Goal: Task Accomplishment & Management: Complete application form

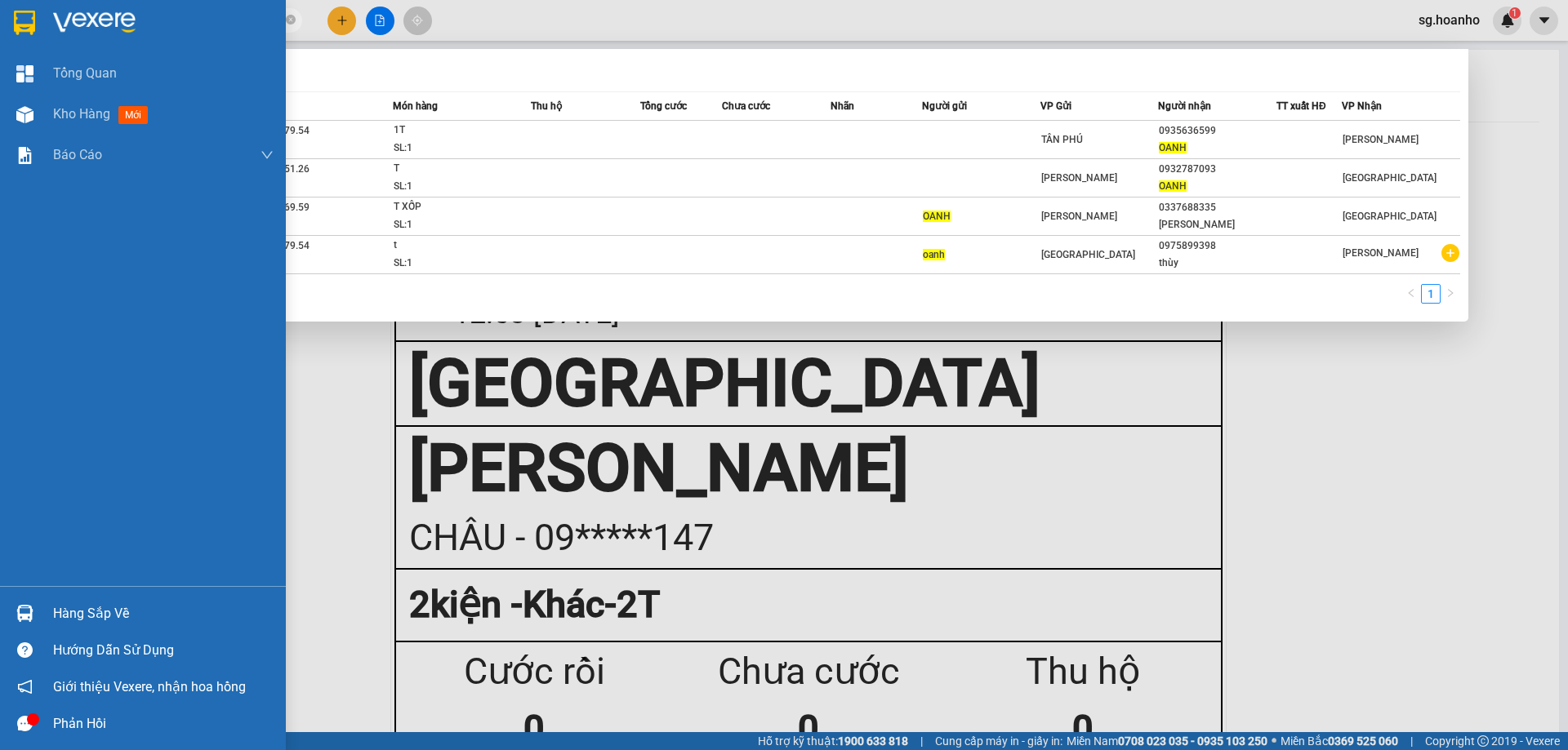
click at [0, 32] on section "Kết quả tìm kiếm ( 4 ) Bộ lọc Mã ĐH Trạng thái Món hàng Thu hộ Tổng cước Chưa c…" at bounding box center [784, 375] width 1568 height 750
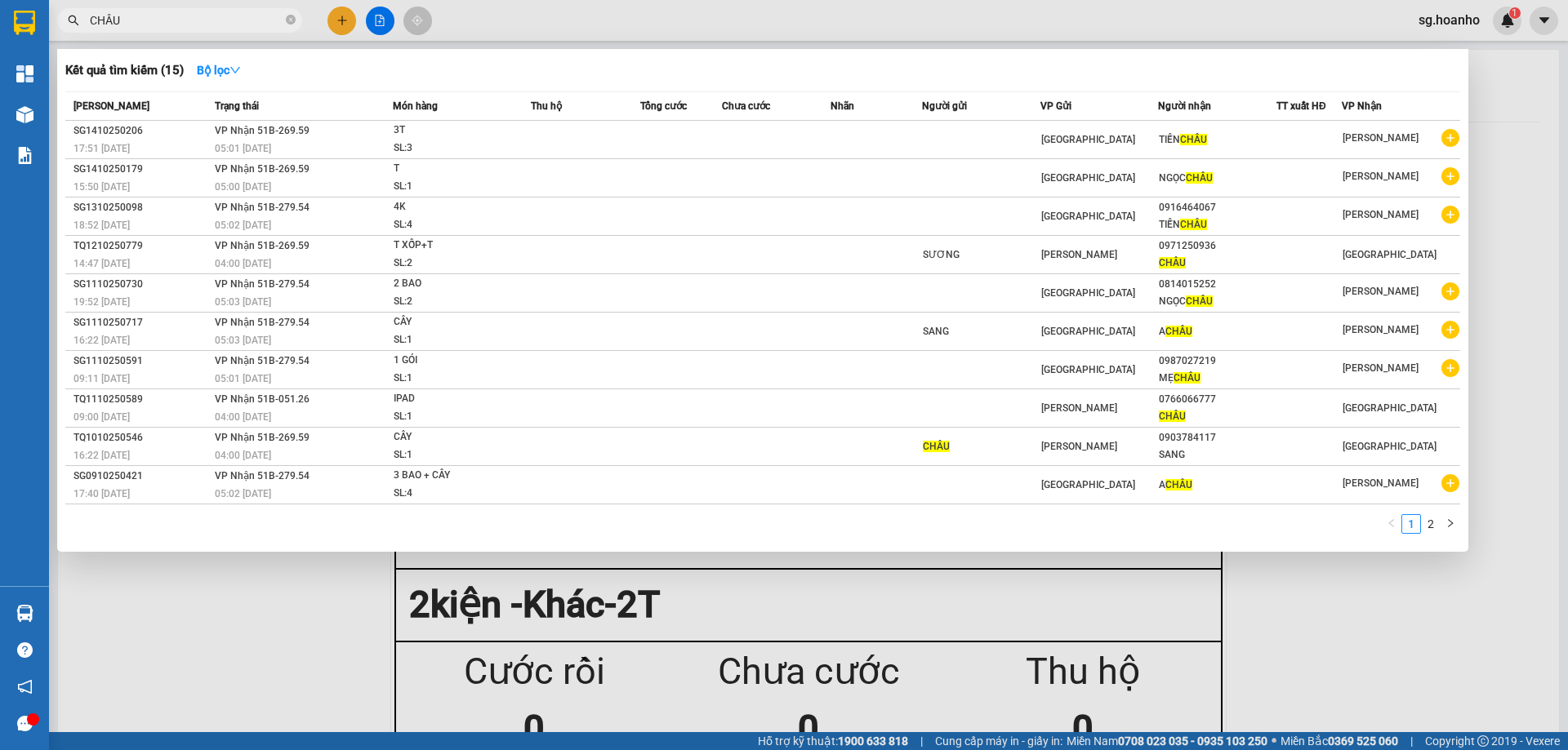
type input "CHÂU"
click at [345, 20] on div at bounding box center [784, 375] width 1568 height 750
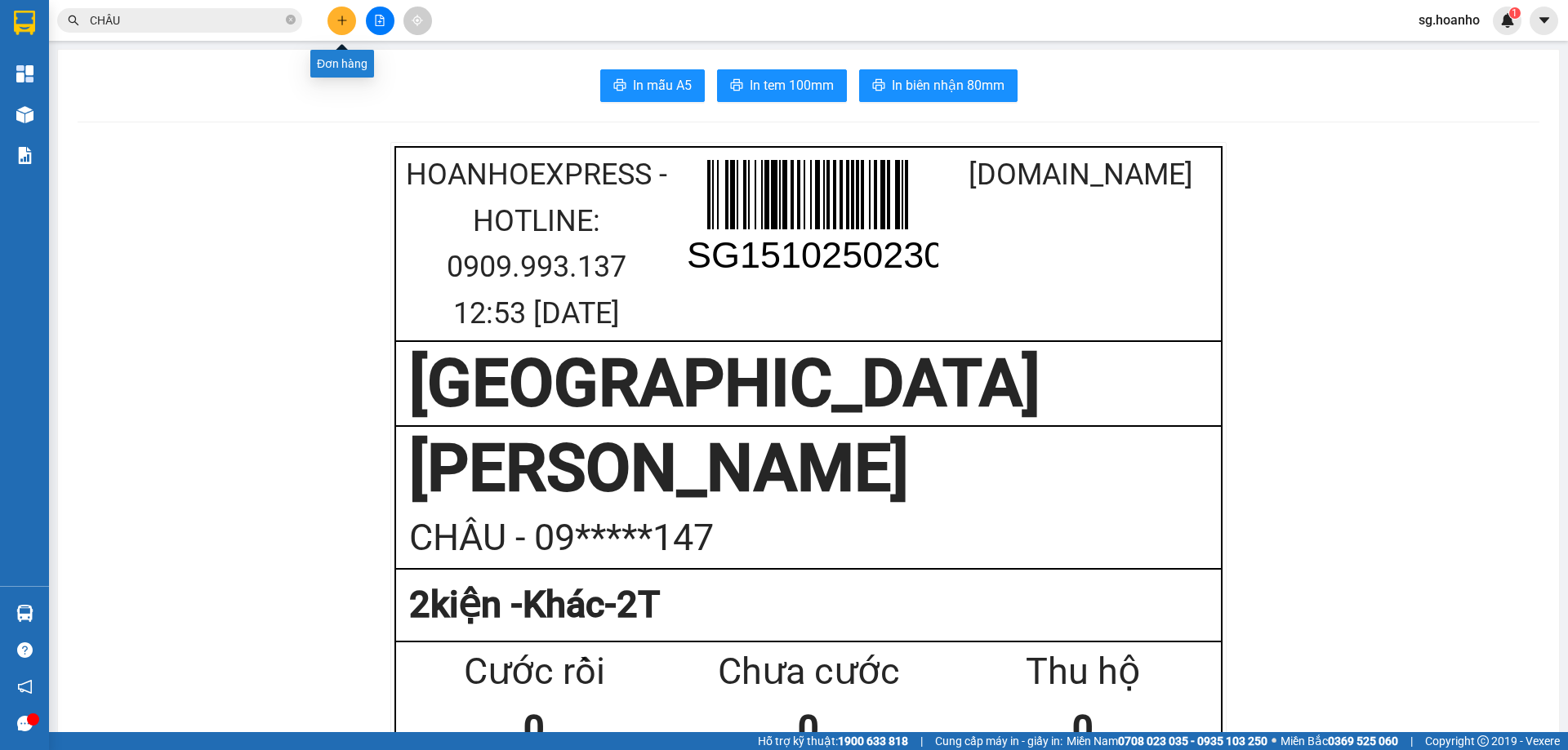
click at [341, 23] on icon "plus" at bounding box center [343, 21] width 12 height 12
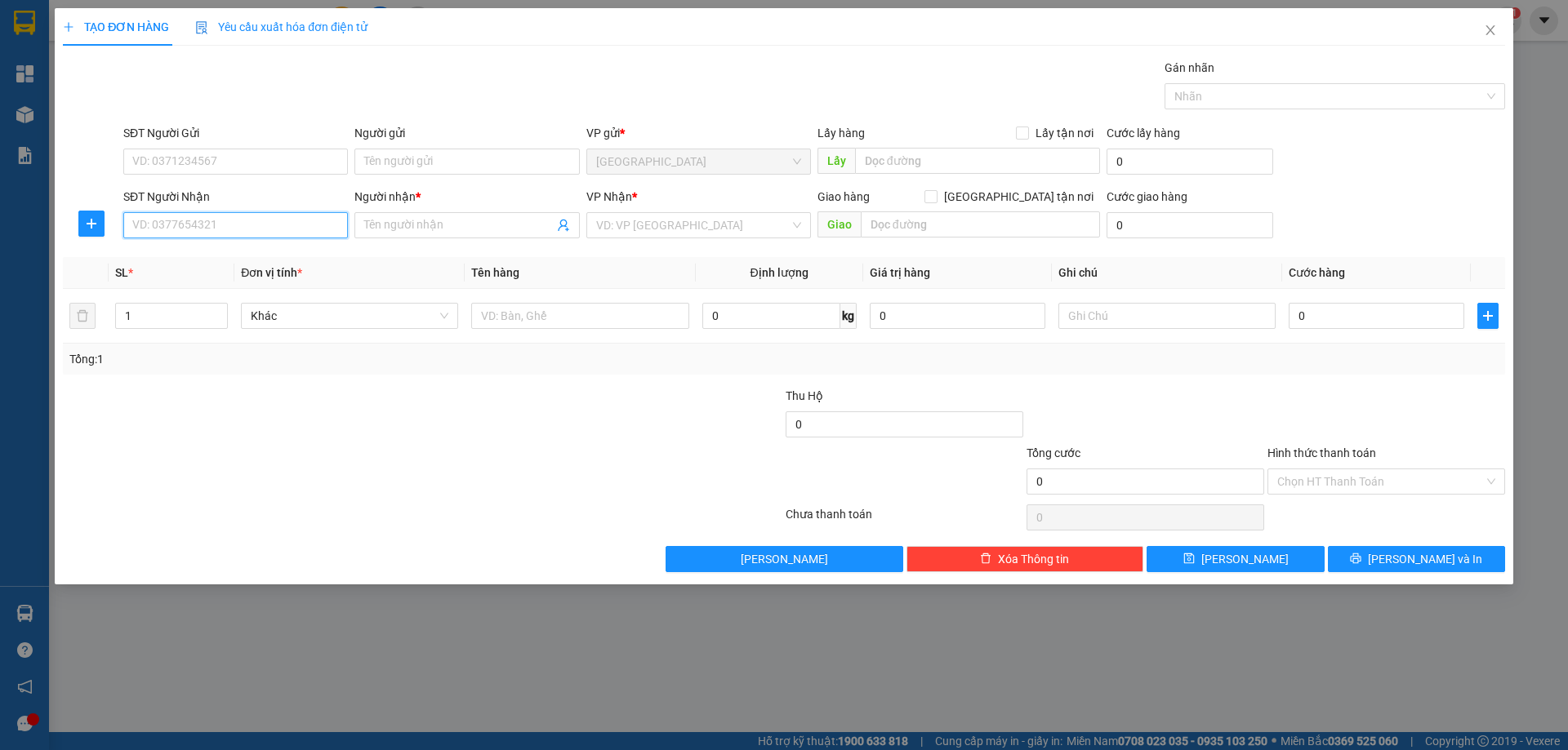
click at [229, 231] on input "SĐT Người Nhận" at bounding box center [235, 225] width 224 height 26
click at [399, 230] on input "Người nhận *" at bounding box center [458, 225] width 189 height 18
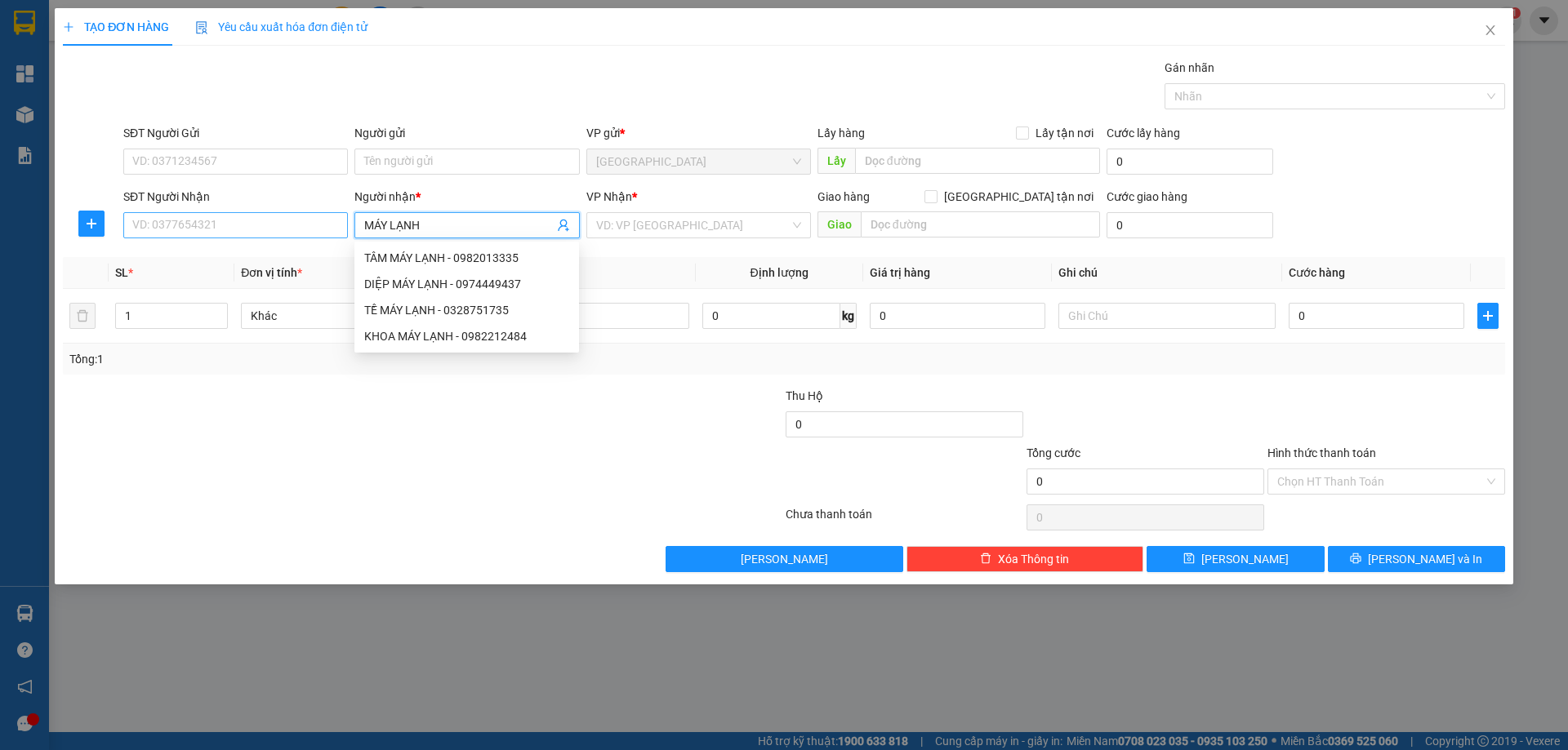
type input "MÁY LẠNH"
click at [218, 224] on input "SĐT Người Nhận" at bounding box center [235, 225] width 224 height 26
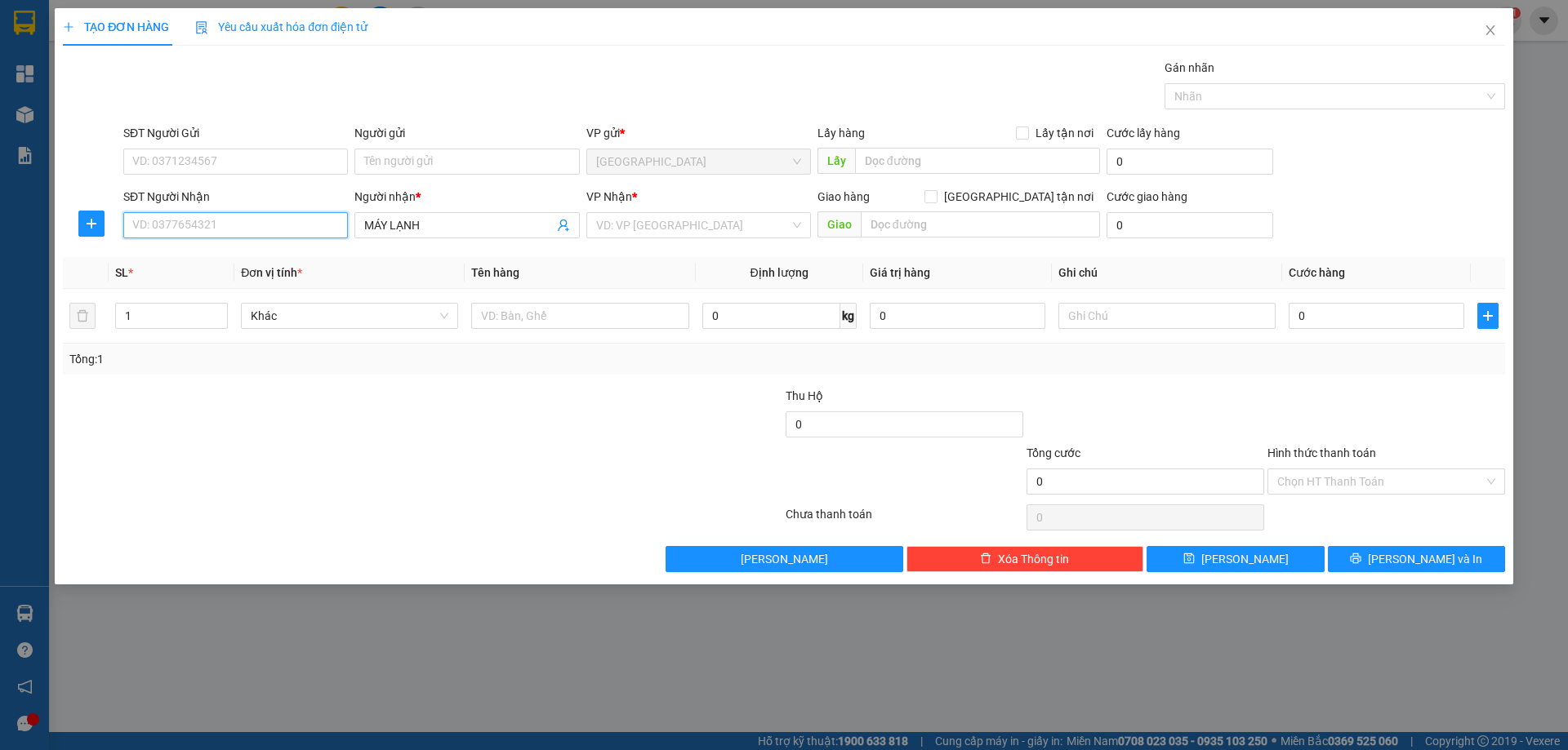
click at [219, 221] on input "SĐT Người Nhận" at bounding box center [235, 225] width 224 height 26
type input "0983535185"
drag, startPoint x: 467, startPoint y: 229, endPoint x: 686, endPoint y: 256, distance: 220.7
click at [112, 265] on div "Transit Pickup Surcharge Ids Transit Deliver Surcharge Ids Transit Deliver Surc…" at bounding box center [784, 315] width 1443 height 514
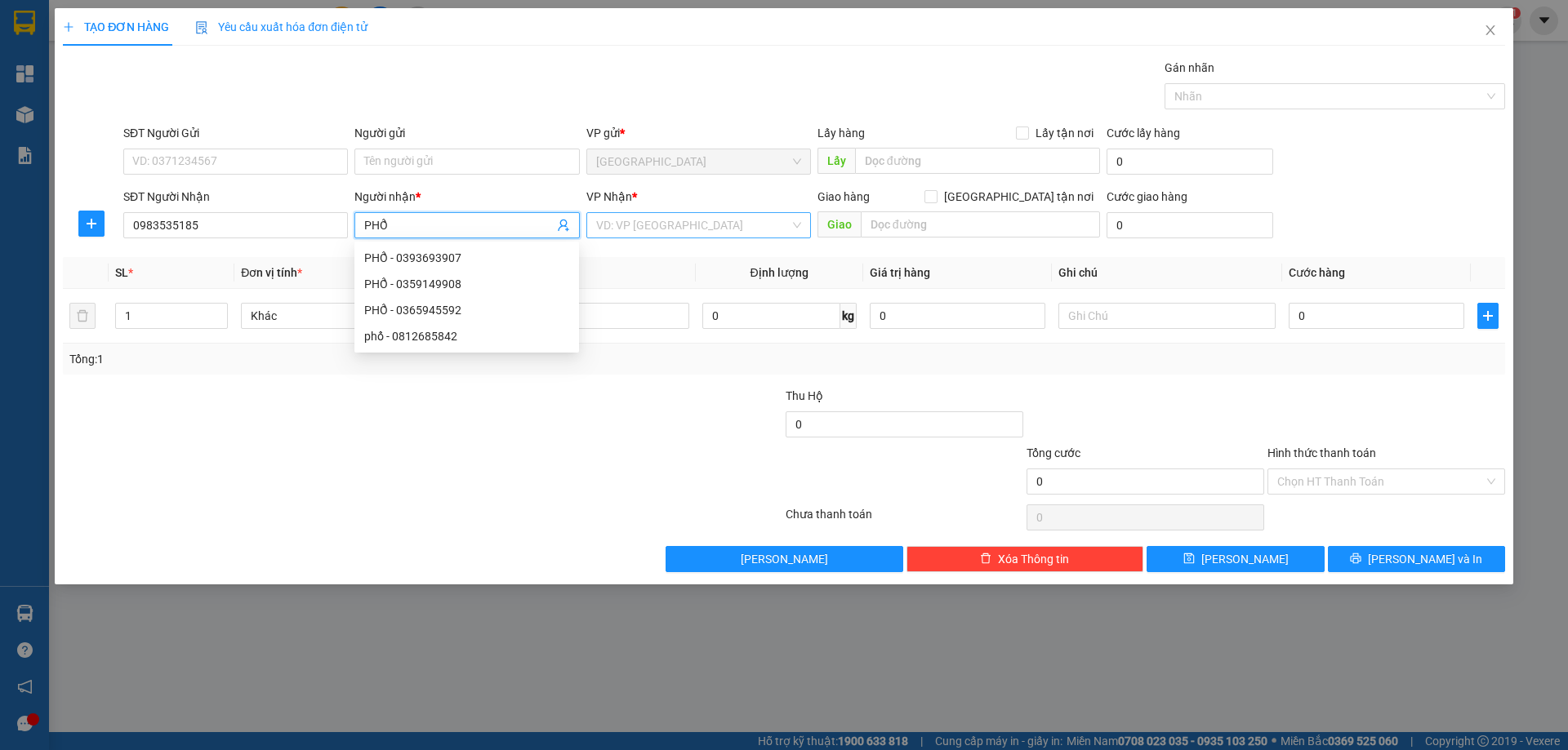
click at [687, 212] on div "VD: VP [GEOGRAPHIC_DATA]" at bounding box center [698, 225] width 224 height 26
type input "PHỔ"
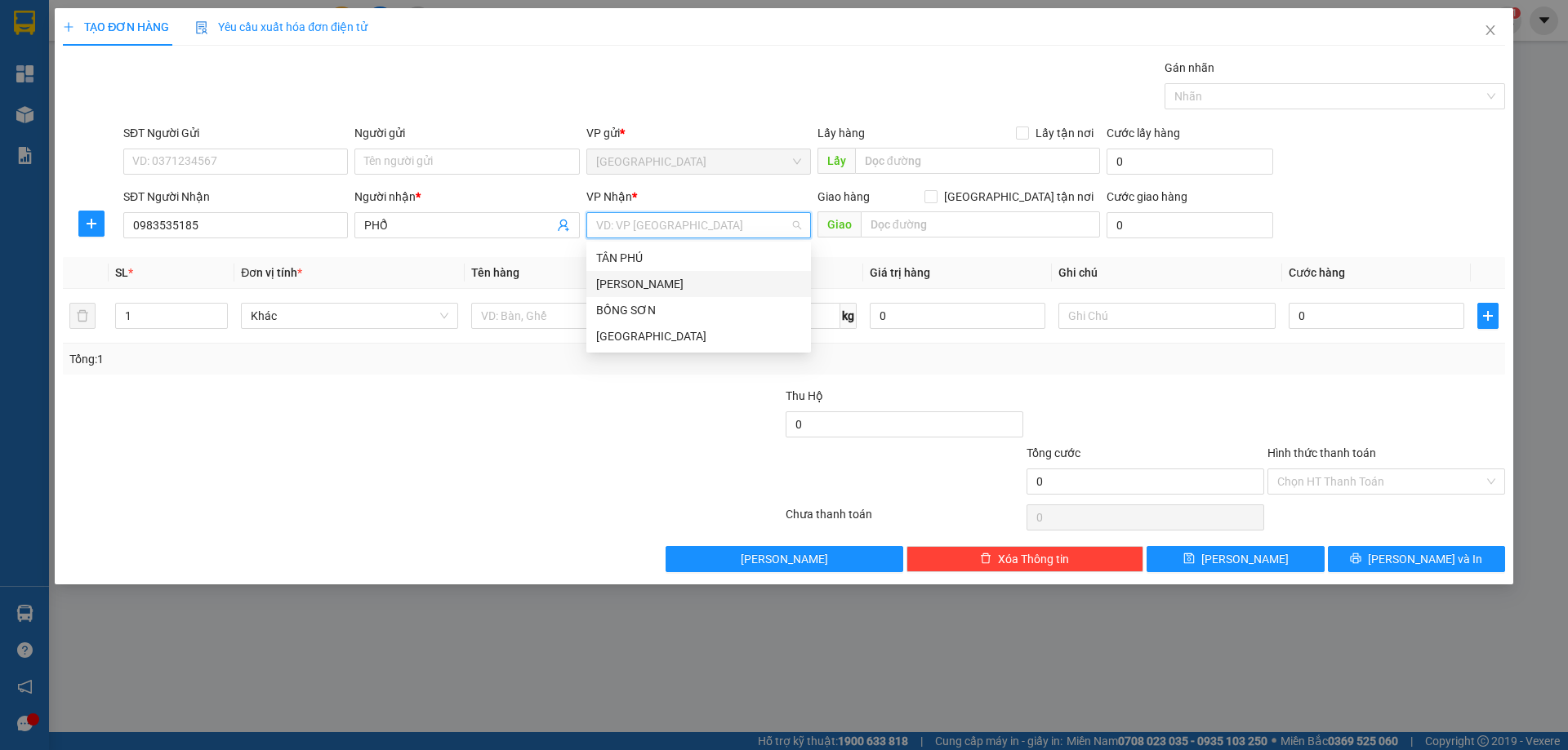
click at [594, 277] on div "[PERSON_NAME]" at bounding box center [698, 284] width 224 height 26
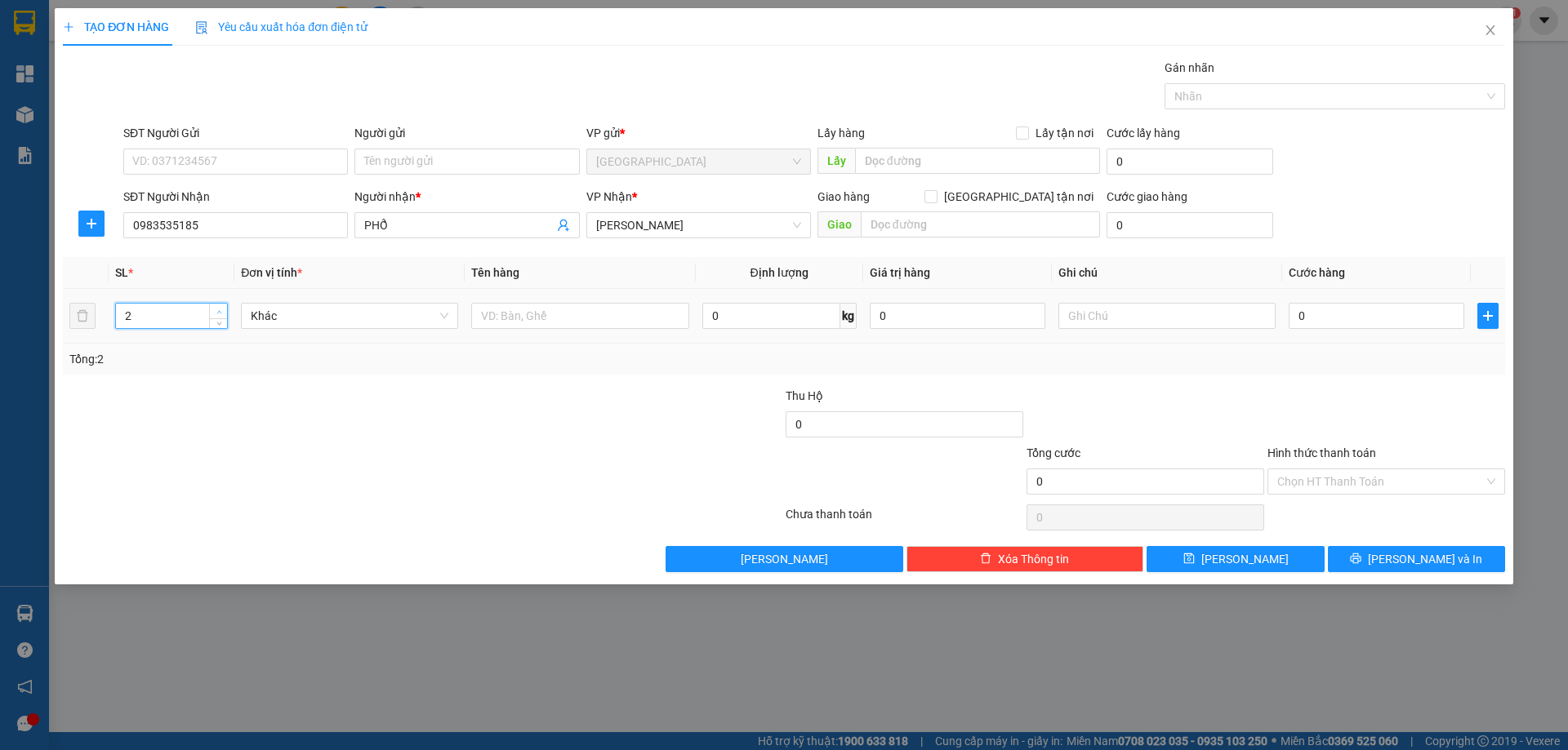
click at [216, 310] on icon "up" at bounding box center [219, 312] width 6 height 6
type input "3"
click at [216, 310] on icon "up" at bounding box center [219, 312] width 6 height 6
click at [544, 322] on input "text" at bounding box center [580, 315] width 217 height 26
type input "3"
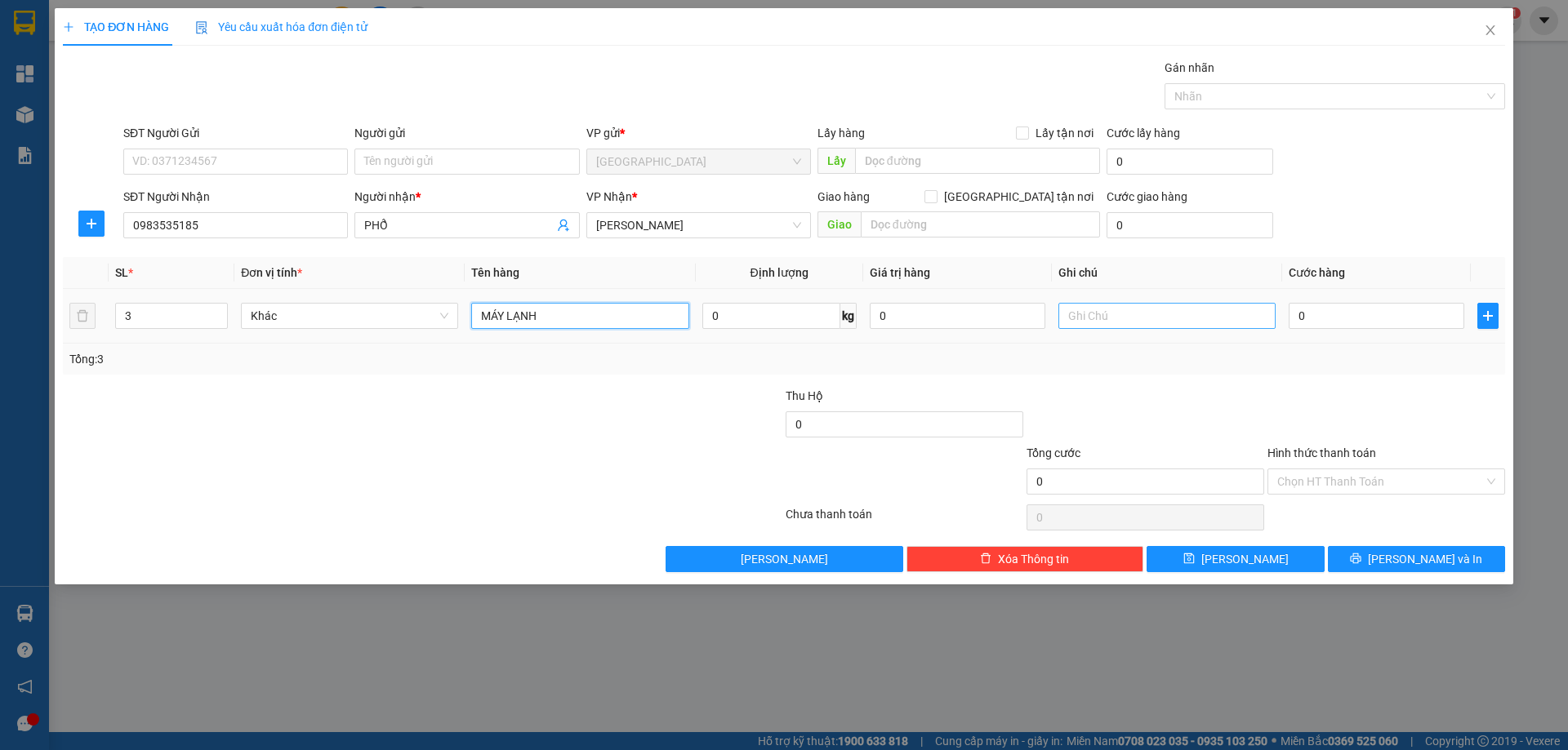
type input "MÁY LẠNH"
click at [1130, 317] on input "text" at bounding box center [1167, 315] width 217 height 26
type input "C 200K"
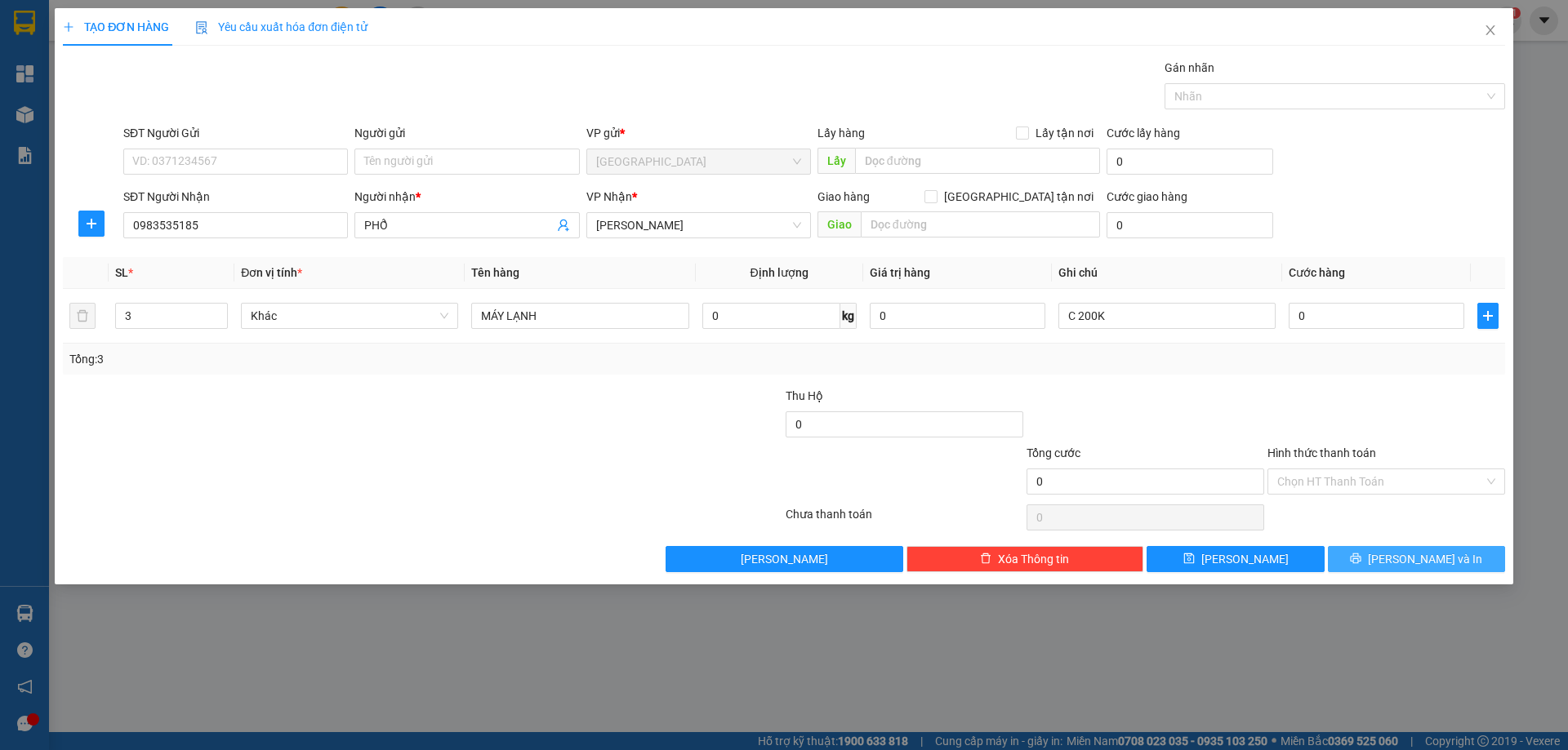
click at [1401, 572] on button "[PERSON_NAME] và In" at bounding box center [1416, 559] width 177 height 26
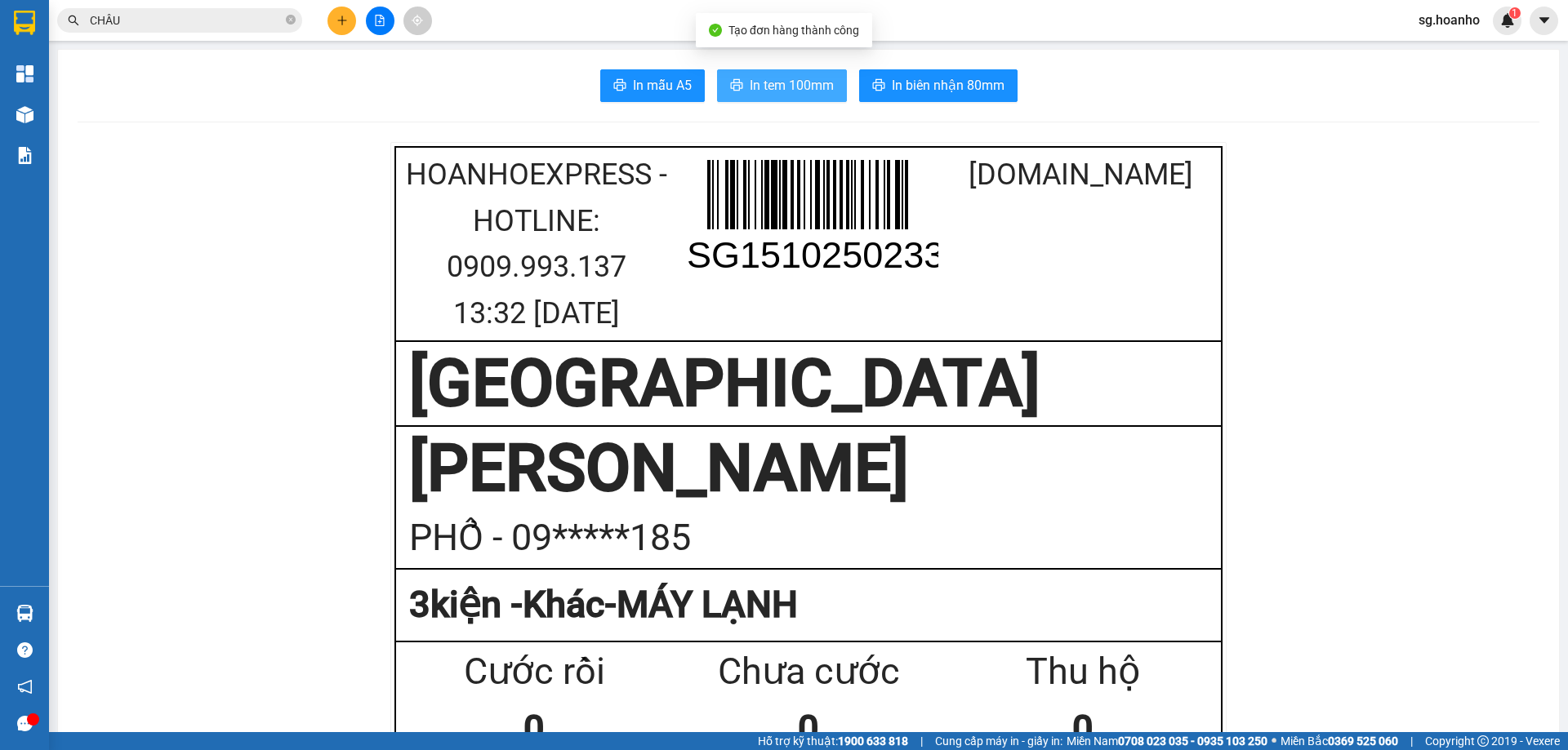
click at [788, 78] on span "In tem 100mm" at bounding box center [792, 85] width 84 height 21
click at [342, 27] on button at bounding box center [341, 21] width 28 height 28
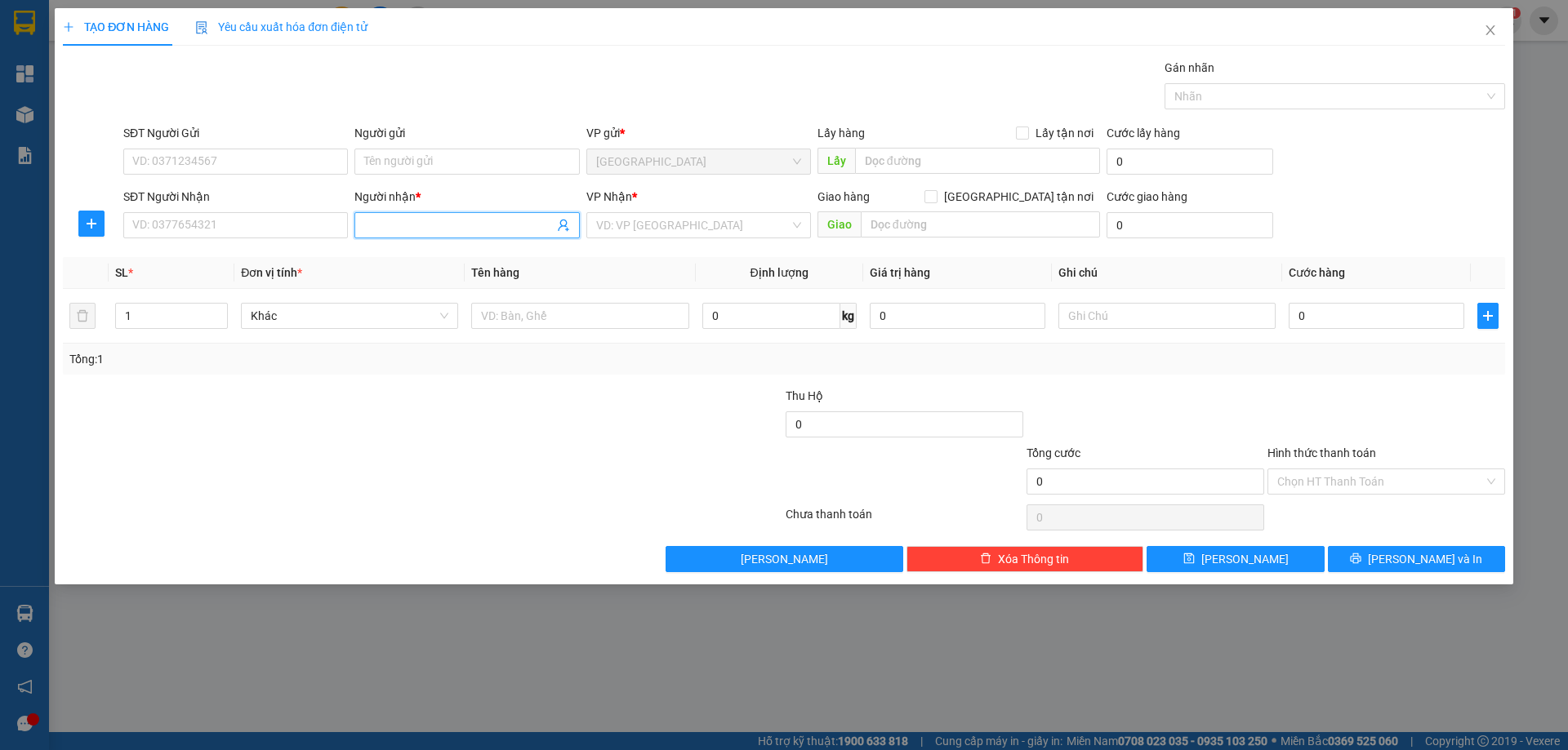
click at [416, 225] on input "Người nhận *" at bounding box center [458, 225] width 189 height 18
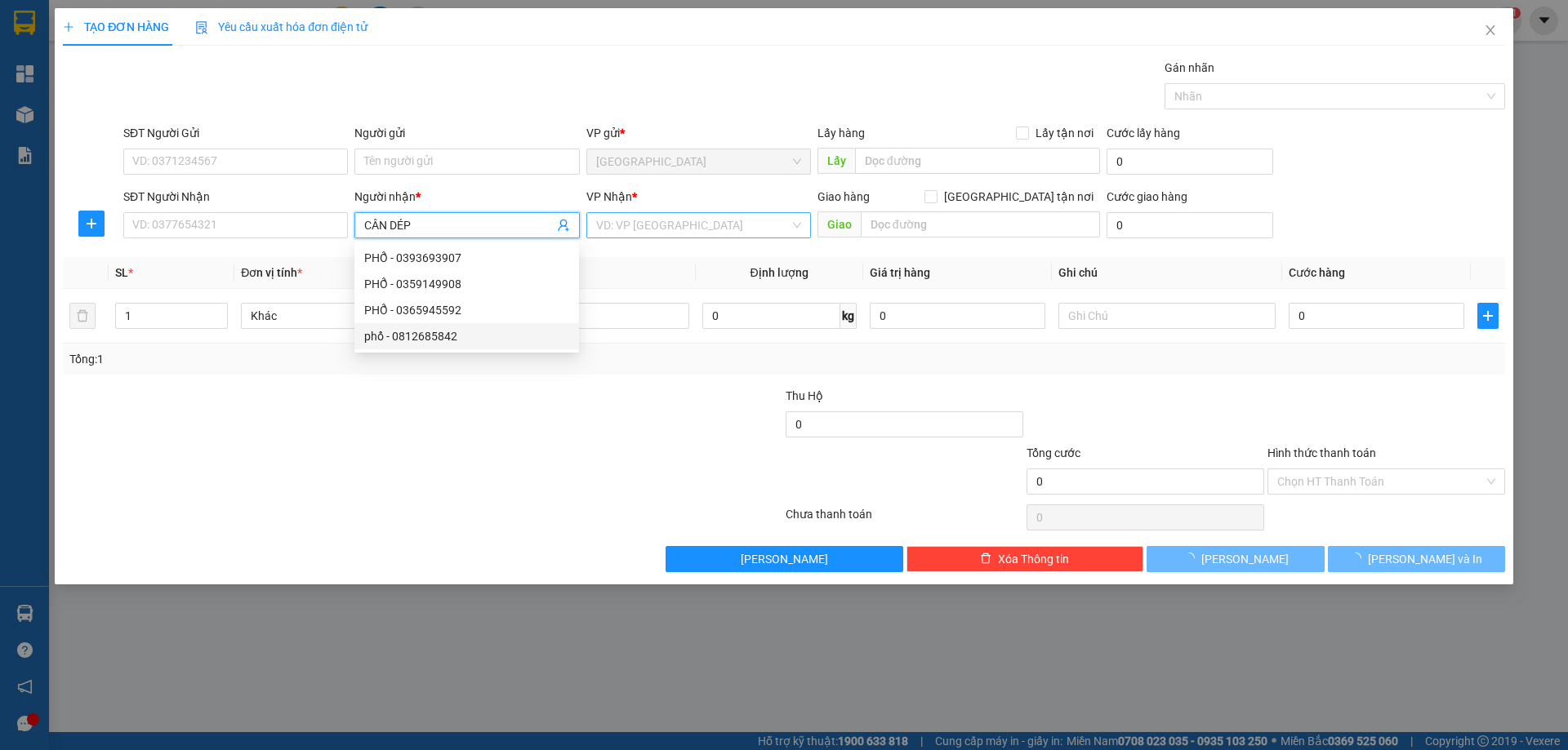
type input "CÂN DÉP"
click at [651, 231] on input "search" at bounding box center [693, 225] width 194 height 24
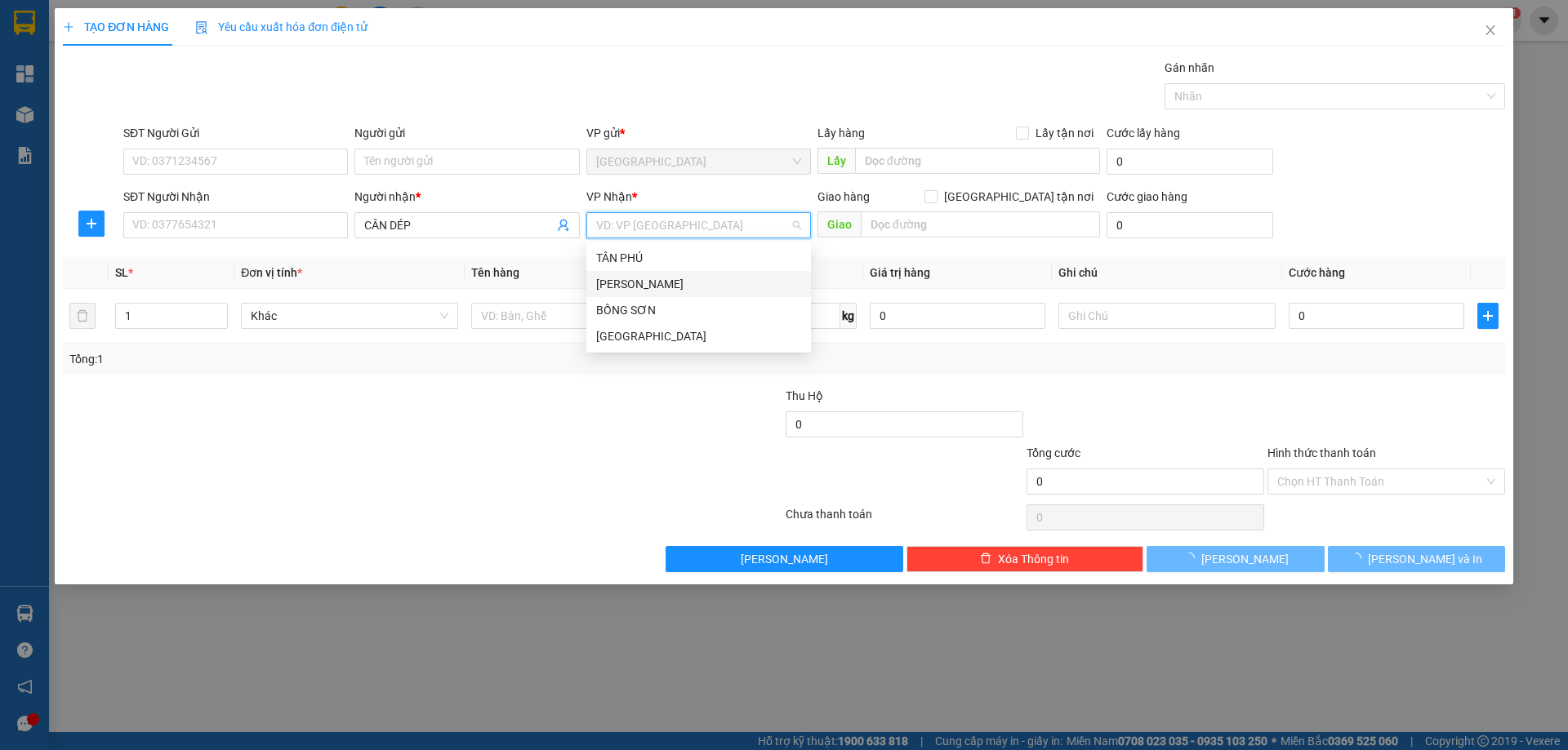
drag, startPoint x: 632, startPoint y: 276, endPoint x: 582, endPoint y: 305, distance: 57.8
click at [632, 276] on div "[PERSON_NAME]" at bounding box center [698, 284] width 205 height 18
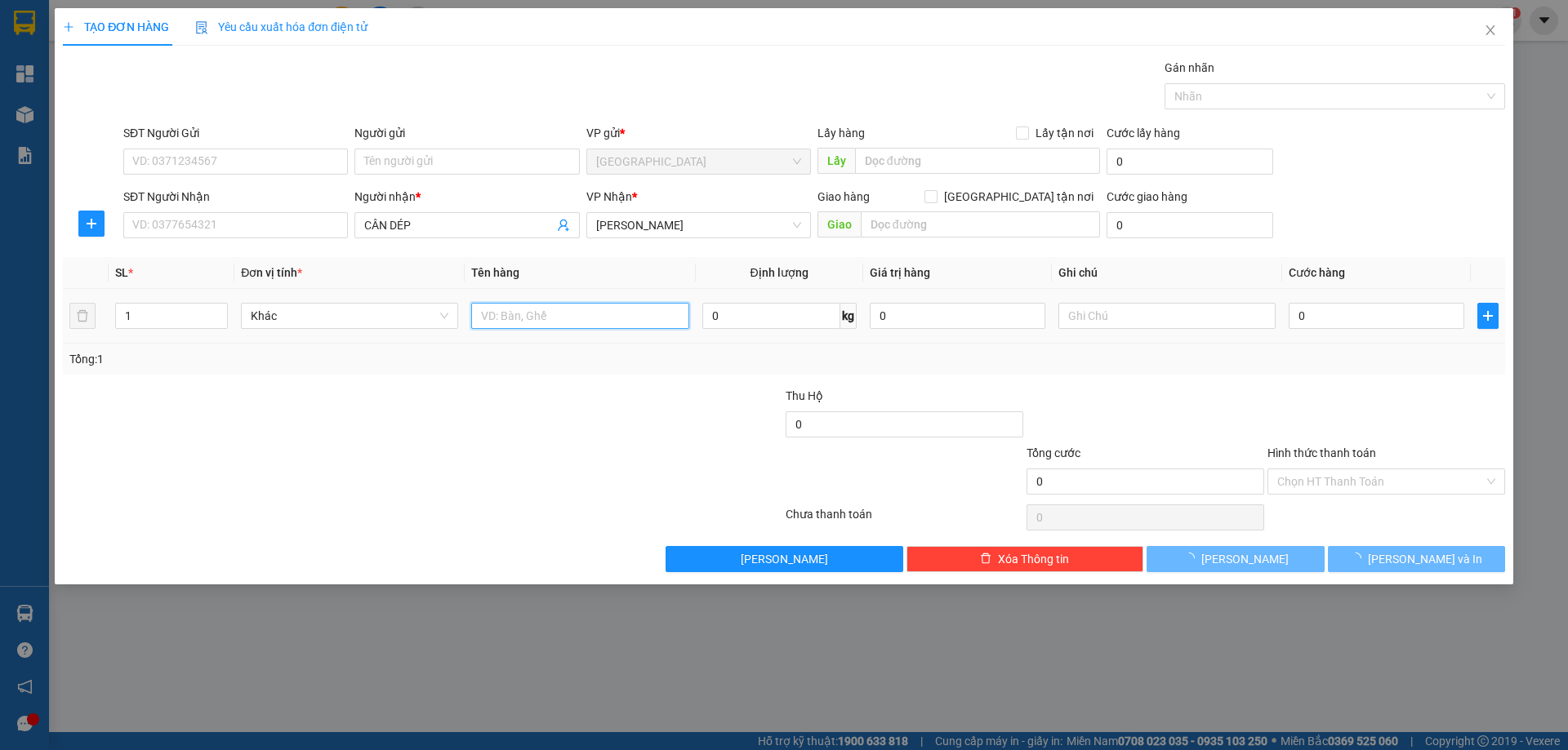
click at [563, 315] on input "text" at bounding box center [580, 315] width 217 height 26
type input "1 BAO"
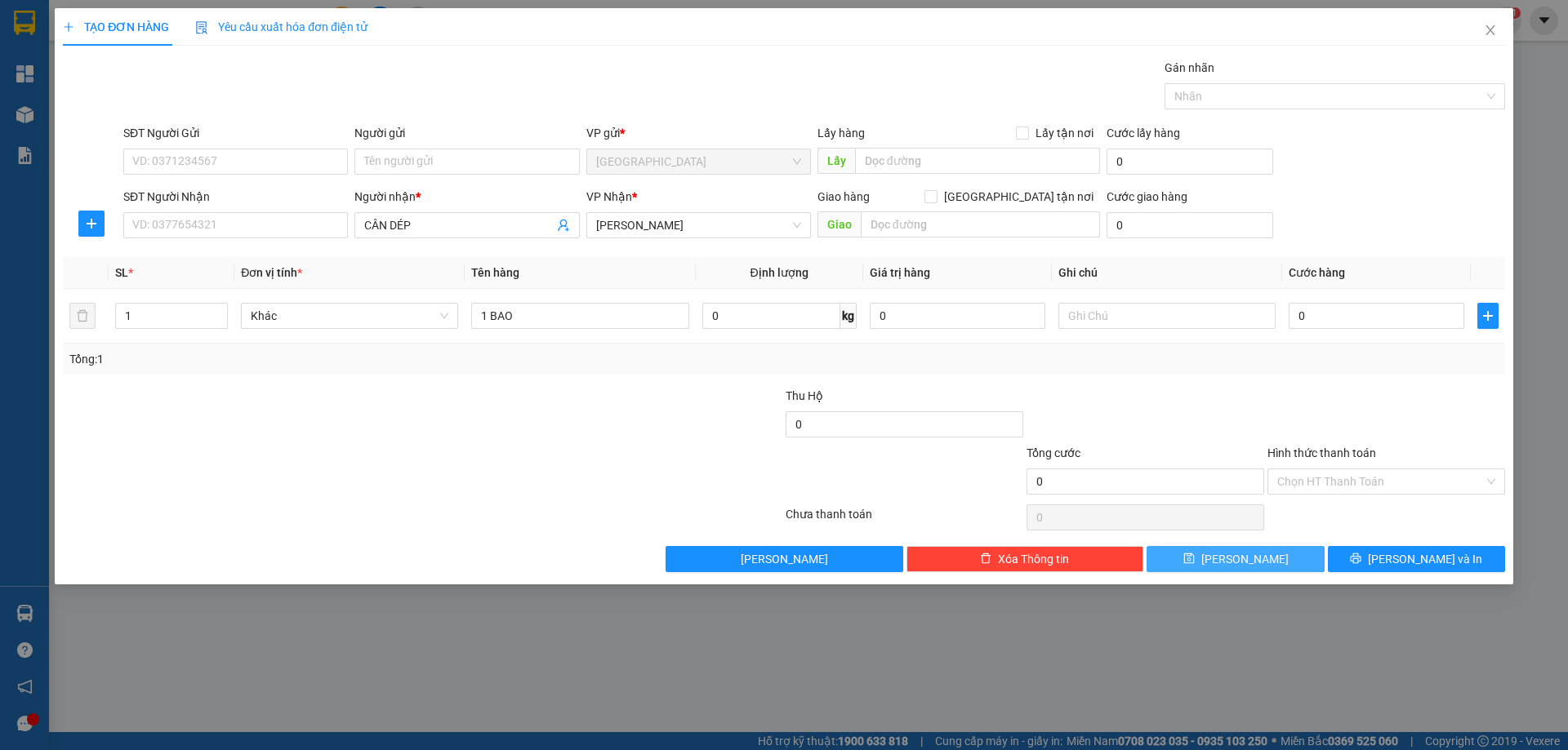
click at [1254, 562] on span "[PERSON_NAME]" at bounding box center [1245, 559] width 87 height 18
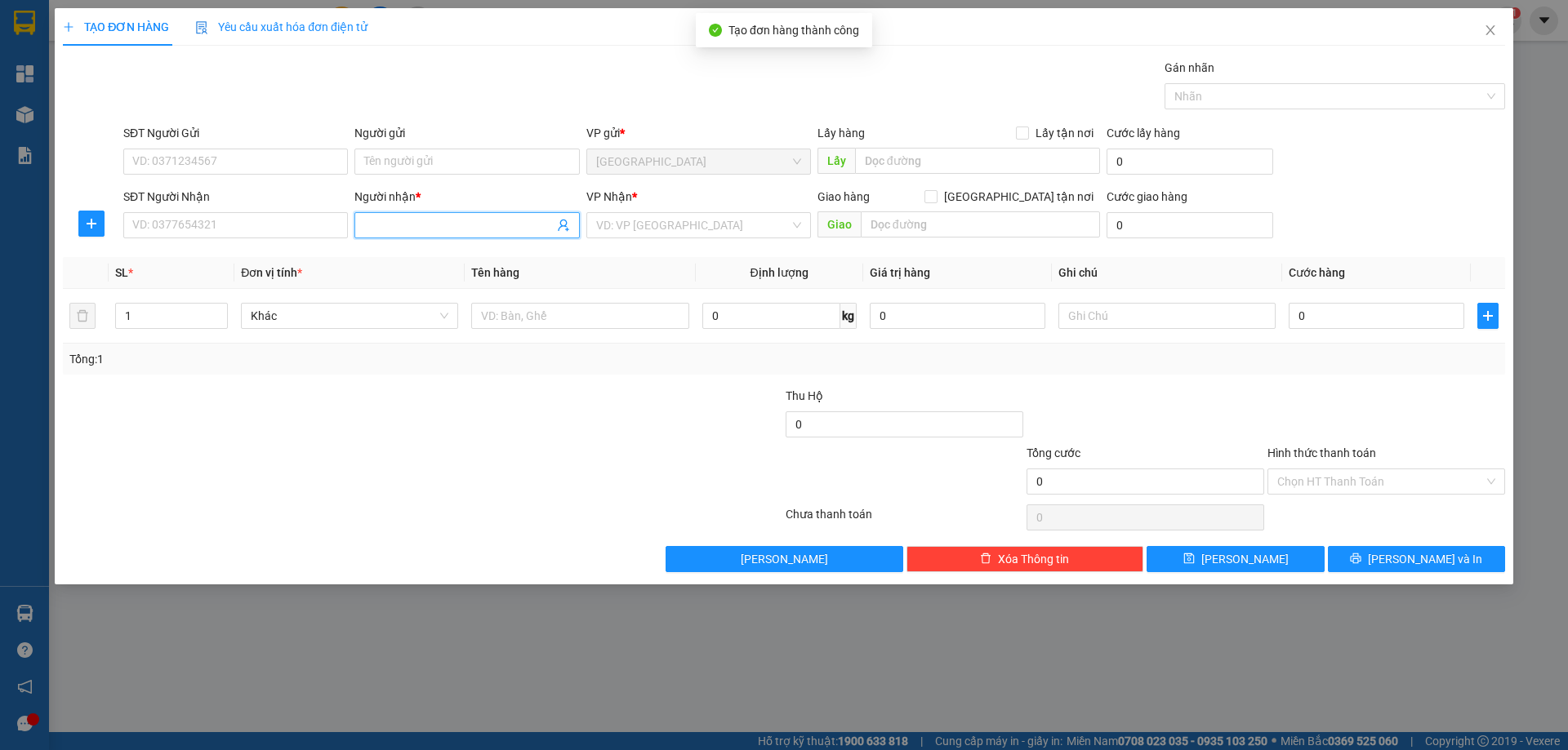
click at [423, 229] on input "Người nhận *" at bounding box center [458, 225] width 189 height 18
click at [379, 229] on input "LÂ SẢN" at bounding box center [458, 225] width 189 height 18
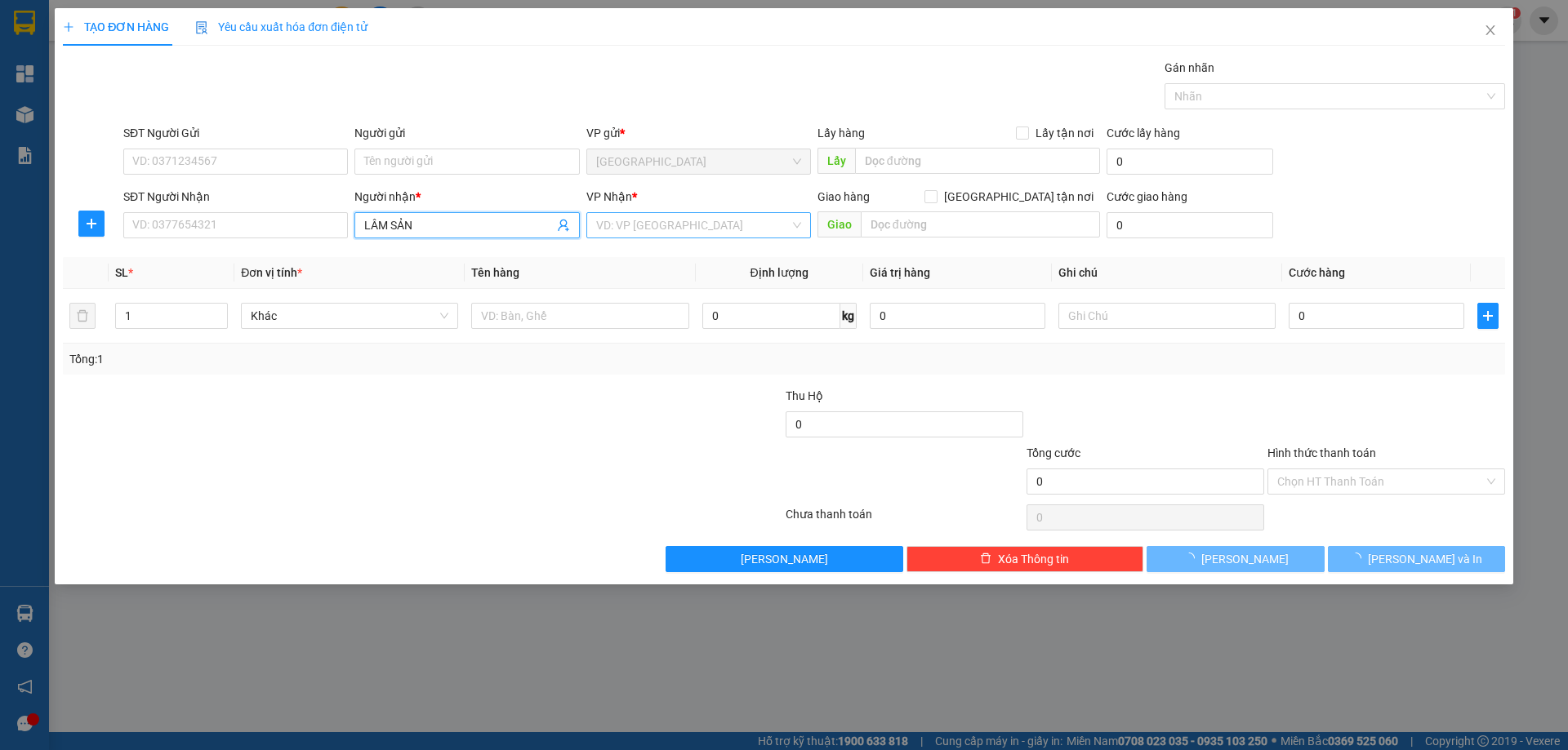
type input "LÂM SẢN"
click at [634, 220] on input "search" at bounding box center [693, 225] width 194 height 24
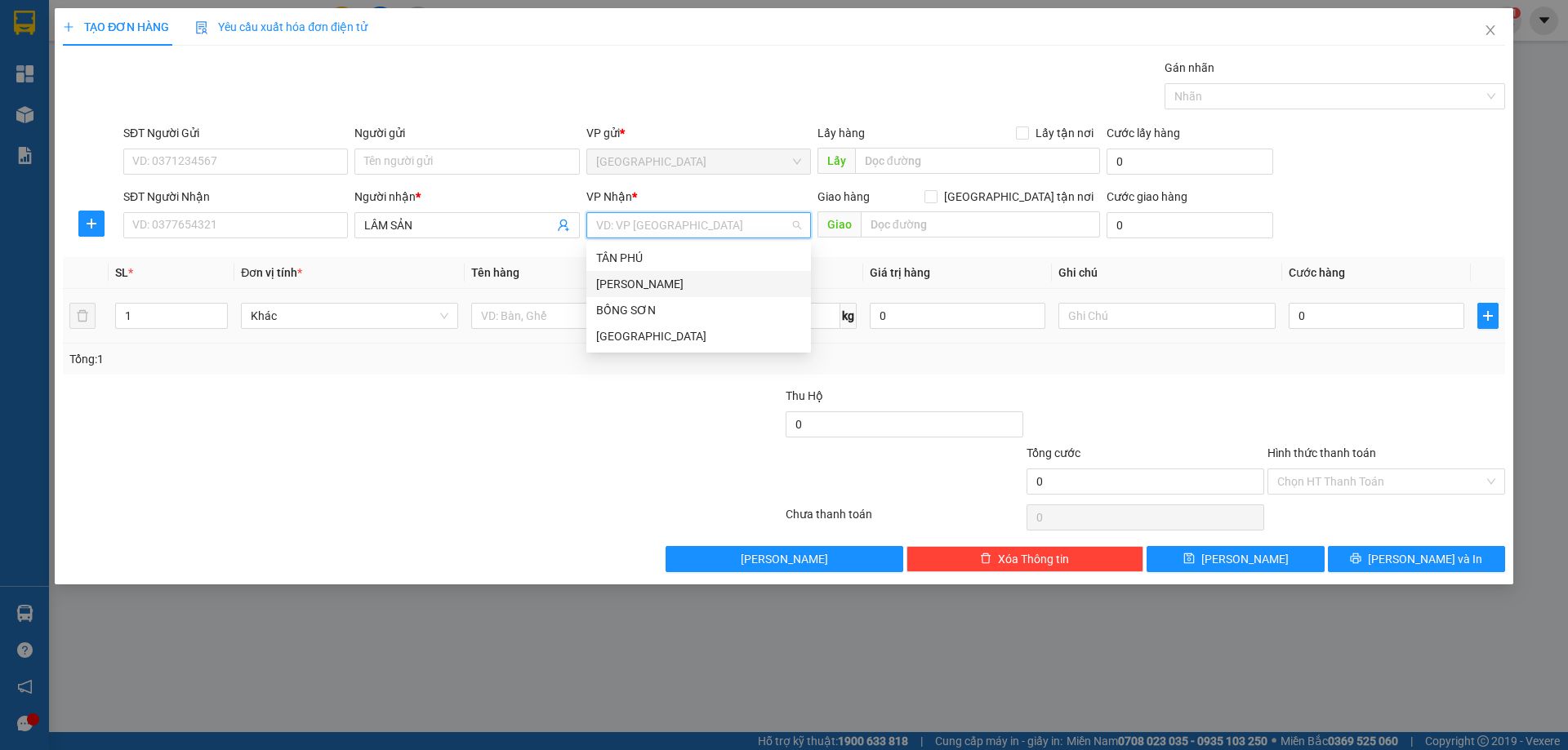
drag, startPoint x: 613, startPoint y: 278, endPoint x: 540, endPoint y: 303, distance: 77.2
click at [607, 281] on div "[PERSON_NAME]" at bounding box center [698, 284] width 205 height 18
click at [429, 228] on input "LÂM SẢN" at bounding box center [458, 225] width 189 height 18
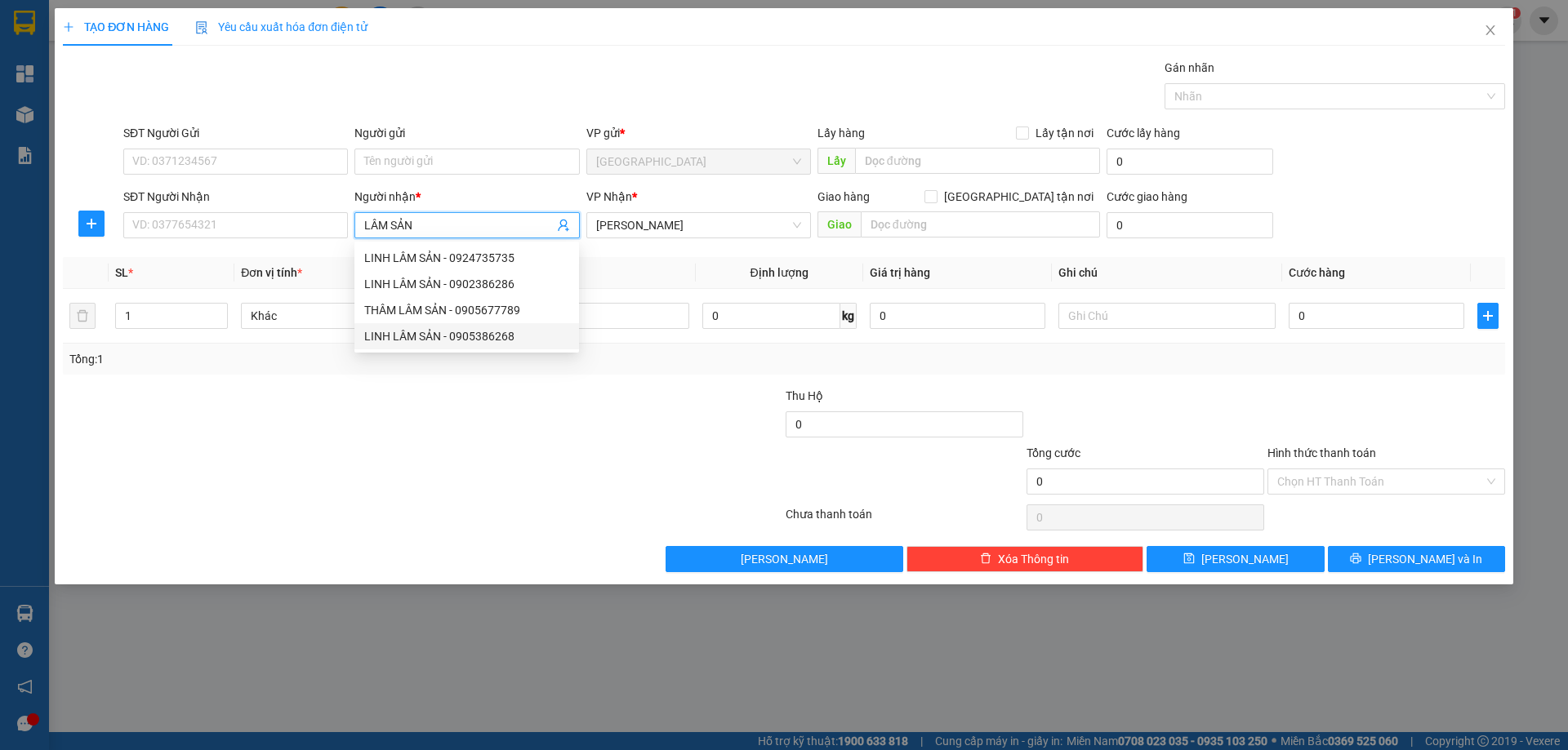
click at [410, 335] on div "LINH LÂM SẢN - 0905386268" at bounding box center [466, 336] width 205 height 18
type input "0905386268"
type input "LINH LÂM SẢN"
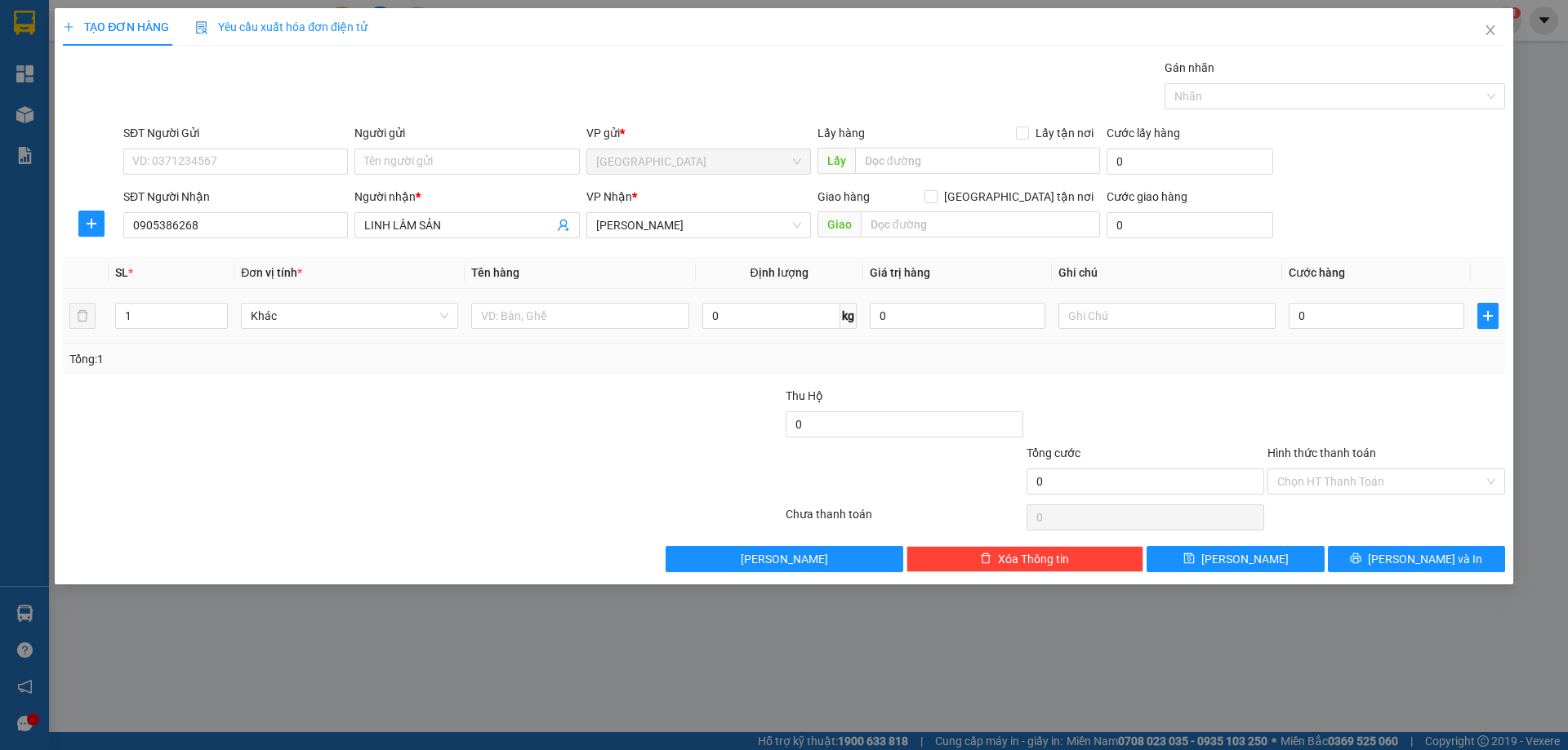
drag, startPoint x: 690, startPoint y: 298, endPoint x: 644, endPoint y: 317, distance: 49.8
click at [689, 298] on td at bounding box center [580, 316] width 230 height 55
click at [643, 317] on input "text" at bounding box center [580, 315] width 217 height 26
type input "2 BAO"
type input "2"
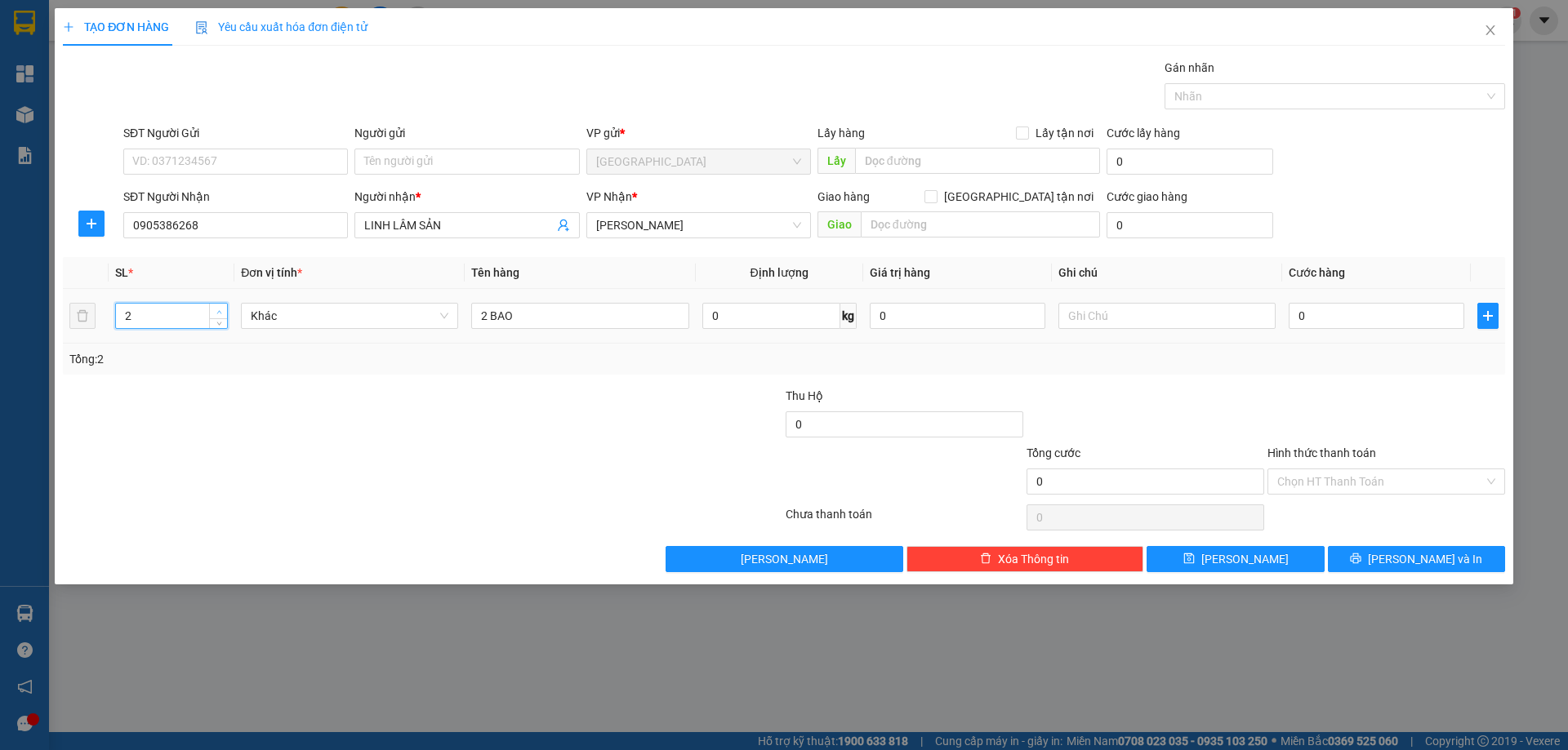
click at [218, 309] on icon "up" at bounding box center [219, 312] width 6 height 6
click at [1195, 564] on icon "save" at bounding box center [1189, 559] width 12 height 12
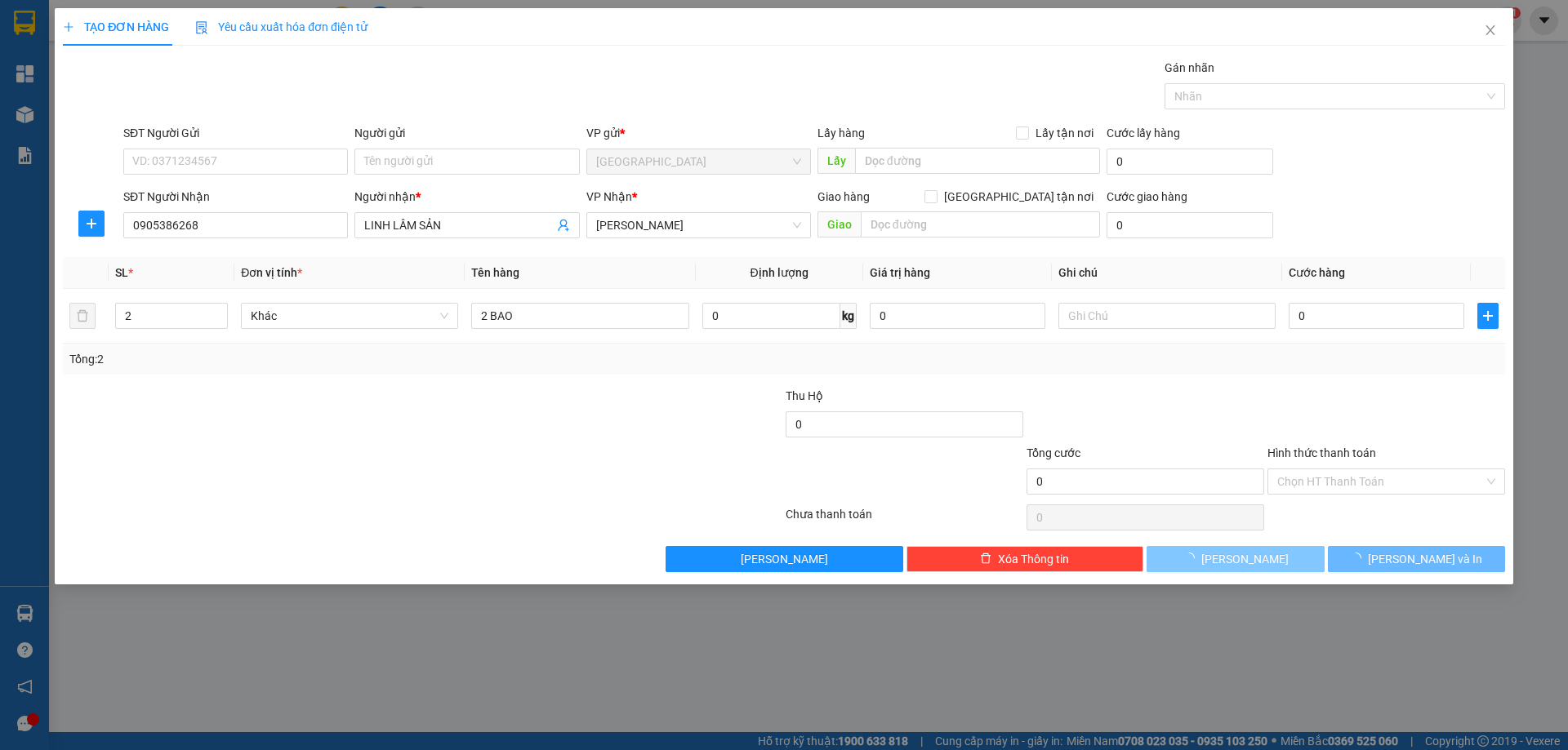
type input "1"
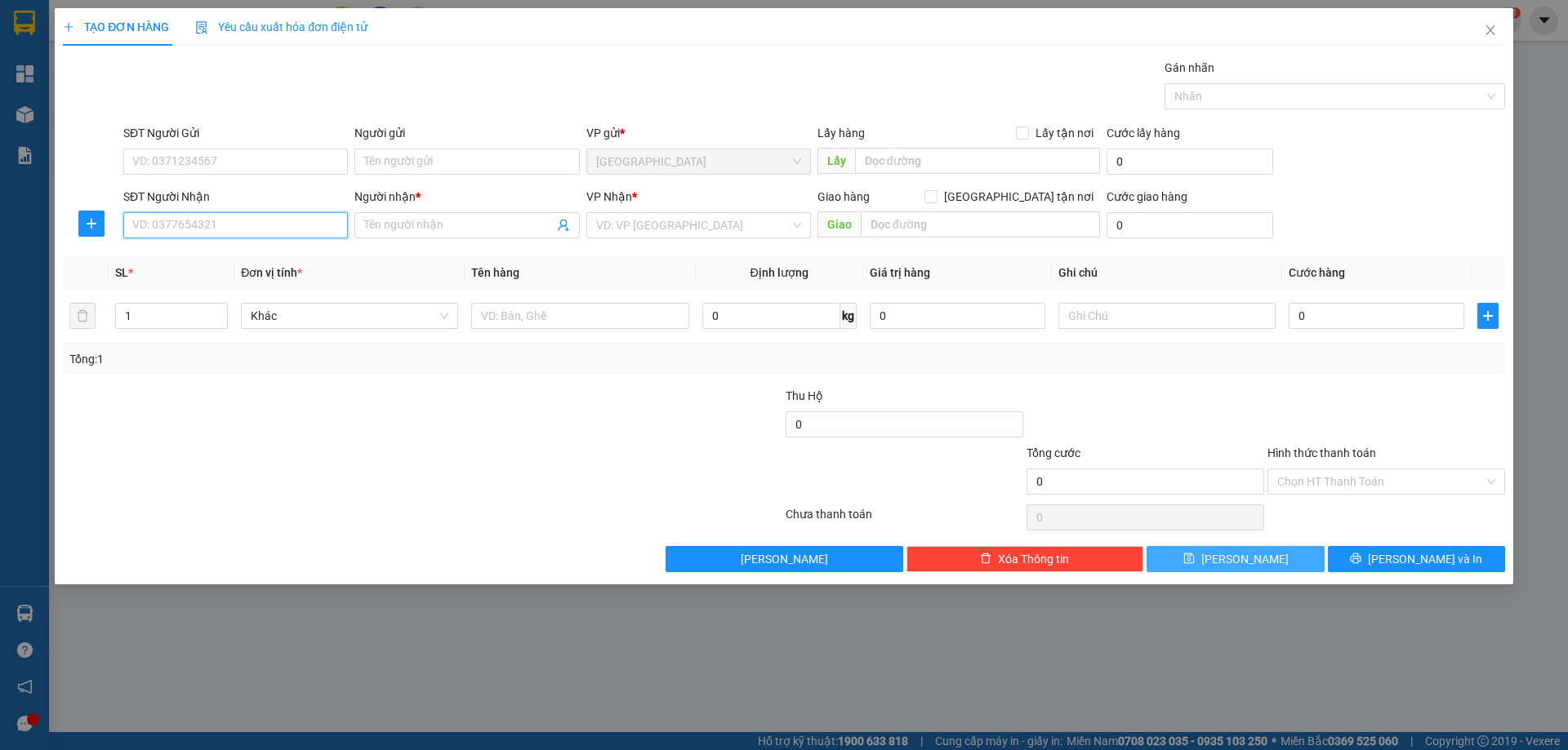
click at [211, 227] on input "SĐT Người Nhận" at bounding box center [235, 225] width 224 height 26
type input "0976114052"
click at [410, 224] on input "Người nhận *" at bounding box center [458, 225] width 189 height 18
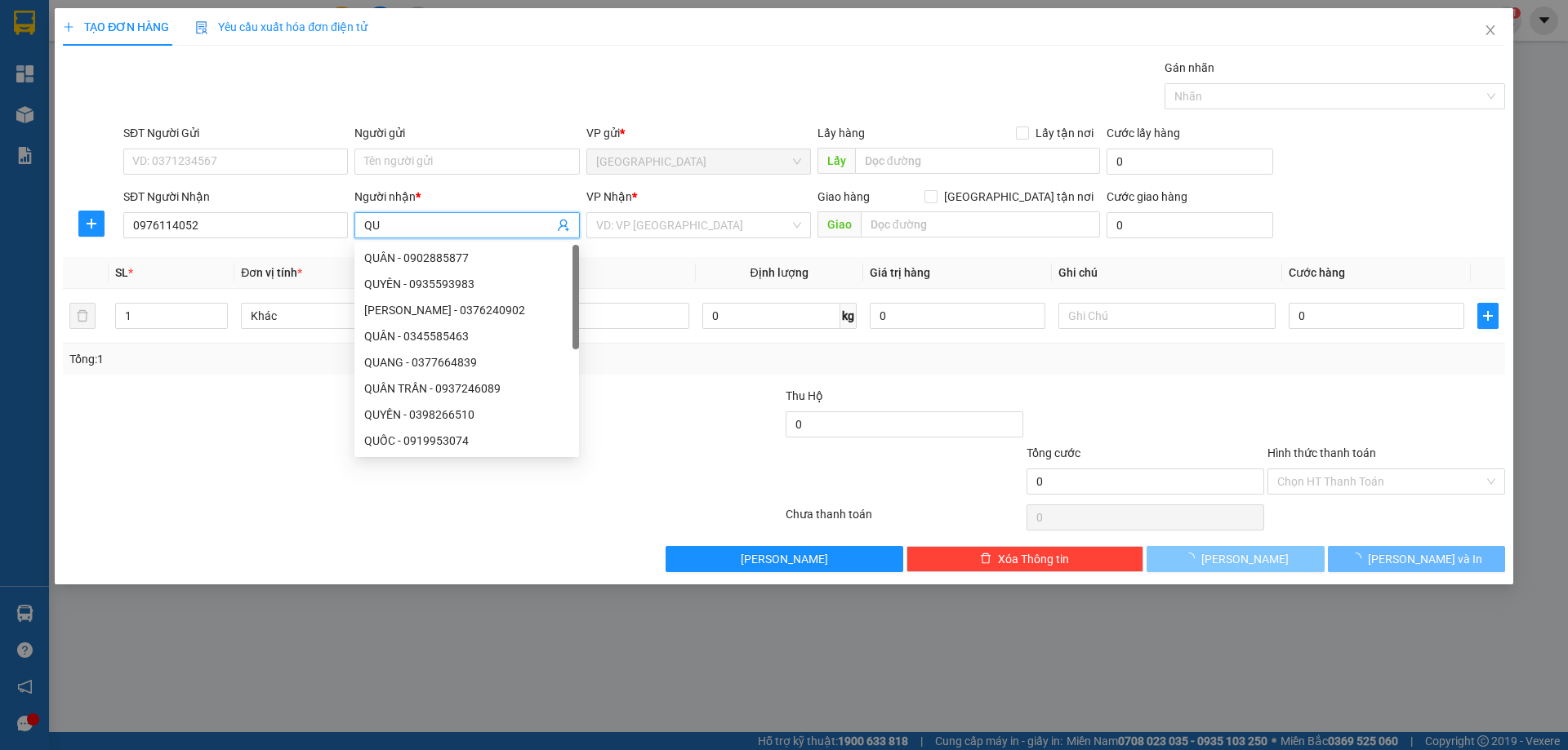
type input "Q"
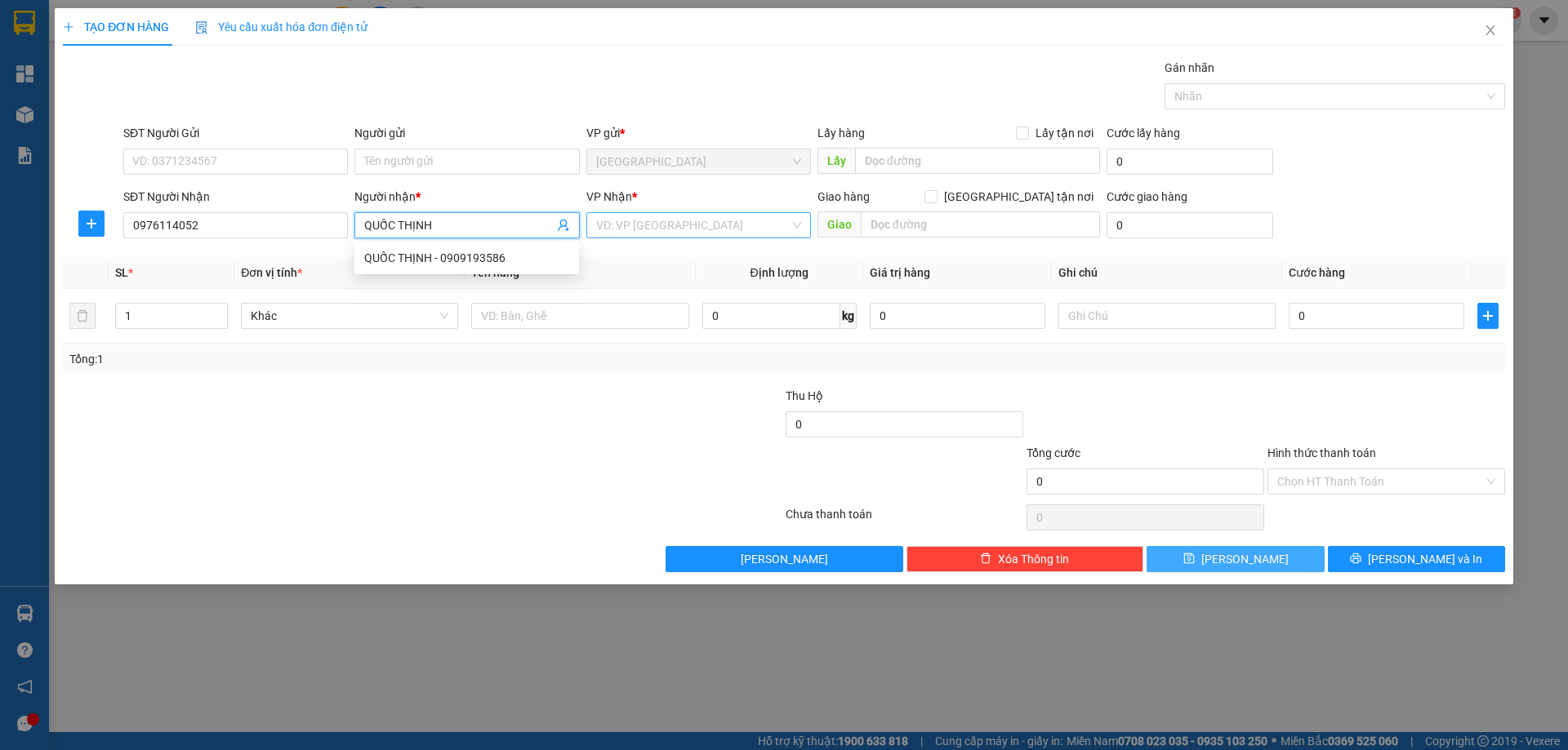
type input "QUỐC THỊNH"
click at [625, 218] on input "search" at bounding box center [693, 225] width 194 height 24
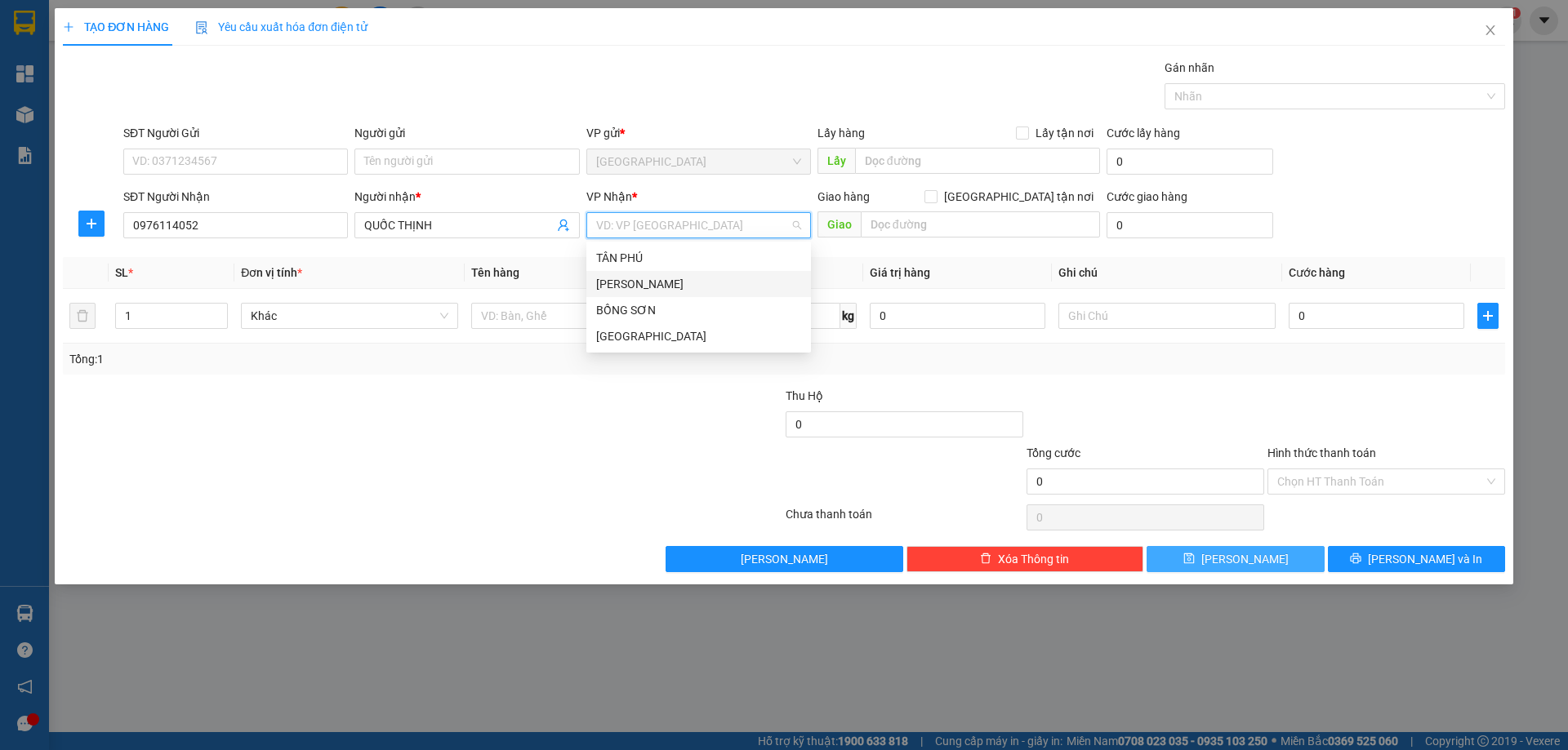
click at [630, 279] on div "[PERSON_NAME]" at bounding box center [698, 284] width 205 height 18
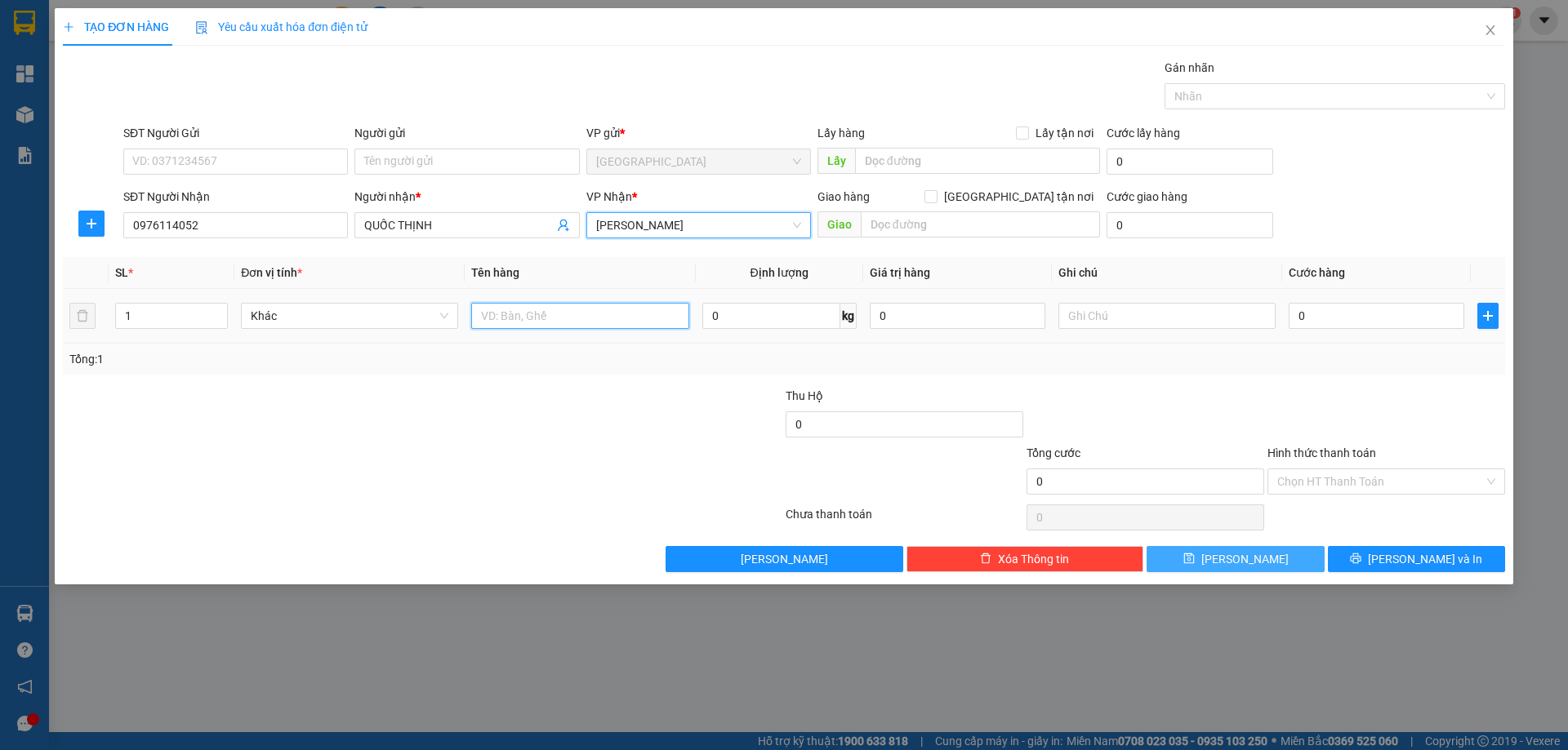
click at [557, 326] on input "text" at bounding box center [580, 315] width 217 height 26
type input "1T"
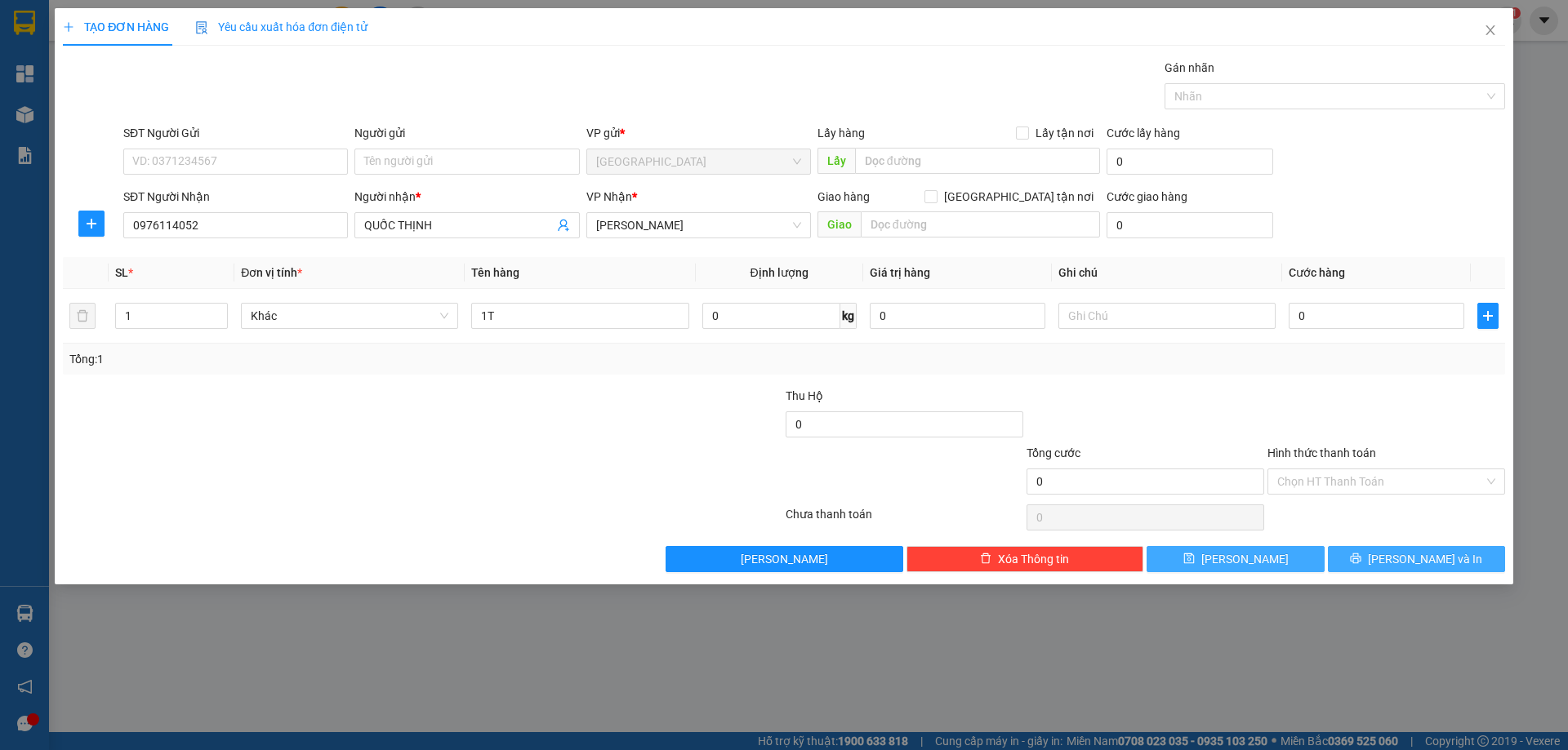
drag, startPoint x: 1403, startPoint y: 555, endPoint x: 1400, endPoint y: 564, distance: 9.5
click at [1401, 562] on button "[PERSON_NAME] và In" at bounding box center [1416, 559] width 177 height 26
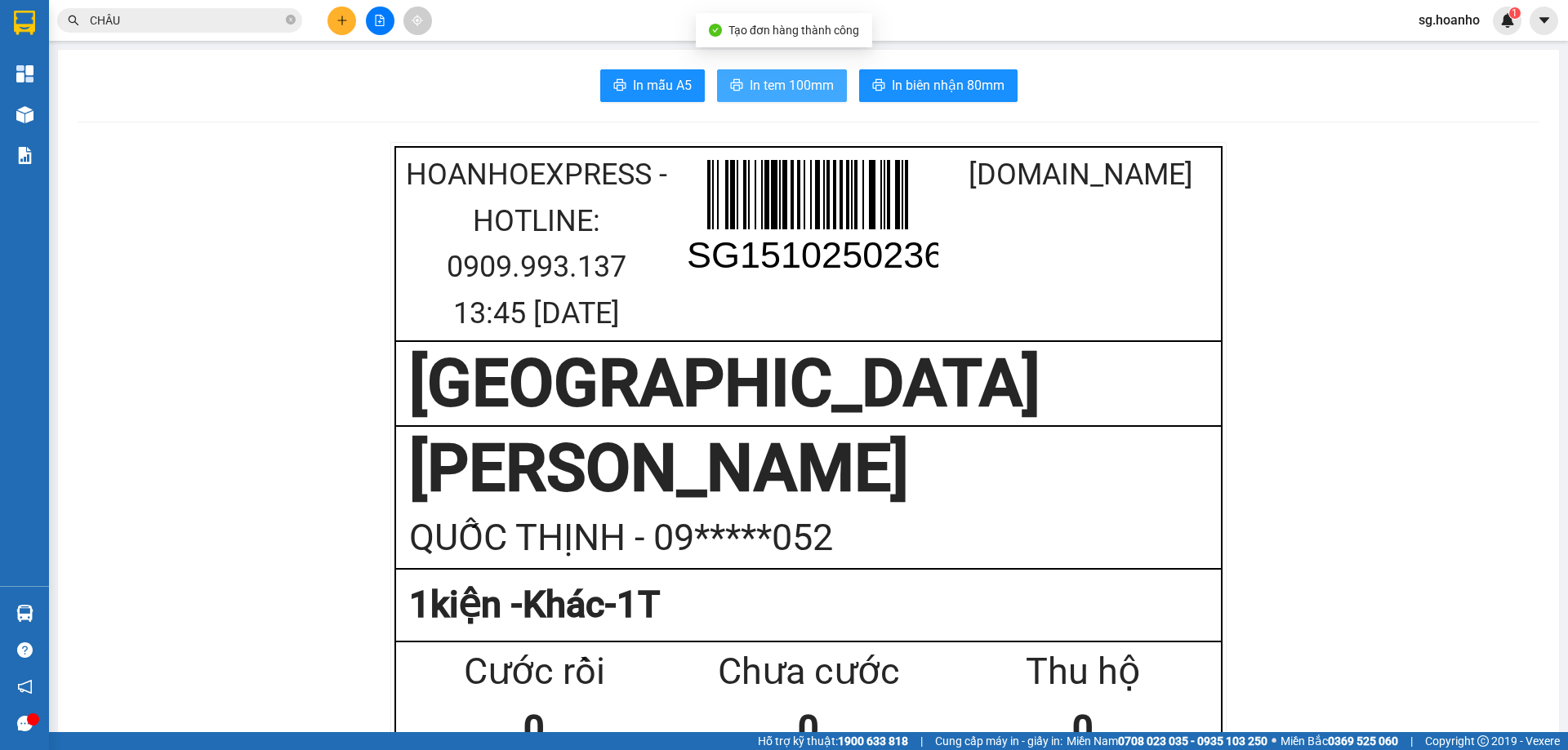
click at [769, 73] on button "In tem 100mm" at bounding box center [782, 85] width 130 height 32
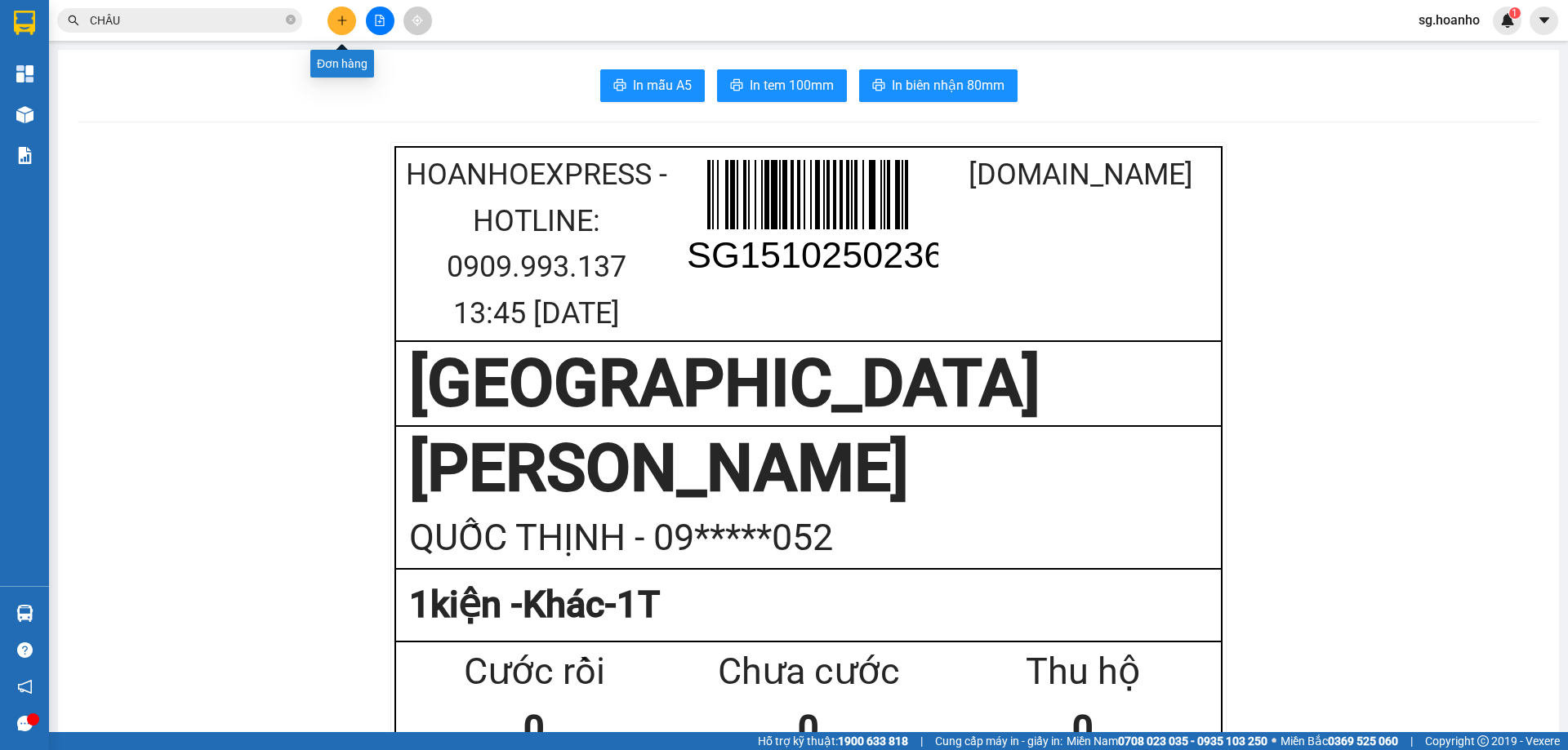
click at [347, 15] on icon "plus" at bounding box center [343, 21] width 12 height 12
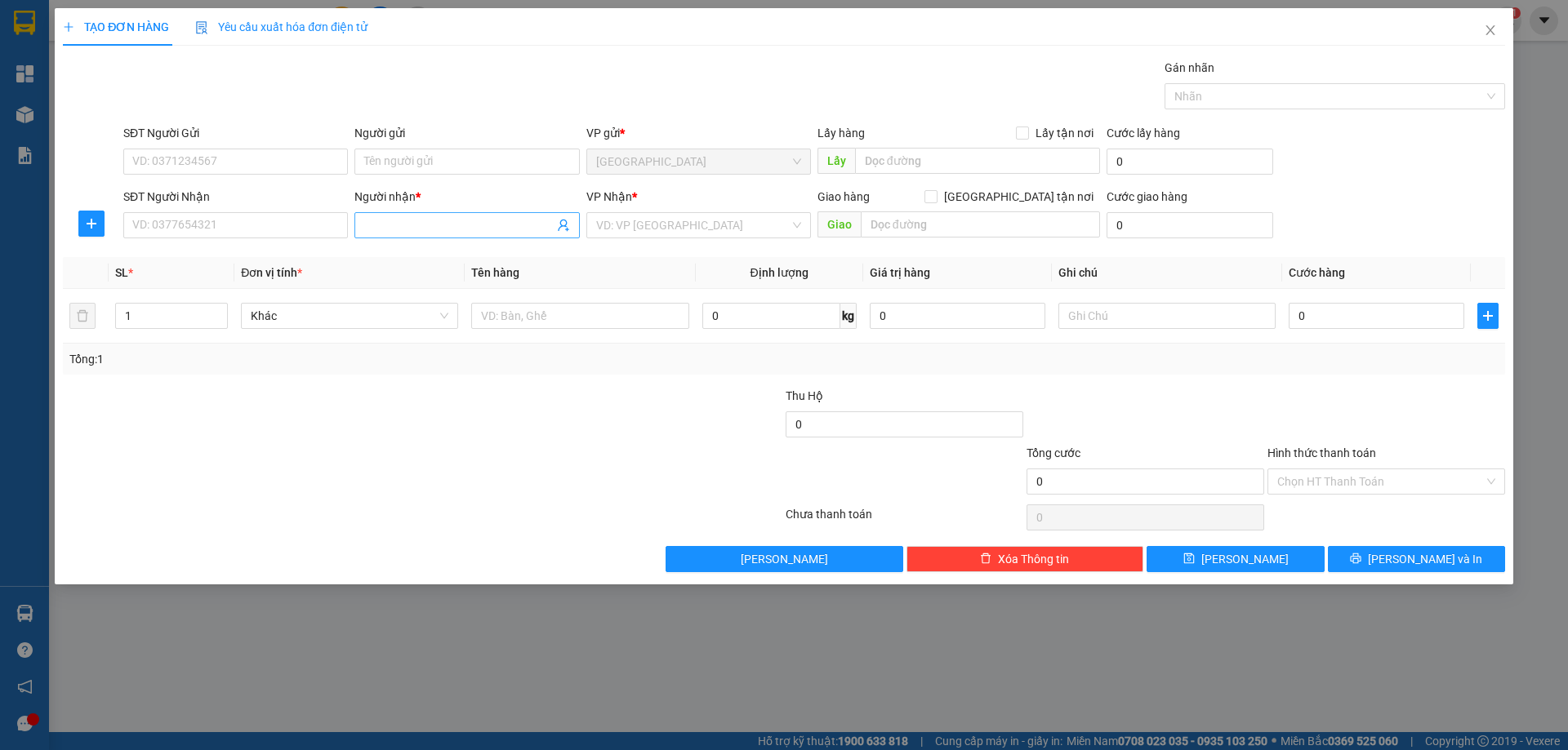
click at [421, 222] on input "Người nhận *" at bounding box center [458, 225] width 189 height 18
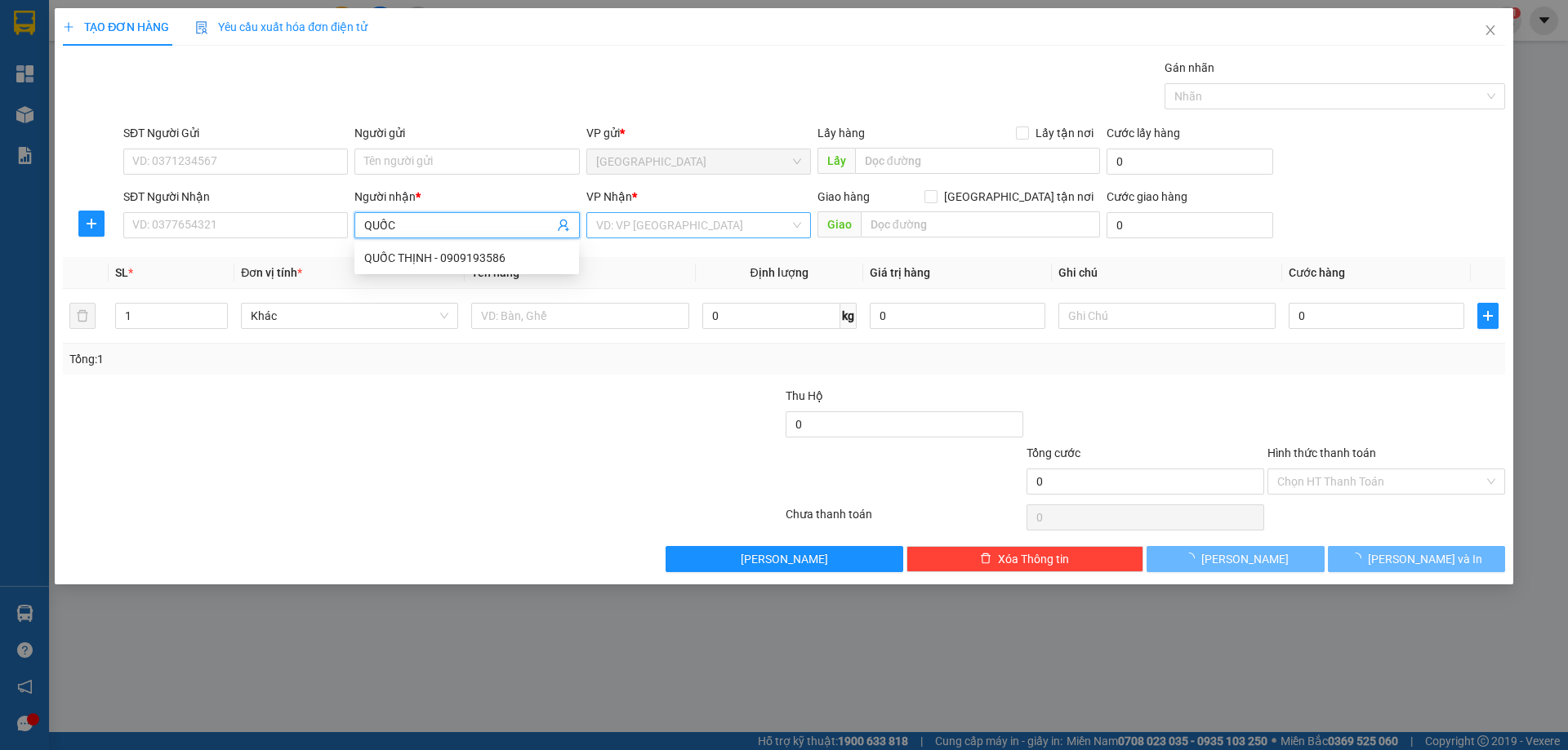
type input "QUỐC"
drag, startPoint x: 621, startPoint y: 225, endPoint x: 622, endPoint y: 254, distance: 29.0
click at [621, 229] on input "search" at bounding box center [693, 225] width 194 height 24
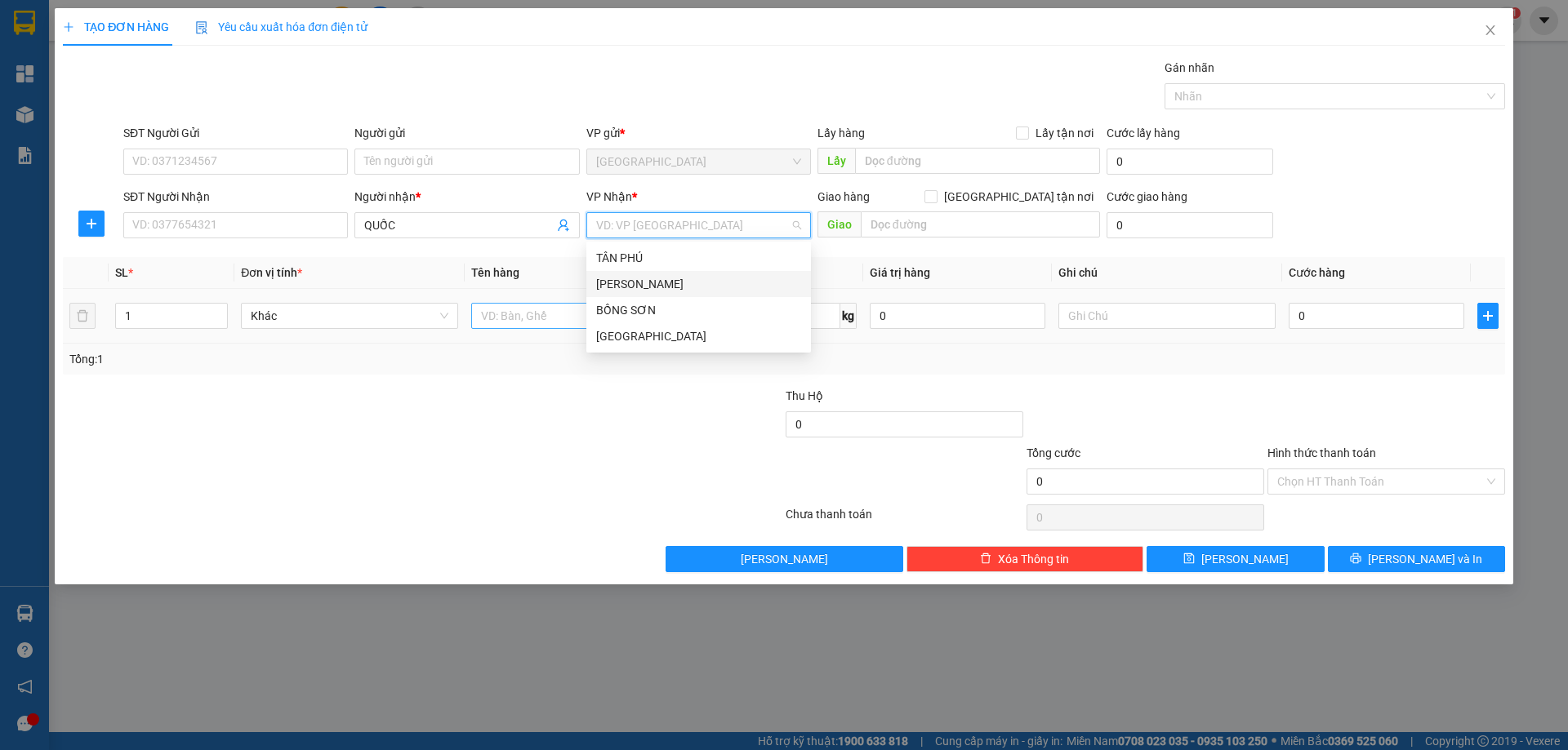
drag, startPoint x: 610, startPoint y: 274, endPoint x: 524, endPoint y: 322, distance: 98.5
click at [597, 283] on div "[PERSON_NAME]" at bounding box center [698, 284] width 224 height 26
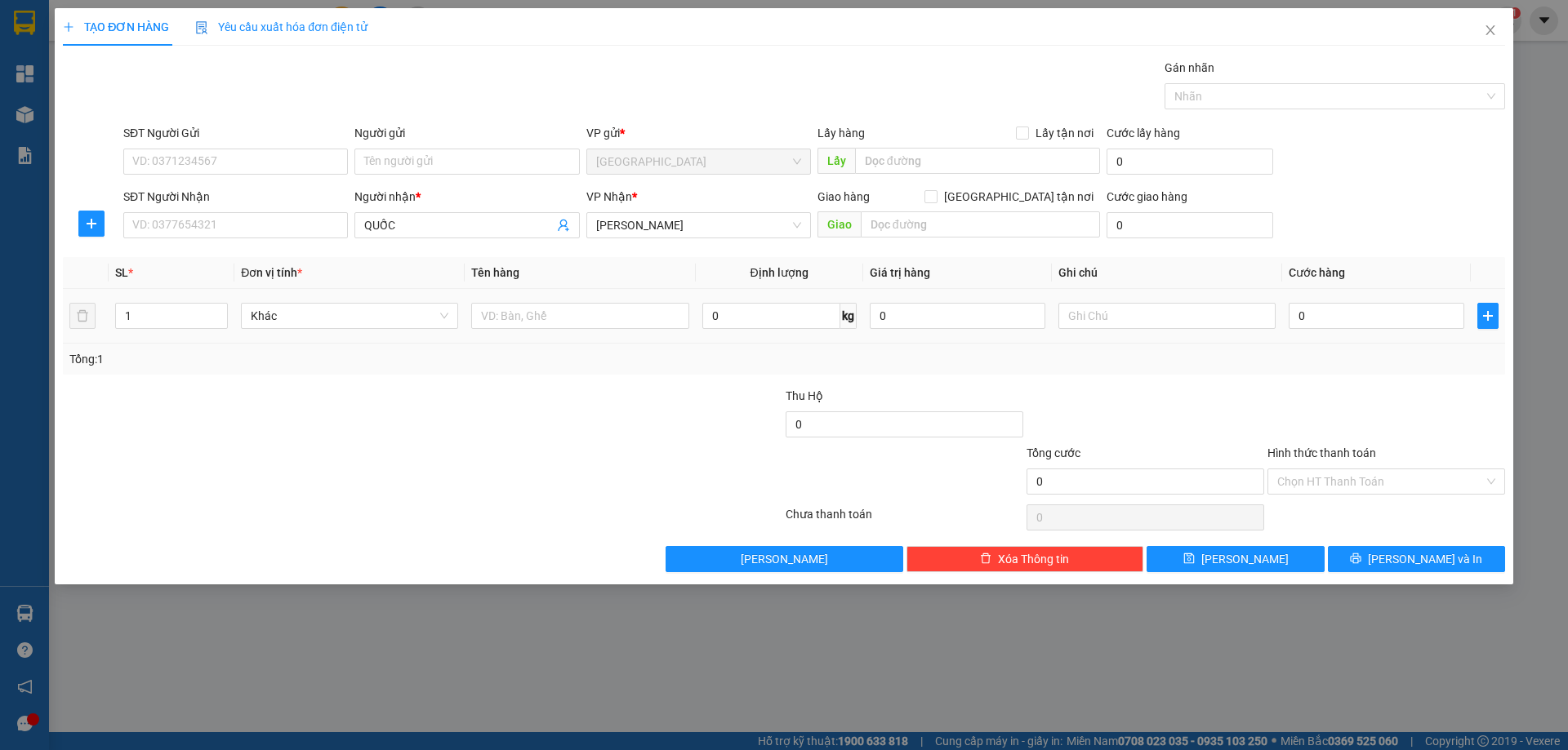
click at [505, 329] on div at bounding box center [580, 315] width 217 height 32
click at [514, 317] on input "text" at bounding box center [580, 315] width 217 height 26
type input "1T X 1 MÁY MAY"
type input "2"
click at [218, 314] on span "up" at bounding box center [218, 312] width 10 height 10
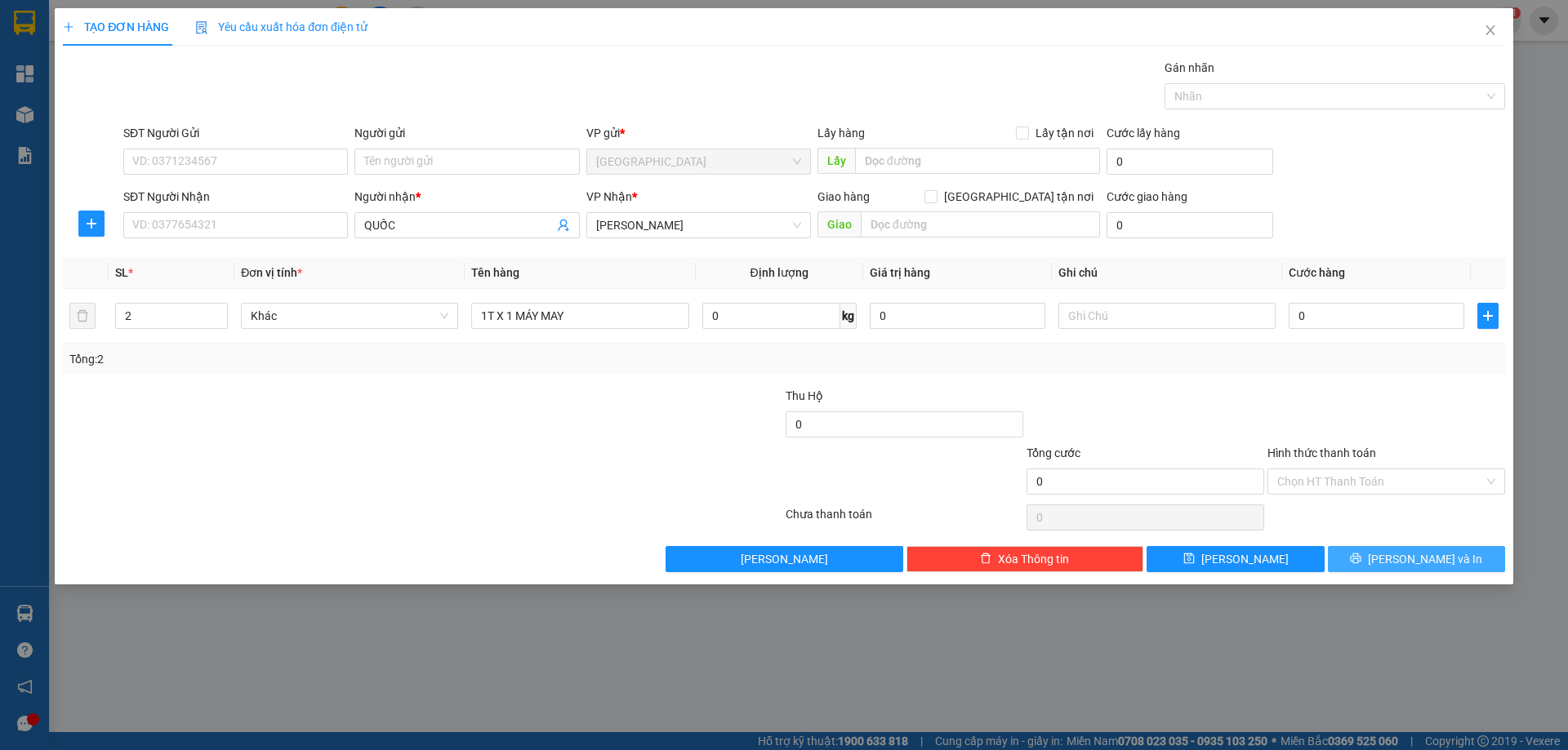
click at [1391, 568] on button "[PERSON_NAME] và In" at bounding box center [1416, 559] width 177 height 26
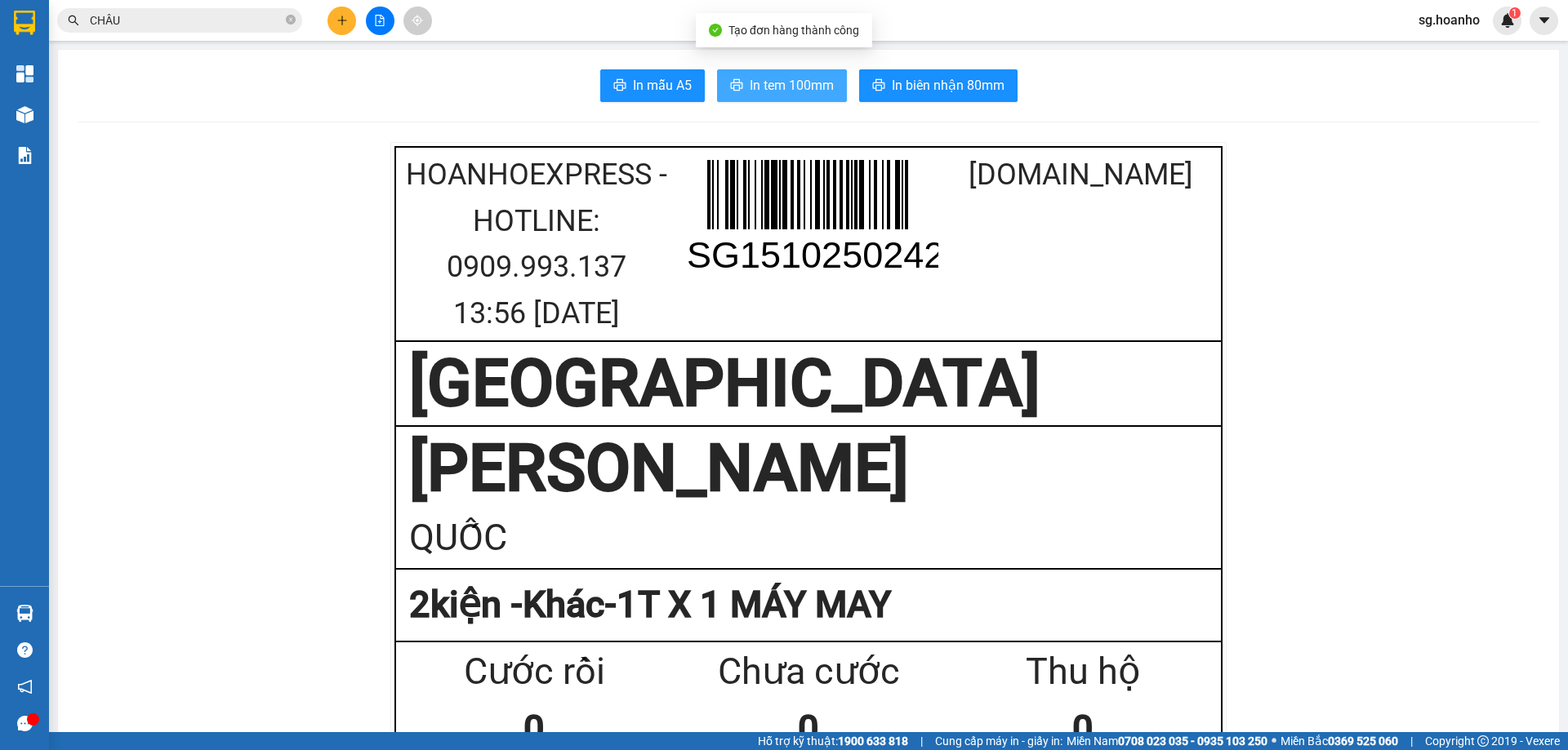
click at [809, 85] on span "In tem 100mm" at bounding box center [792, 85] width 84 height 21
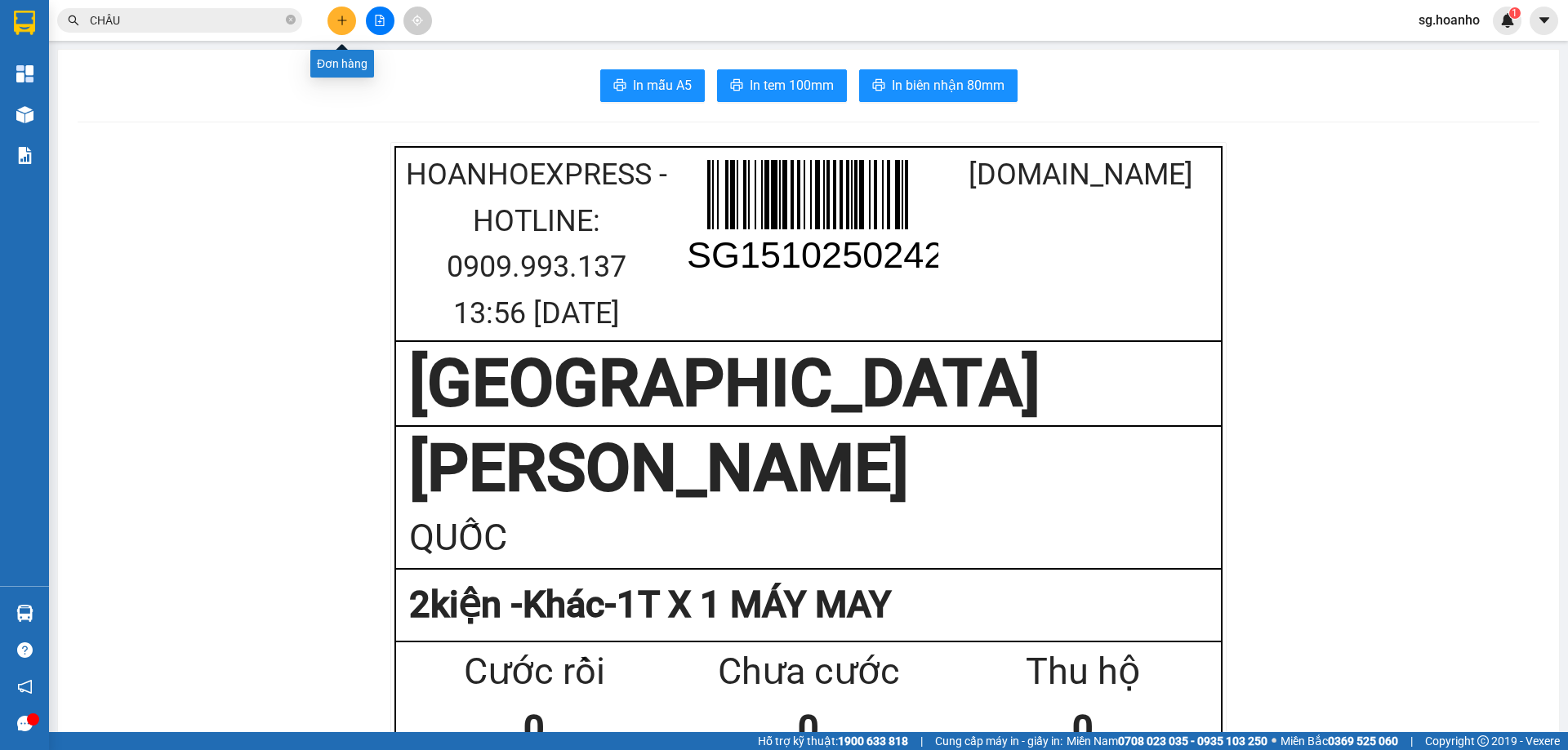
click at [339, 12] on button at bounding box center [341, 21] width 28 height 28
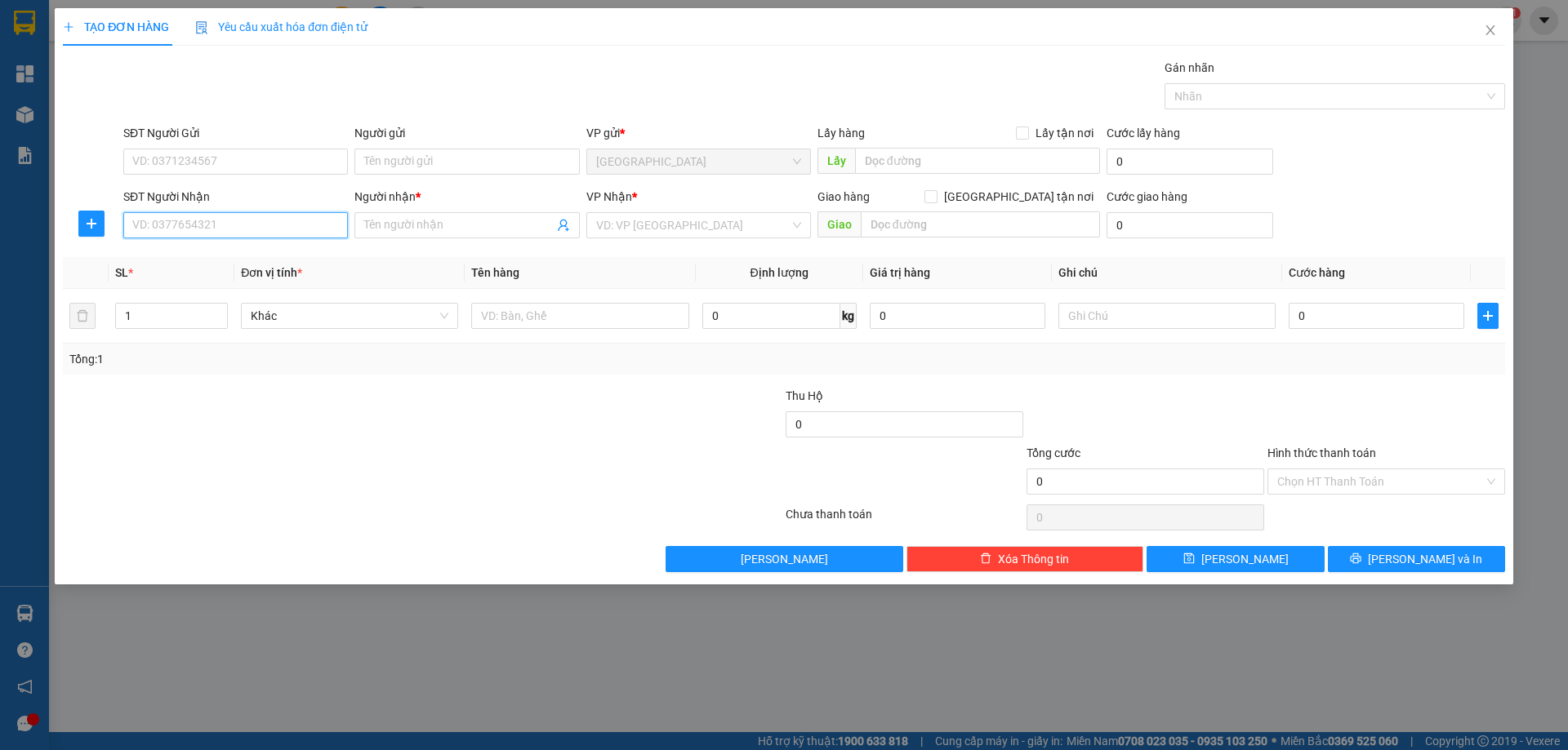
click at [181, 225] on input "SĐT Người Nhận" at bounding box center [235, 225] width 224 height 26
click at [506, 314] on input "text" at bounding box center [580, 315] width 217 height 26
type input "HỒ SƠ"
click at [637, 229] on input "search" at bounding box center [693, 225] width 194 height 24
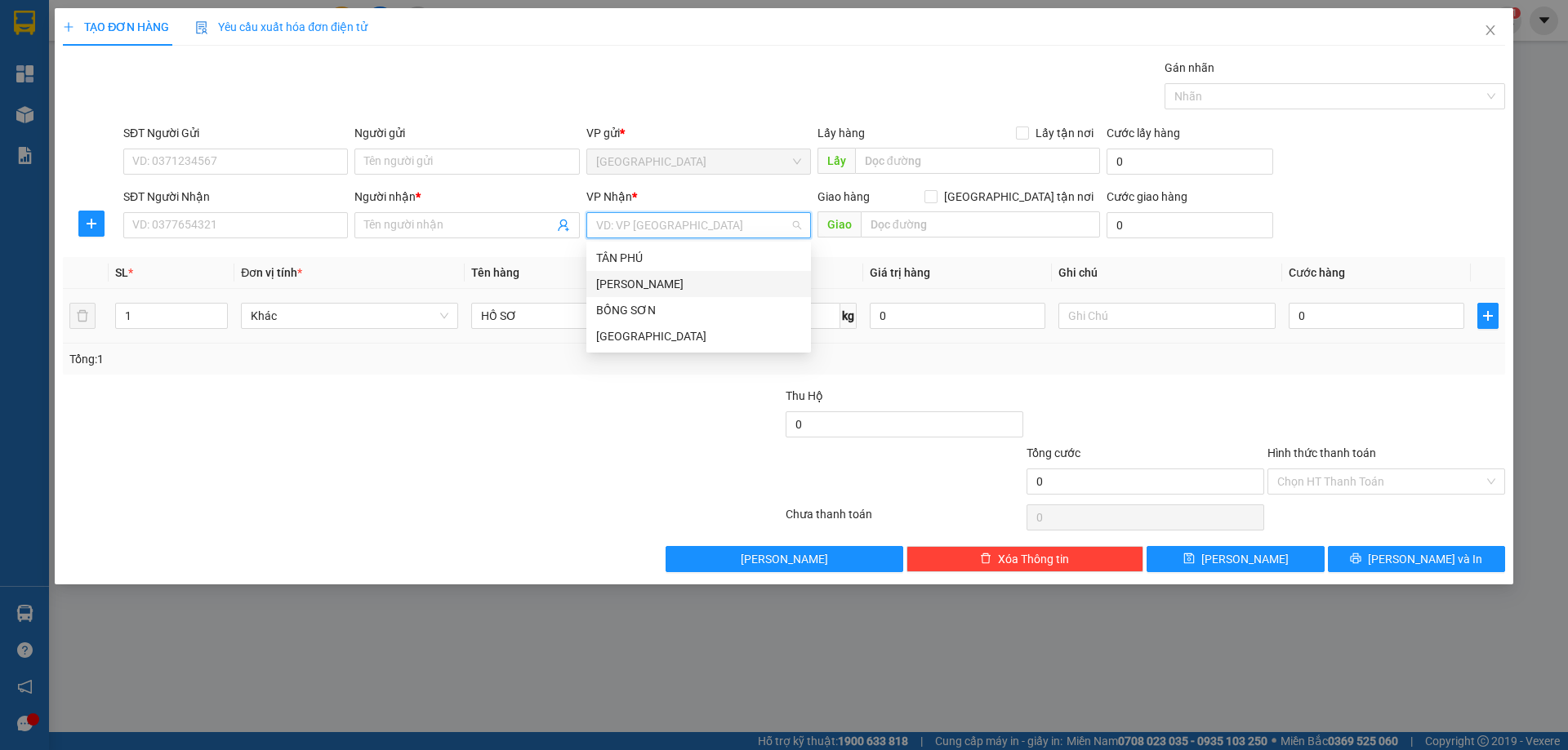
drag, startPoint x: 602, startPoint y: 290, endPoint x: 640, endPoint y: 296, distance: 38.5
click at [603, 289] on div "[PERSON_NAME]" at bounding box center [698, 284] width 205 height 18
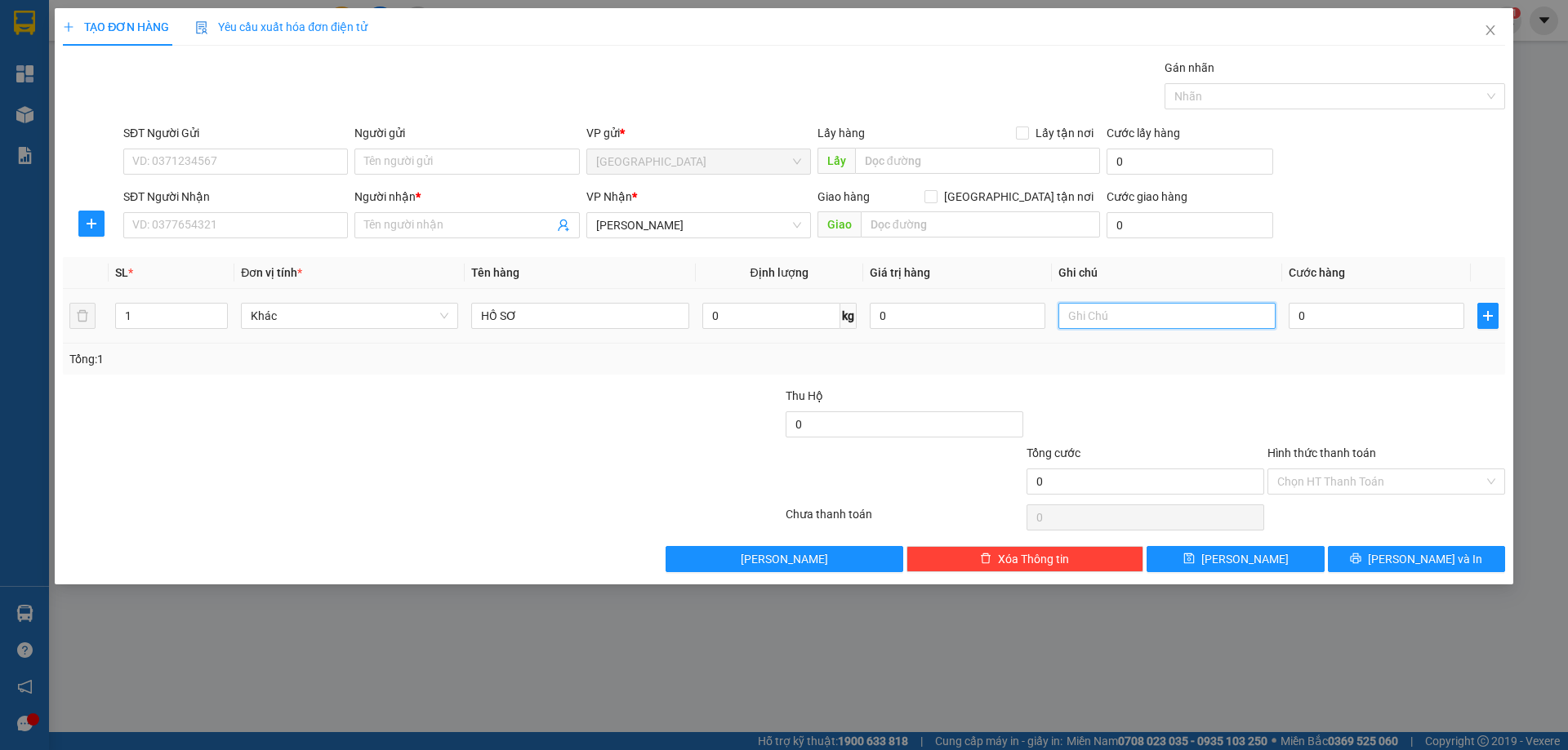
click at [1126, 318] on input "text" at bounding box center [1167, 315] width 217 height 26
type input "R 30K"
click at [158, 221] on input "SĐT Người Nhận" at bounding box center [235, 225] width 224 height 26
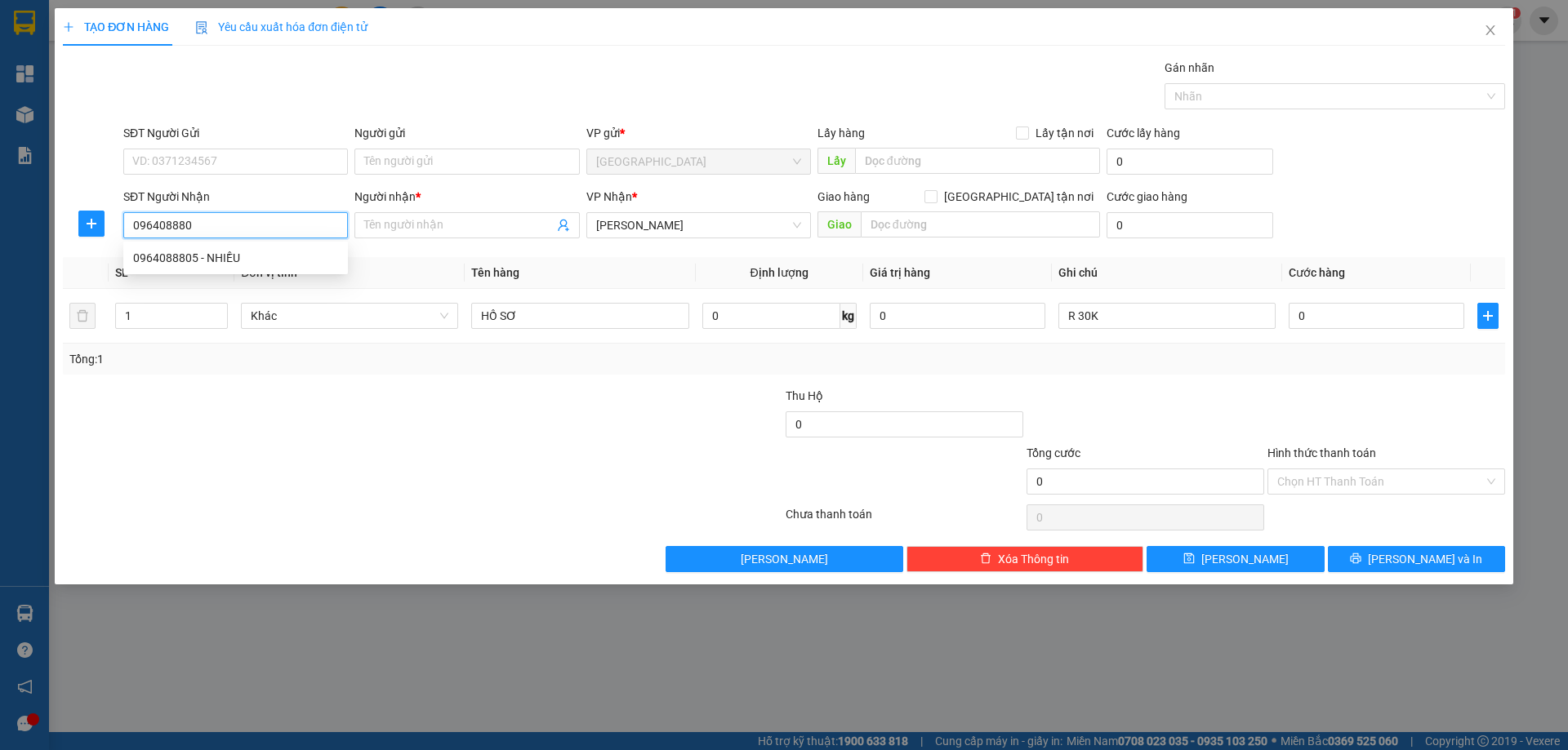
type input "0964088805"
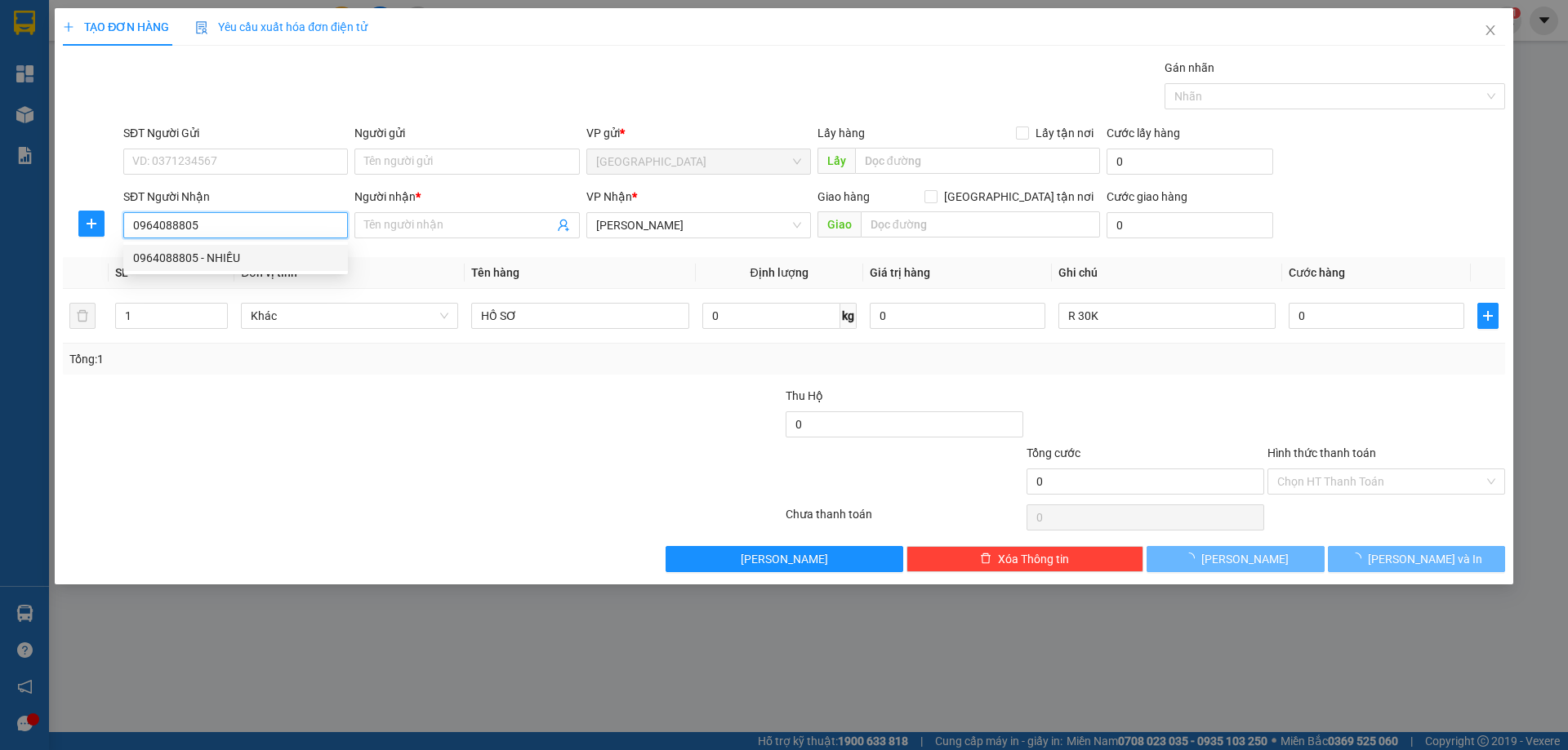
click at [219, 256] on div "0964088805 - NHIỀU" at bounding box center [235, 258] width 205 height 18
type input "NHIỀU"
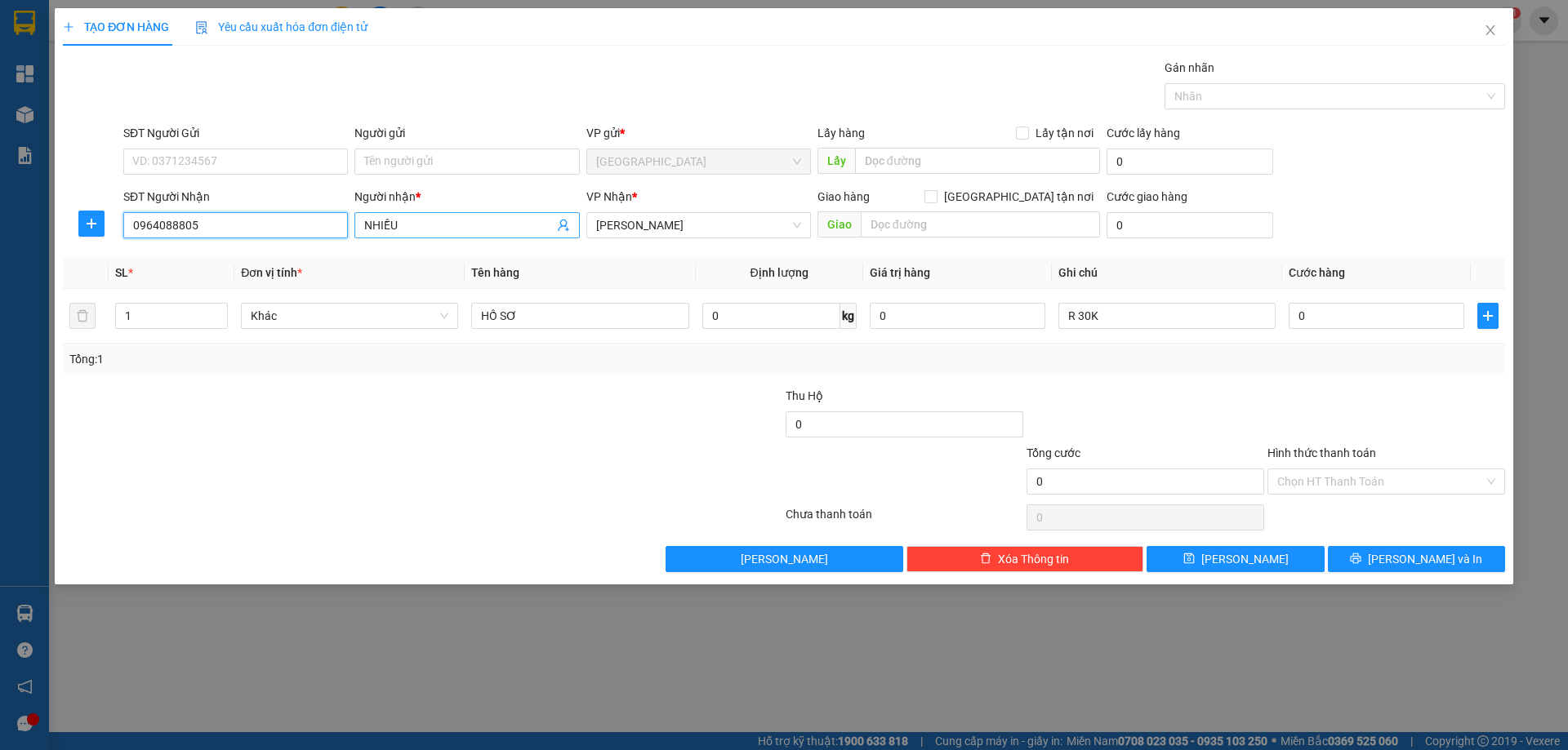
type input "0964088805"
drag, startPoint x: 411, startPoint y: 228, endPoint x: 66, endPoint y: 224, distance: 345.0
click at [66, 224] on div "SĐT Người Nhận 0964088805 0964088805 Người nhận * NHIỀU VP Nhận * TAM QUAN Giao…" at bounding box center [784, 216] width 1446 height 57
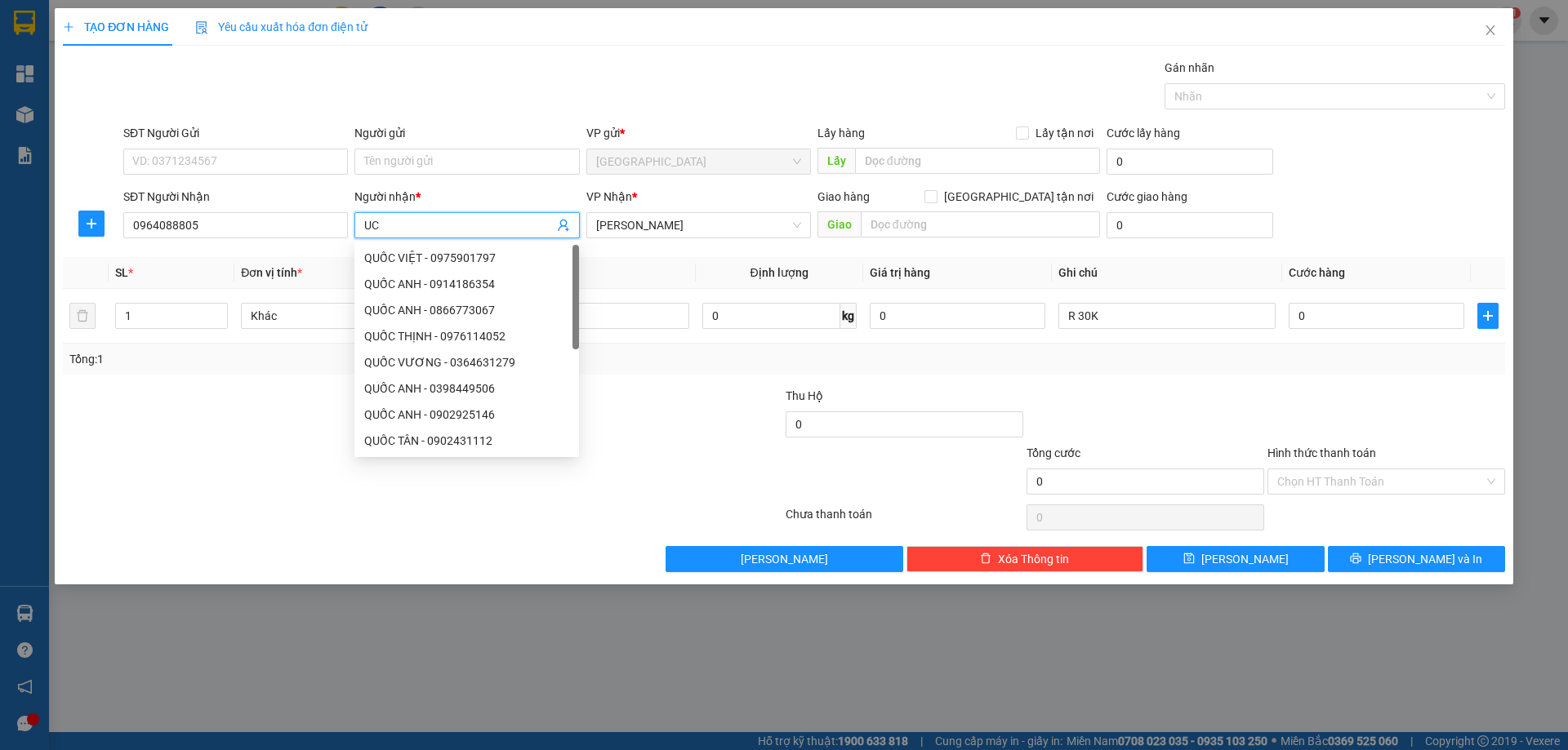
type input "U"
type input "ÚC"
click at [1138, 440] on div at bounding box center [1146, 415] width 241 height 57
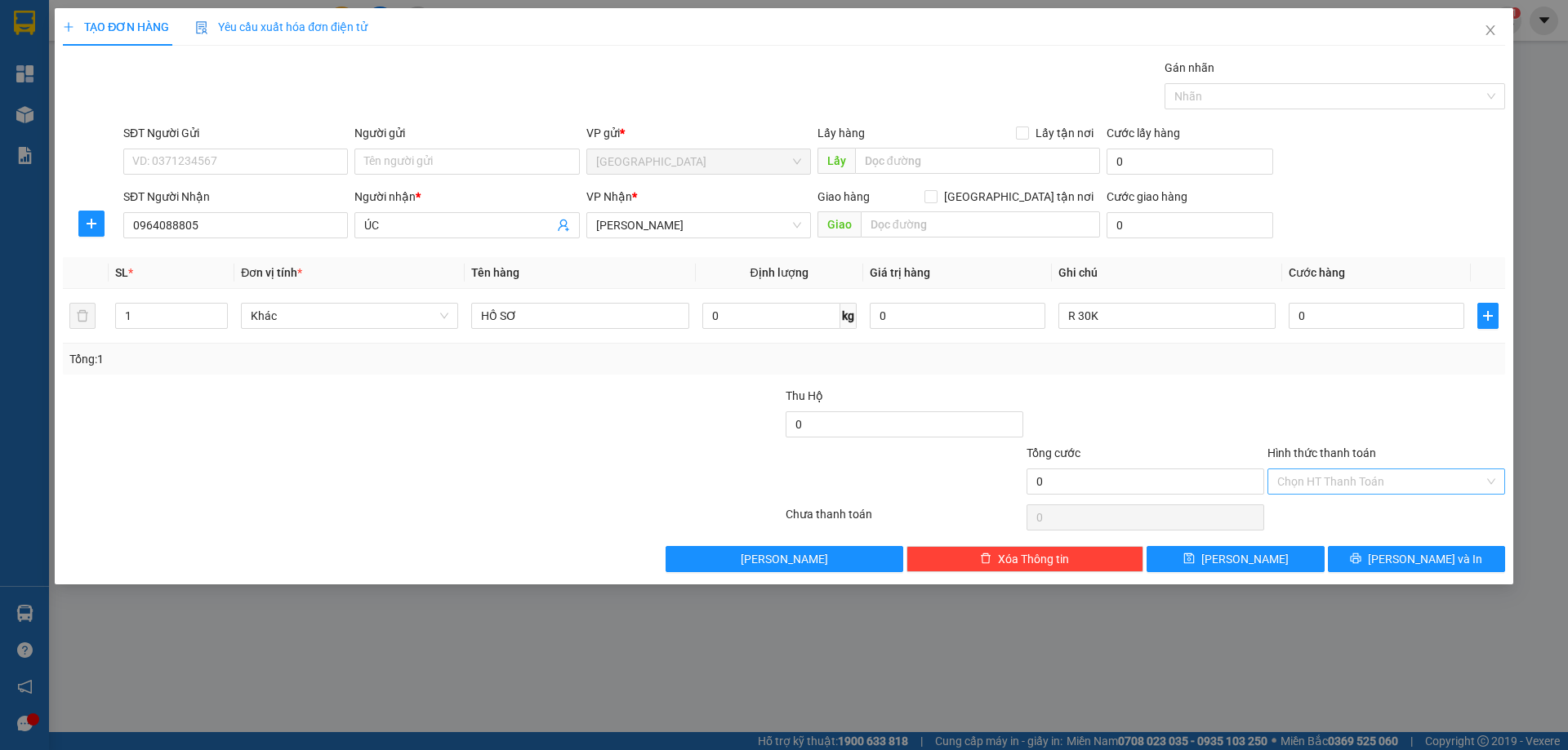
click at [1319, 476] on input "Hình thức thanh toán" at bounding box center [1380, 482] width 207 height 24
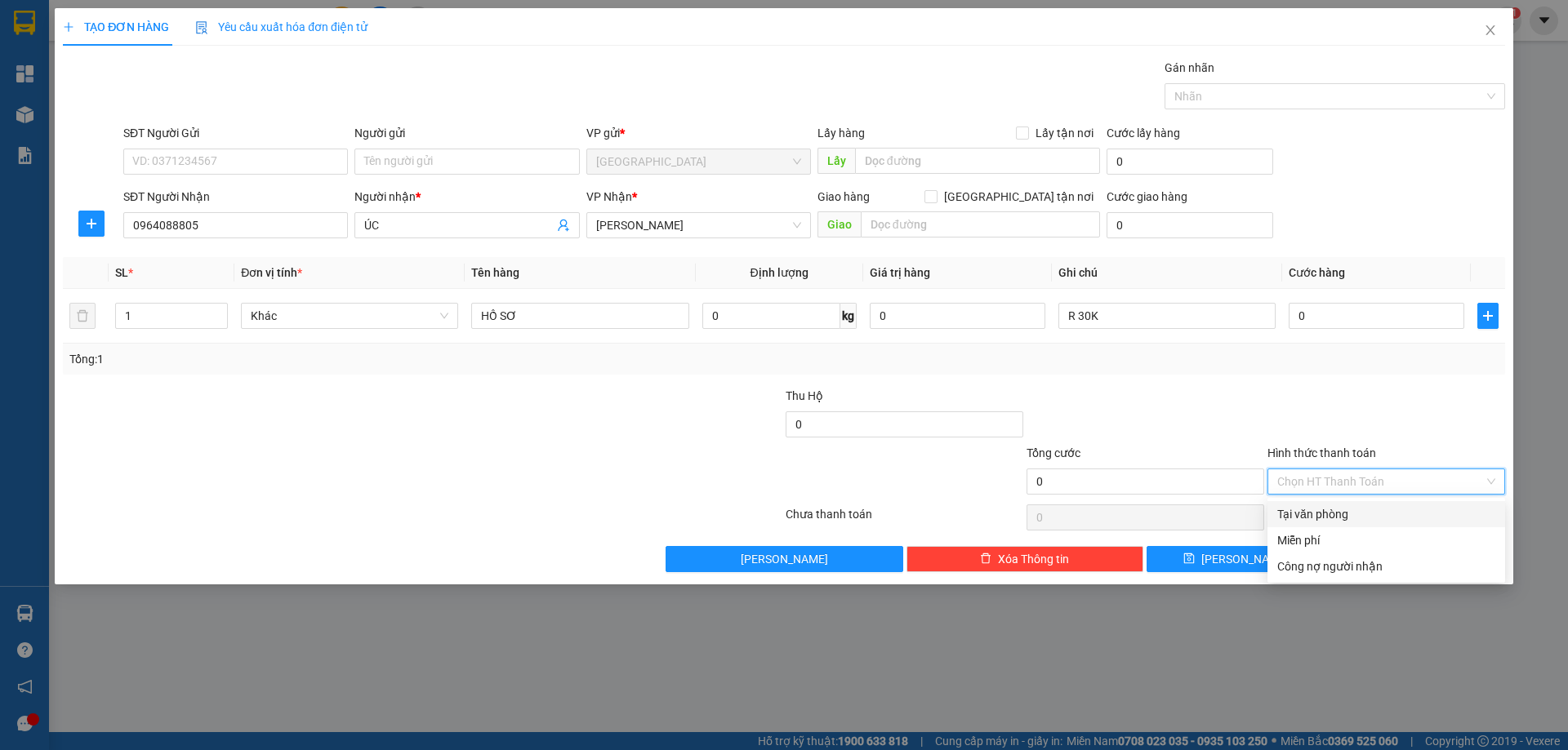
drag, startPoint x: 1297, startPoint y: 527, endPoint x: 1315, endPoint y: 539, distance: 21.6
click at [1297, 528] on div "Tại văn phòng Miễn phí Công nợ người nhận" at bounding box center [1386, 540] width 238 height 78
click at [1342, 541] on div "Miễn phí" at bounding box center [1386, 540] width 218 height 18
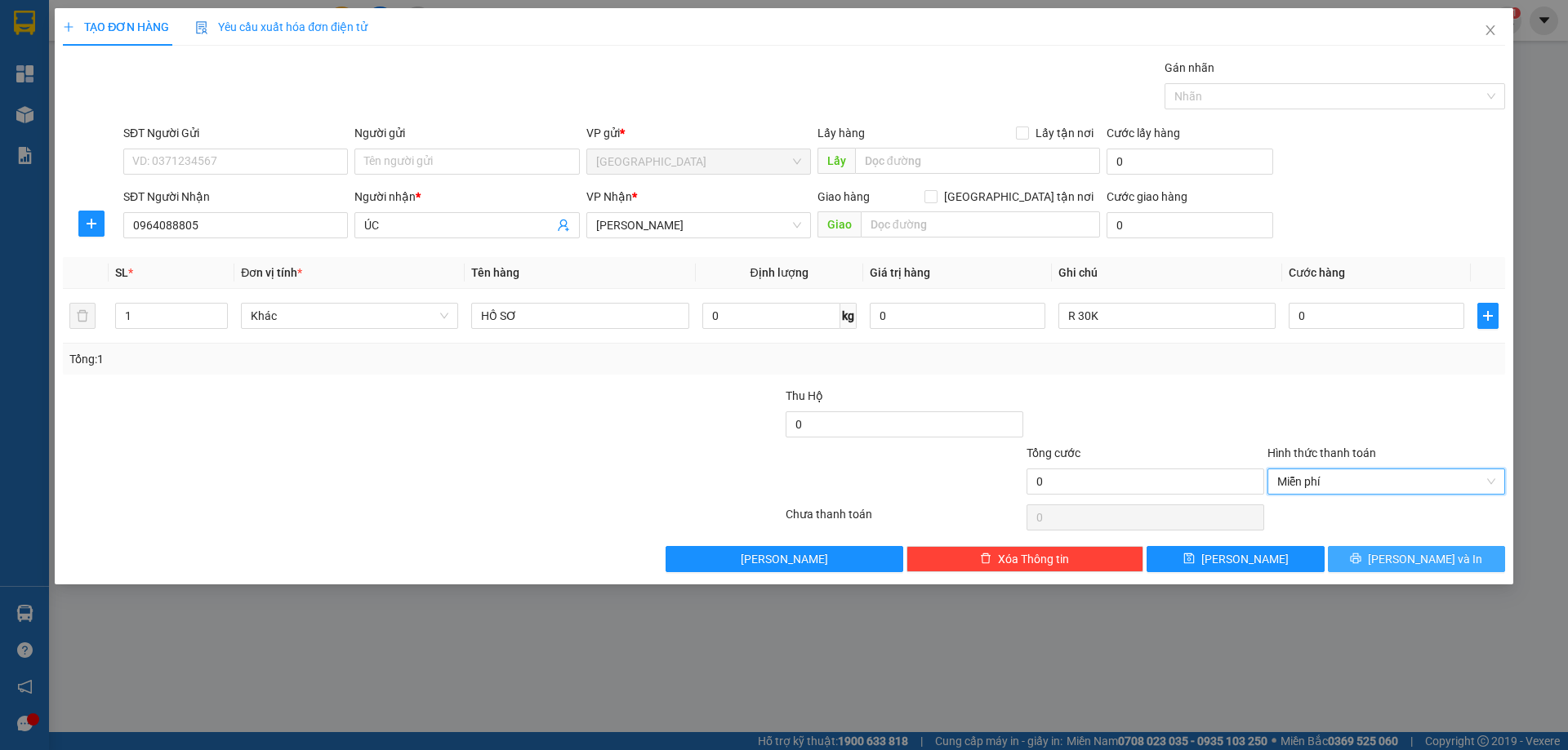
click at [1472, 572] on button "[PERSON_NAME] và In" at bounding box center [1416, 559] width 177 height 26
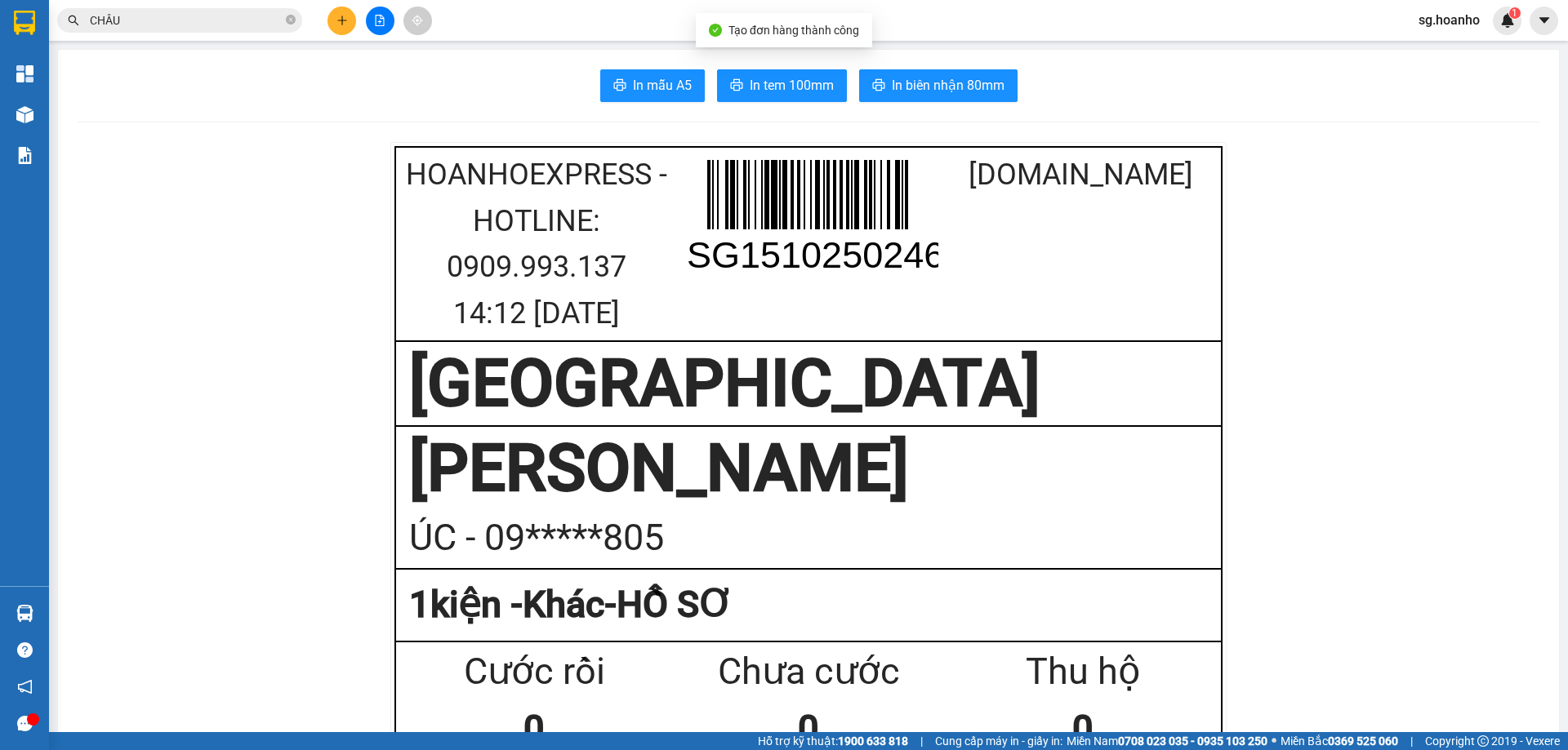
click at [799, 80] on span "In tem 100mm" at bounding box center [792, 85] width 84 height 21
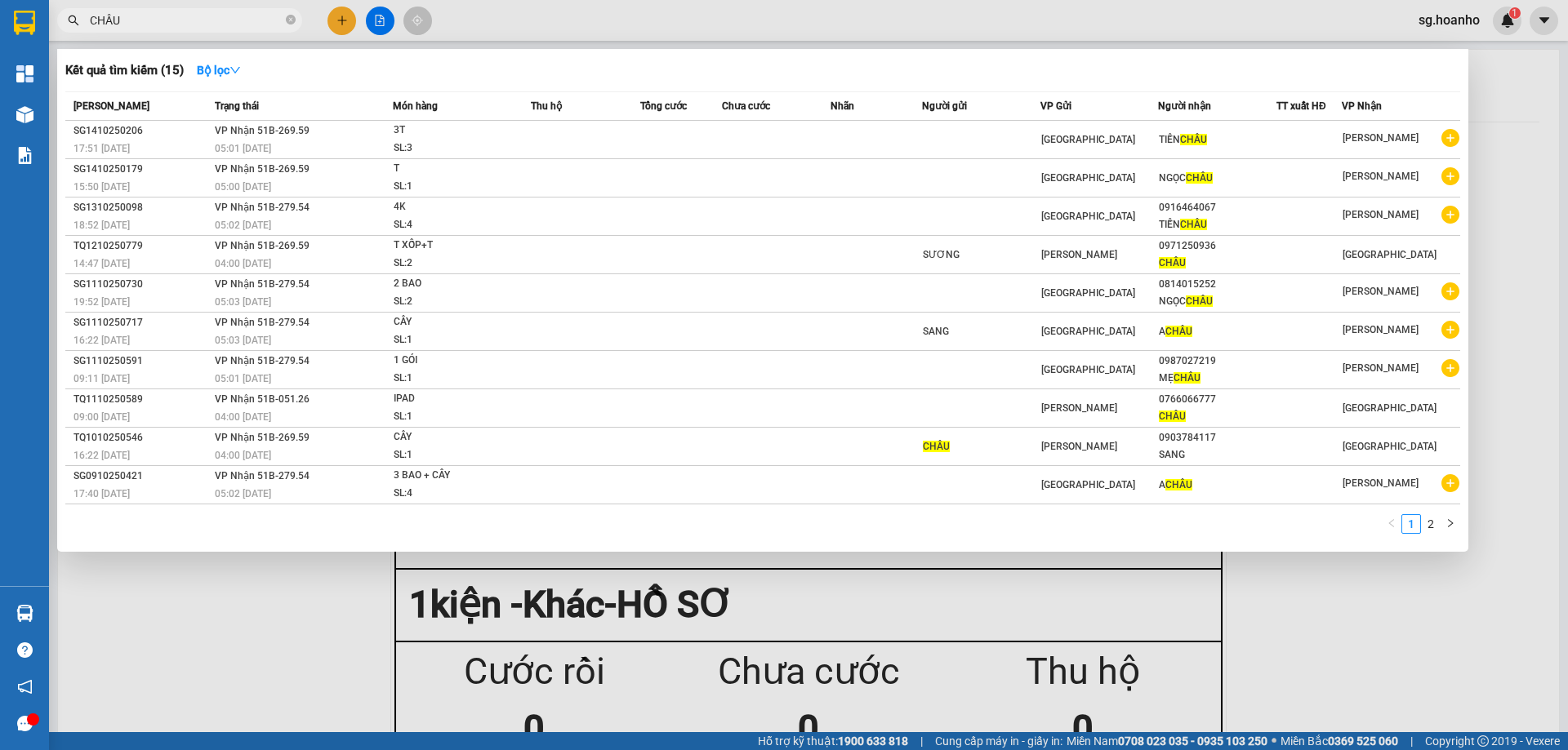
drag, startPoint x: 184, startPoint y: 24, endPoint x: 0, endPoint y: -20, distance: 189.2
click at [0, 0] on html "Kết quả tìm kiếm ( 15 ) Bộ lọc Mã ĐH Trạng thái Món hàng Thu hộ Tổng cước Chưa …" at bounding box center [784, 375] width 1568 height 750
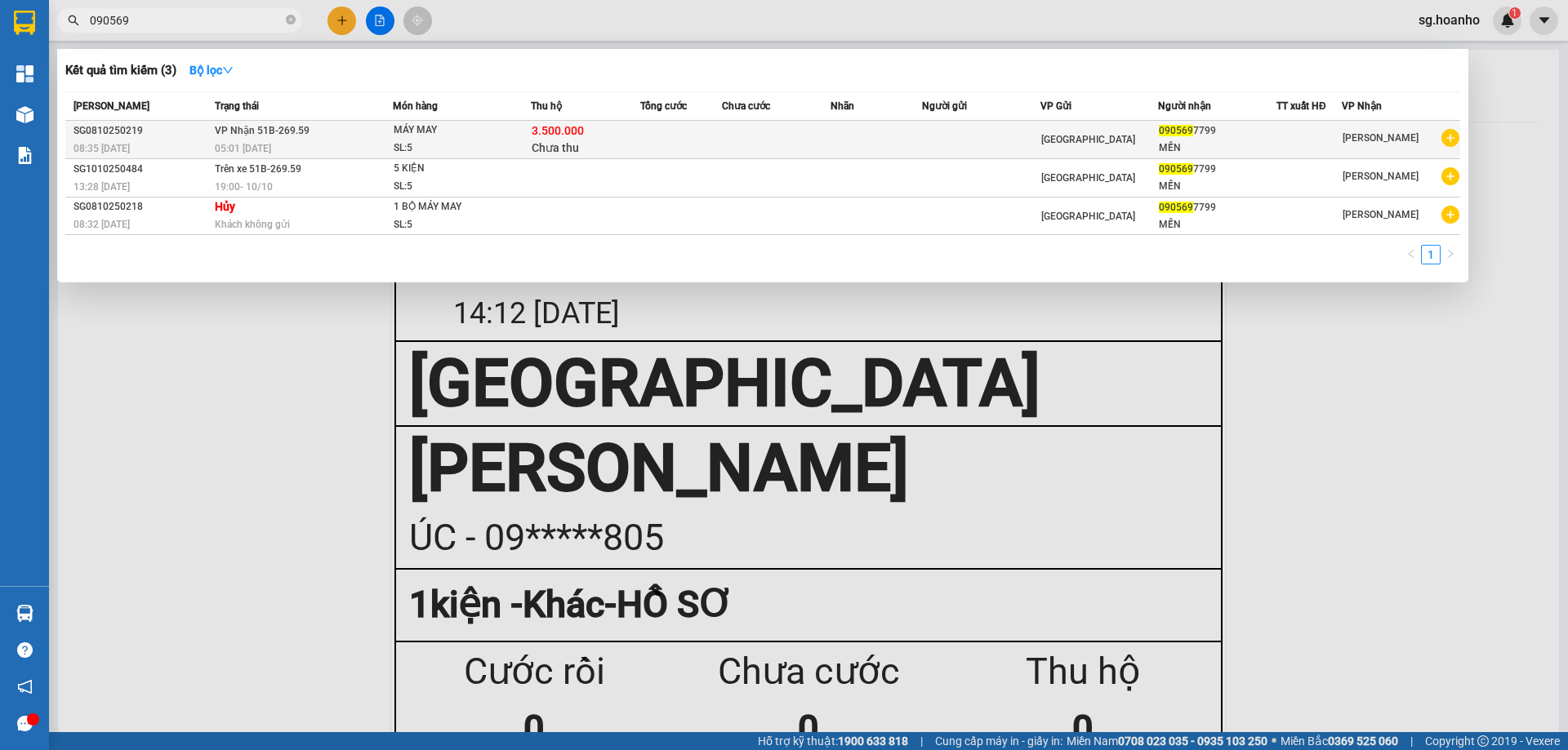
type input "090569"
click at [618, 145] on div "3.500.000 Chưa thu" at bounding box center [586, 139] width 108 height 34
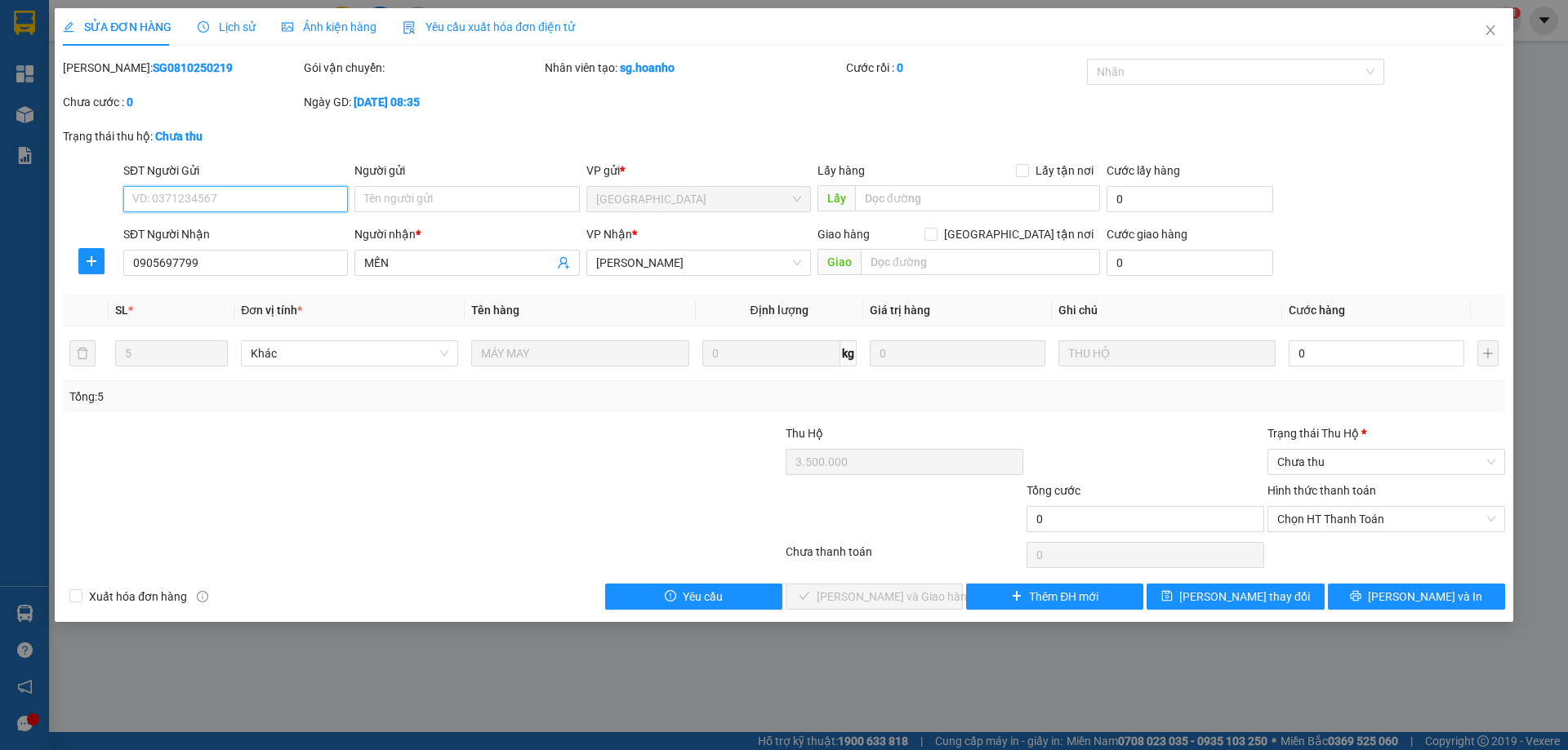
type input "0905697799"
type input "MẾN"
type input "3.500.000"
click at [1488, 27] on icon "close" at bounding box center [1490, 30] width 9 height 10
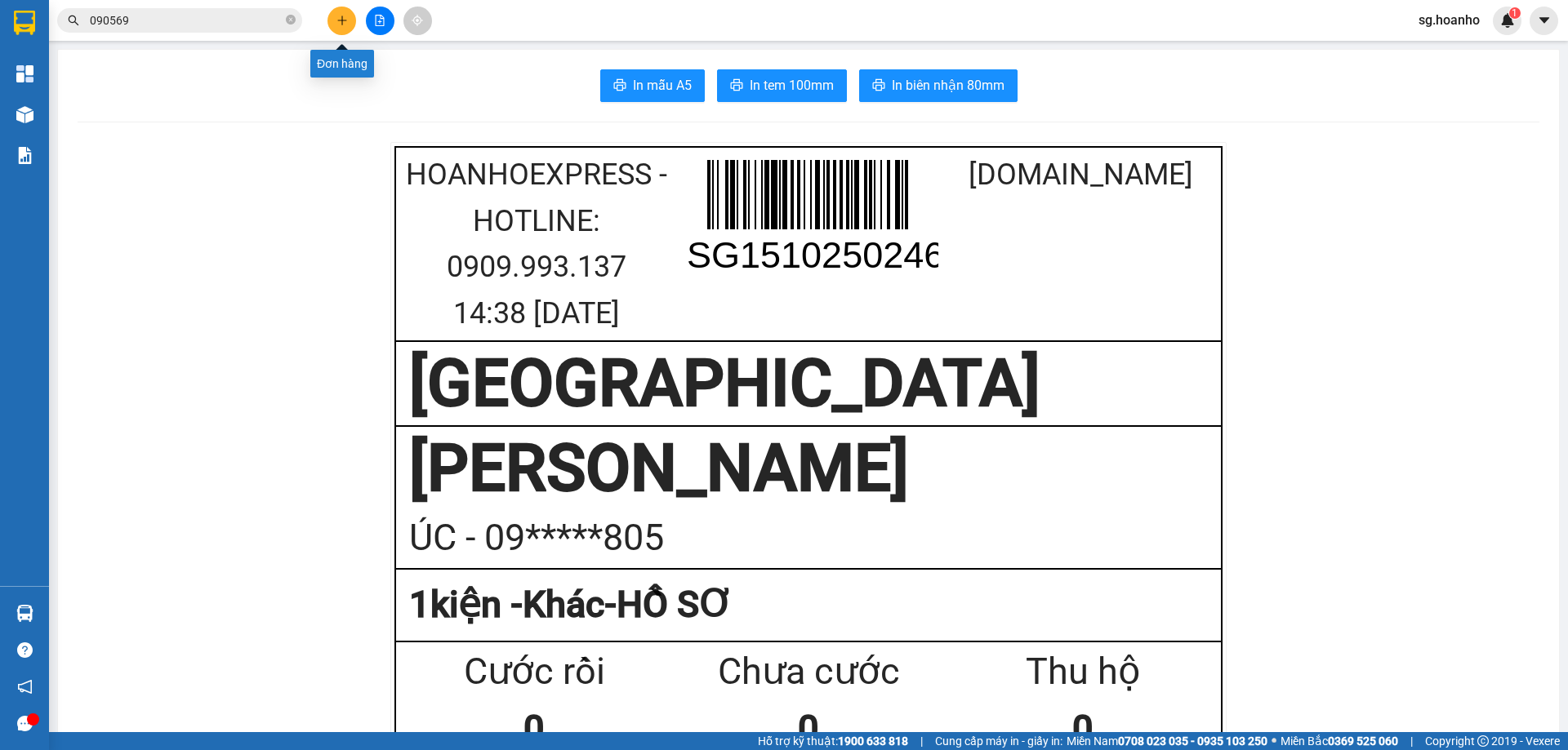
click at [343, 13] on button at bounding box center [341, 21] width 28 height 28
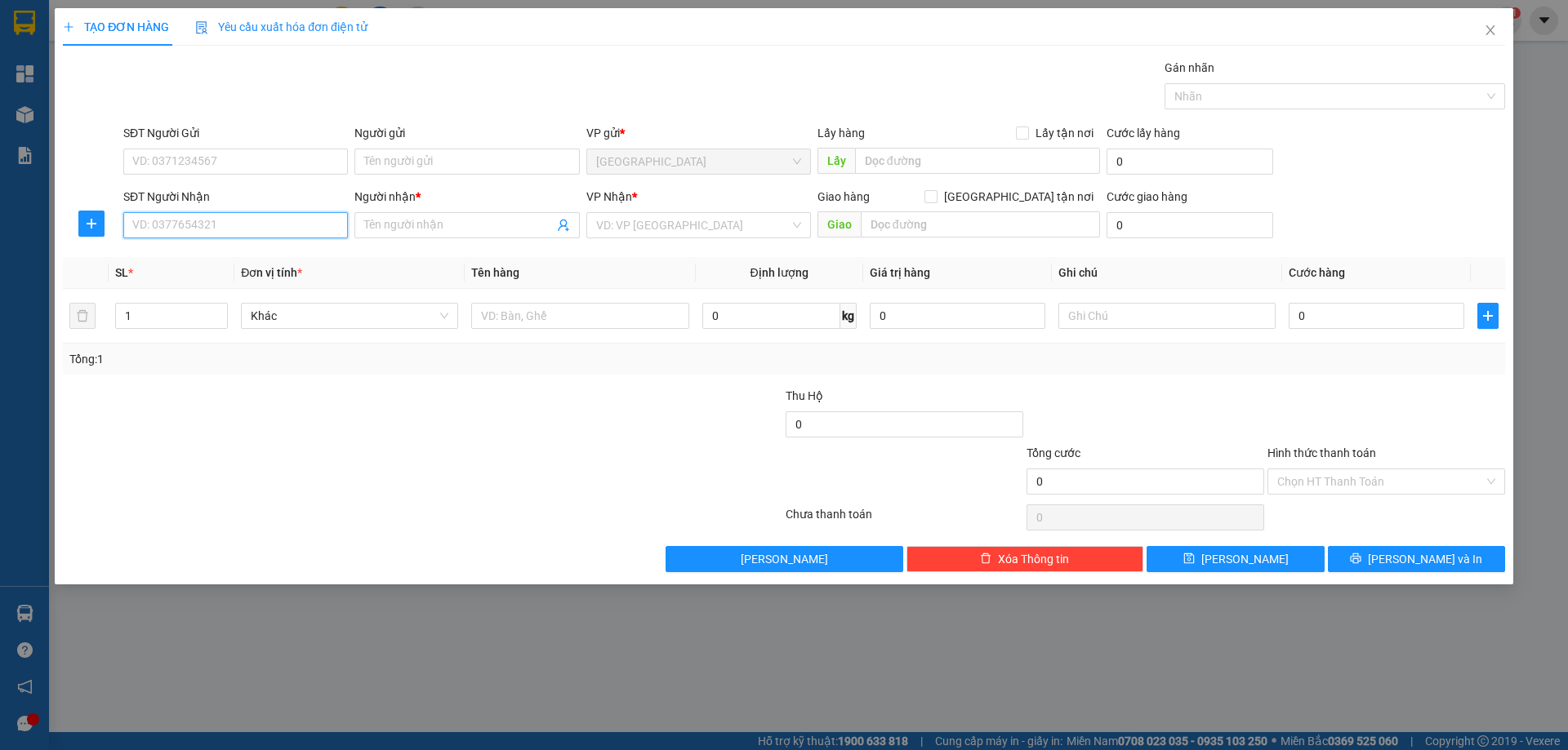
click at [167, 221] on input "SĐT Người Nhận" at bounding box center [235, 225] width 224 height 26
type input "9"
click at [228, 254] on div "0977192509 - QUÂN" at bounding box center [235, 258] width 205 height 18
type input "0977192509"
type input "QUÂN"
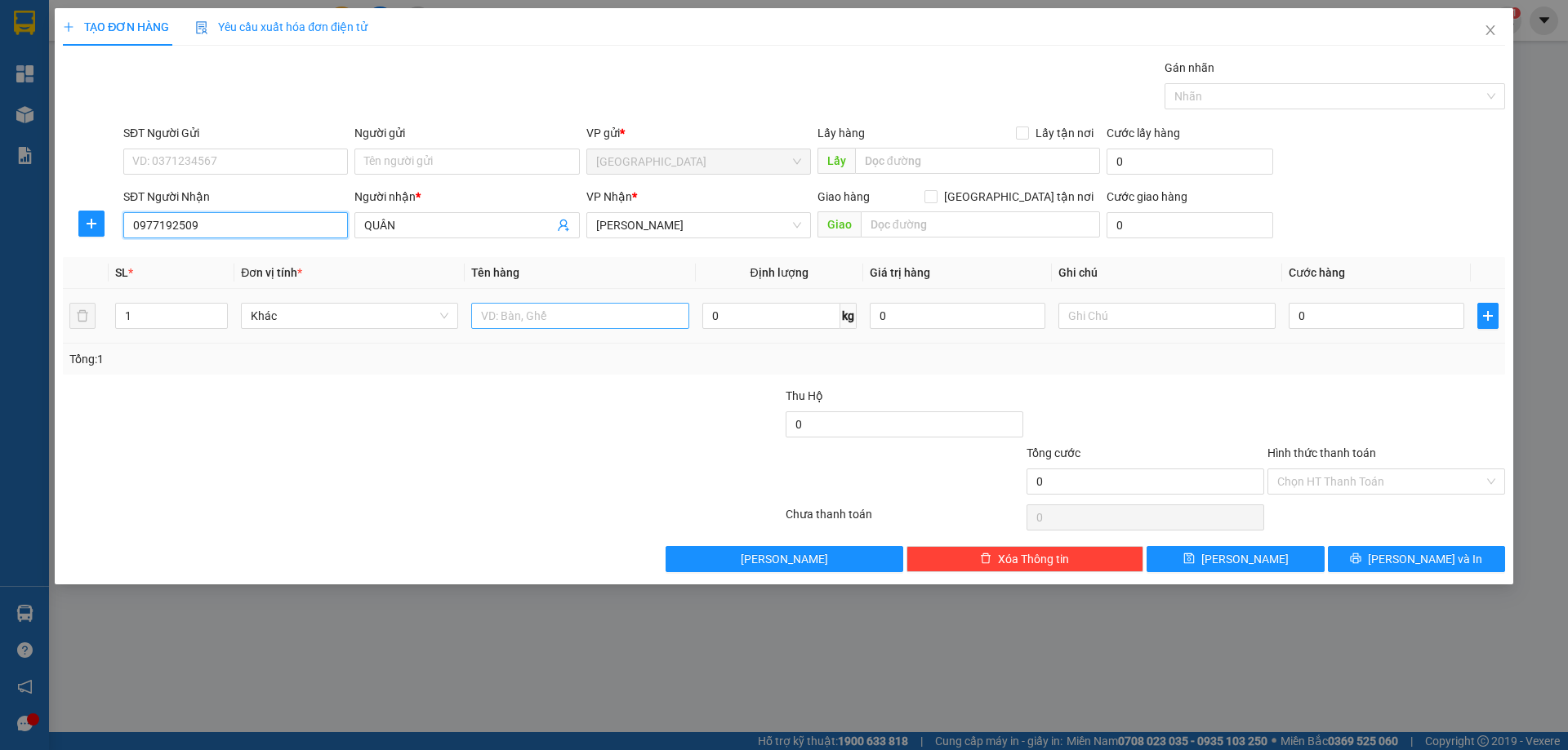
type input "0977192509"
click at [626, 315] on input "text" at bounding box center [580, 315] width 217 height 26
type input "1T"
click at [1365, 562] on button "[PERSON_NAME] và In" at bounding box center [1416, 559] width 177 height 26
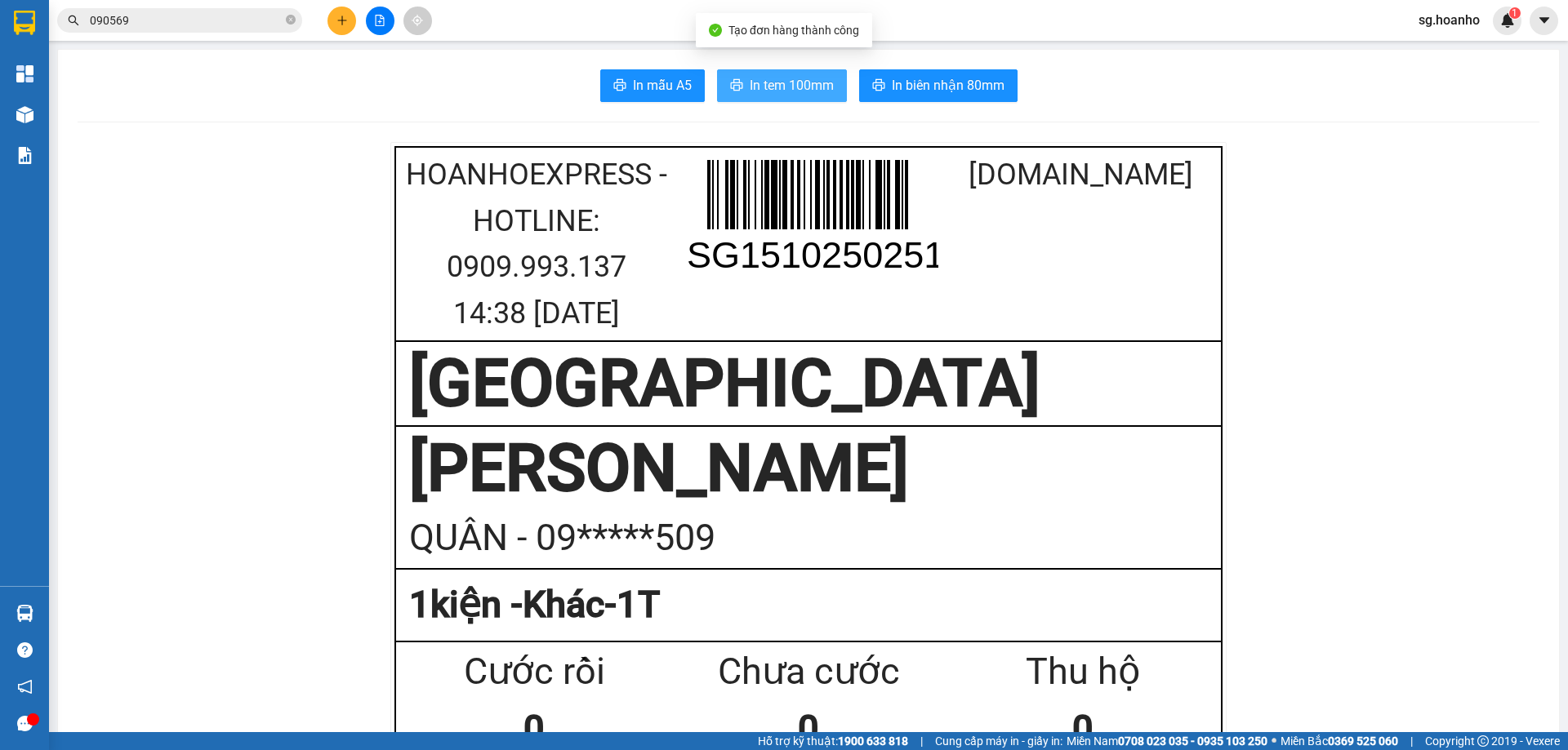
click at [762, 84] on span "In tem 100mm" at bounding box center [792, 85] width 84 height 21
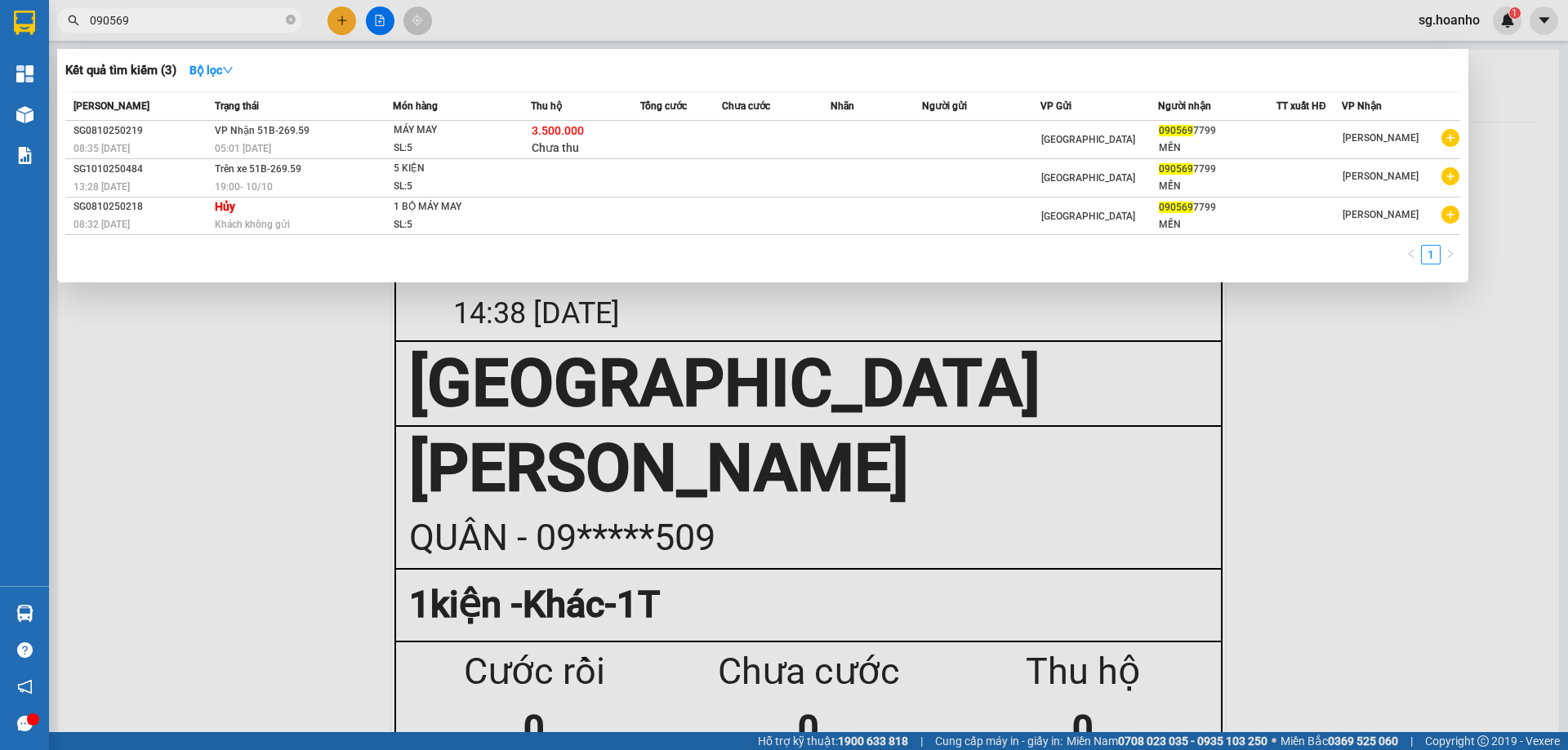
click at [158, 20] on input "090569" at bounding box center [186, 21] width 193 height 18
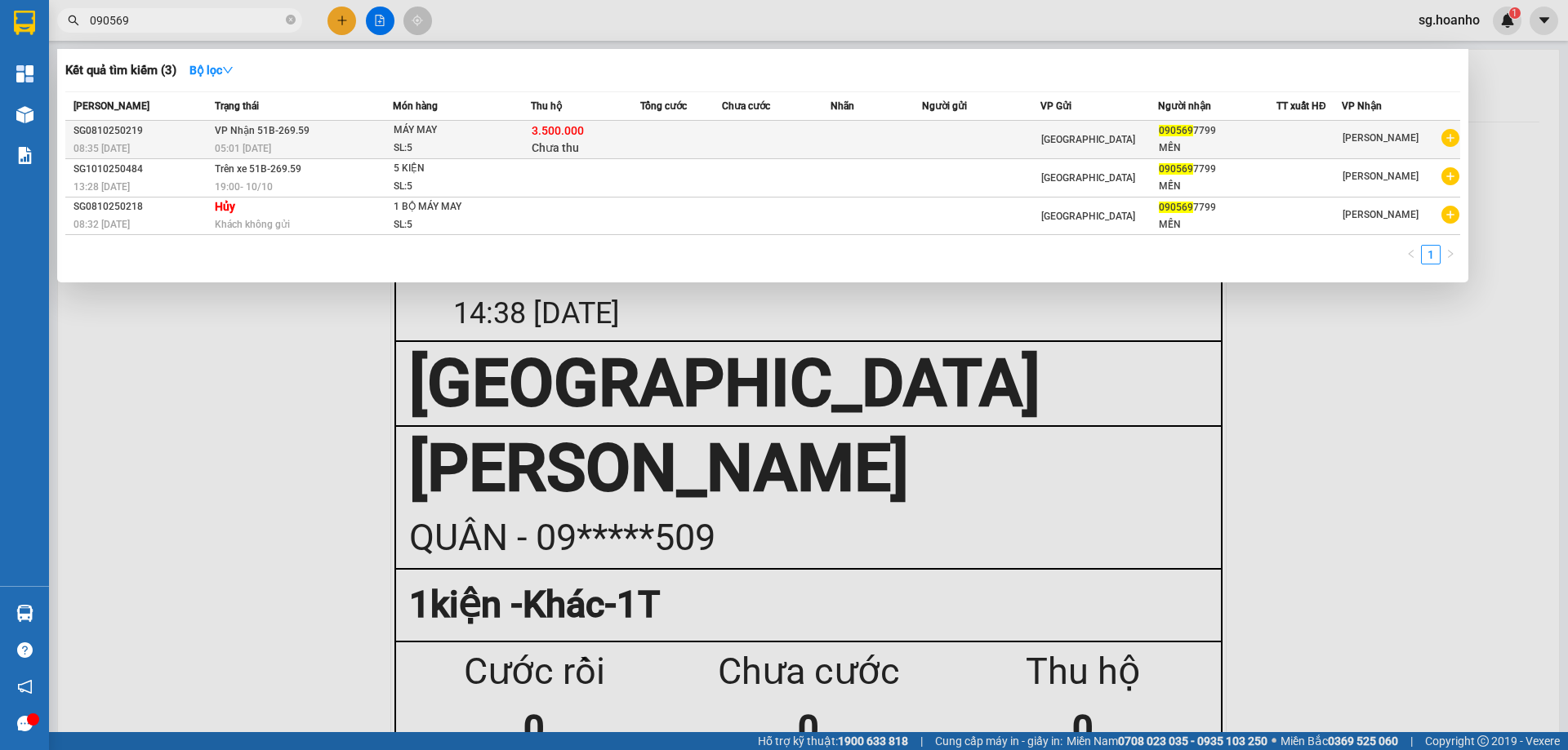
click at [1036, 145] on td at bounding box center [981, 139] width 119 height 38
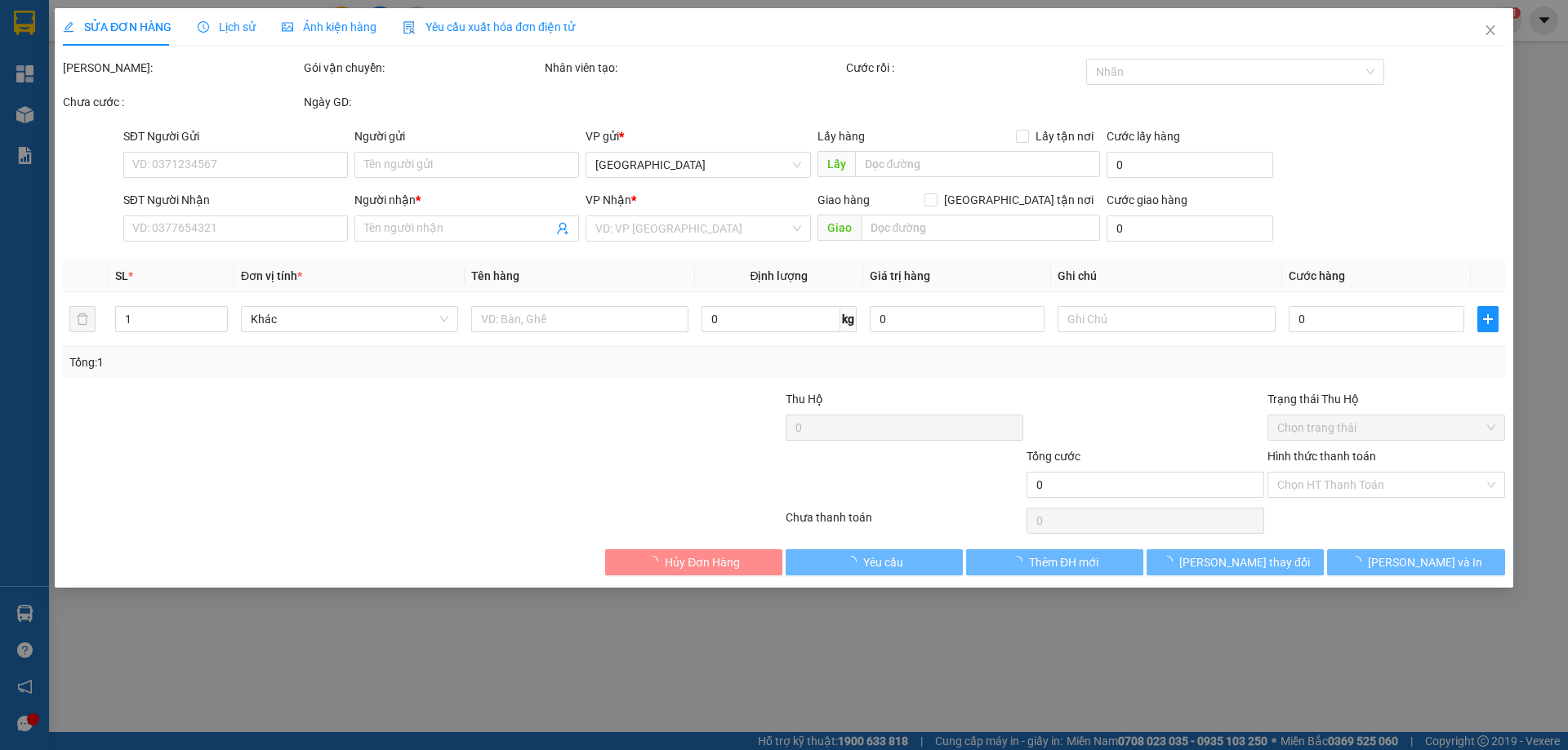
type input "0905697799"
type input "MẾN"
type input "3.500.000"
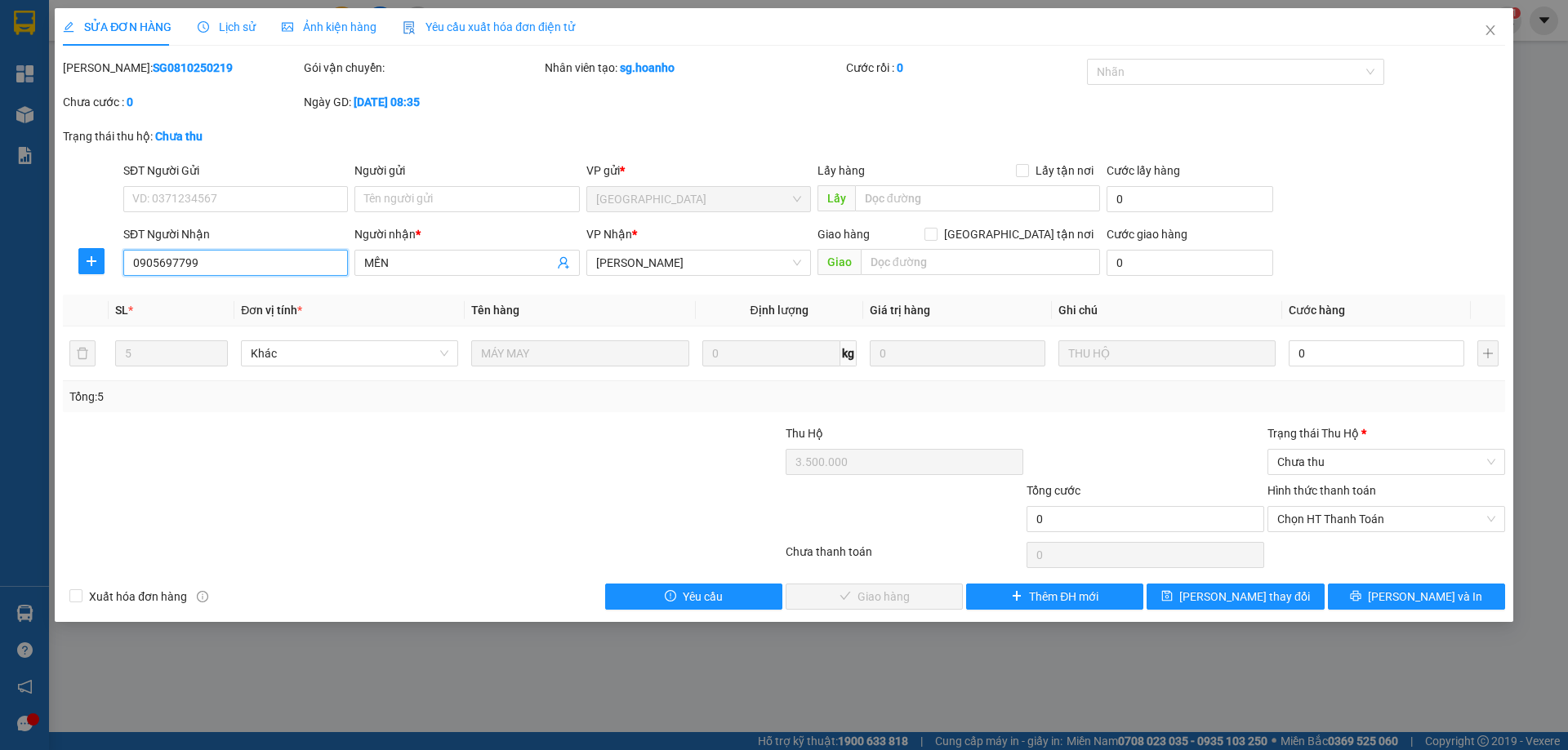
drag, startPoint x: 211, startPoint y: 272, endPoint x: 100, endPoint y: 280, distance: 111.3
click at [3, 268] on div "SỬA ĐƠN HÀNG Lịch sử Ảnh kiện hàng Yêu cầu xuất hóa đơn điện tử Total Paid Fee …" at bounding box center [784, 375] width 1568 height 750
paste input "65 59676"
type input "0965 596769"
click at [1489, 24] on icon "close" at bounding box center [1490, 29] width 13 height 13
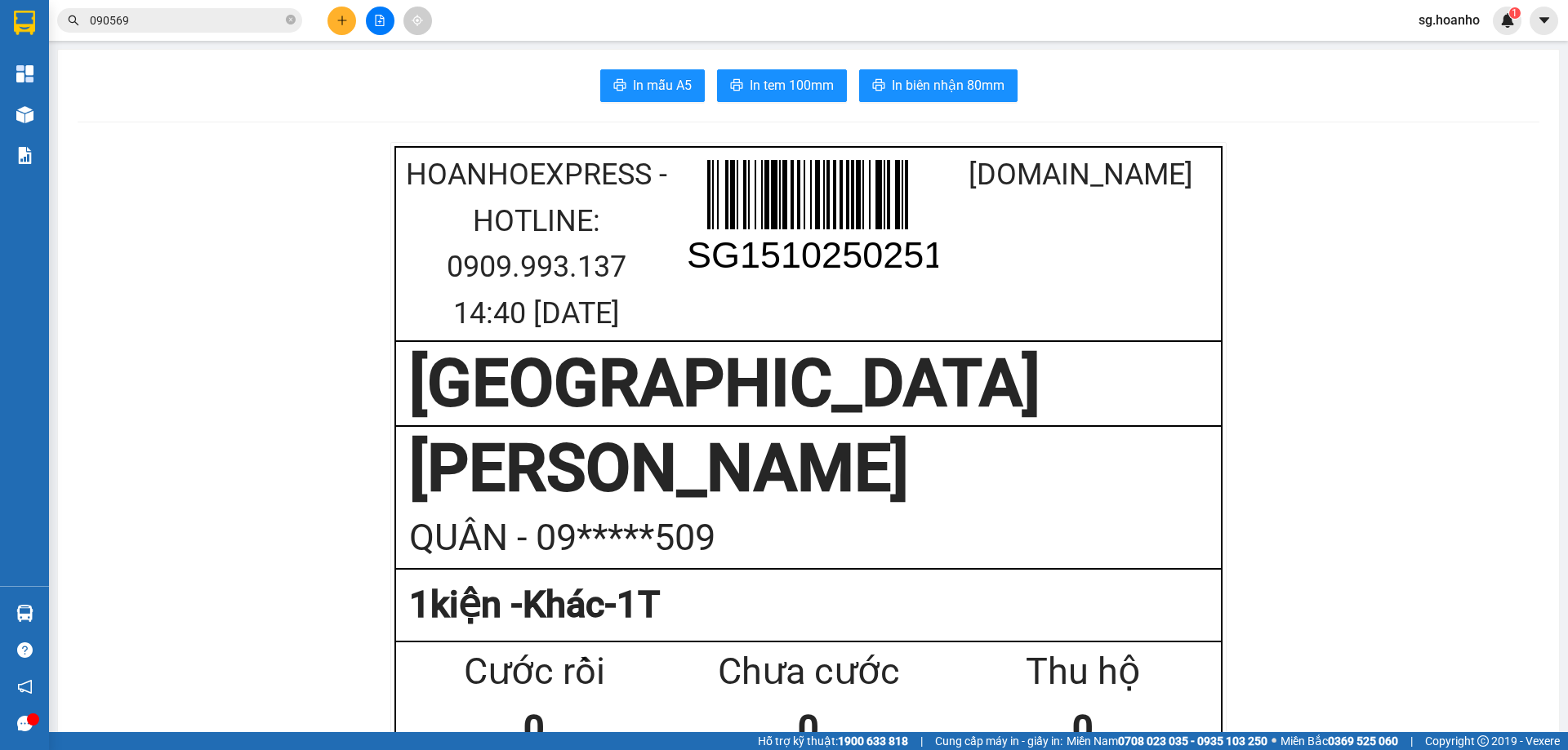
click at [136, 27] on input "090569" at bounding box center [186, 21] width 193 height 18
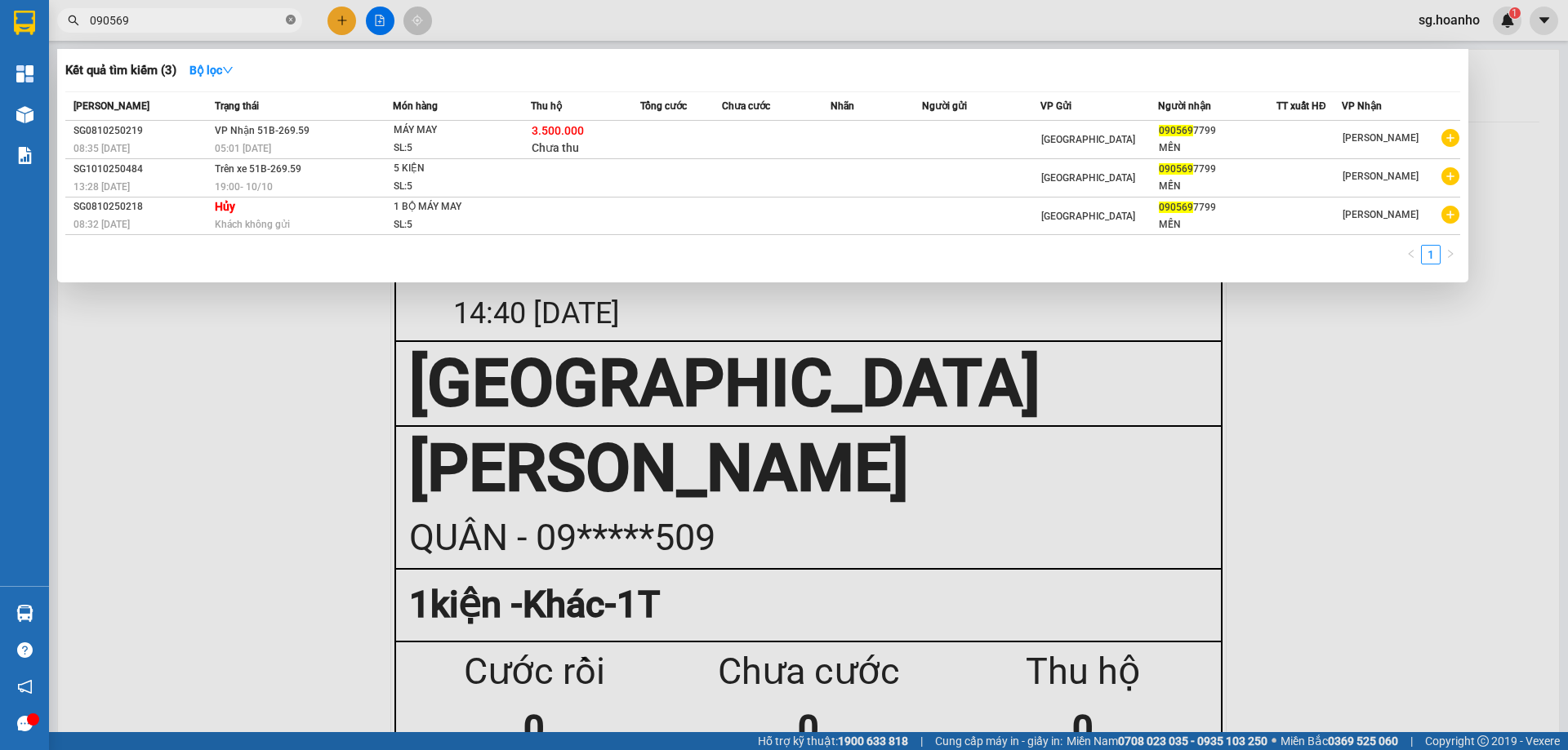
click at [288, 23] on icon "close-circle" at bounding box center [291, 20] width 10 height 10
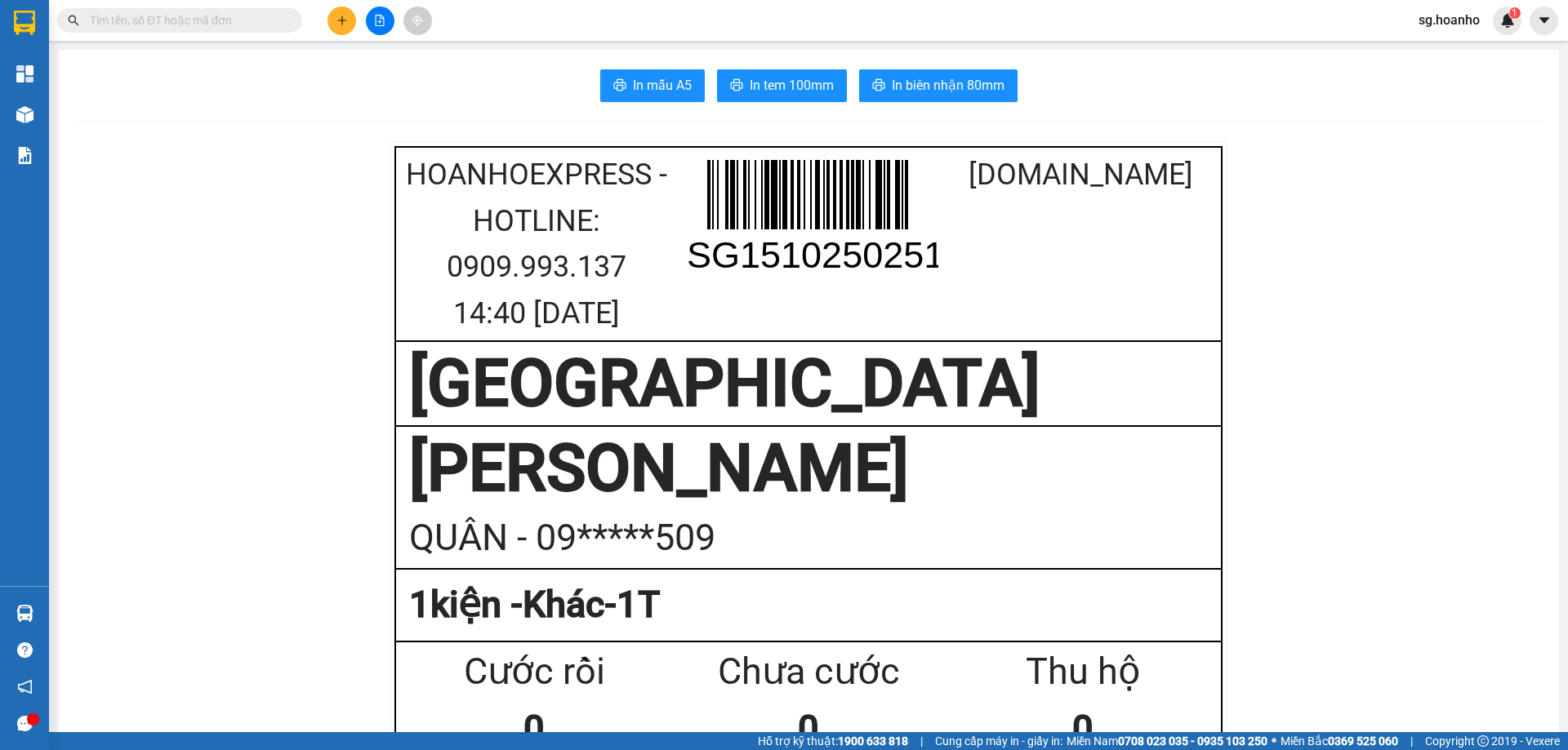
click at [337, 22] on icon "plus" at bounding box center [343, 21] width 12 height 12
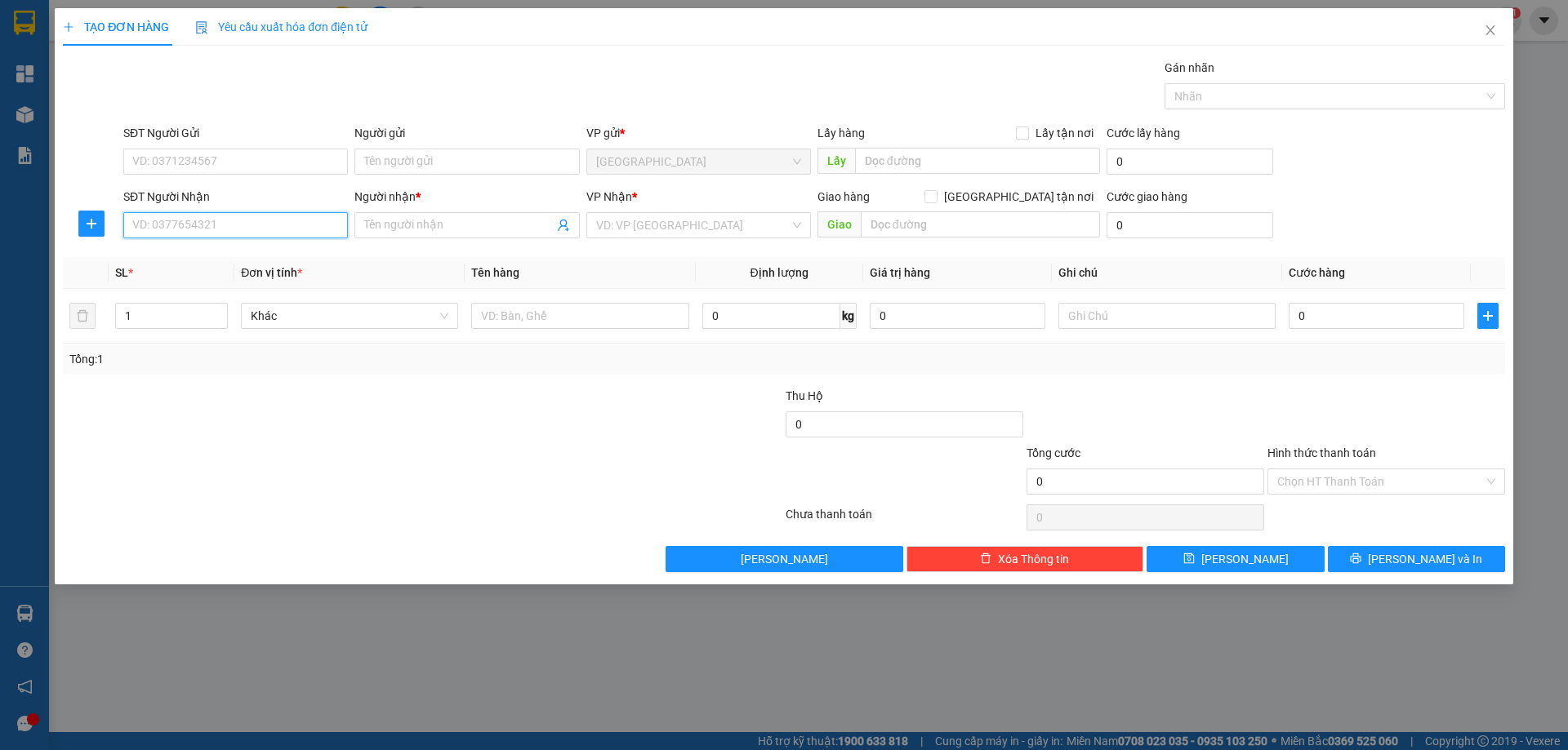
click at [245, 226] on input "SĐT Người Nhận" at bounding box center [235, 225] width 224 height 26
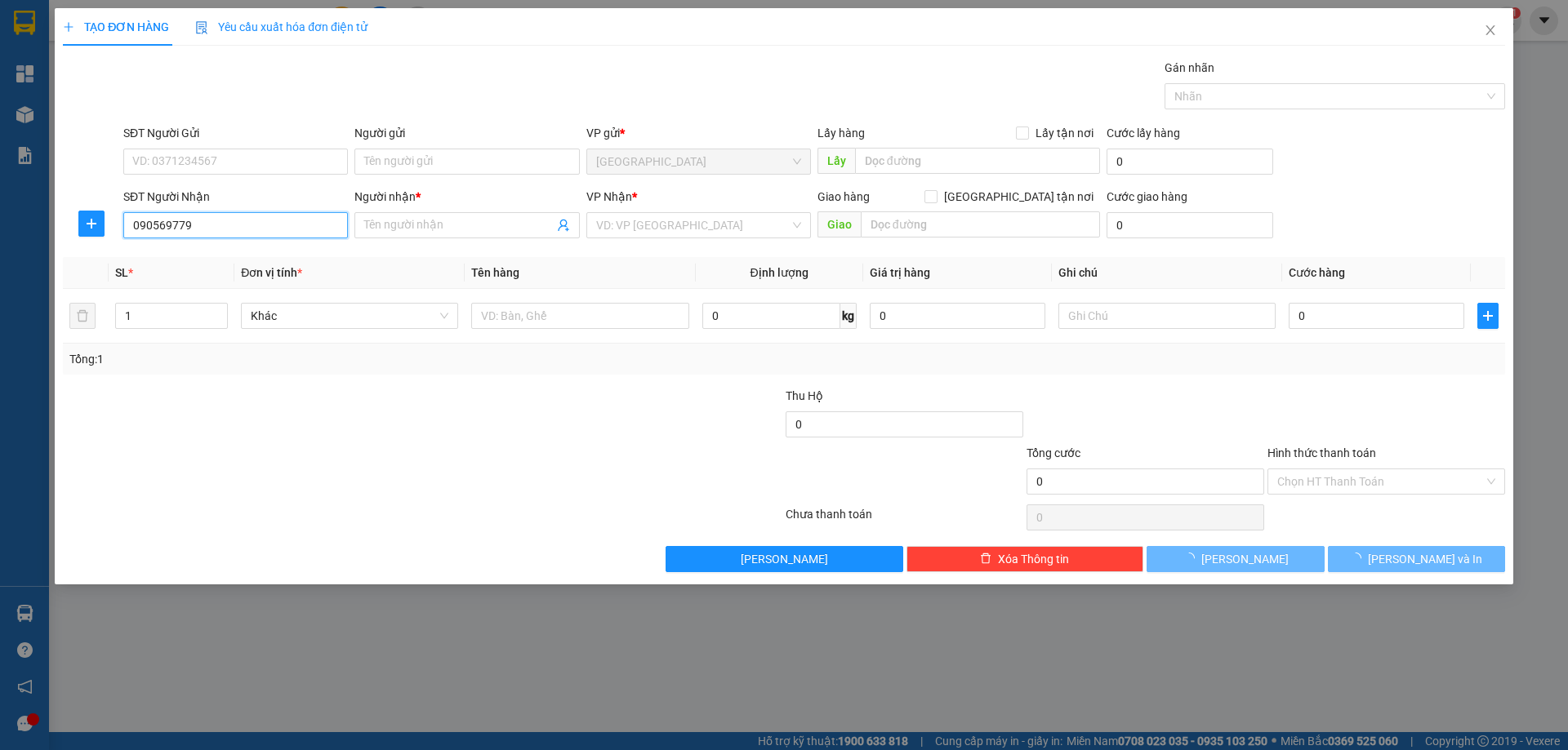
type input "0905697799"
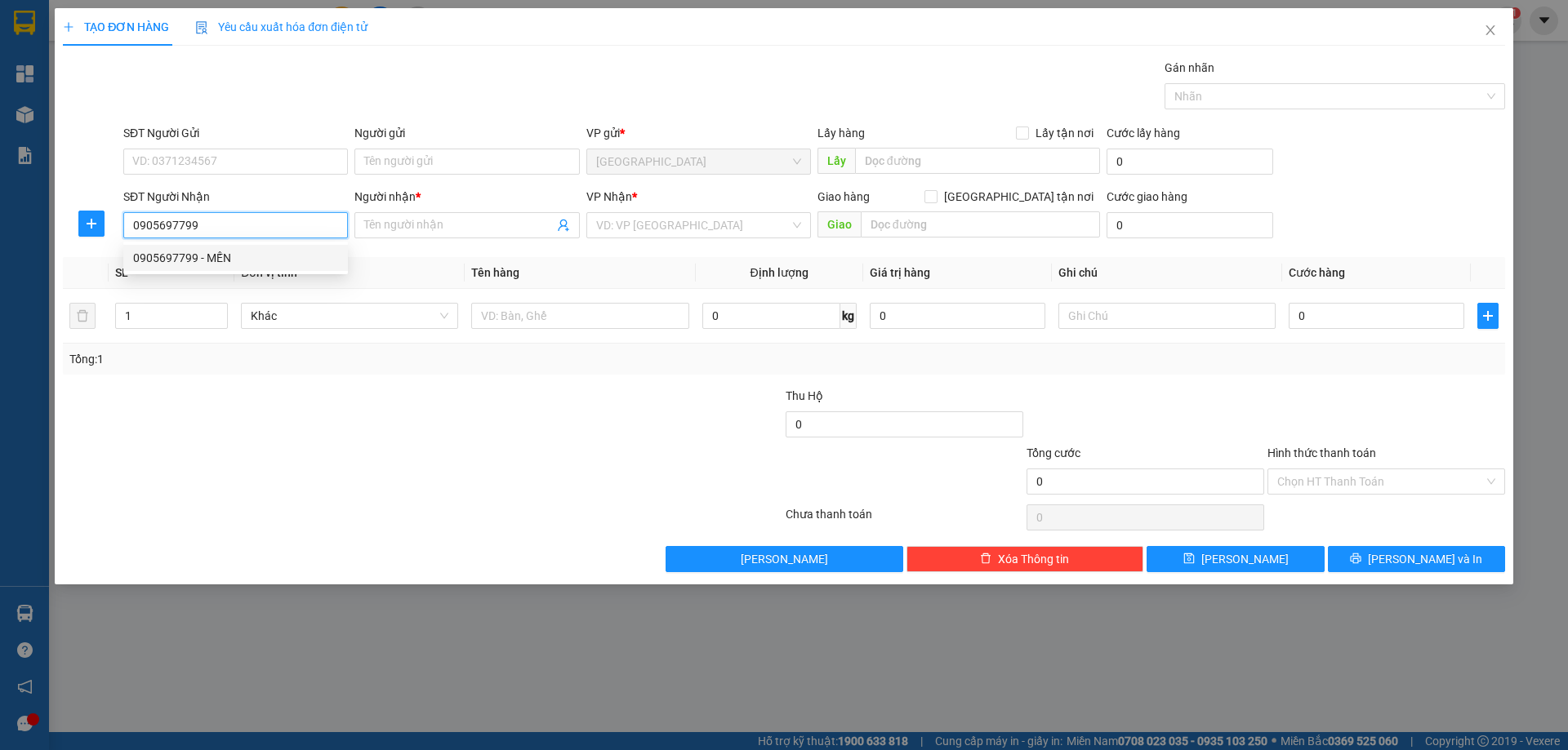
click at [206, 262] on div "0905697799 - MẾN" at bounding box center [235, 258] width 205 height 18
type input "MẾN"
type input "0905697799"
type input "2"
click at [221, 311] on icon "up" at bounding box center [219, 312] width 6 height 6
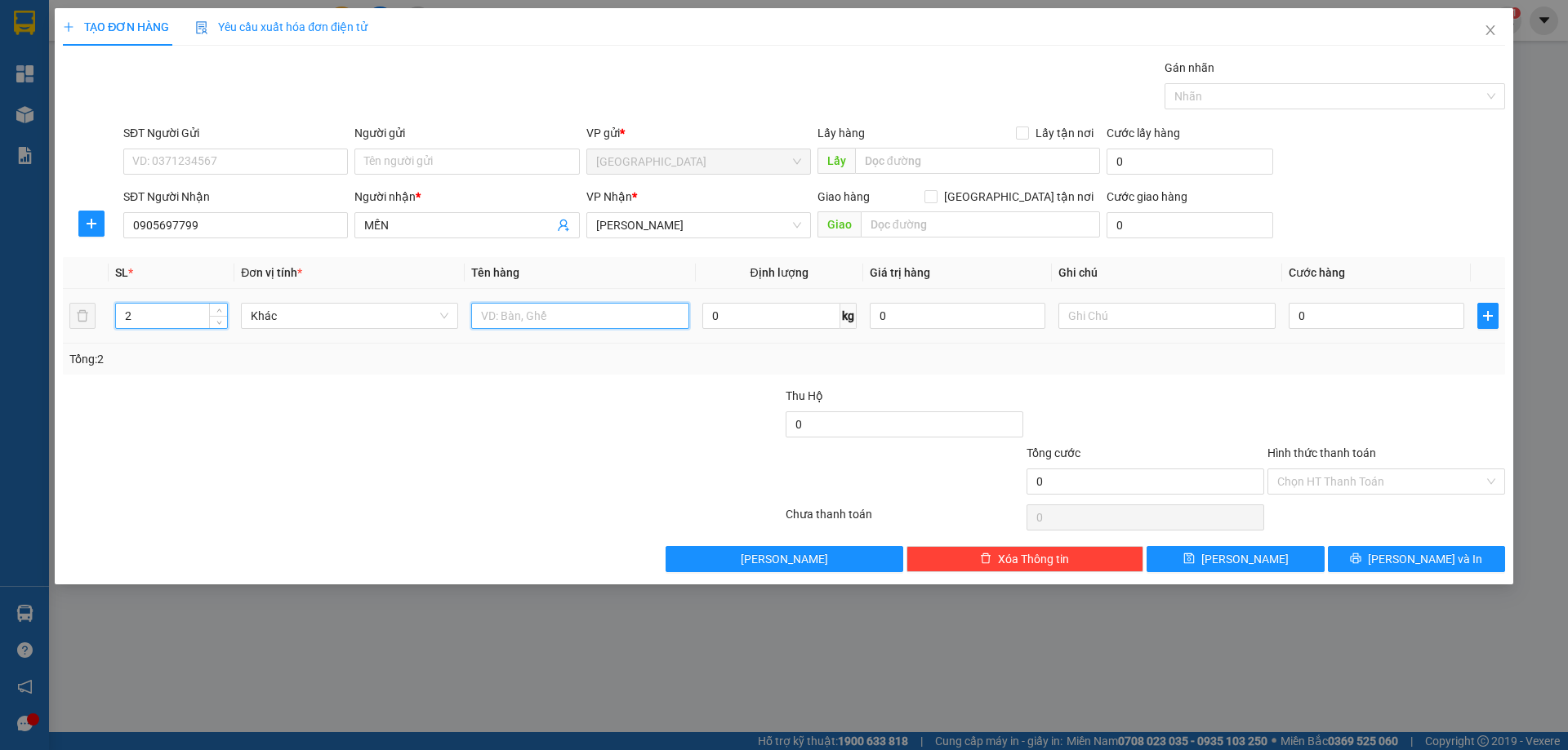
click at [505, 325] on input "text" at bounding box center [580, 315] width 217 height 26
type input "2 BỘ"
click at [1101, 315] on input "text" at bounding box center [1167, 315] width 217 height 26
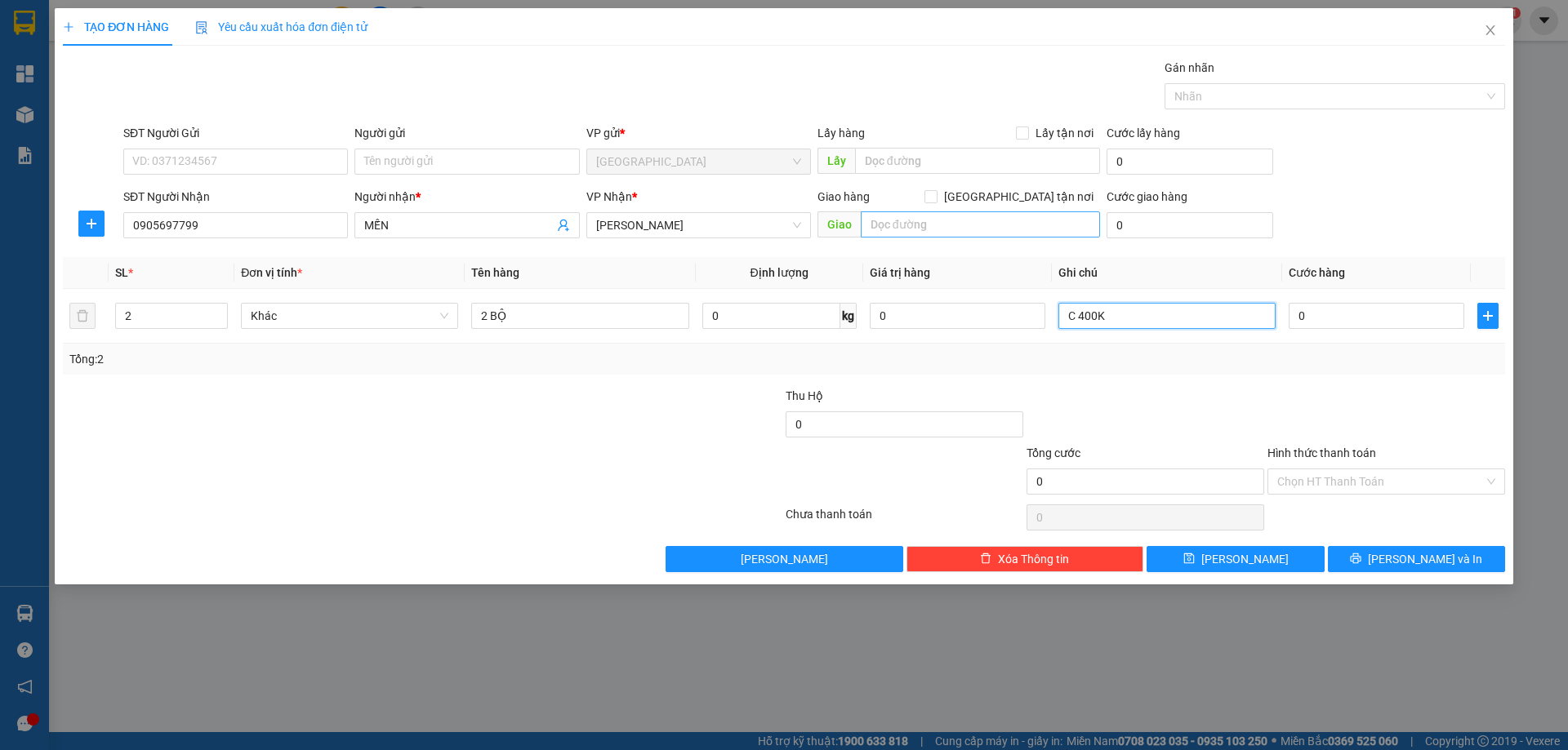
type input "C 400K"
click at [915, 222] on input "text" at bounding box center [980, 224] width 239 height 26
type input "[PERSON_NAME]"
click at [691, 331] on tr "2 Khác 2 BỘ 0 kg 0 C 400K 0" at bounding box center [784, 316] width 1443 height 55
click at [1237, 563] on span "[PERSON_NAME]" at bounding box center [1245, 559] width 87 height 18
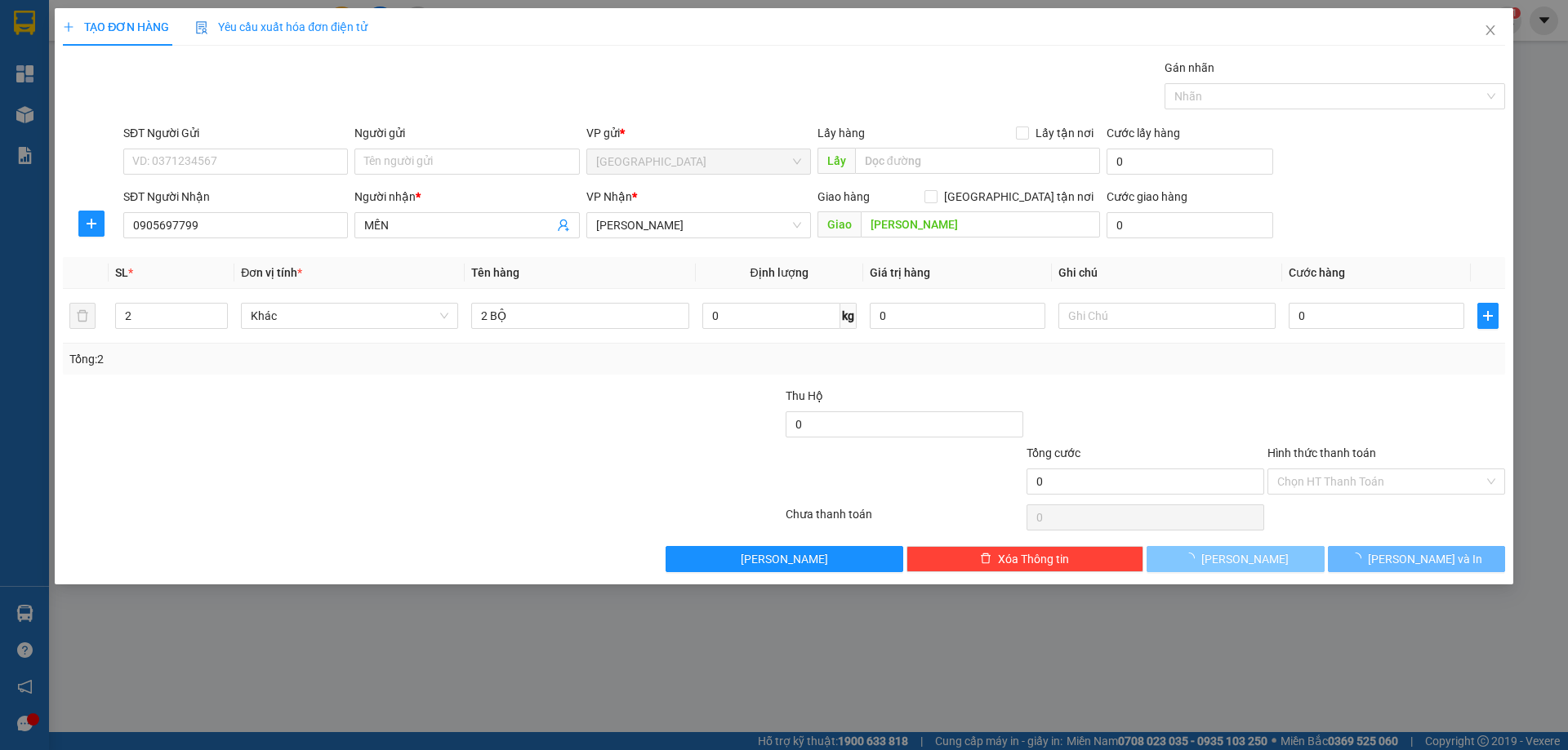
type input "1"
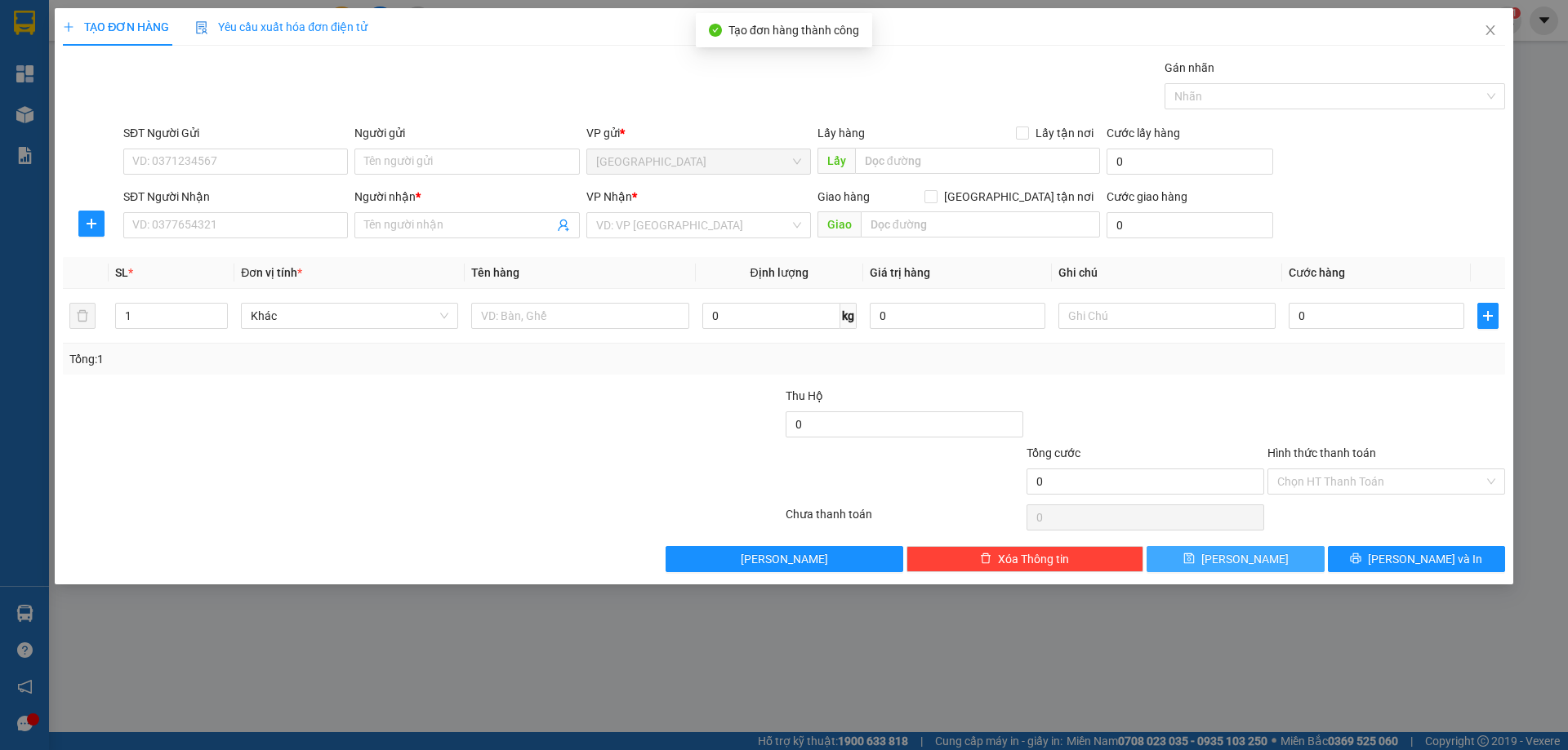
click at [1244, 553] on span "[PERSON_NAME]" at bounding box center [1245, 559] width 87 height 18
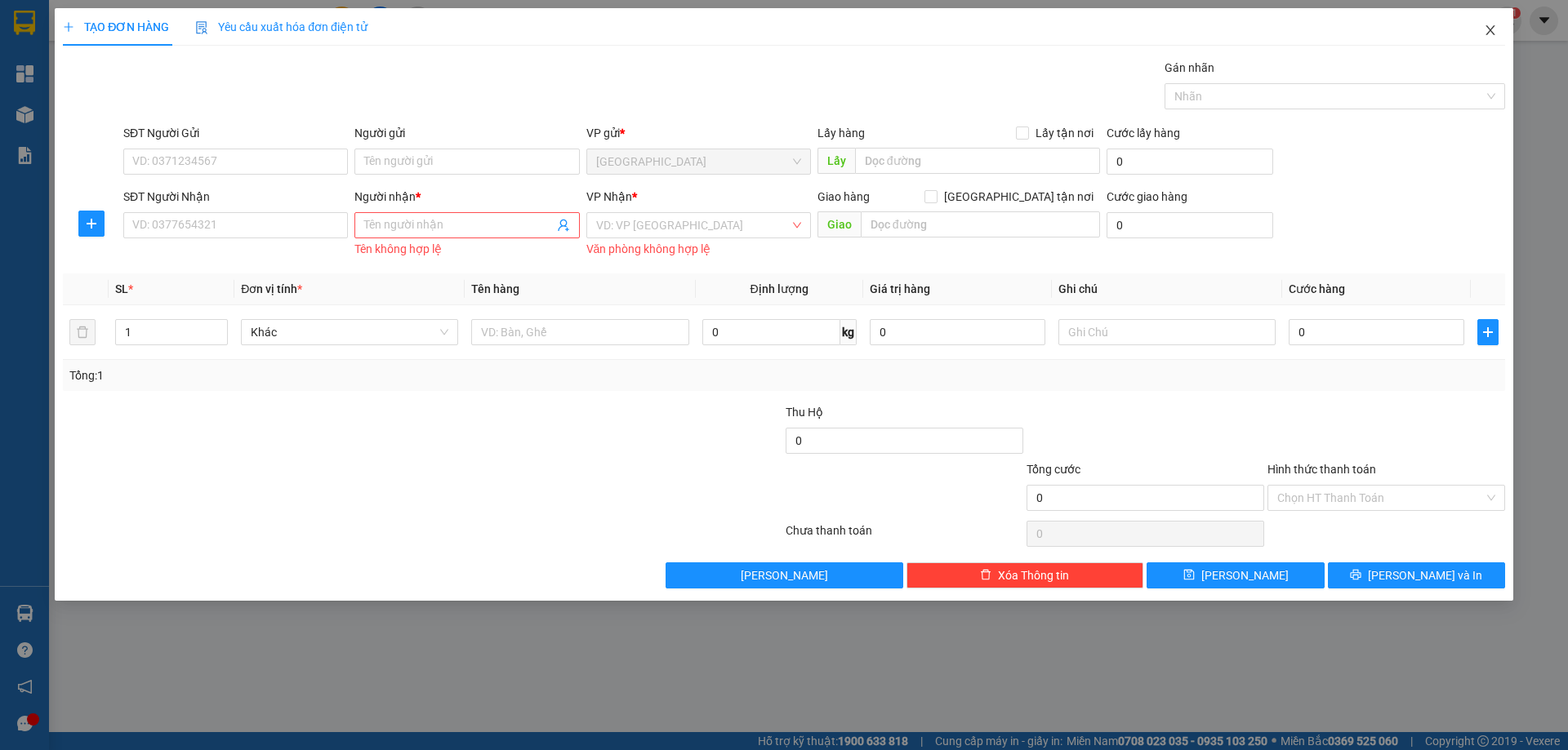
drag, startPoint x: 1493, startPoint y: 27, endPoint x: 1117, endPoint y: 10, distance: 376.4
click at [1484, 27] on icon "close" at bounding box center [1490, 29] width 13 height 13
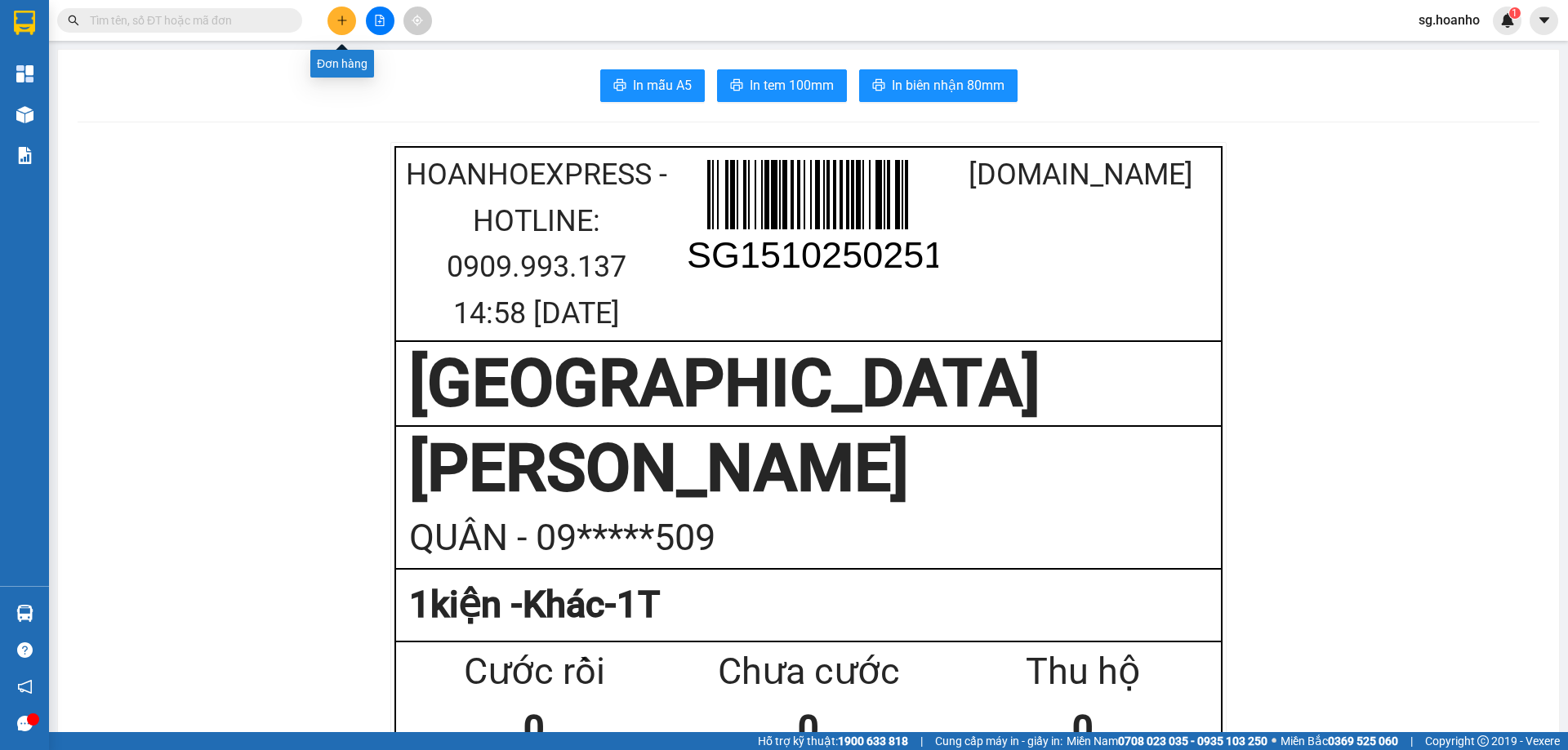
click at [343, 8] on button at bounding box center [341, 21] width 28 height 28
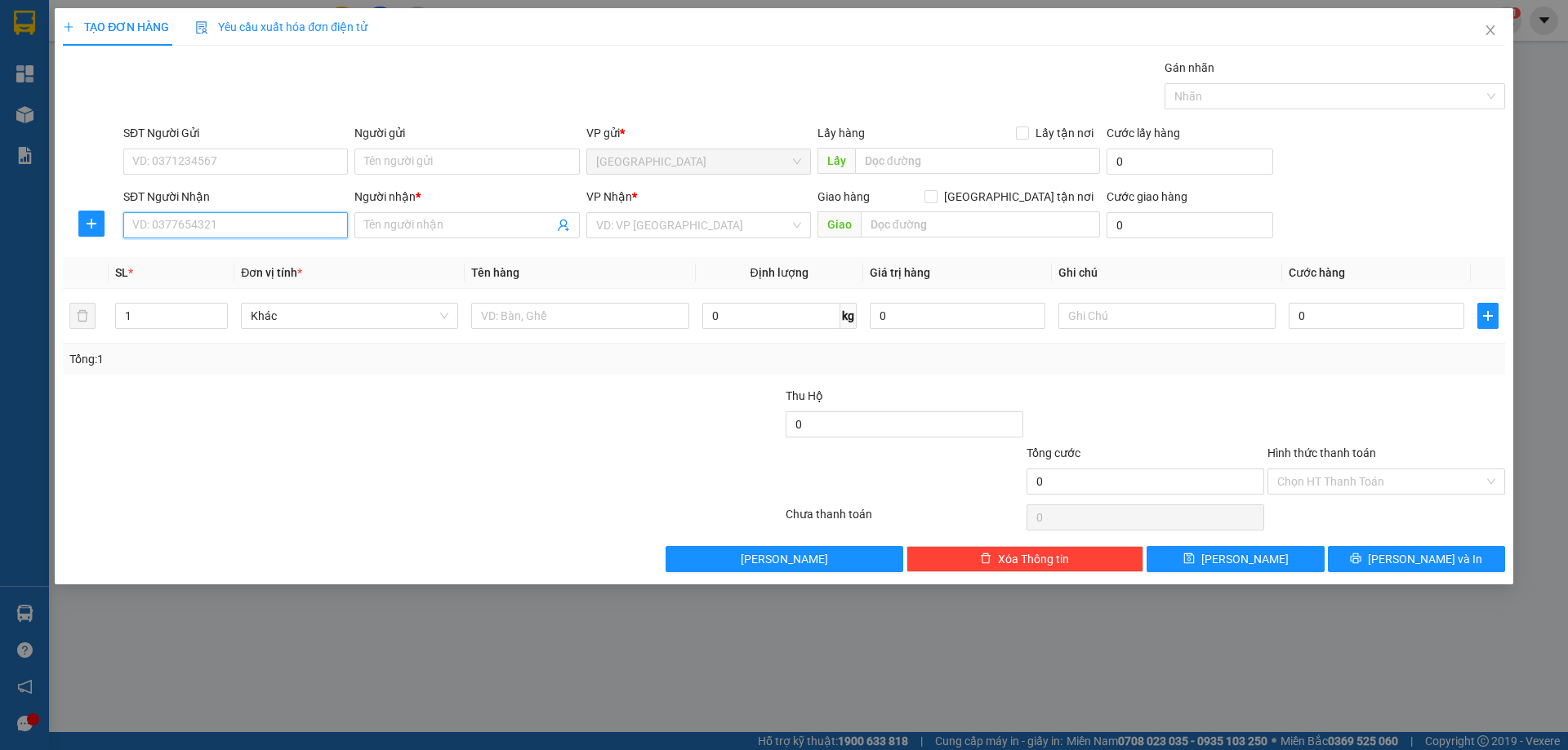
click at [301, 234] on input "SĐT Người Nhận" at bounding box center [235, 225] width 224 height 26
drag, startPoint x: 222, startPoint y: 259, endPoint x: 241, endPoint y: 254, distance: 19.6
click at [221, 259] on div "0919168099 - A XUÂN" at bounding box center [235, 258] width 205 height 18
type input "0919168099"
type input "A XUÂN"
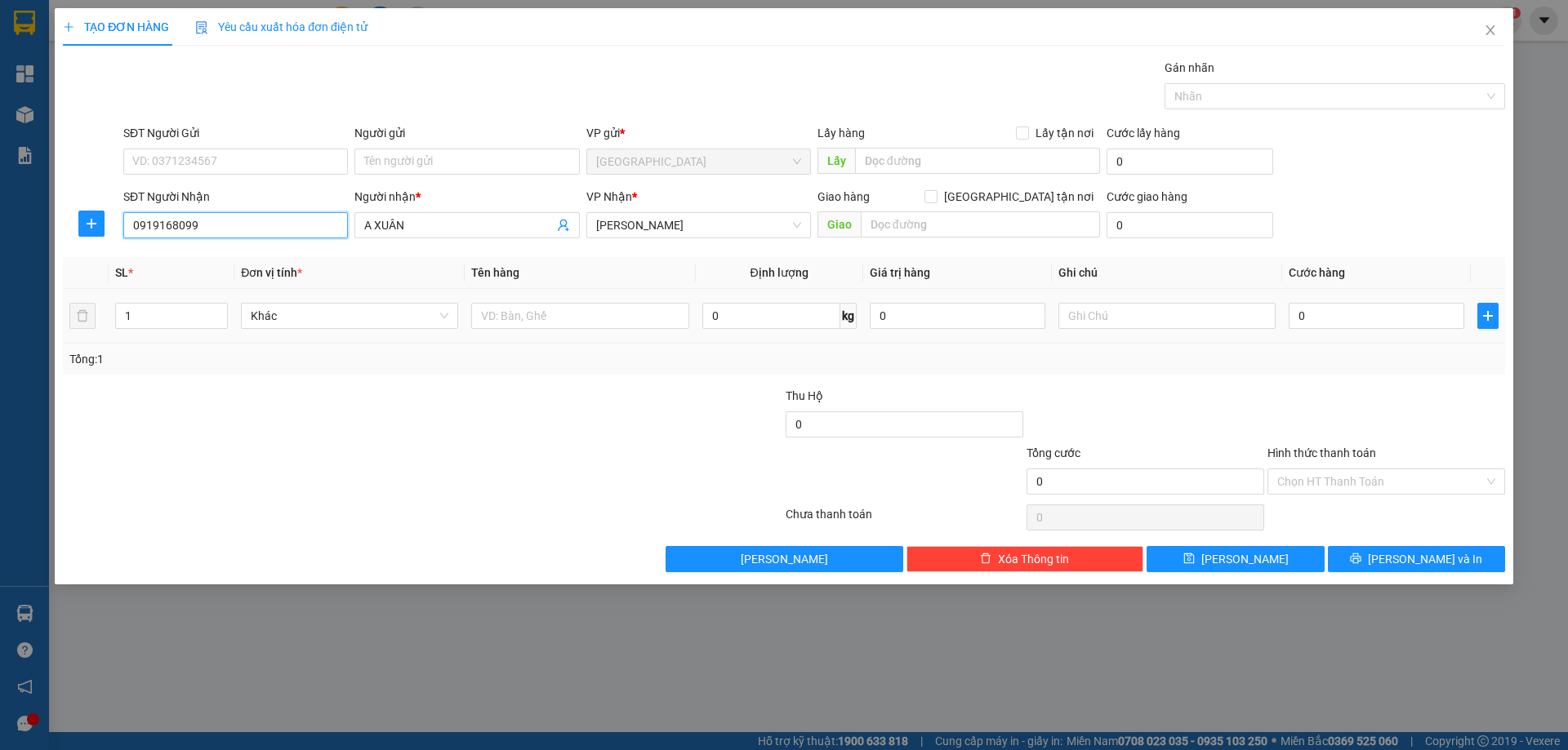
type input "0919168099"
click at [529, 300] on div at bounding box center [580, 315] width 217 height 32
click at [538, 327] on input "text" at bounding box center [580, 315] width 217 height 26
type input "1 BAO"
click at [1223, 568] on button "[PERSON_NAME]" at bounding box center [1235, 559] width 177 height 26
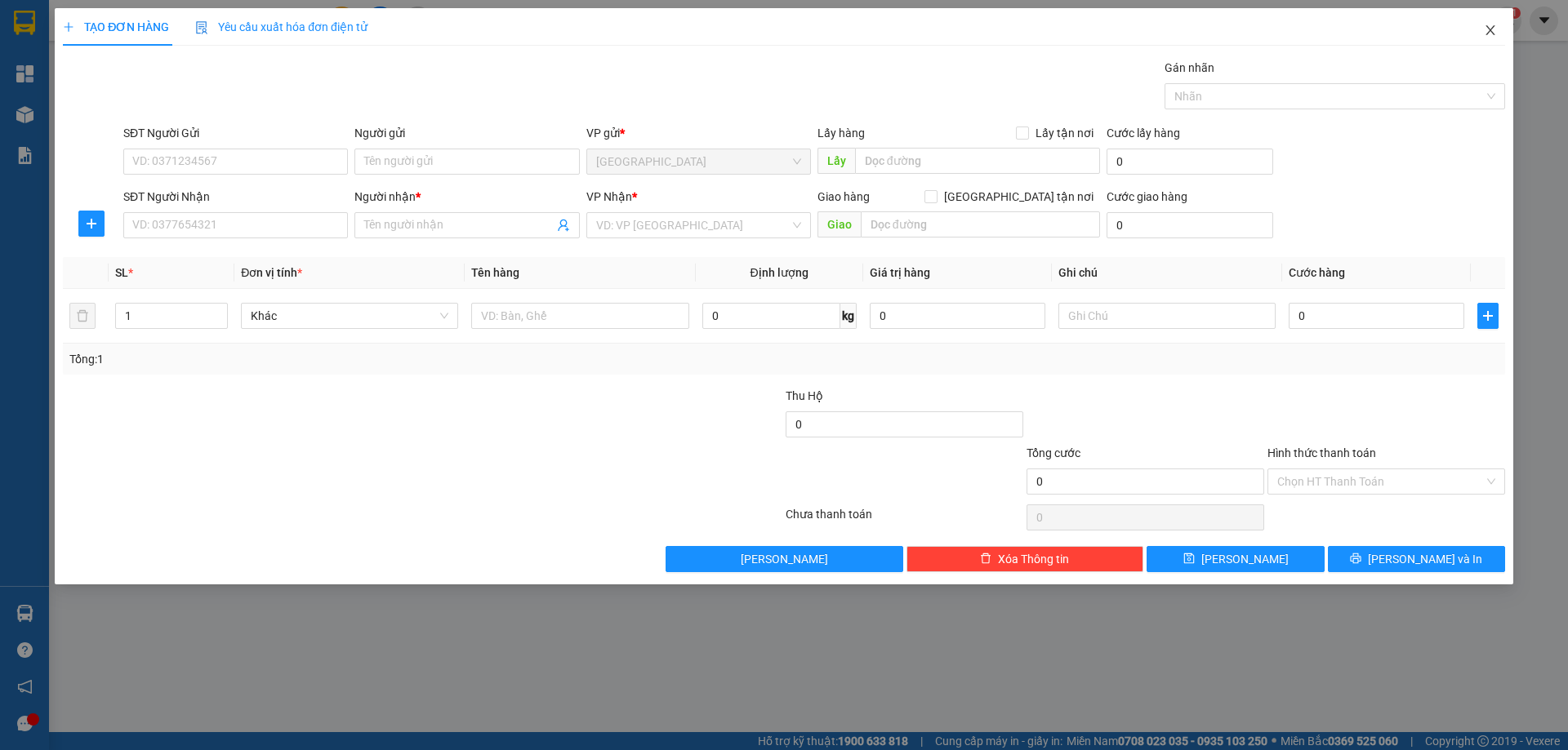
click at [1492, 29] on icon "close" at bounding box center [1490, 30] width 9 height 10
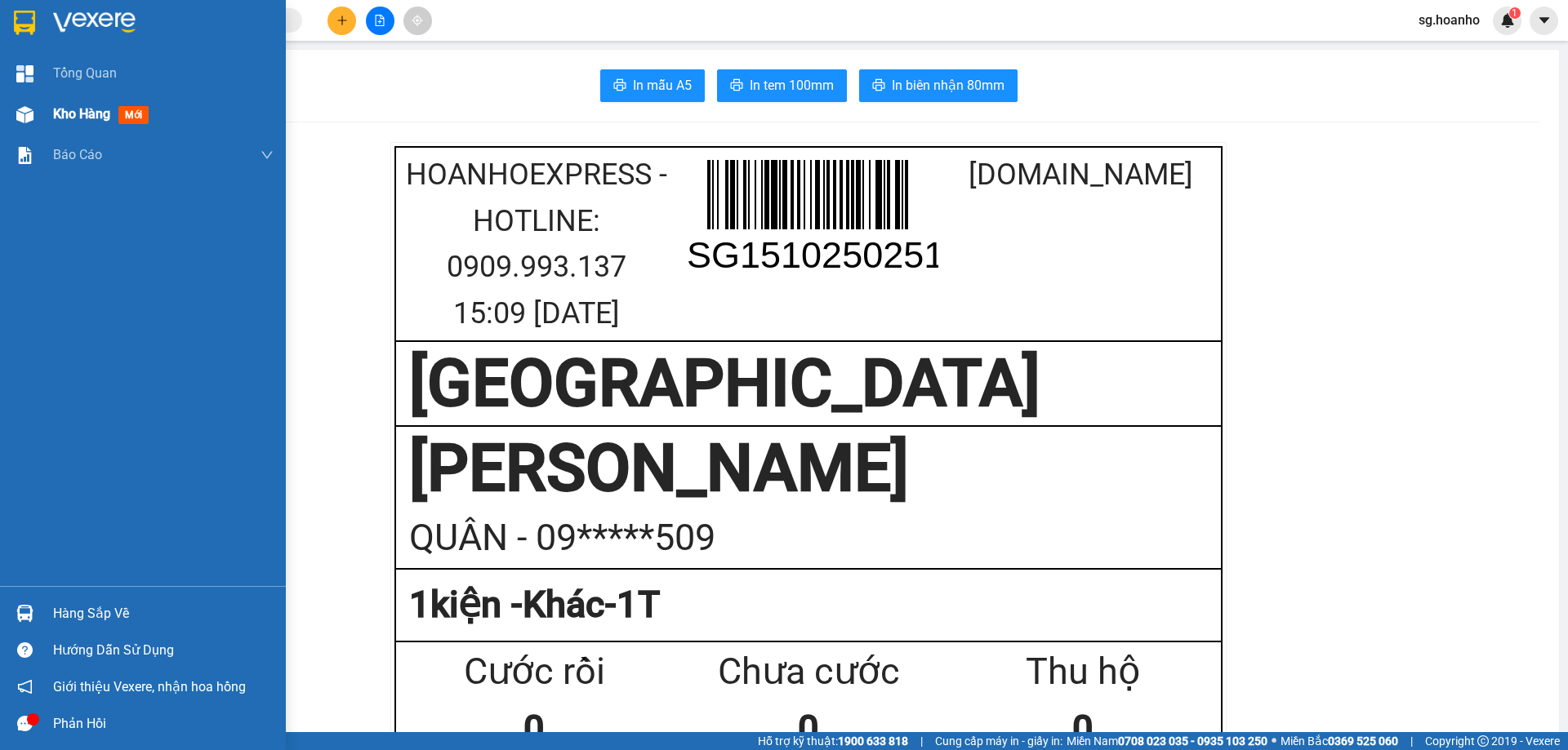
click at [139, 118] on span "mới" at bounding box center [133, 115] width 30 height 18
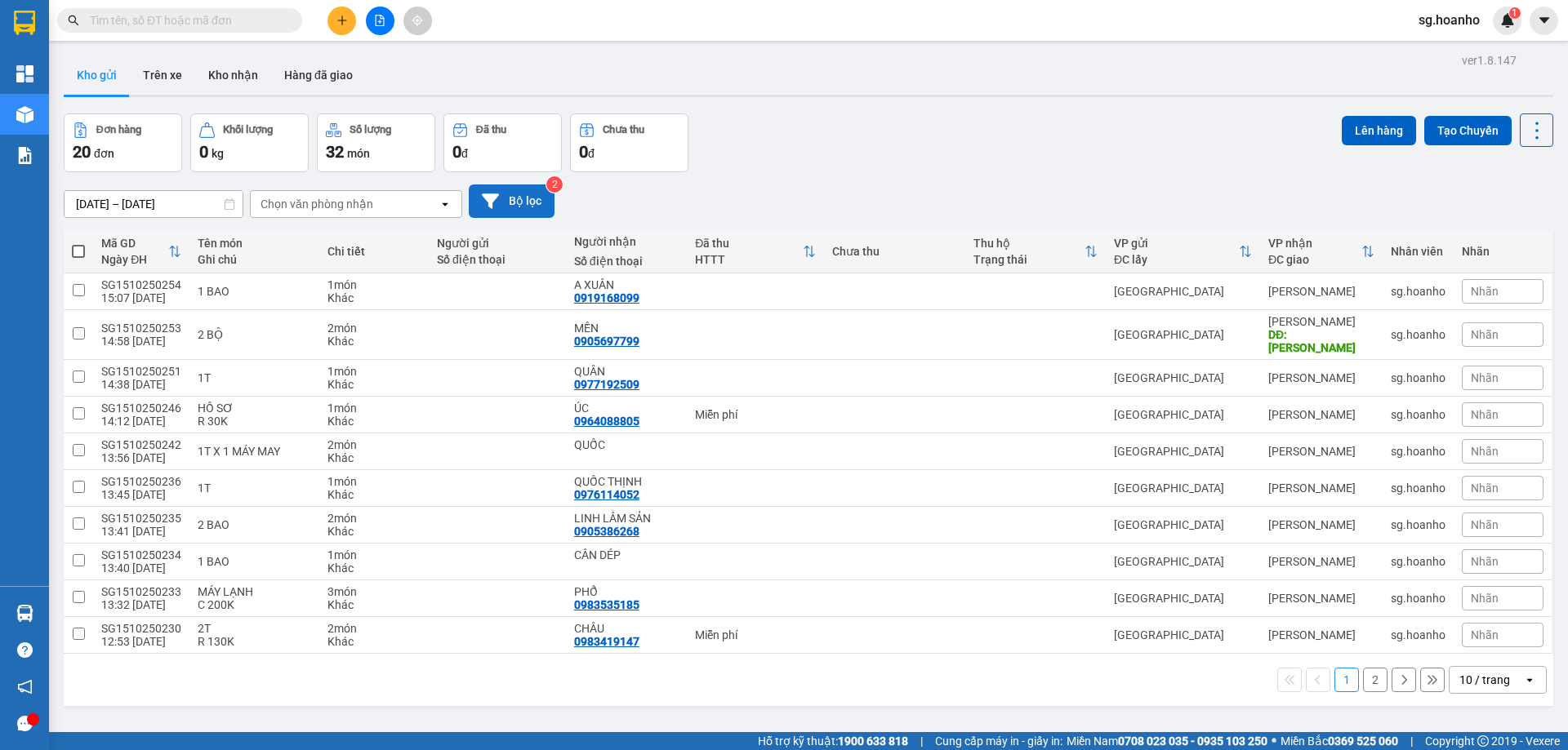
click at [512, 193] on button "Bộ lọc" at bounding box center [512, 201] width 86 height 33
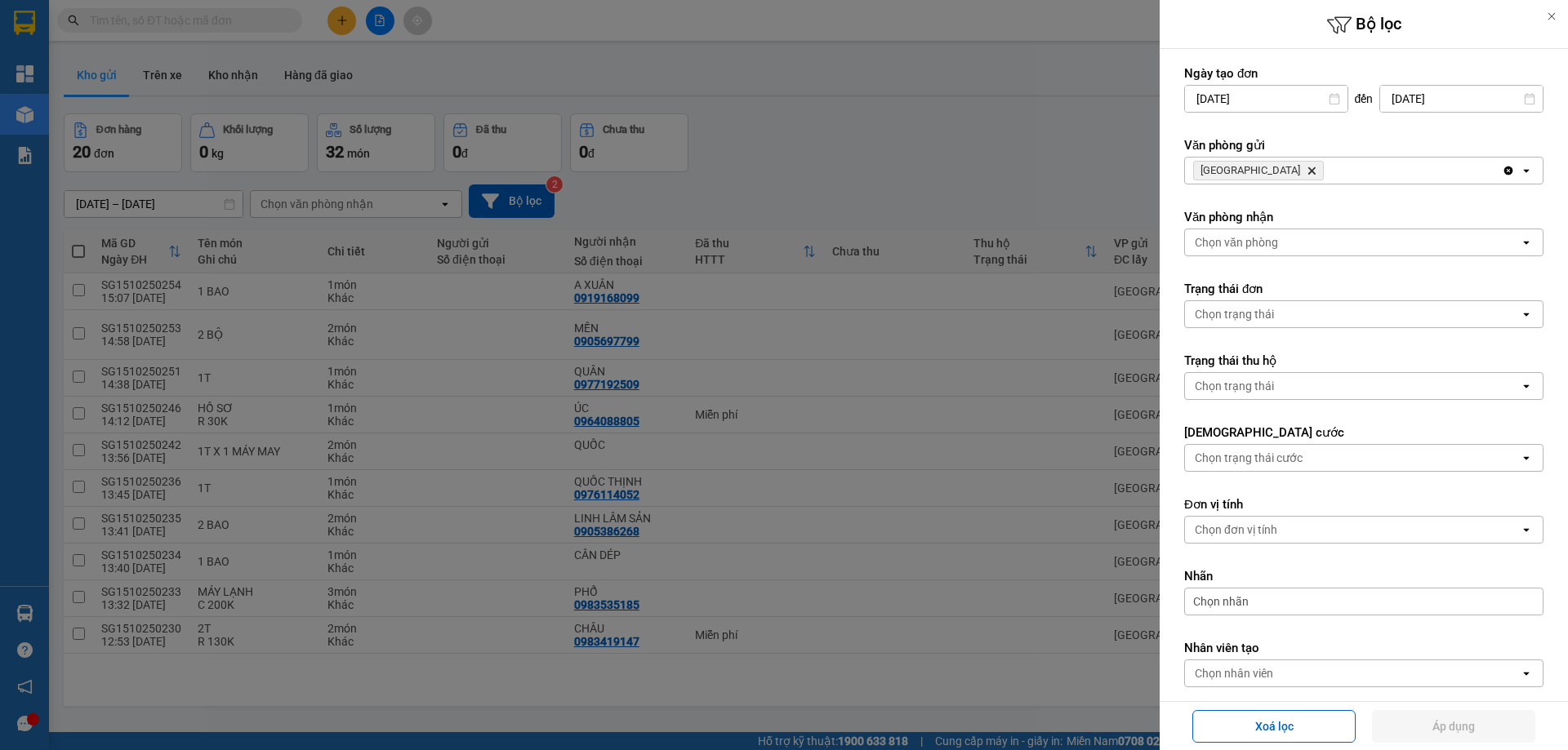
click at [1308, 170] on icon "SÀI GÒN, close by backspace" at bounding box center [1312, 171] width 8 height 8
click at [1248, 170] on div "Chọn văn phòng" at bounding box center [1236, 170] width 83 height 17
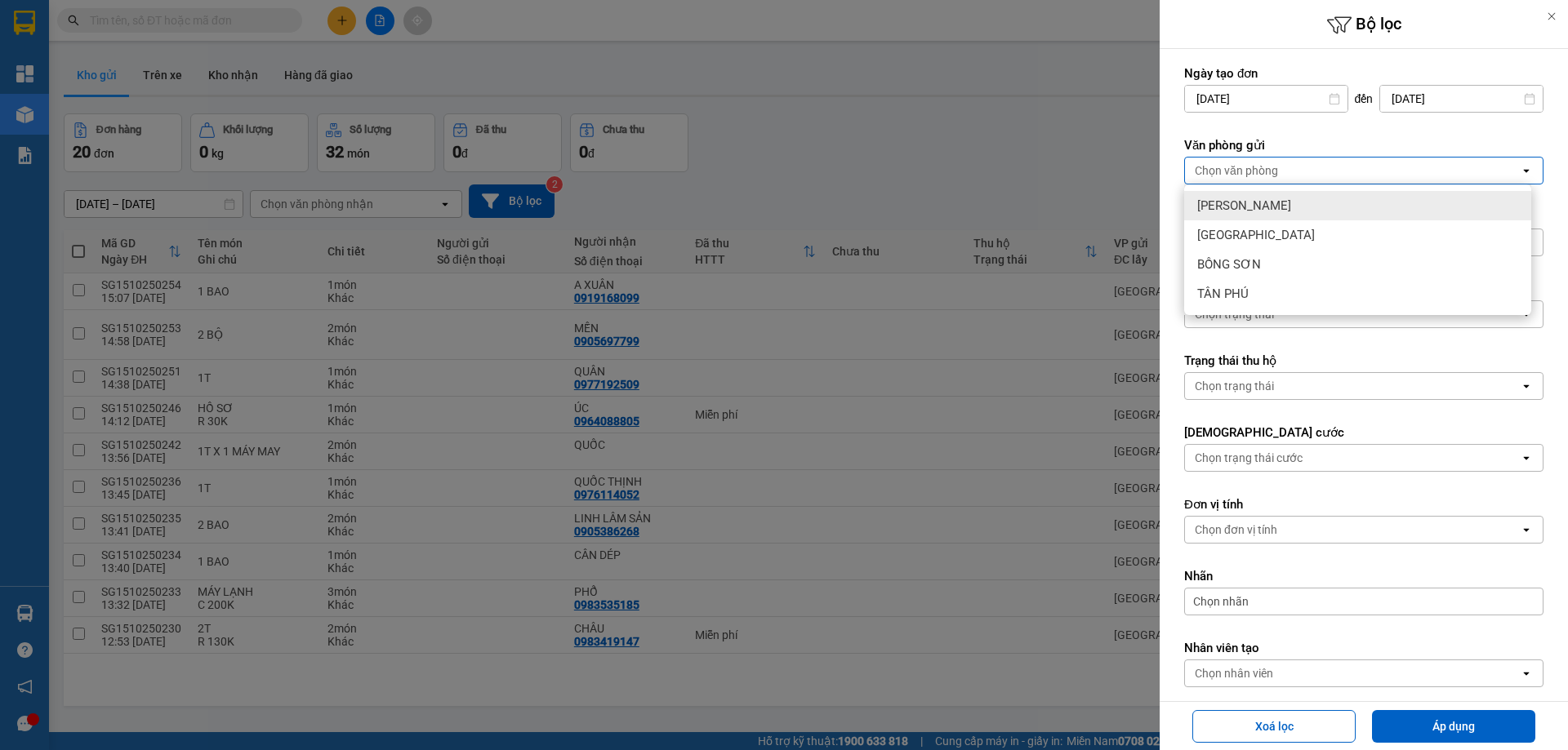
click at [1251, 200] on span "[PERSON_NAME]" at bounding box center [1245, 206] width 94 height 17
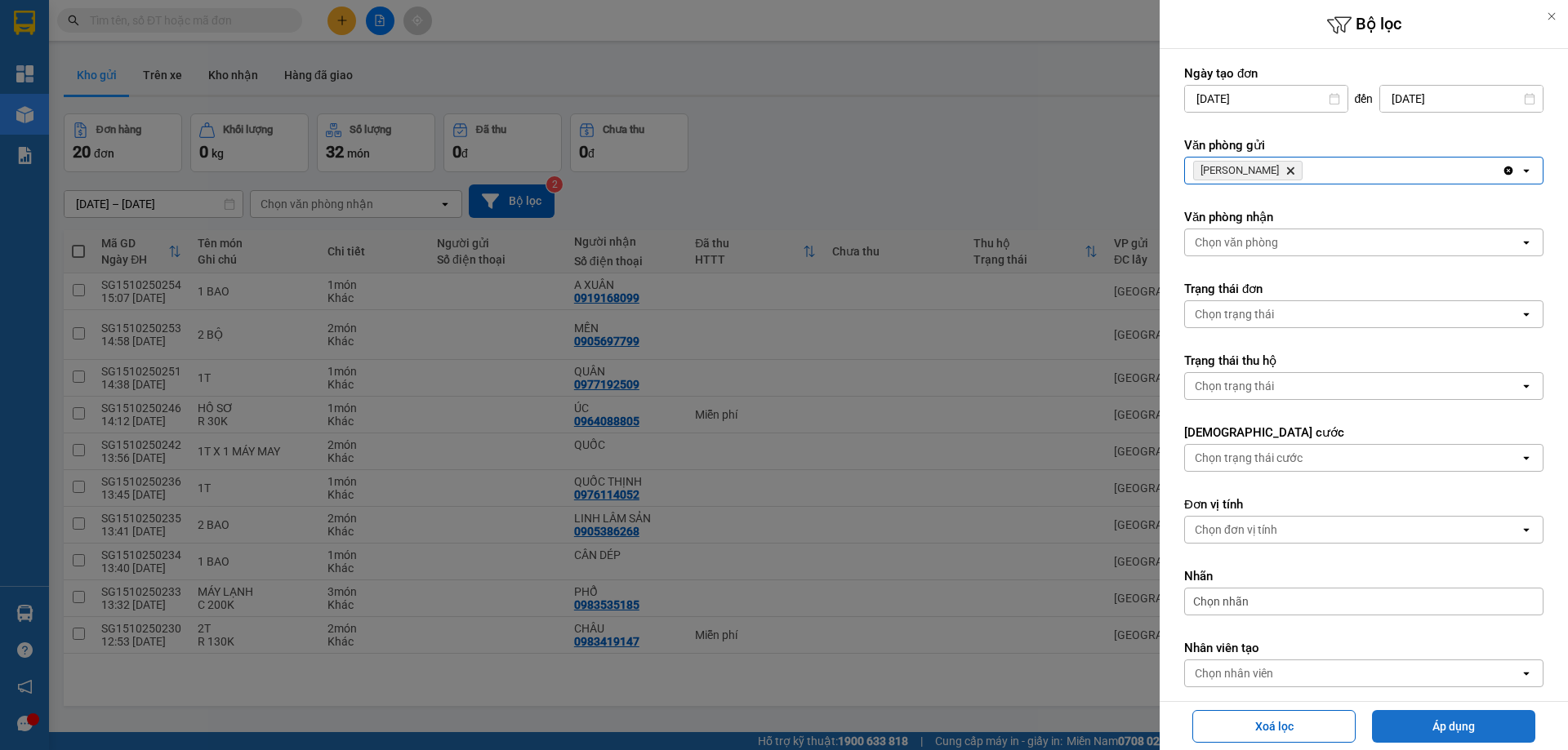
click at [1442, 716] on button "Áp dụng" at bounding box center [1453, 727] width 164 height 32
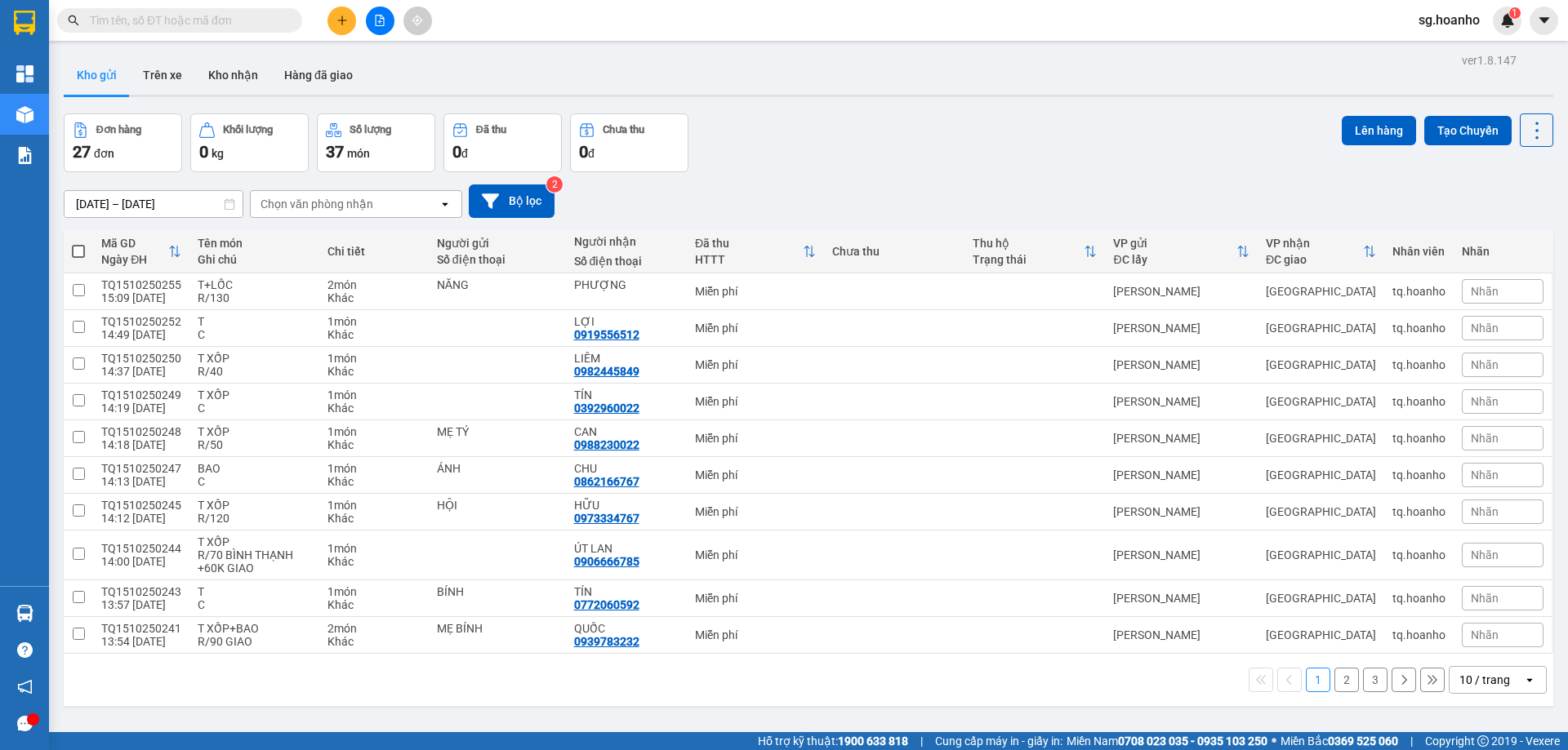
click at [1483, 679] on div "10 / trang" at bounding box center [1485, 680] width 51 height 17
click at [1473, 590] on span "50 / trang" at bounding box center [1475, 586] width 52 height 17
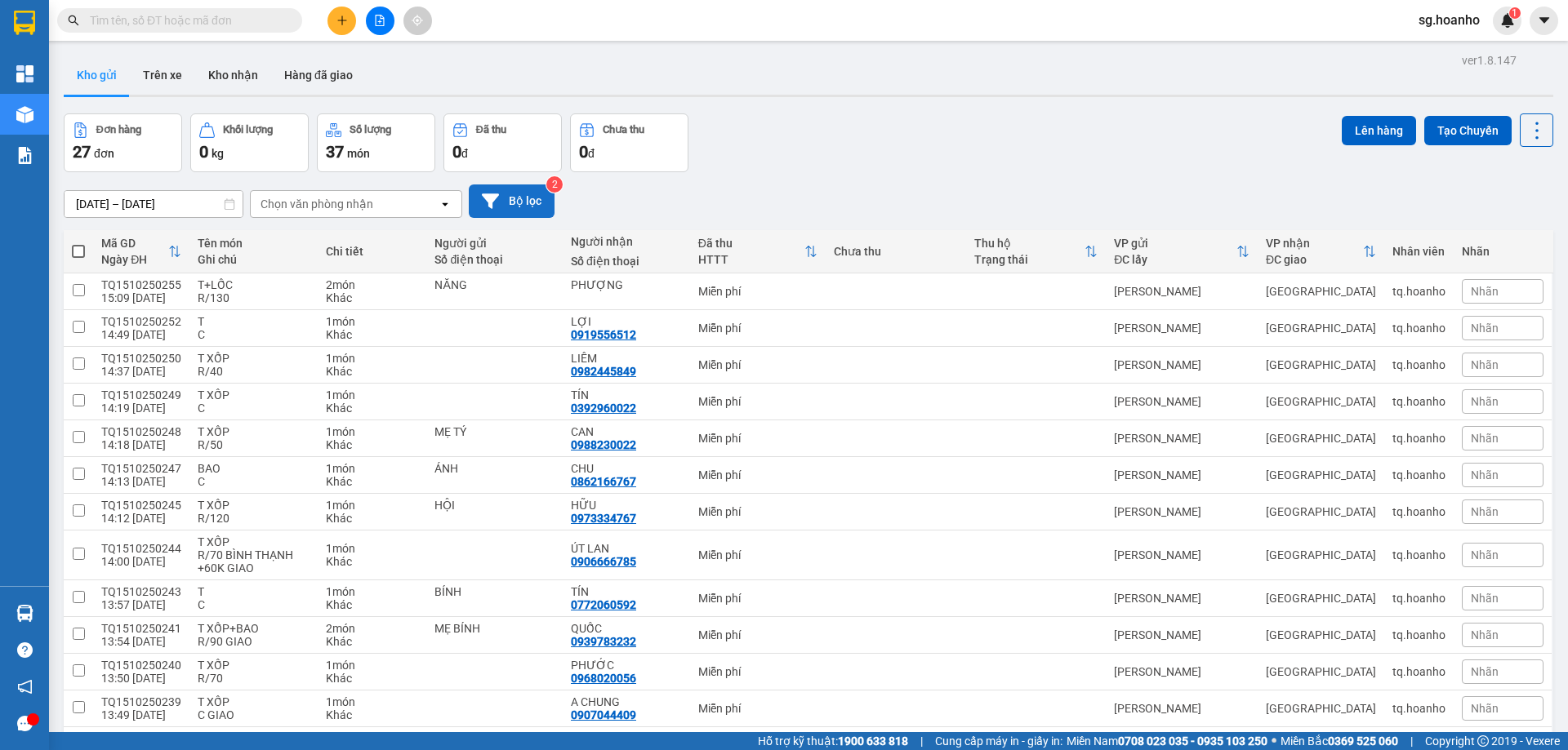
click at [508, 216] on button "Bộ lọc" at bounding box center [512, 201] width 86 height 33
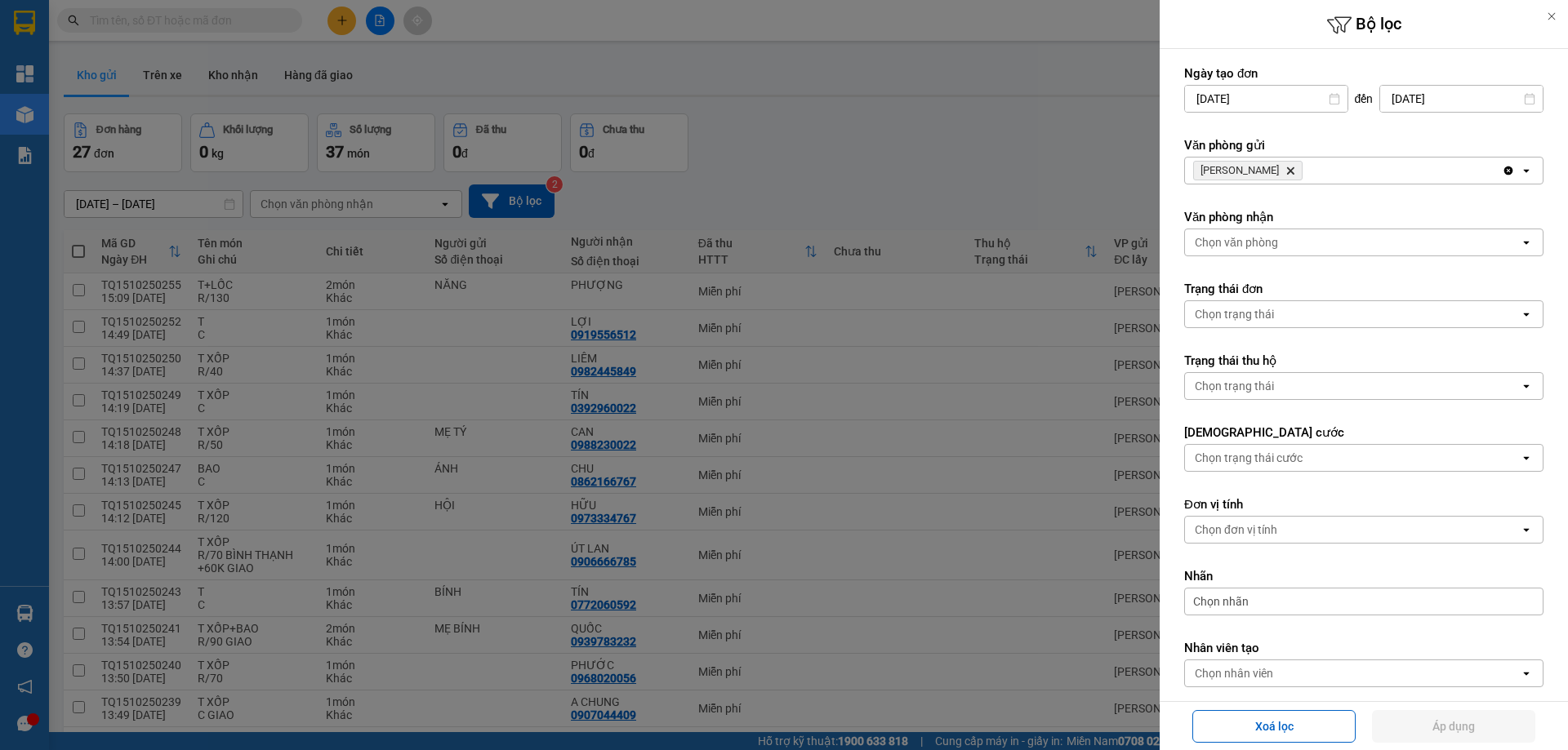
click at [1287, 169] on icon "TAM QUAN, close by backspace" at bounding box center [1291, 171] width 8 height 8
click at [1255, 170] on div "Chọn văn phòng" at bounding box center [1236, 170] width 83 height 17
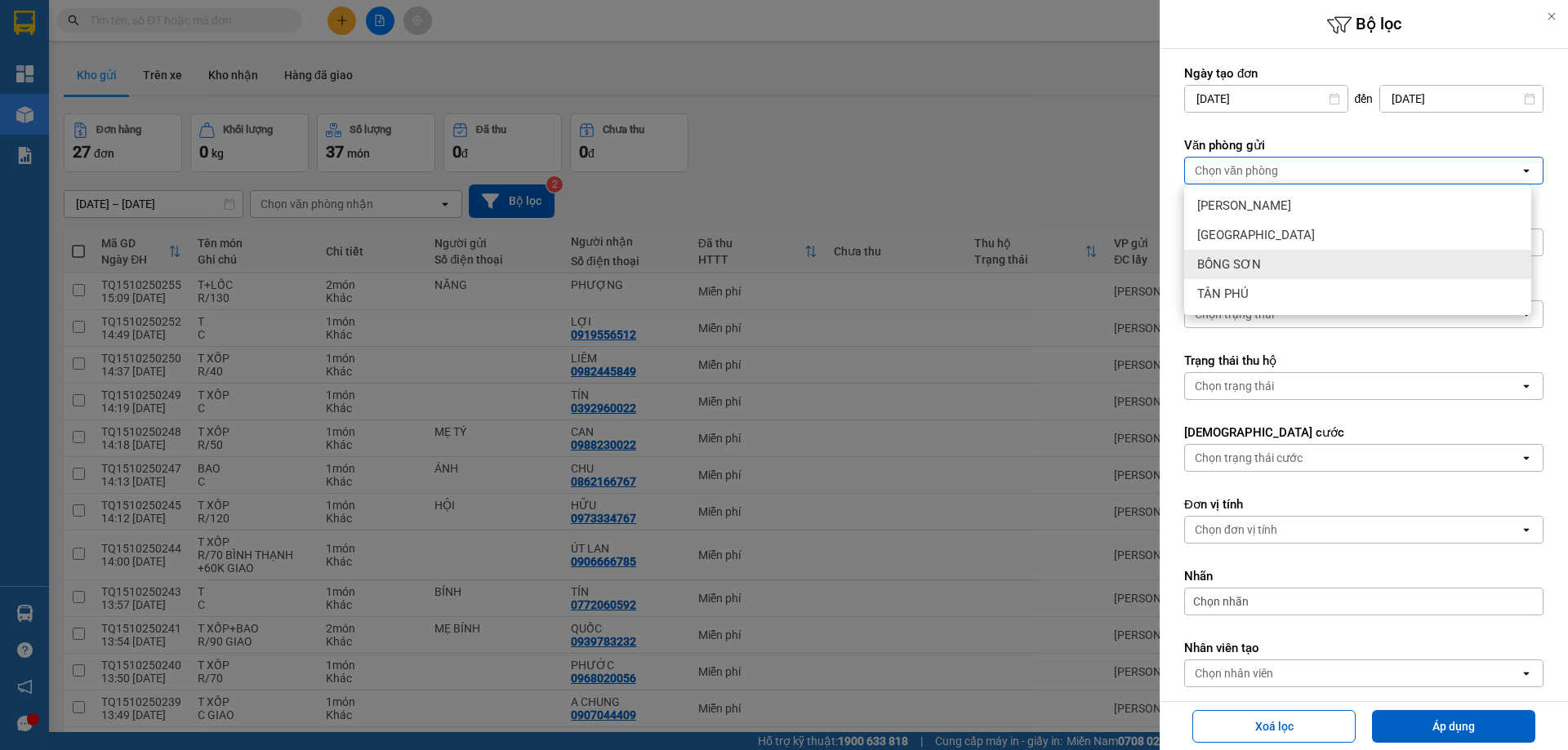
click at [1222, 261] on span "BỒNG SƠN" at bounding box center [1229, 264] width 64 height 17
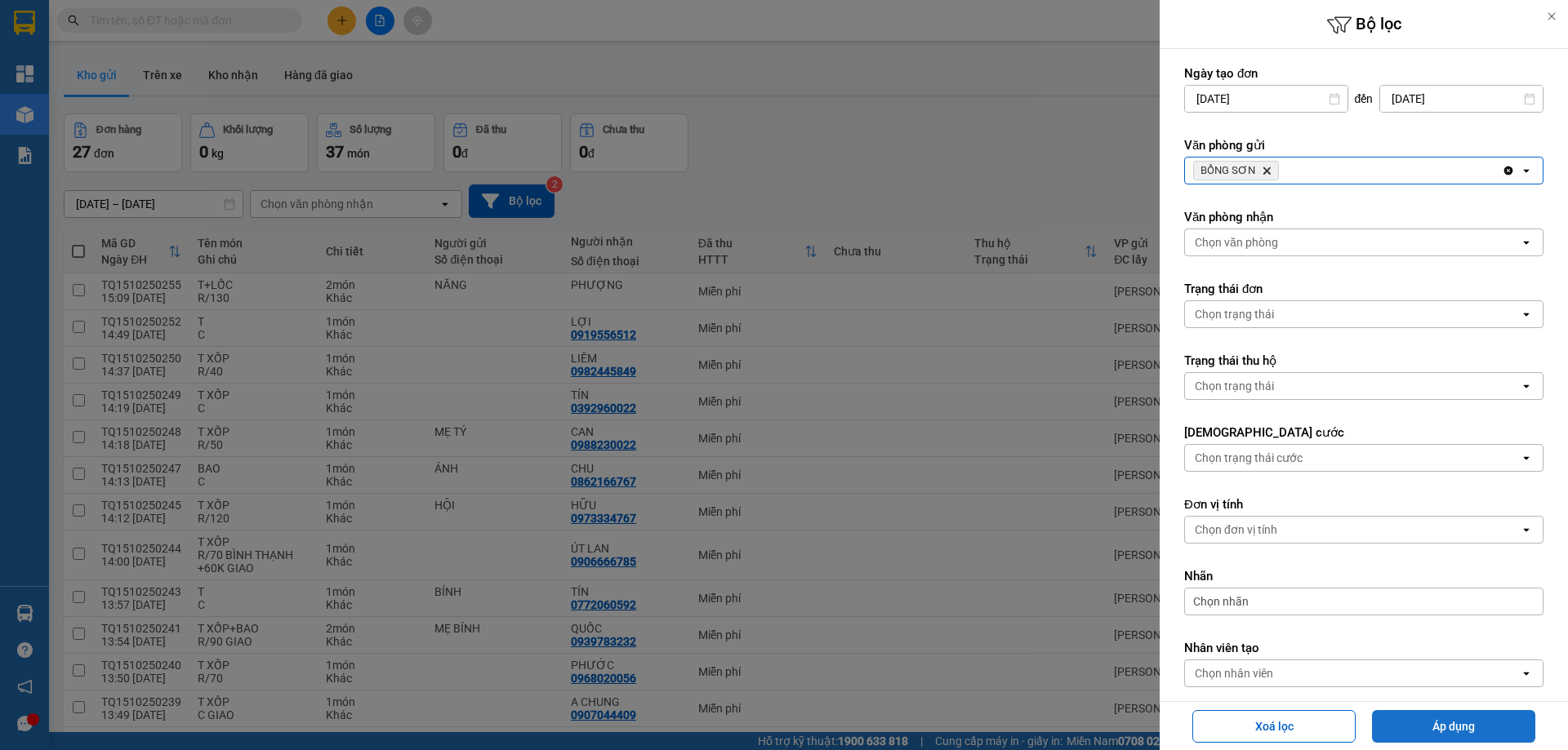
click at [1446, 728] on button "Áp dụng" at bounding box center [1453, 727] width 164 height 32
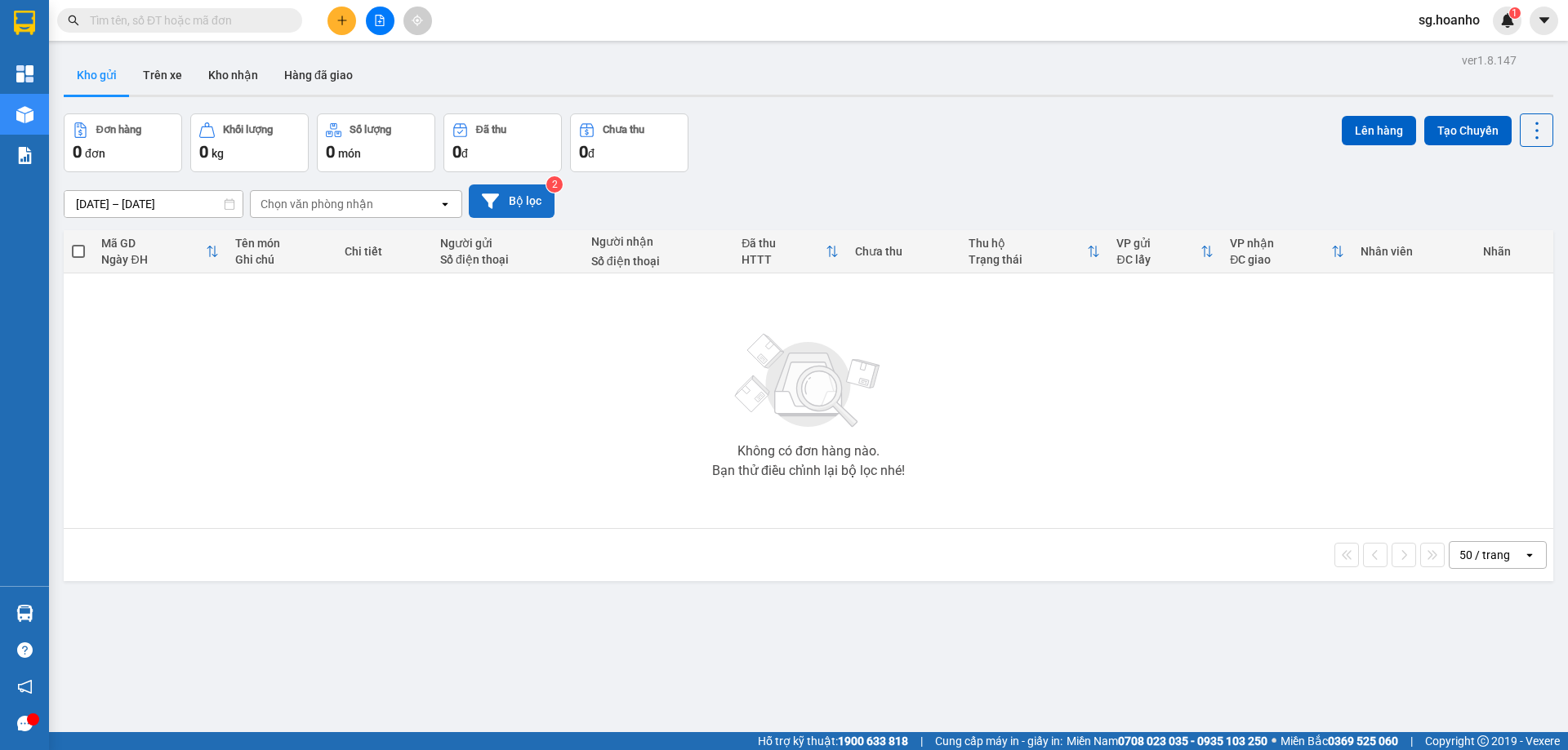
click at [504, 194] on button "Bộ lọc" at bounding box center [512, 201] width 86 height 33
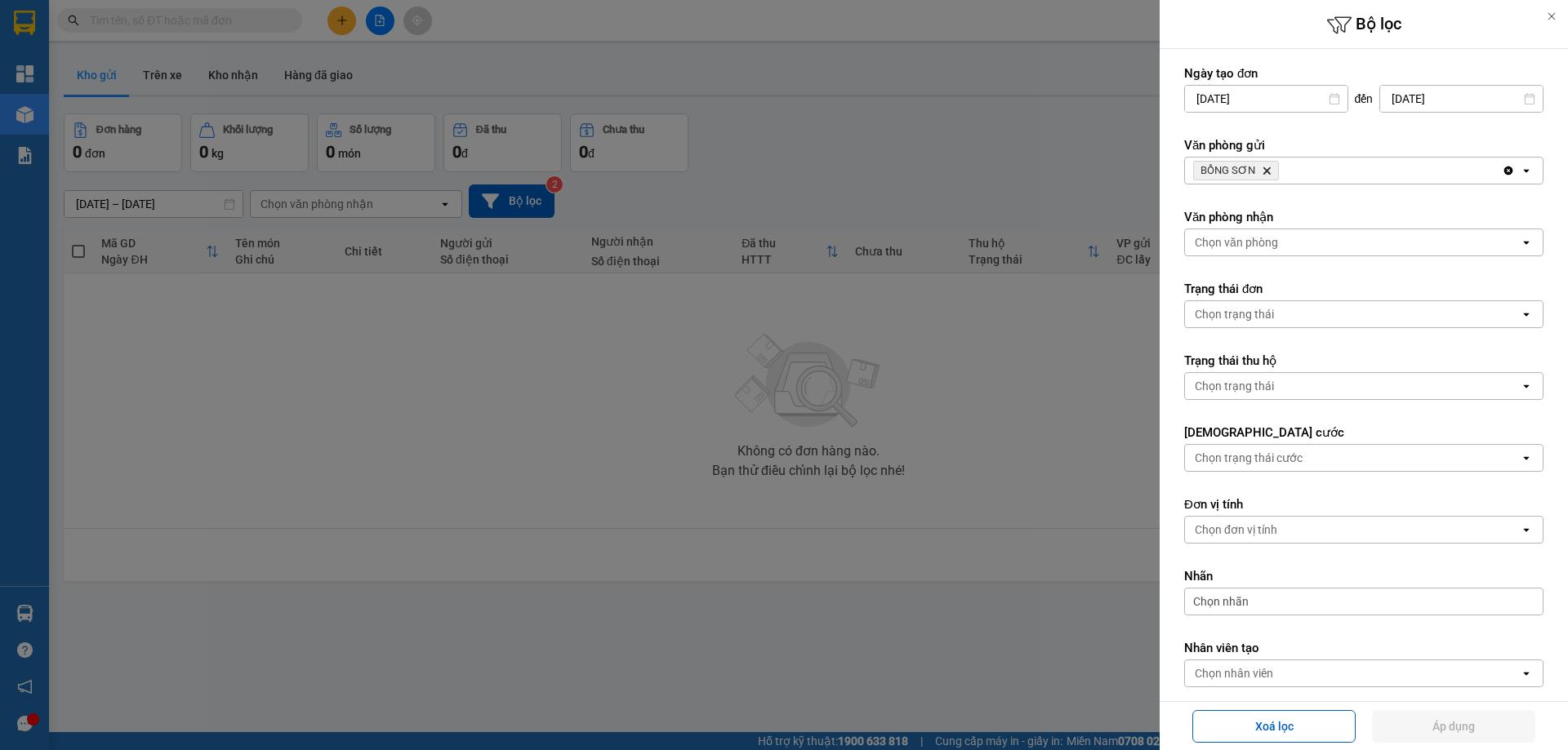
click at [1263, 172] on icon "BỒNG SƠN, close by backspace" at bounding box center [1267, 171] width 8 height 8
click at [1259, 169] on div "Chọn văn phòng" at bounding box center [1236, 170] width 83 height 17
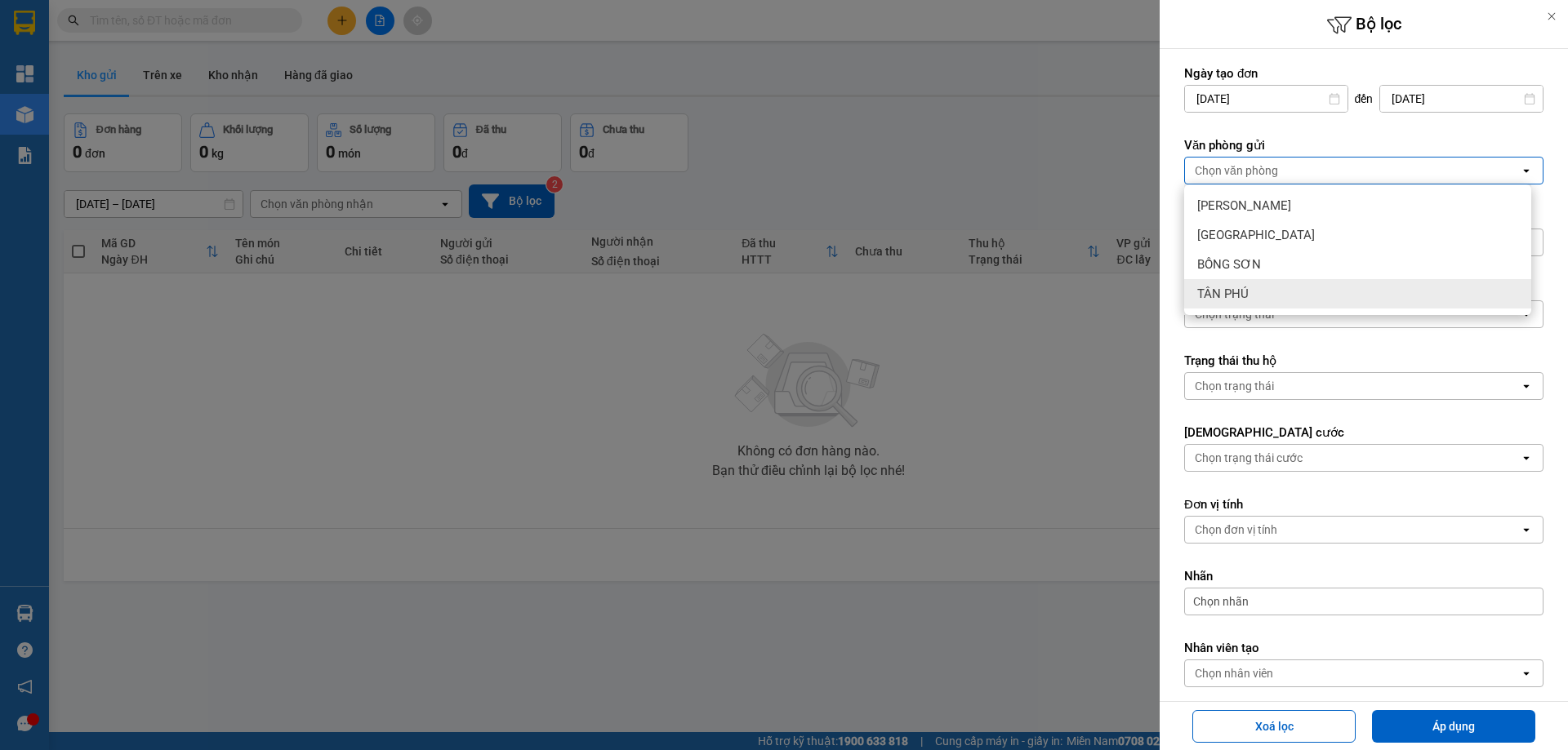
click at [1252, 302] on div "TÂN PHÚ" at bounding box center [1357, 294] width 347 height 29
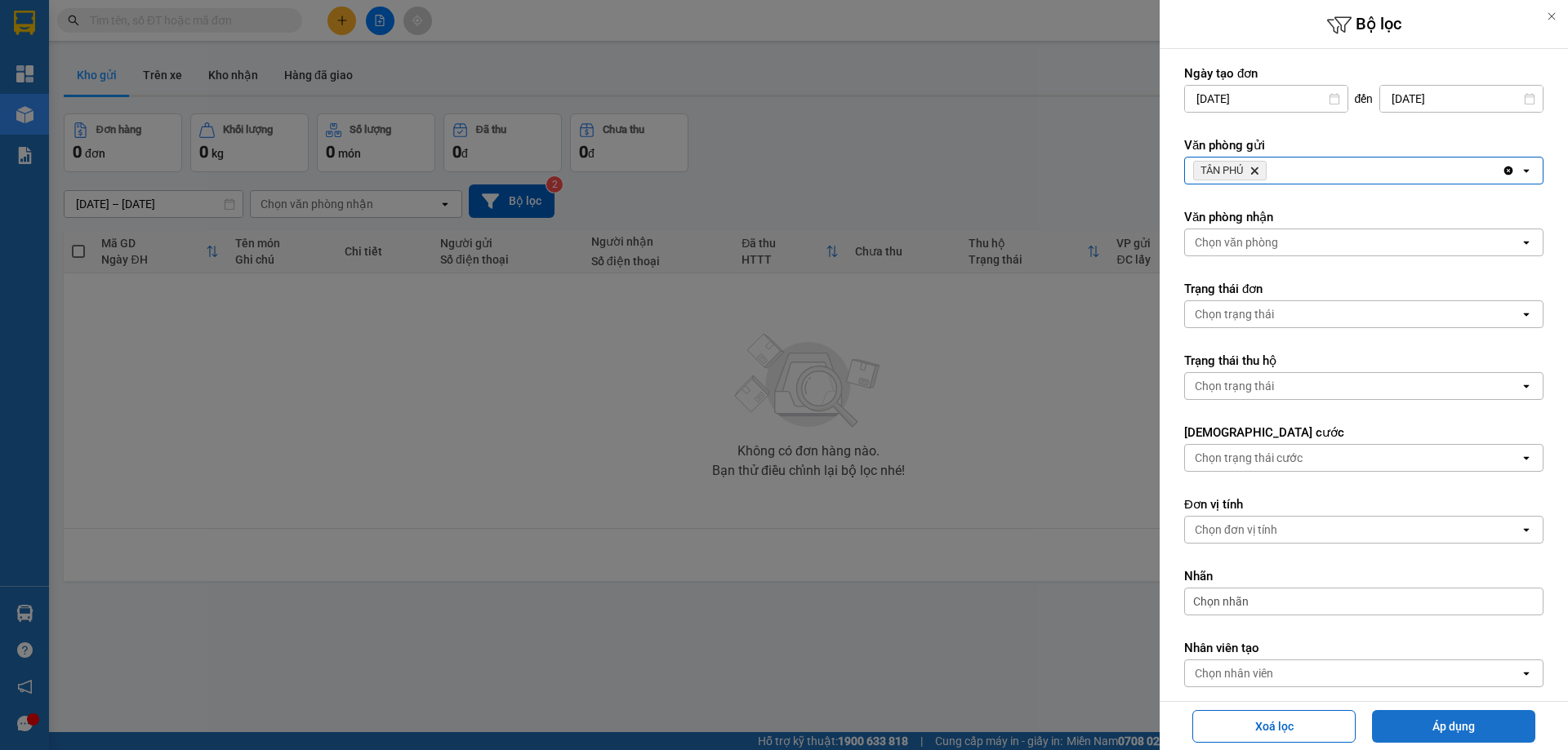
click at [1473, 719] on button "Áp dụng" at bounding box center [1453, 727] width 164 height 32
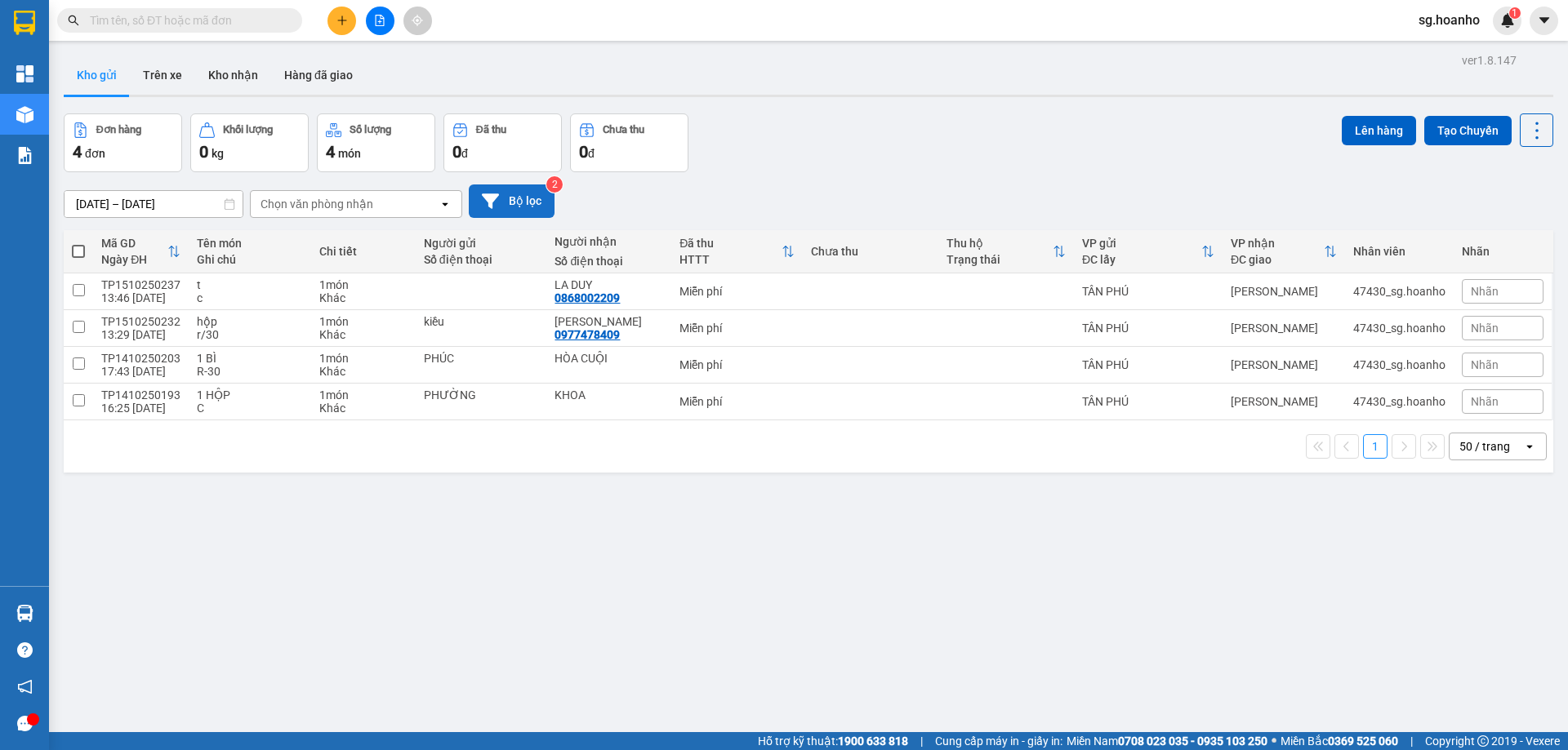
click at [547, 196] on button "Bộ lọc" at bounding box center [512, 201] width 86 height 33
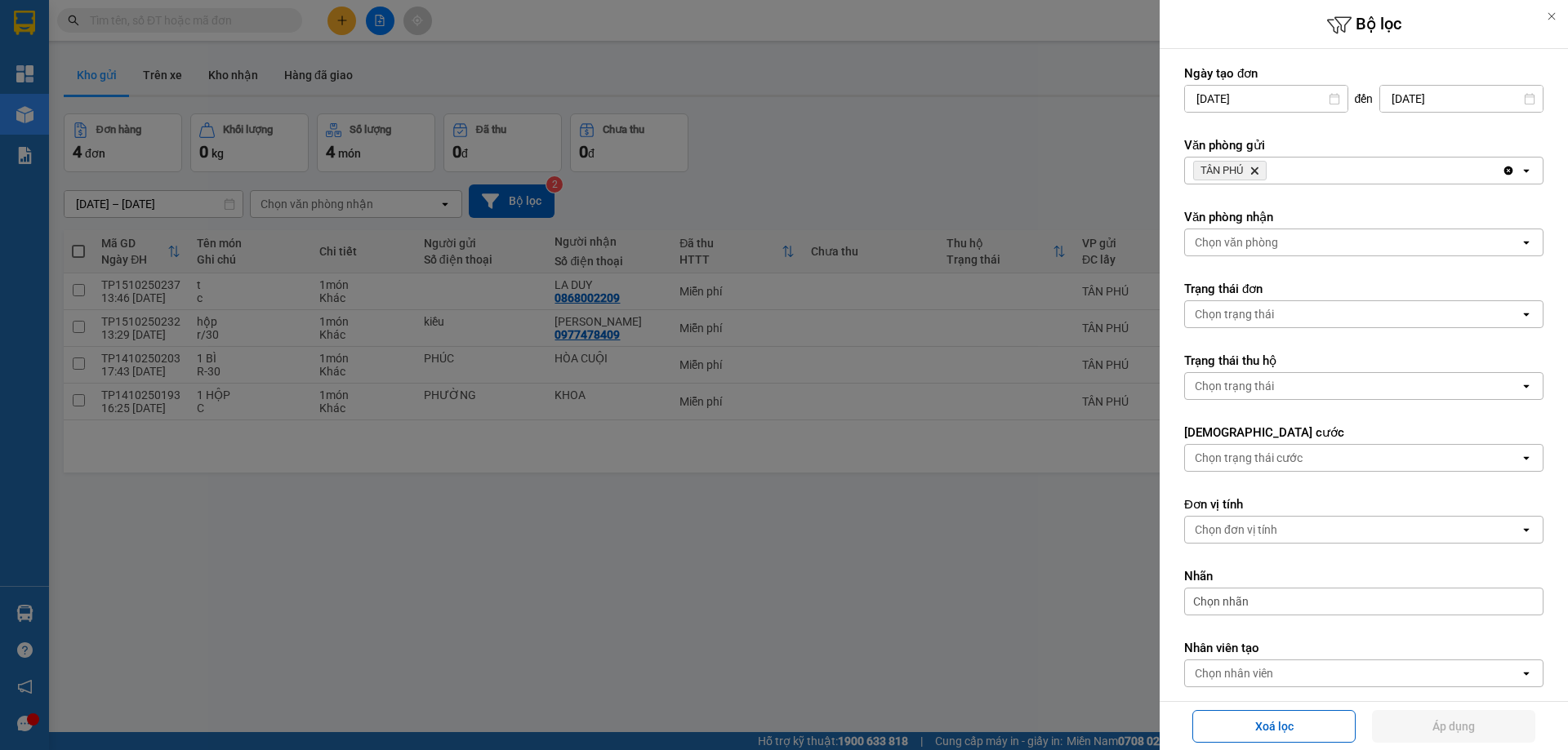
click at [1256, 172] on icon "TÂN PHÚ, close by backspace" at bounding box center [1256, 171] width 8 height 8
click at [1252, 171] on div "Chọn văn phòng" at bounding box center [1236, 170] width 83 height 17
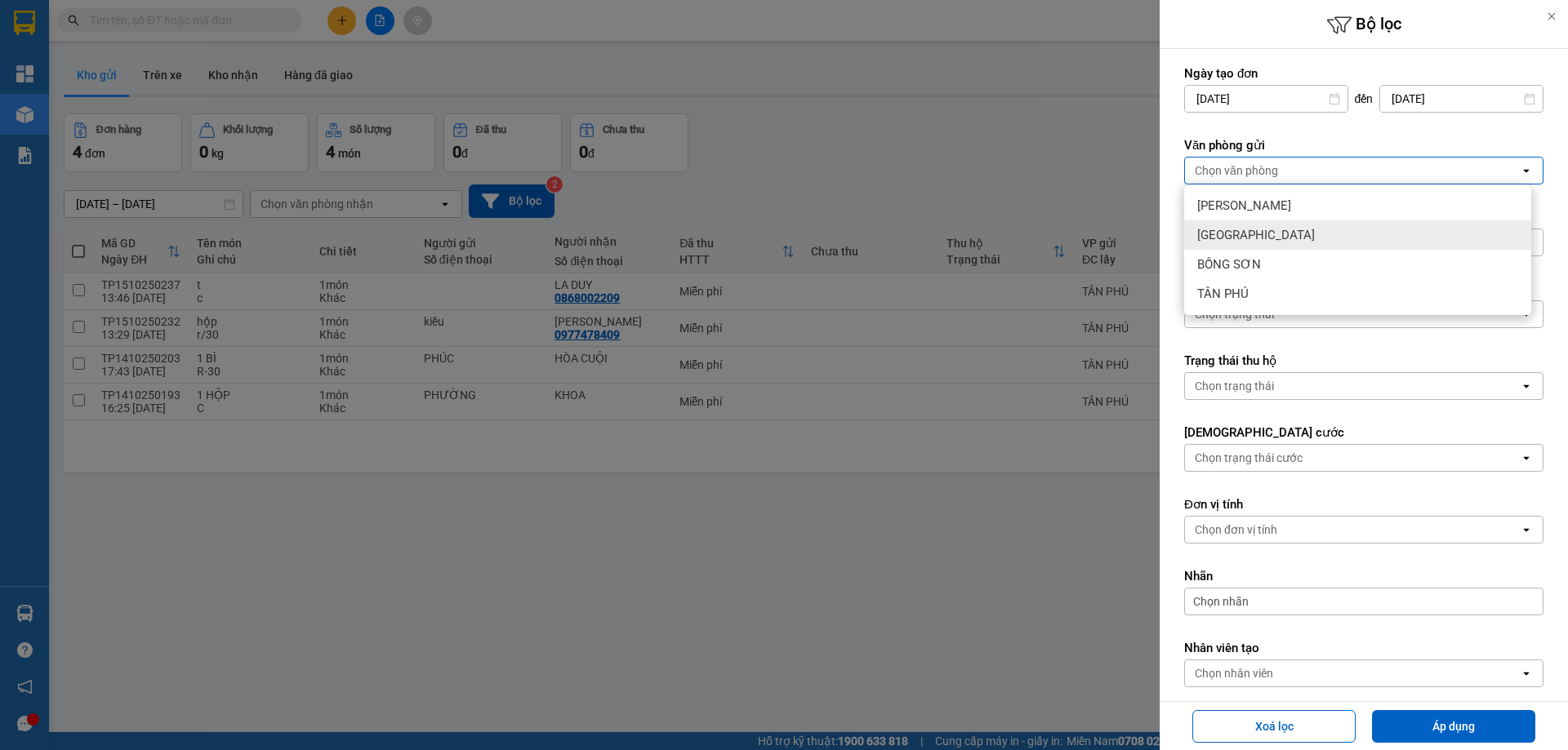
click at [1224, 230] on span "[GEOGRAPHIC_DATA]" at bounding box center [1257, 235] width 118 height 17
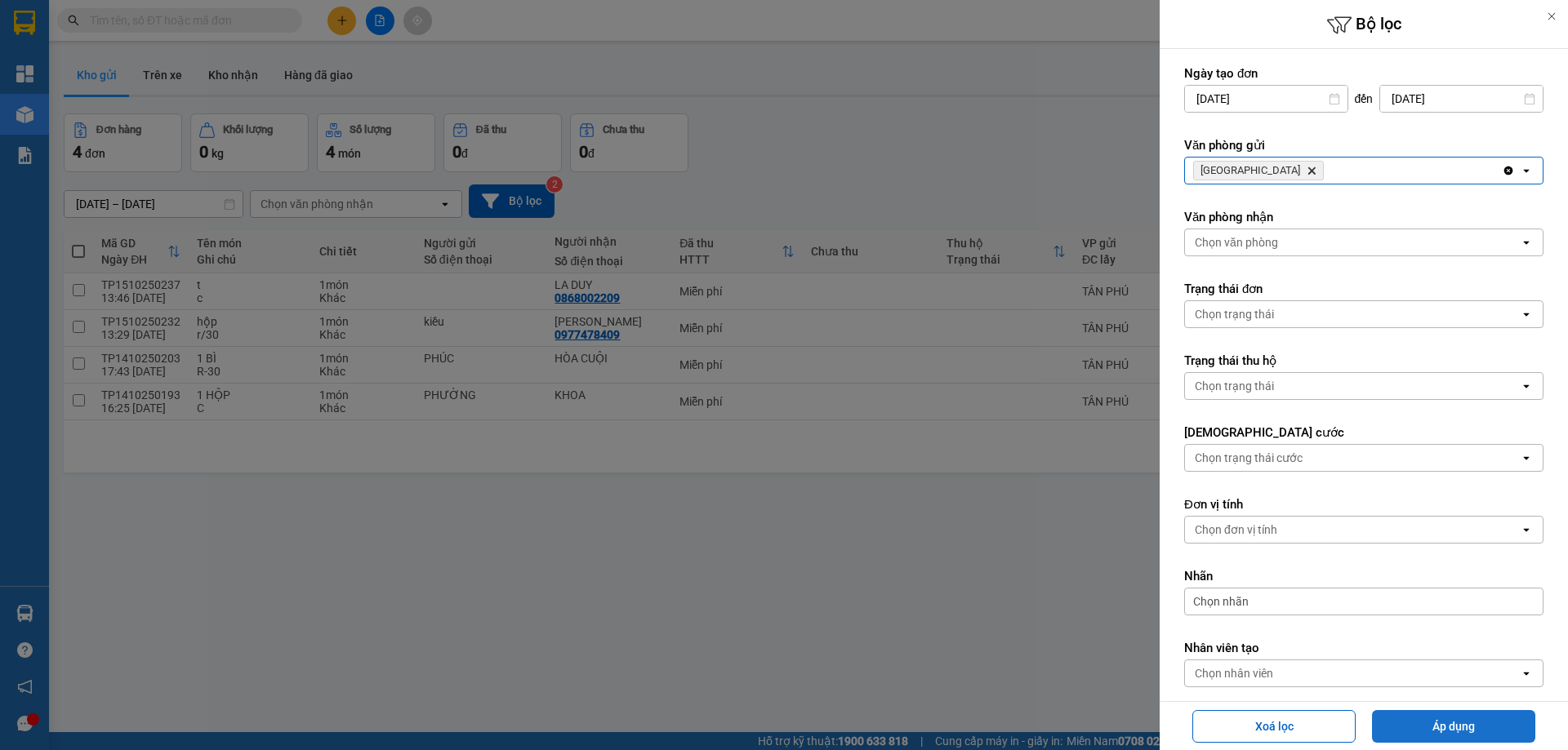
click at [1443, 722] on button "Áp dụng" at bounding box center [1453, 727] width 164 height 32
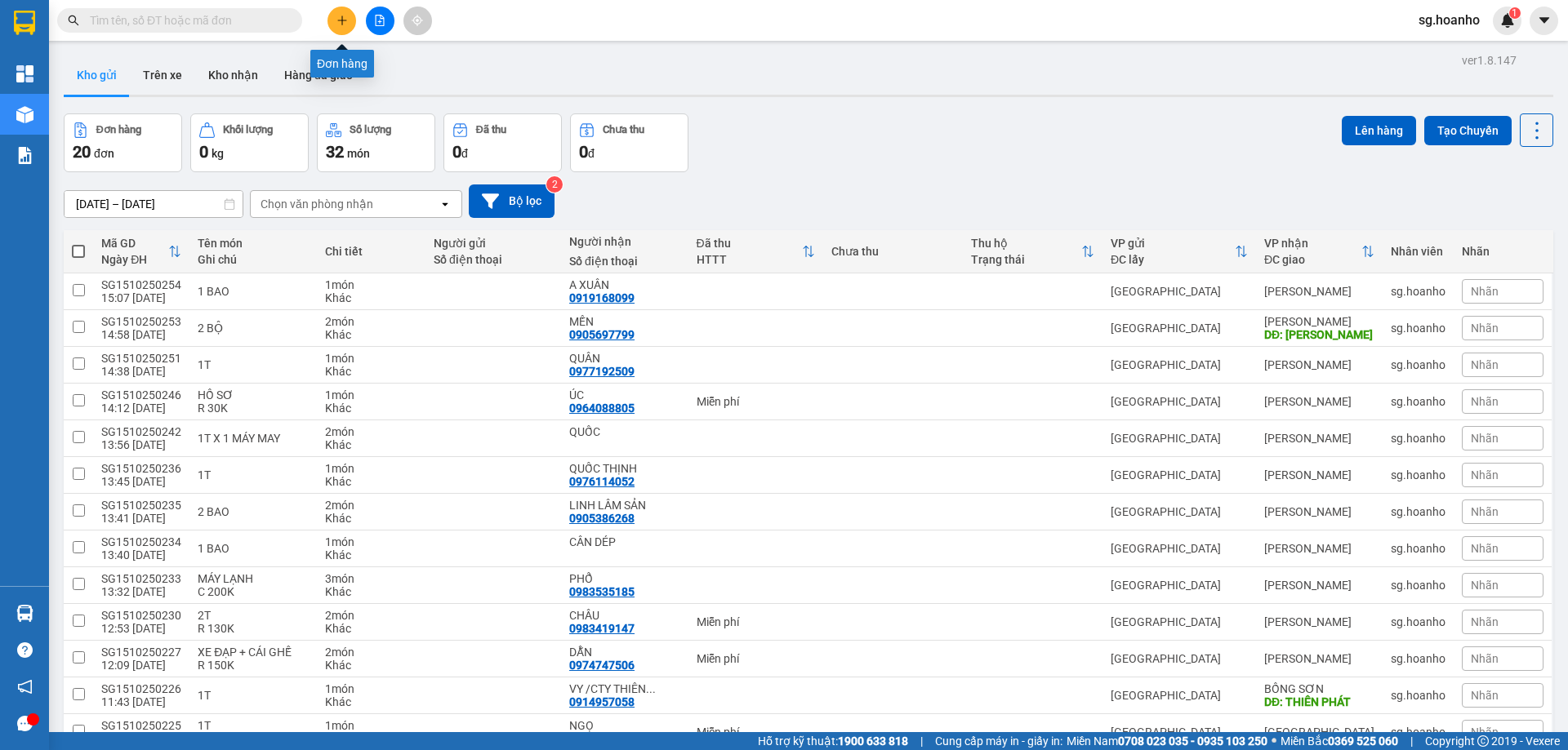
click at [330, 20] on button at bounding box center [341, 21] width 28 height 28
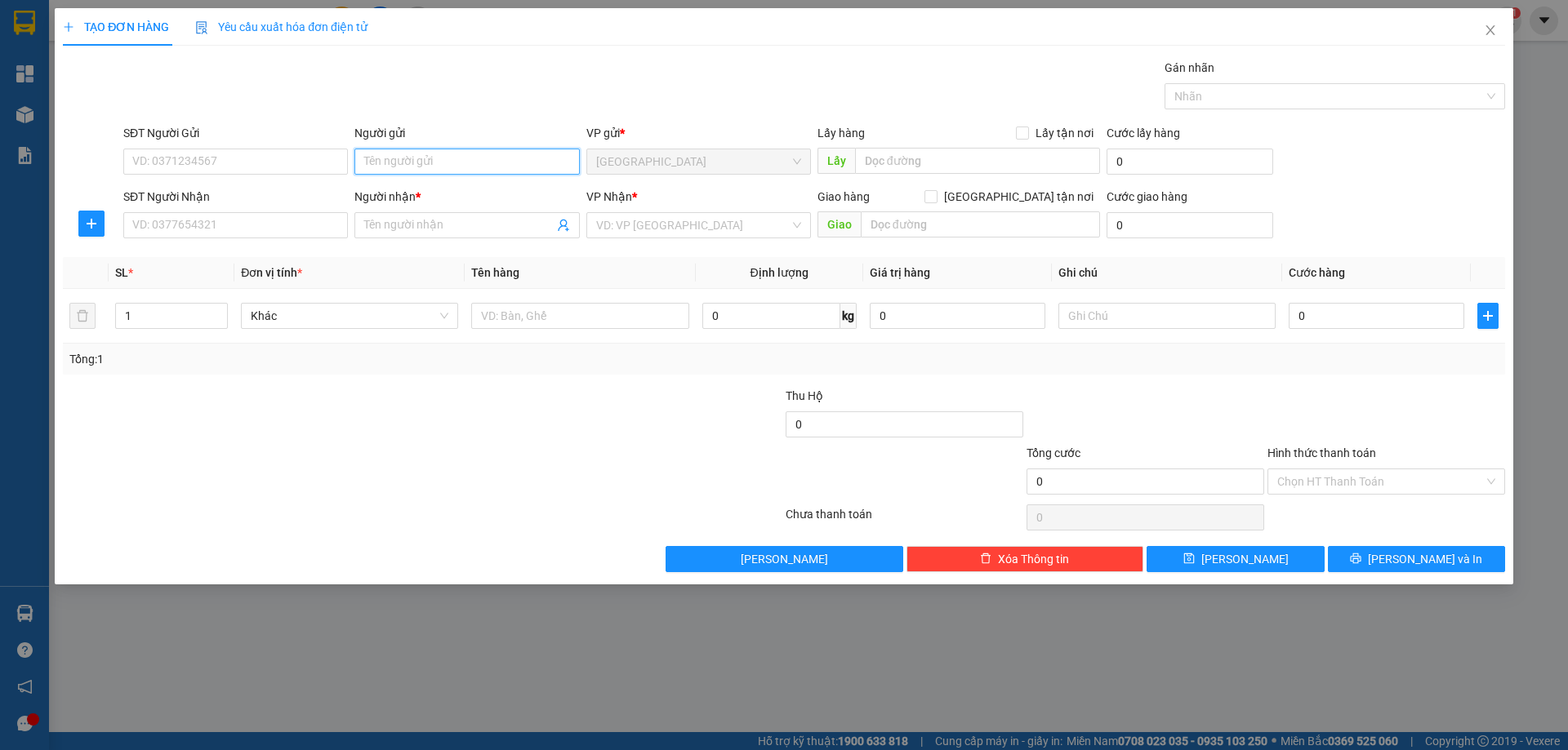
click at [393, 164] on input "Người gửi" at bounding box center [466, 162] width 224 height 26
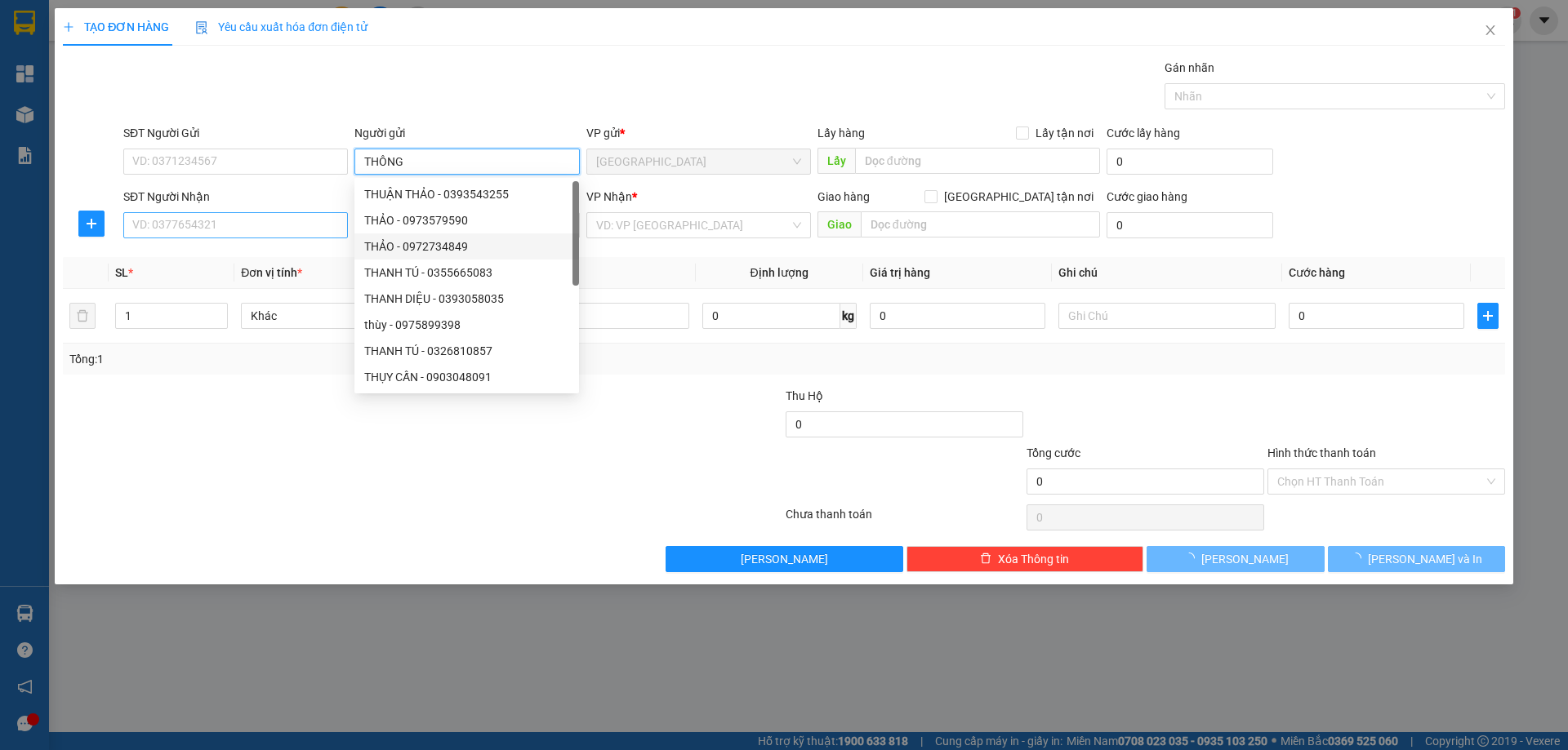
type input "THÔNG"
click at [255, 229] on input "SĐT Người Nhận" at bounding box center [235, 225] width 224 height 26
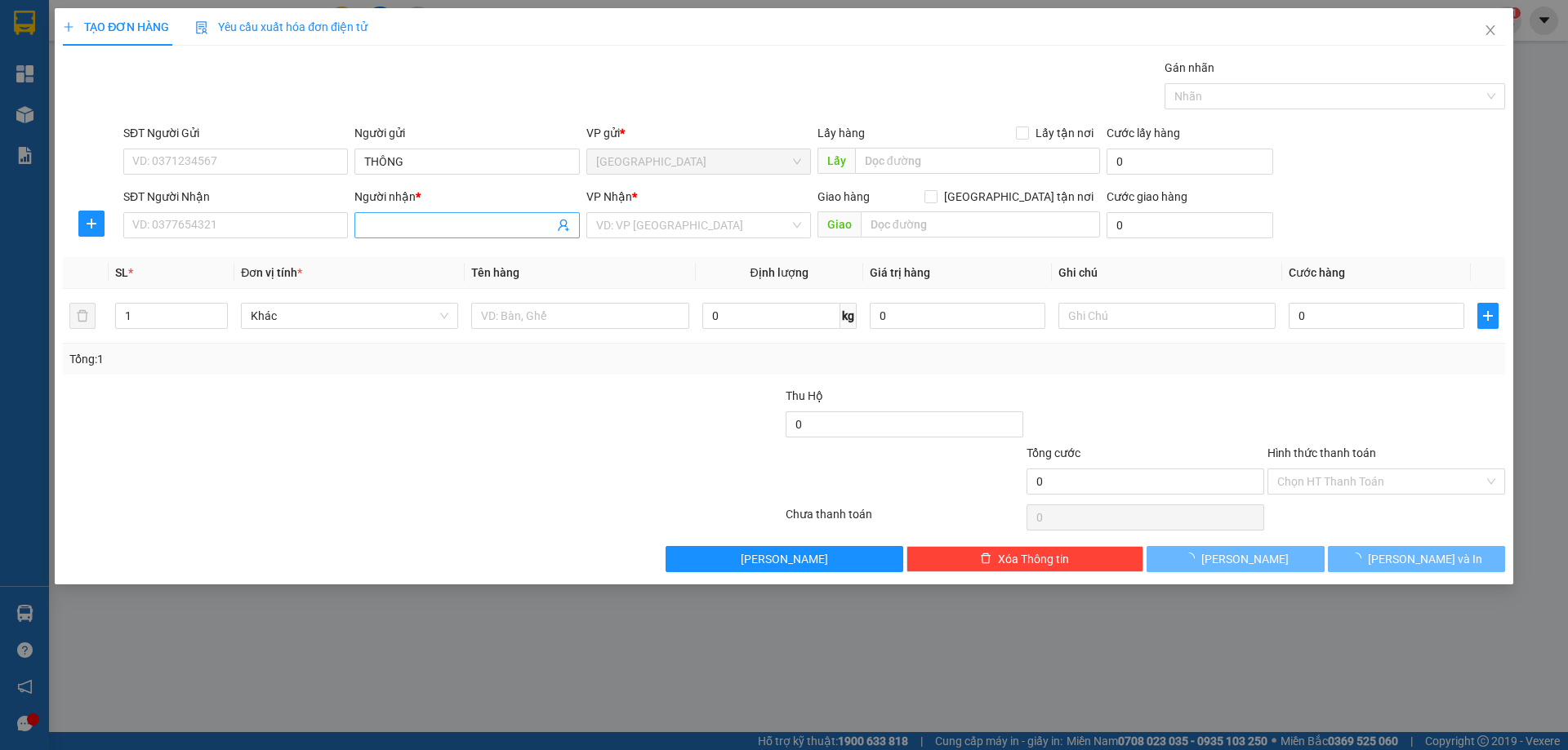
click at [377, 223] on input "Người nhận *" at bounding box center [458, 225] width 189 height 18
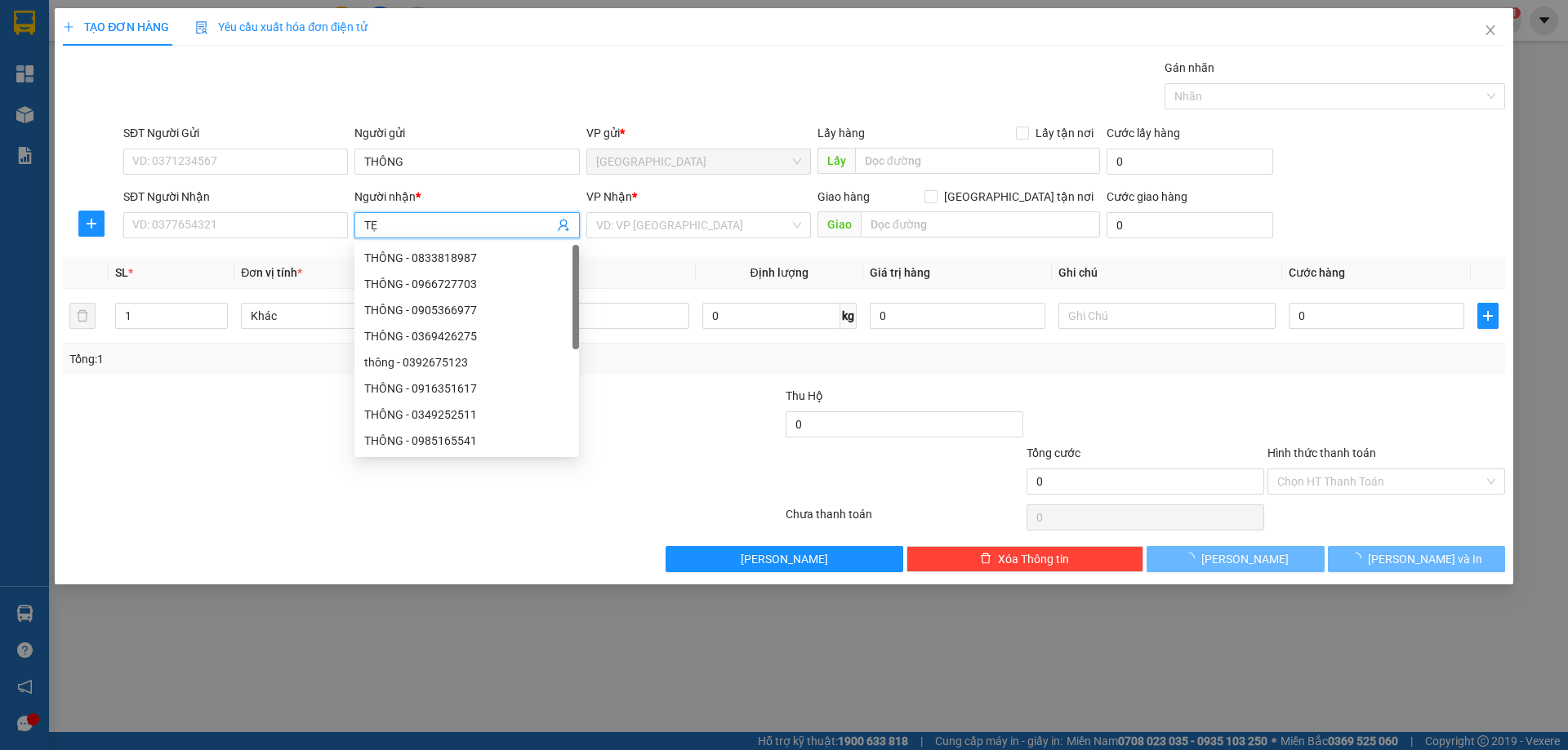
type input "TẸO"
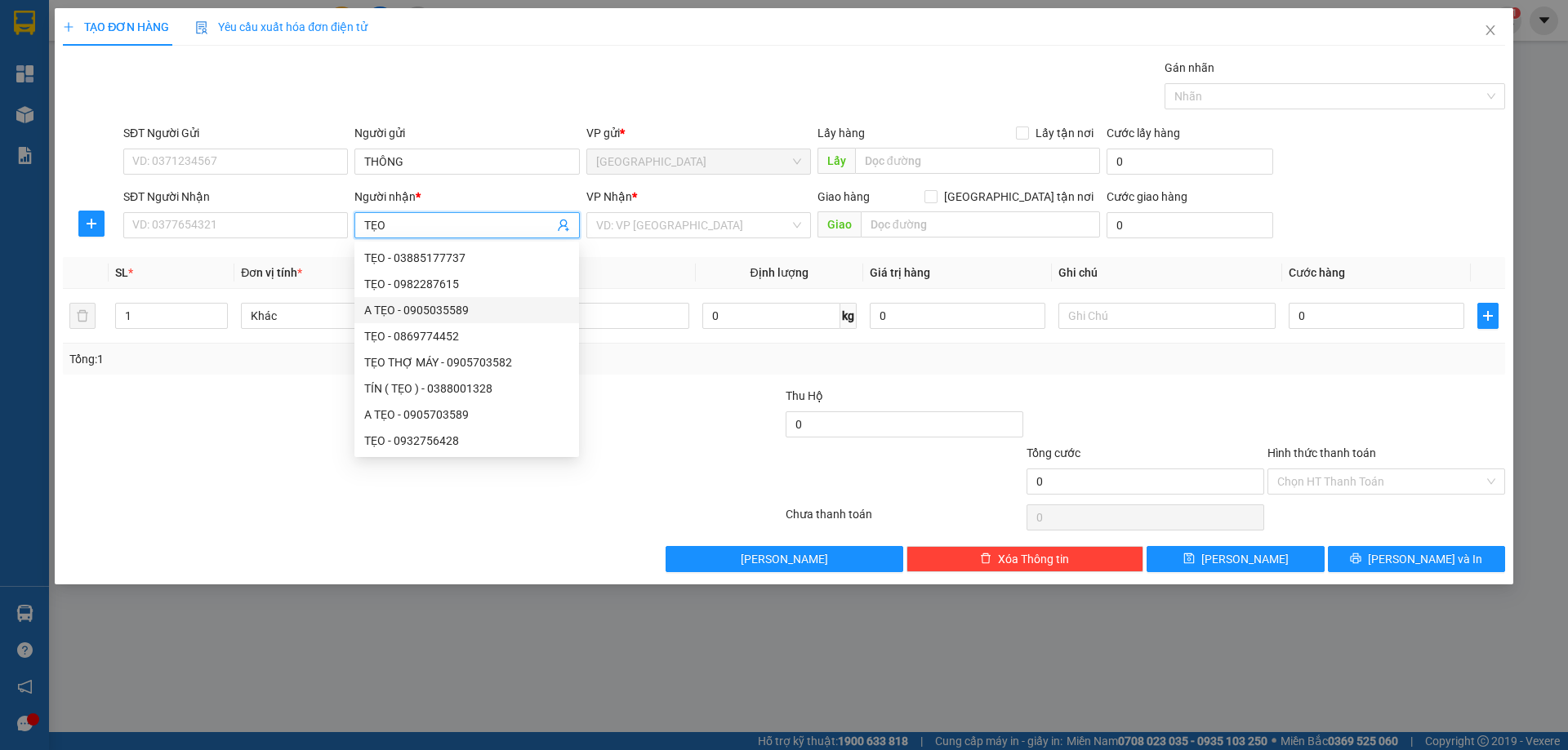
click at [445, 314] on div "A TẸO - 0905035589" at bounding box center [466, 310] width 205 height 18
type input "0905035589"
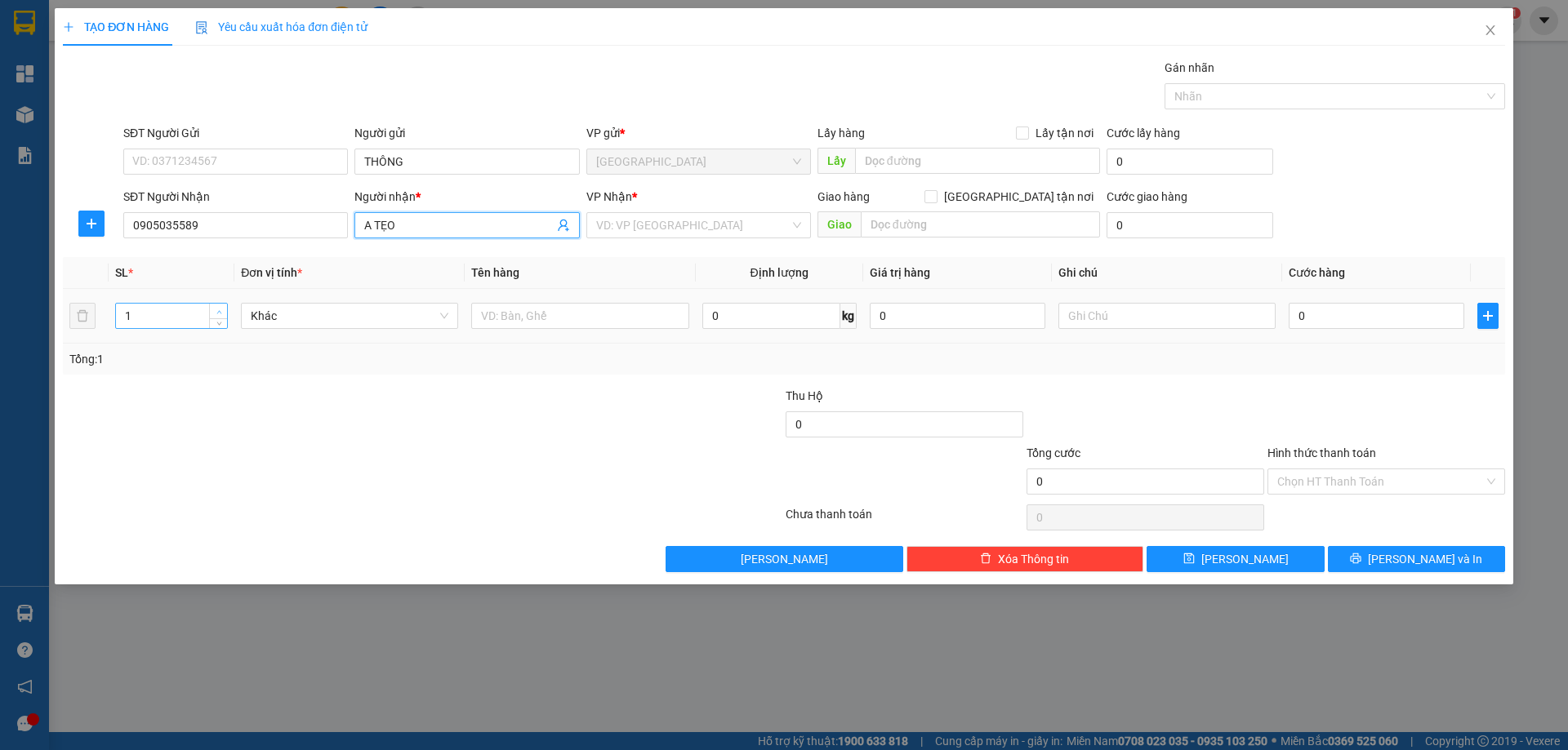
type input "A TẸO"
click at [221, 311] on icon "up" at bounding box center [219, 312] width 6 height 6
type input "3"
click at [221, 311] on icon "up" at bounding box center [219, 312] width 6 height 6
click at [412, 224] on input "A TẸO" at bounding box center [458, 225] width 189 height 18
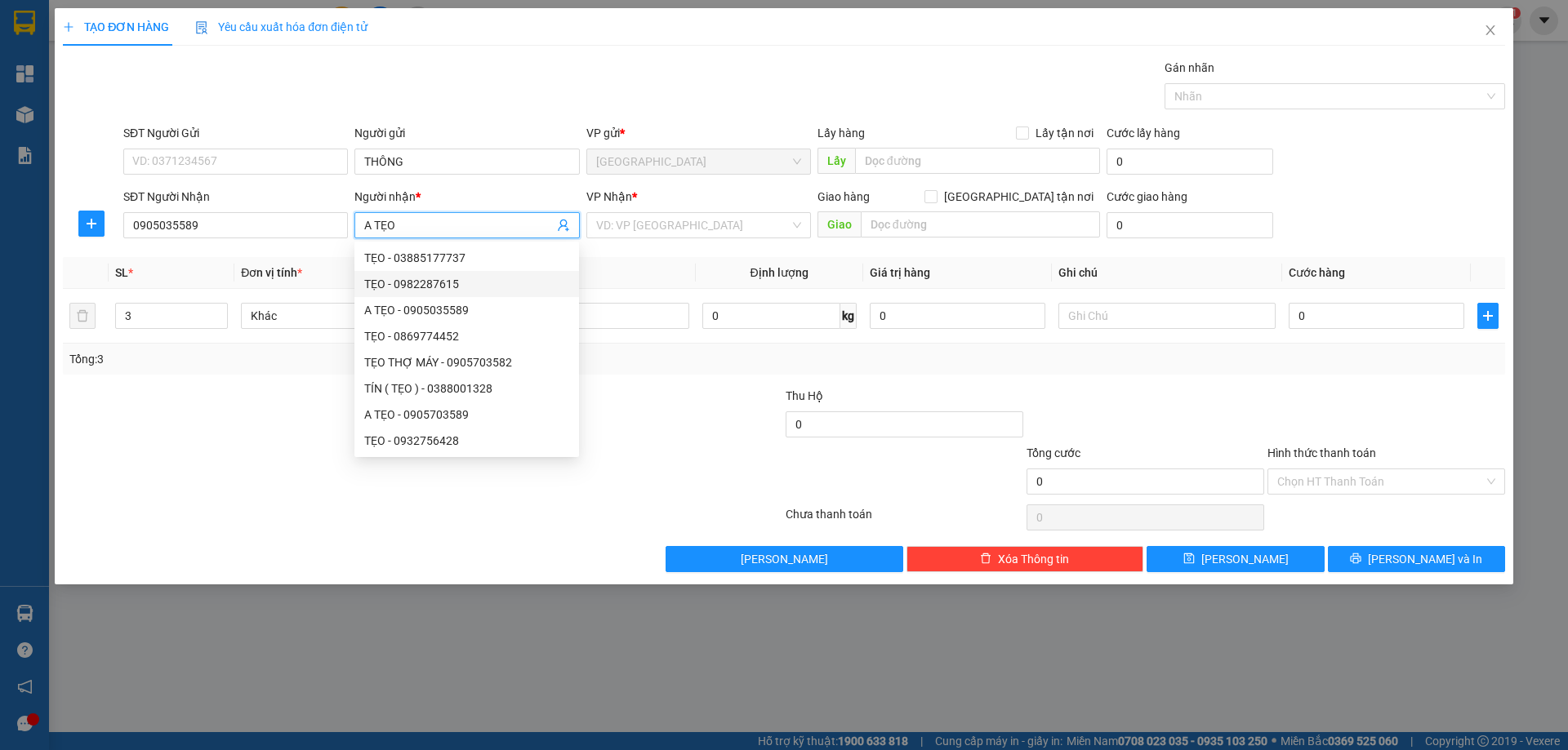
click at [435, 288] on div "TẸO - 0982287615" at bounding box center [466, 284] width 205 height 18
type input "0982287615"
type input "TẸO"
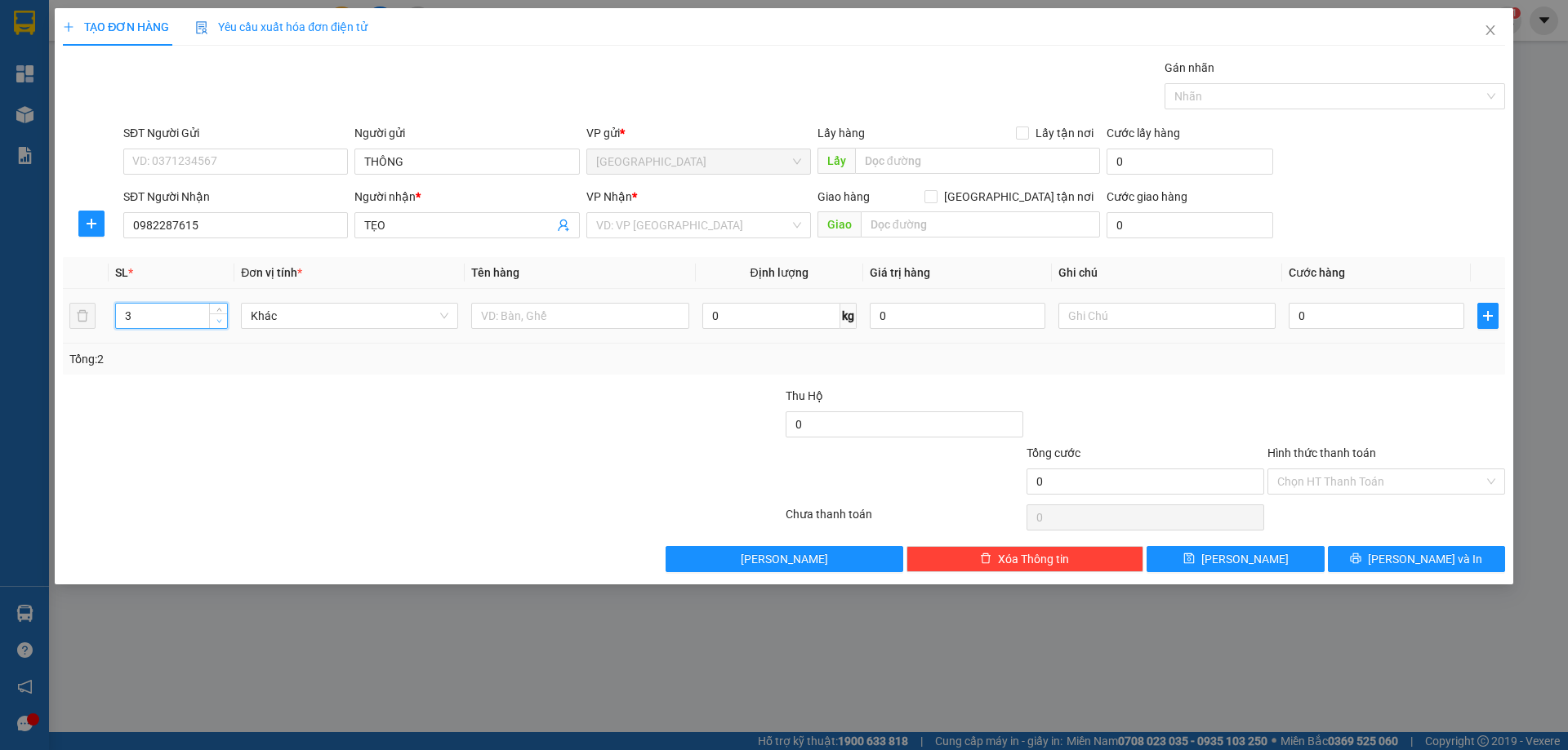
type input "2"
click at [223, 317] on span "down" at bounding box center [218, 322] width 10 height 10
click at [519, 306] on input "text" at bounding box center [580, 315] width 217 height 26
type input "T+ BAO"
click at [624, 228] on input "search" at bounding box center [693, 225] width 194 height 24
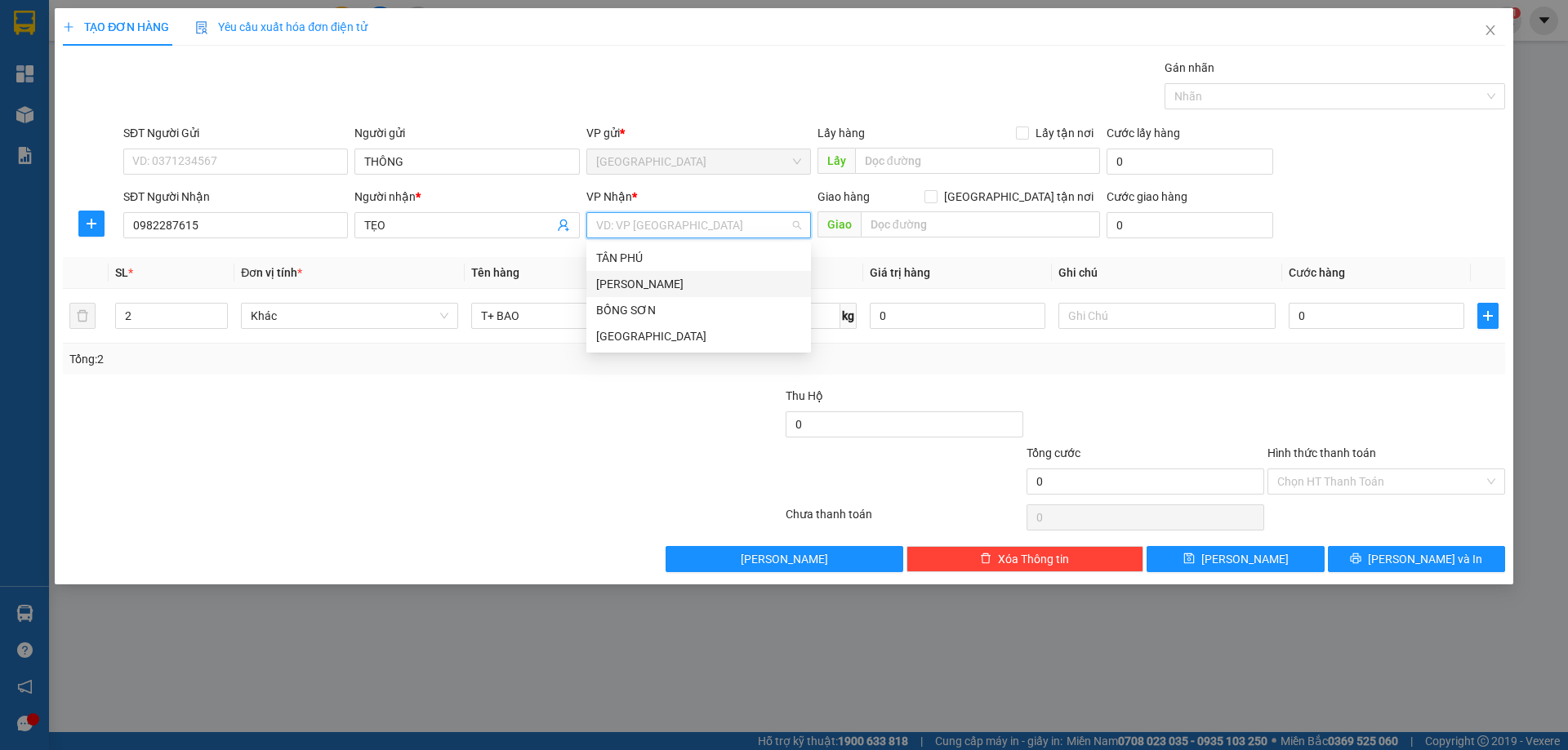
click at [653, 276] on div "[PERSON_NAME]" at bounding box center [698, 284] width 205 height 18
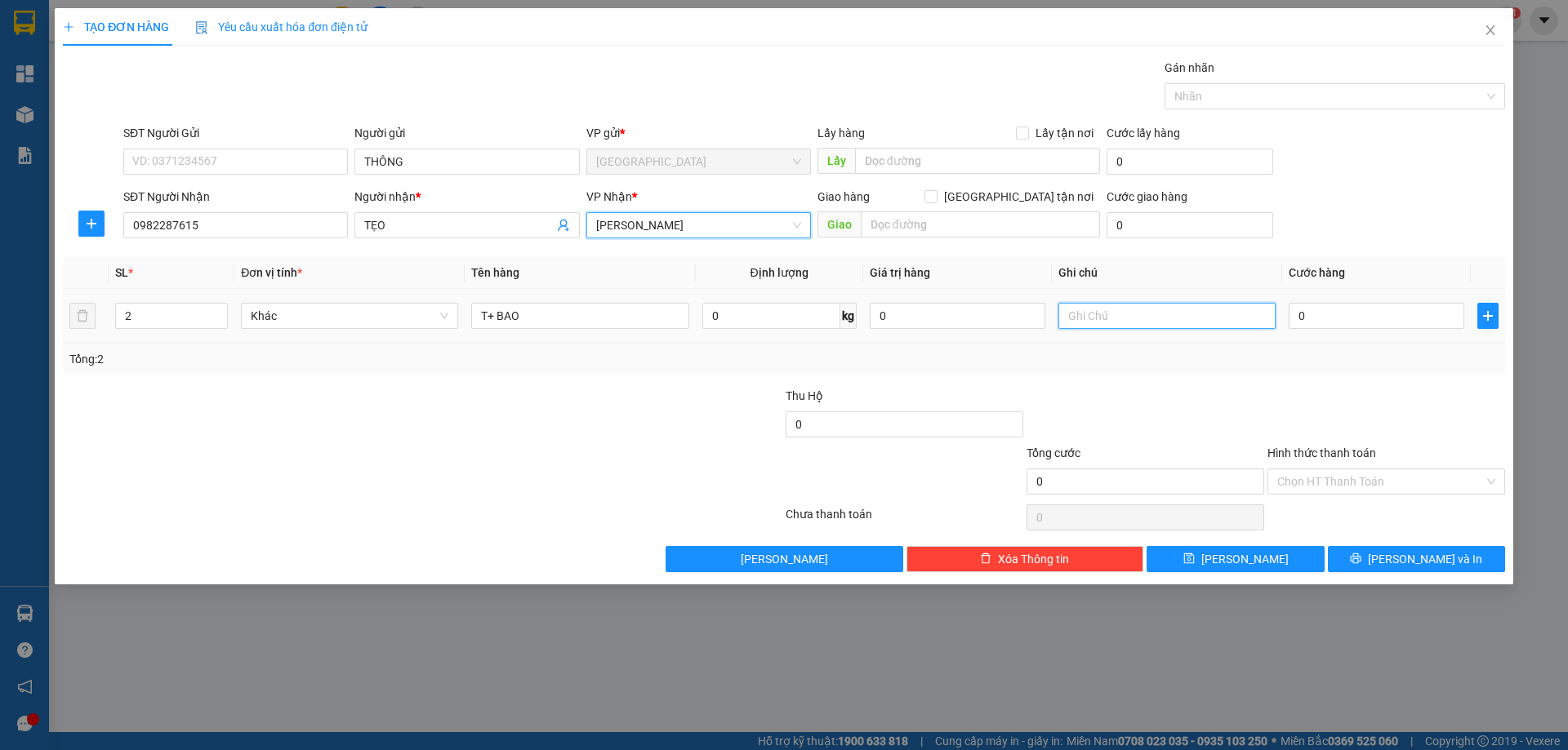
click at [1164, 312] on input "text" at bounding box center [1167, 315] width 217 height 26
type input "C"
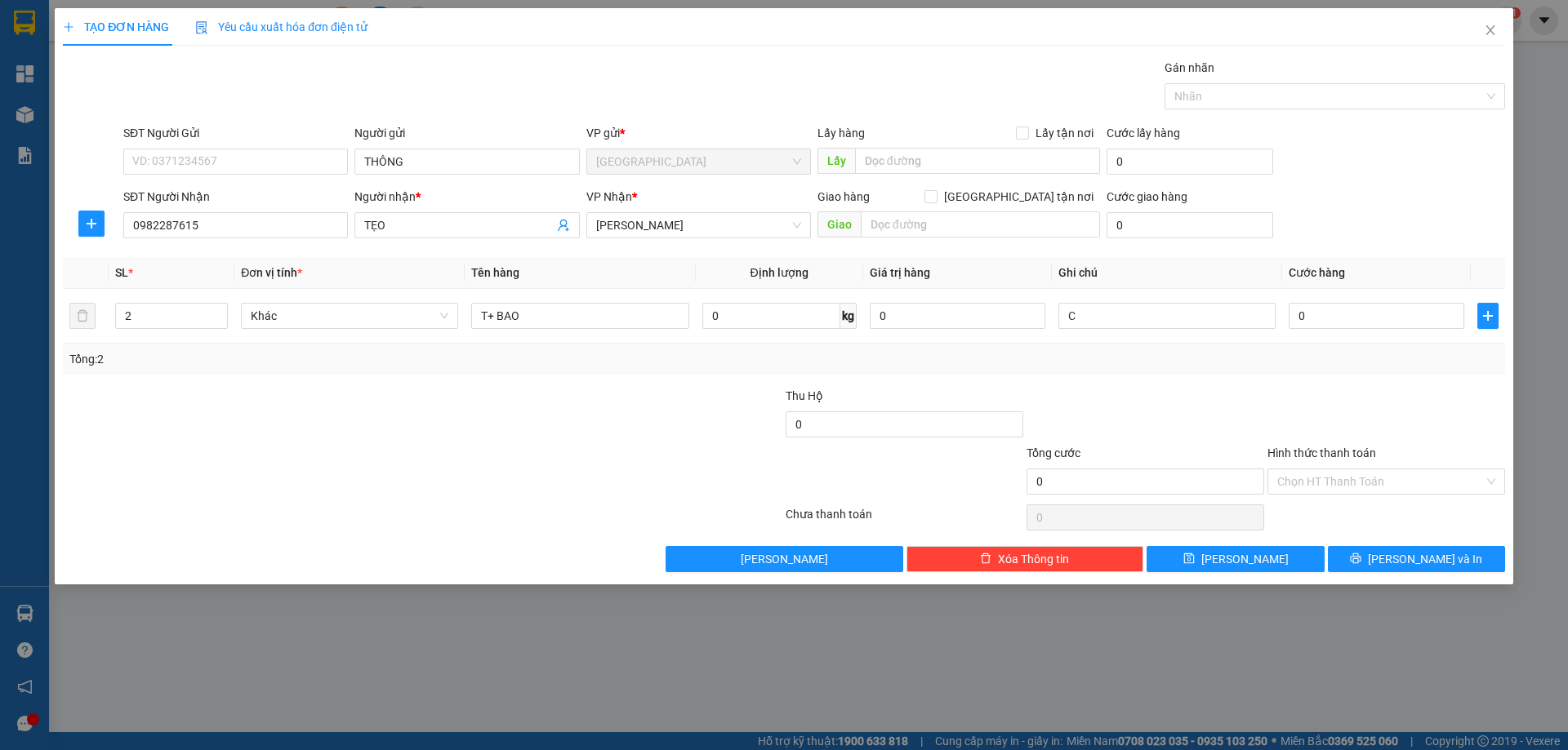
click at [1286, 451] on label "Hình thức thanh toán" at bounding box center [1321, 452] width 109 height 13
click at [1286, 470] on input "Hình thức thanh toán" at bounding box center [1380, 482] width 207 height 24
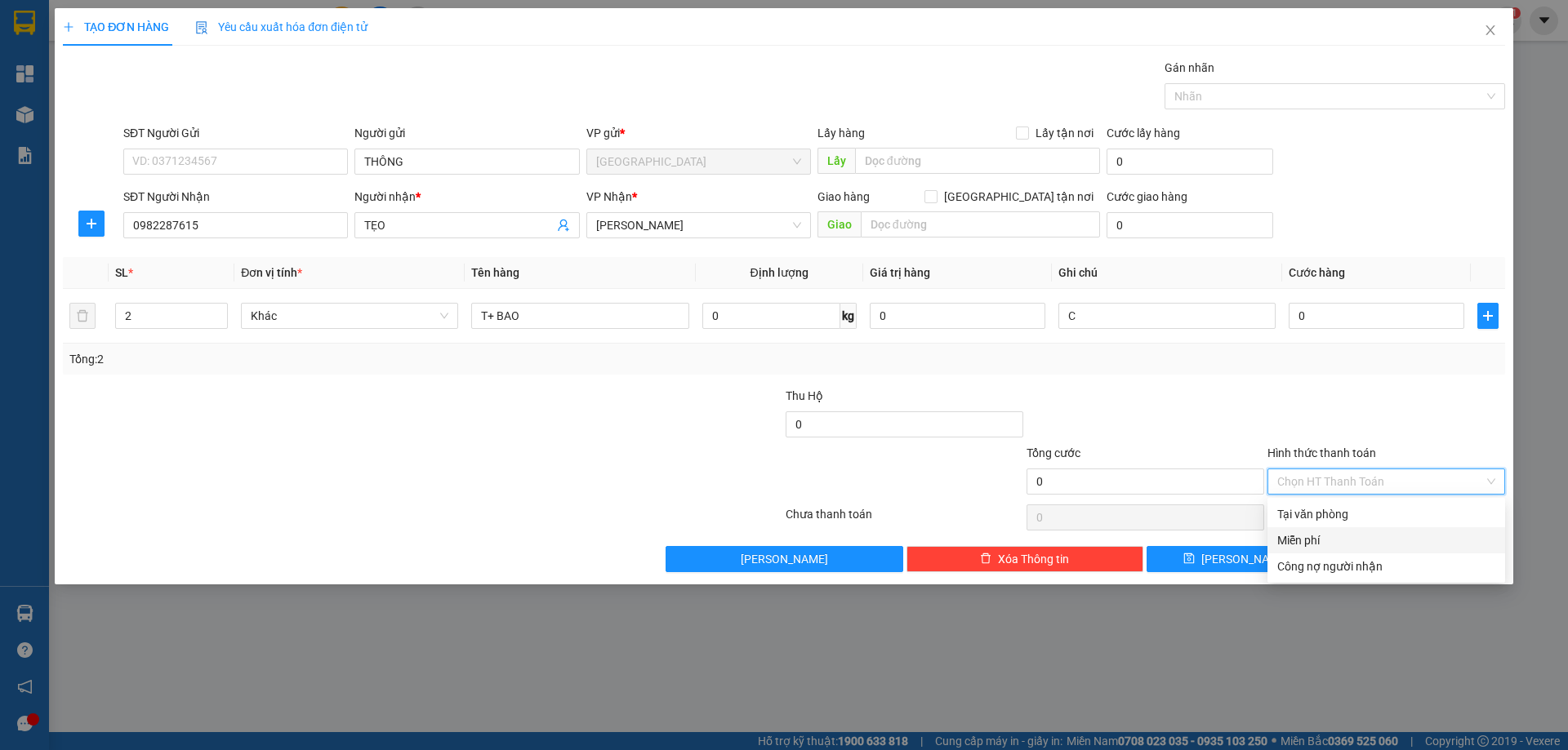
click at [1320, 534] on div "Miễn phí" at bounding box center [1386, 540] width 218 height 18
click at [1371, 563] on button "[PERSON_NAME] và In" at bounding box center [1416, 559] width 177 height 26
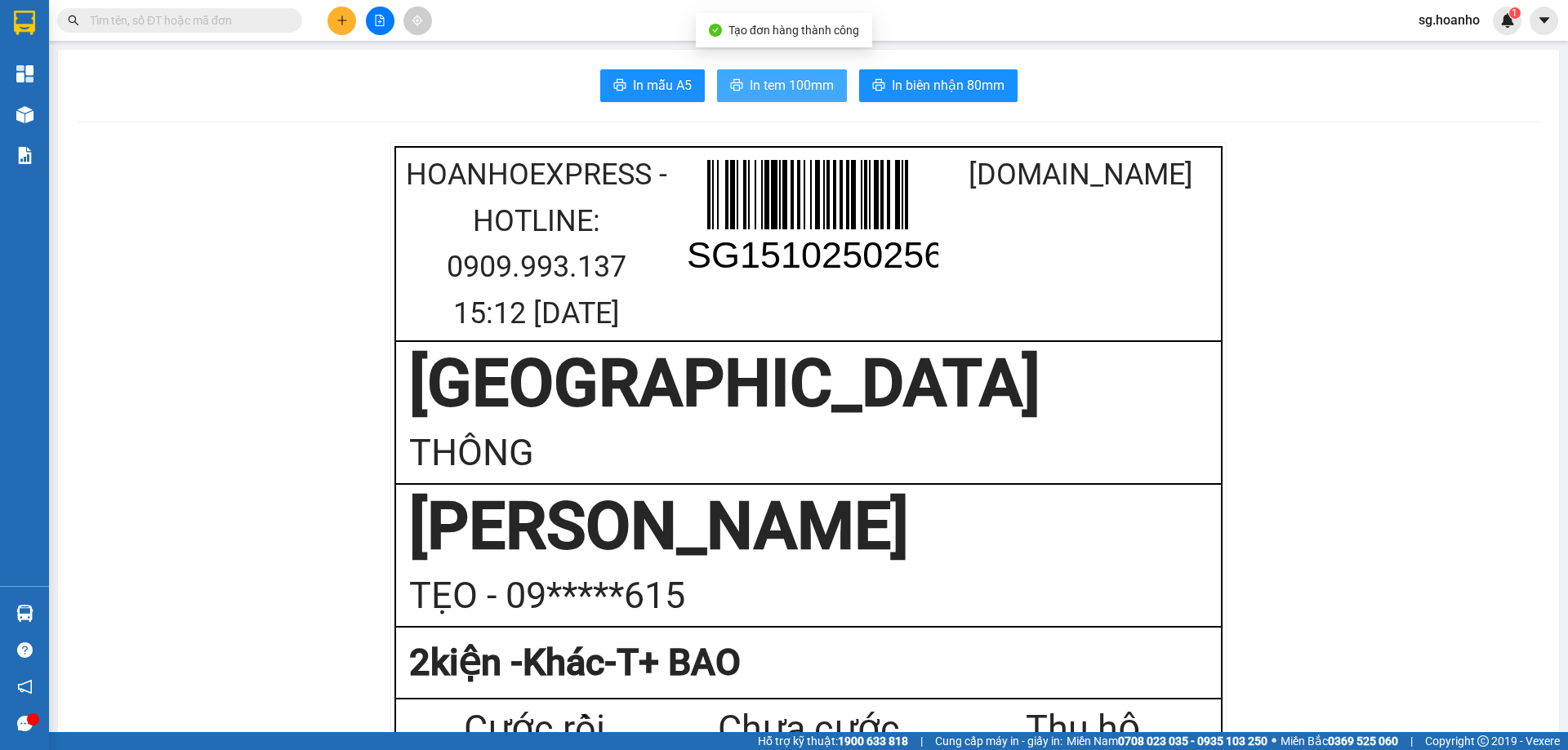
click at [788, 85] on span "In tem 100mm" at bounding box center [792, 85] width 84 height 21
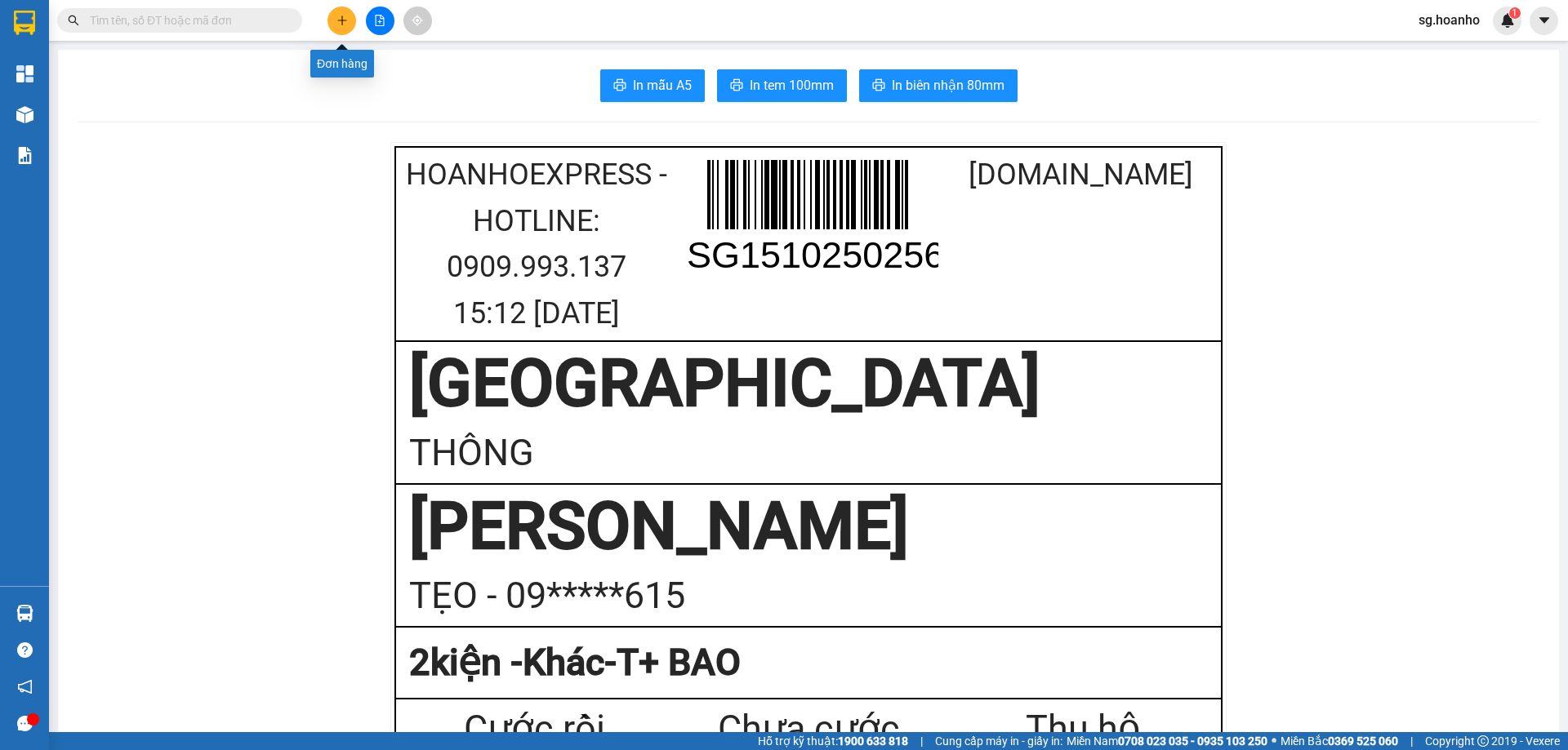
click at [351, 23] on button at bounding box center [341, 21] width 28 height 28
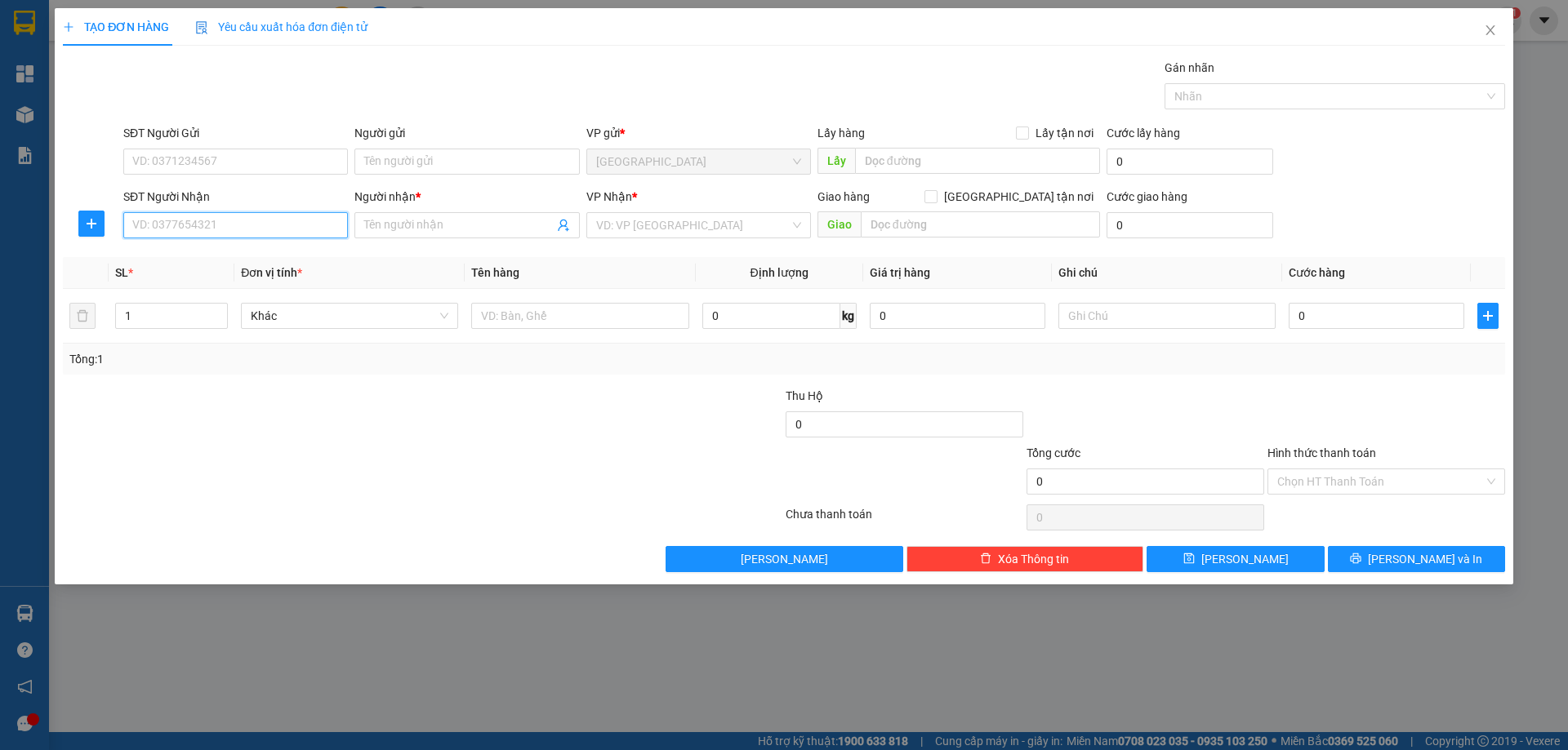
click at [244, 222] on input "SĐT Người Nhận" at bounding box center [235, 225] width 224 height 26
click at [249, 268] on div "0915094446 - LONG AN PHÁT" at bounding box center [235, 258] width 224 height 26
type input "0915094446"
type input "LONG AN PHÁT"
type input "0915094446"
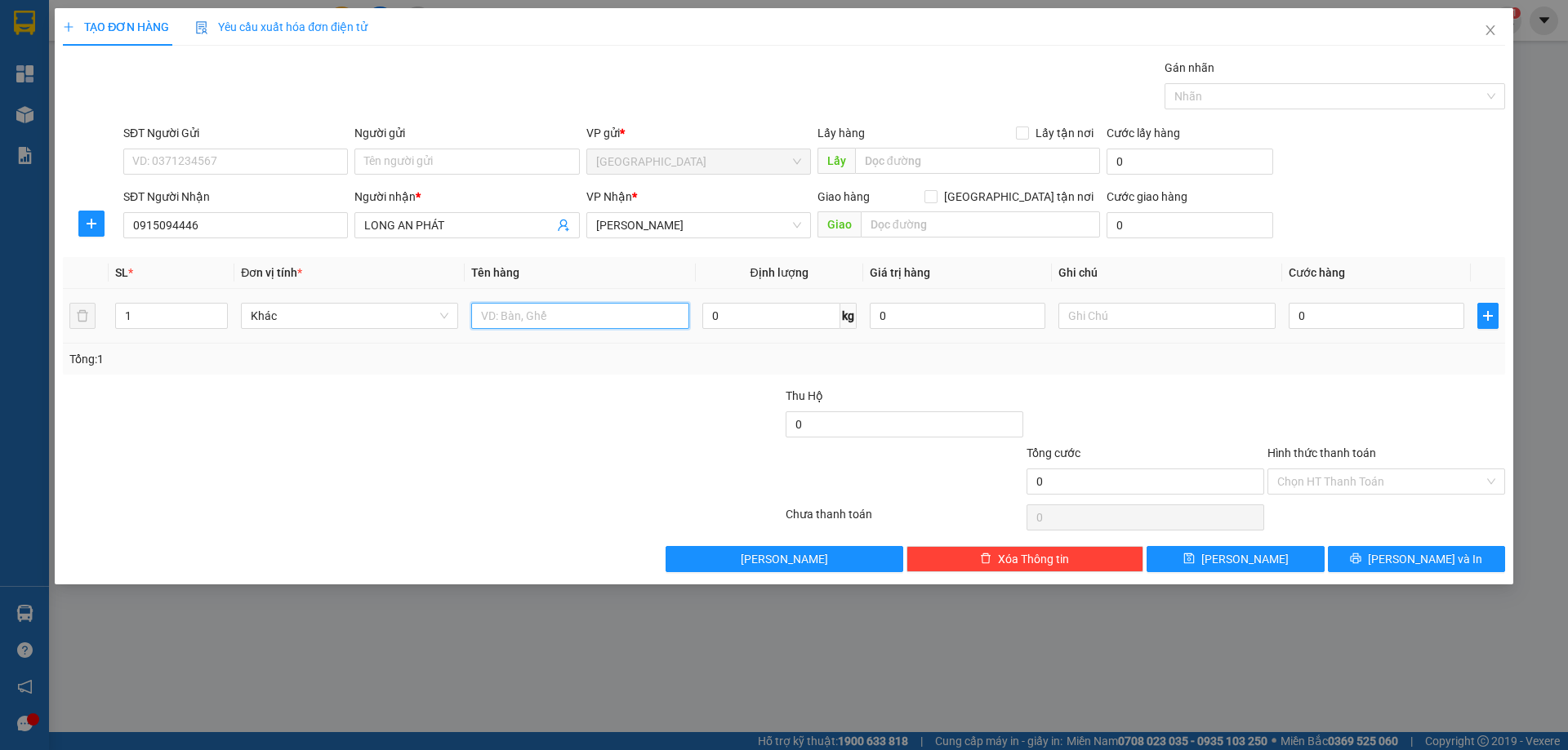
click at [553, 322] on input "text" at bounding box center [580, 315] width 217 height 26
type input "T"
click at [1093, 326] on input "text" at bounding box center [1167, 315] width 217 height 26
type input "R/70"
click at [1321, 453] on label "Hình thức thanh toán" at bounding box center [1321, 452] width 109 height 13
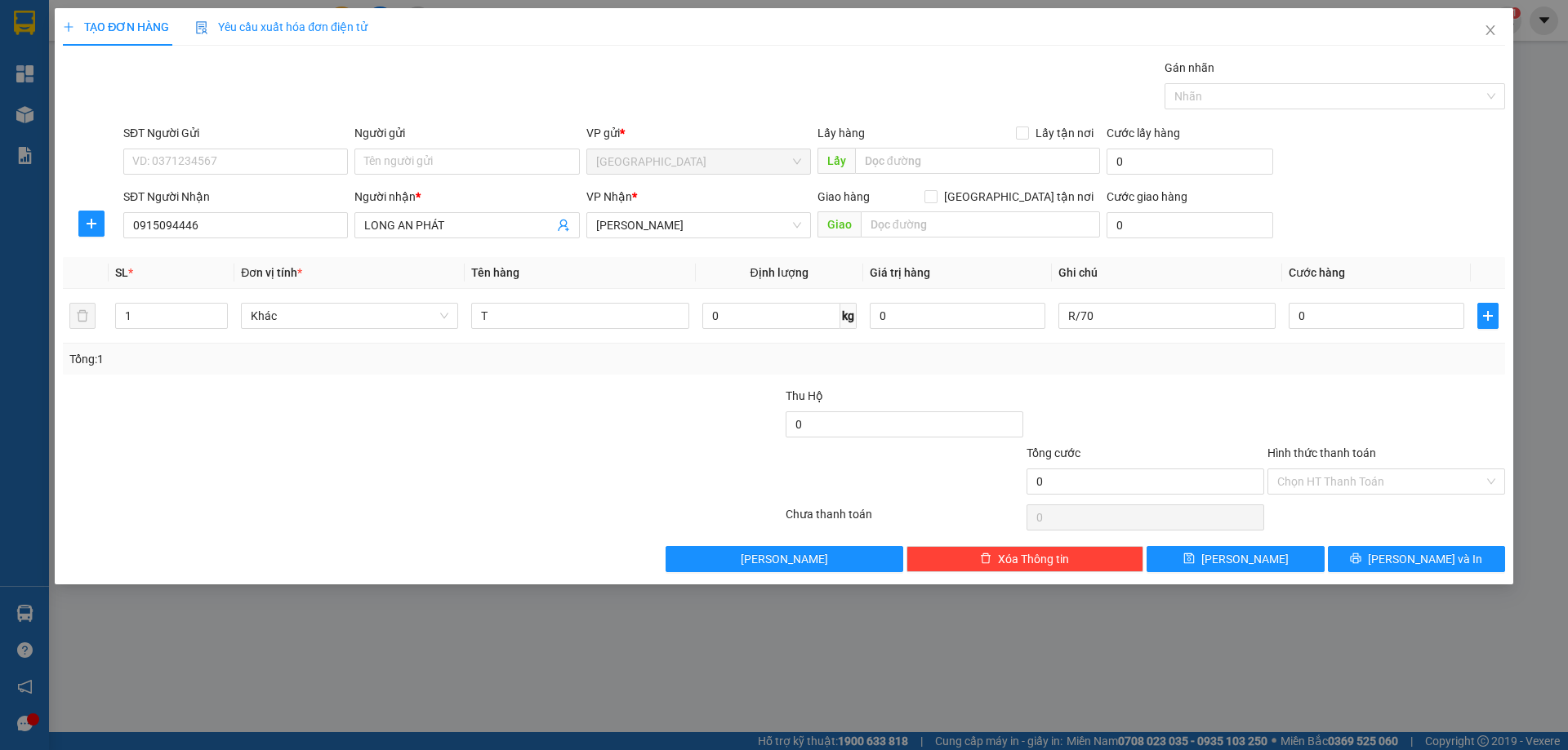
click at [1321, 470] on input "Hình thức thanh toán" at bounding box center [1380, 482] width 207 height 24
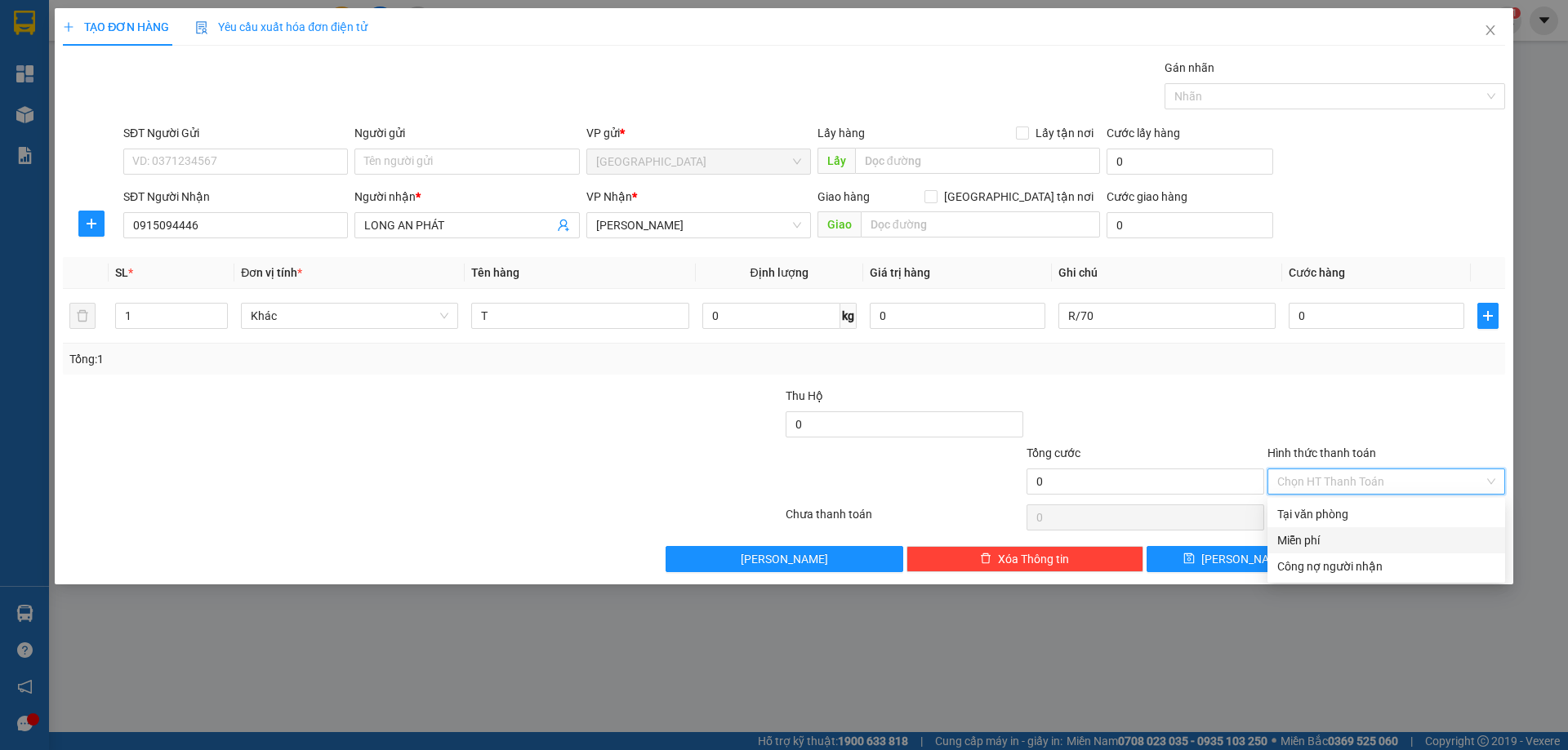
click at [1324, 535] on div "Miễn phí" at bounding box center [1386, 540] width 218 height 18
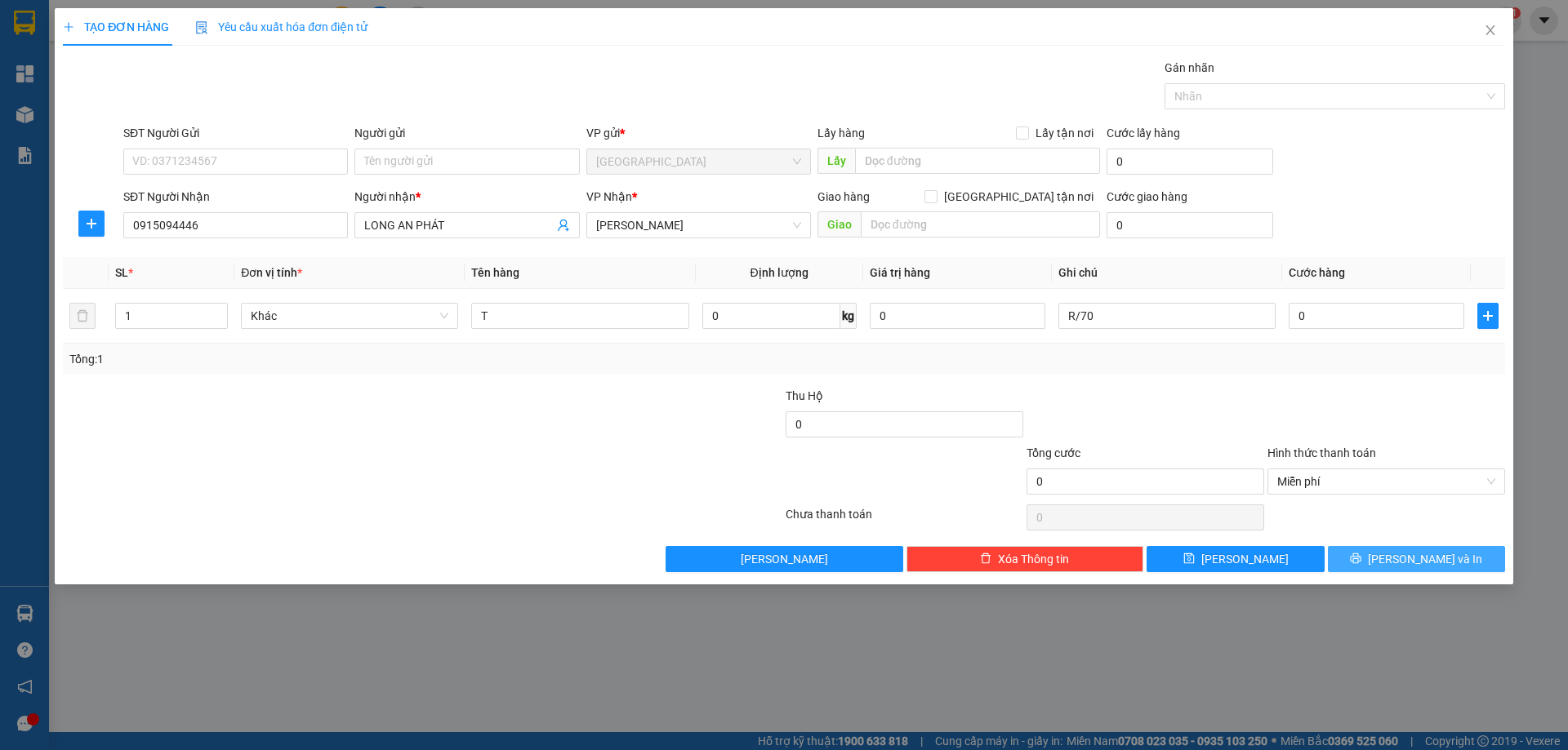
drag, startPoint x: 1342, startPoint y: 554, endPoint x: 1287, endPoint y: 539, distance: 57.0
click at [1342, 555] on button "[PERSON_NAME] và In" at bounding box center [1416, 559] width 177 height 26
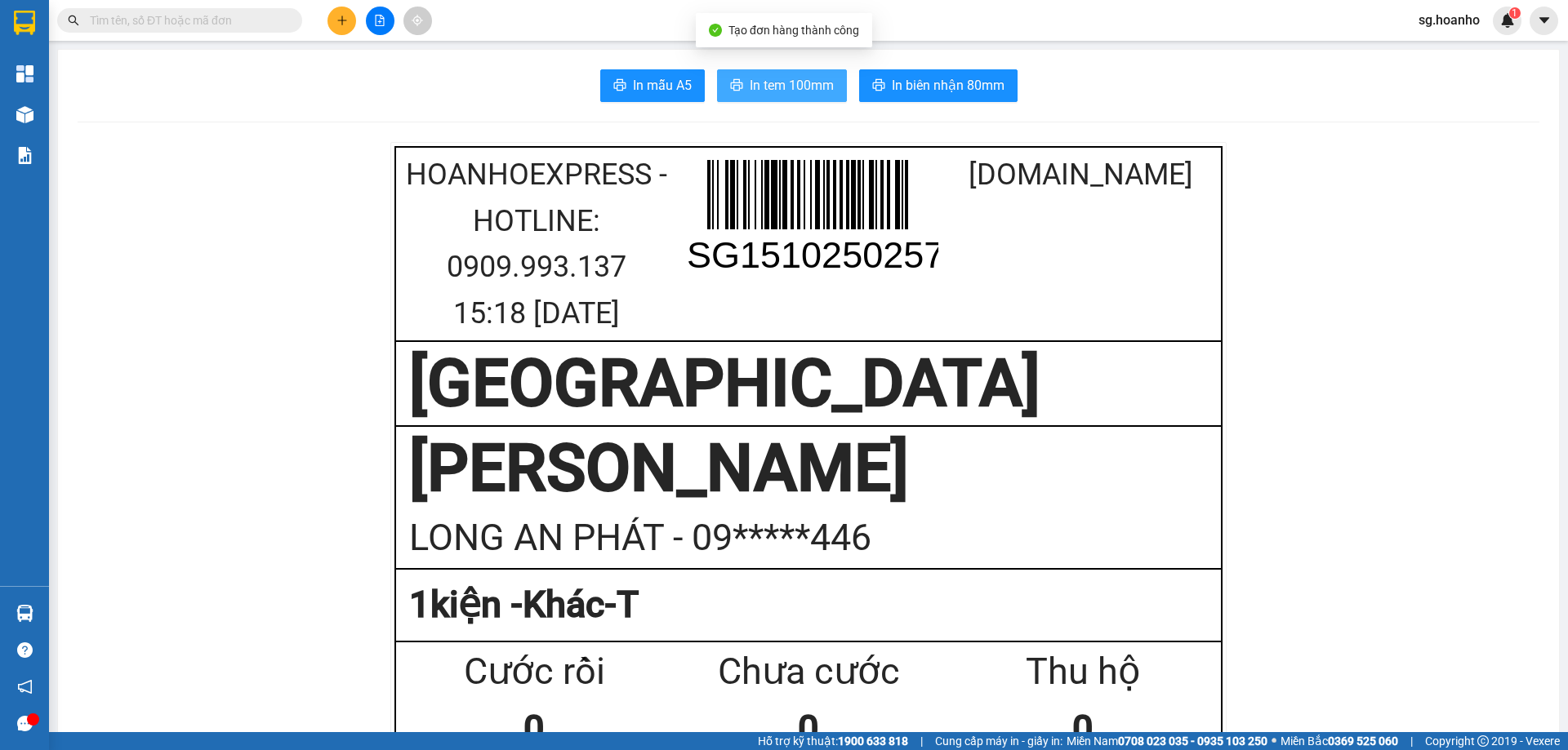
click at [808, 81] on span "In tem 100mm" at bounding box center [792, 85] width 84 height 21
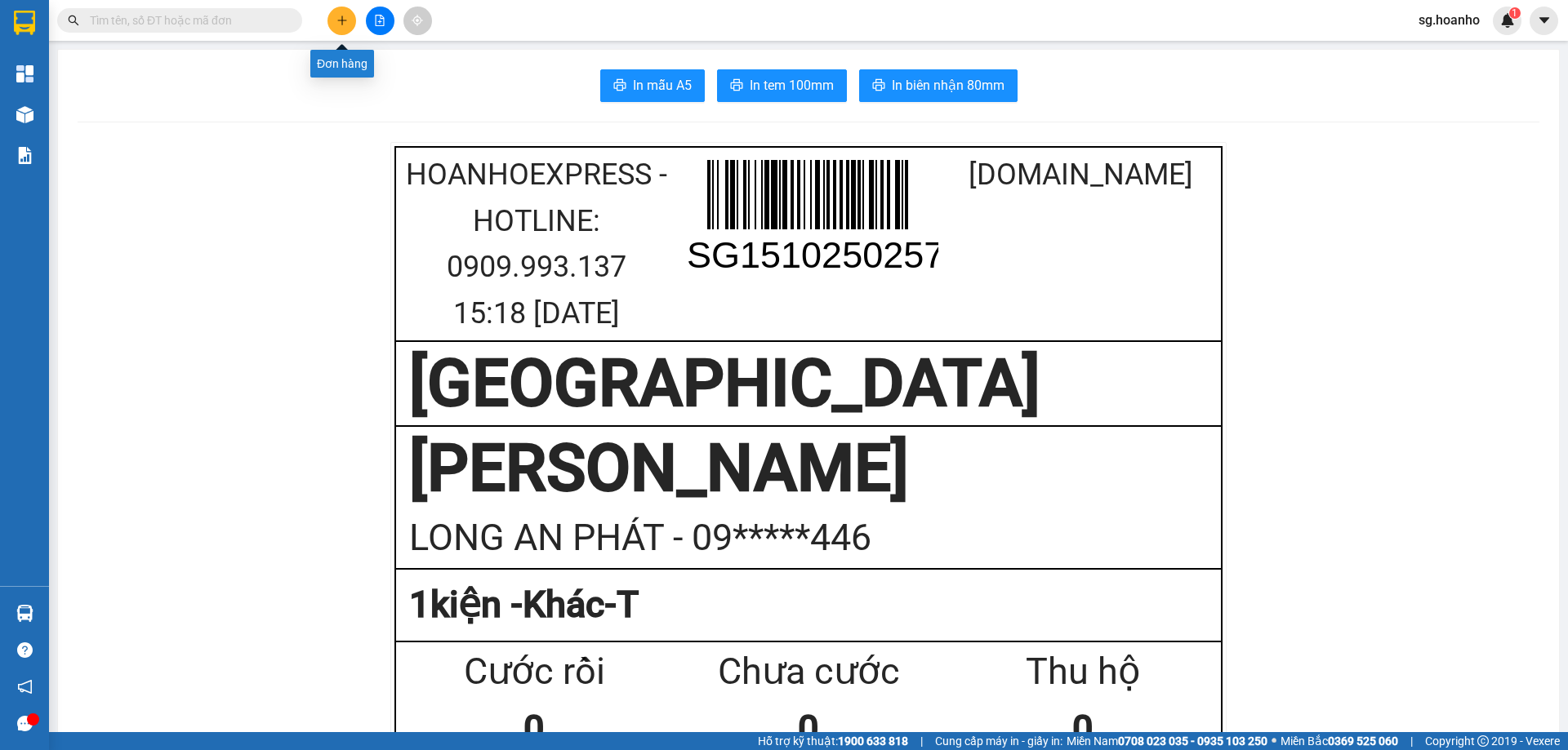
click at [333, 18] on button at bounding box center [341, 21] width 28 height 28
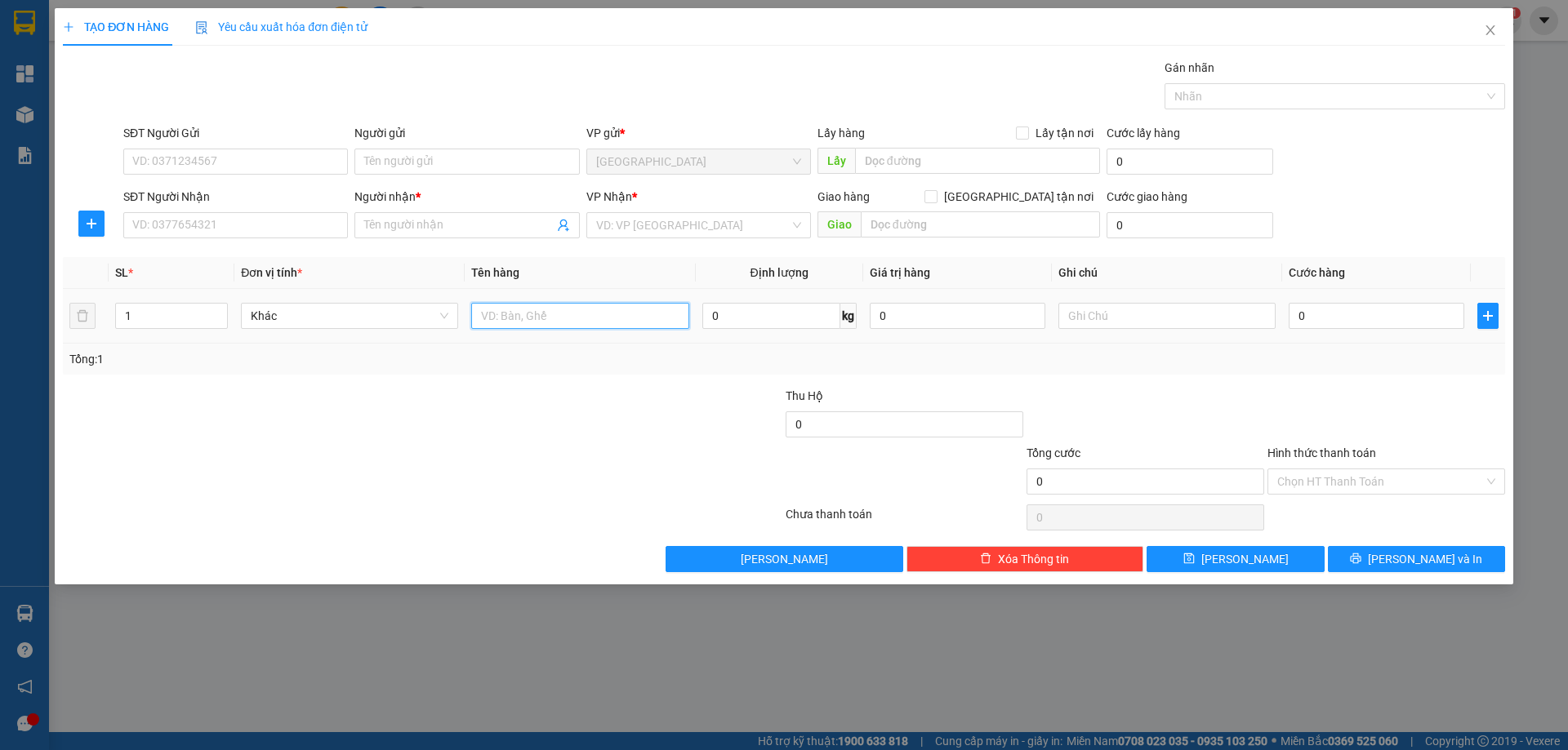
click at [526, 317] on input "text" at bounding box center [580, 315] width 217 height 26
type input "T"
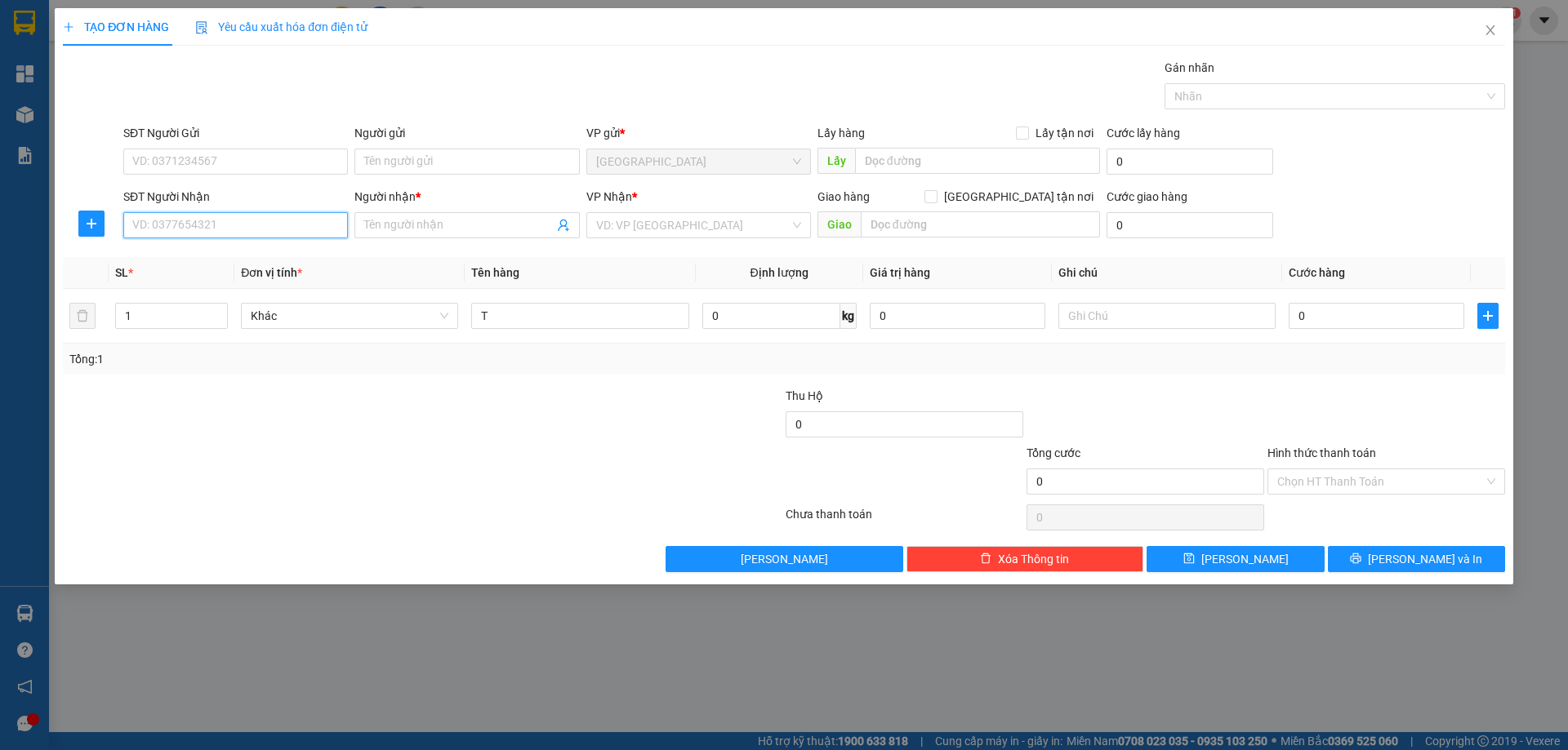
click at [284, 225] on input "SĐT Người Nhận" at bounding box center [235, 225] width 224 height 26
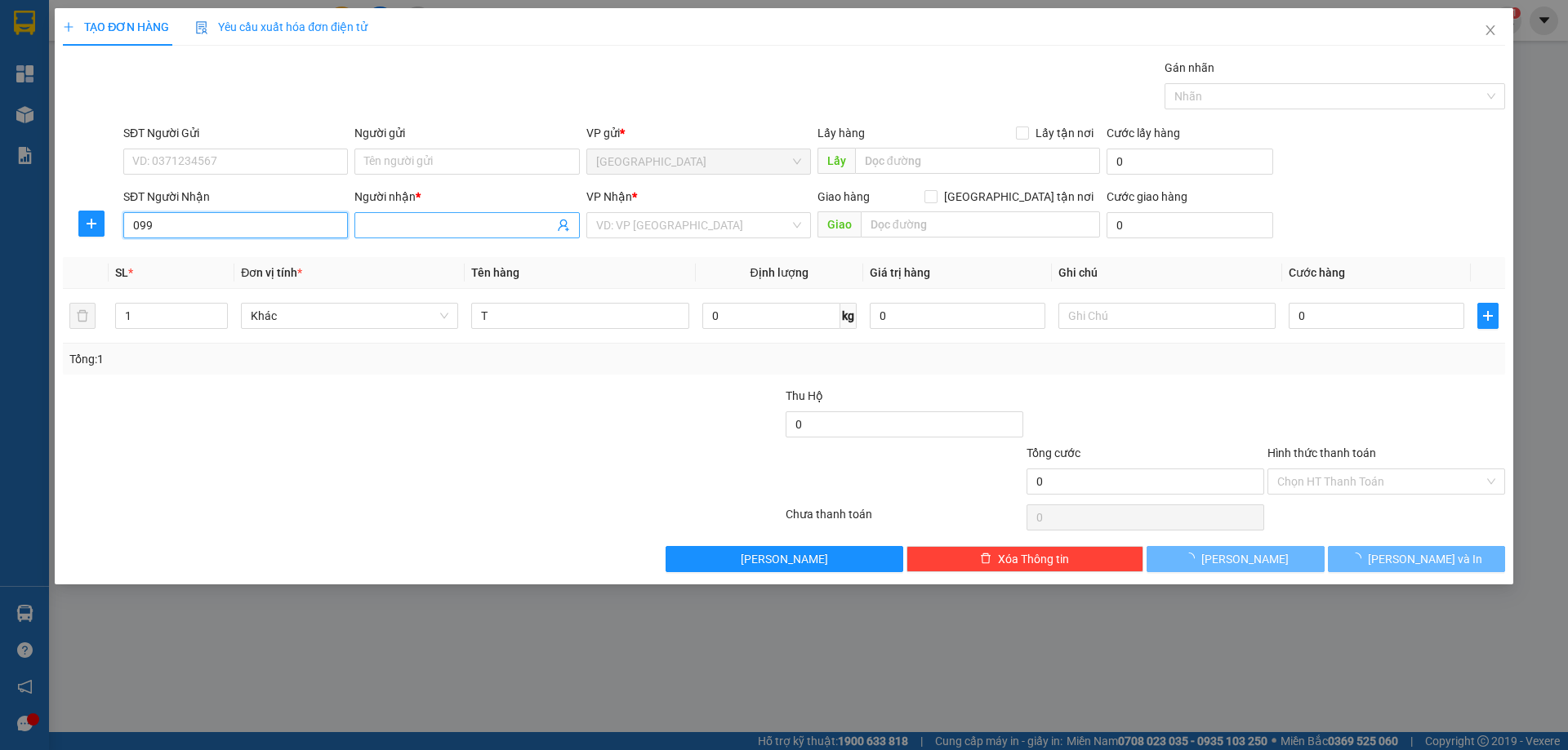
type input "099"
click at [379, 223] on input "Người nhận *" at bounding box center [458, 225] width 189 height 18
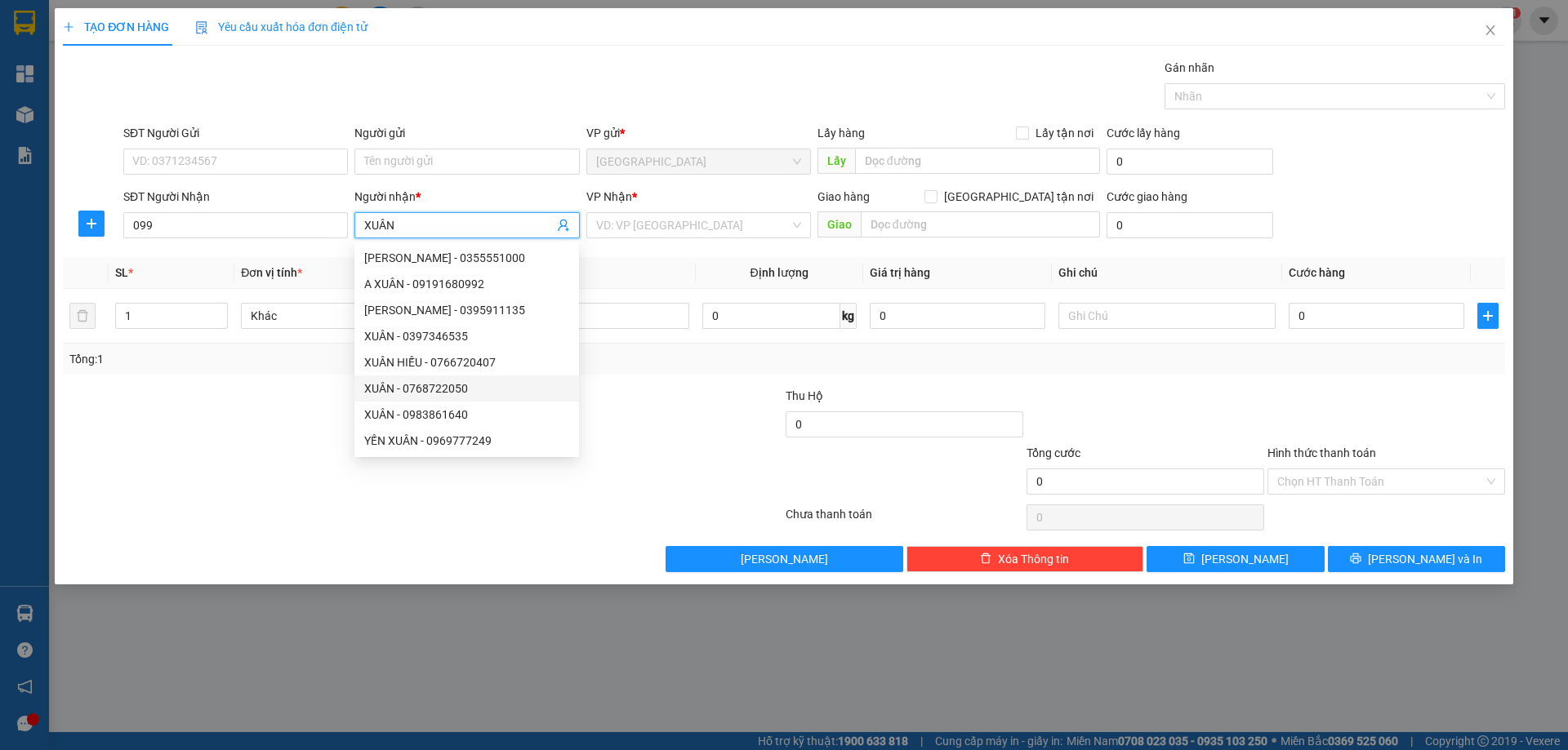
scroll to position [52, 0]
type input "XUÂN"
click at [306, 223] on input "099" at bounding box center [235, 225] width 224 height 26
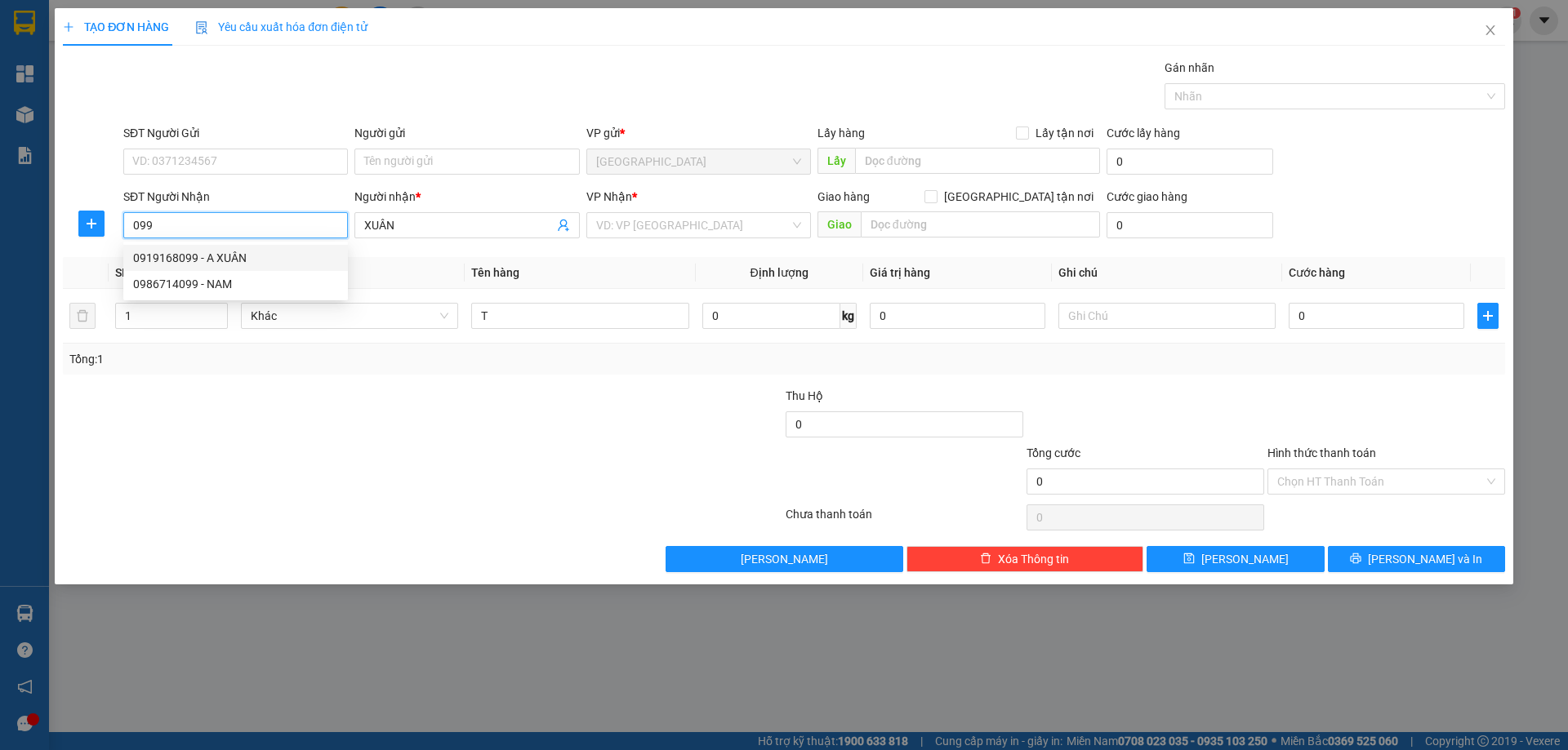
click at [264, 258] on div "0919168099 - A XUÂN" at bounding box center [235, 258] width 205 height 18
type input "0919168099"
type input "A XUÂN"
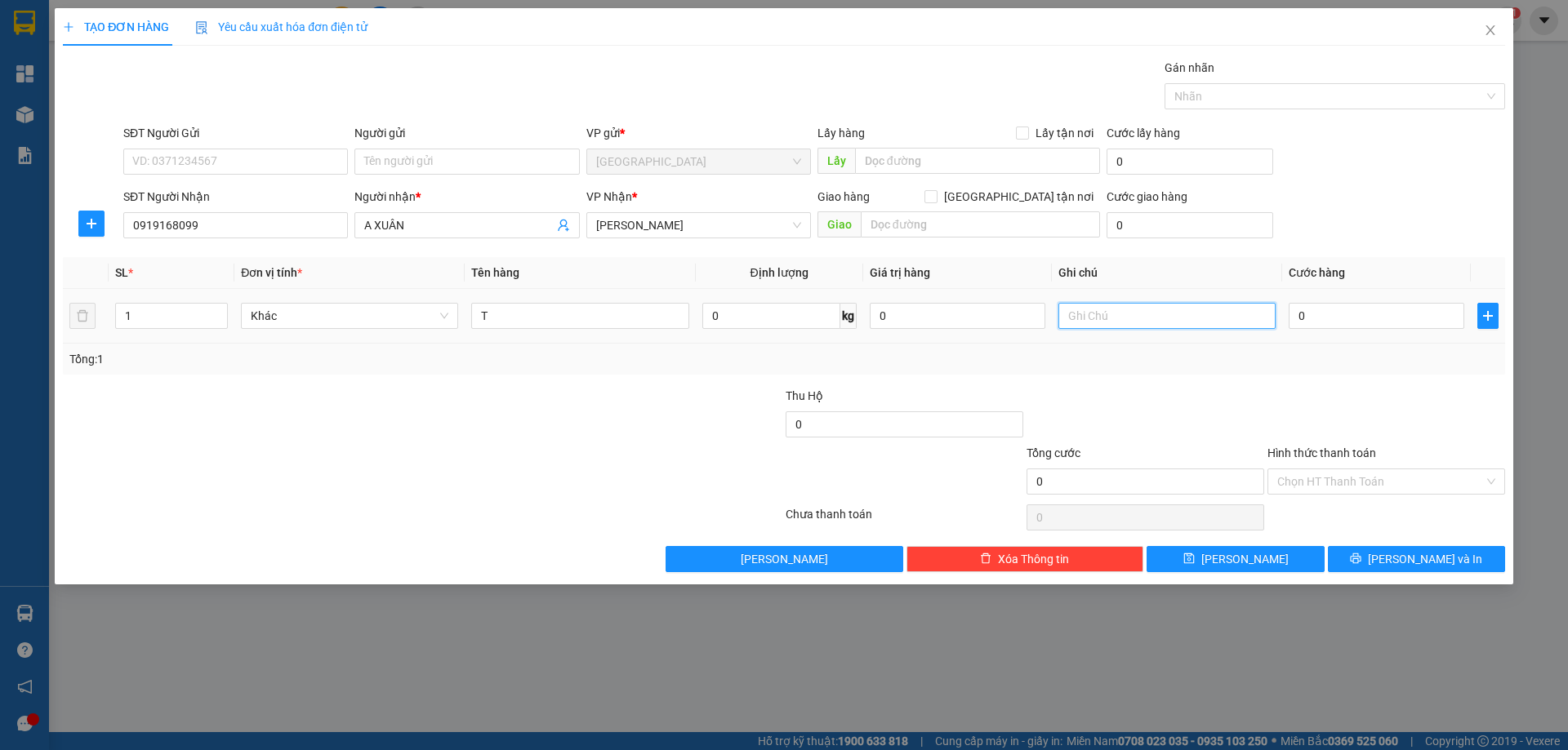
click at [1073, 318] on input "text" at bounding box center [1167, 315] width 217 height 26
type input "C"
click at [1325, 450] on label "Hình thức thanh toán" at bounding box center [1321, 452] width 109 height 13
click at [1325, 470] on input "Hình thức thanh toán" at bounding box center [1380, 482] width 207 height 24
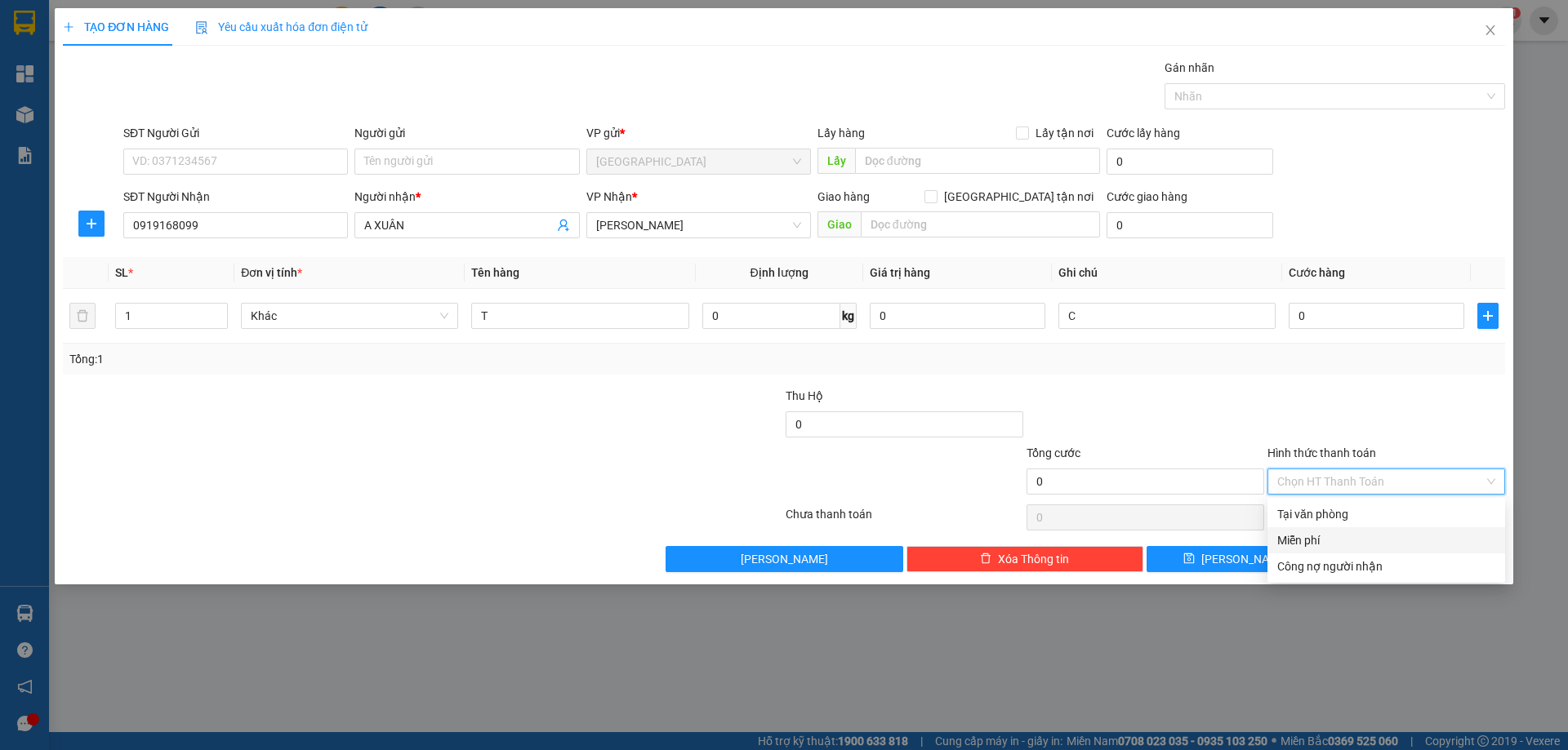
click at [1310, 538] on div "Miễn phí" at bounding box center [1386, 540] width 218 height 18
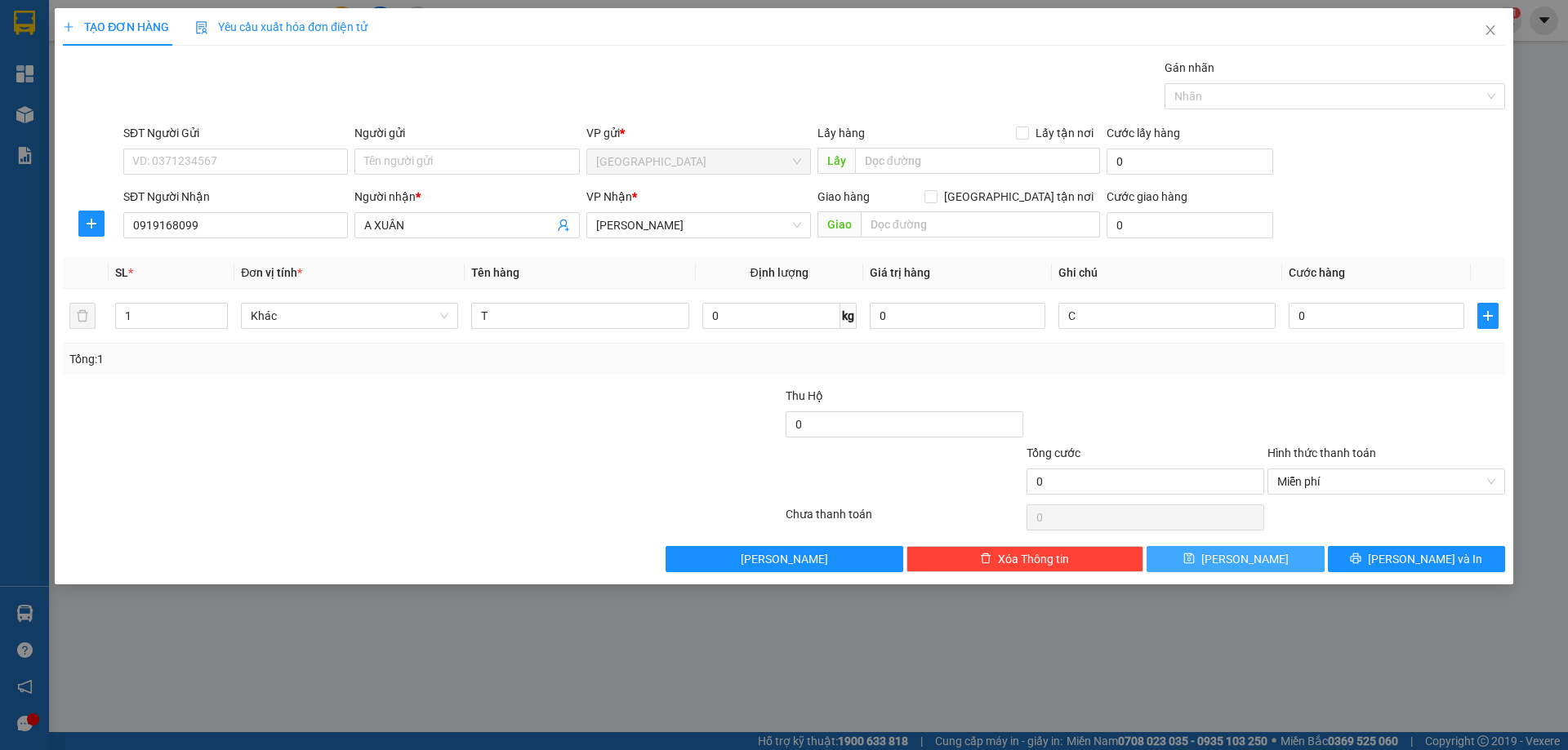
click at [1282, 565] on button "[PERSON_NAME]" at bounding box center [1235, 559] width 177 height 26
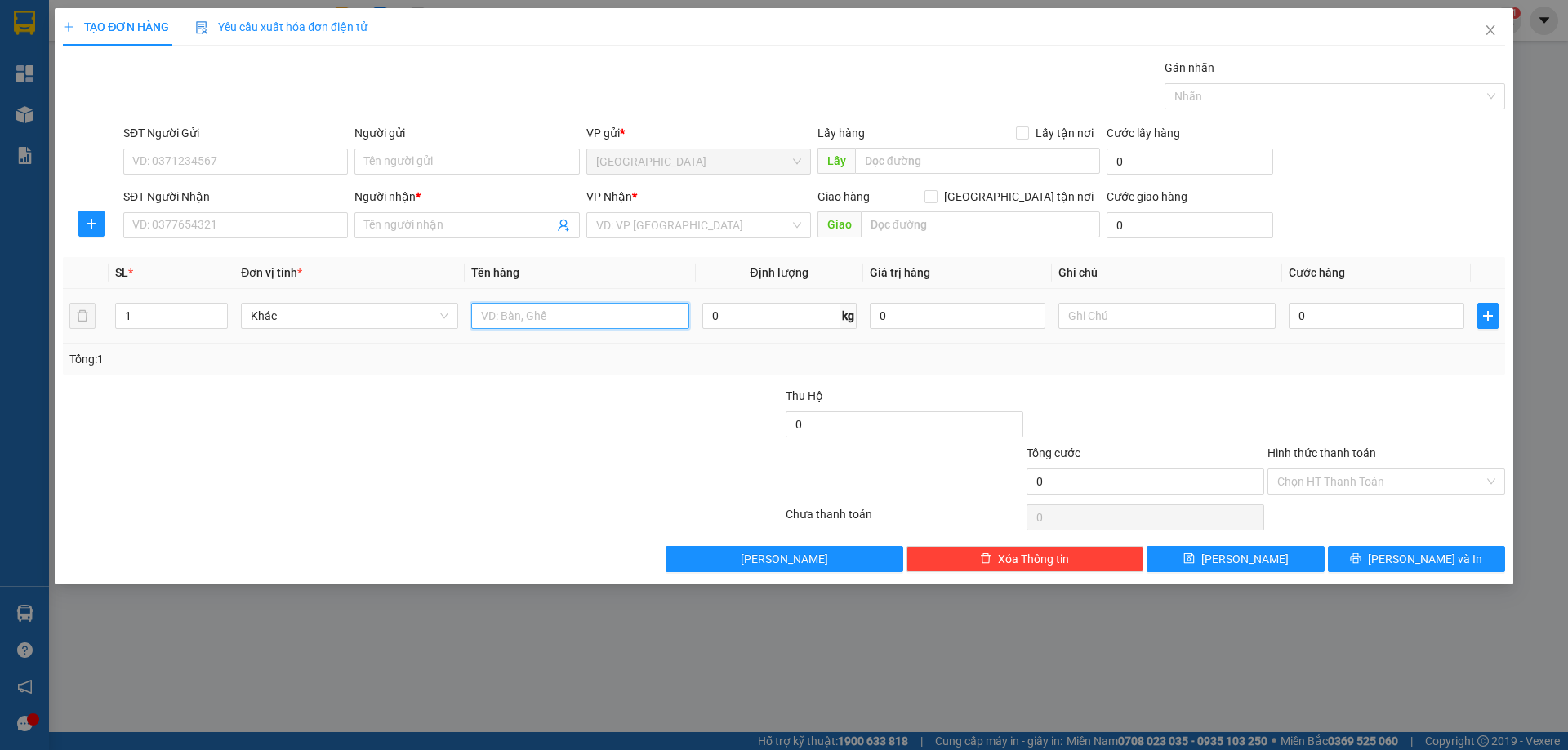
click at [541, 320] on input "text" at bounding box center [580, 315] width 217 height 26
type input "THI₫ÙNG"
click at [291, 234] on input "SĐT Người Nhận" at bounding box center [235, 225] width 224 height 26
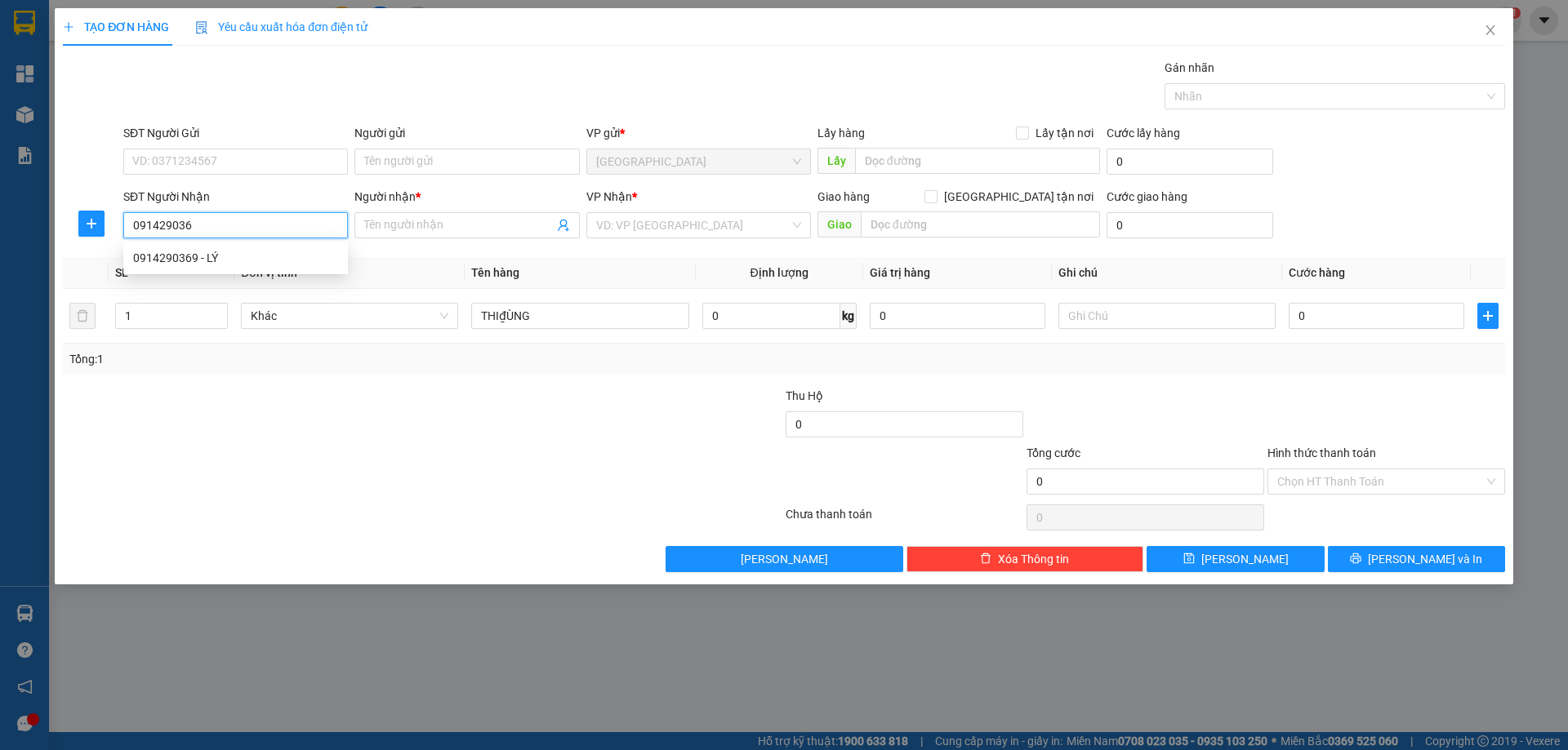
type input "0914290369"
click at [297, 257] on div "0914290369 - LÝ" at bounding box center [235, 258] width 205 height 18
type input "LÝ"
type input "0914290369"
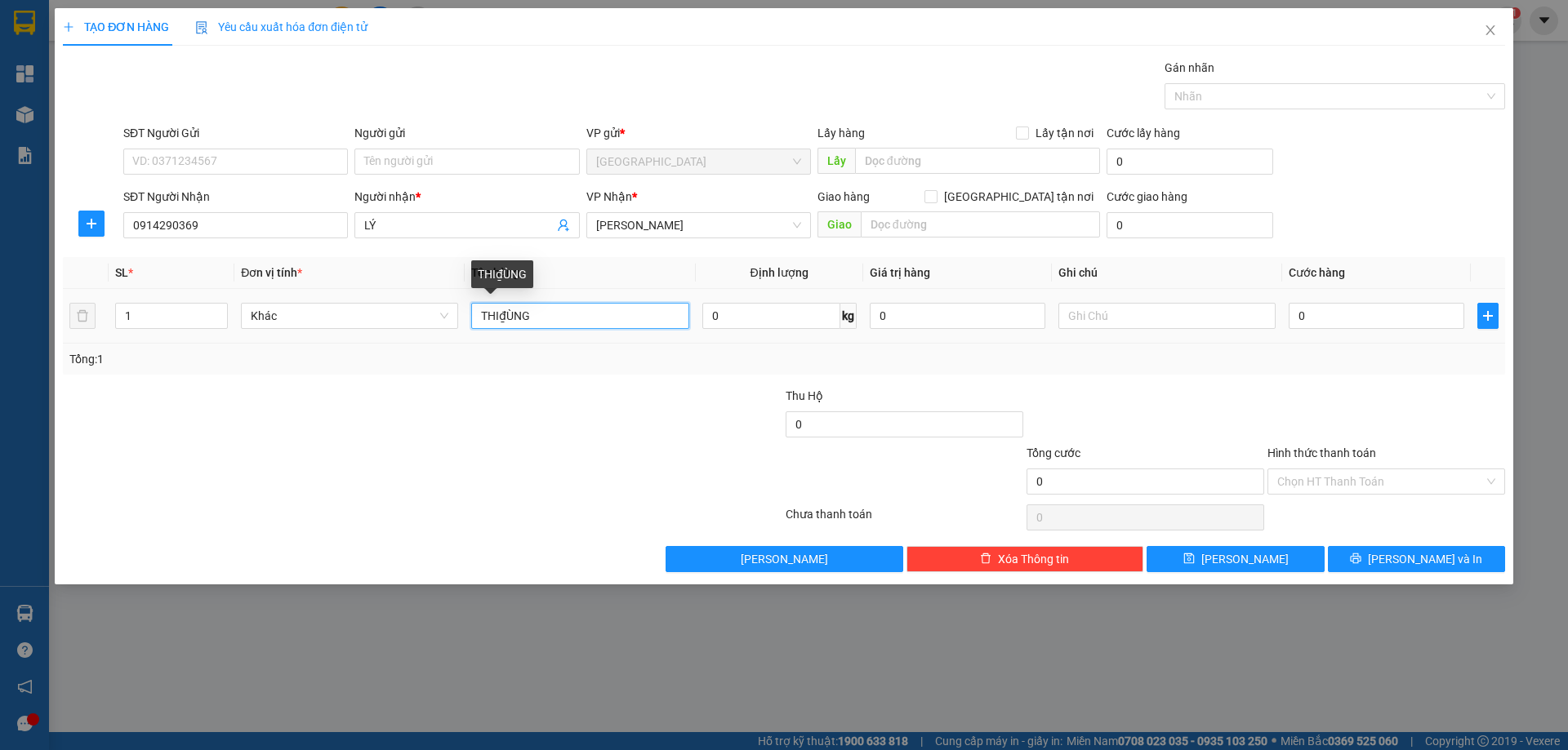
click at [541, 323] on input "THI₫ÙNG" at bounding box center [580, 315] width 217 height 26
type input "THÚNG"
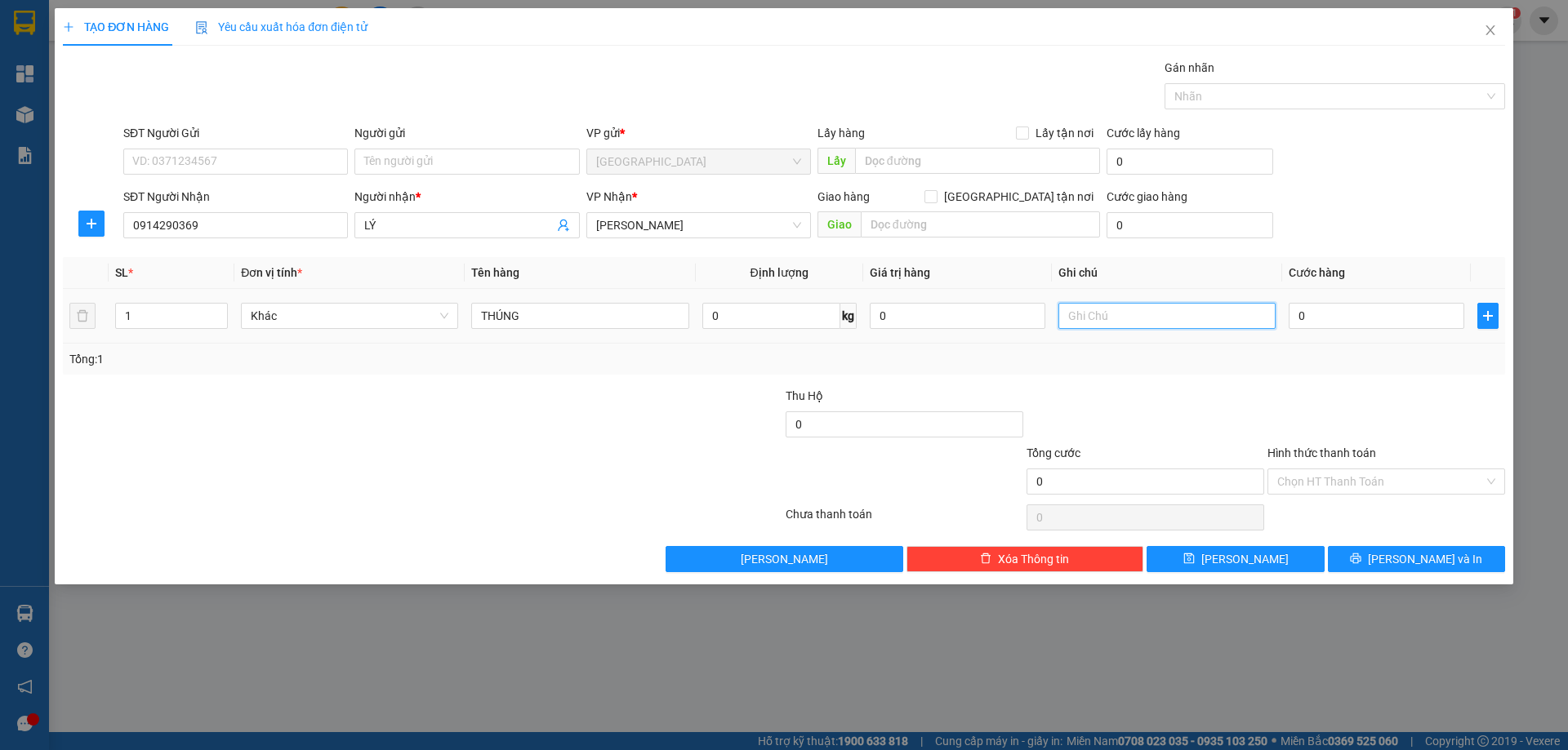
click at [1178, 323] on input "text" at bounding box center [1167, 315] width 217 height 26
type input "C"
drag, startPoint x: 1351, startPoint y: 455, endPoint x: 1336, endPoint y: 515, distance: 61.8
click at [1351, 455] on label "Hình thức thanh toán" at bounding box center [1321, 452] width 109 height 13
click at [1351, 470] on input "Hình thức thanh toán" at bounding box center [1380, 482] width 207 height 24
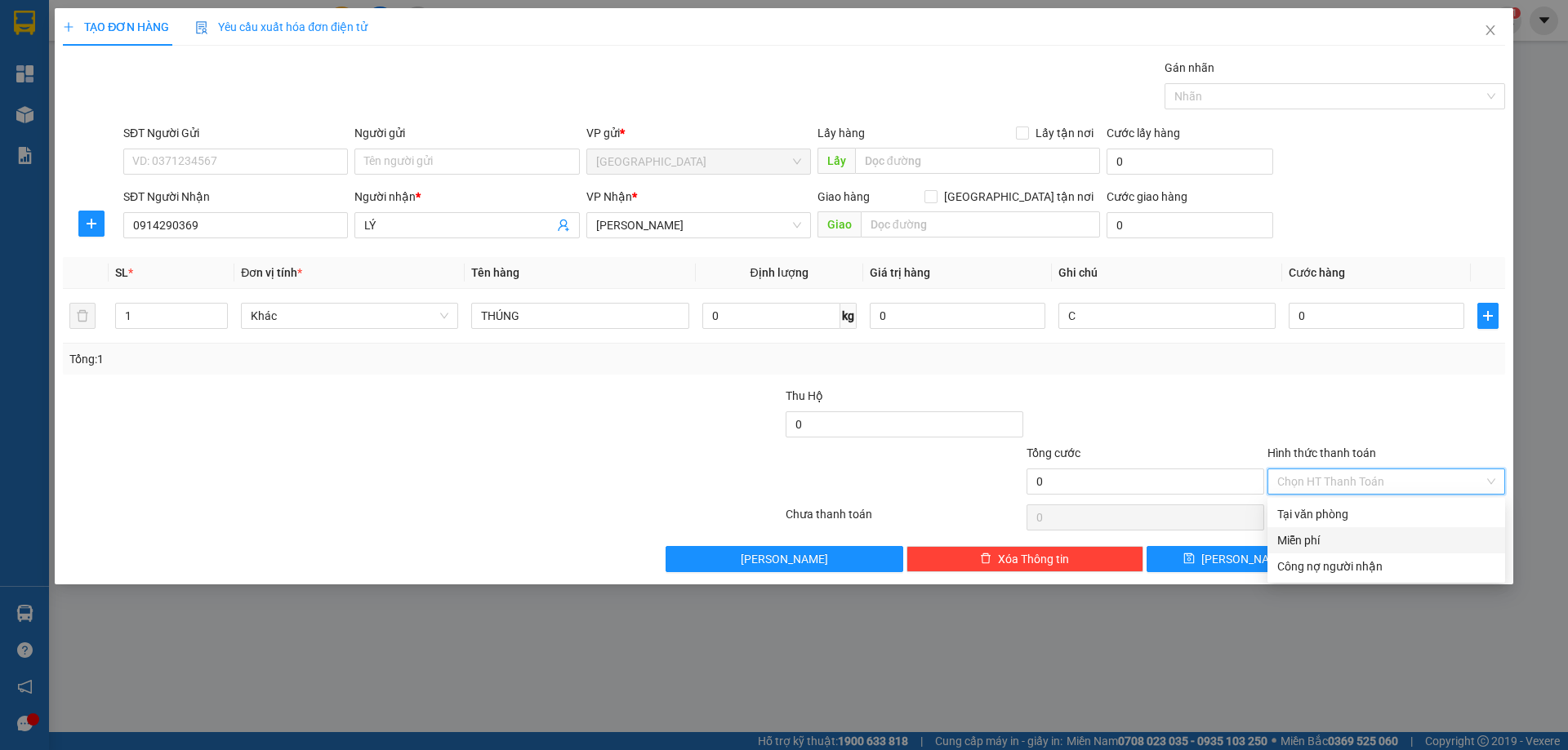
click at [1330, 542] on div "Miễn phí" at bounding box center [1386, 540] width 218 height 18
click at [1409, 559] on span "[PERSON_NAME] và In" at bounding box center [1425, 559] width 115 height 18
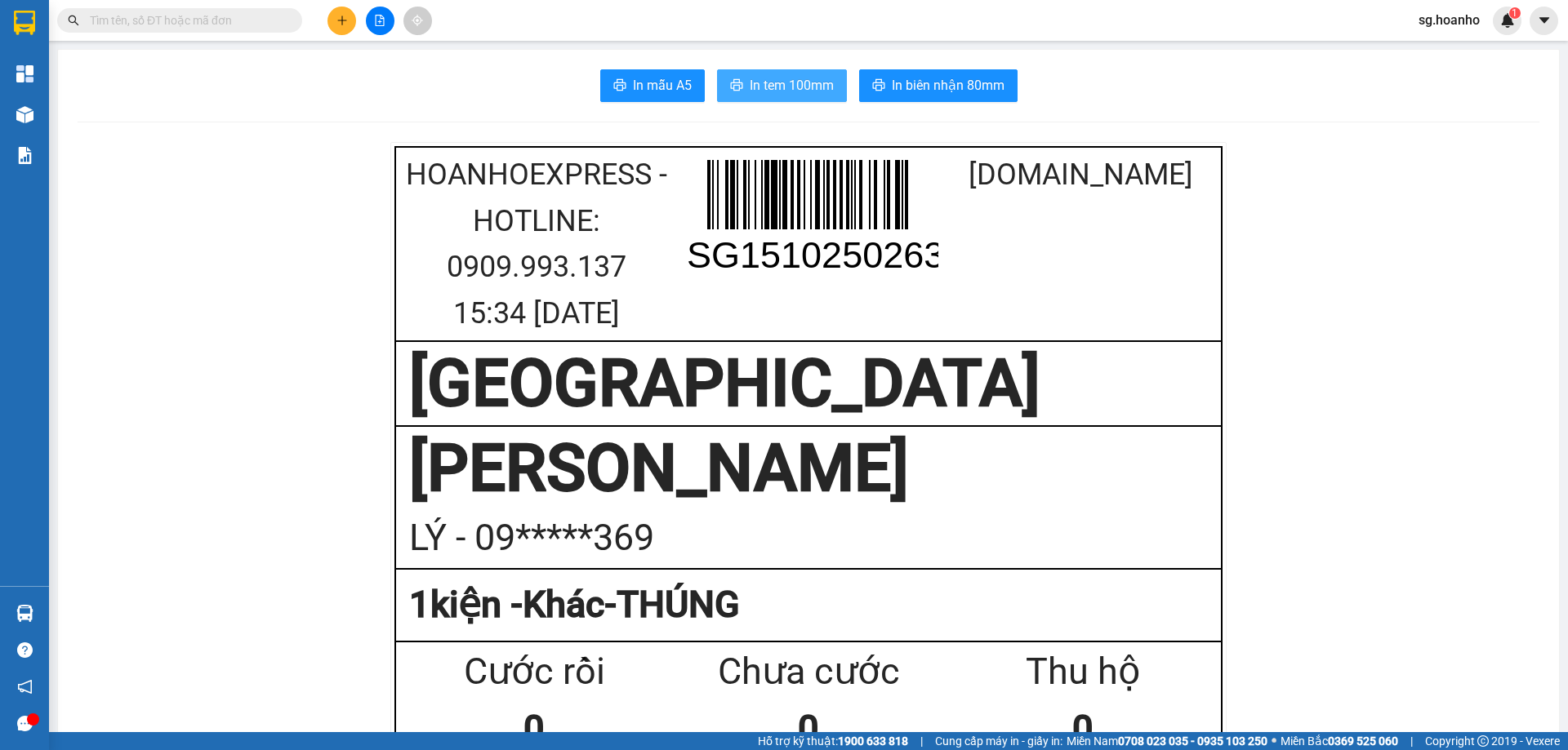
click at [754, 90] on span "In tem 100mm" at bounding box center [792, 85] width 84 height 21
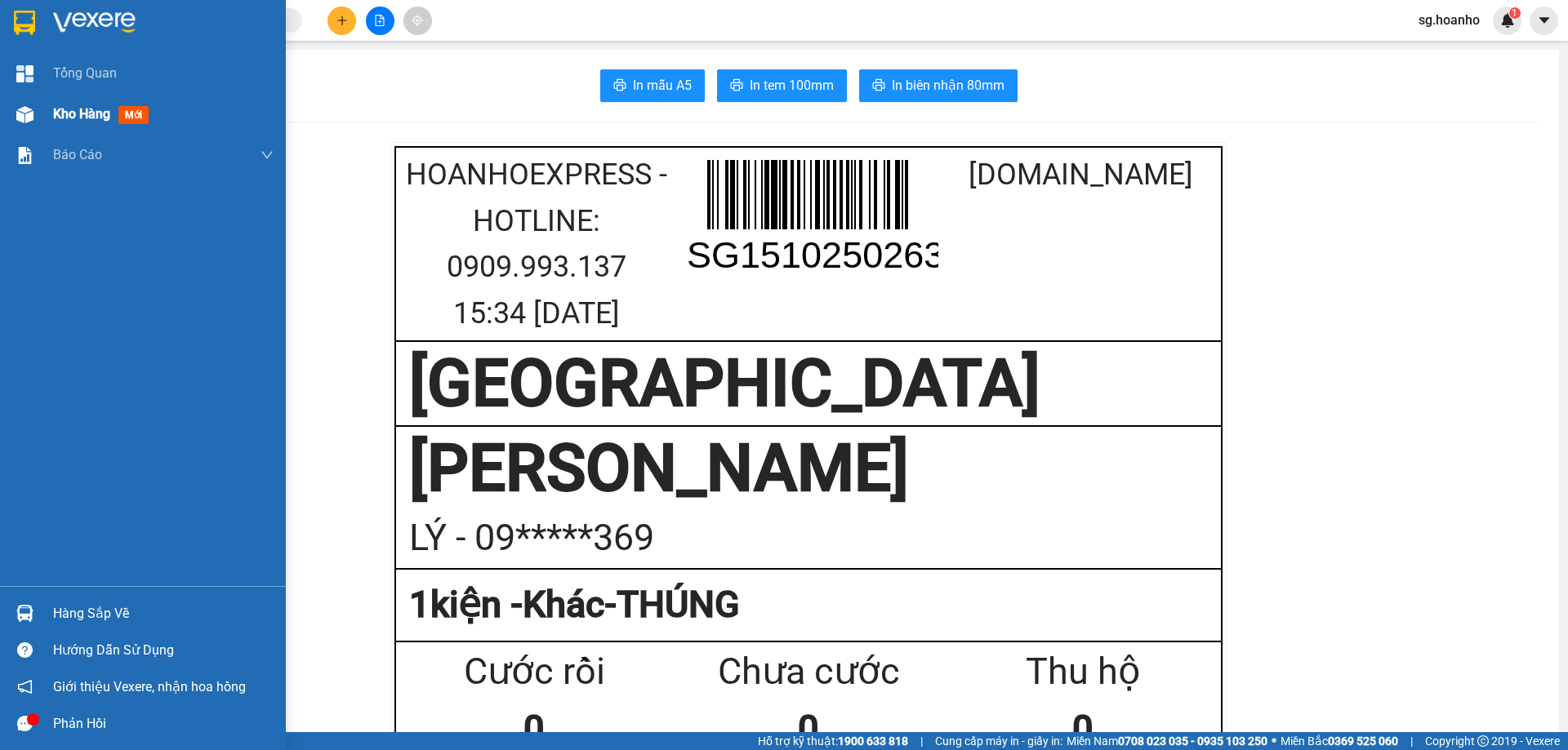
click at [133, 110] on span "mới" at bounding box center [133, 115] width 30 height 18
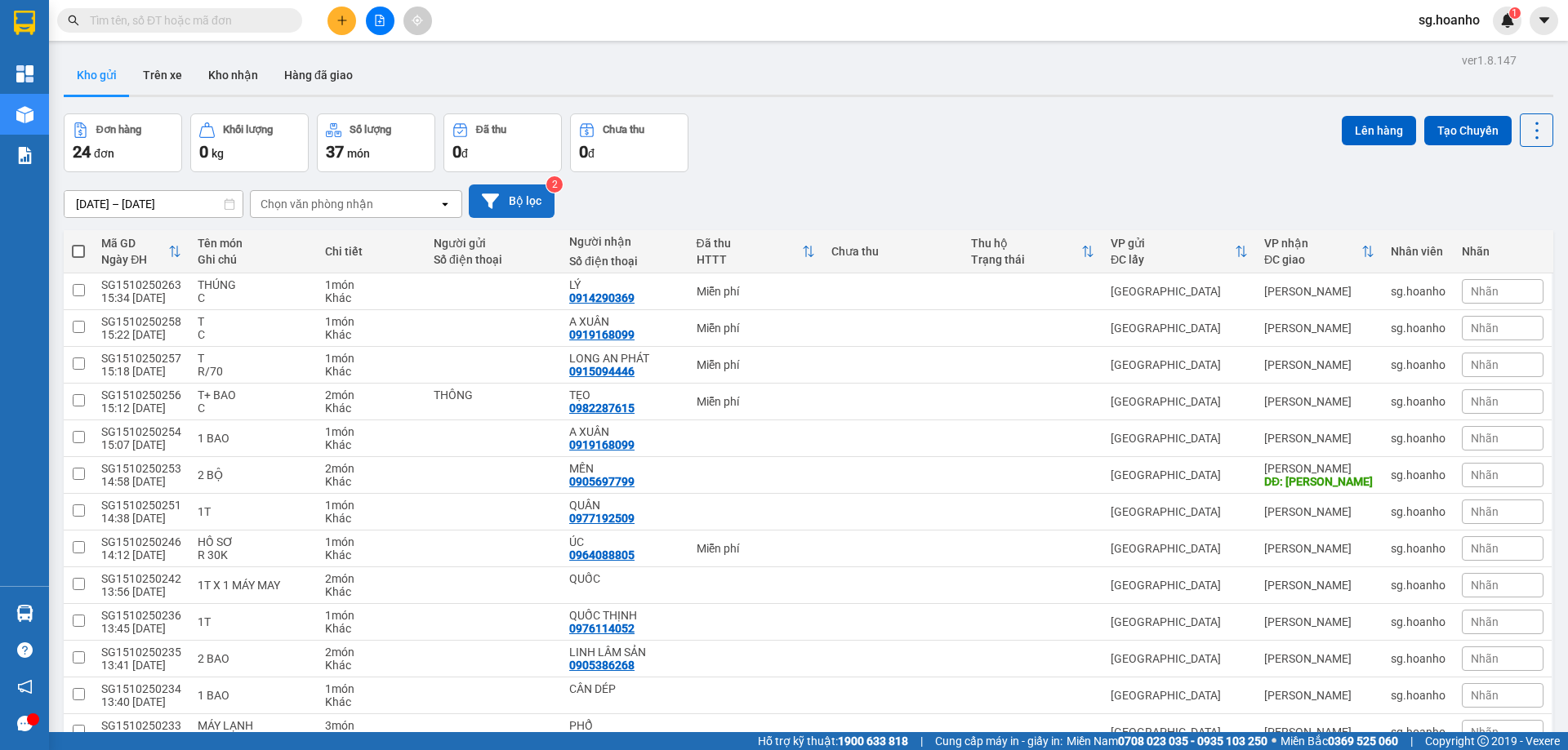
click at [499, 190] on button "Bộ lọc" at bounding box center [512, 201] width 86 height 33
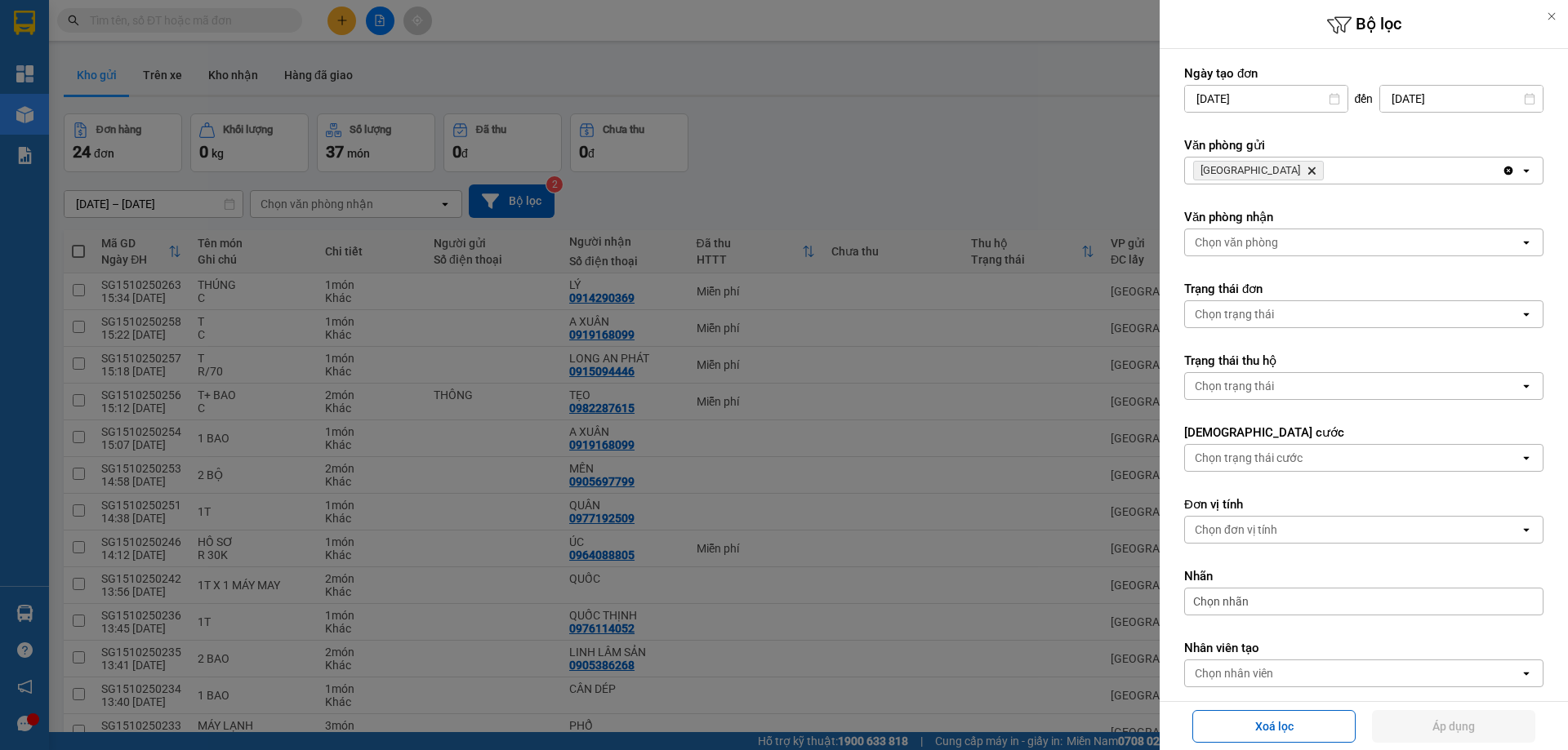
click at [1307, 168] on icon "Delete" at bounding box center [1311, 170] width 10 height 10
click at [1243, 166] on div "Chọn văn phòng" at bounding box center [1236, 170] width 83 height 17
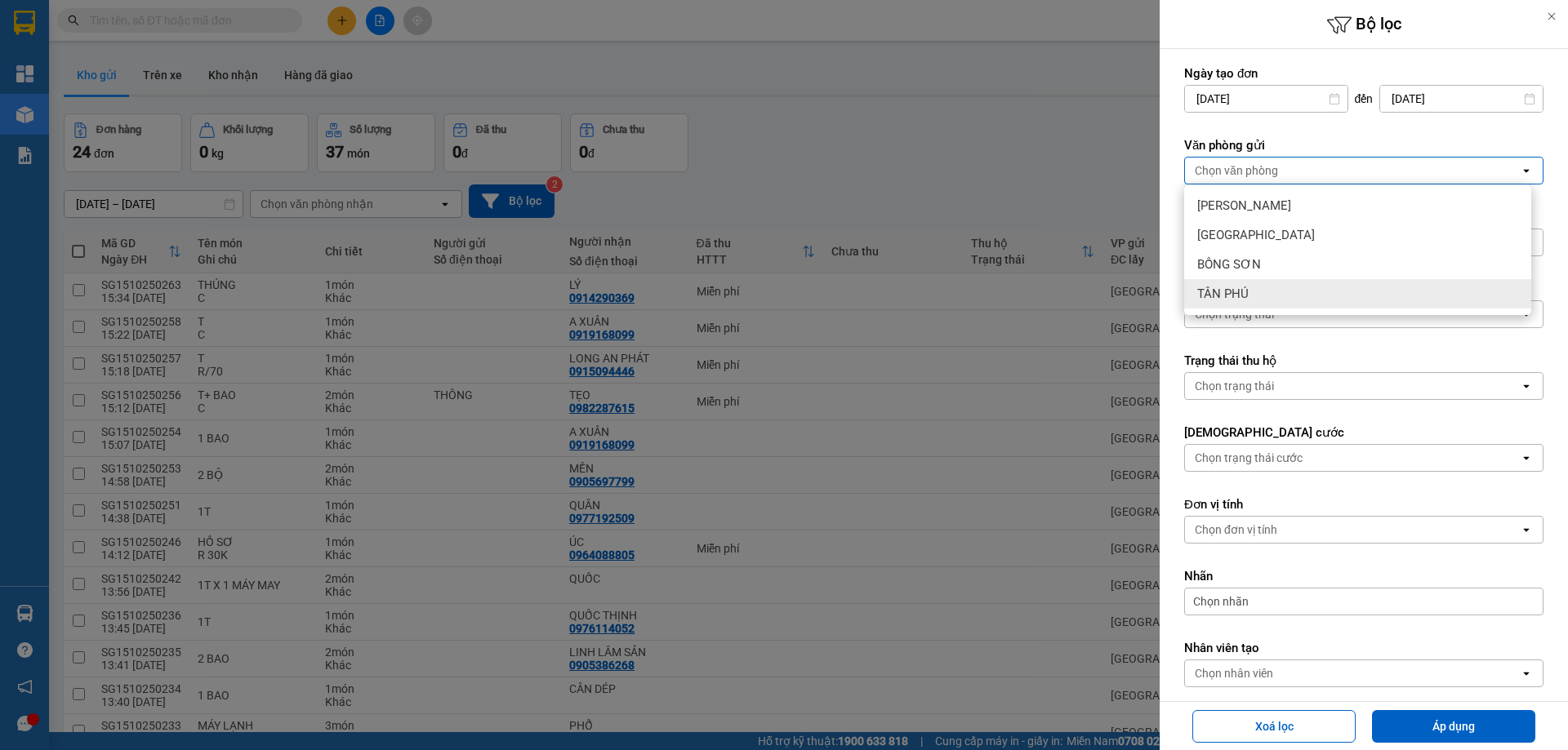
click at [1247, 285] on div "TÂN PHÚ" at bounding box center [1357, 294] width 347 height 29
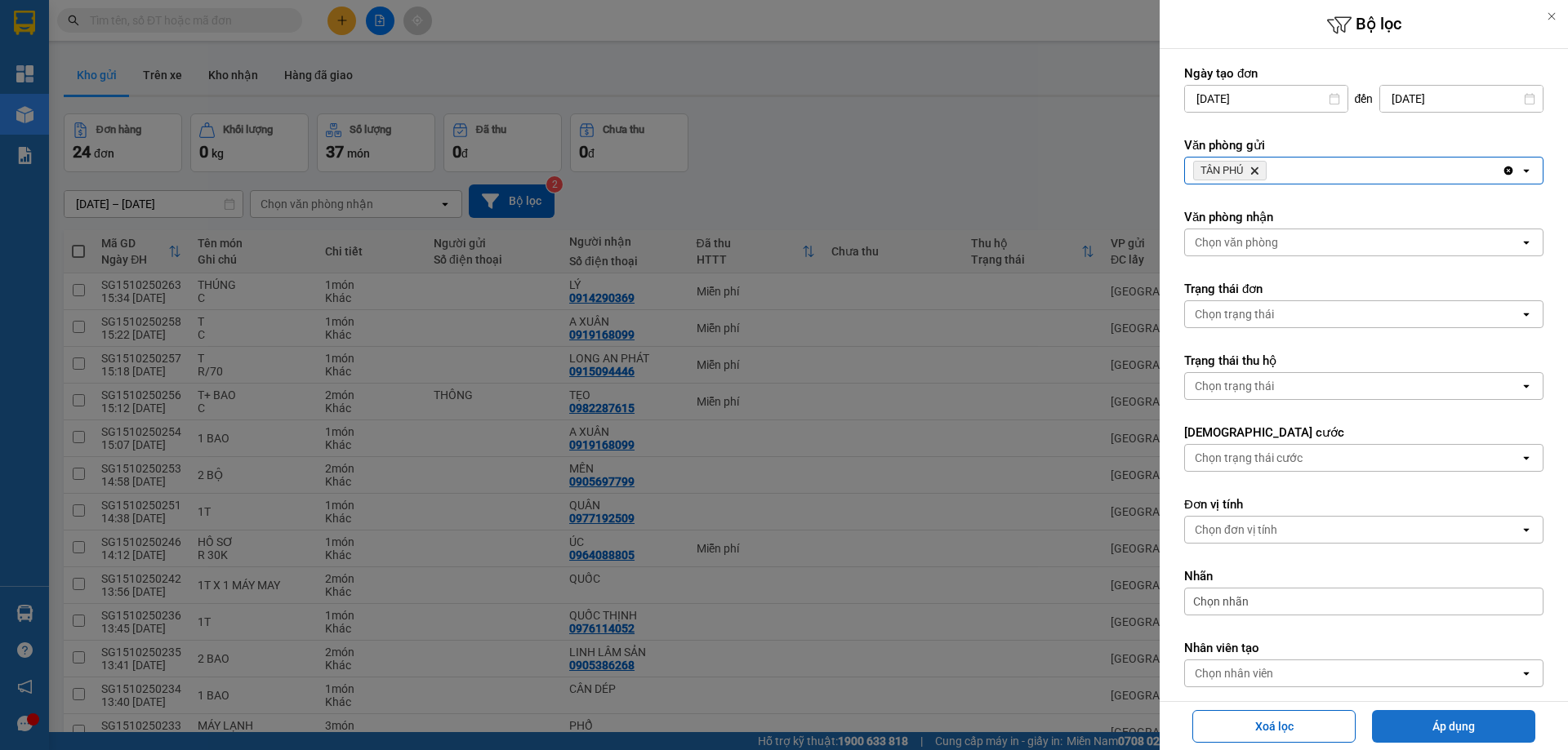
click at [1406, 719] on button "Áp dụng" at bounding box center [1453, 727] width 164 height 32
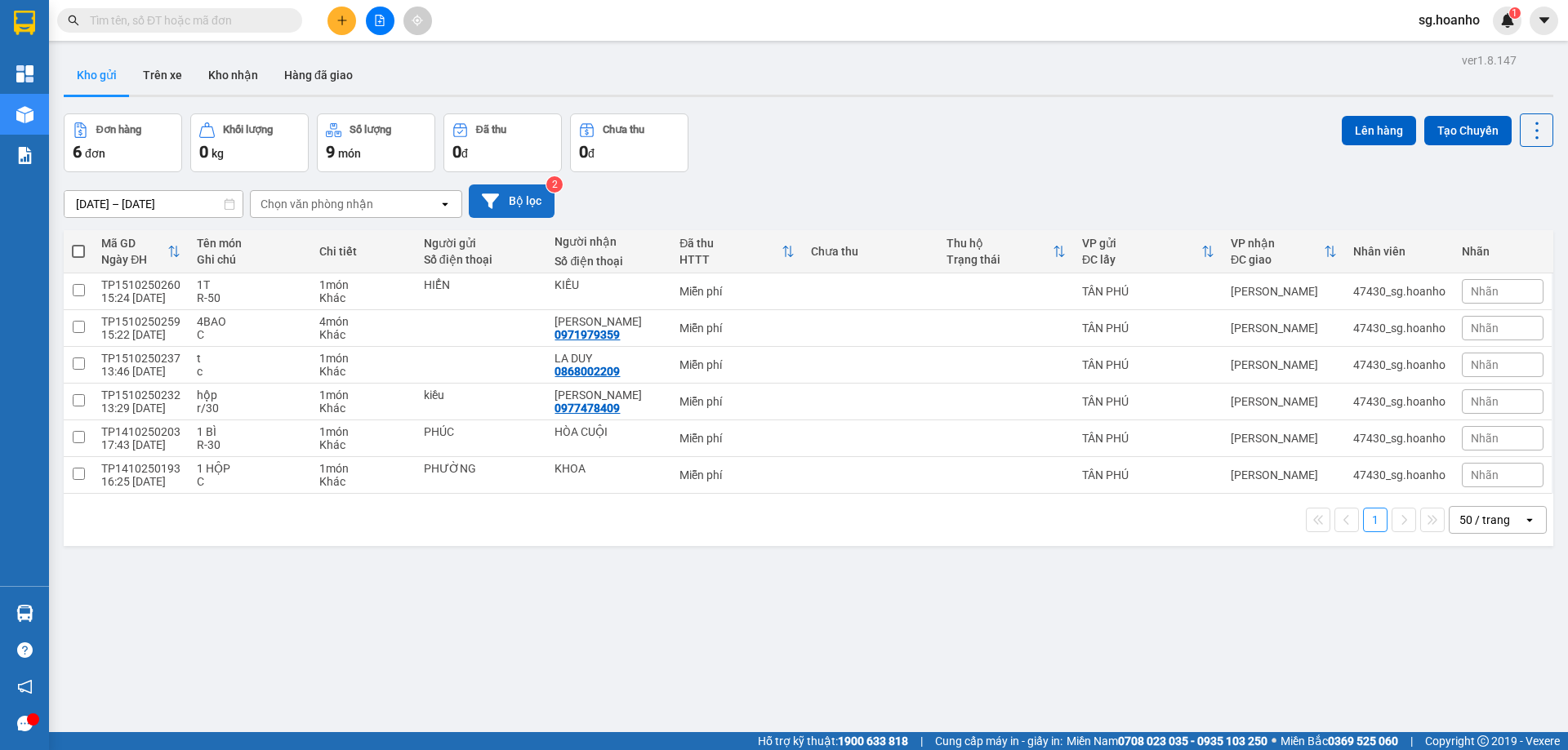
click at [537, 204] on button "Bộ lọc" at bounding box center [512, 201] width 86 height 33
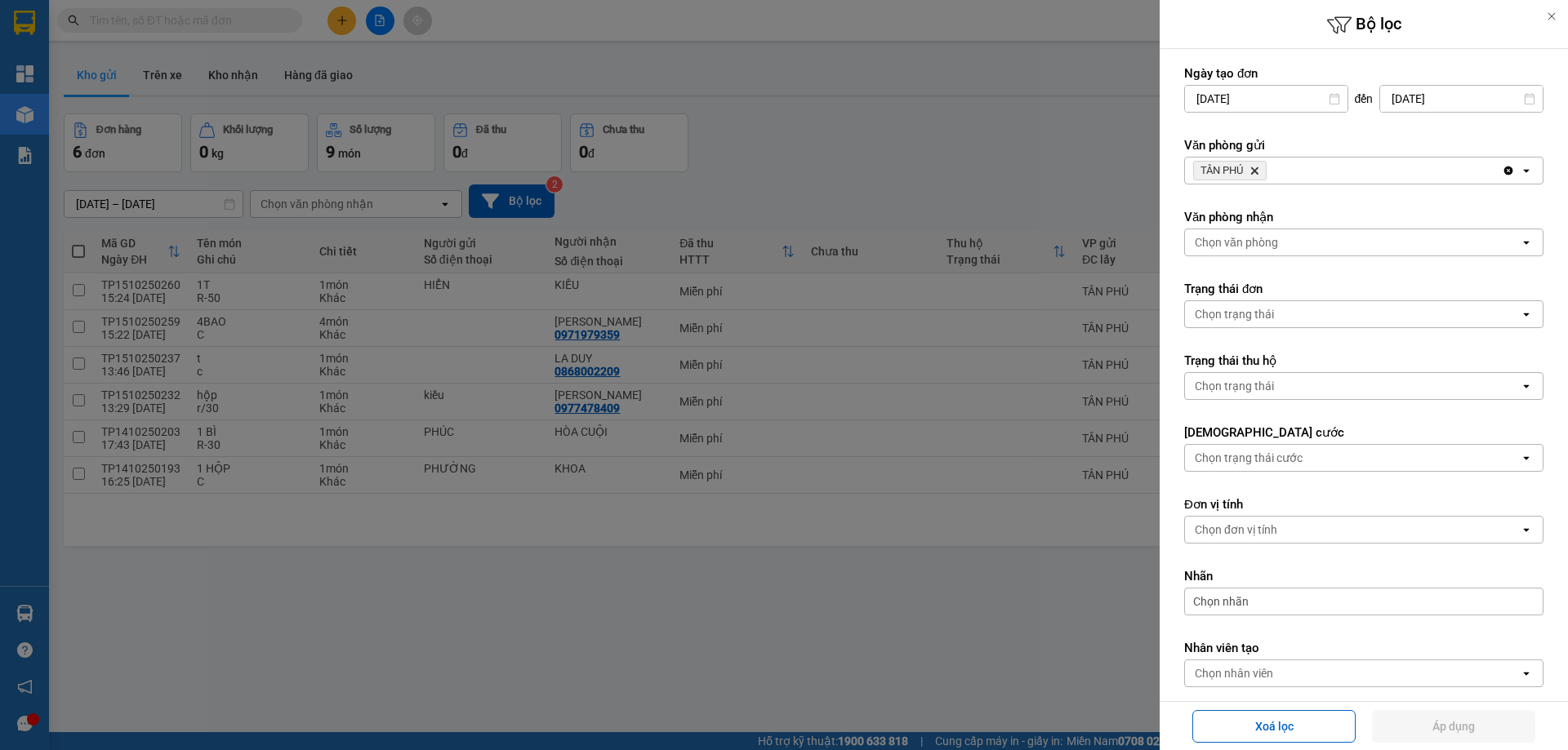
click at [1255, 169] on icon "TÂN PHÚ, close by backspace" at bounding box center [1256, 171] width 8 height 8
click at [1246, 164] on div "Chọn văn phòng" at bounding box center [1236, 170] width 83 height 17
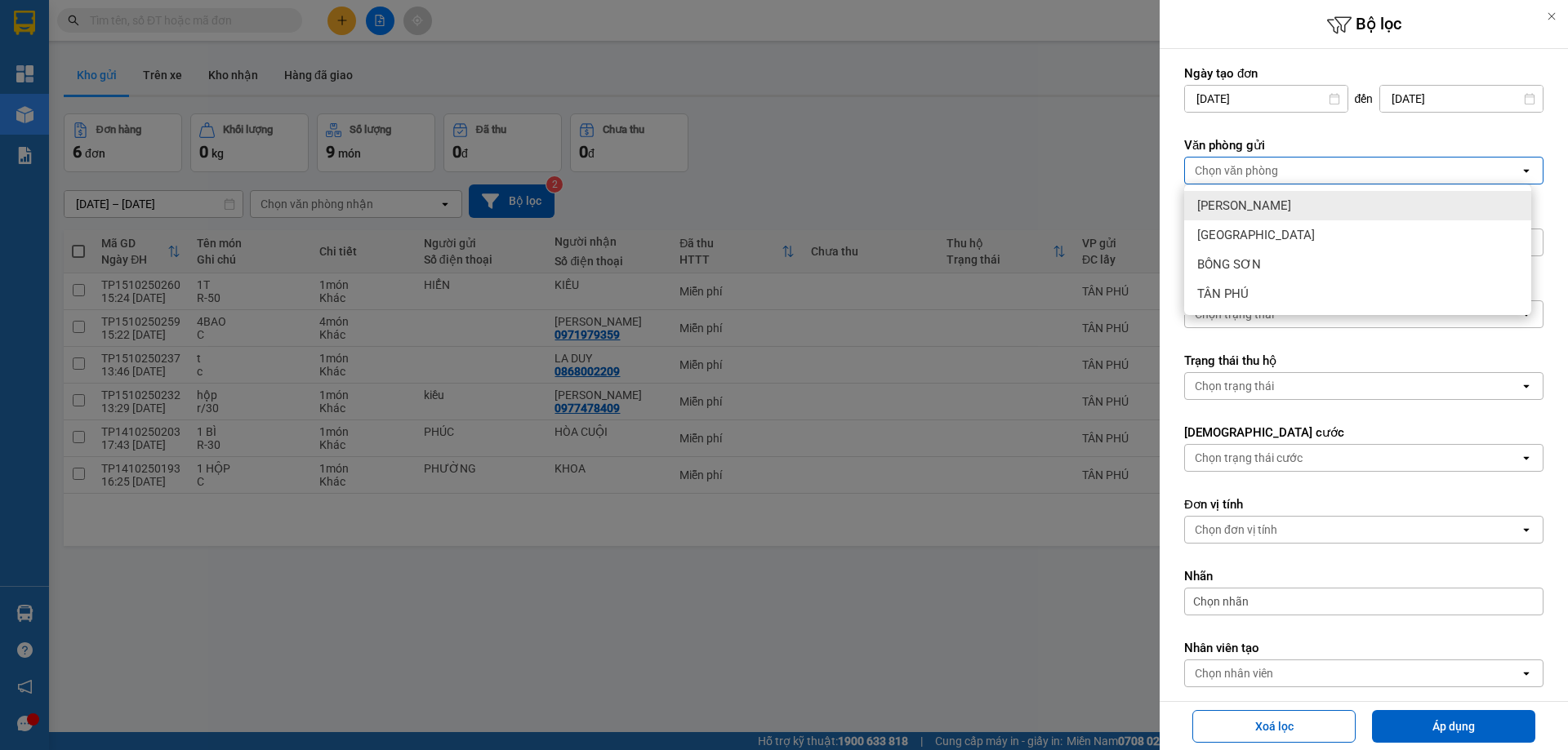
click at [1222, 204] on span "[PERSON_NAME]" at bounding box center [1245, 206] width 94 height 17
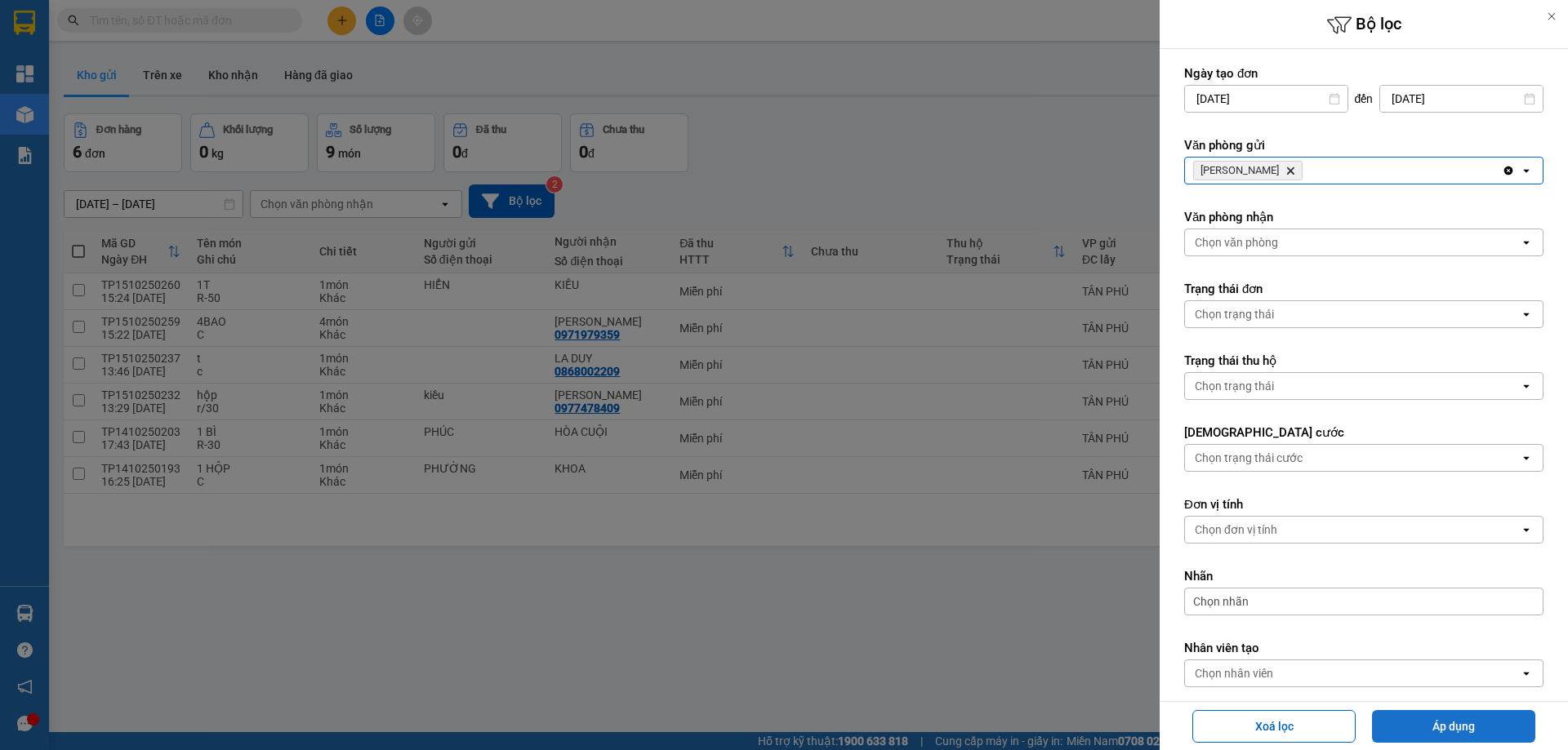
drag, startPoint x: 1404, startPoint y: 727, endPoint x: 1470, endPoint y: 748, distance: 69.3
click at [1403, 727] on button "Áp dụng" at bounding box center [1453, 727] width 164 height 32
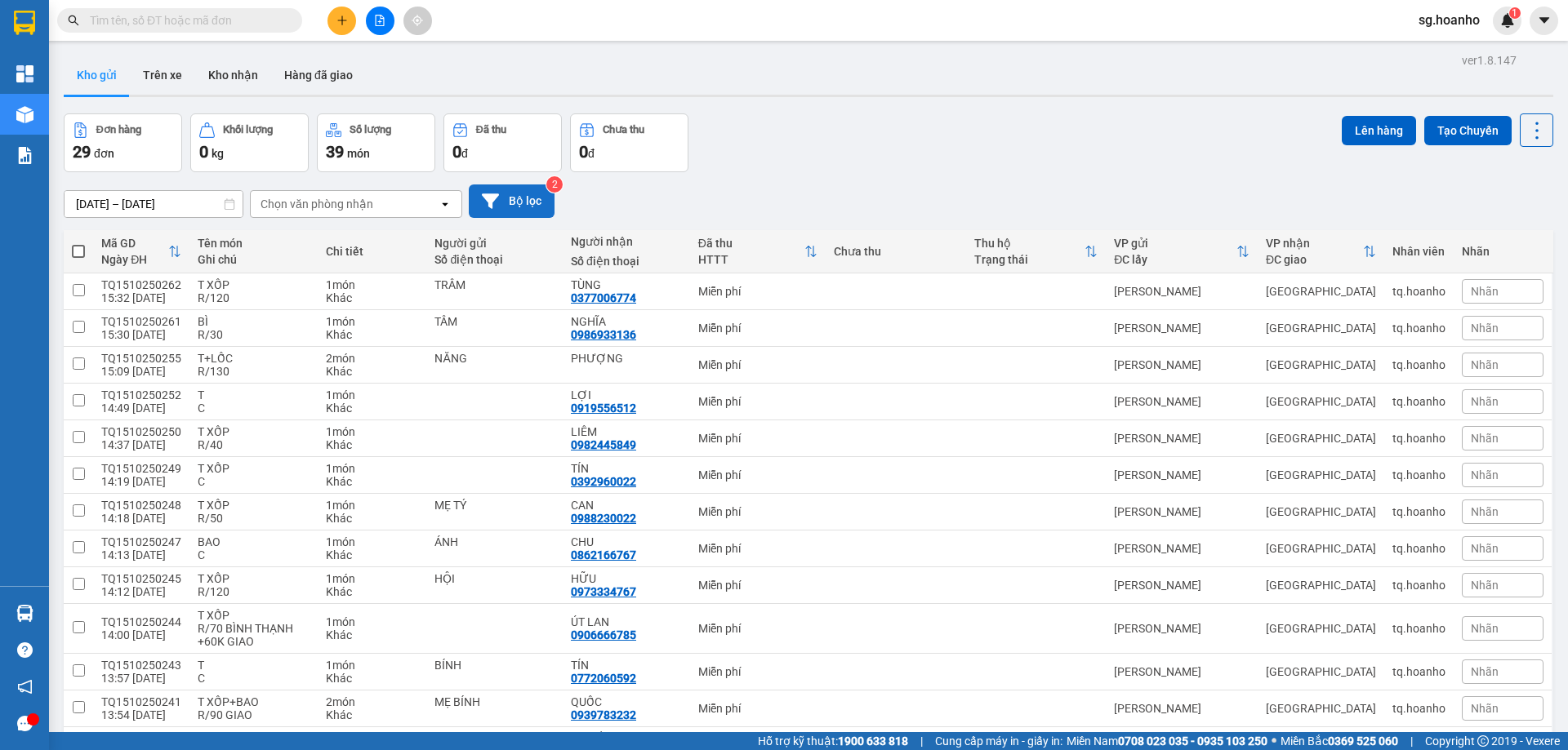
click at [501, 204] on button "Bộ lọc" at bounding box center [512, 201] width 86 height 33
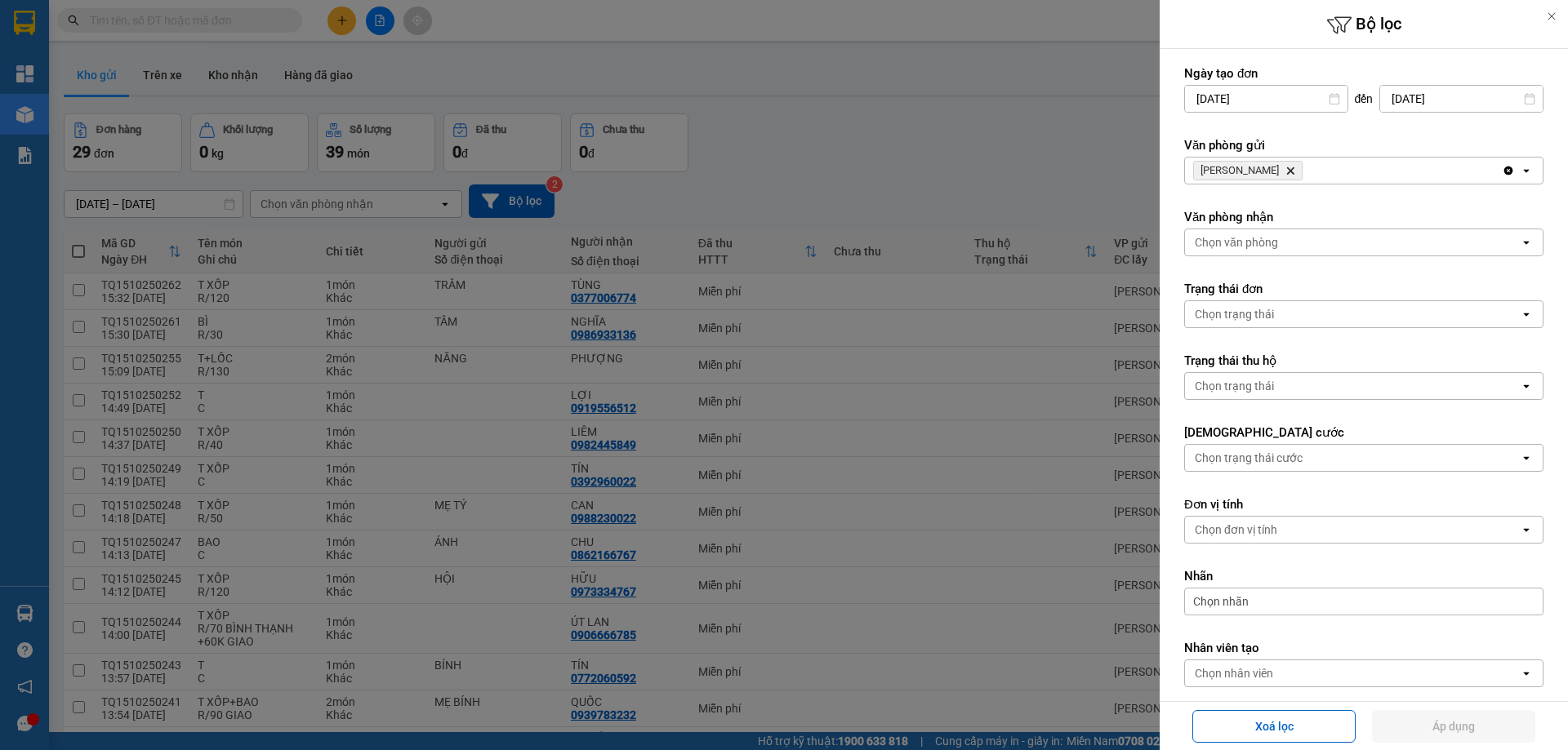
click at [1286, 166] on icon "Delete" at bounding box center [1291, 170] width 10 height 10
click at [1257, 164] on div "Chọn văn phòng" at bounding box center [1236, 170] width 83 height 17
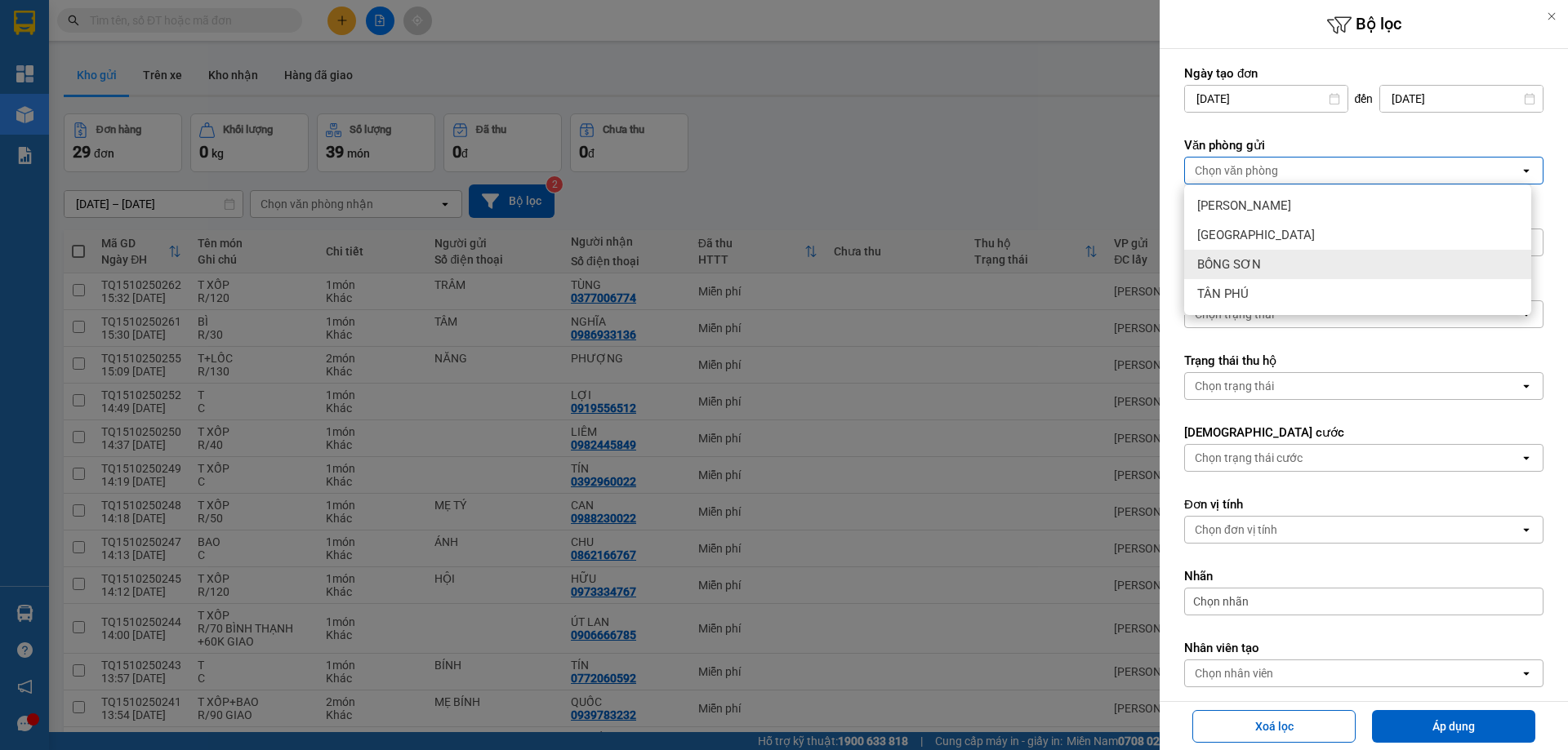
click at [1252, 266] on span "BỒNG SƠN" at bounding box center [1229, 264] width 64 height 17
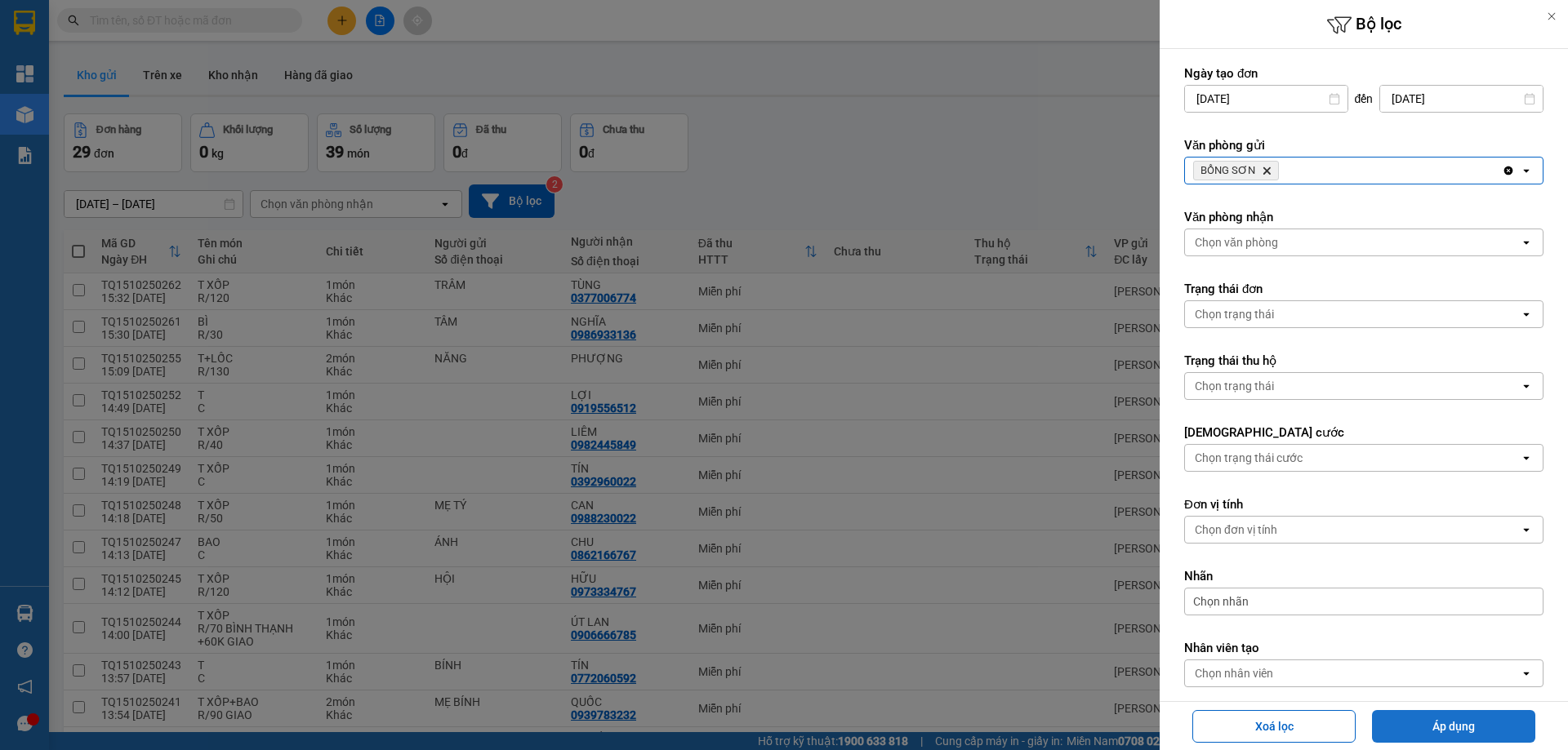
click at [1432, 732] on button "Áp dụng" at bounding box center [1453, 727] width 164 height 32
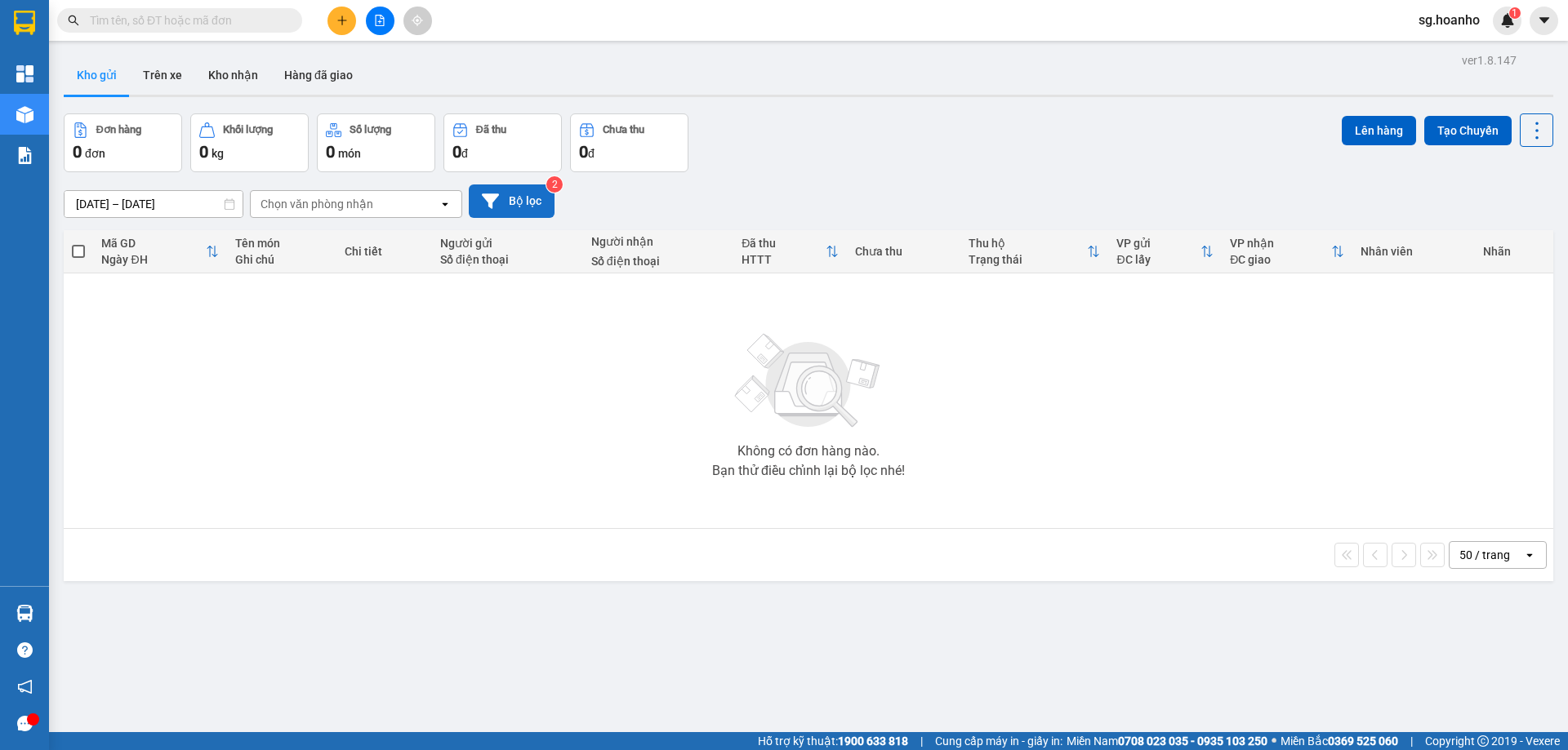
click at [530, 191] on button "Bộ lọc" at bounding box center [512, 201] width 86 height 33
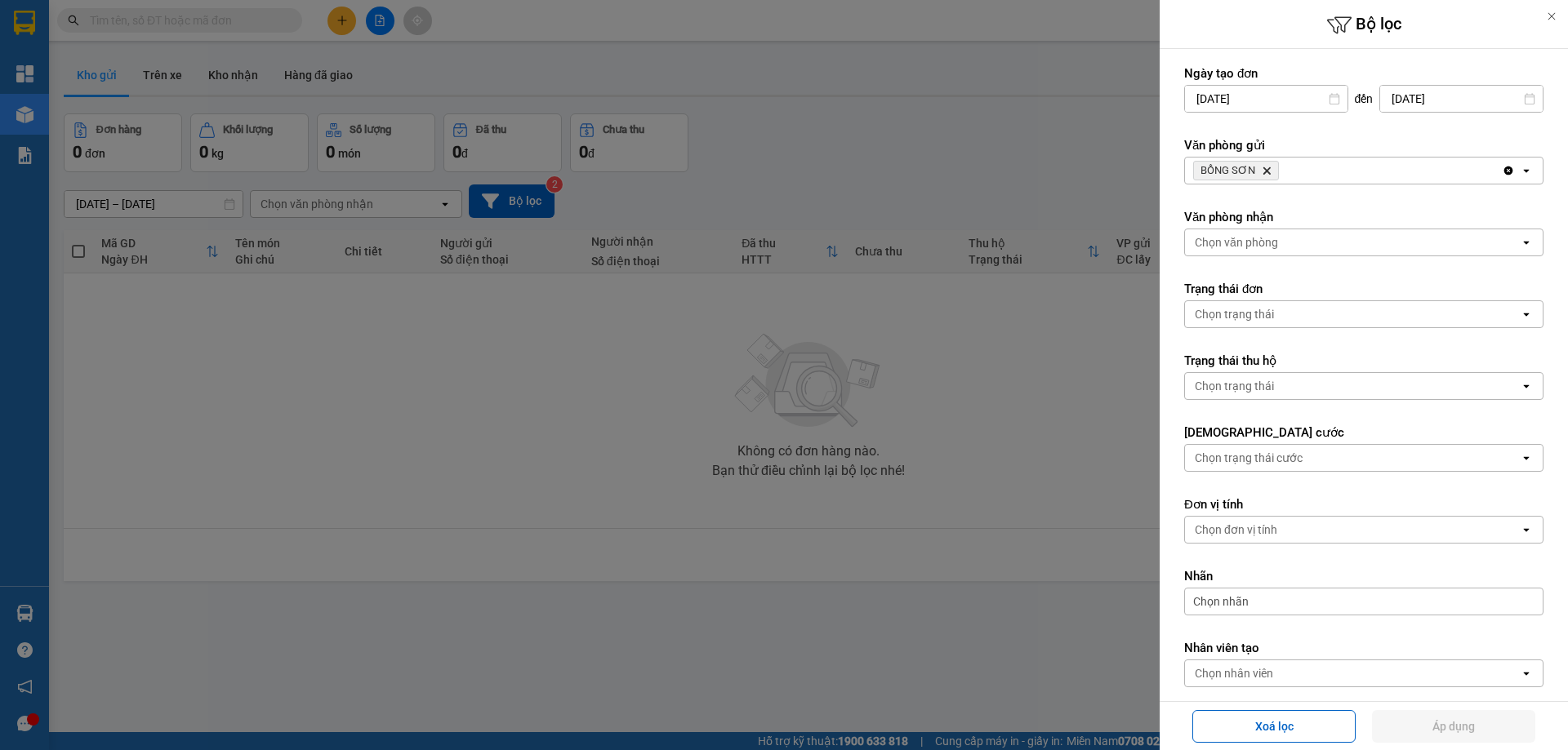
click at [1261, 167] on icon "Delete" at bounding box center [1266, 170] width 10 height 10
click at [1249, 162] on div "Chọn văn phòng" at bounding box center [1353, 170] width 335 height 26
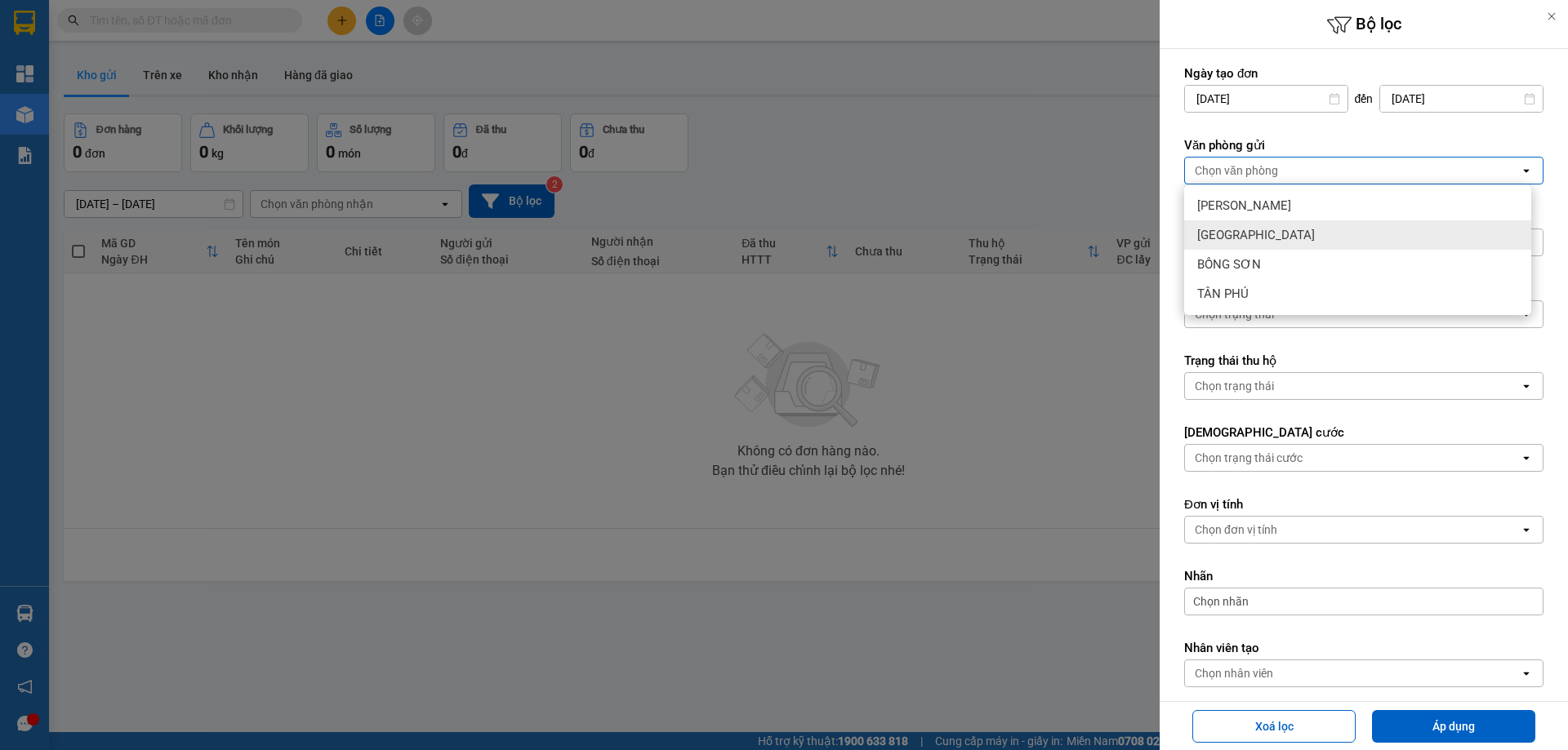
click at [1228, 235] on span "[GEOGRAPHIC_DATA]" at bounding box center [1257, 235] width 118 height 17
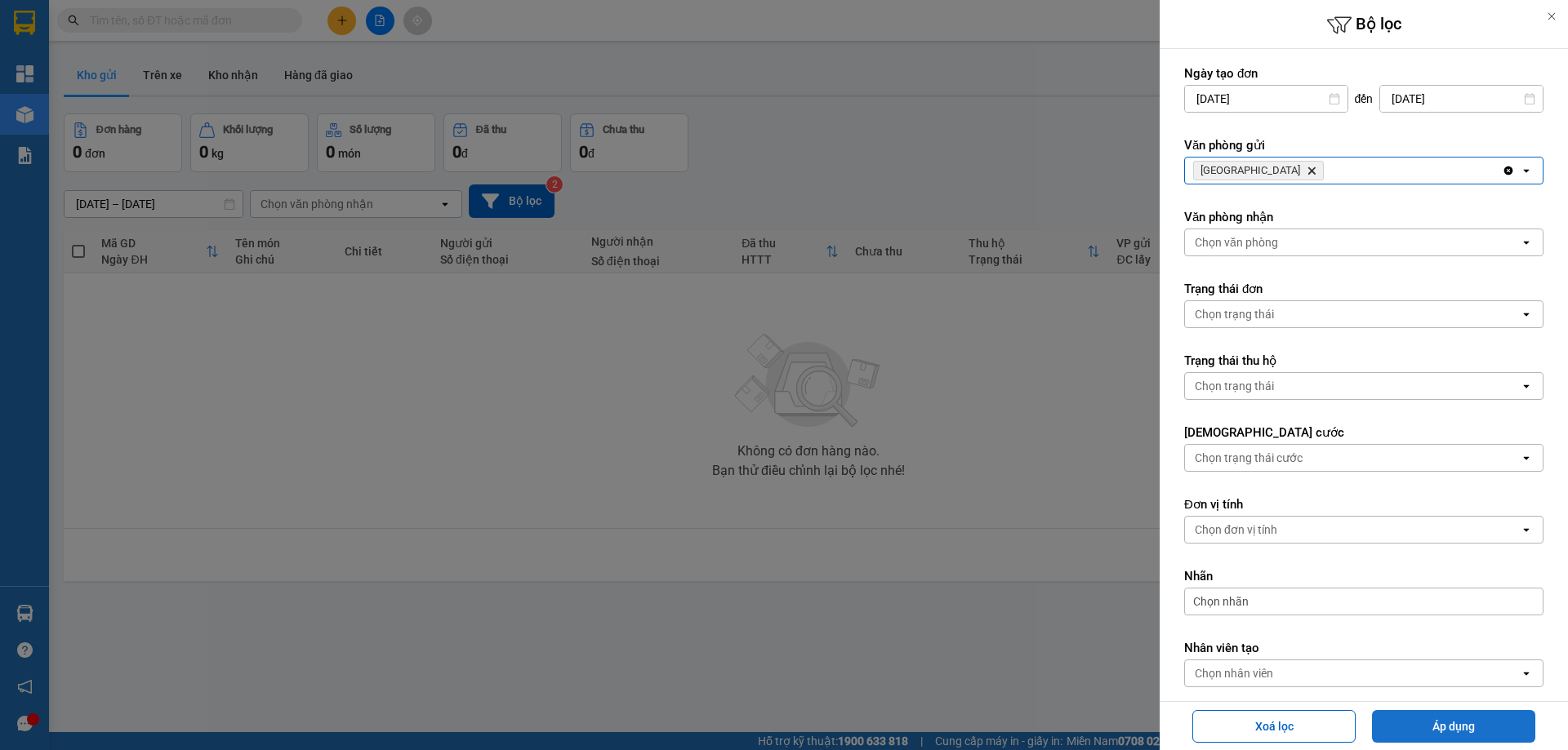
click at [1436, 737] on button "Áp dụng" at bounding box center [1453, 727] width 164 height 32
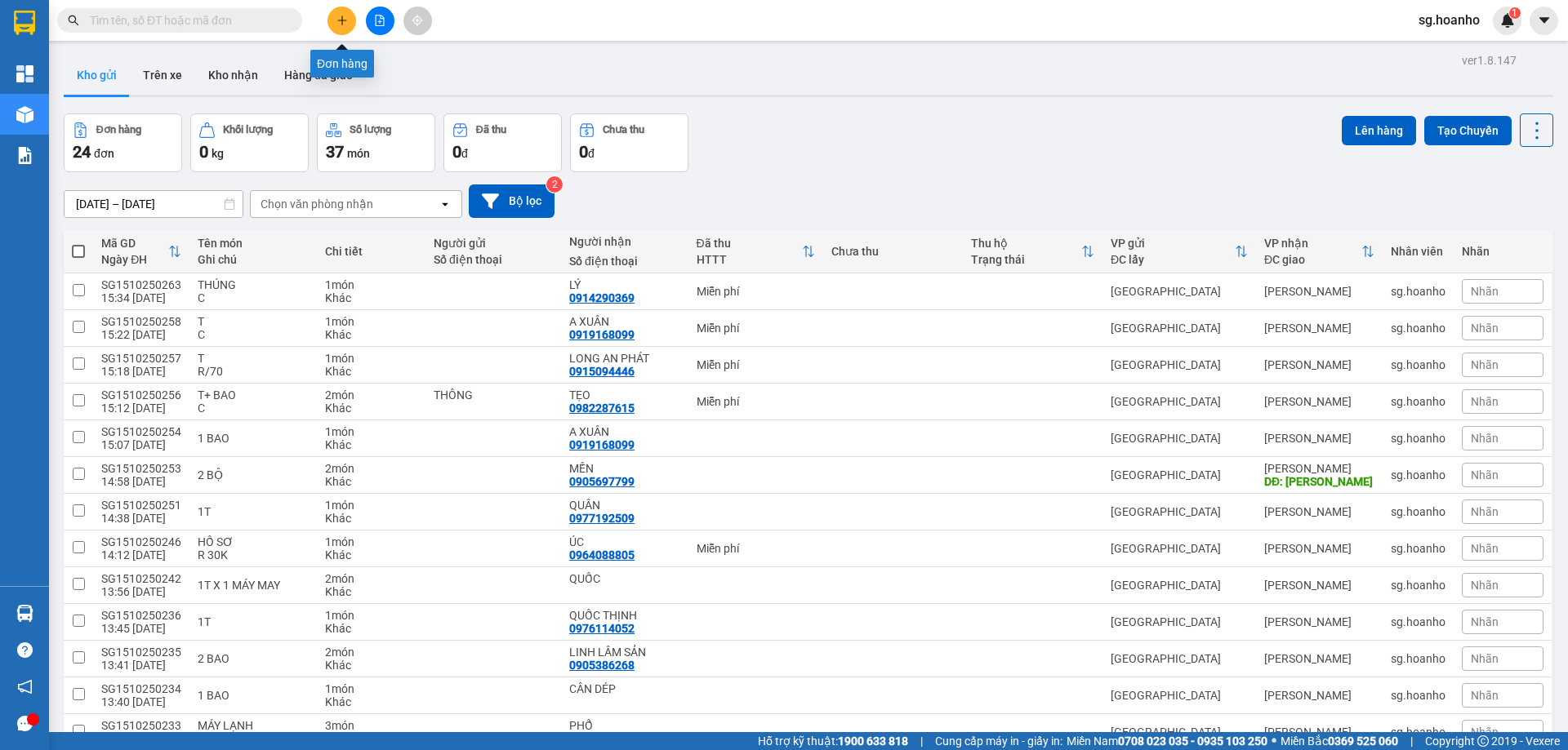
click at [335, 19] on button at bounding box center [341, 21] width 28 height 28
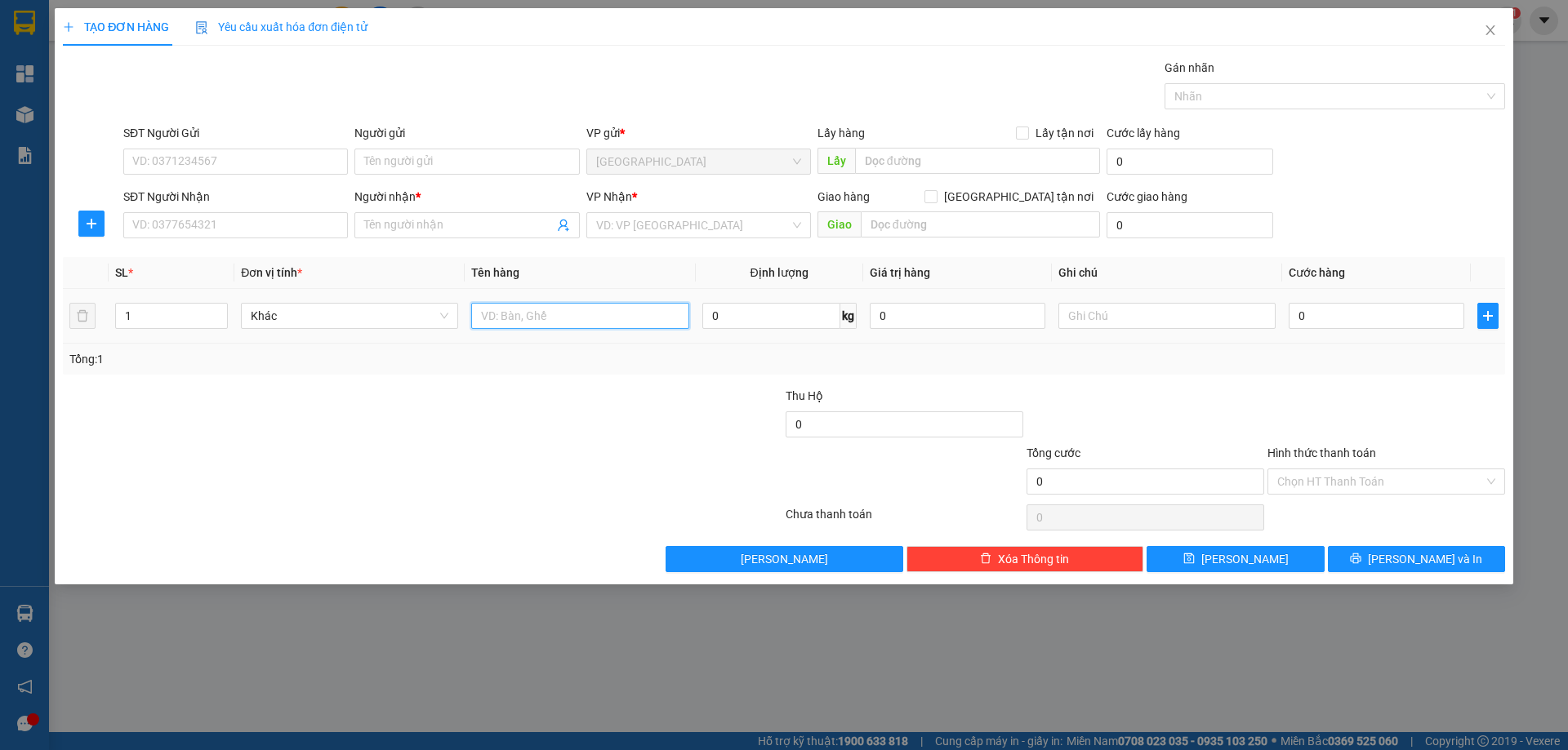
click at [561, 312] on input "text" at bounding box center [580, 315] width 217 height 26
type input "CỤC"
click at [662, 218] on input "search" at bounding box center [693, 225] width 194 height 24
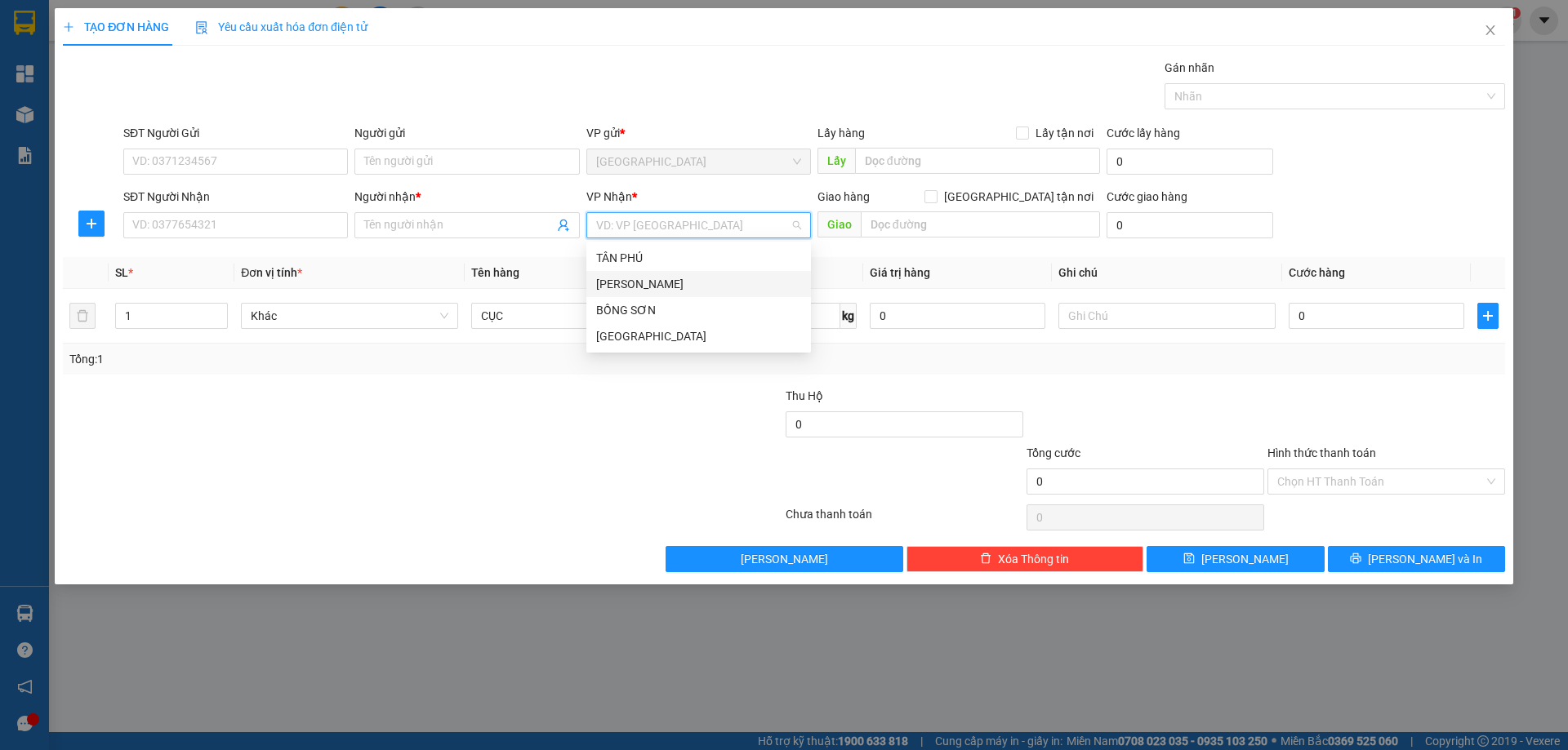
click at [637, 286] on div "[PERSON_NAME]" at bounding box center [698, 284] width 205 height 18
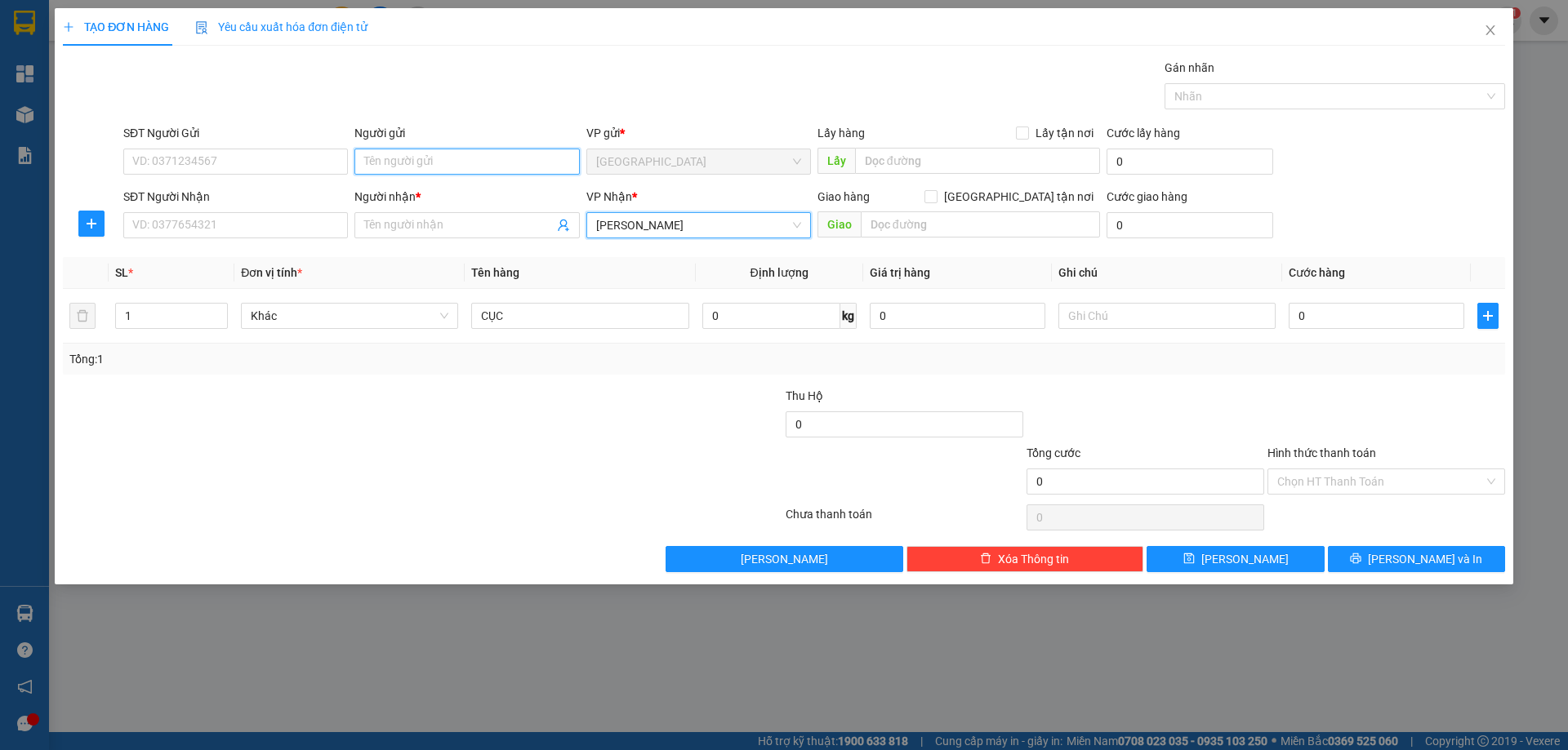
click at [416, 165] on input "Người gửi" at bounding box center [466, 162] width 224 height 26
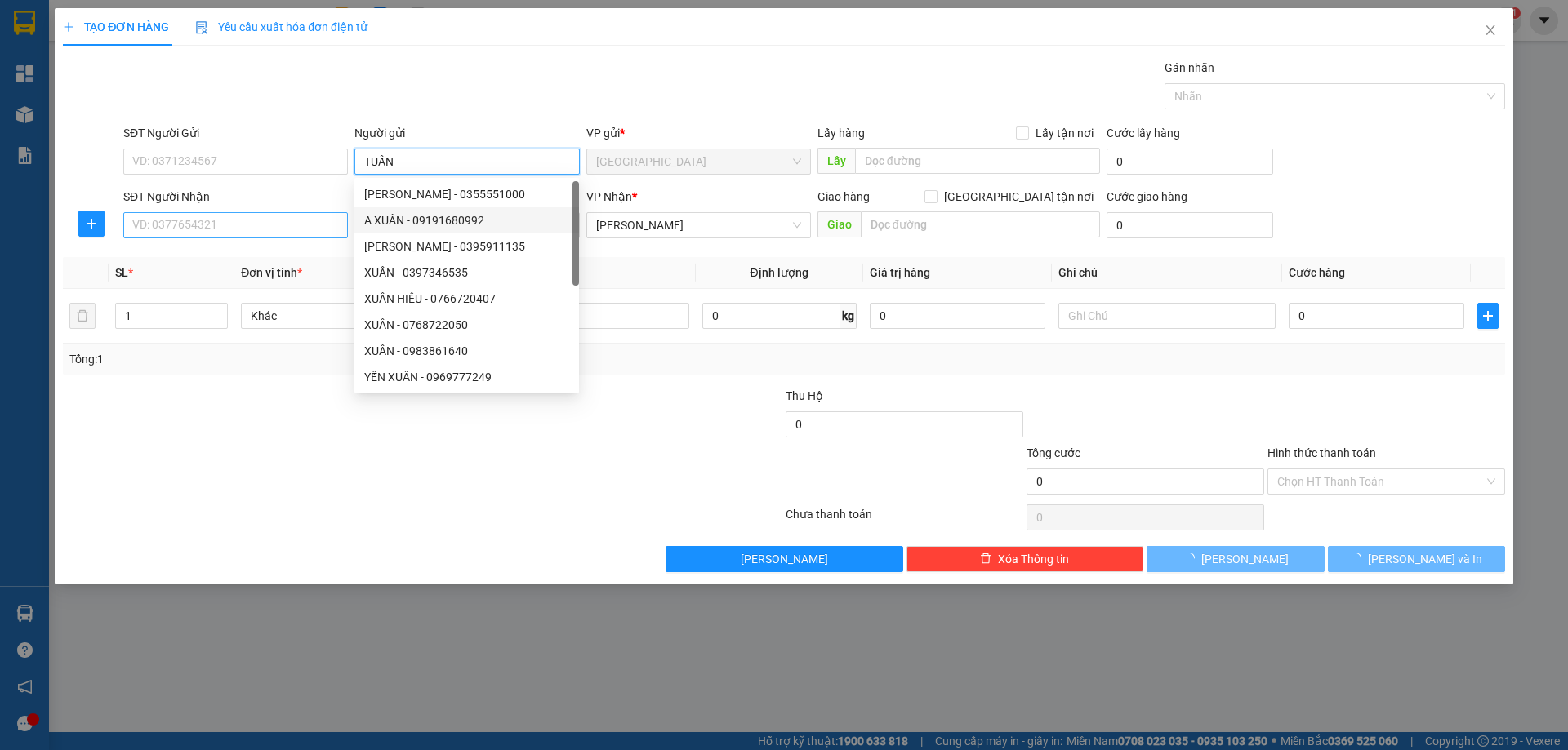
type input "TUẤN"
drag, startPoint x: 310, startPoint y: 232, endPoint x: 350, endPoint y: 229, distance: 40.1
click at [310, 233] on input "SĐT Người Nhận" at bounding box center [235, 225] width 224 height 26
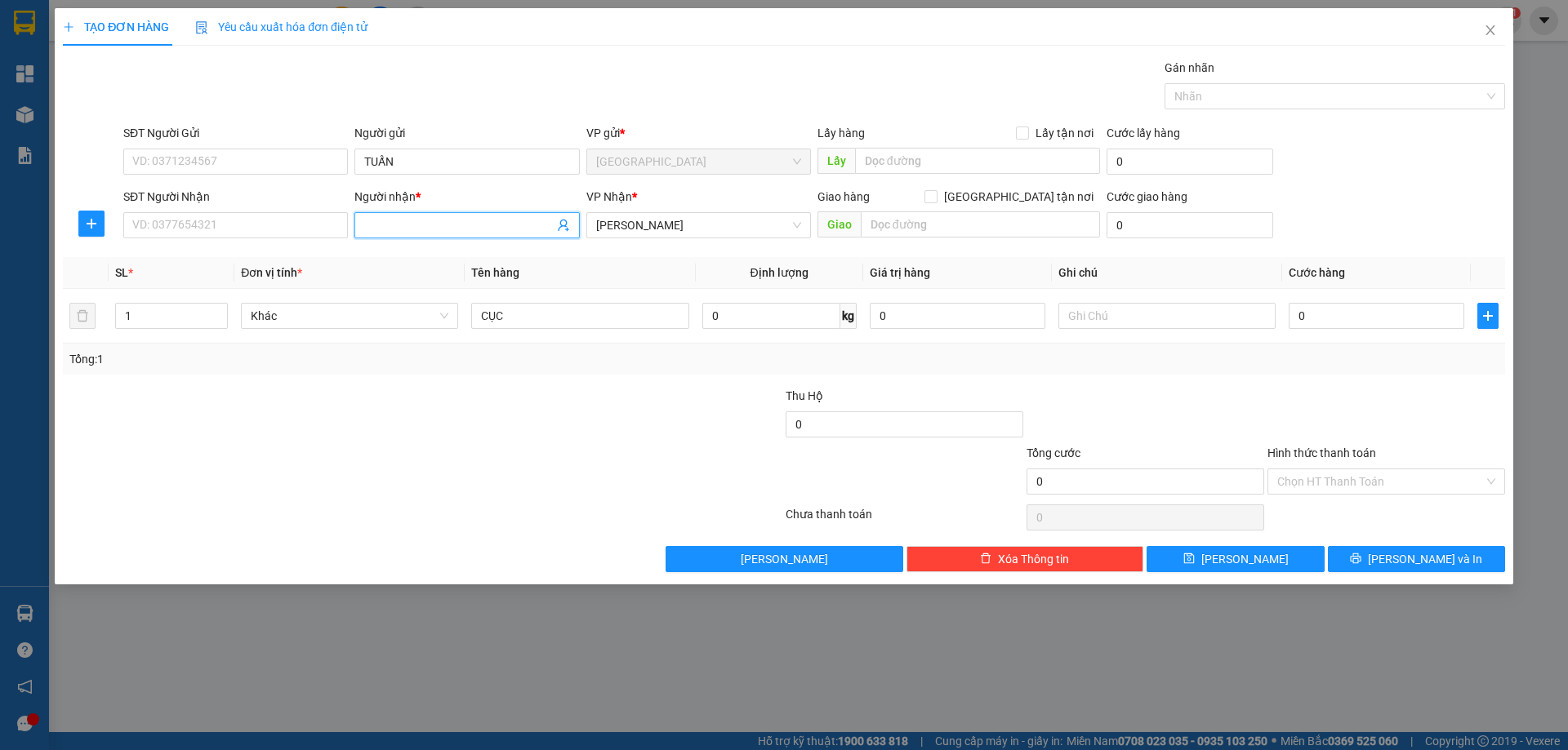
click at [398, 221] on input "Người nhận *" at bounding box center [458, 225] width 189 height 18
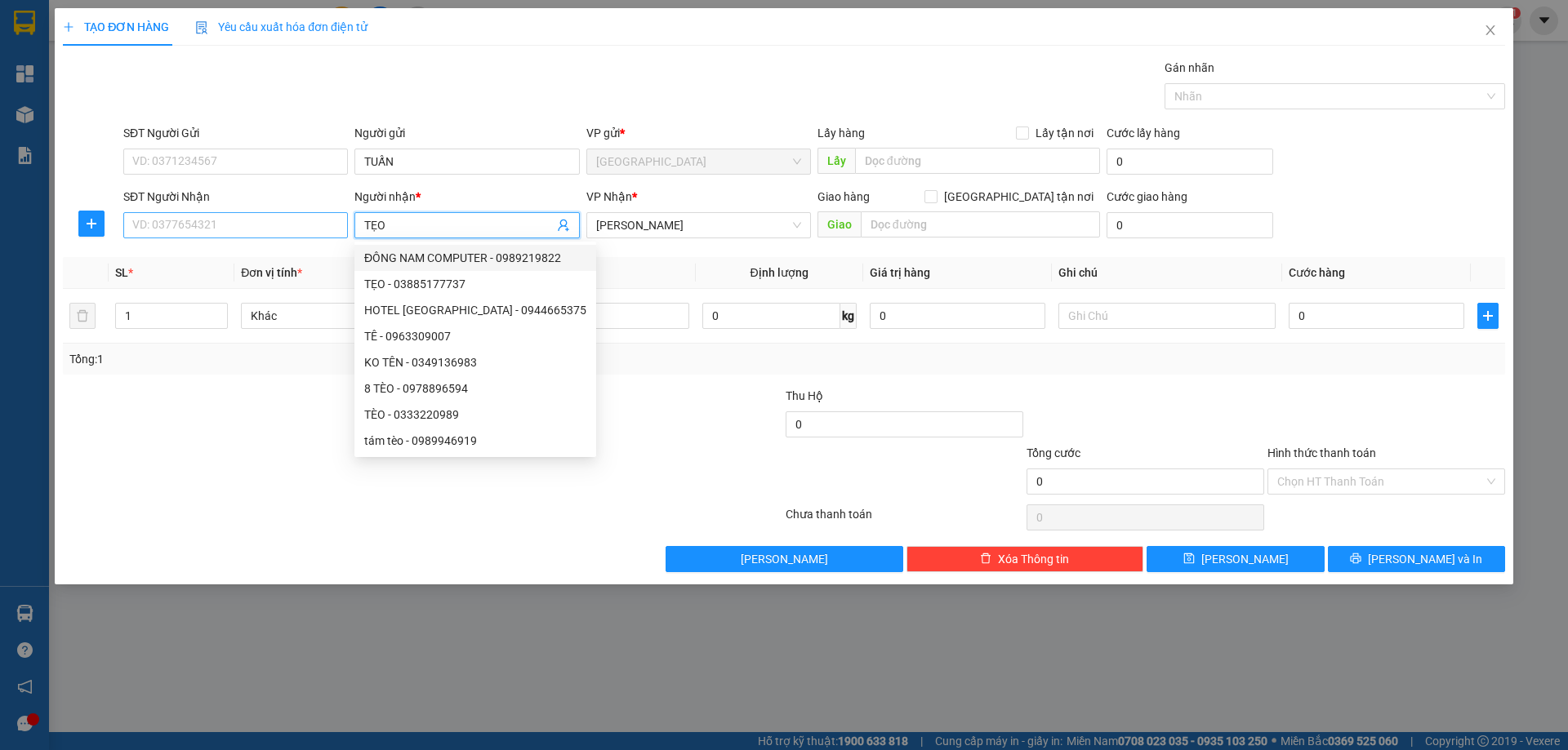
type input "TẸO"
click at [302, 218] on input "SĐT Người Nhận" at bounding box center [235, 225] width 224 height 26
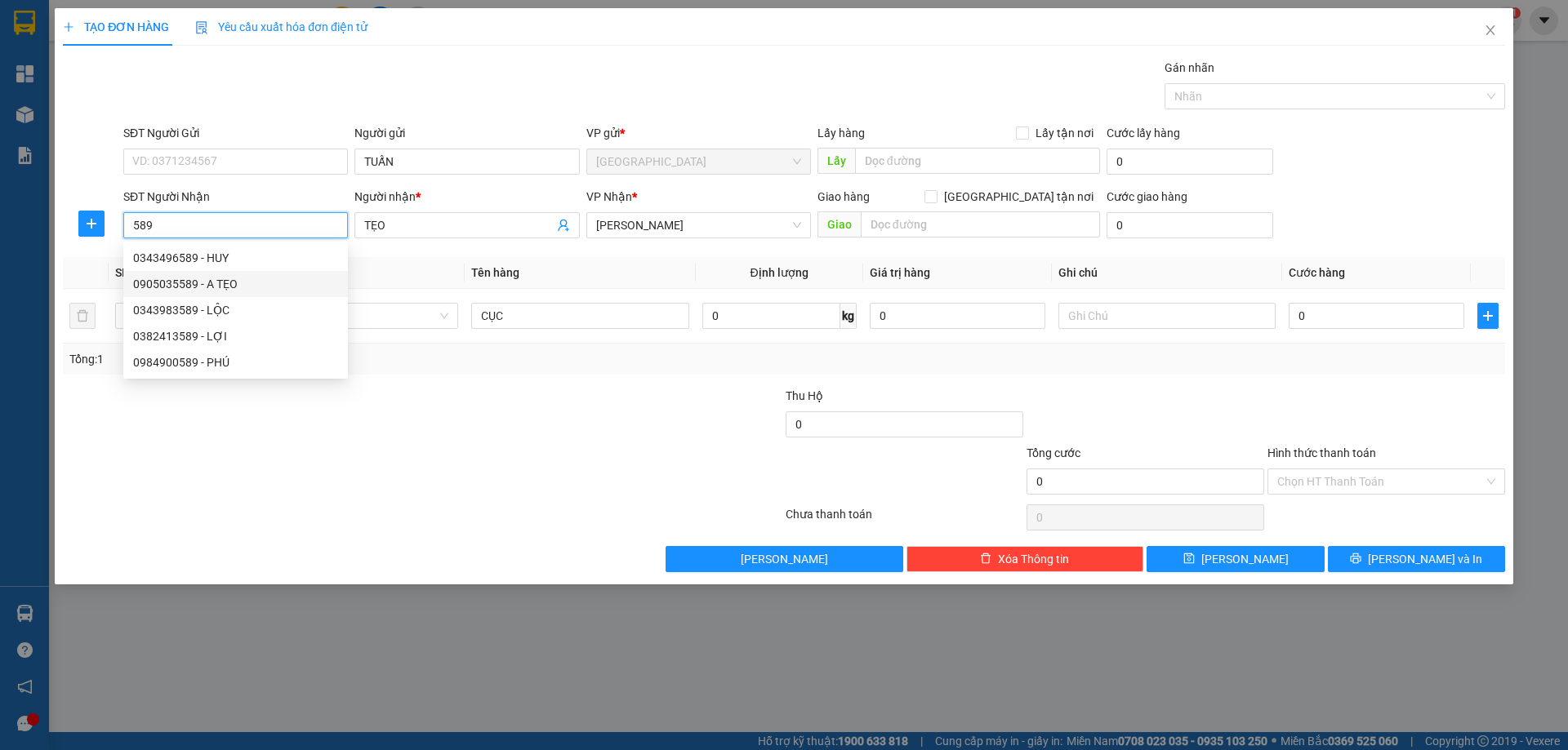
click at [234, 279] on div "0905035589 - A TẸO" at bounding box center [235, 284] width 205 height 18
type input "0905035589"
type input "A TẸO"
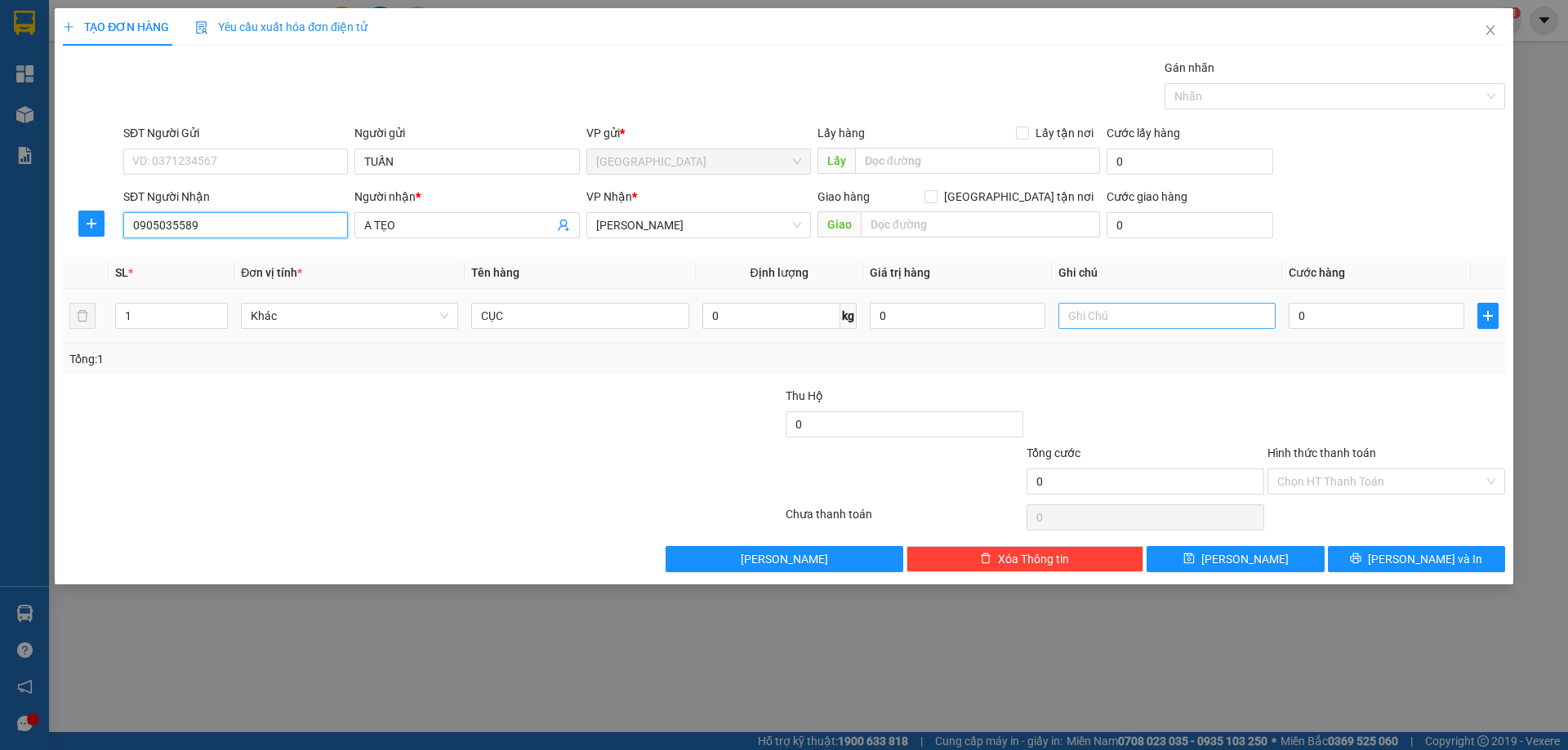
type input "0905035589"
click at [1182, 317] on input "text" at bounding box center [1167, 315] width 217 height 26
type input "C"
click at [1350, 450] on label "Hình thức thanh toán" at bounding box center [1321, 452] width 109 height 13
click at [1350, 470] on input "Hình thức thanh toán" at bounding box center [1380, 482] width 207 height 24
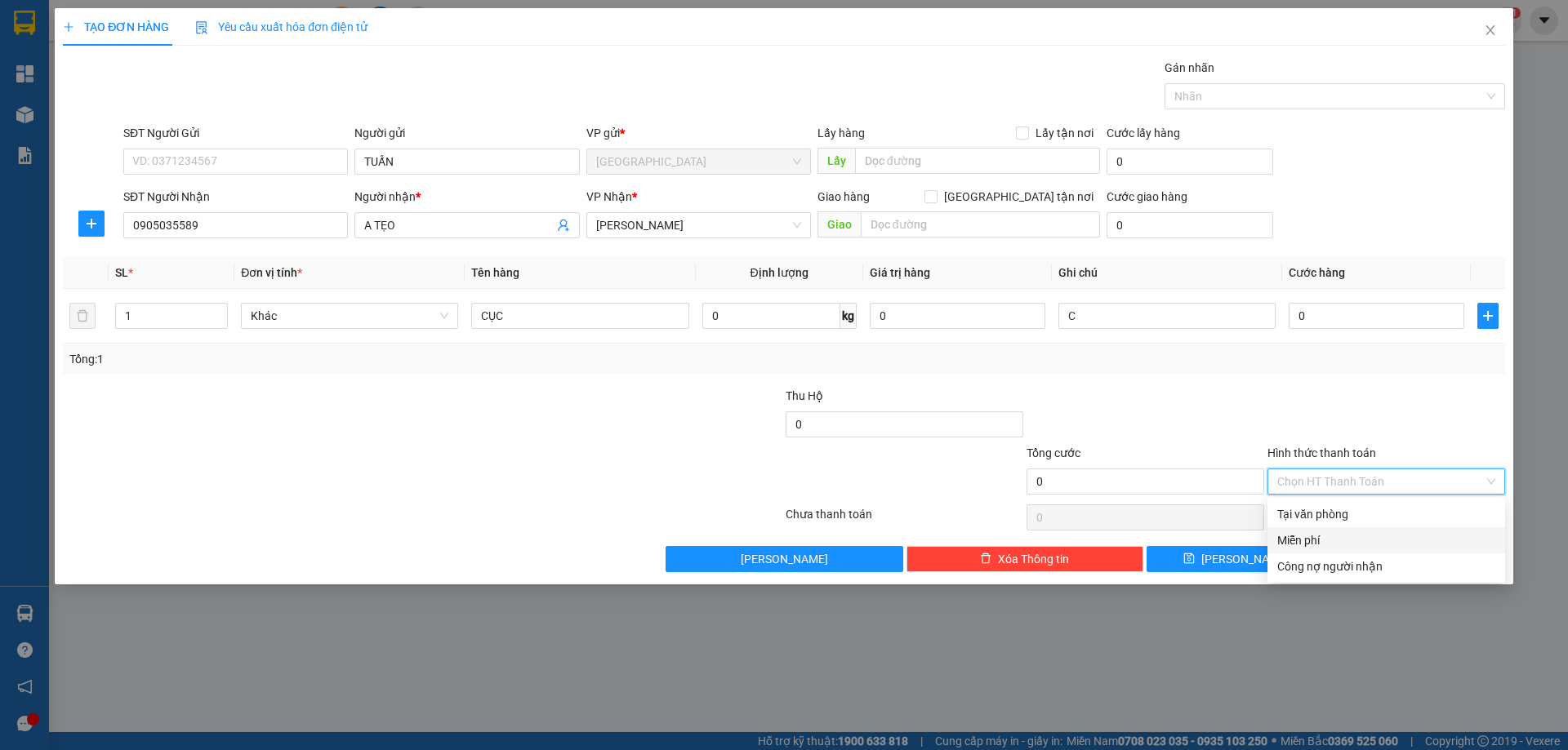
click at [1337, 543] on div "Miễn phí" at bounding box center [1386, 540] width 218 height 18
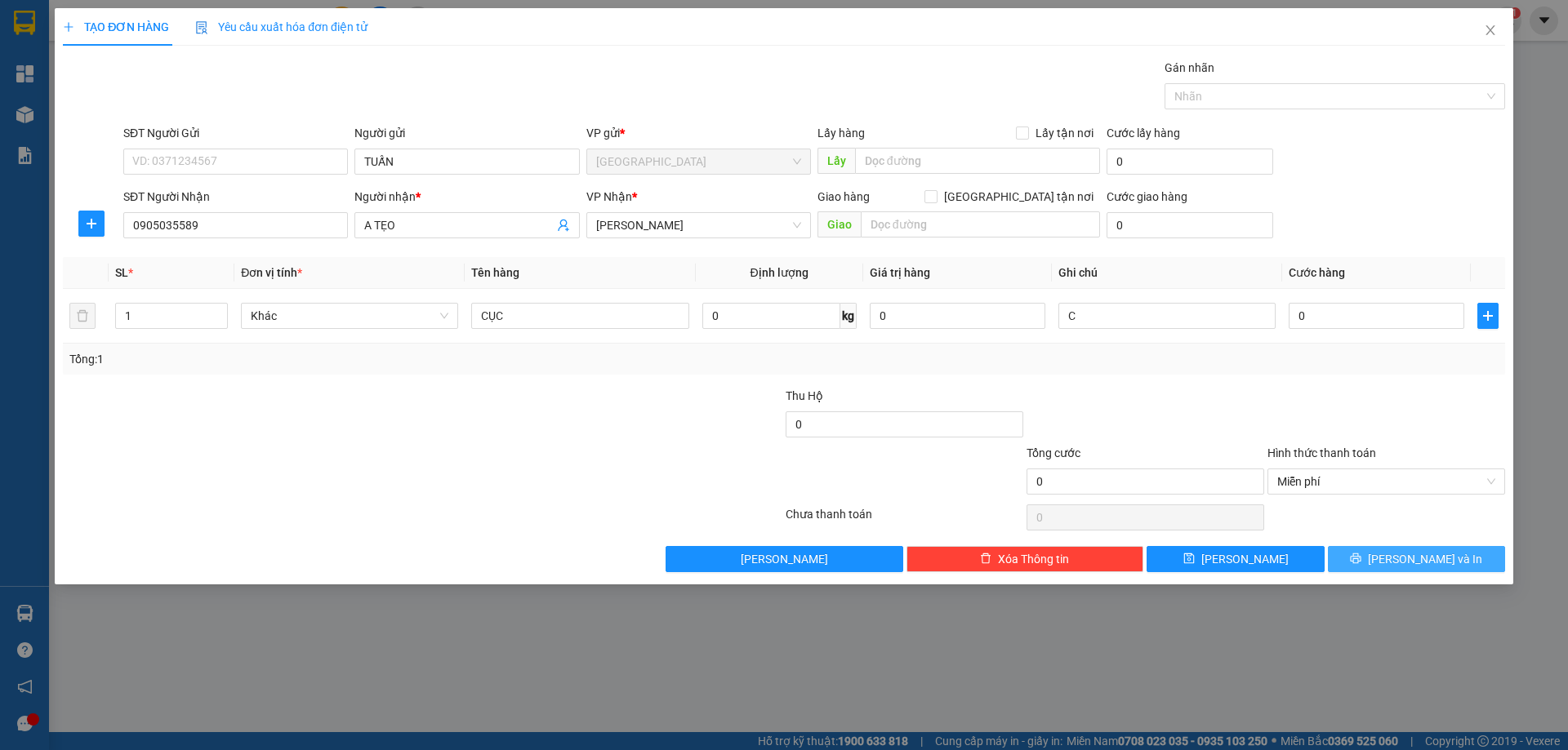
click at [1368, 559] on button "[PERSON_NAME] và In" at bounding box center [1416, 559] width 177 height 26
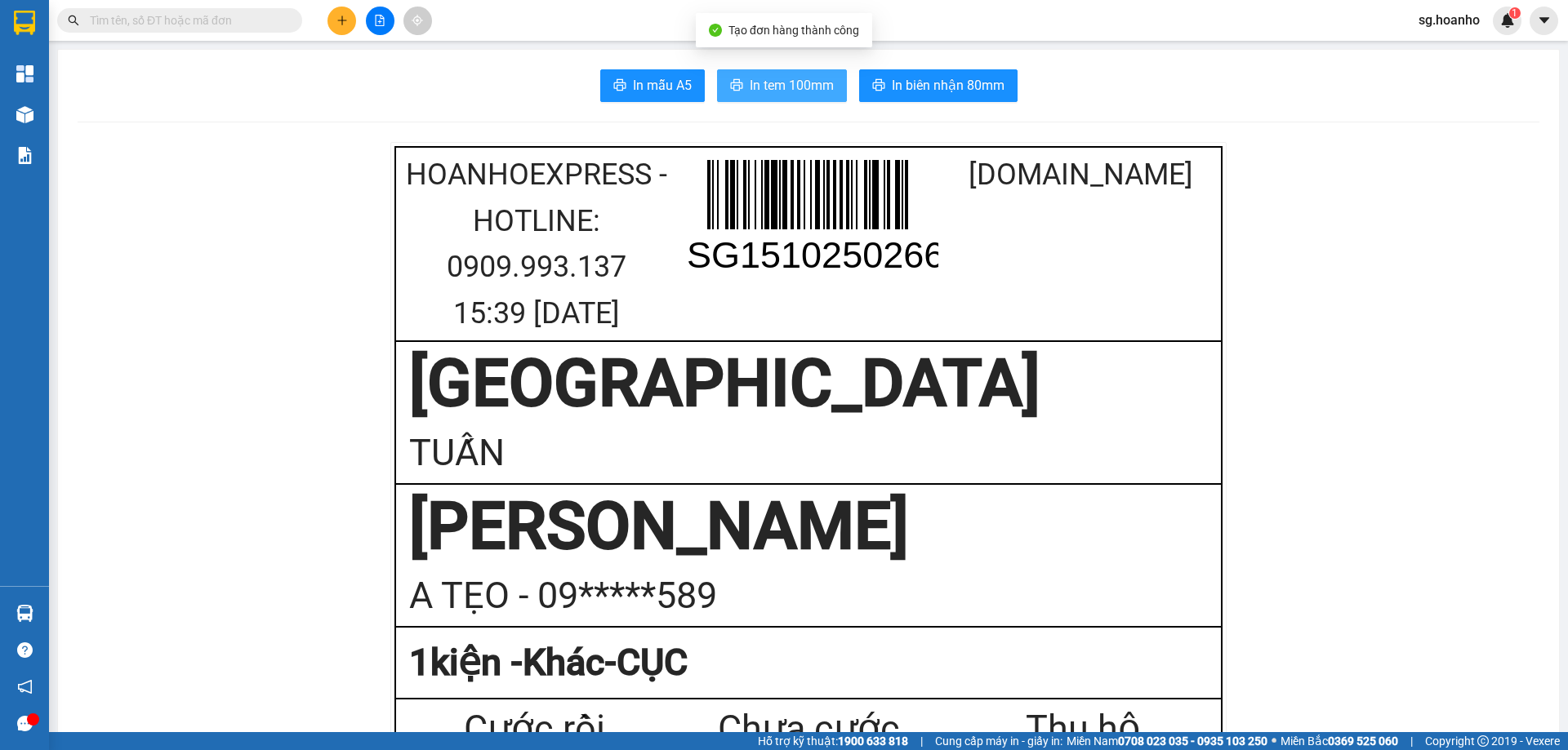
click at [818, 74] on button "In tem 100mm" at bounding box center [782, 85] width 130 height 32
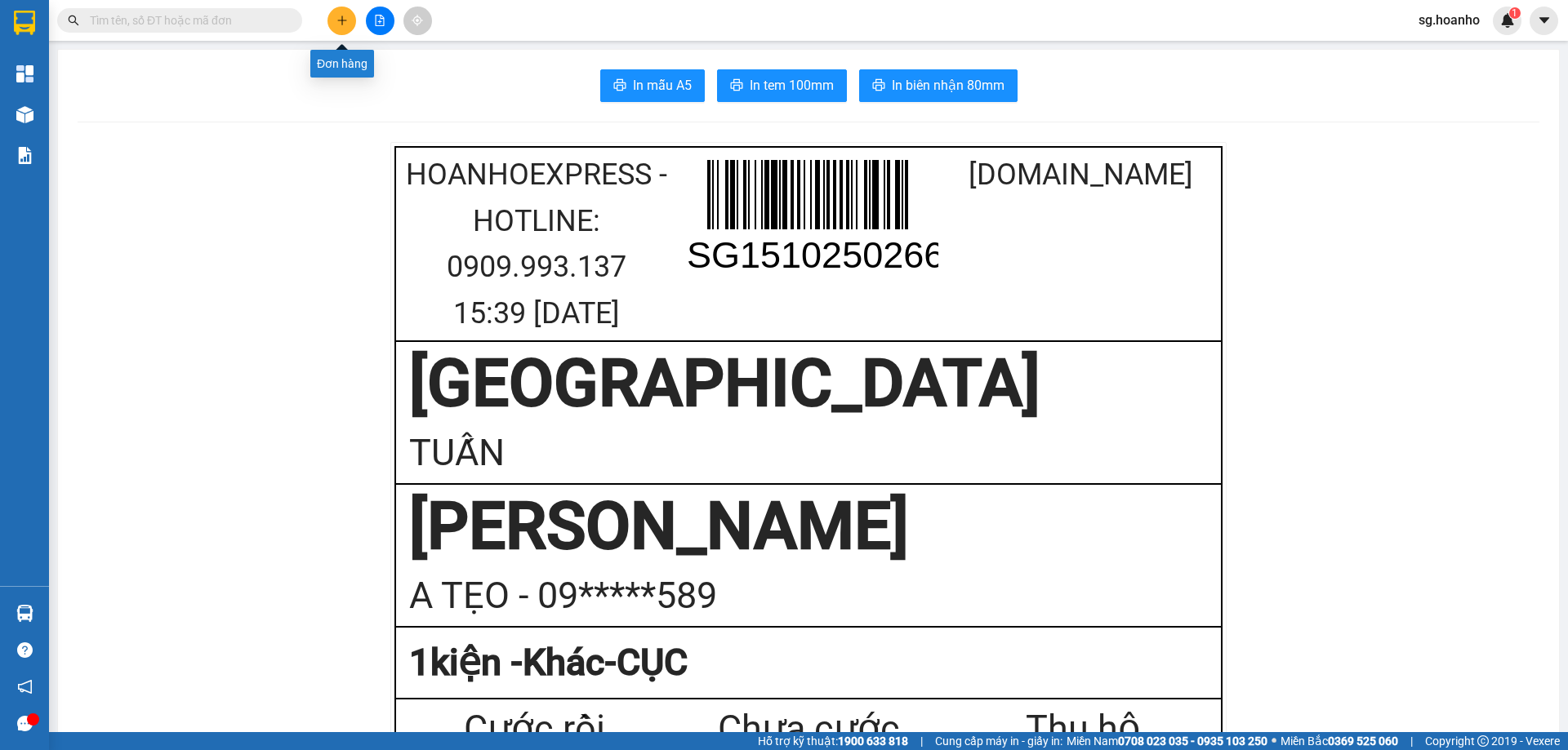
click at [352, 23] on button at bounding box center [341, 21] width 28 height 28
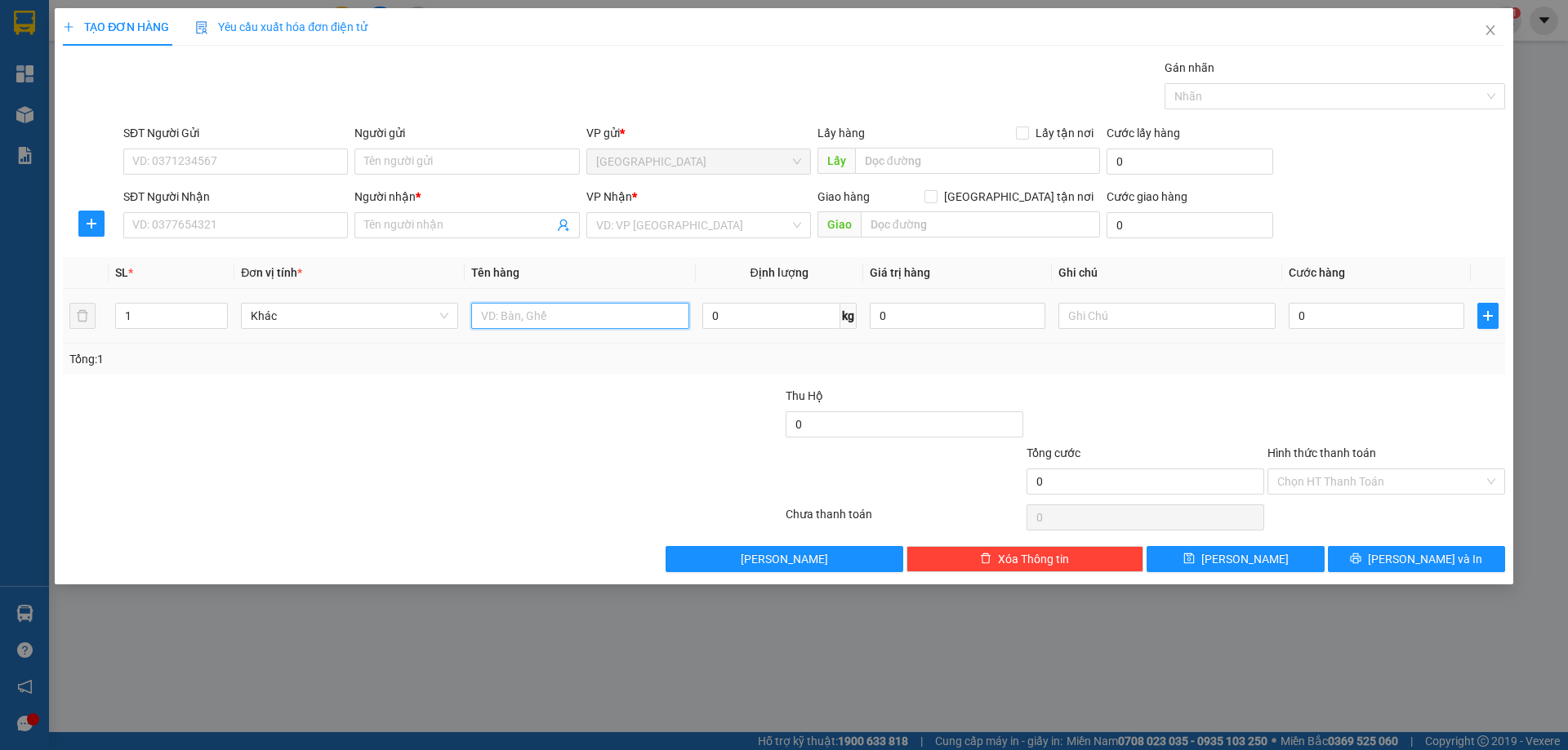
click at [566, 305] on input "text" at bounding box center [580, 315] width 217 height 26
type input "XỐP"
click at [651, 215] on input "search" at bounding box center [693, 225] width 194 height 24
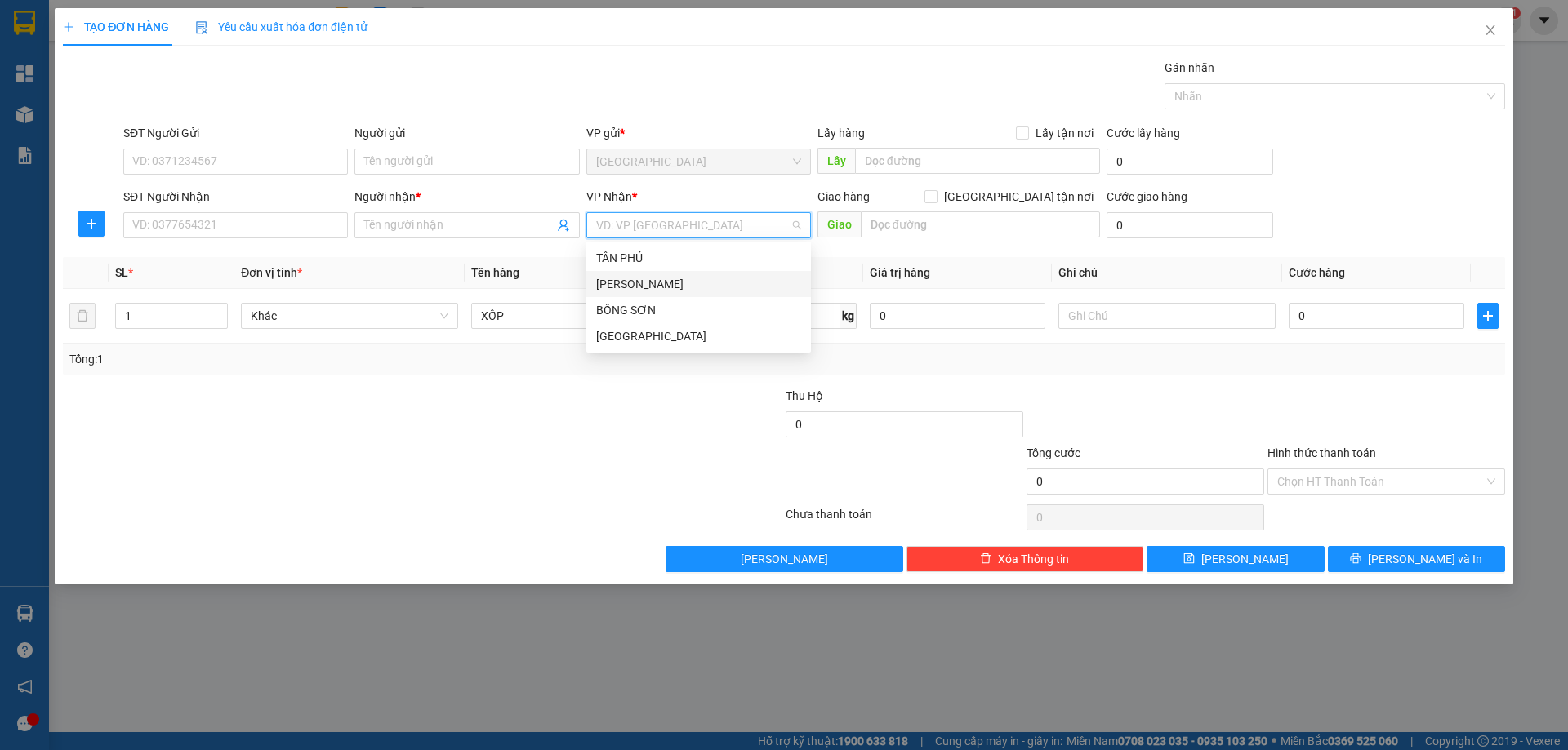
click at [642, 292] on div "[PERSON_NAME]" at bounding box center [698, 284] width 205 height 18
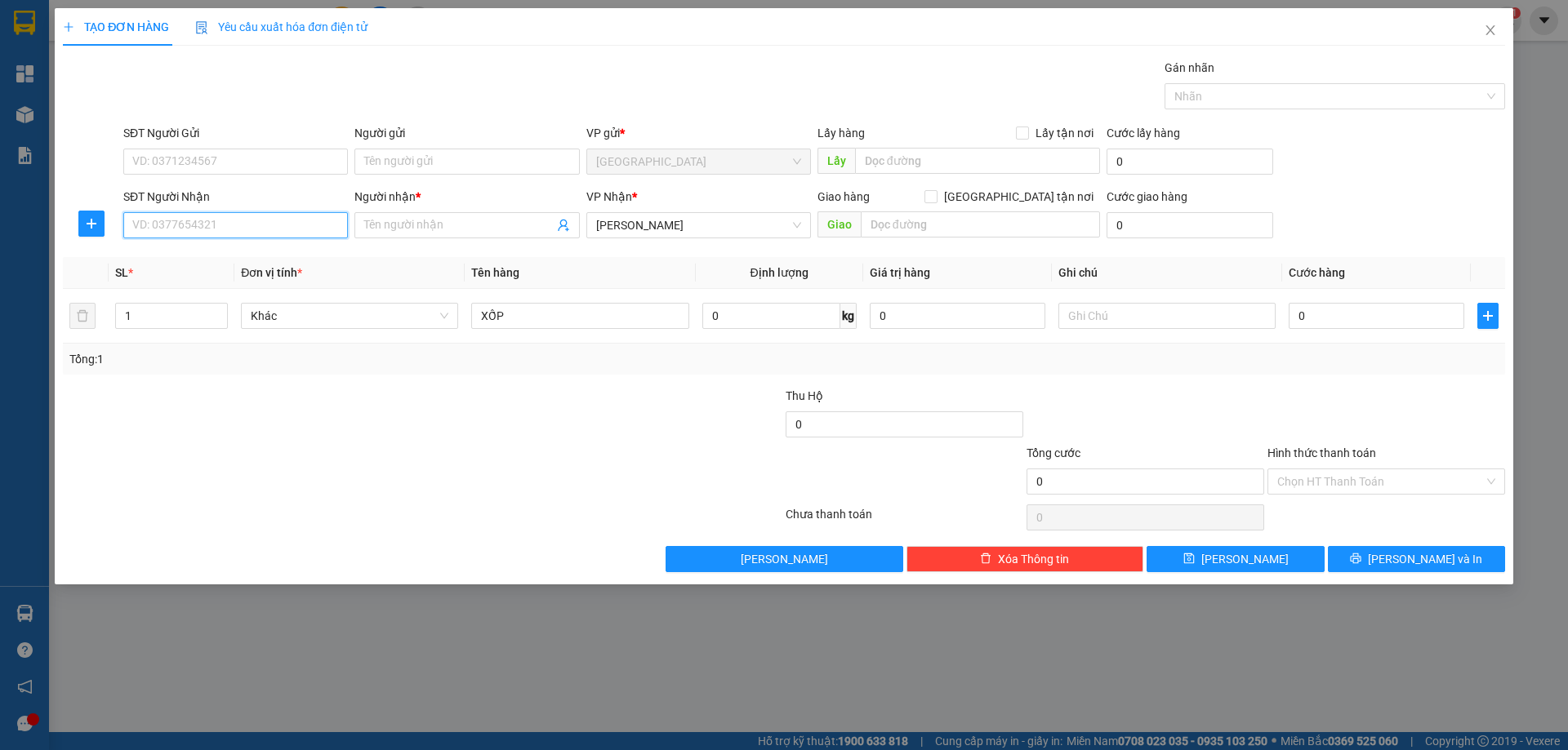
click at [329, 233] on input "SĐT Người Nhận" at bounding box center [235, 225] width 224 height 26
click at [220, 258] on div "0974141257 - MẸ THÚY" at bounding box center [235, 258] width 205 height 18
type input "0974141257"
type input "MẸ THÚY"
type input "0974141257"
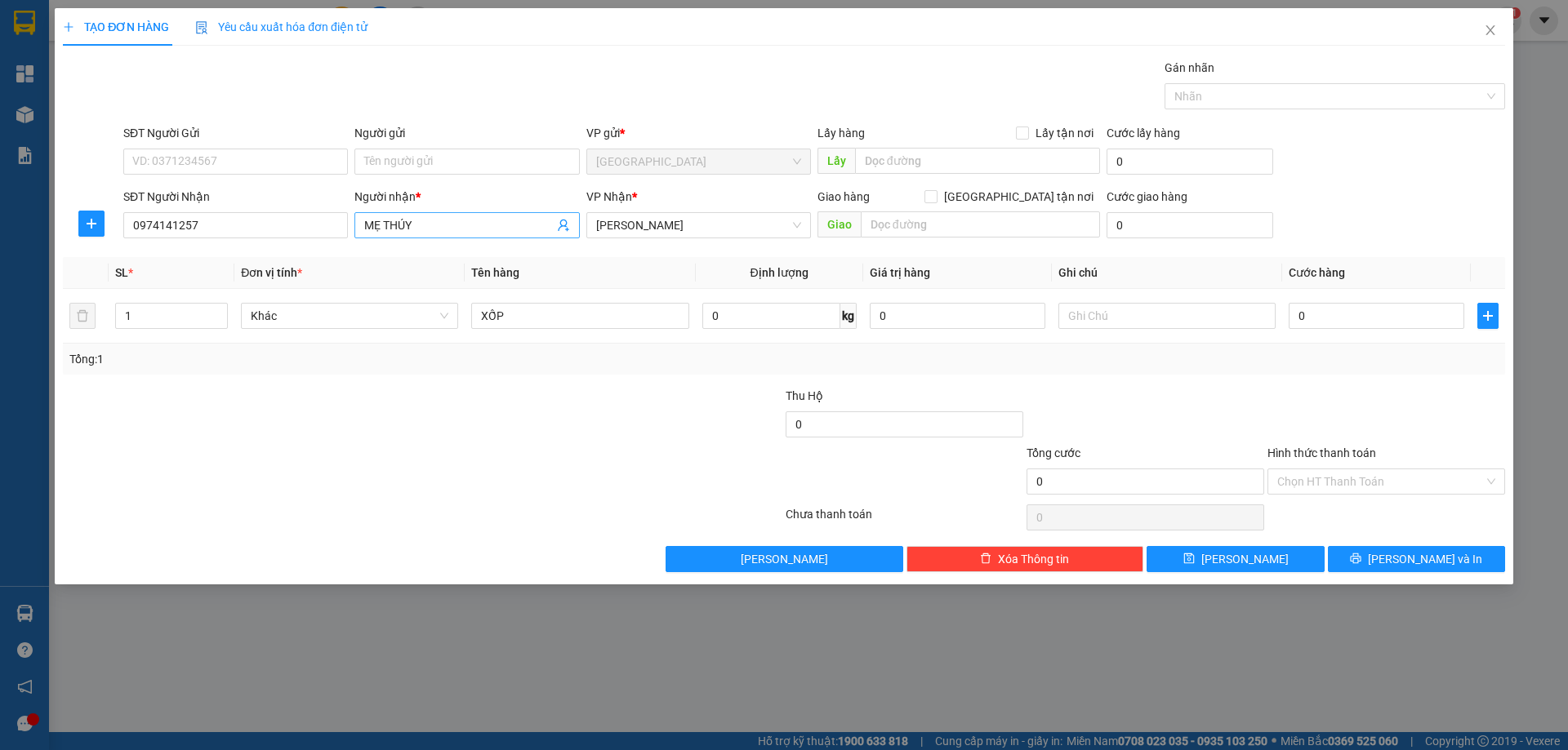
click at [421, 220] on input "MẸ THÚY" at bounding box center [458, 225] width 189 height 18
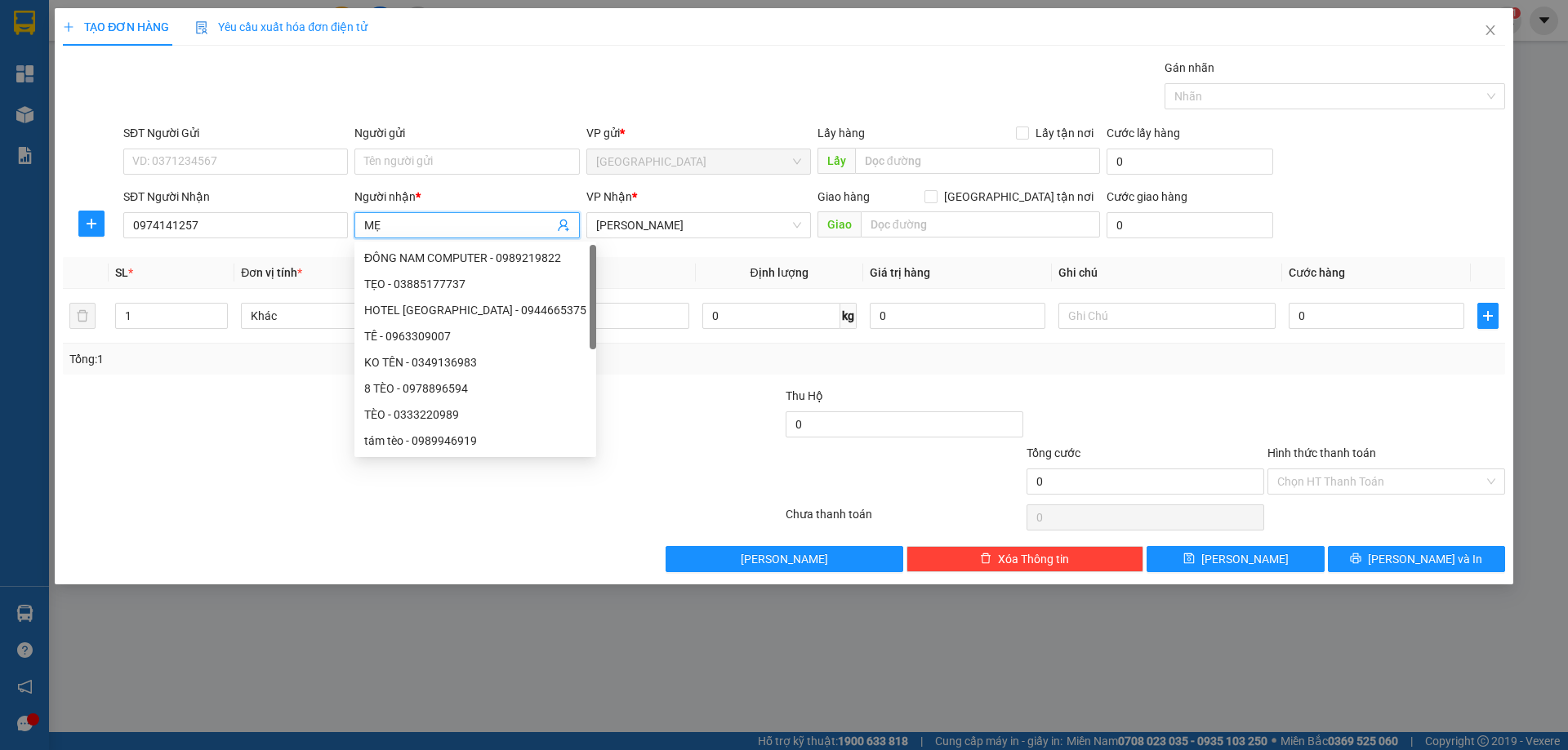
type input "M"
type input "TRINH"
click at [636, 329] on div "XỐP" at bounding box center [580, 315] width 217 height 32
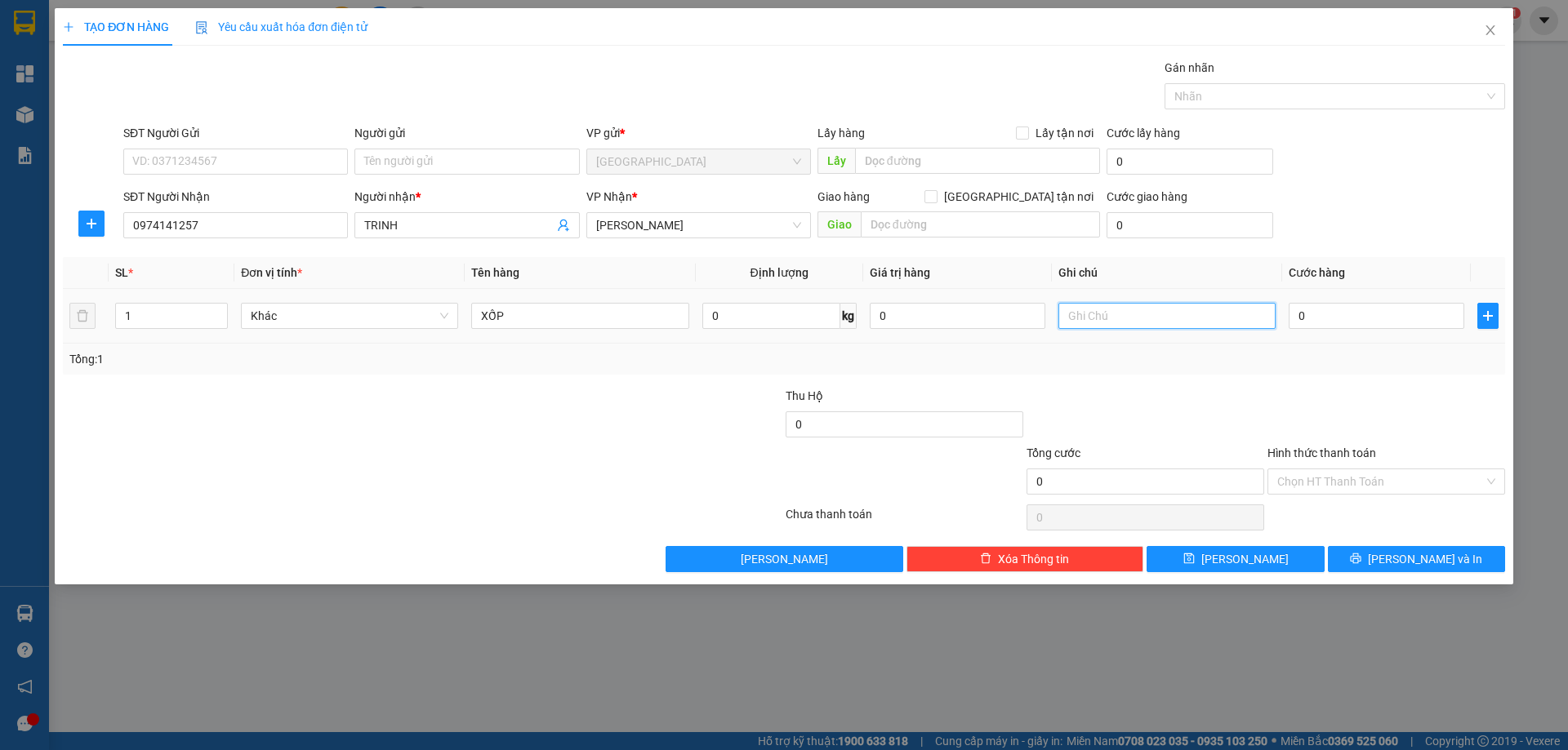
click at [1191, 323] on input "text" at bounding box center [1167, 315] width 217 height 26
type input "C"
click at [1324, 454] on label "Hình thức thanh toán" at bounding box center [1321, 452] width 109 height 13
click at [1324, 470] on input "Hình thức thanh toán" at bounding box center [1380, 482] width 207 height 24
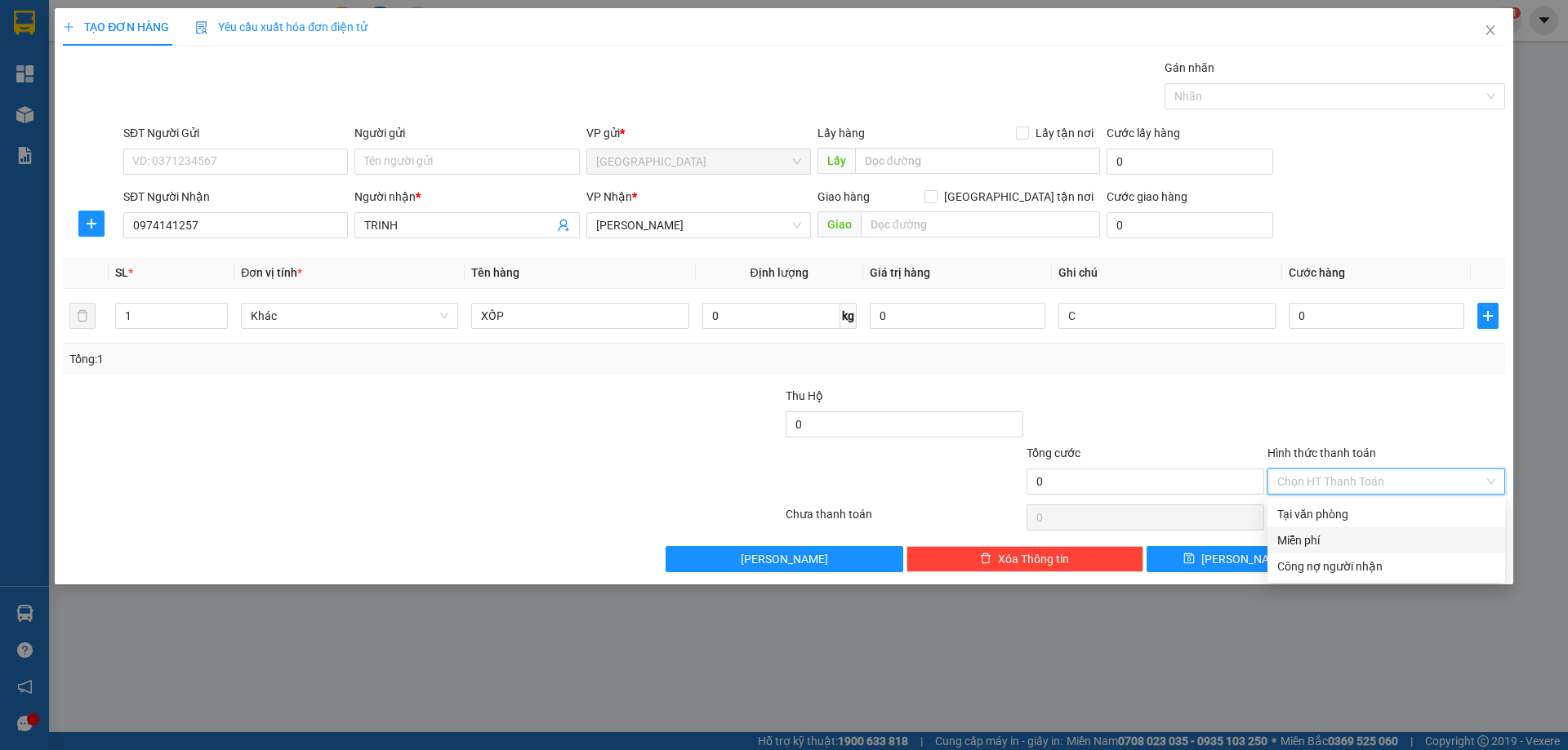
click at [1329, 548] on div "Miễn phí" at bounding box center [1386, 540] width 218 height 18
click at [1355, 556] on button "[PERSON_NAME] và In" at bounding box center [1416, 559] width 177 height 26
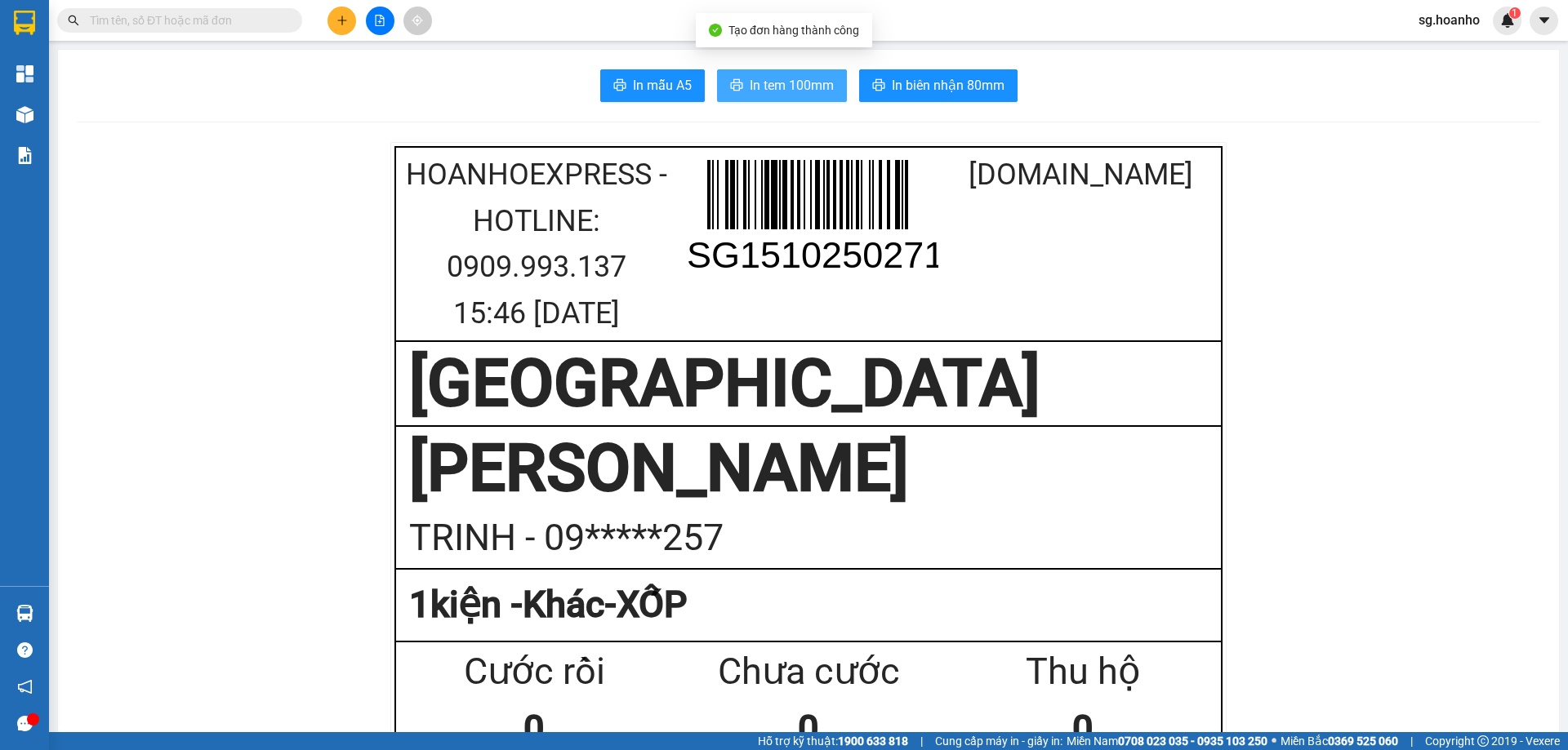
click at [787, 77] on span "In tem 100mm" at bounding box center [792, 85] width 84 height 21
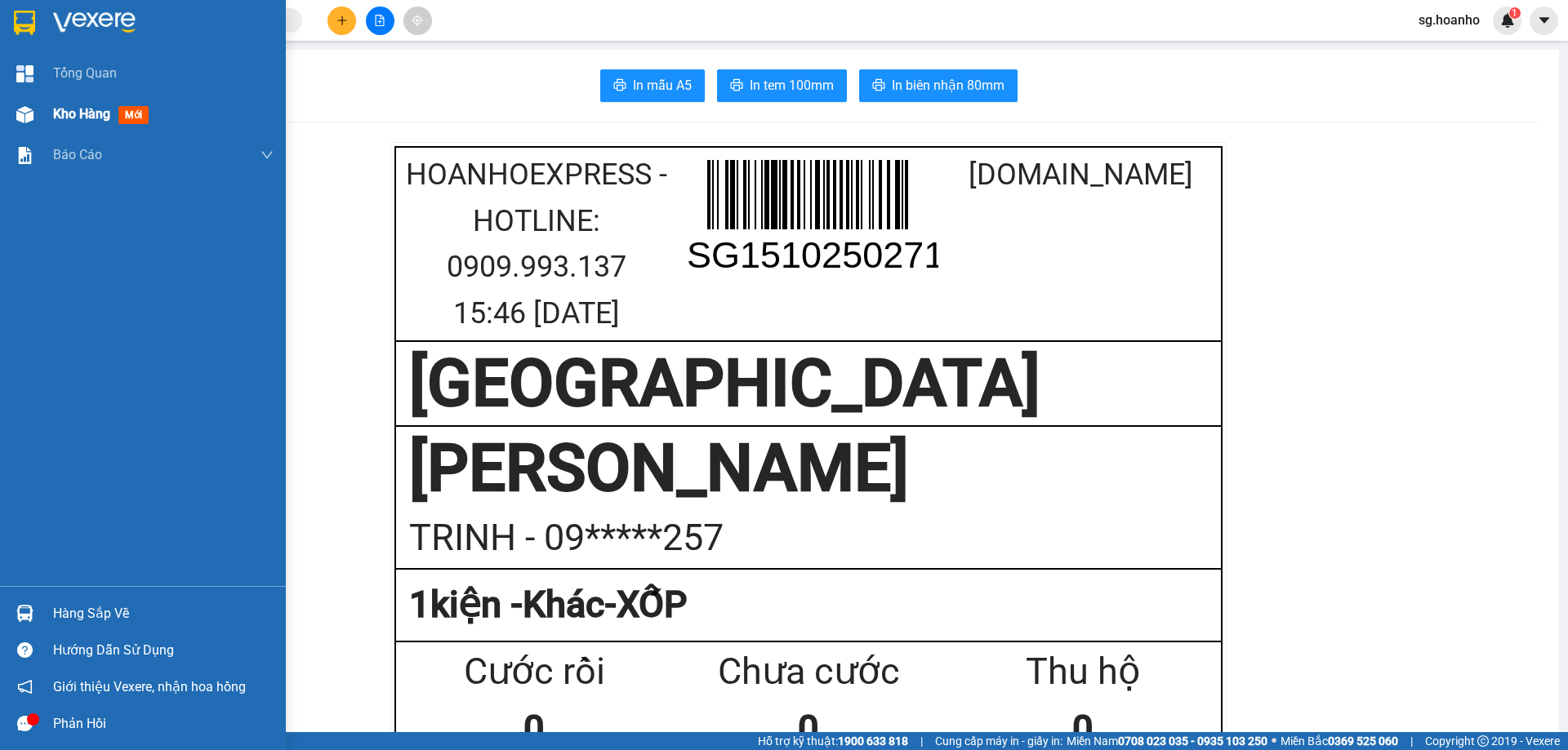
click at [136, 104] on div "Kho hàng mới" at bounding box center [104, 114] width 102 height 21
click at [136, 103] on div "Kho hàng mới" at bounding box center [163, 115] width 220 height 41
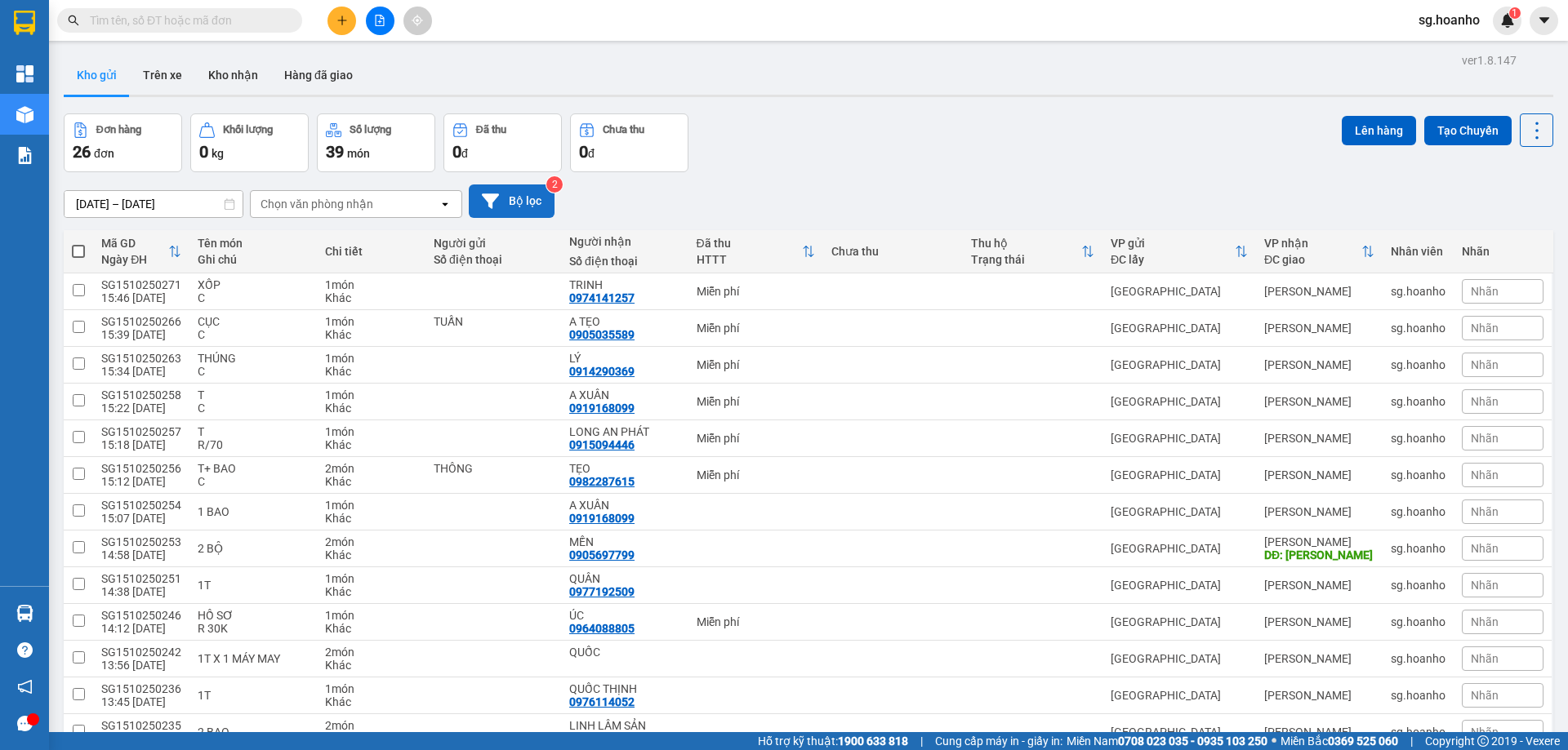
click at [539, 213] on button "Bộ lọc" at bounding box center [512, 201] width 86 height 33
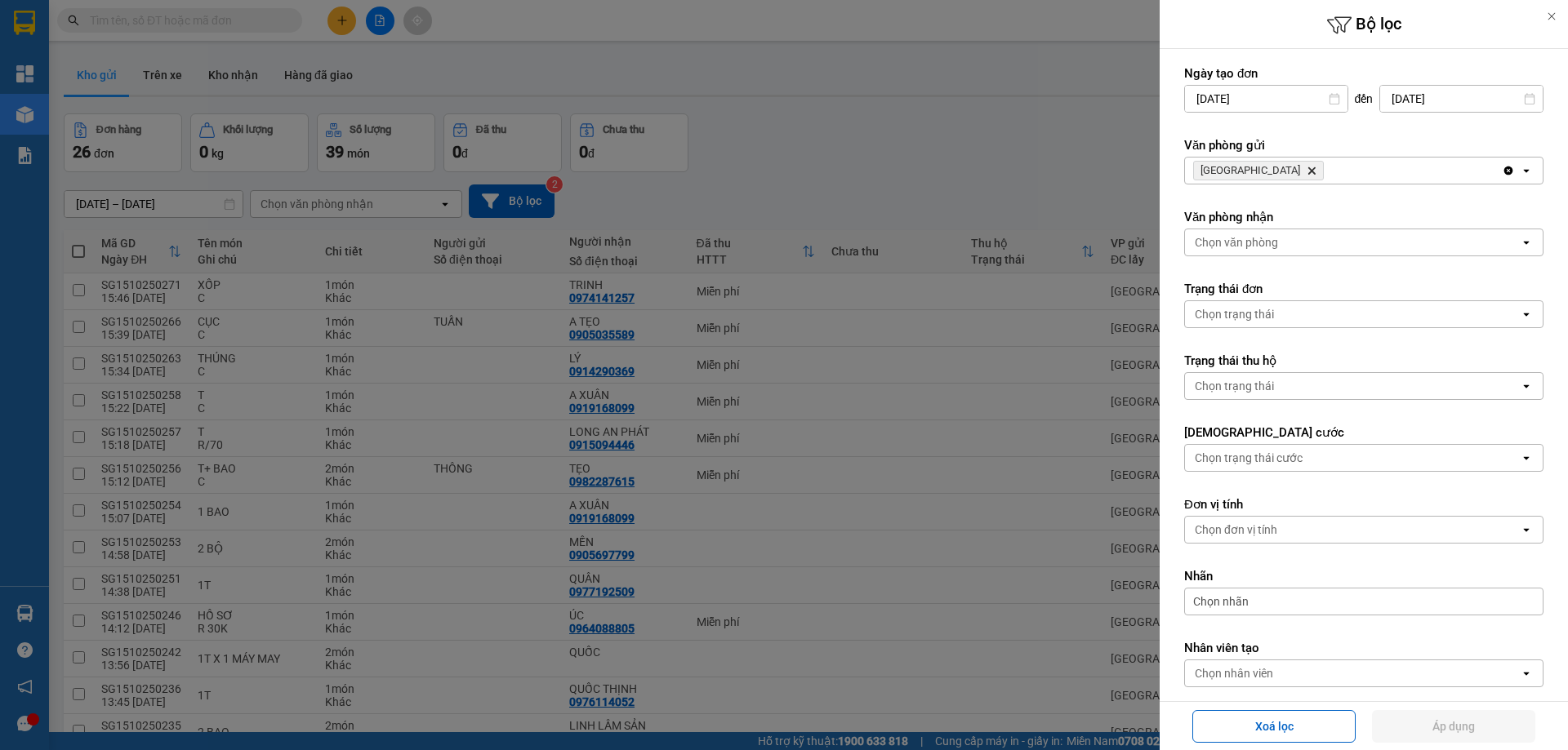
click at [1307, 170] on icon "Delete" at bounding box center [1311, 170] width 10 height 10
click at [1232, 177] on div "Chọn văn phòng" at bounding box center [1236, 170] width 83 height 17
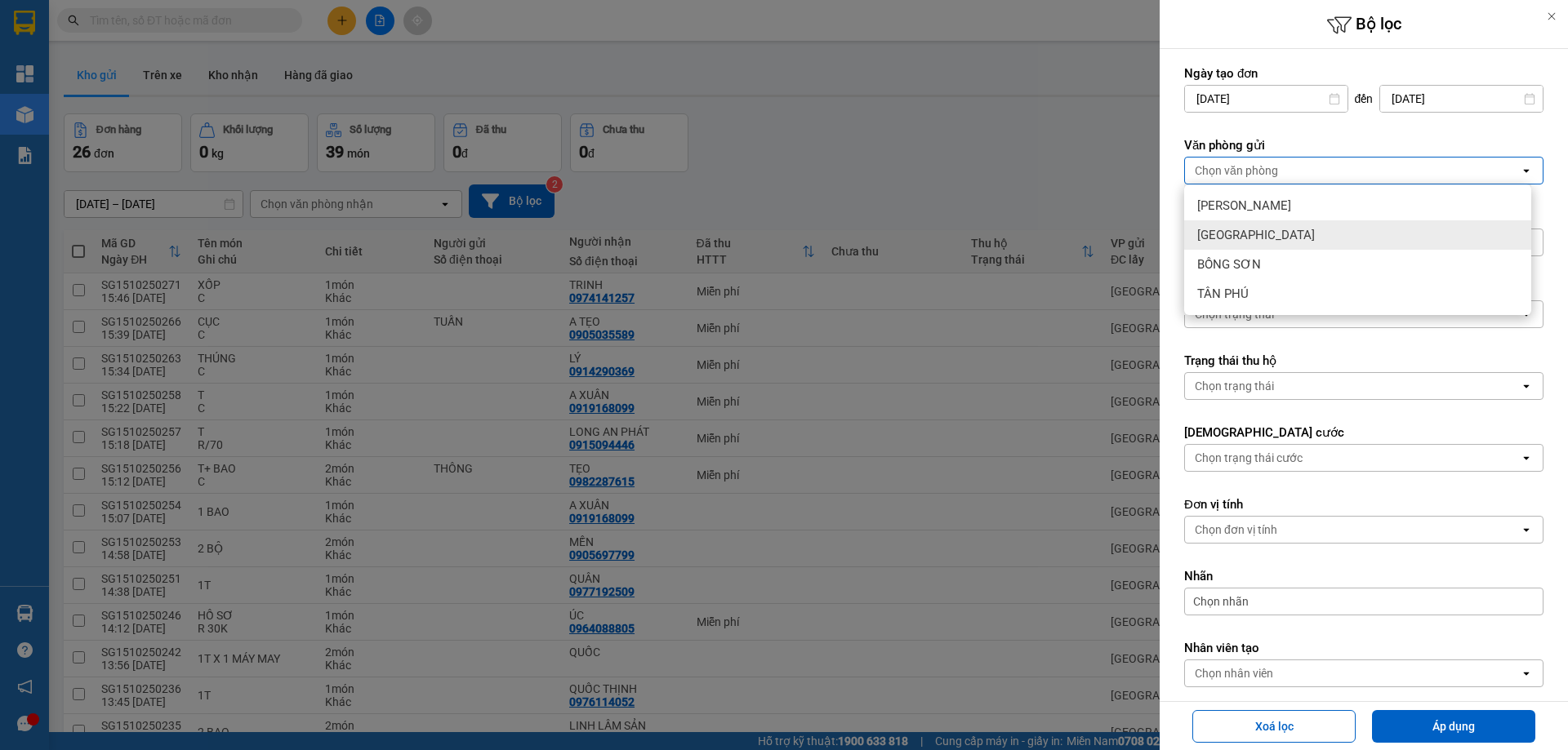
click at [1245, 237] on div "[GEOGRAPHIC_DATA]" at bounding box center [1357, 235] width 347 height 29
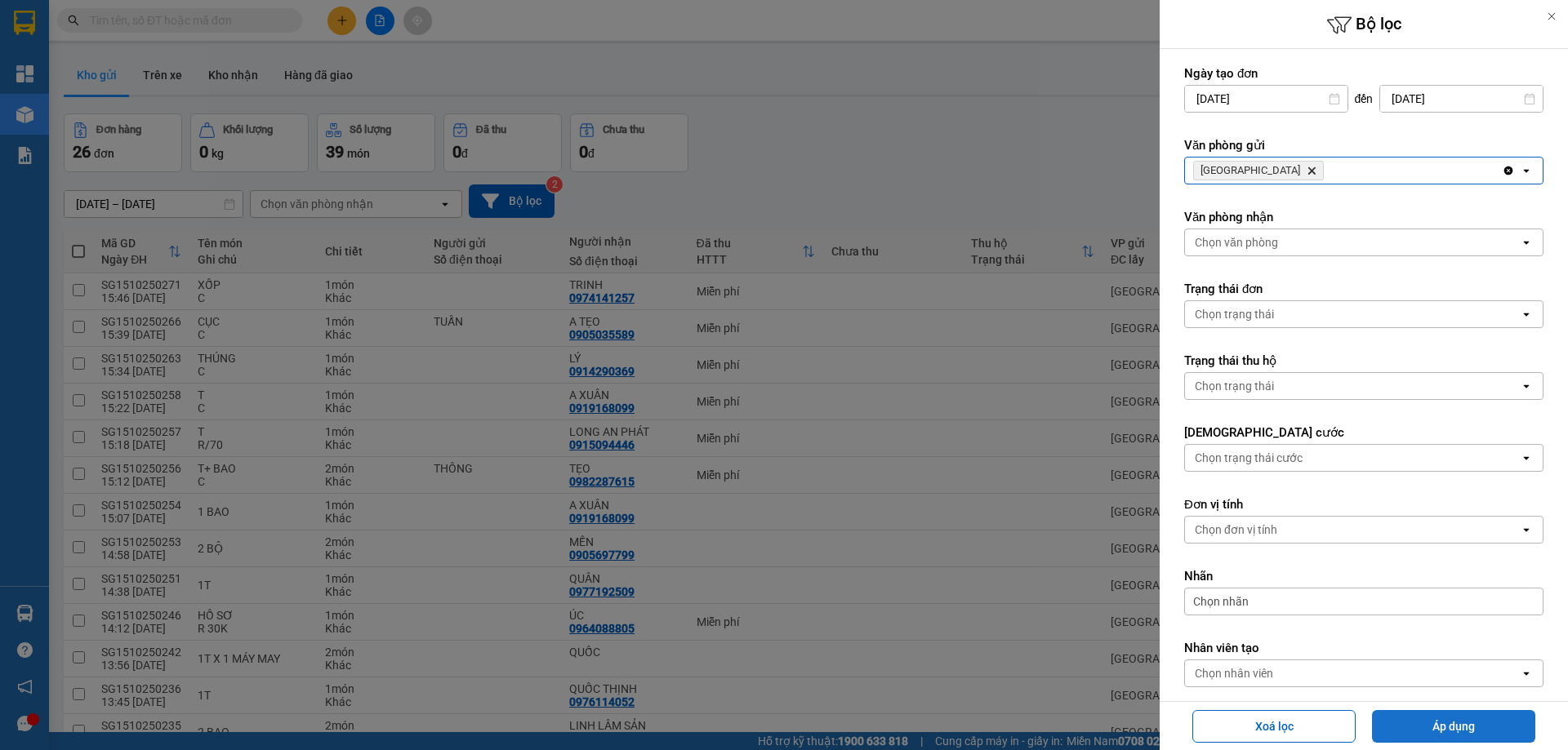
click at [1419, 721] on button "Áp dụng" at bounding box center [1453, 727] width 164 height 32
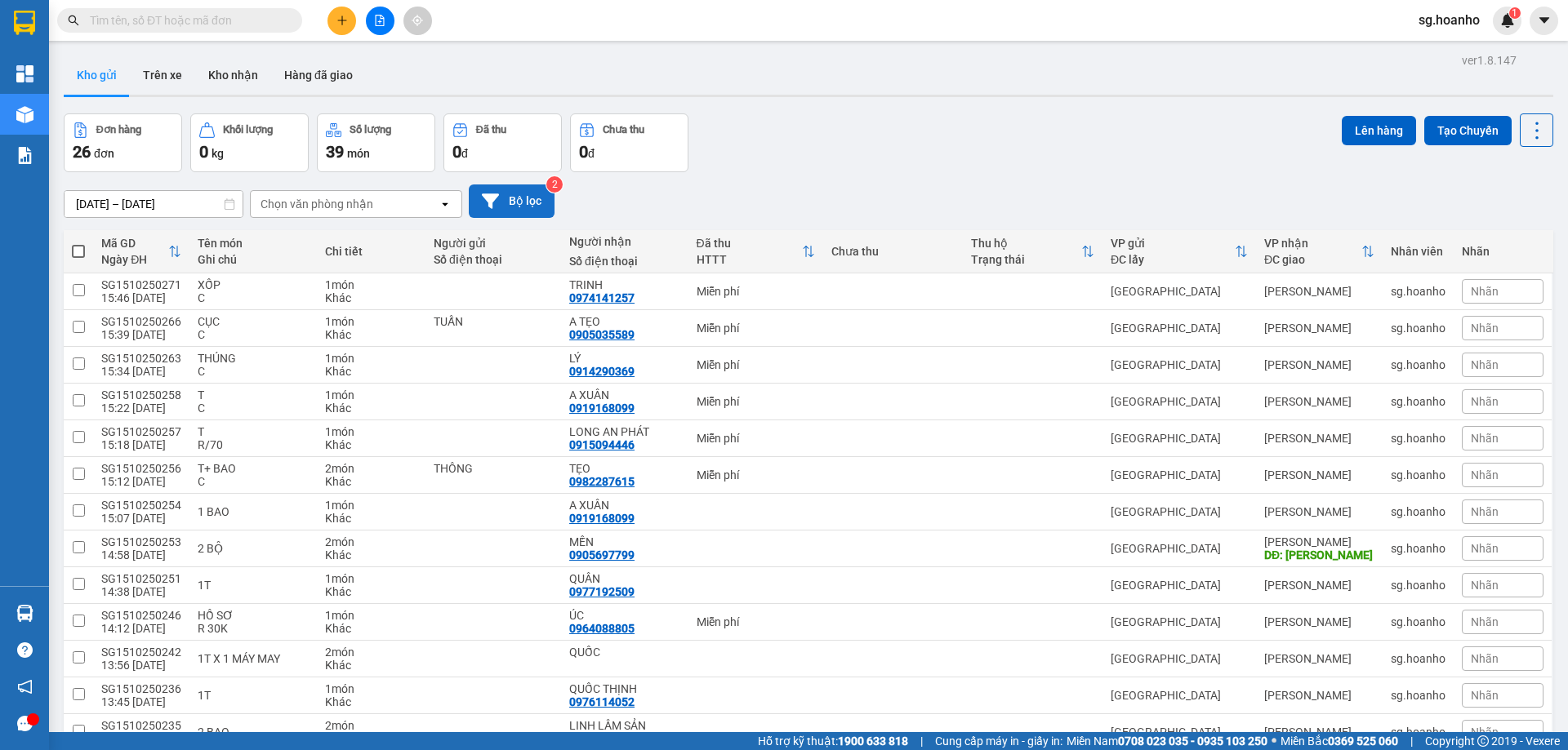
click at [509, 193] on button "Bộ lọc" at bounding box center [512, 201] width 86 height 33
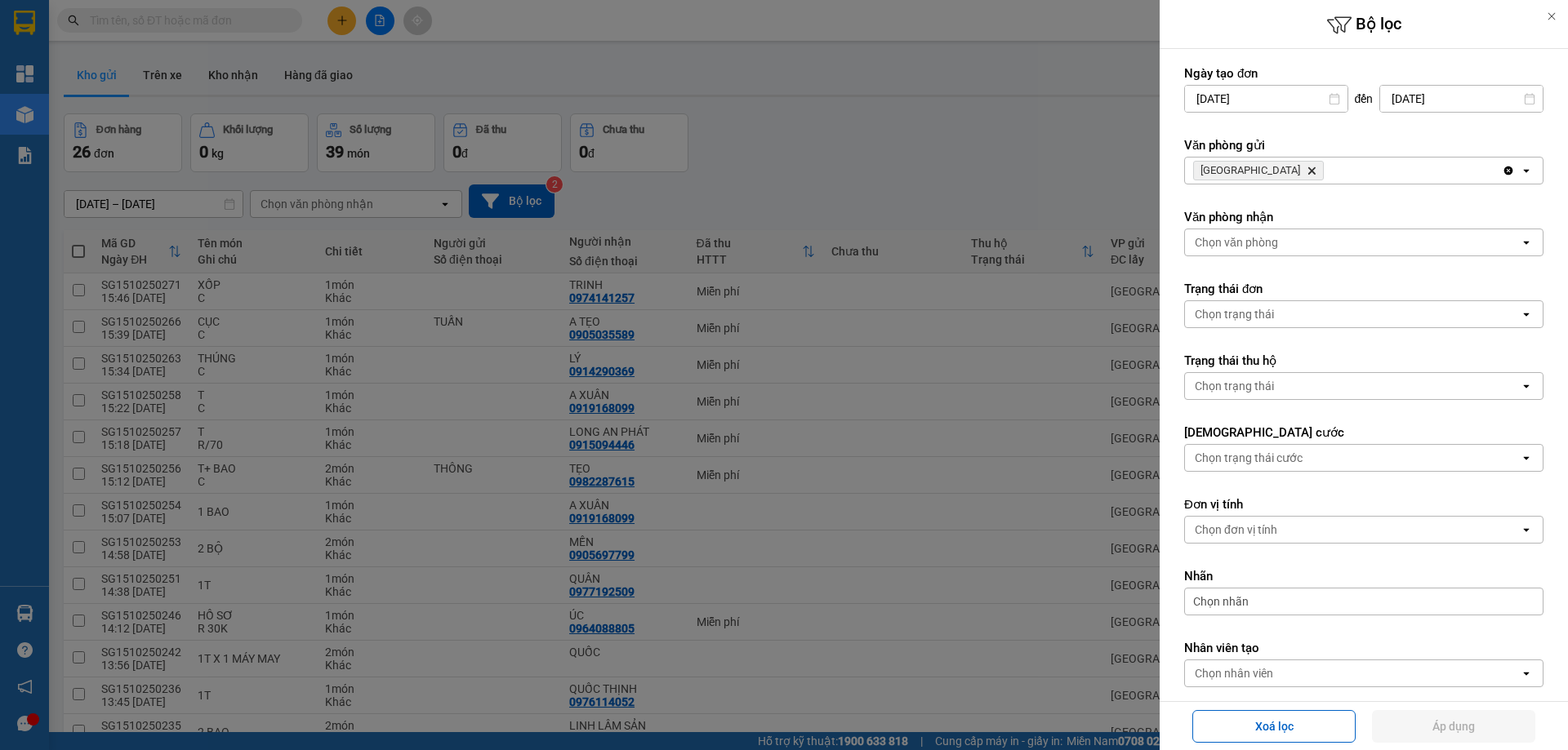
click at [1308, 171] on icon "SÀI GÒN, close by backspace" at bounding box center [1312, 171] width 8 height 8
click at [1239, 172] on div "Chọn văn phòng" at bounding box center [1236, 170] width 83 height 17
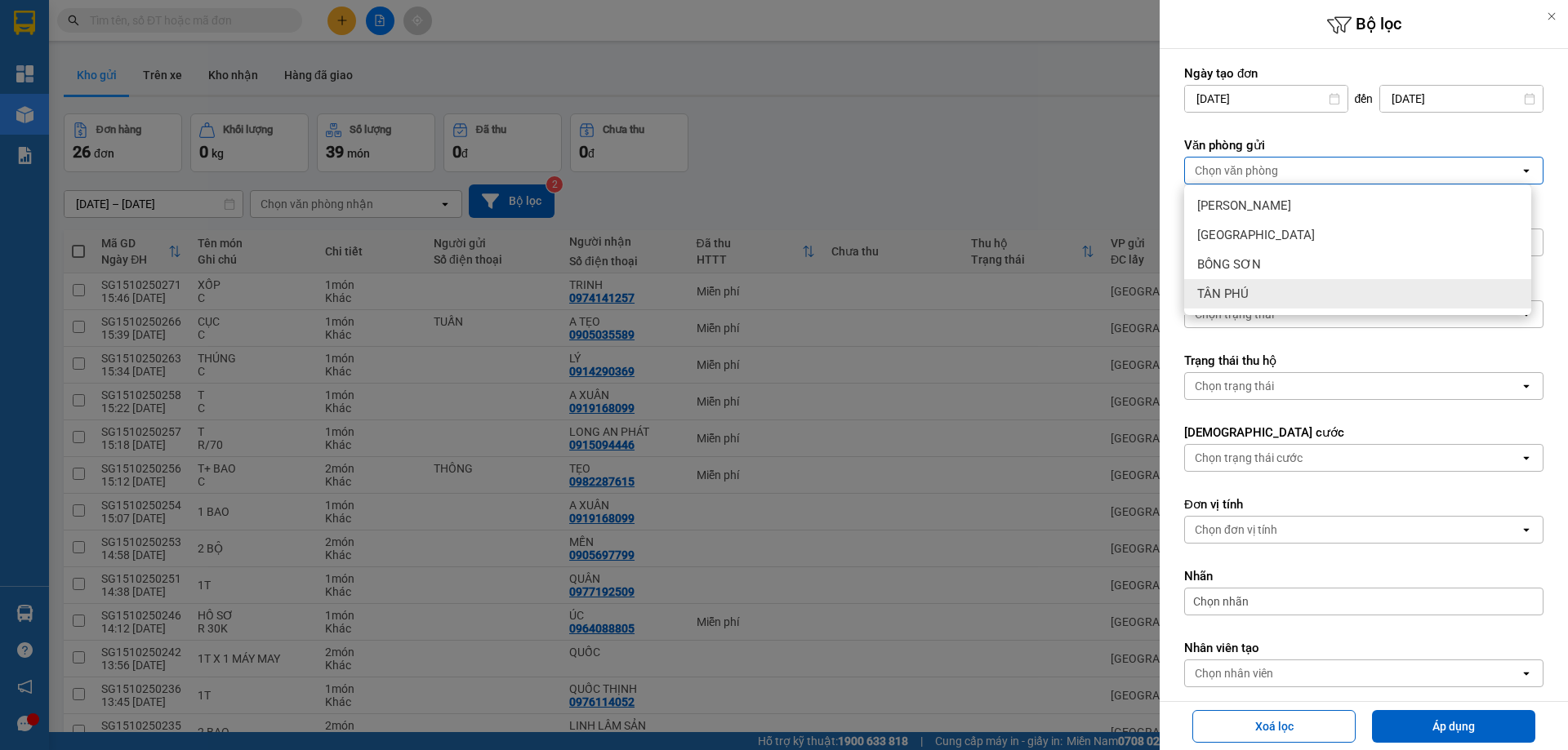
click at [1248, 291] on span "TÂN PHÚ" at bounding box center [1223, 294] width 52 height 17
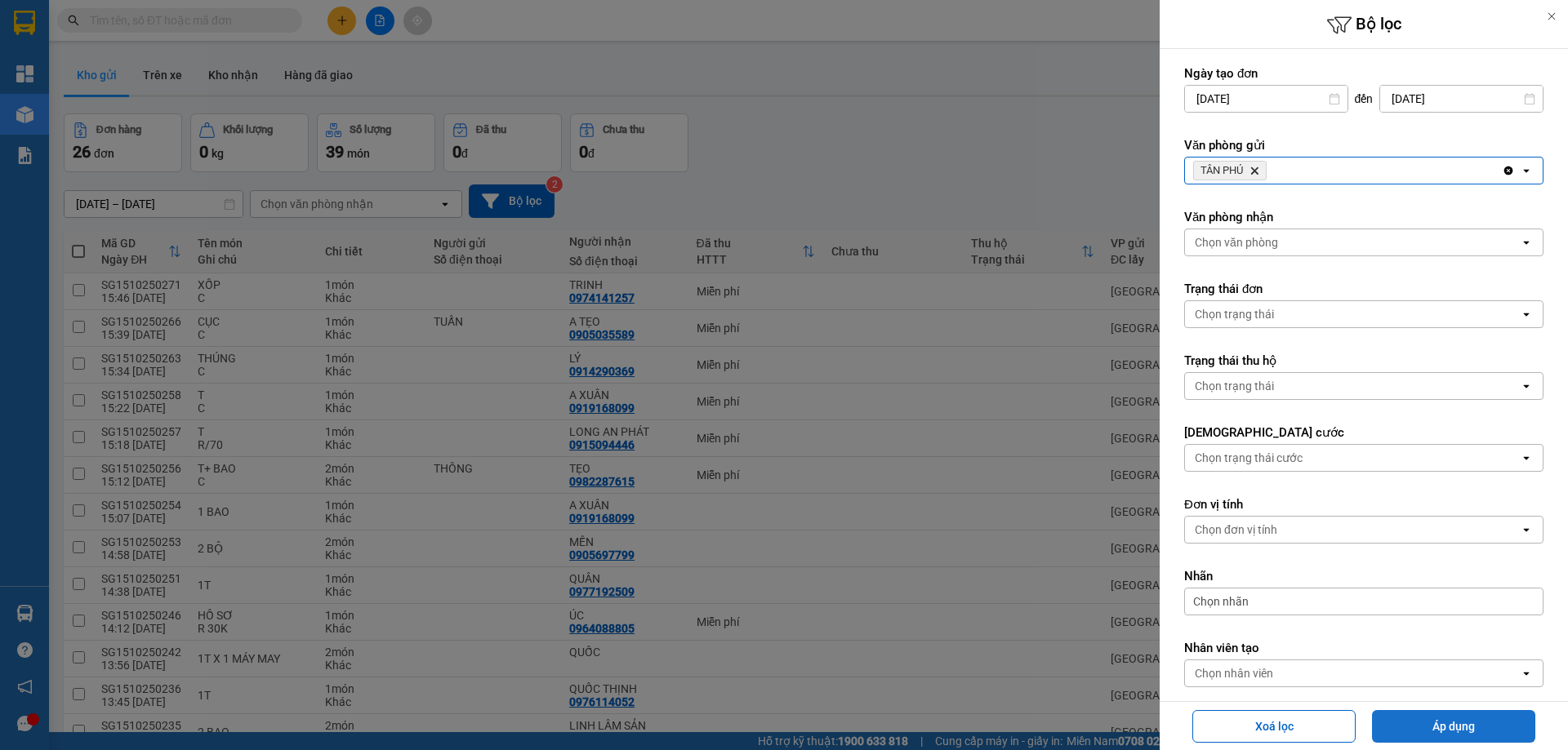
click at [1412, 723] on button "Áp dụng" at bounding box center [1453, 727] width 164 height 32
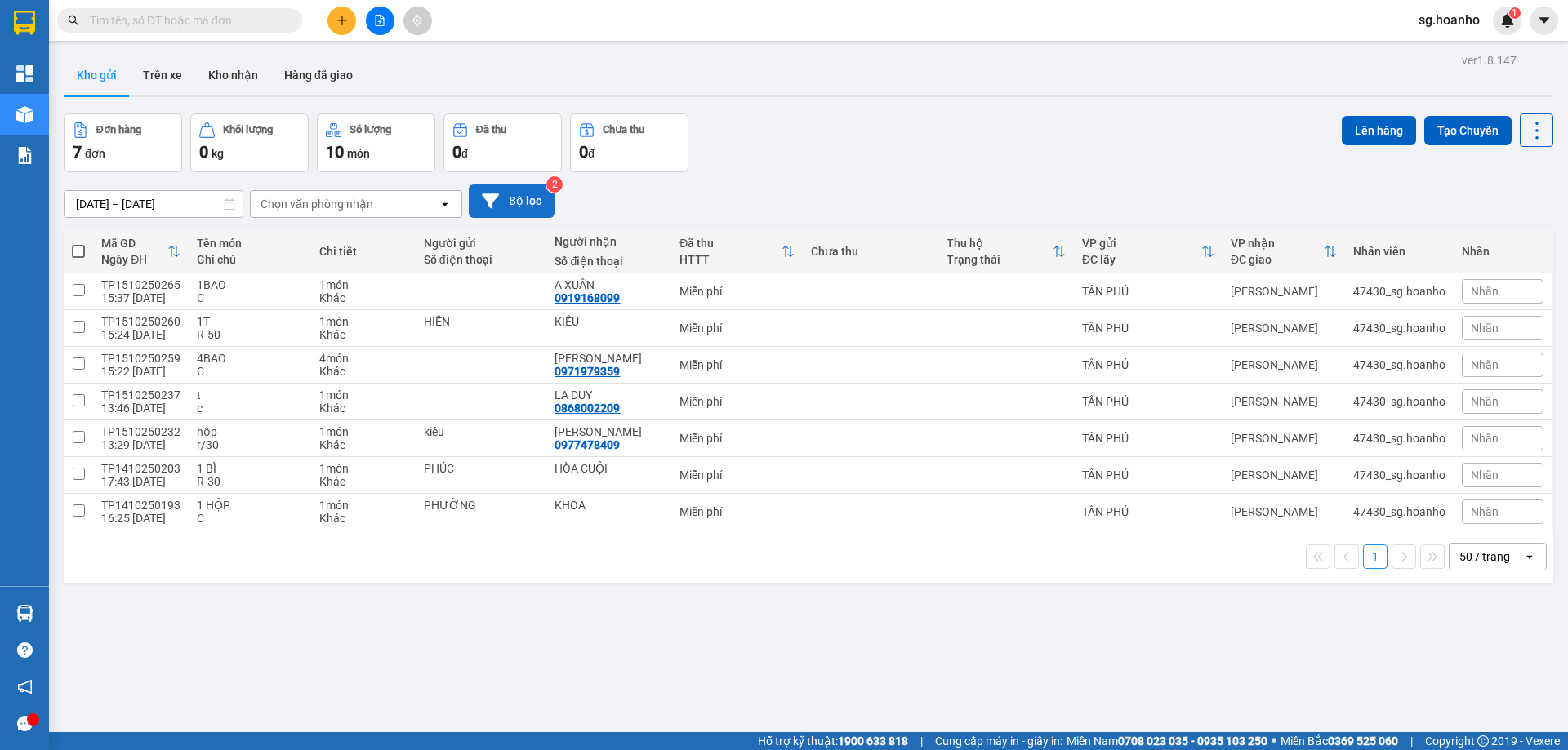
click at [528, 189] on button "Bộ lọc" at bounding box center [512, 201] width 86 height 33
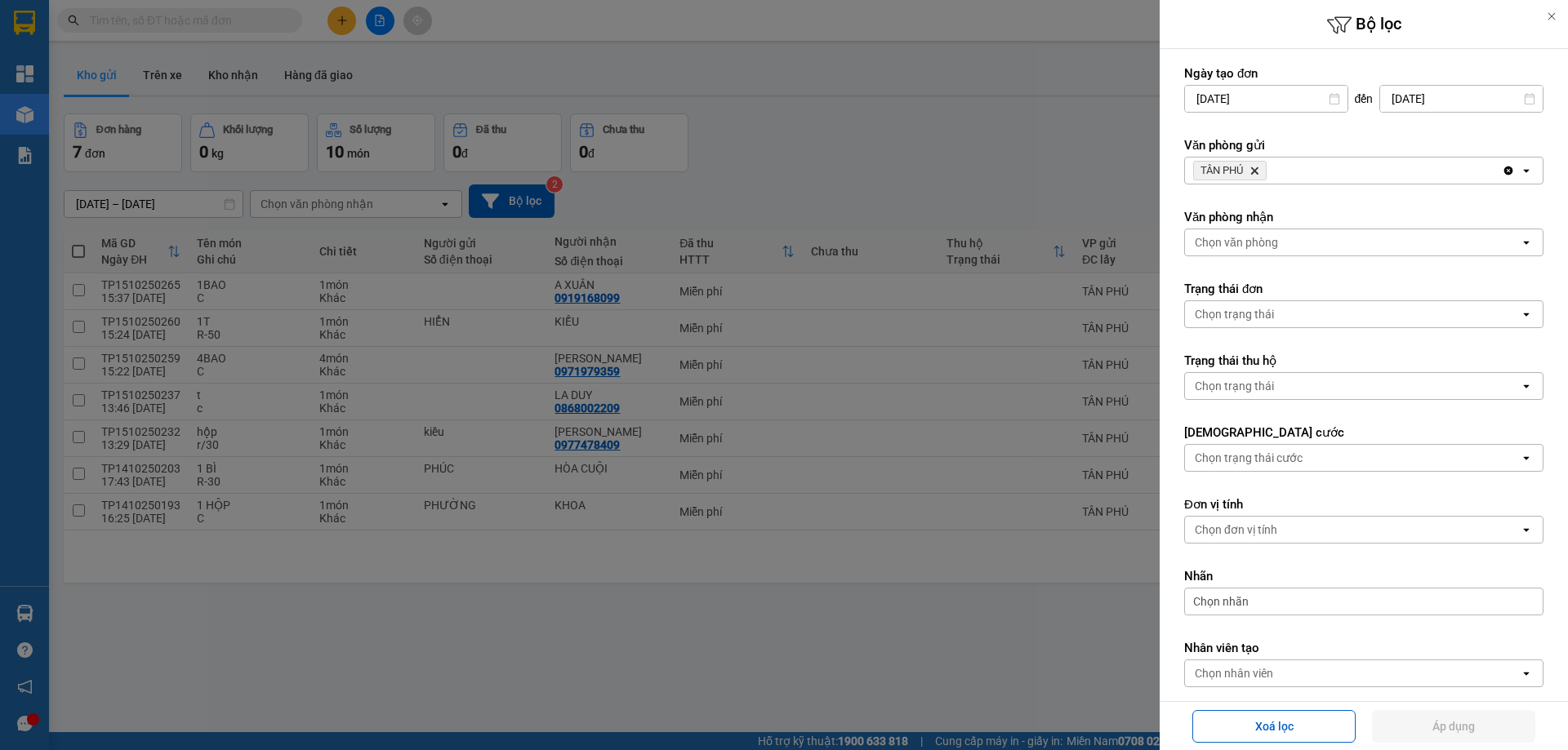
drag, startPoint x: 1258, startPoint y: 168, endPoint x: 1228, endPoint y: 179, distance: 32.0
click at [1247, 169] on span "TÂN PHÚ Delete" at bounding box center [1229, 170] width 73 height 20
click at [1228, 179] on span "TÂN PHÚ Delete" at bounding box center [1229, 170] width 73 height 20
click at [1257, 168] on icon "Delete" at bounding box center [1255, 170] width 10 height 10
click at [1244, 171] on div "Chọn văn phòng" at bounding box center [1236, 170] width 83 height 17
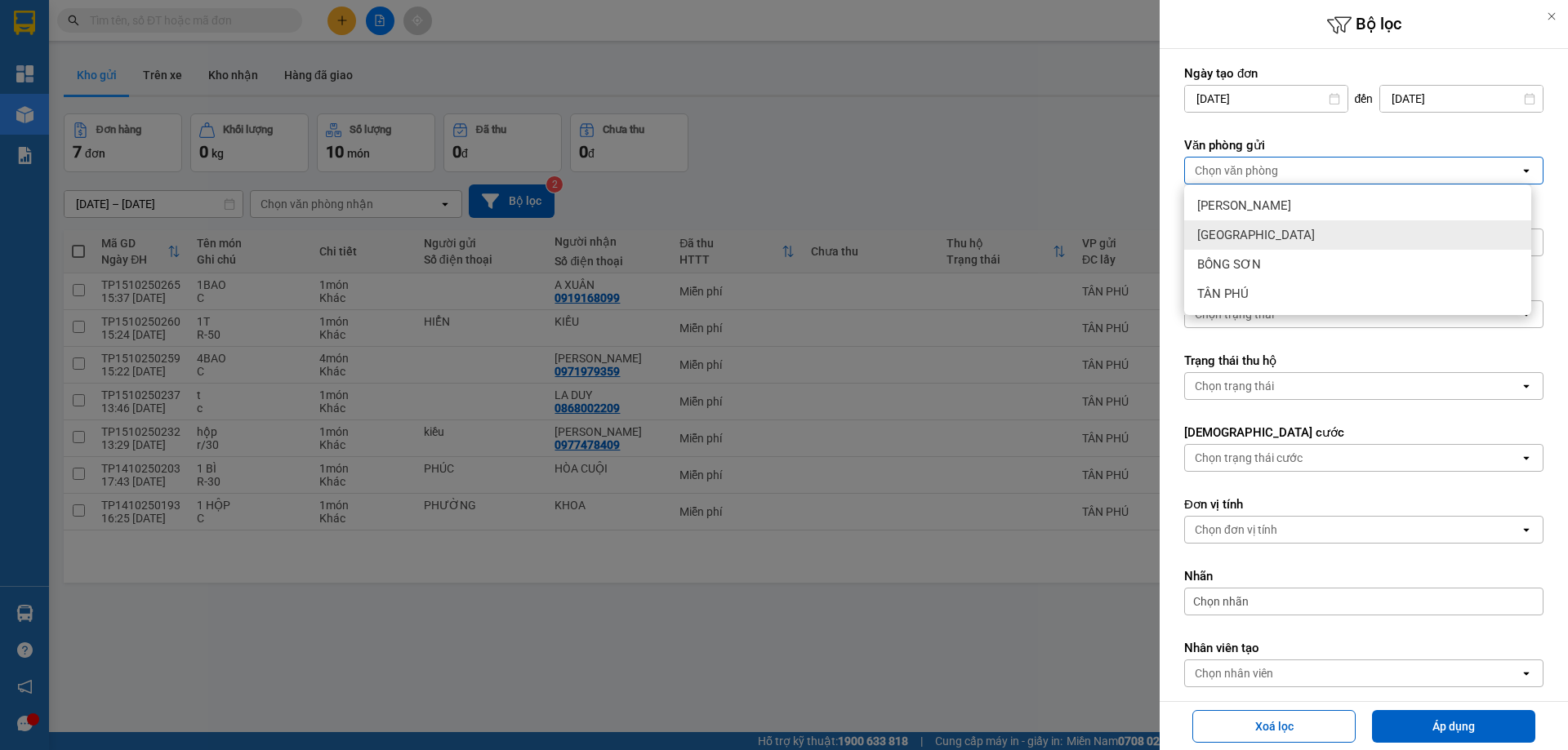
click at [1242, 228] on span "[GEOGRAPHIC_DATA]" at bounding box center [1257, 235] width 118 height 17
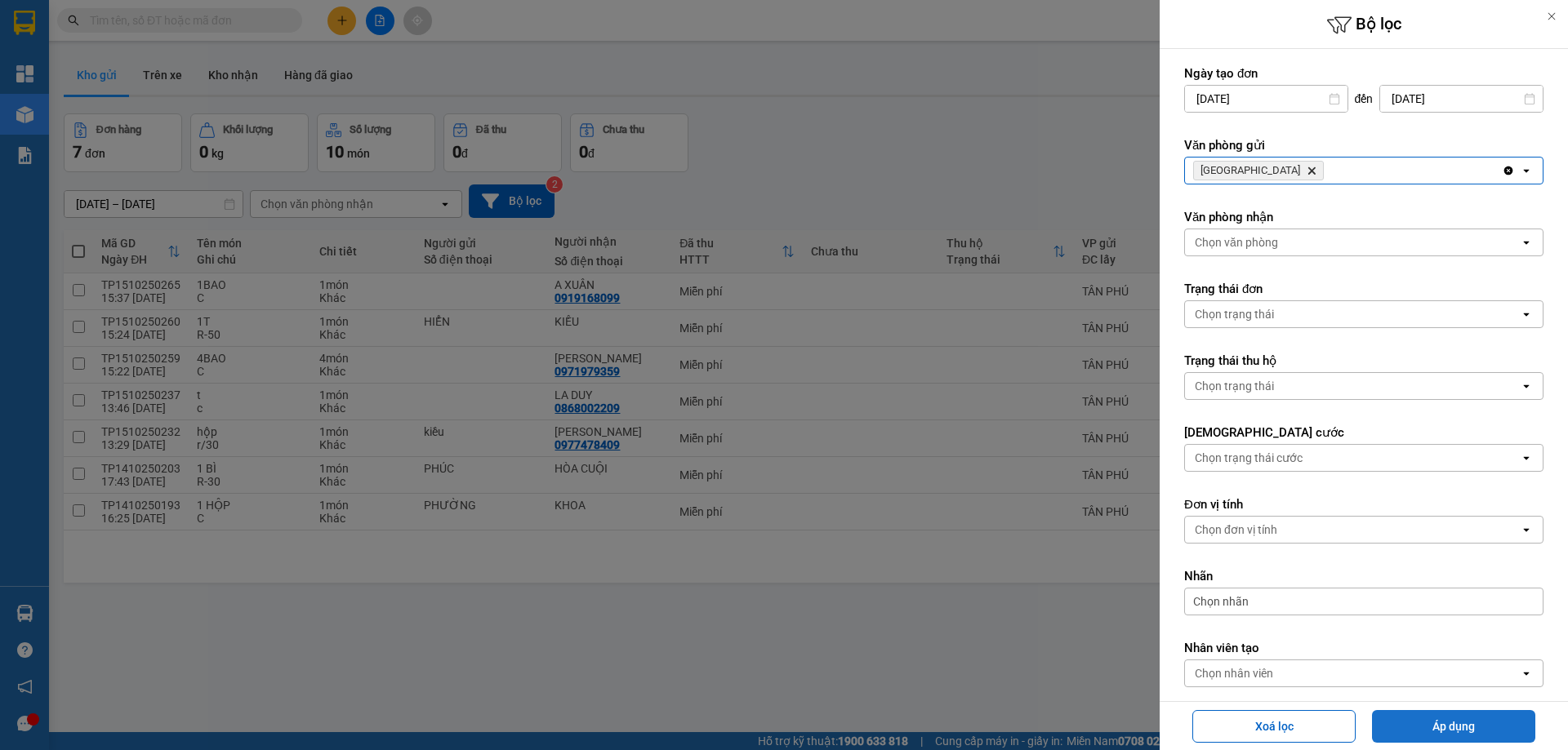
click at [1395, 733] on button "Áp dụng" at bounding box center [1453, 727] width 164 height 32
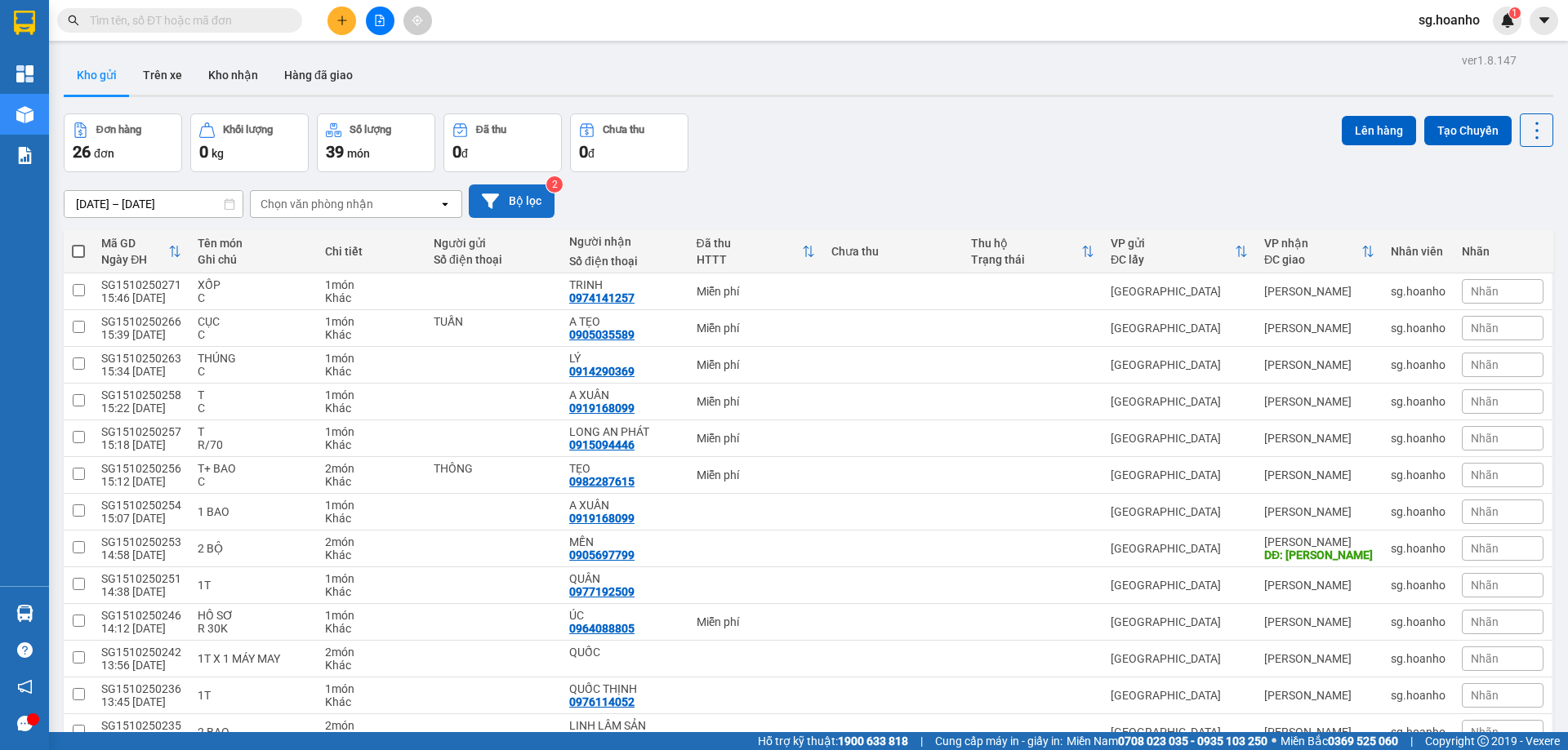
click at [526, 209] on button "Bộ lọc" at bounding box center [512, 201] width 86 height 33
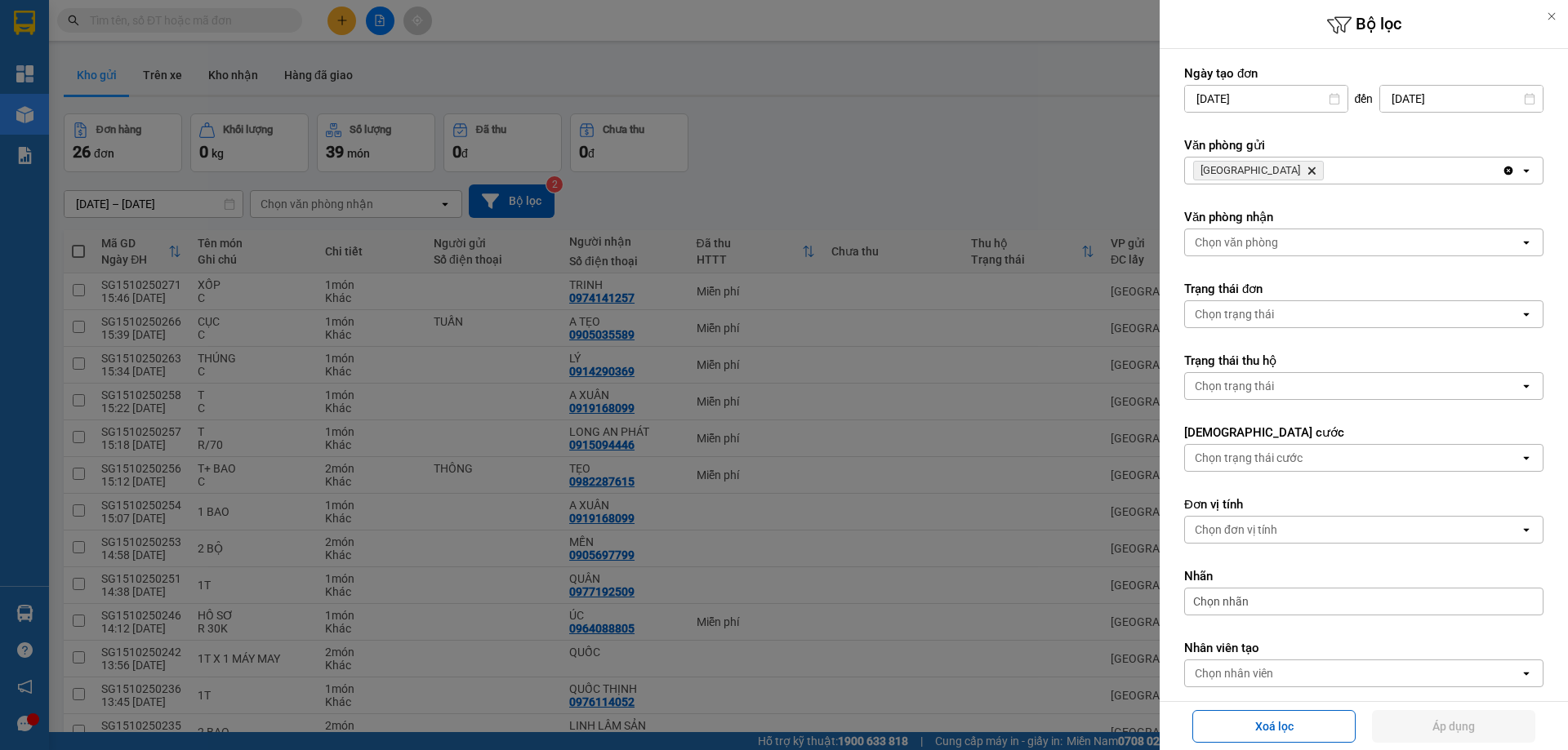
click at [1307, 170] on icon "Delete" at bounding box center [1311, 170] width 10 height 10
click at [1236, 175] on div "Chọn văn phòng" at bounding box center [1236, 170] width 83 height 17
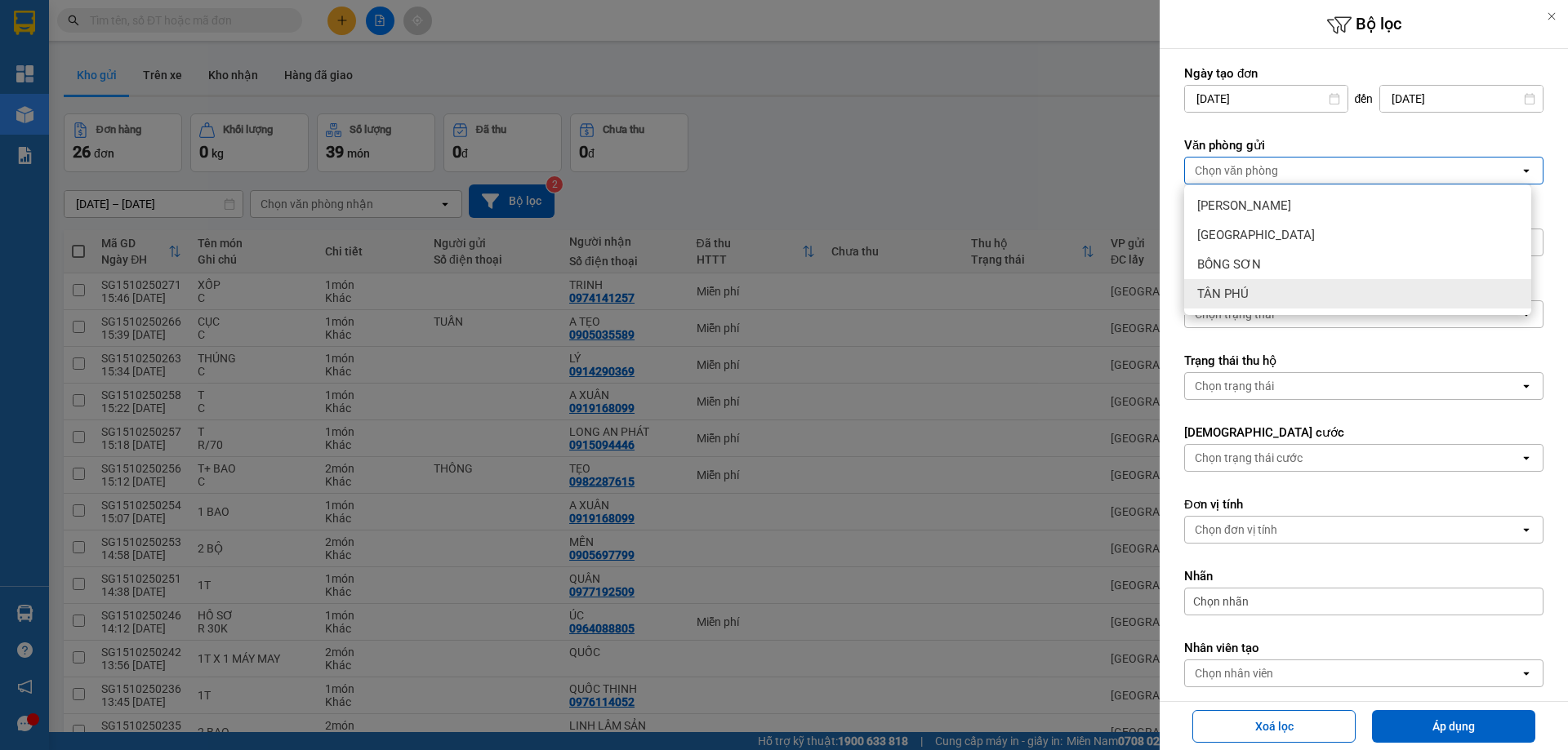
click at [1233, 297] on span "TÂN PHÚ" at bounding box center [1223, 294] width 52 height 17
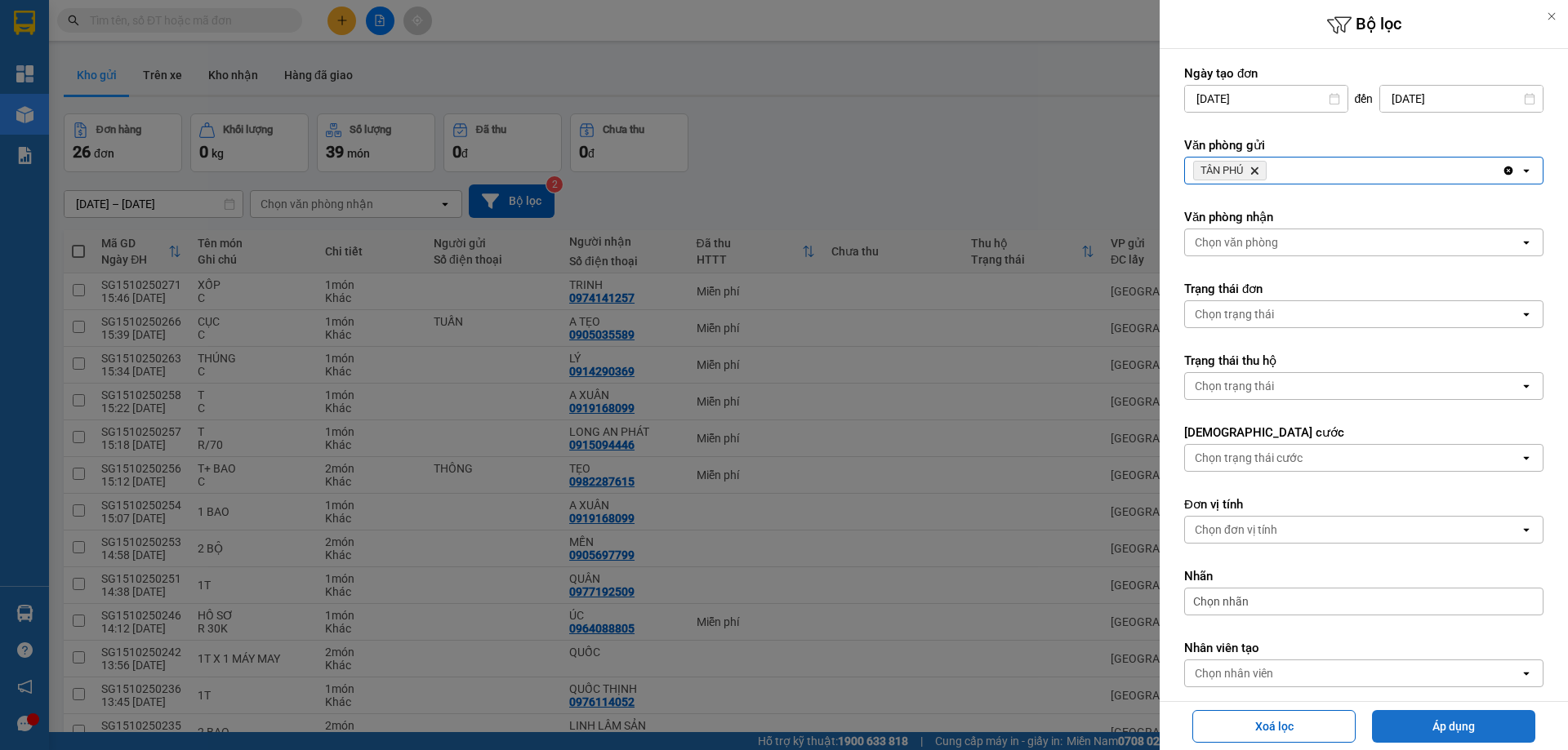
click at [1434, 723] on button "Áp dụng" at bounding box center [1453, 727] width 164 height 32
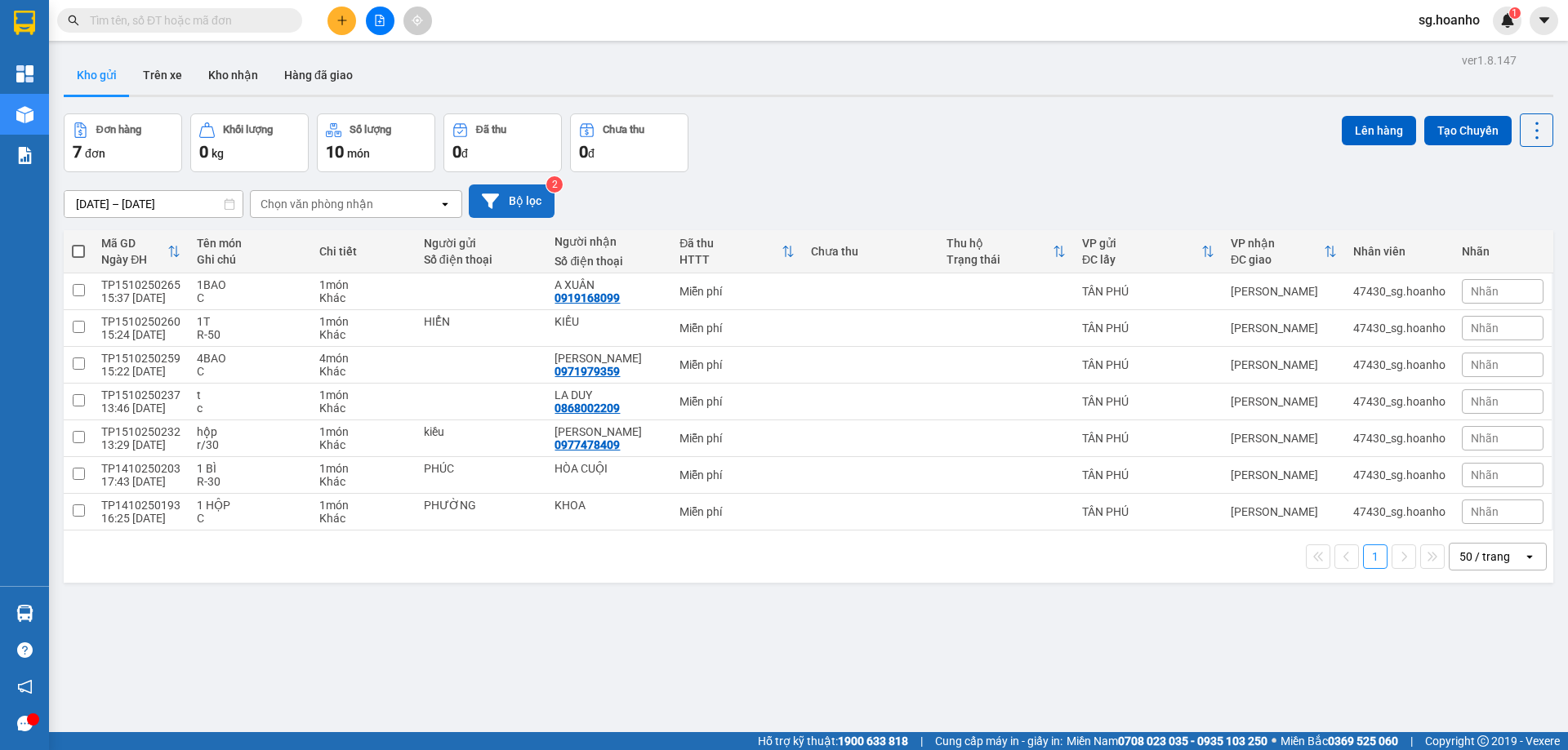
click at [531, 209] on button "Bộ lọc" at bounding box center [512, 201] width 86 height 33
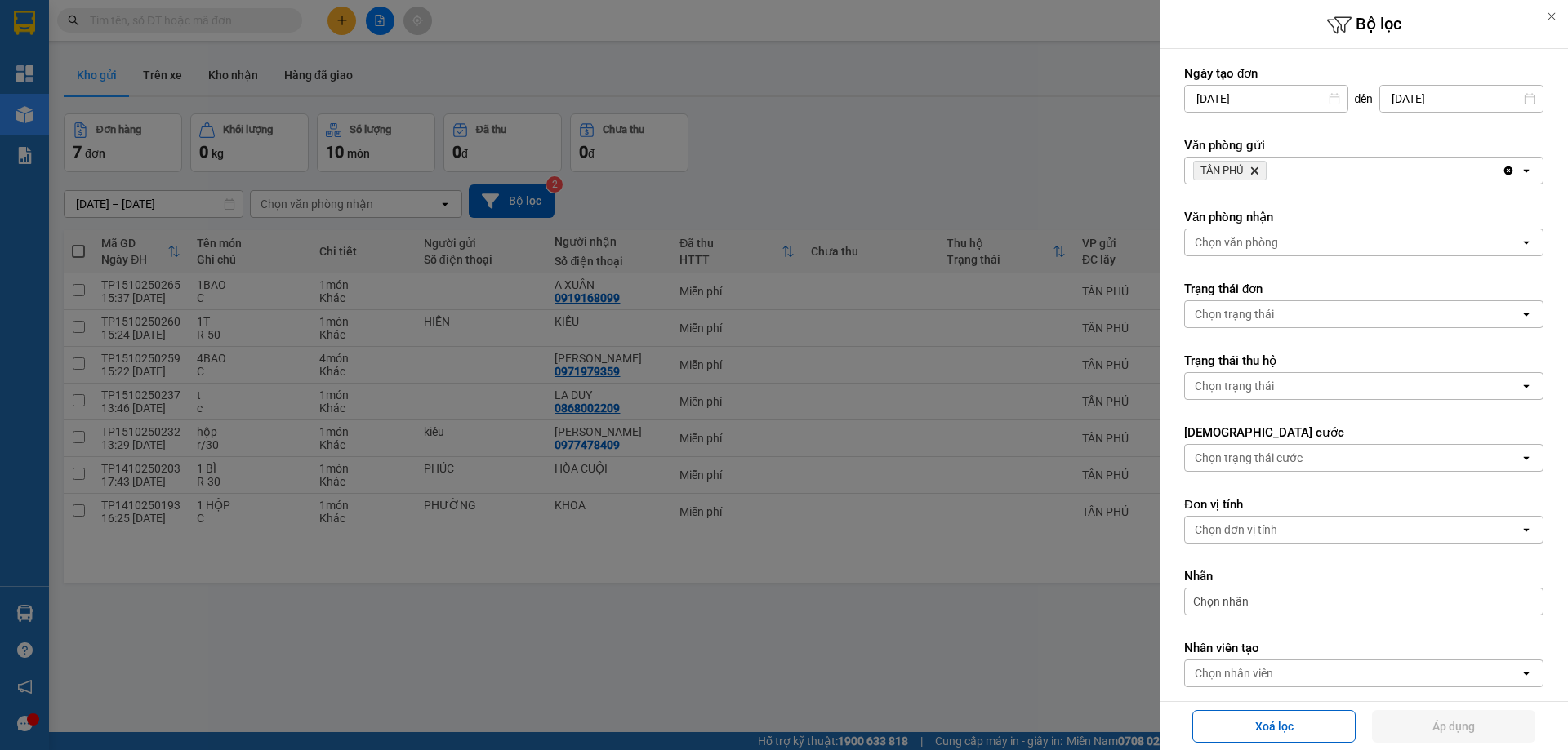
click at [1256, 168] on icon "Delete" at bounding box center [1255, 170] width 10 height 10
click at [1242, 170] on div "Chọn văn phòng" at bounding box center [1236, 170] width 83 height 17
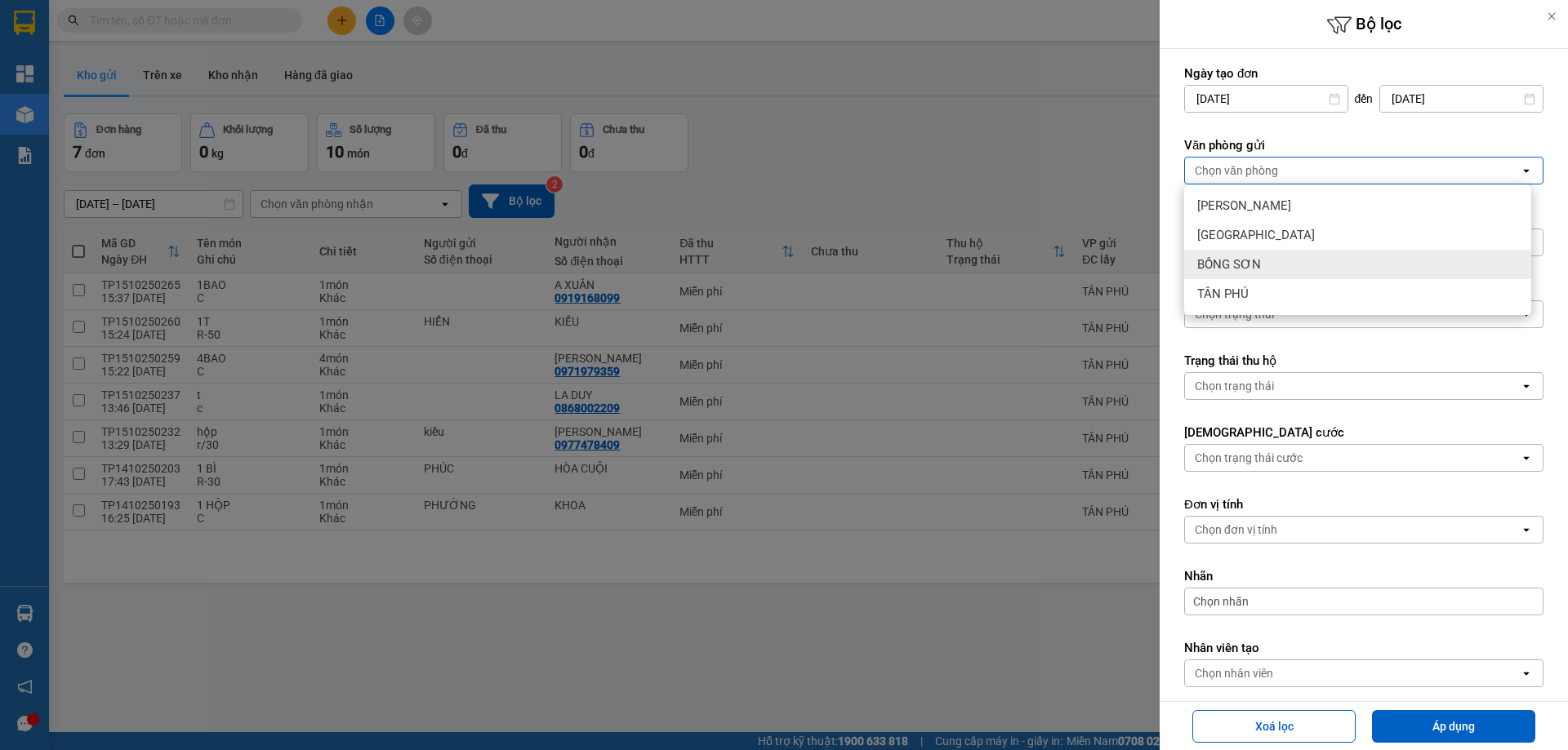
click at [1242, 258] on span "BỒNG SƠN" at bounding box center [1229, 264] width 64 height 17
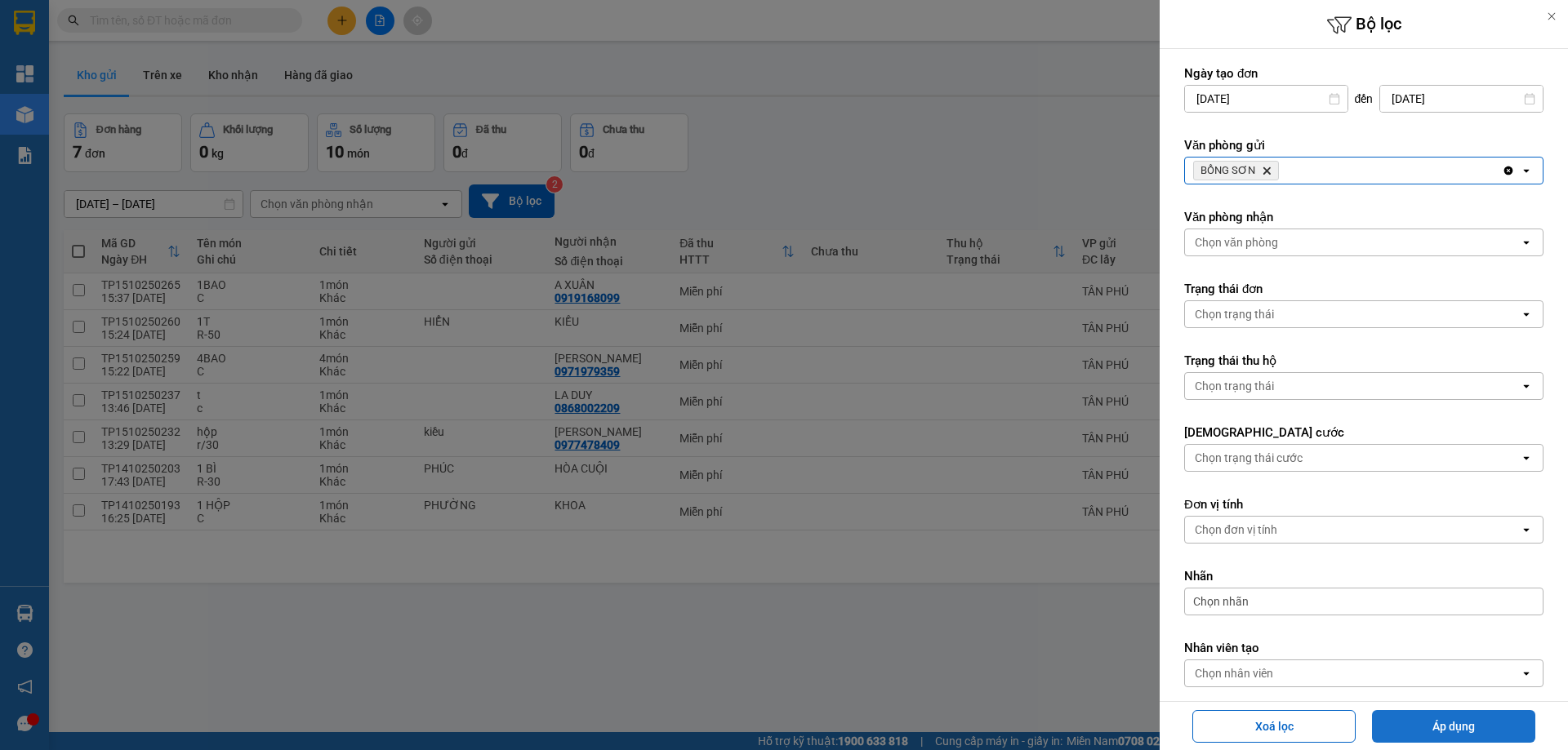
click at [1424, 719] on button "Áp dụng" at bounding box center [1453, 727] width 164 height 32
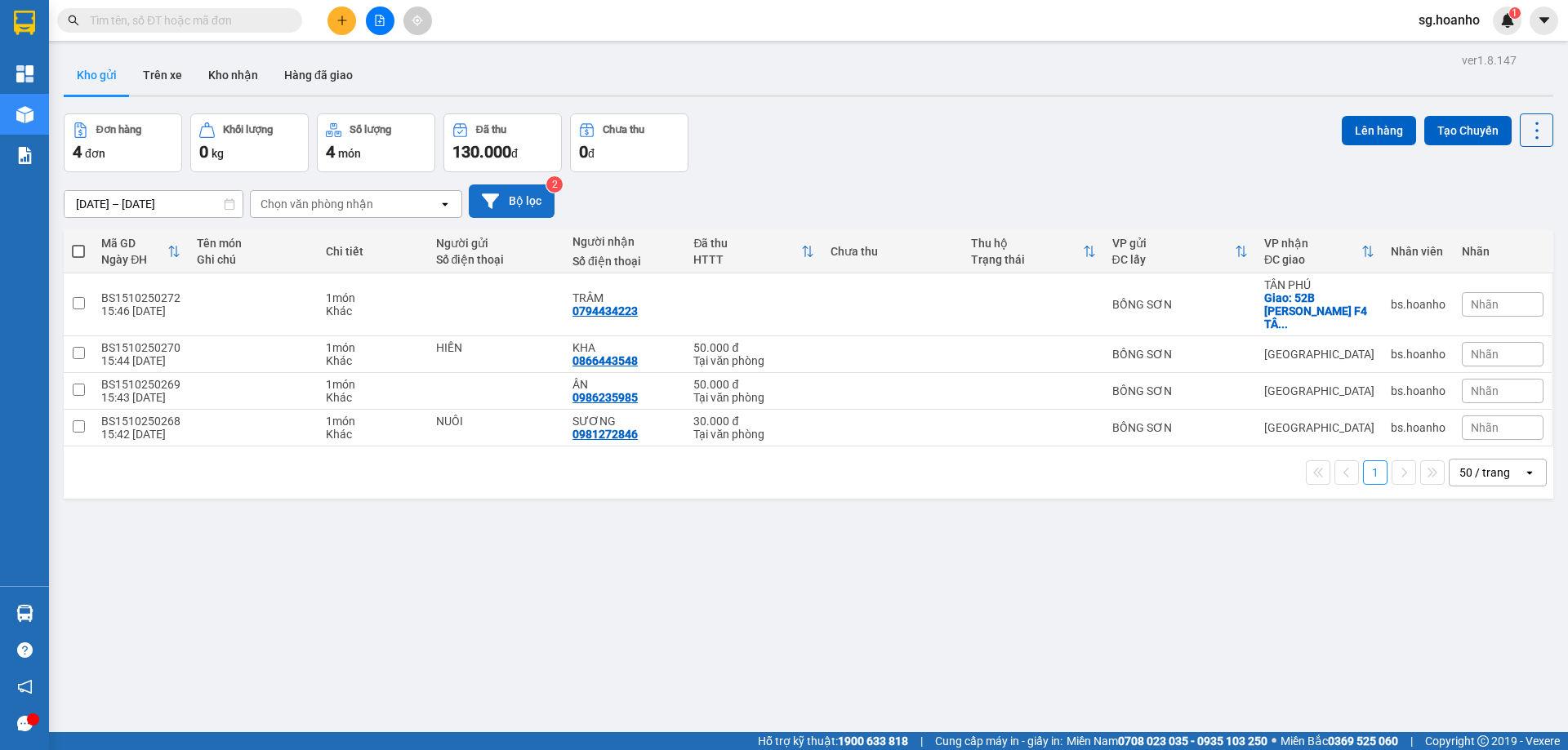
click at [531, 199] on button "Bộ lọc" at bounding box center [512, 201] width 86 height 33
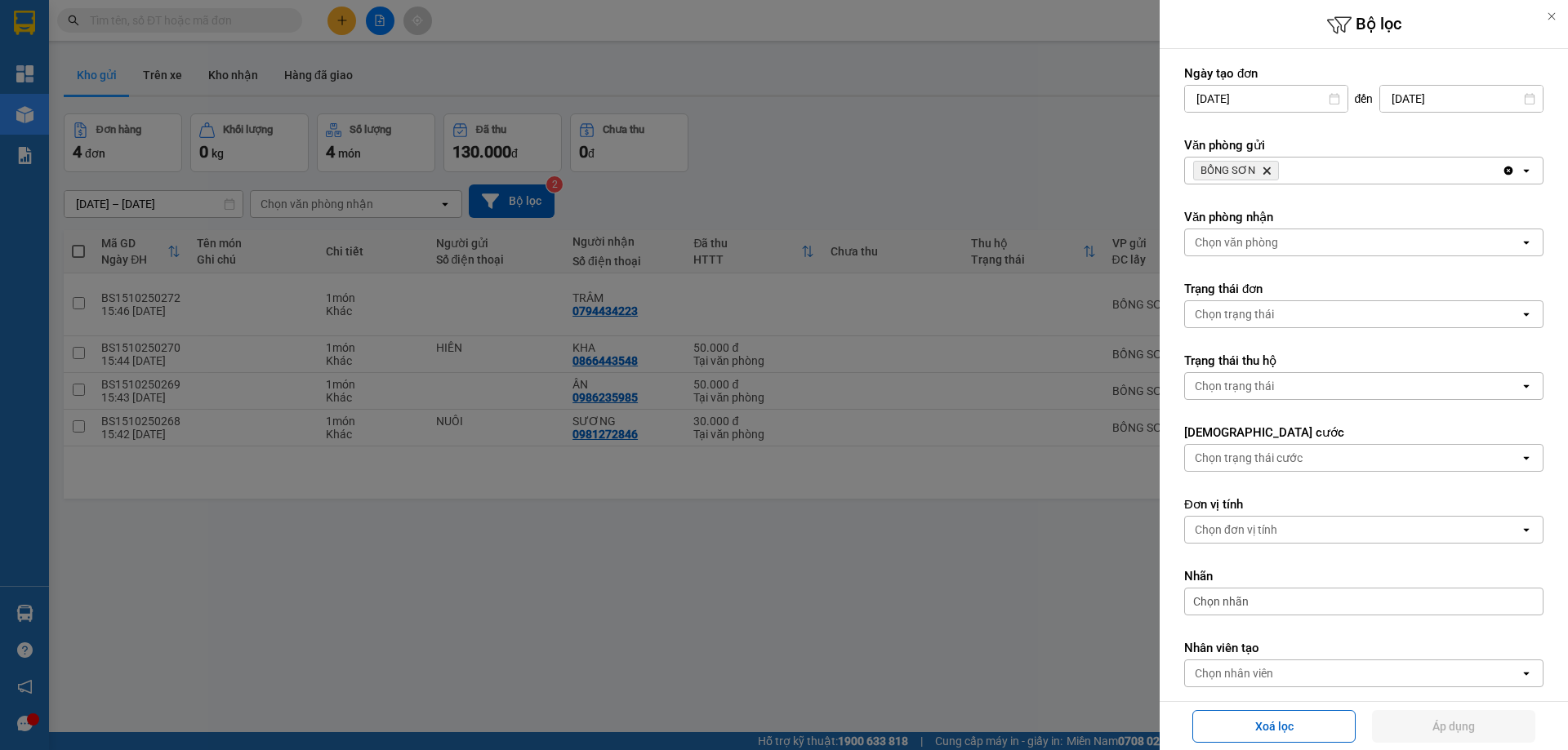
click at [1266, 166] on icon "Delete" at bounding box center [1266, 170] width 10 height 10
click at [1261, 164] on div "Chọn văn phòng" at bounding box center [1236, 170] width 83 height 17
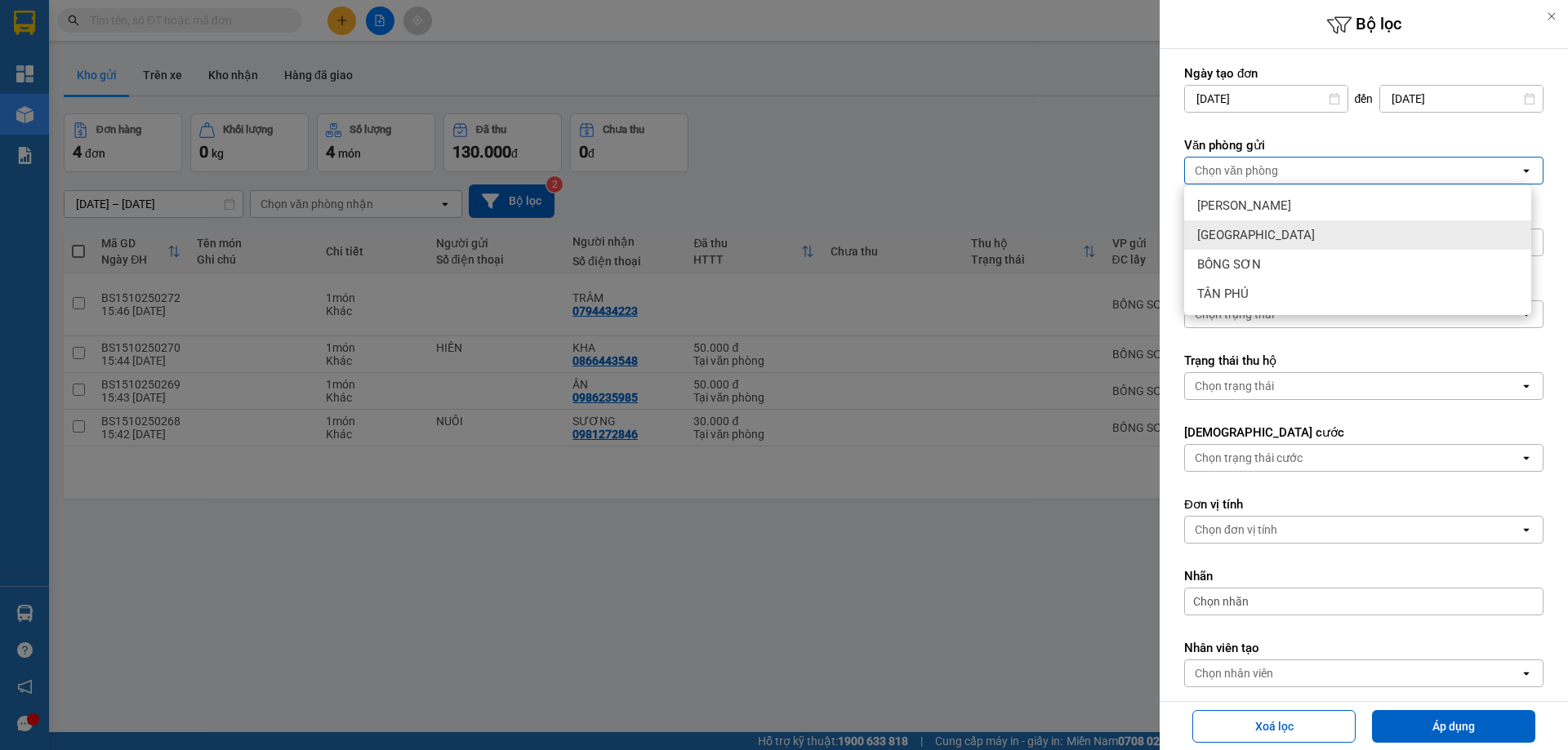
click at [1252, 229] on div "[GEOGRAPHIC_DATA]" at bounding box center [1357, 235] width 347 height 29
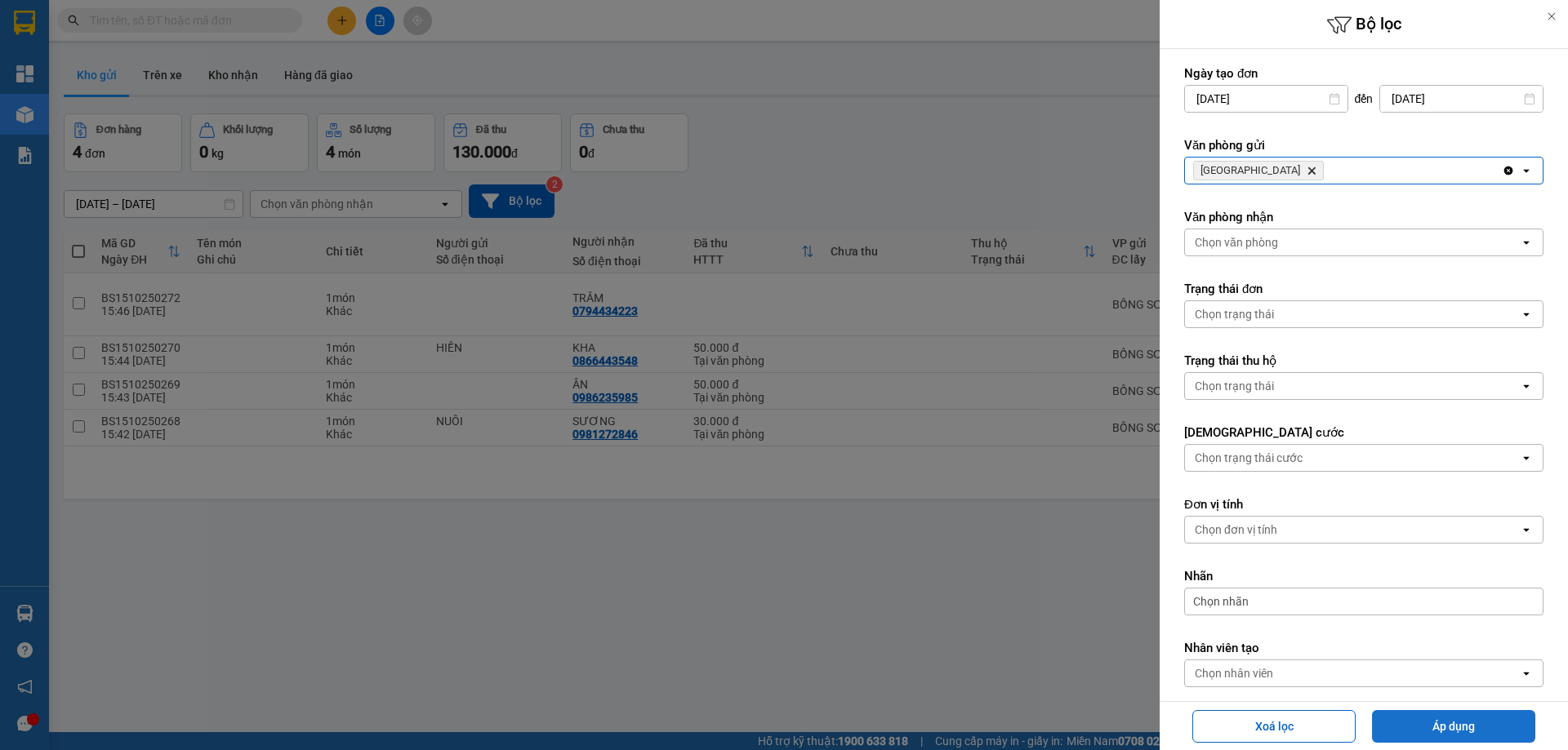
click at [1447, 732] on button "Áp dụng" at bounding box center [1453, 727] width 164 height 32
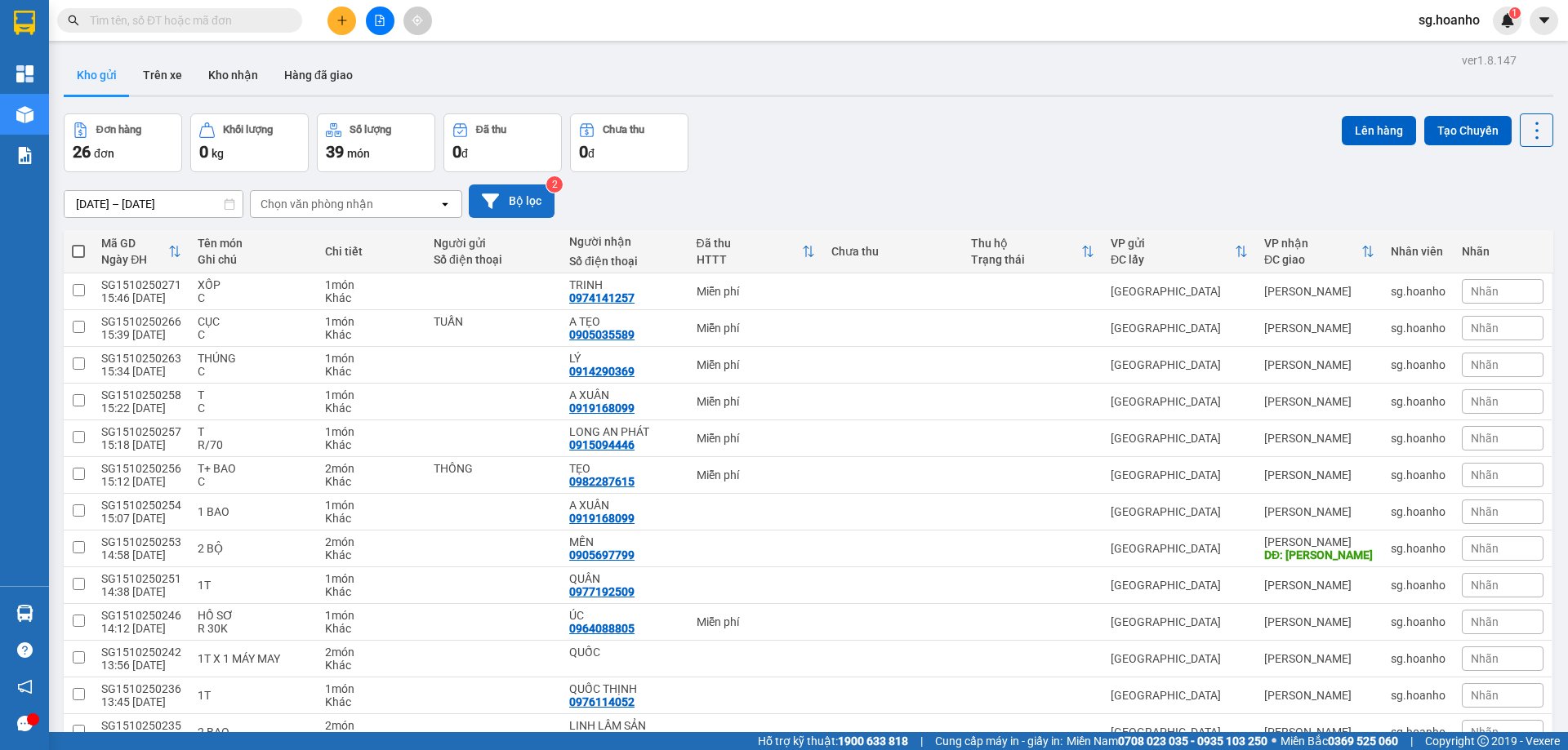
click at [534, 198] on button "Bộ lọc" at bounding box center [512, 201] width 86 height 33
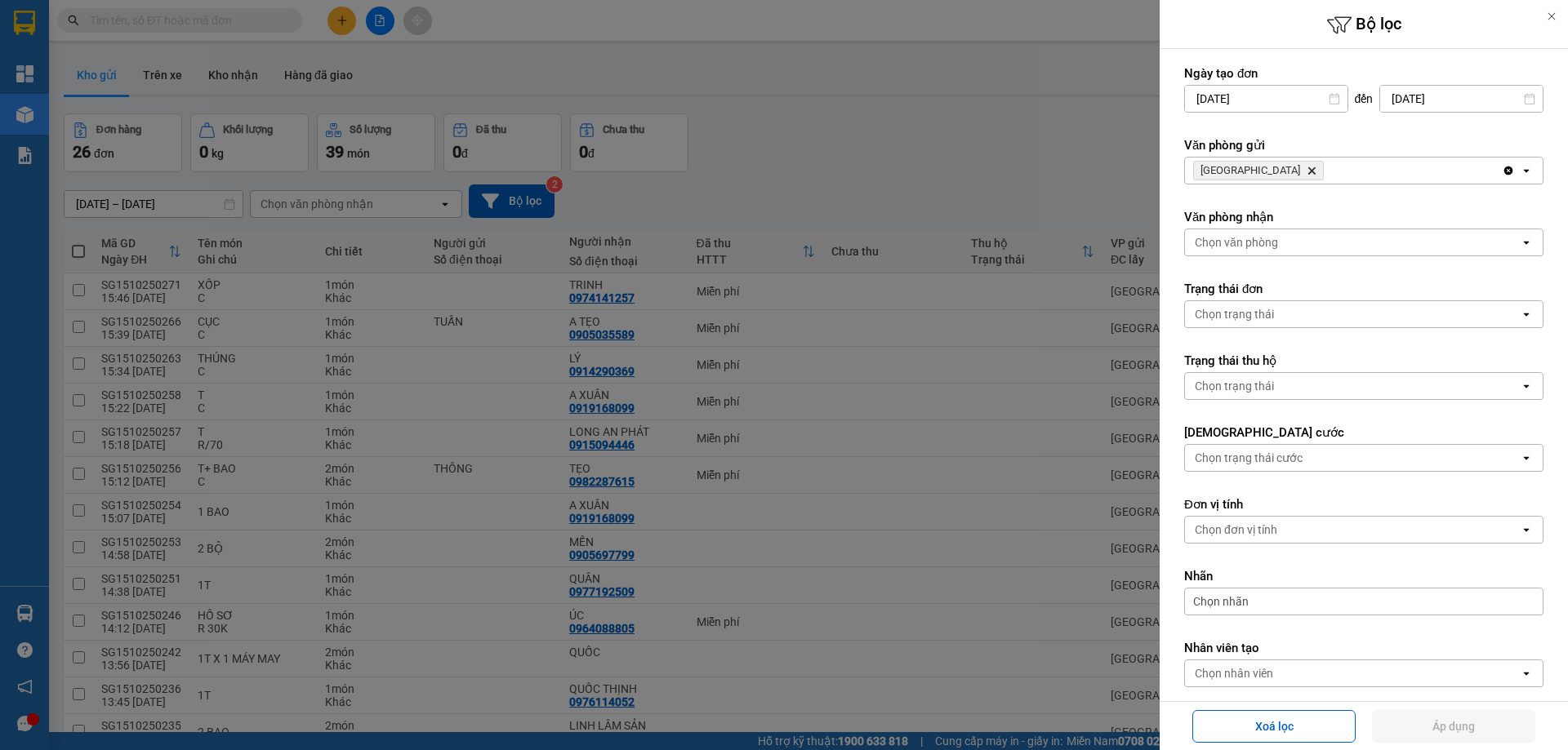
click at [1307, 167] on icon "Delete" at bounding box center [1311, 170] width 10 height 10
click at [1242, 169] on div "Chọn văn phòng" at bounding box center [1236, 170] width 83 height 17
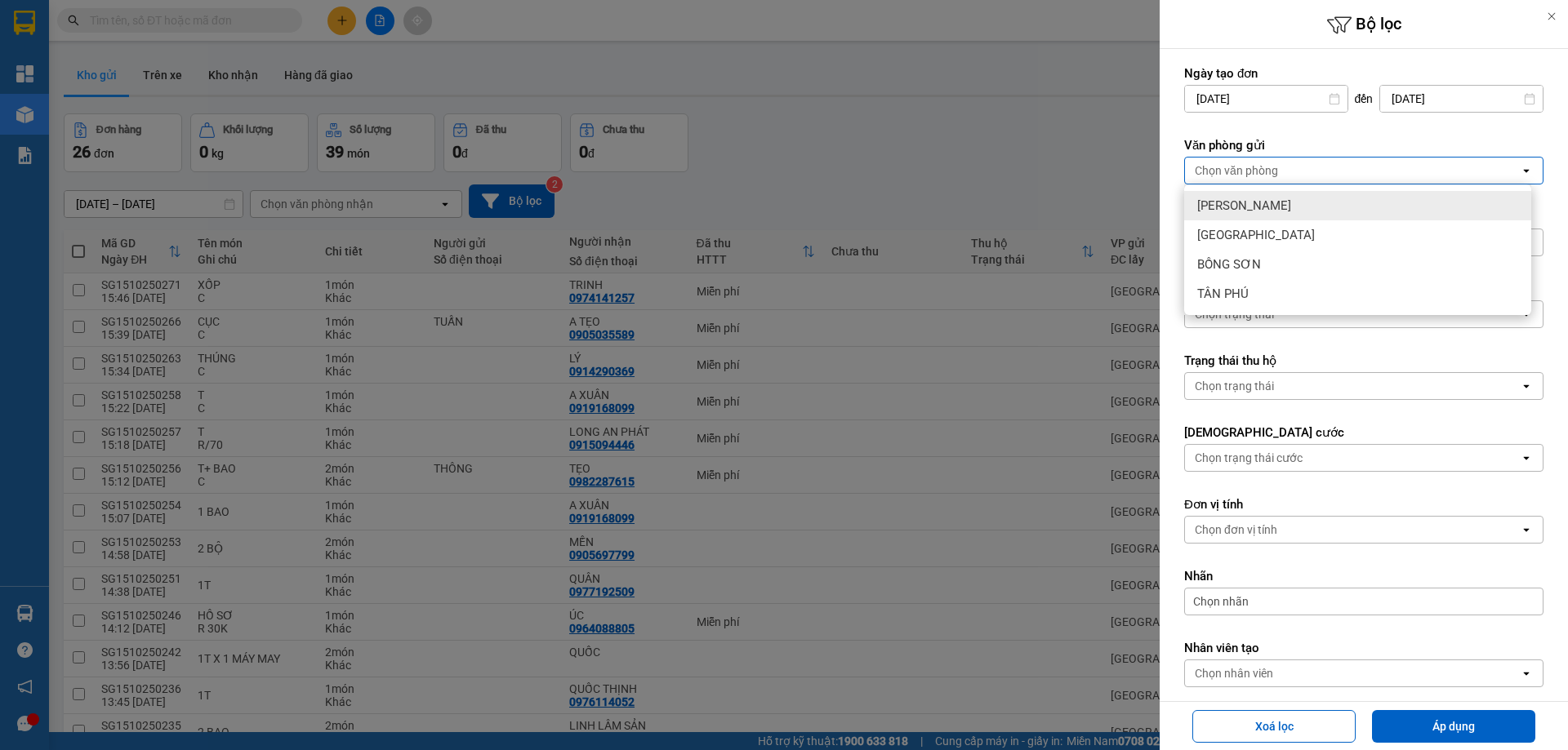
click at [1209, 197] on div "[PERSON_NAME]" at bounding box center [1357, 206] width 347 height 29
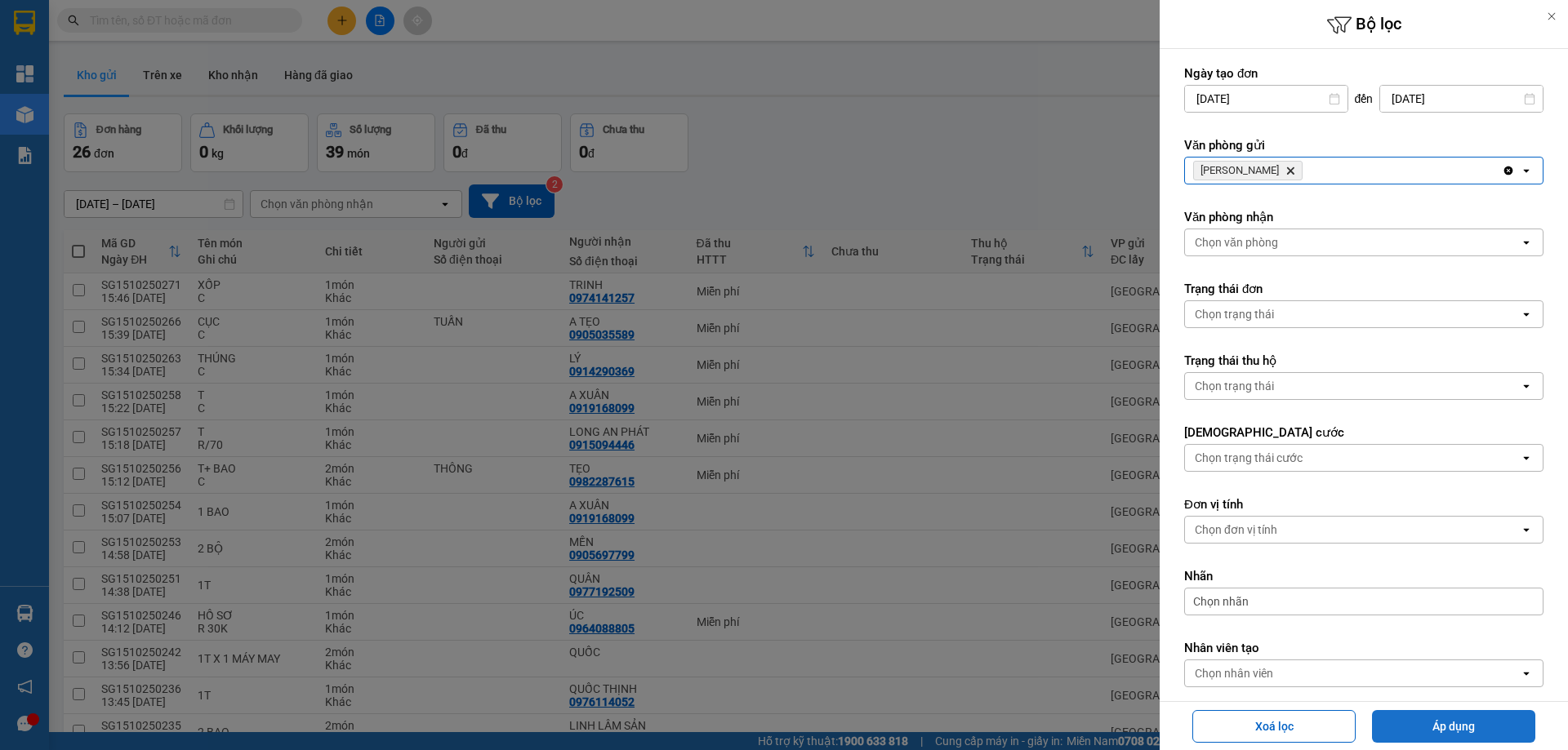
click at [1471, 724] on button "Áp dụng" at bounding box center [1453, 727] width 164 height 32
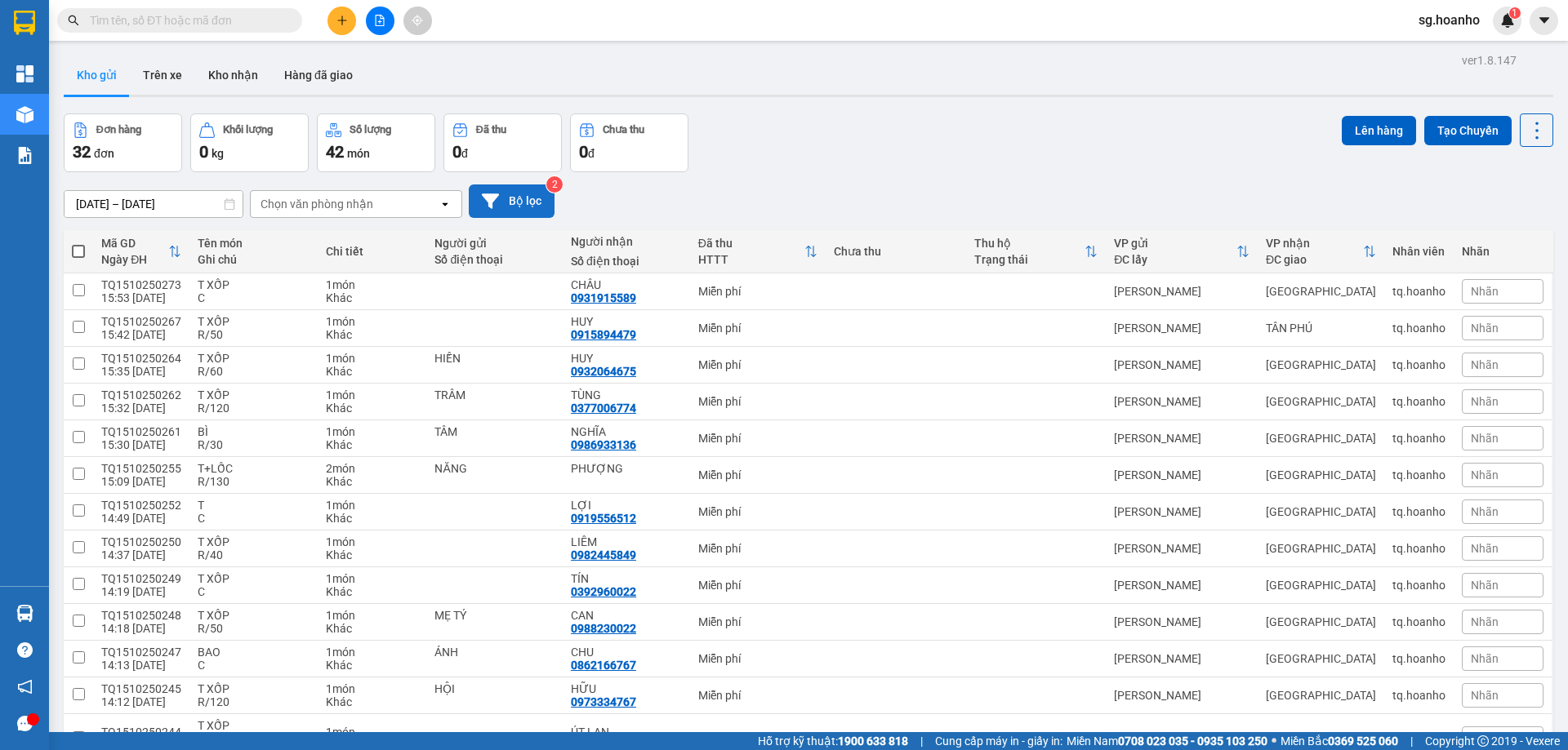
click at [519, 206] on button "Bộ lọc" at bounding box center [512, 201] width 86 height 33
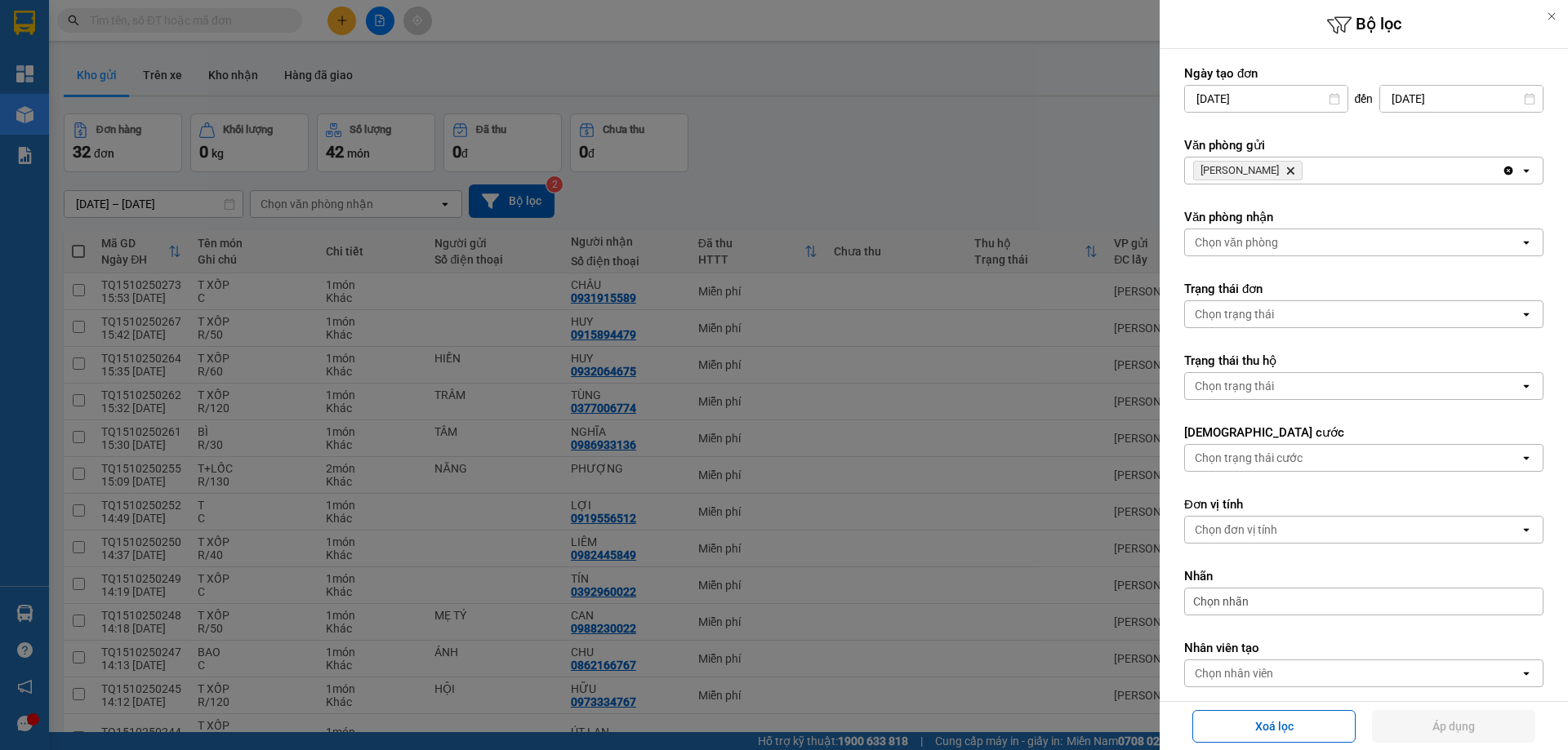
click at [1287, 169] on icon "TAM QUAN, close by backspace" at bounding box center [1291, 171] width 8 height 8
click at [1259, 168] on div "Chọn văn phòng" at bounding box center [1236, 170] width 83 height 17
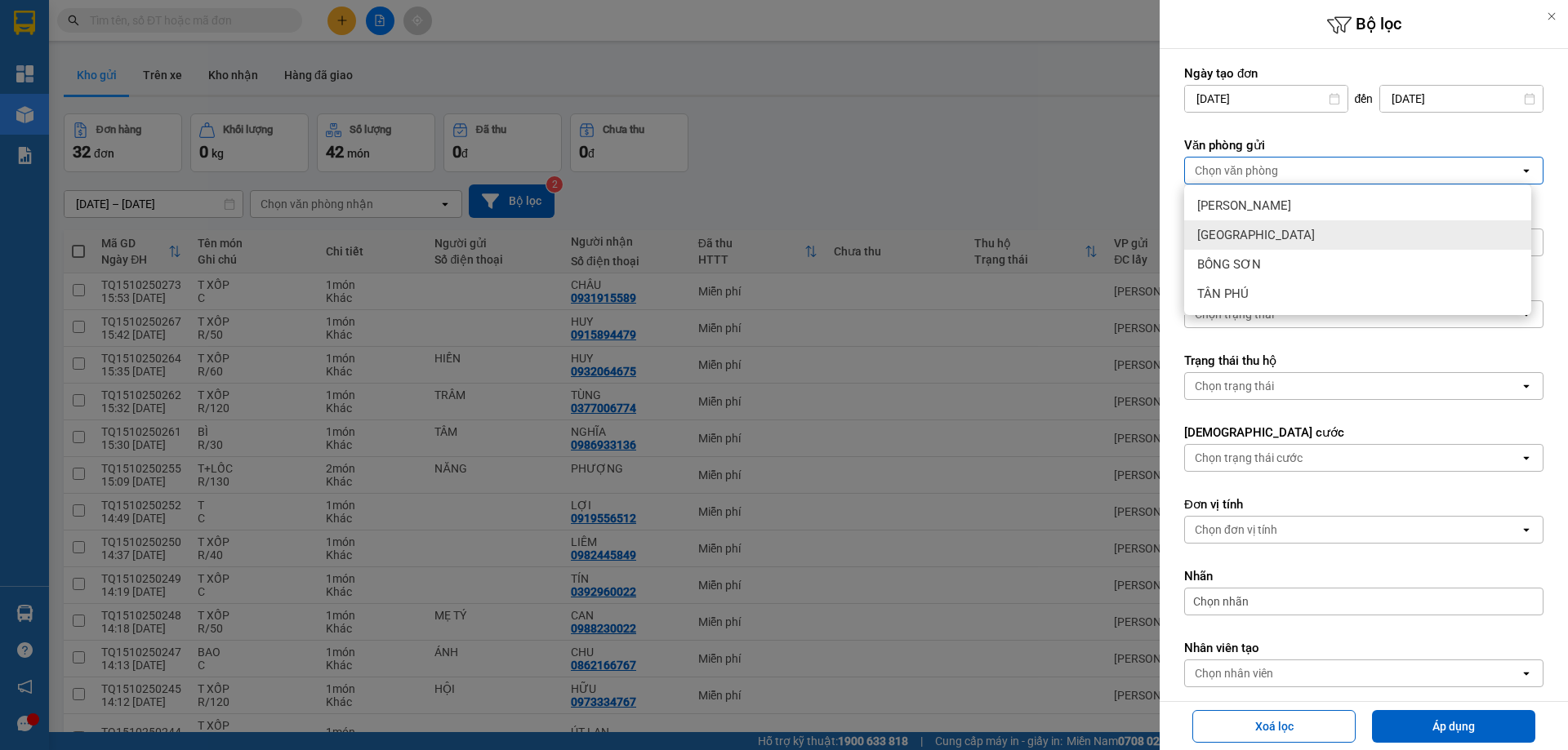
click at [1238, 243] on span "[GEOGRAPHIC_DATA]" at bounding box center [1257, 235] width 118 height 17
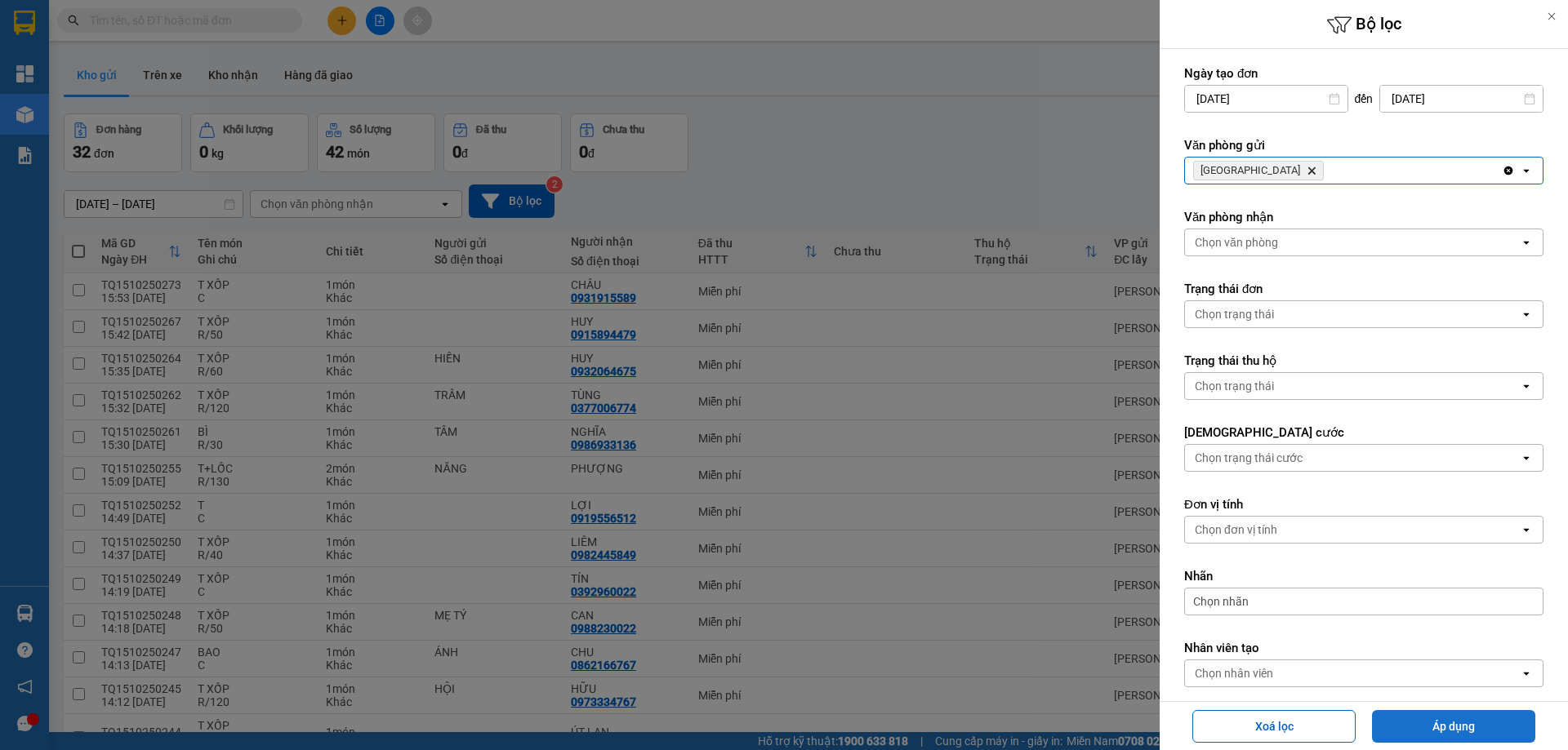
click at [1420, 734] on button "Áp dụng" at bounding box center [1453, 727] width 164 height 32
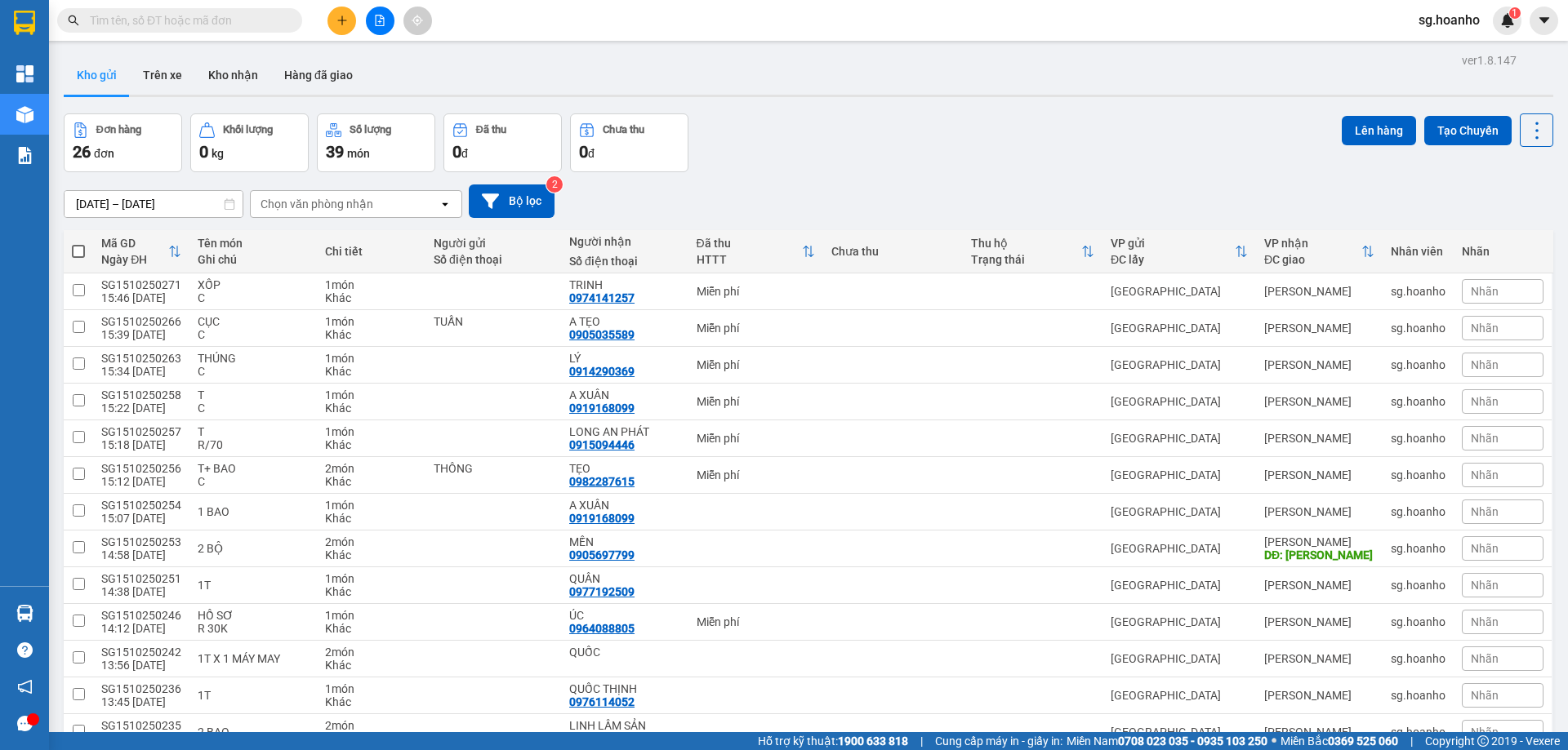
click at [344, 19] on icon "plus" at bounding box center [343, 21] width 12 height 12
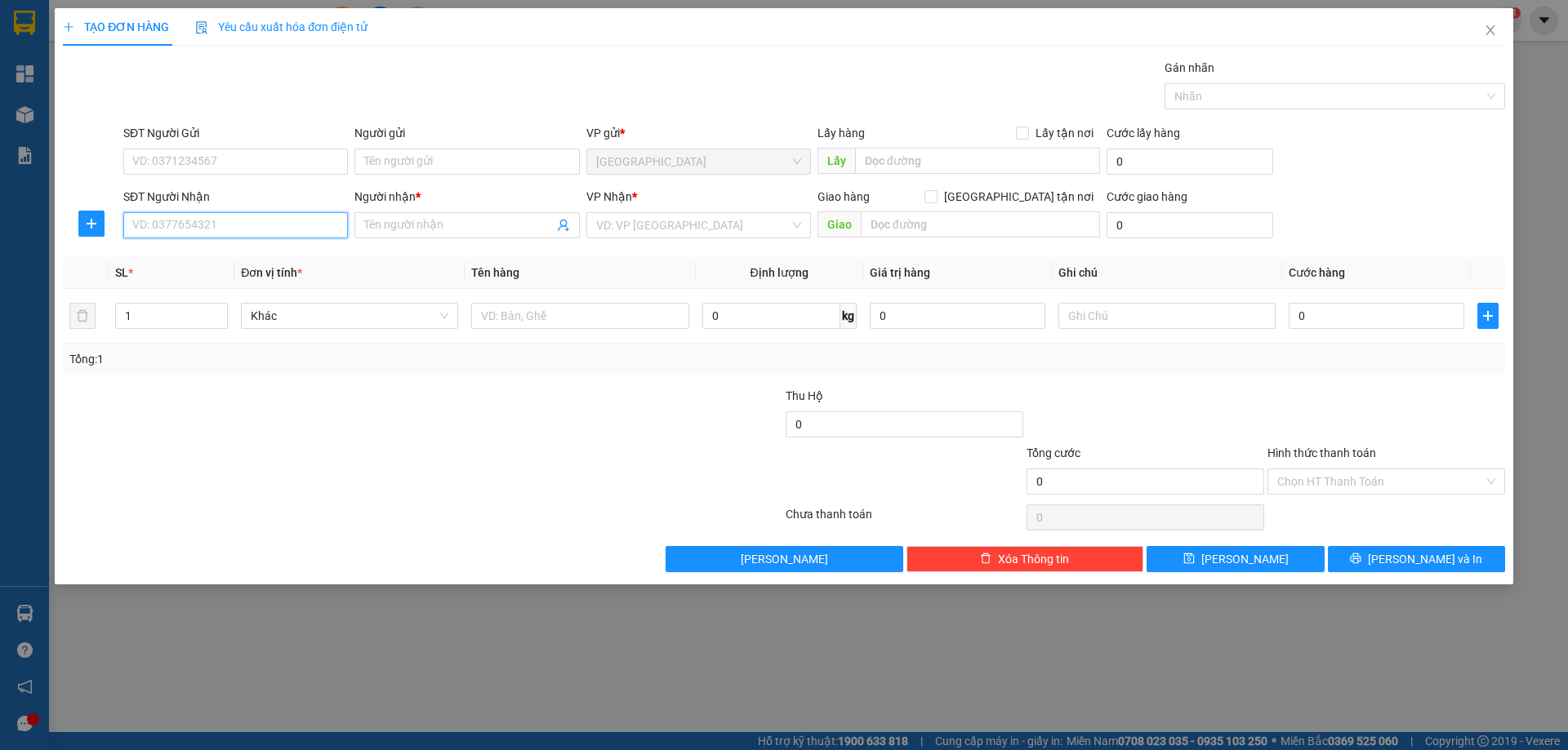
click at [283, 216] on input "SĐT Người Nhận" at bounding box center [235, 225] width 224 height 26
type input "0942161841"
click at [386, 228] on input "Người nhận *" at bounding box center [458, 225] width 189 height 18
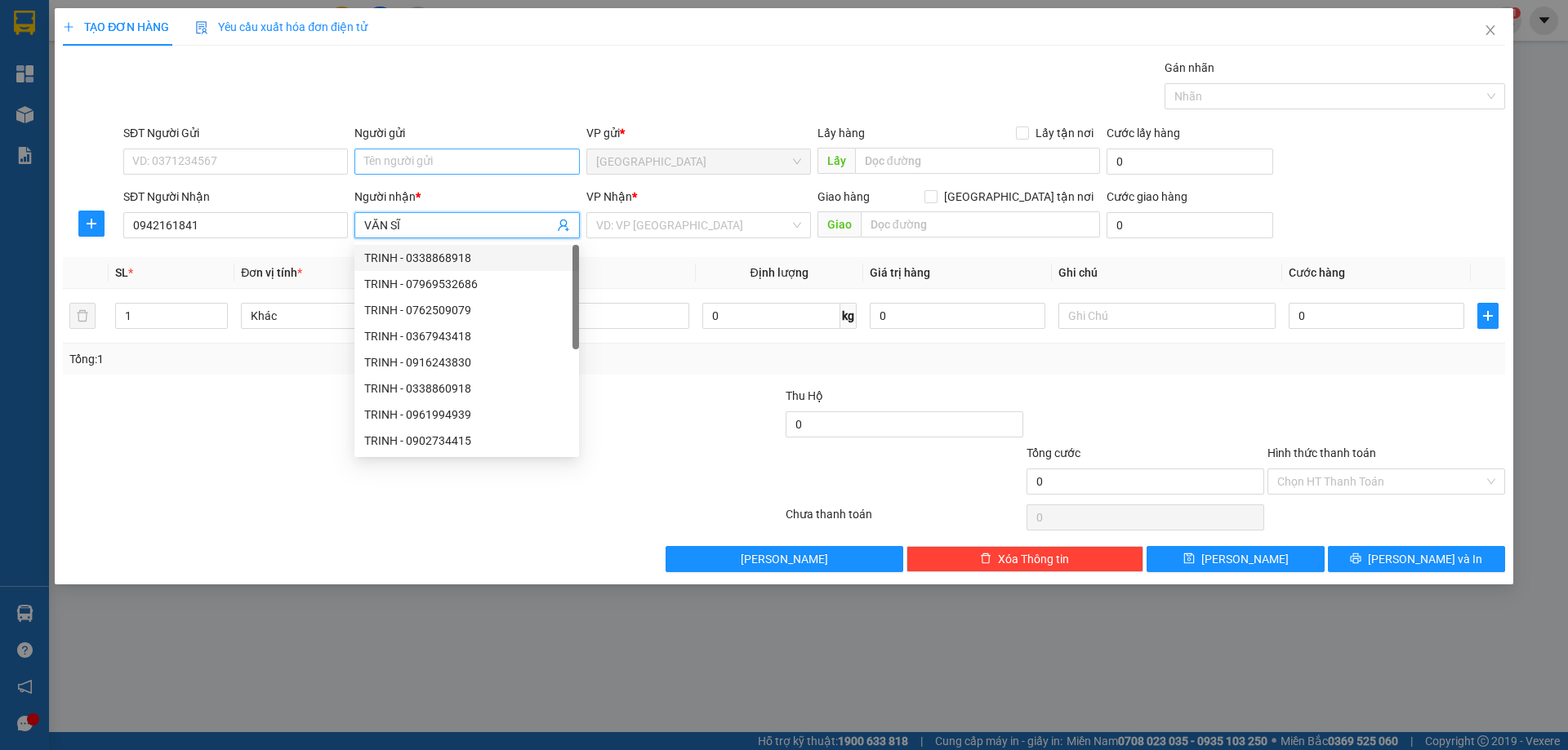
type input "VĂN SĨ"
click at [414, 164] on input "Người gửi" at bounding box center [466, 162] width 224 height 26
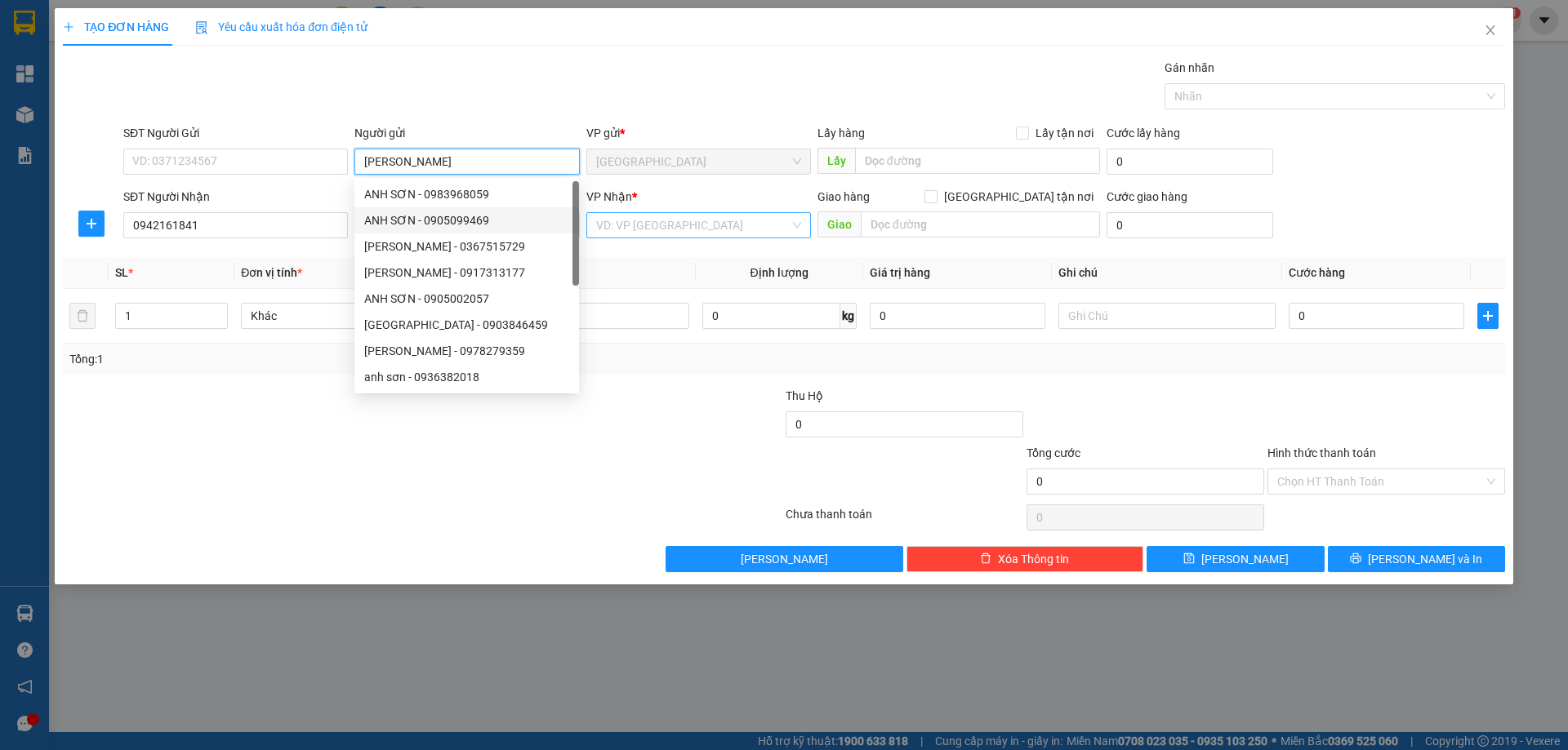
type input "ANH SƠN"
click at [659, 224] on input "search" at bounding box center [693, 225] width 194 height 24
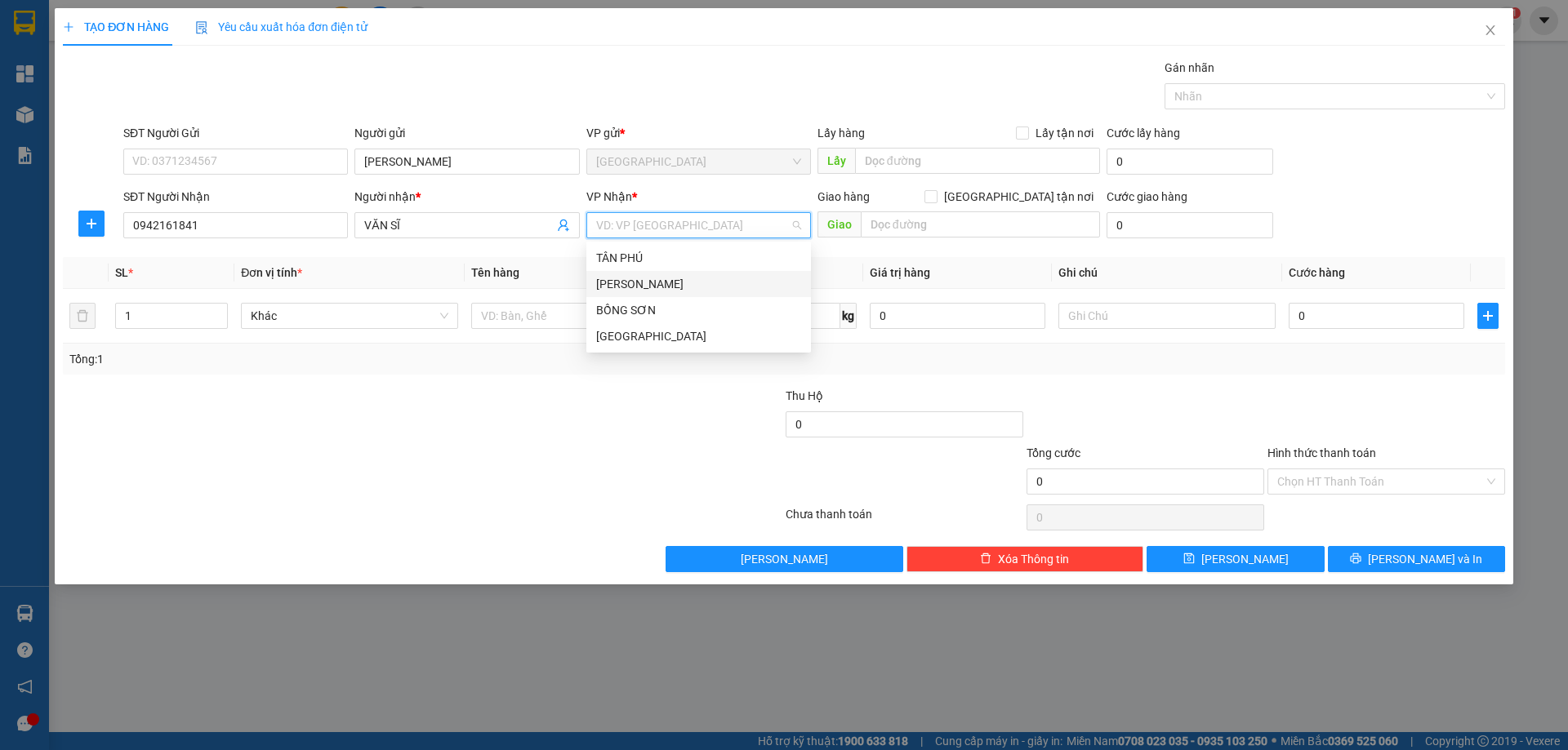
click at [633, 293] on div "[PERSON_NAME]" at bounding box center [698, 284] width 224 height 26
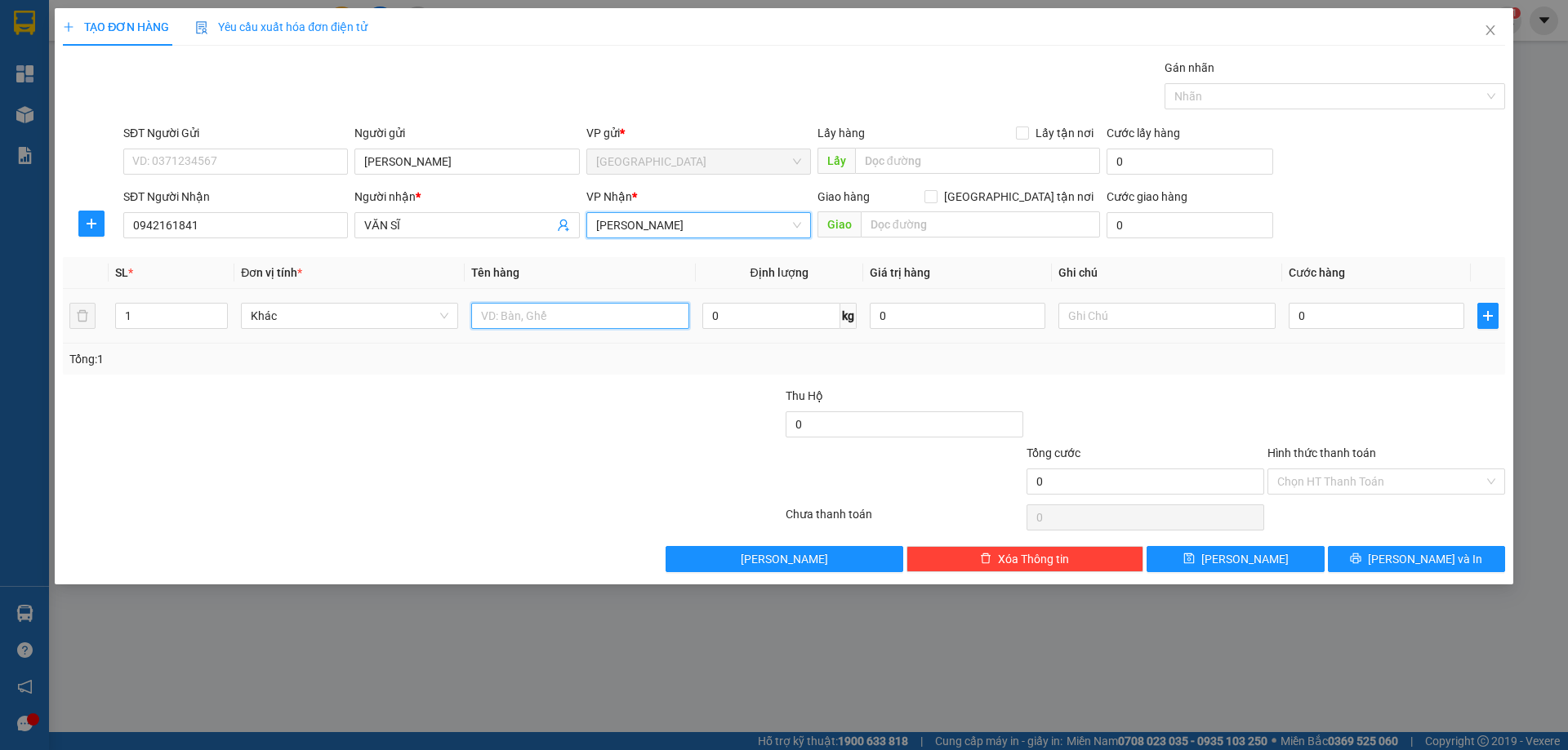
click at [590, 317] on input "text" at bounding box center [580, 315] width 217 height 26
type input "XỐP"
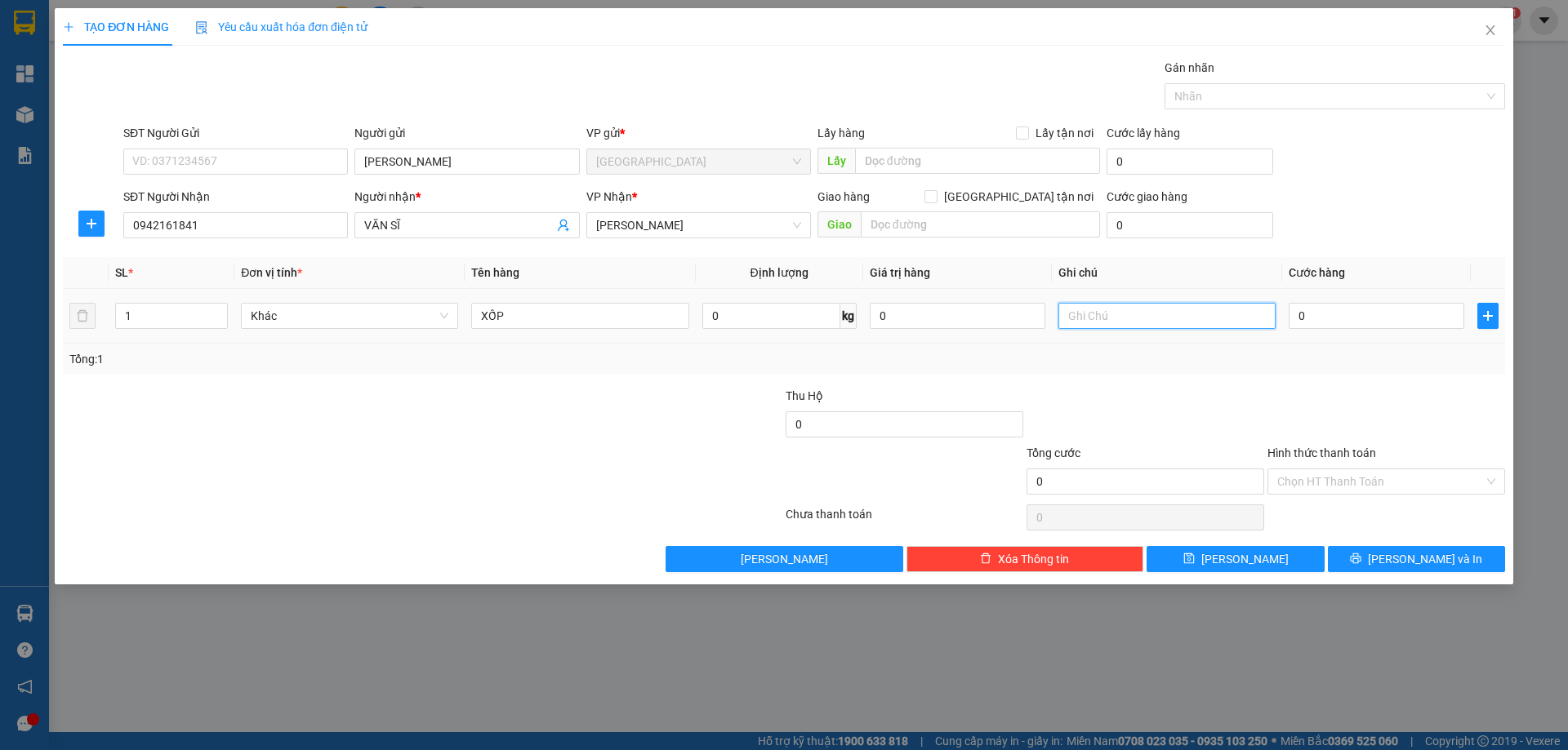
click at [1096, 328] on input "text" at bounding box center [1167, 315] width 217 height 26
type input "R/40"
click at [1276, 448] on label "Hình thức thanh toán" at bounding box center [1321, 452] width 109 height 13
click at [1277, 470] on input "Hình thức thanh toán" at bounding box center [1380, 482] width 207 height 24
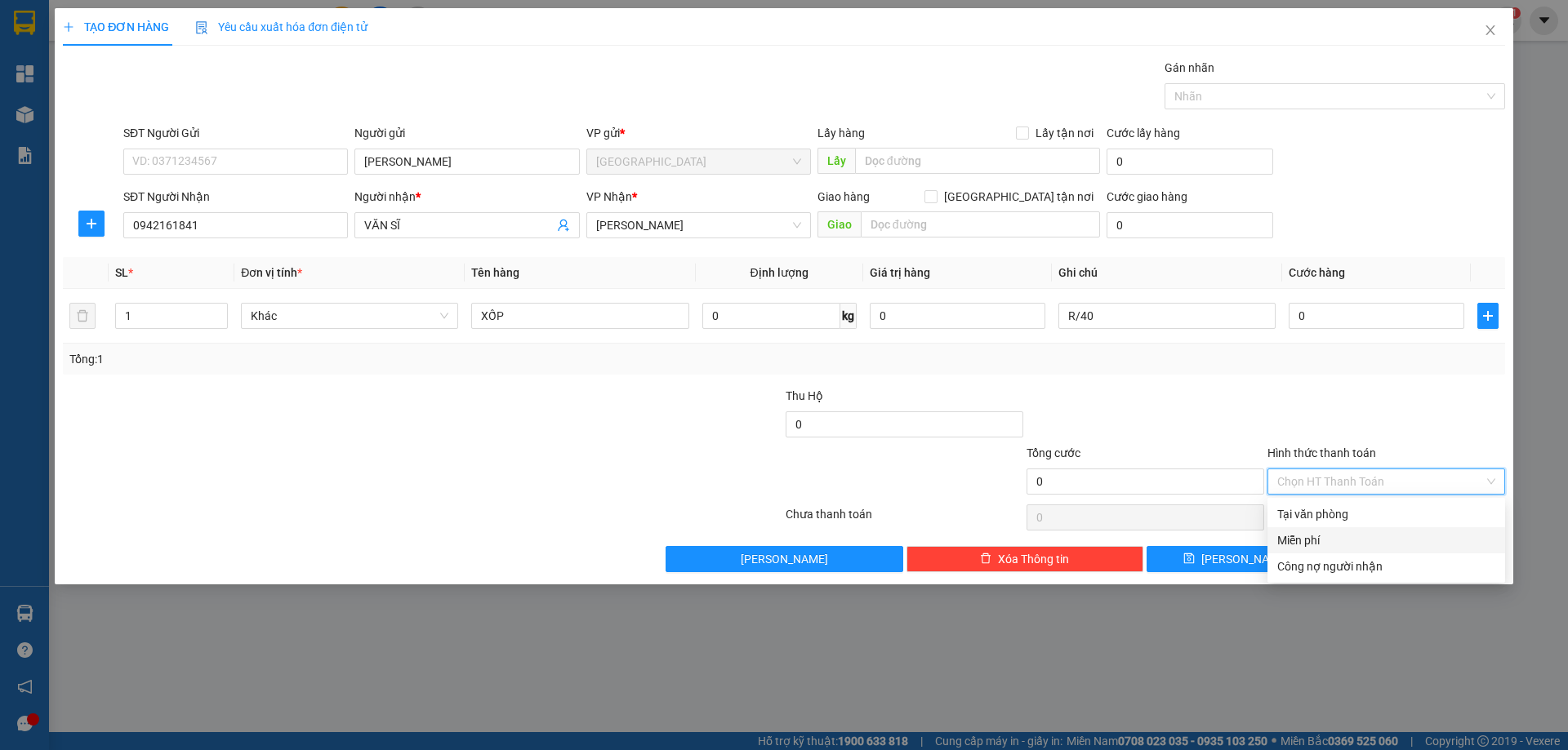
click at [1313, 536] on div "Miễn phí" at bounding box center [1386, 540] width 218 height 18
click at [1379, 552] on button "[PERSON_NAME] và In" at bounding box center [1416, 559] width 177 height 26
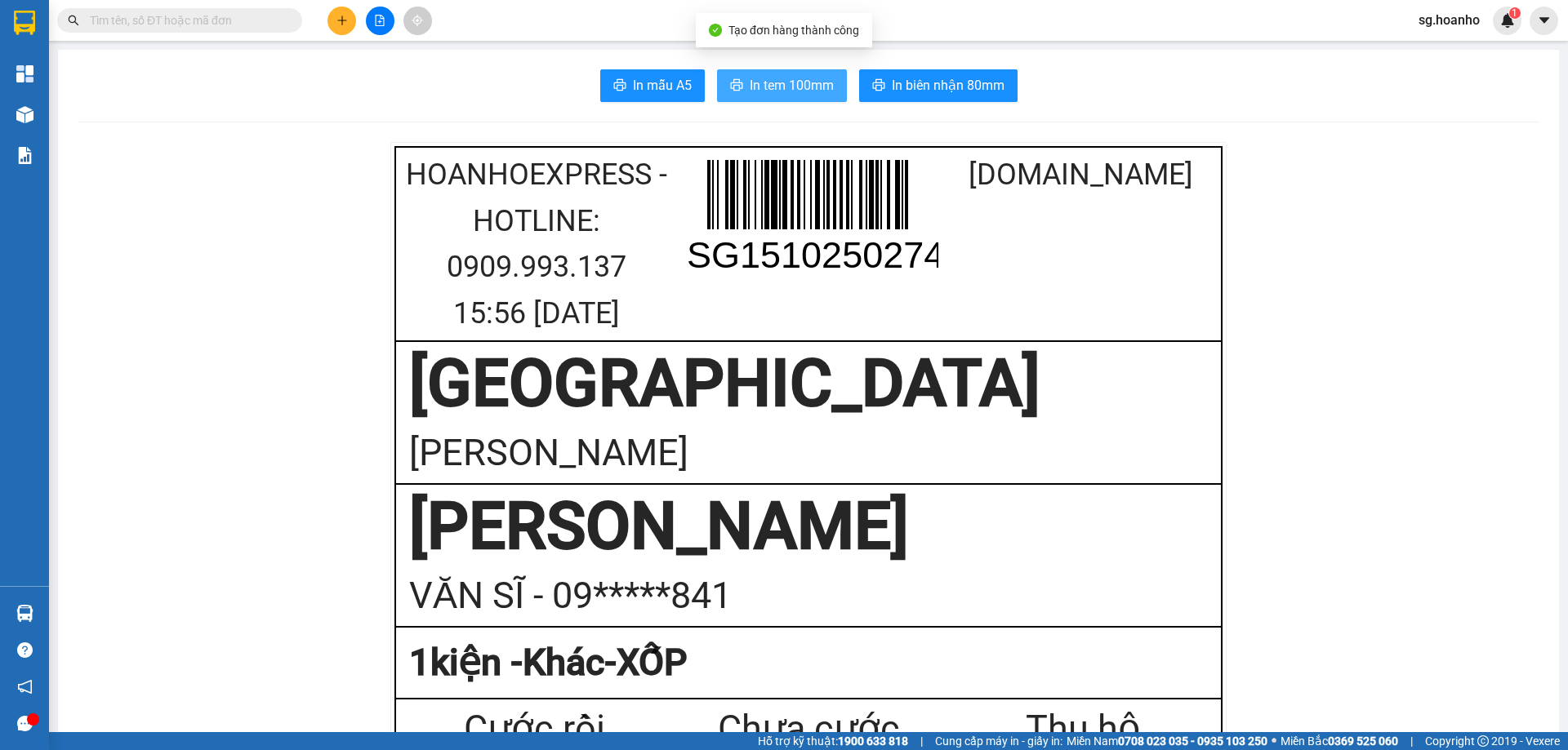
click at [783, 82] on span "In tem 100mm" at bounding box center [792, 85] width 84 height 21
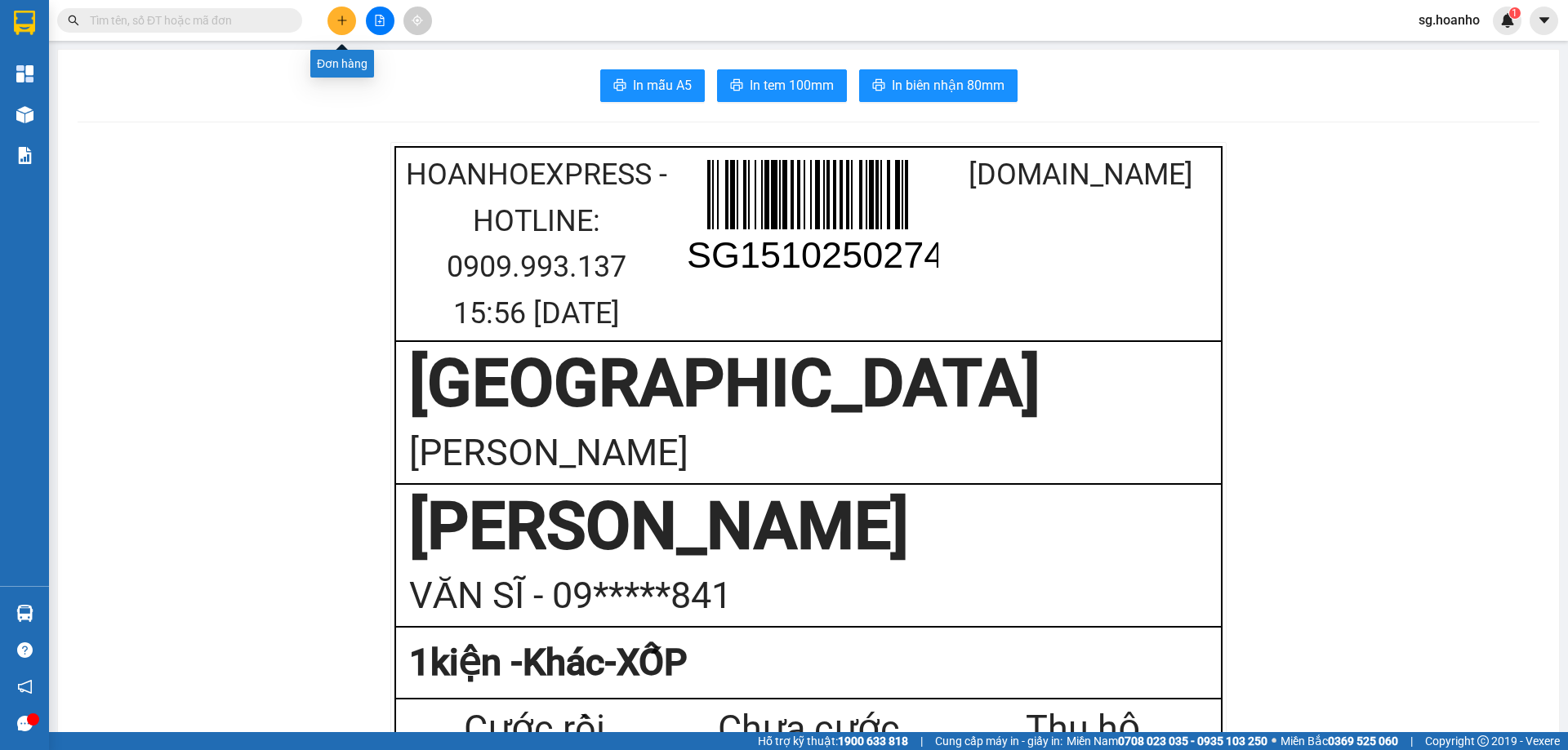
click at [340, 30] on button at bounding box center [341, 21] width 28 height 28
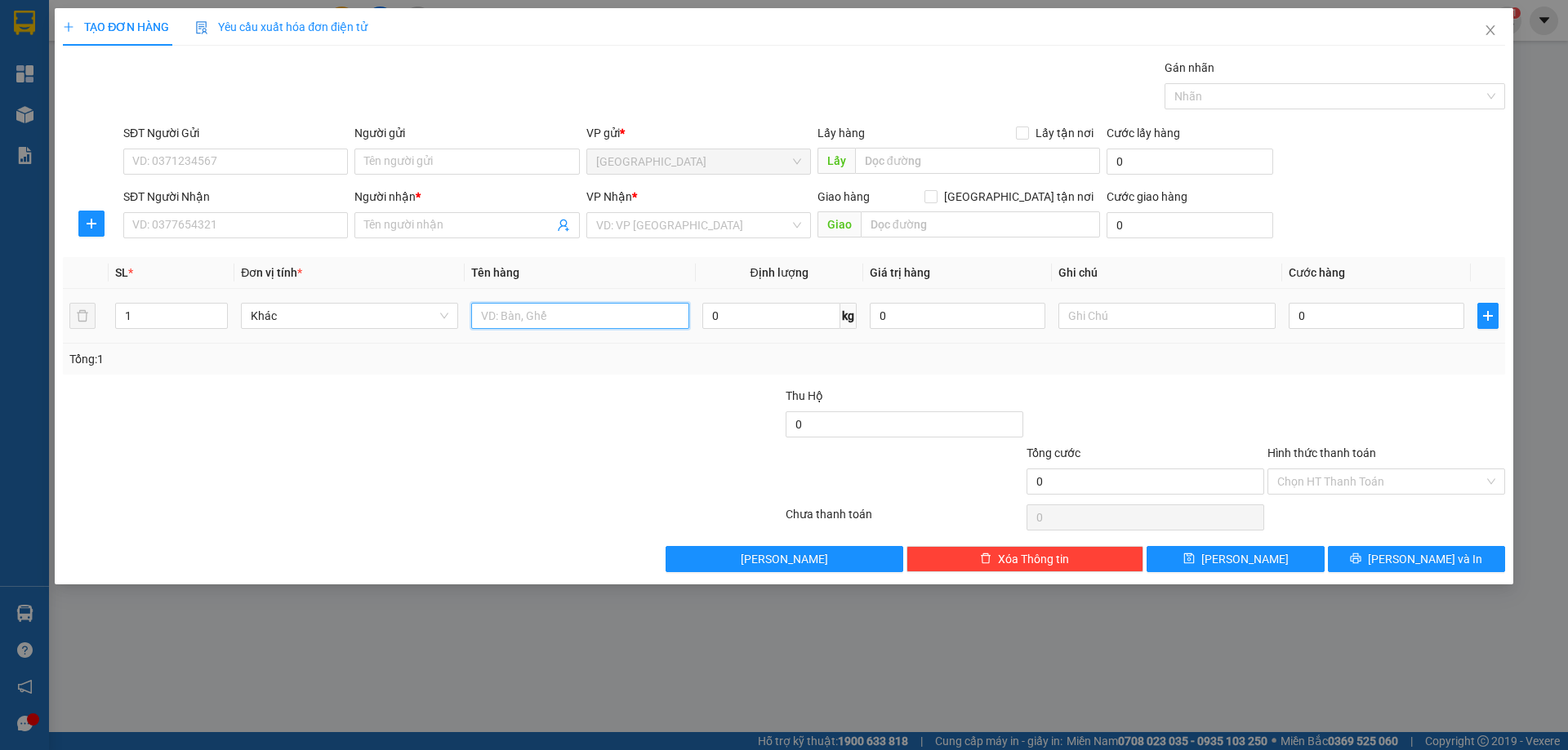
click at [545, 312] on input "text" at bounding box center [580, 315] width 217 height 26
type input "THÙNG"
click at [677, 230] on input "search" at bounding box center [693, 225] width 194 height 24
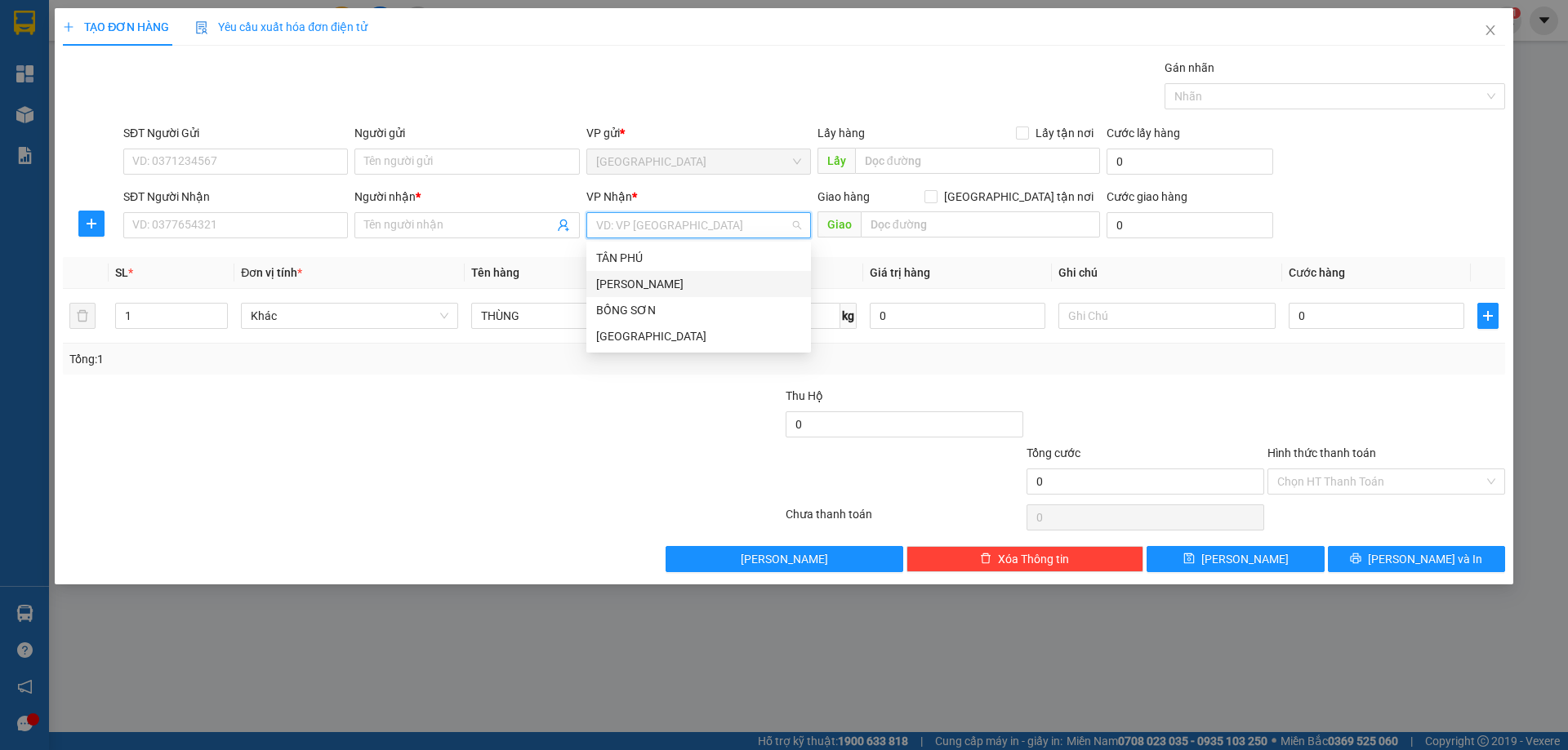
click at [663, 286] on div "[PERSON_NAME]" at bounding box center [698, 284] width 205 height 18
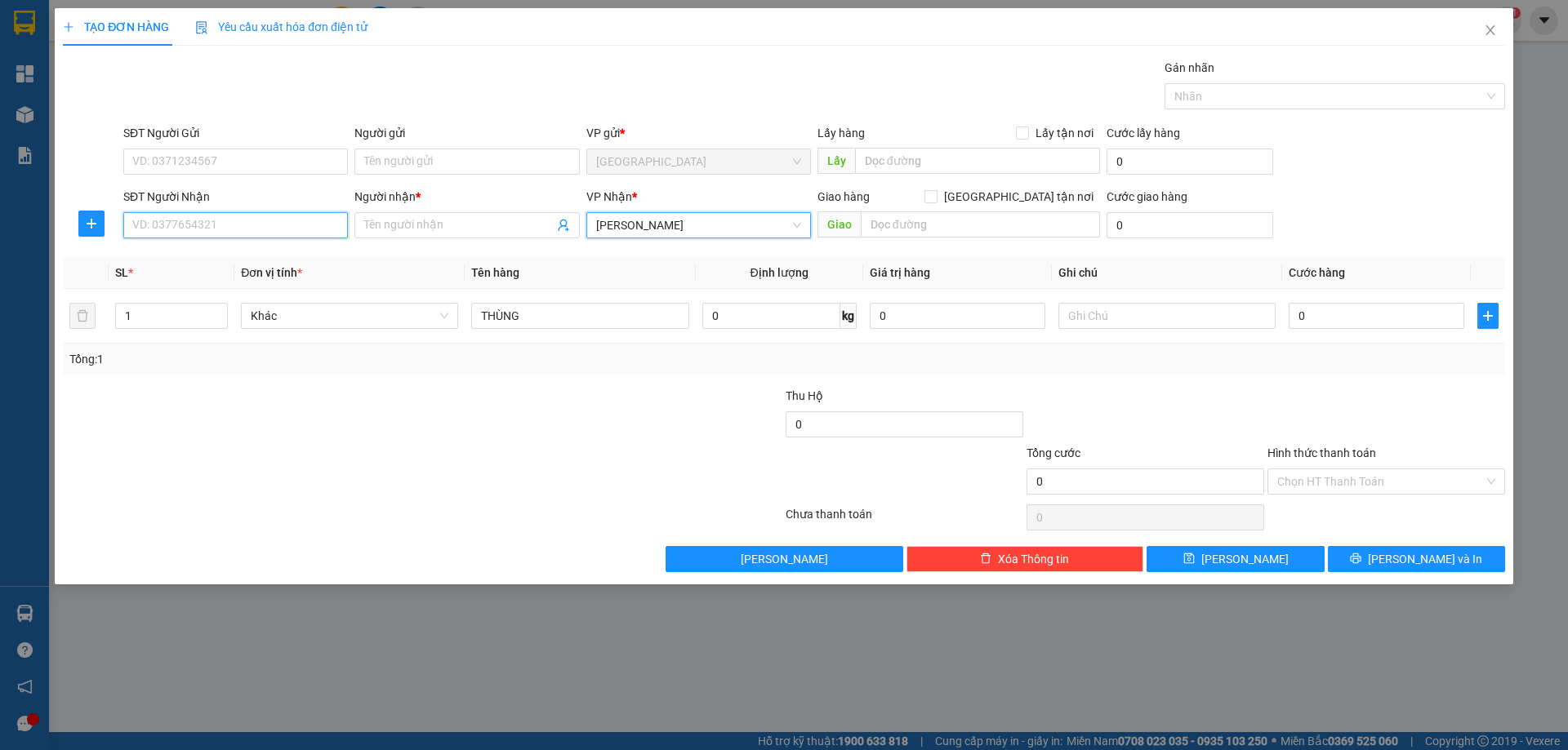
click at [308, 229] on input "SĐT Người Nhận" at bounding box center [235, 225] width 224 height 26
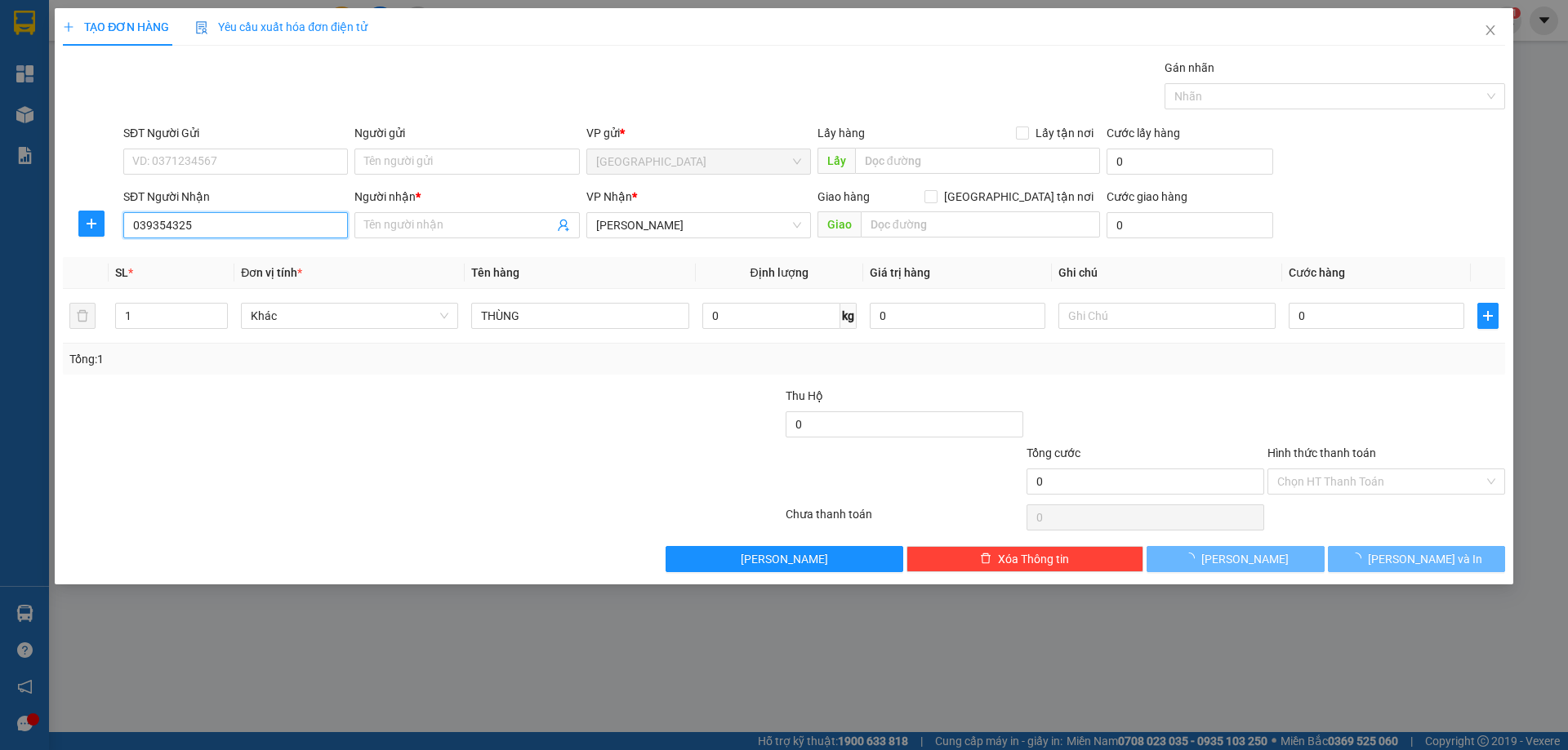
type input "0393543255"
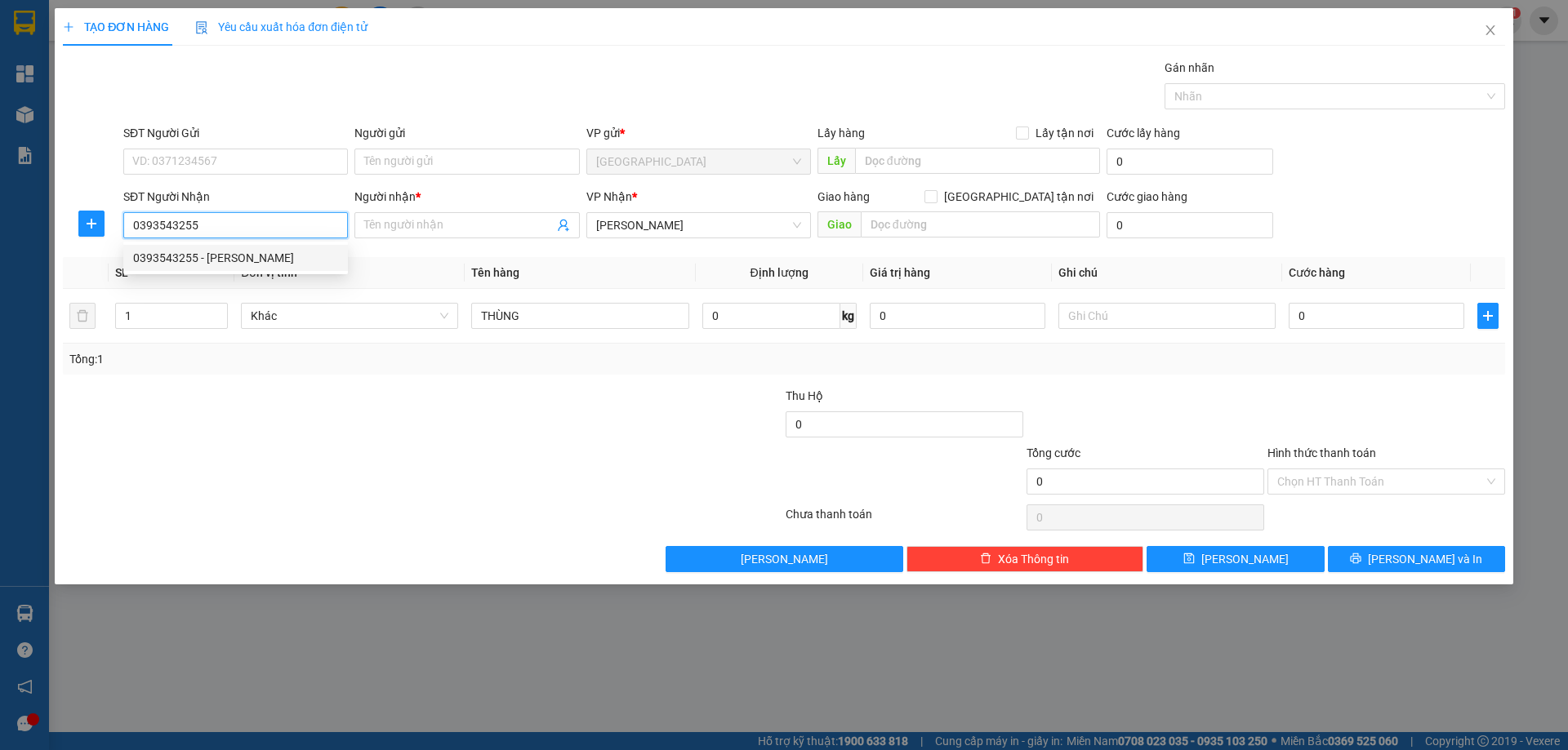
click at [259, 252] on div "0393543255 - THUẬN THẢO" at bounding box center [235, 258] width 205 height 18
type input "[PERSON_NAME]"
type input "0393543255"
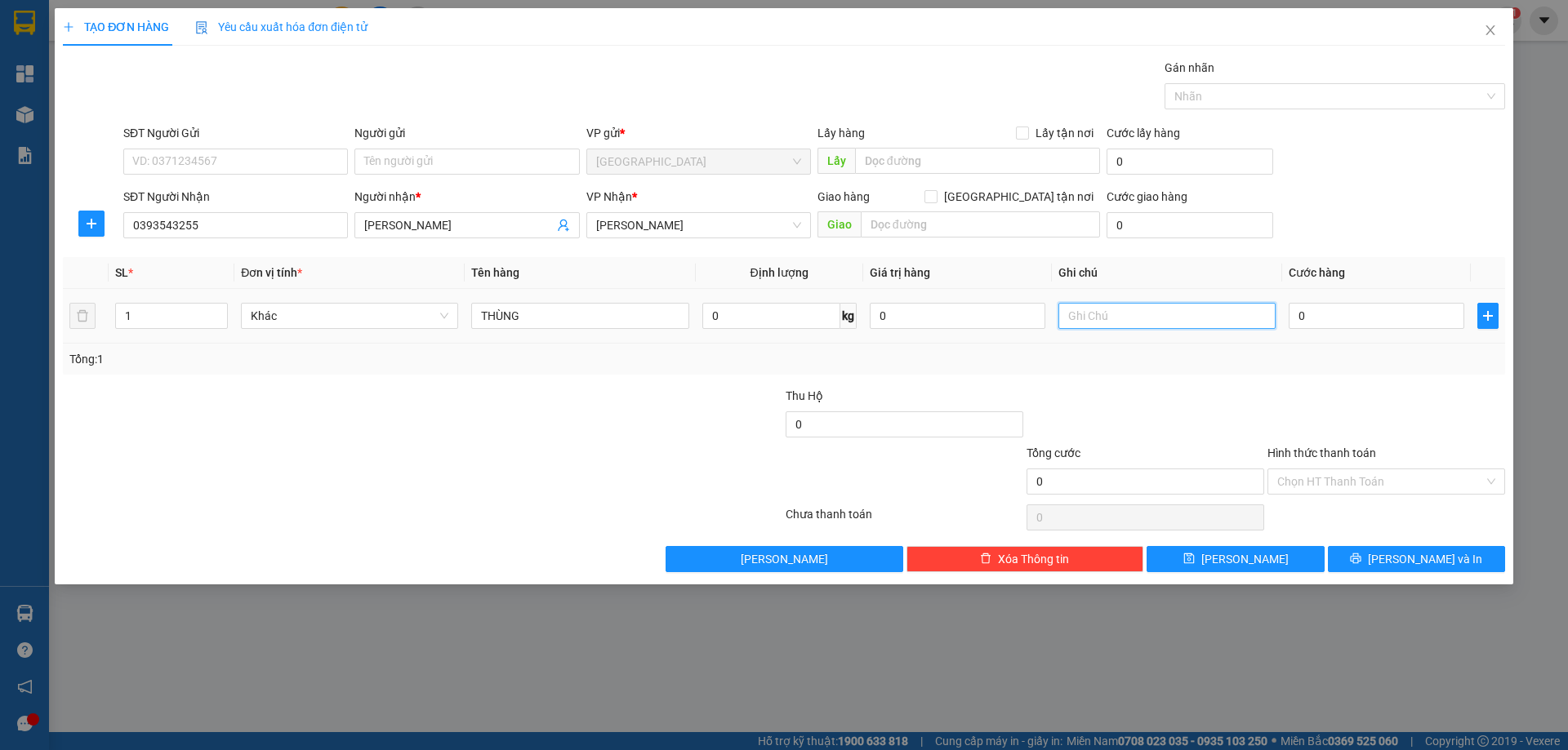
click at [1076, 313] on input "text" at bounding box center [1167, 315] width 217 height 26
type input "T"
click at [1358, 450] on label "Hình thức thanh toán" at bounding box center [1321, 452] width 109 height 13
click at [1358, 470] on input "Hình thức thanh toán" at bounding box center [1380, 482] width 207 height 24
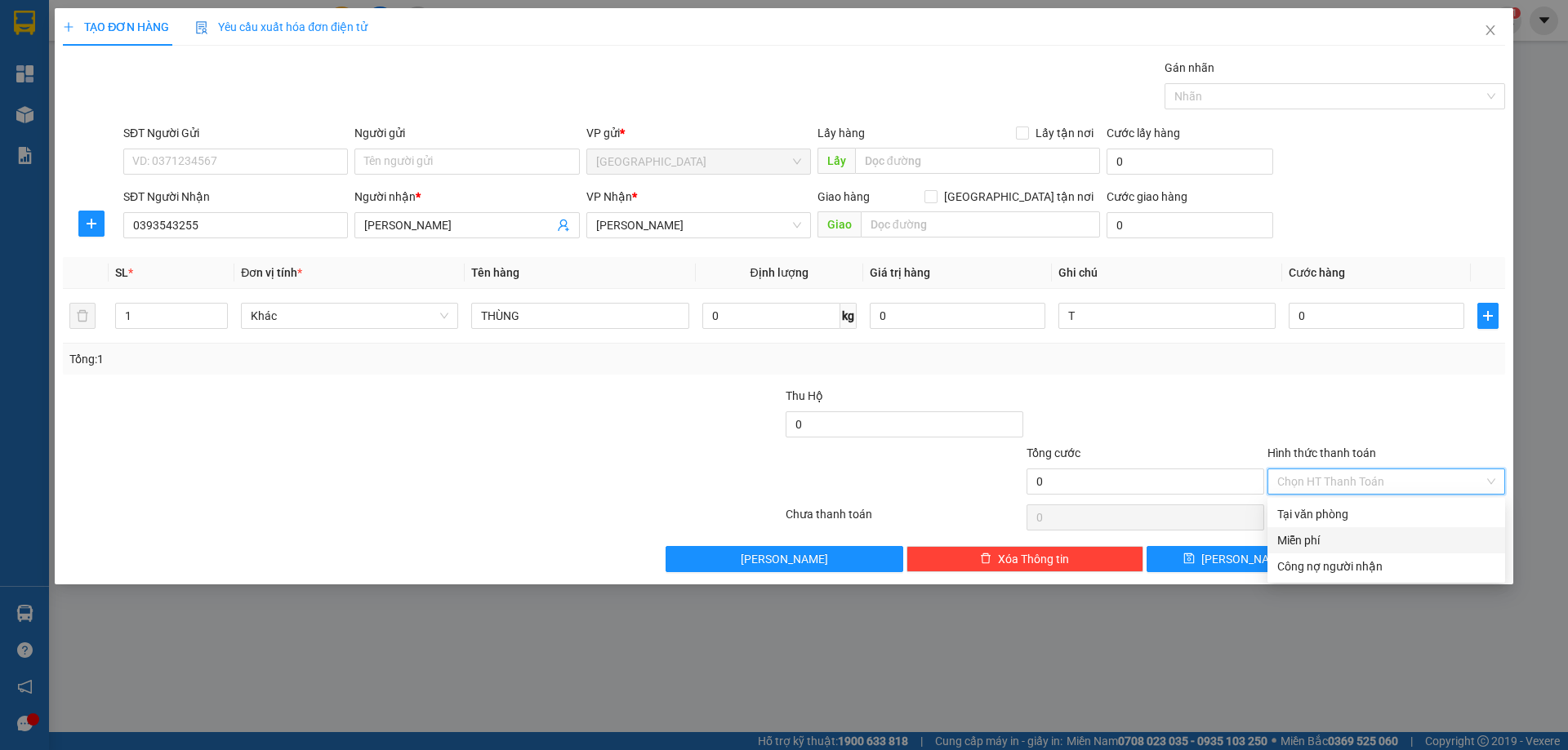
click at [1339, 540] on div "Miễn phí" at bounding box center [1386, 540] width 218 height 18
drag, startPoint x: 1373, startPoint y: 566, endPoint x: 1154, endPoint y: 505, distance: 227.3
click at [1369, 566] on button "[PERSON_NAME] và In" at bounding box center [1416, 559] width 177 height 26
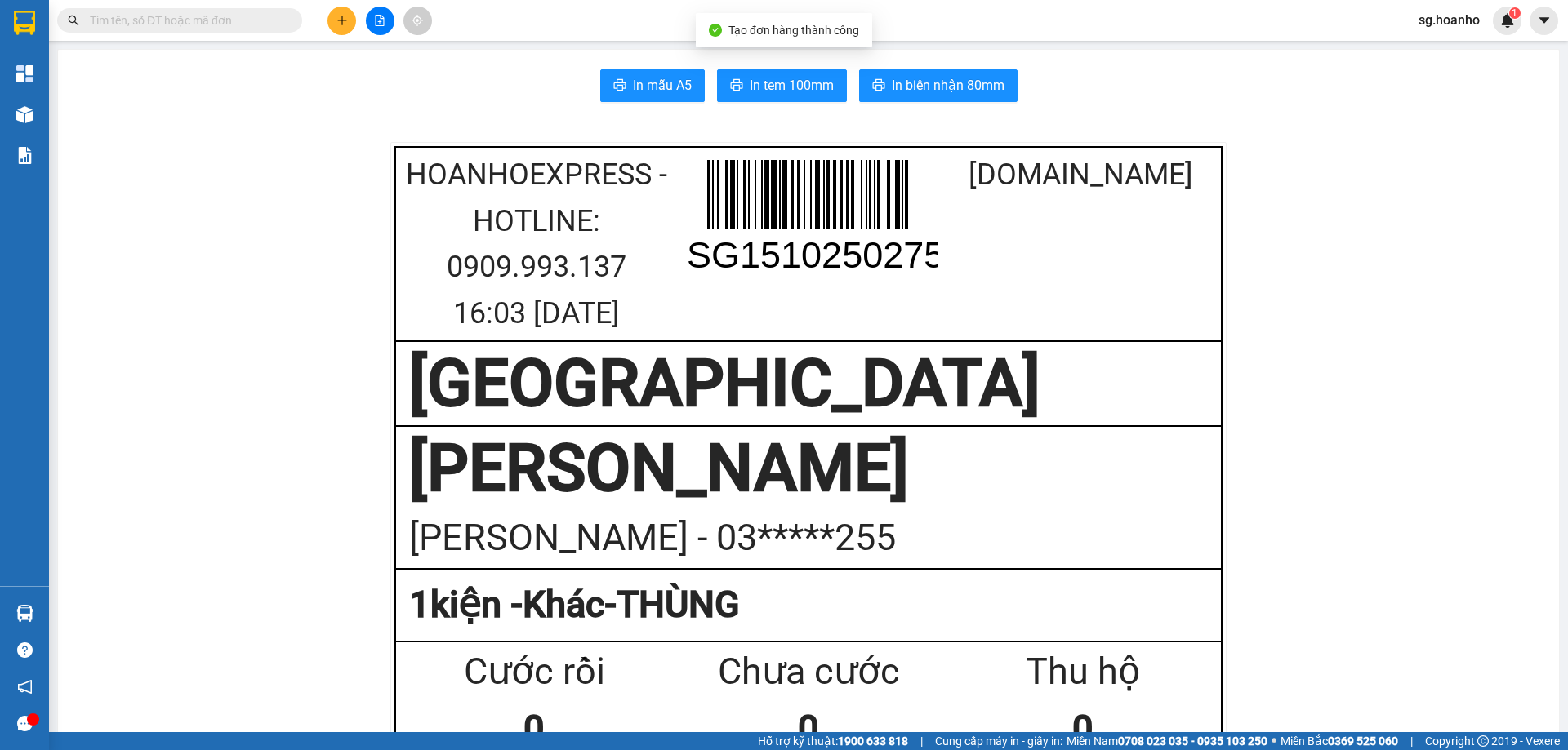
drag, startPoint x: 760, startPoint y: 67, endPoint x: 794, endPoint y: 149, distance: 88.8
click at [783, 94] on span "In tem 100mm" at bounding box center [792, 85] width 84 height 21
click at [337, 16] on icon "plus" at bounding box center [343, 21] width 12 height 12
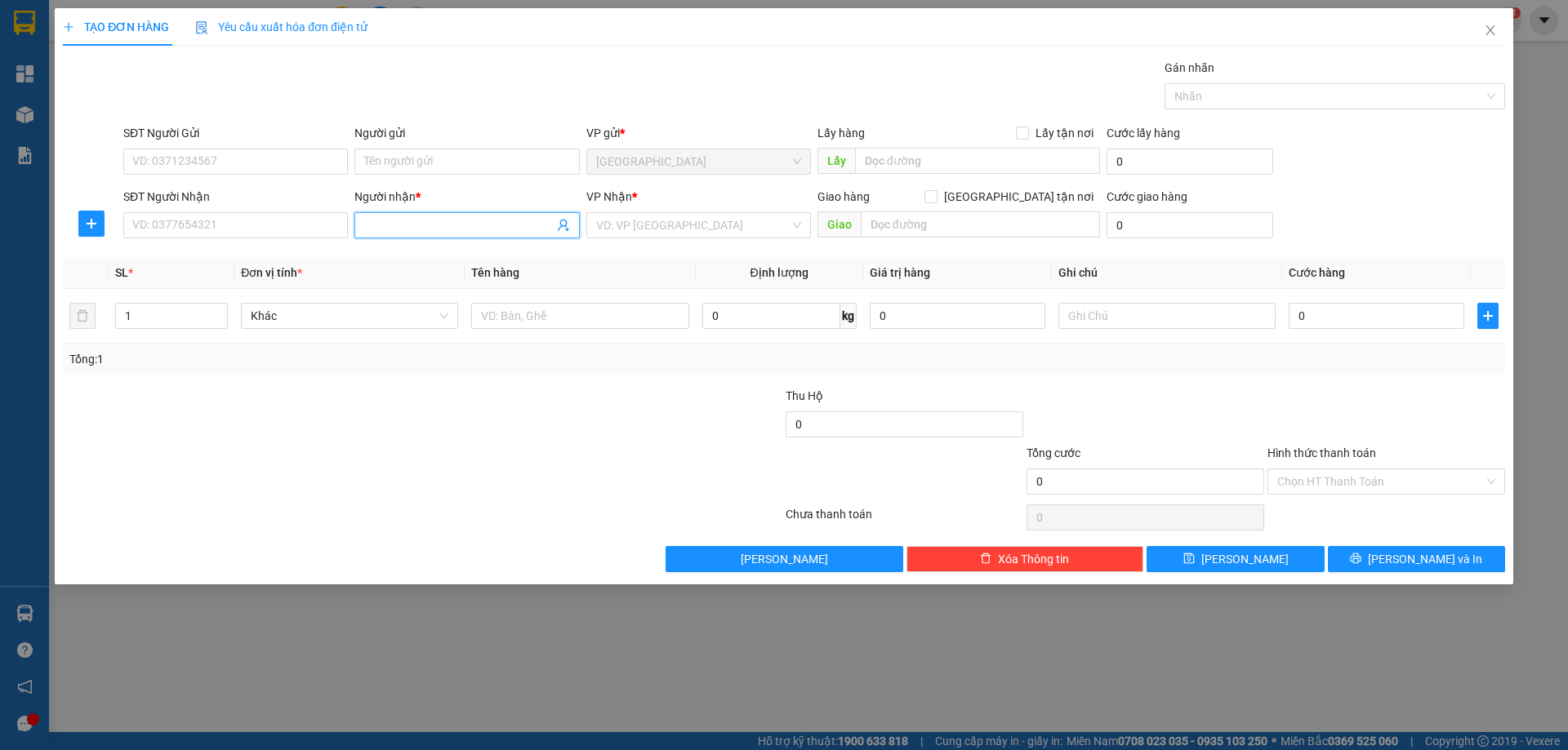
click at [395, 223] on input "Người nhận *" at bounding box center [458, 225] width 189 height 18
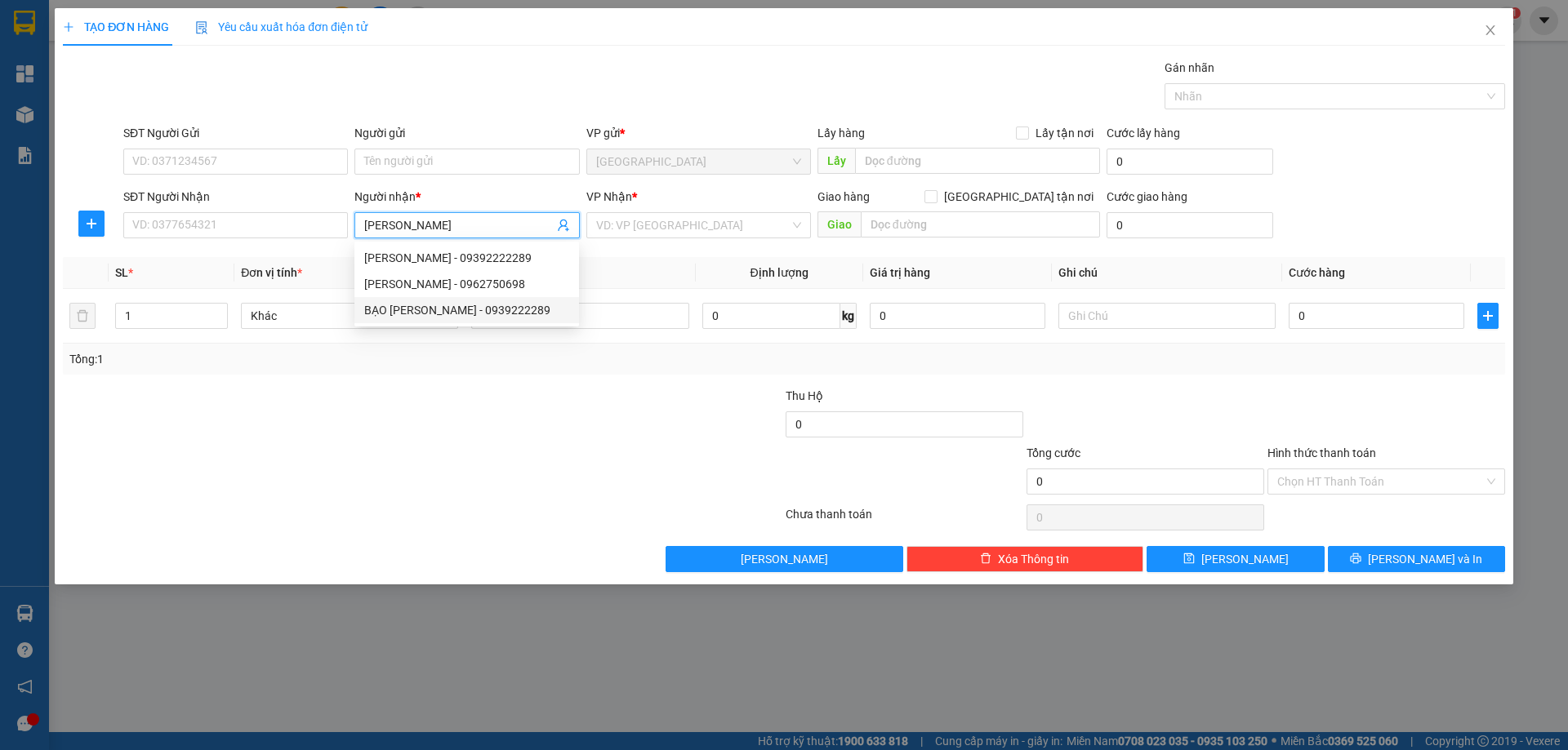
type input "[PERSON_NAME]"
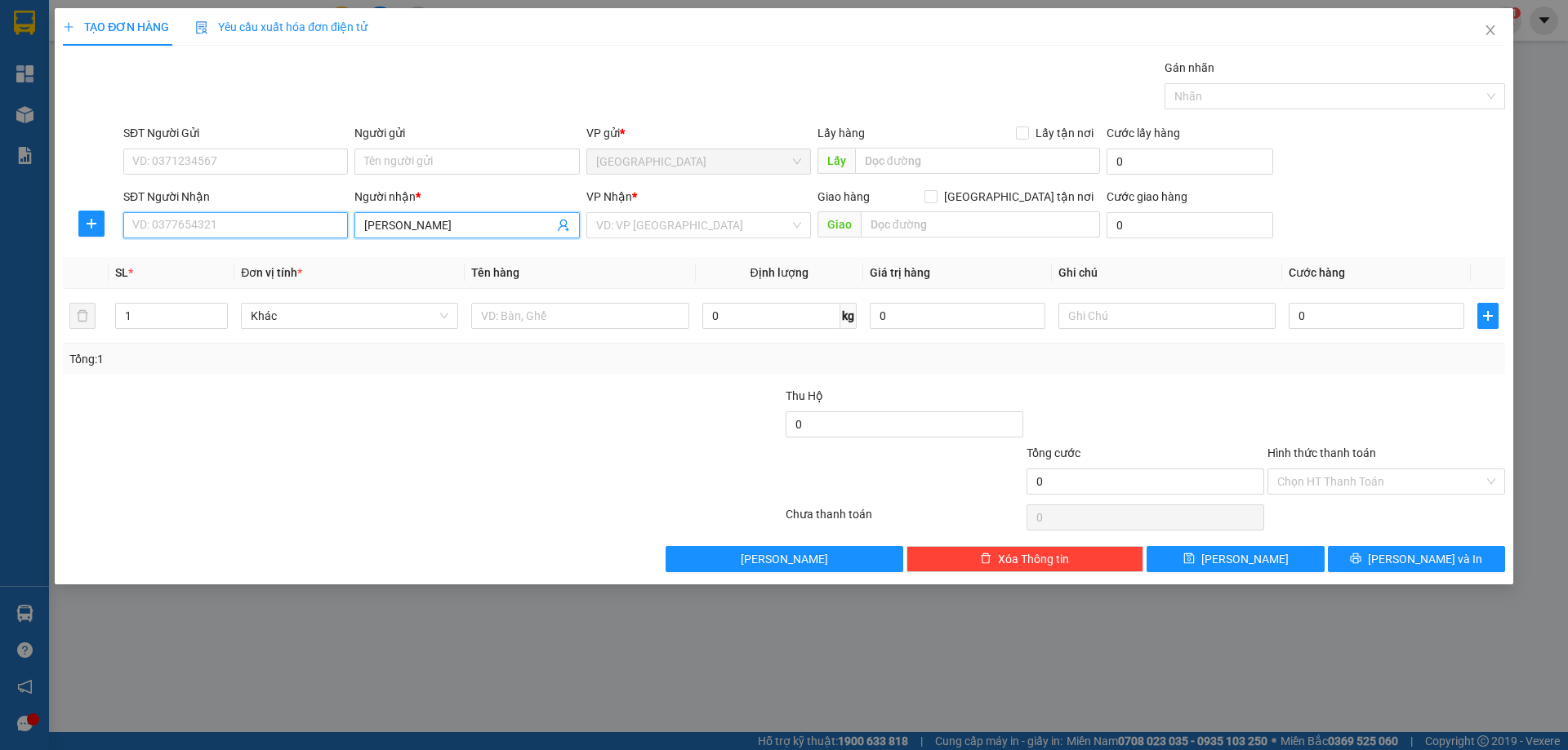
click at [237, 225] on input "SĐT Người Nhận" at bounding box center [235, 225] width 224 height 26
type input "0905697799"
click at [244, 256] on div "0905697799 - MẾN" at bounding box center [235, 258] width 205 height 18
type input "MẾN"
type input "0905697799"
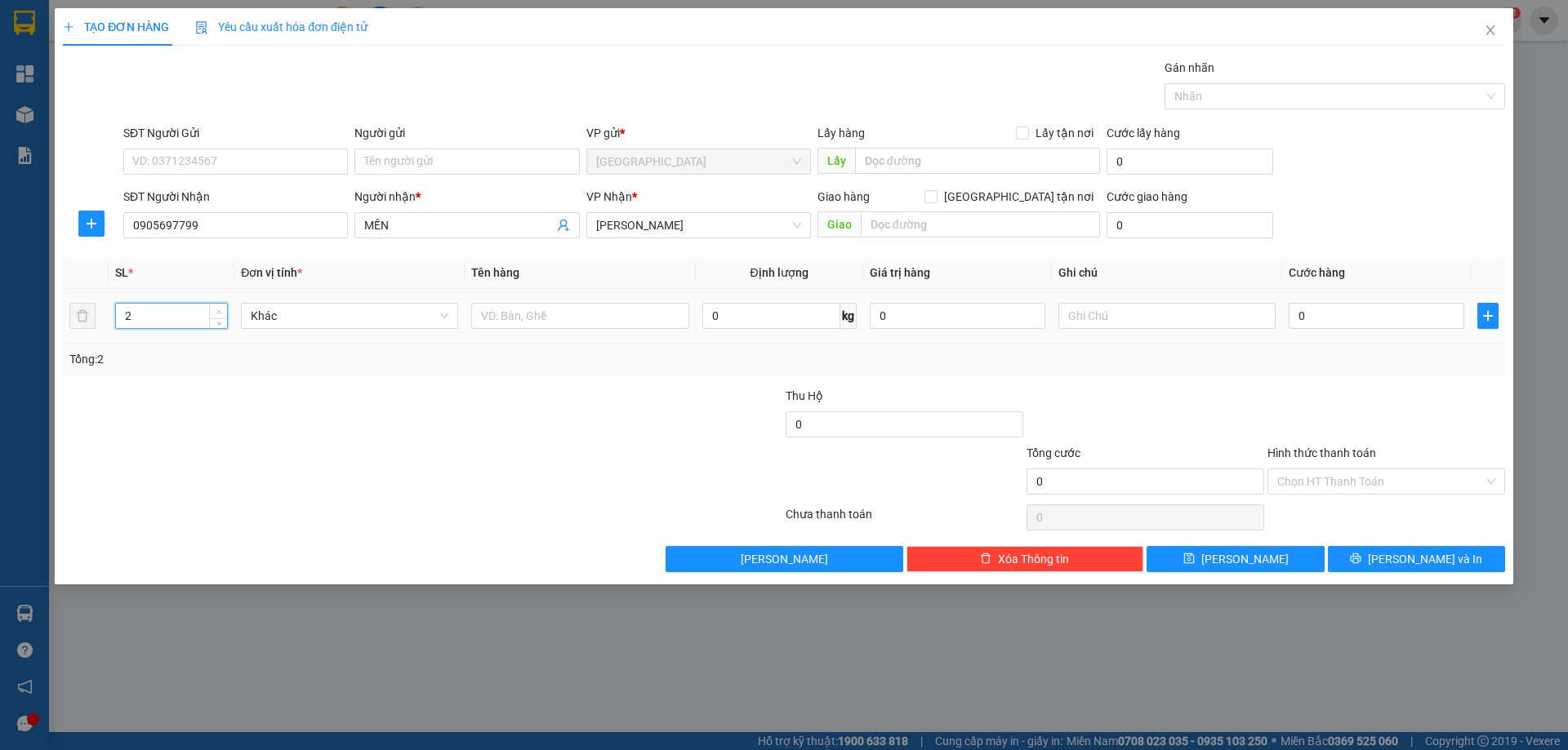
click at [218, 309] on icon "up" at bounding box center [219, 312] width 6 height 6
type input "2"
click at [220, 322] on icon "down" at bounding box center [219, 321] width 6 height 6
click at [506, 308] on input "text" at bounding box center [580, 315] width 217 height 26
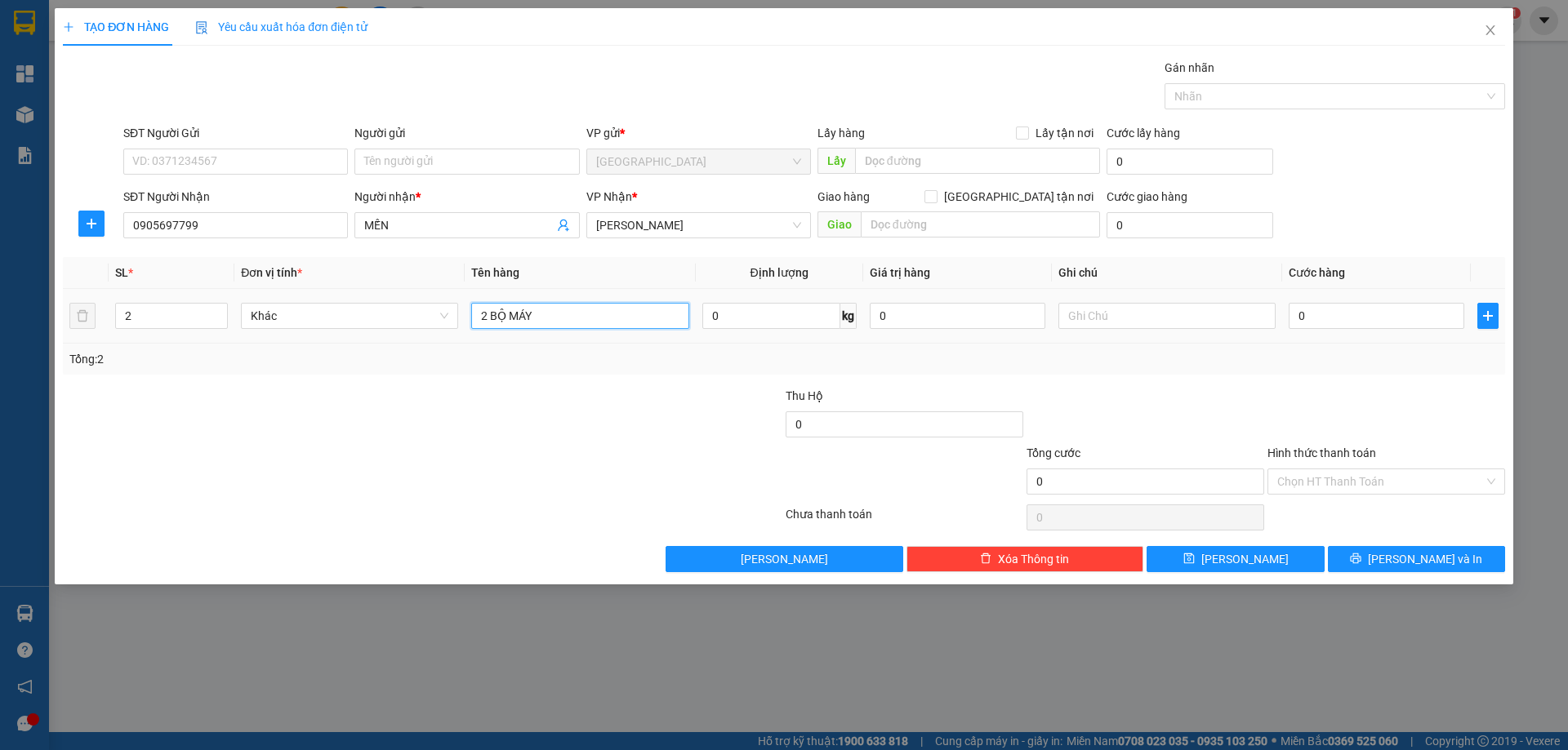
type input "2 BỘ MÁY"
click at [1133, 300] on td at bounding box center [1166, 316] width 230 height 55
click at [1144, 309] on input "text" at bounding box center [1167, 315] width 217 height 26
type input "C"
click at [1267, 452] on label "Hình thức thanh toán" at bounding box center [1321, 452] width 109 height 13
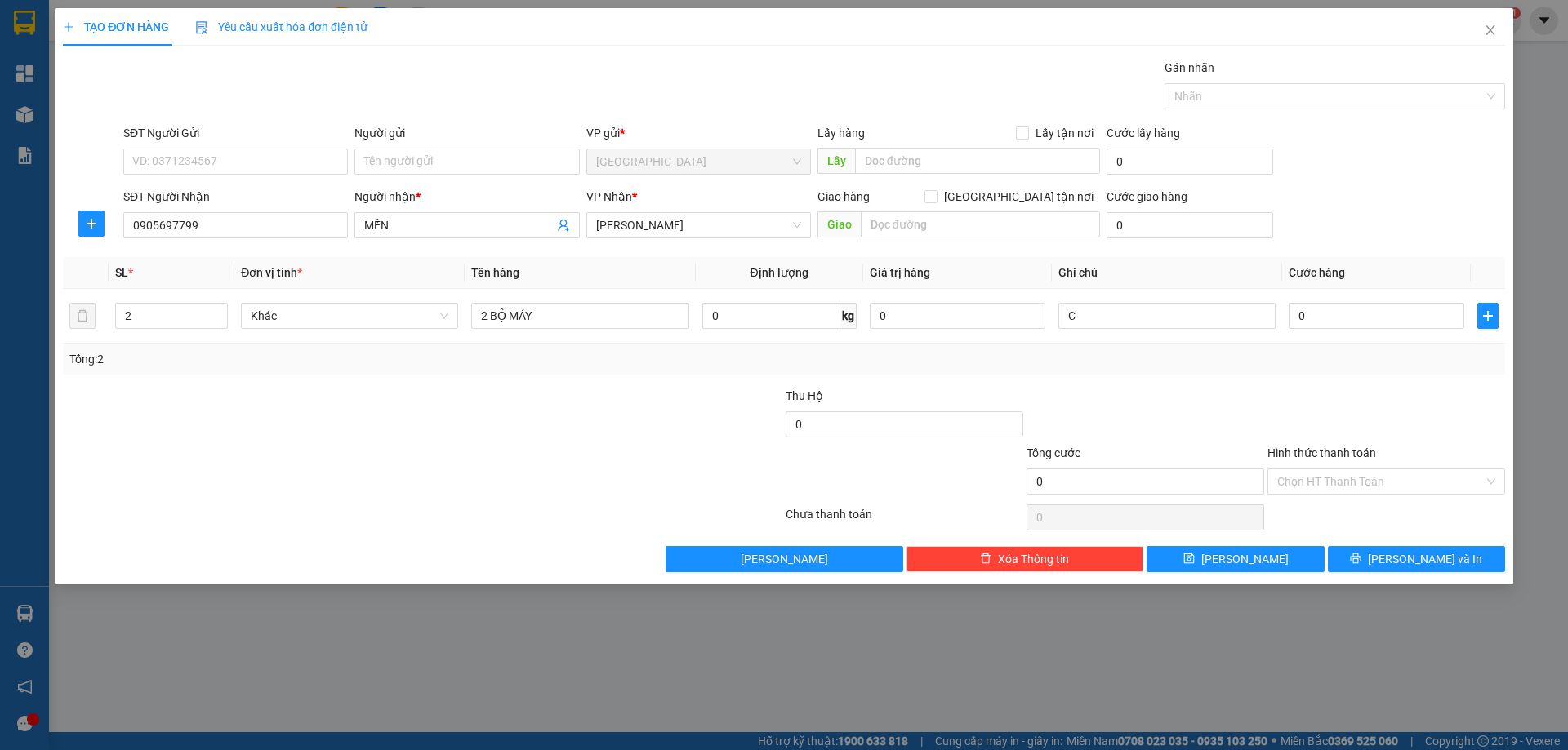
click at [1277, 470] on input "Hình thức thanh toán" at bounding box center [1380, 482] width 207 height 24
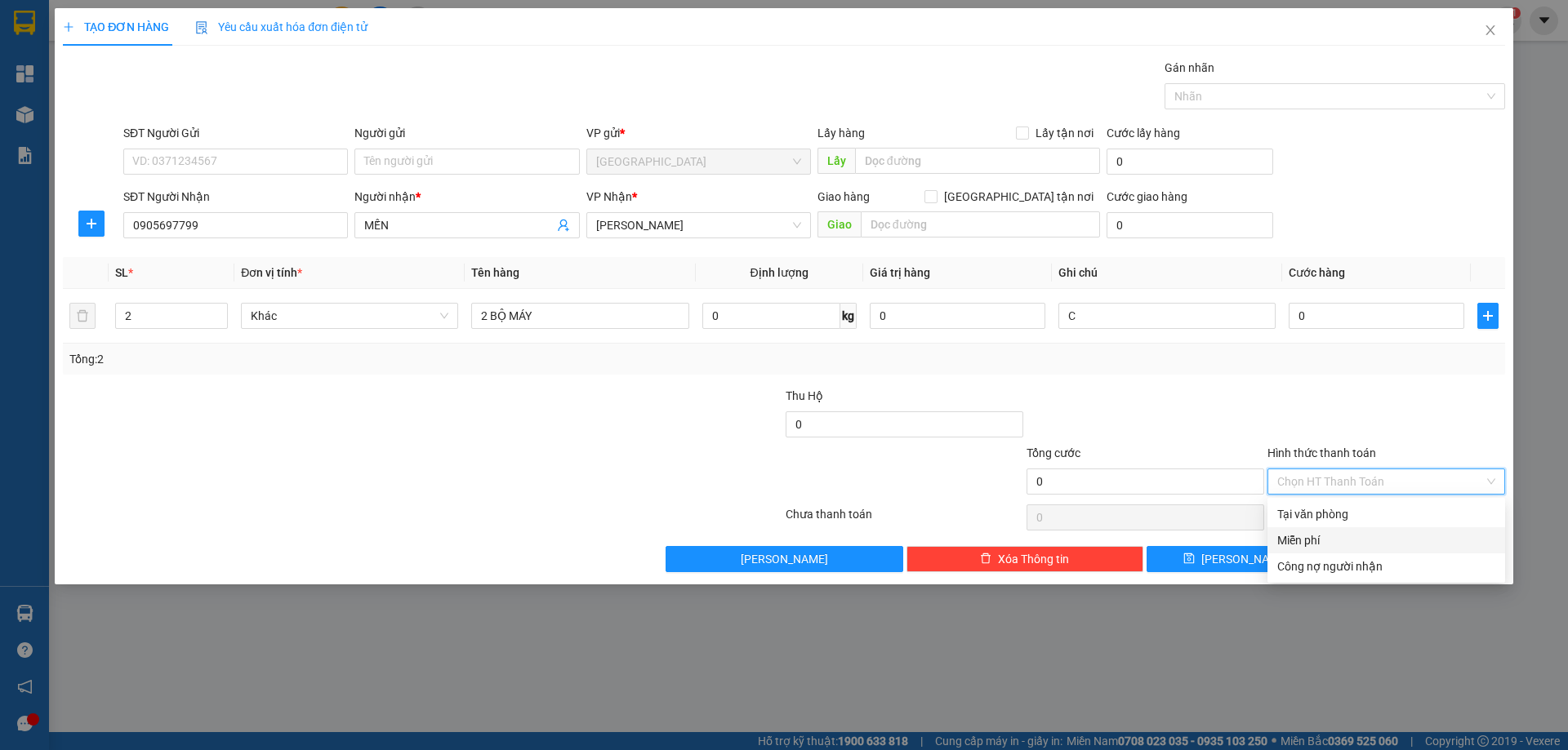
drag, startPoint x: 1289, startPoint y: 535, endPoint x: 1290, endPoint y: 543, distance: 8.1
click at [1290, 535] on div "Miễn phí" at bounding box center [1386, 540] width 218 height 18
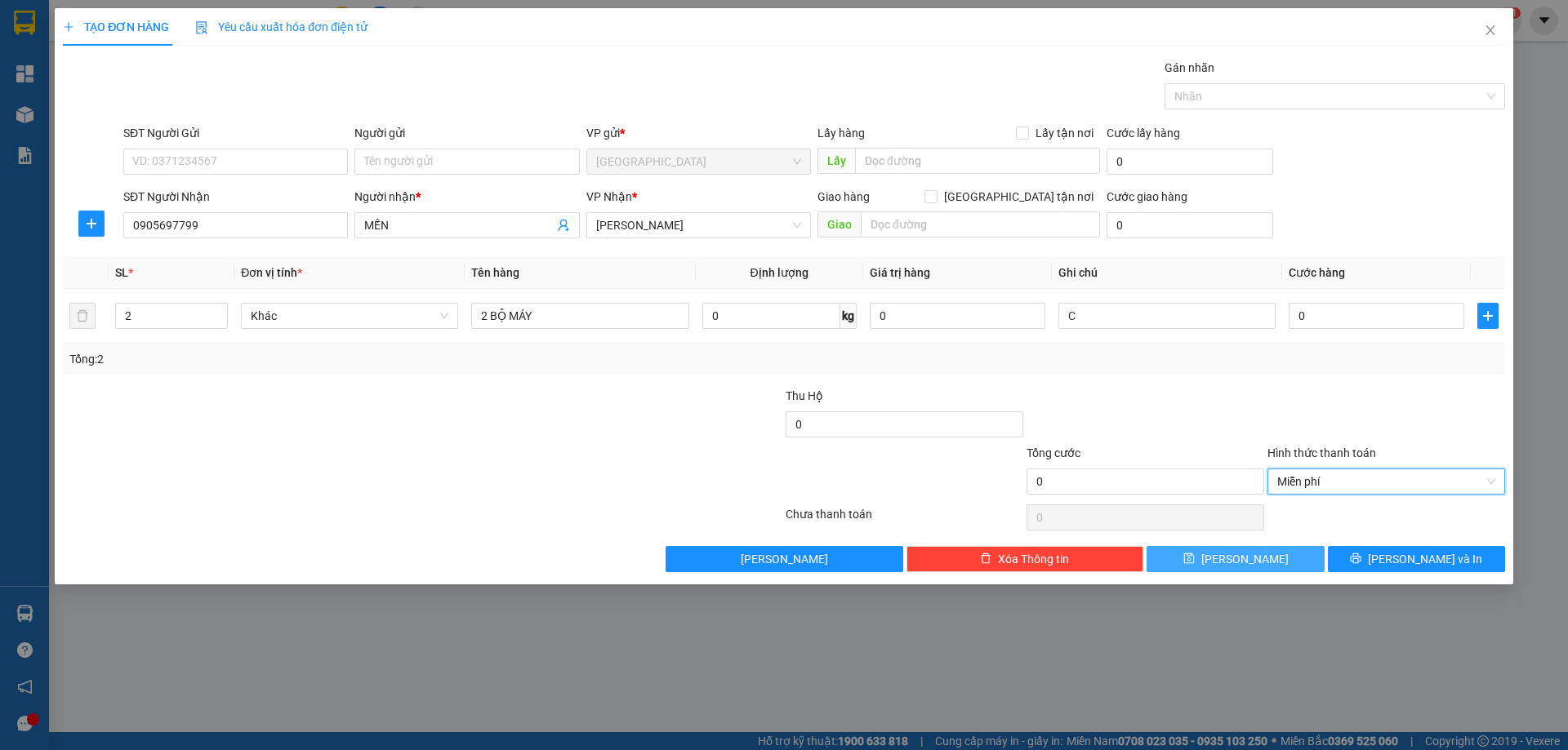
click at [1237, 562] on span "[PERSON_NAME]" at bounding box center [1245, 559] width 87 height 18
type input "1"
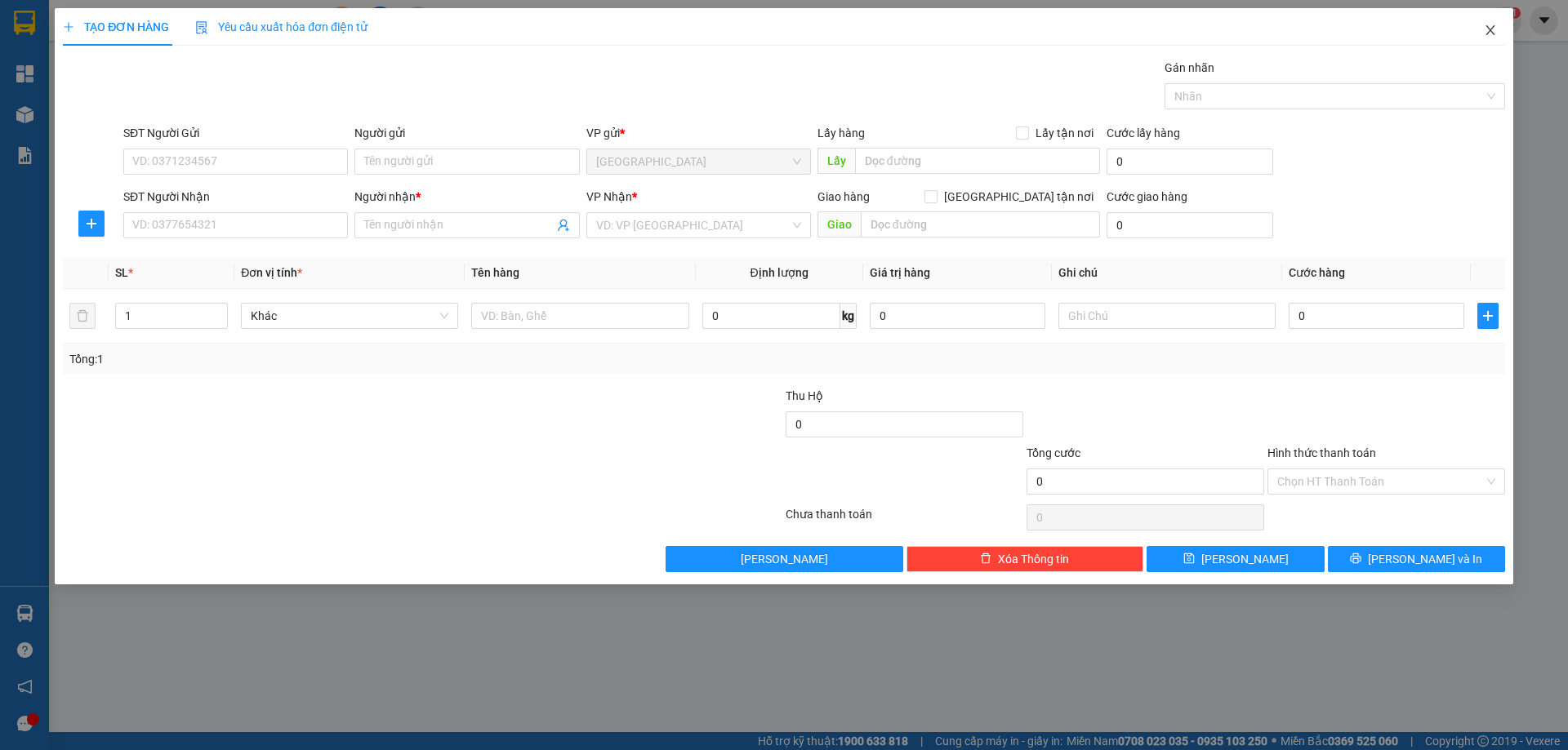
click at [1489, 27] on icon "close" at bounding box center [1490, 29] width 13 height 13
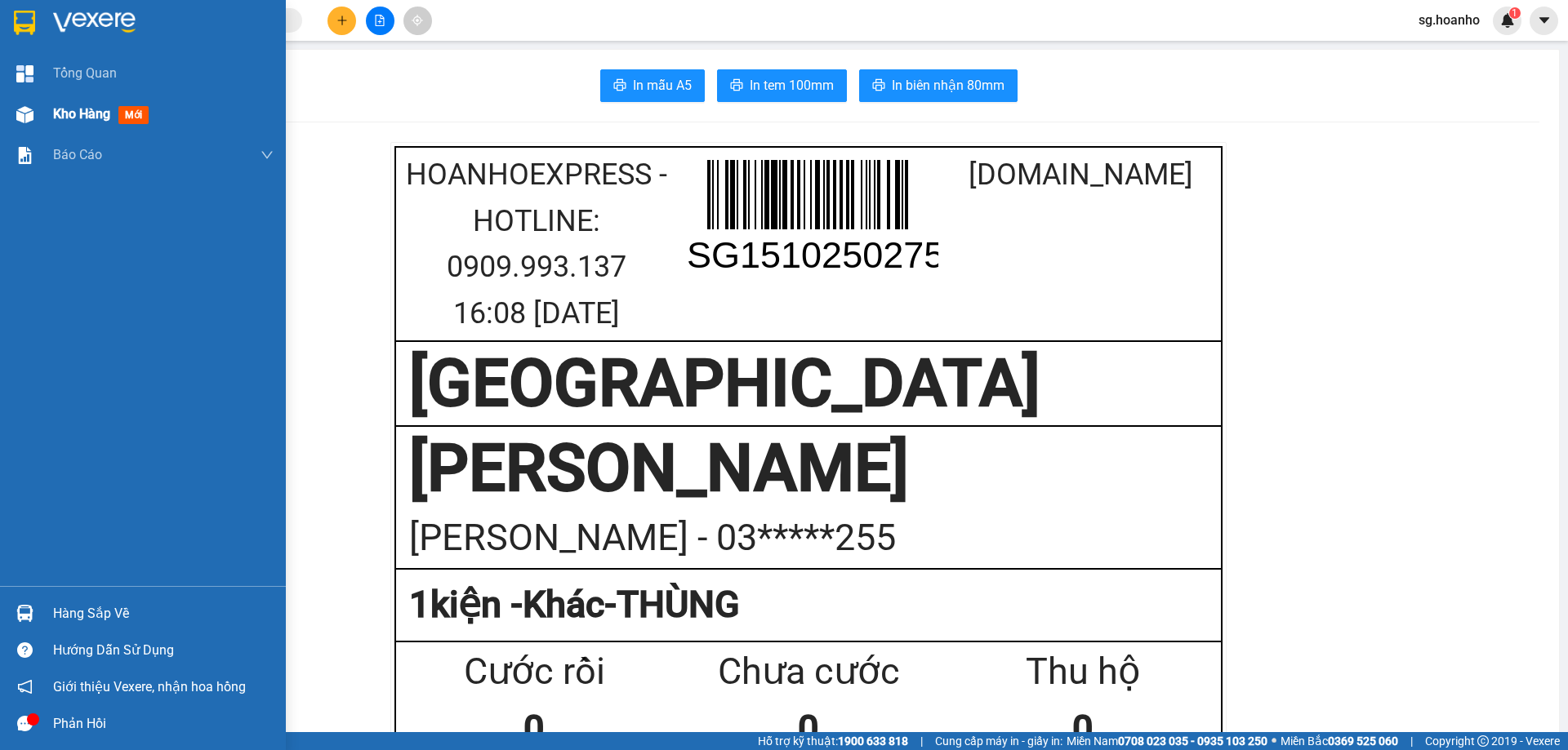
click at [127, 118] on span "mới" at bounding box center [133, 115] width 30 height 18
click at [128, 118] on span "mới" at bounding box center [133, 115] width 30 height 18
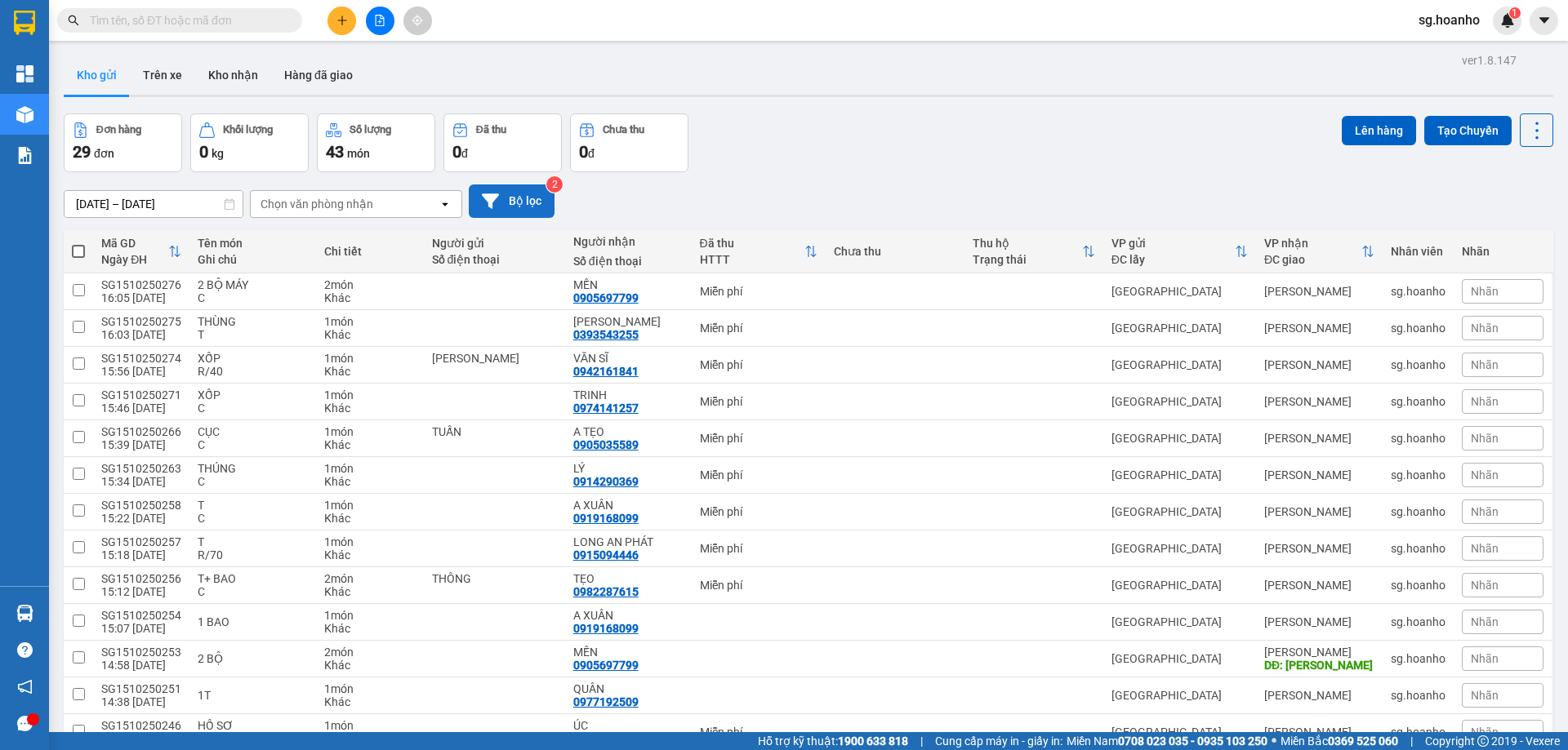
click at [519, 194] on button "Bộ lọc" at bounding box center [512, 201] width 86 height 33
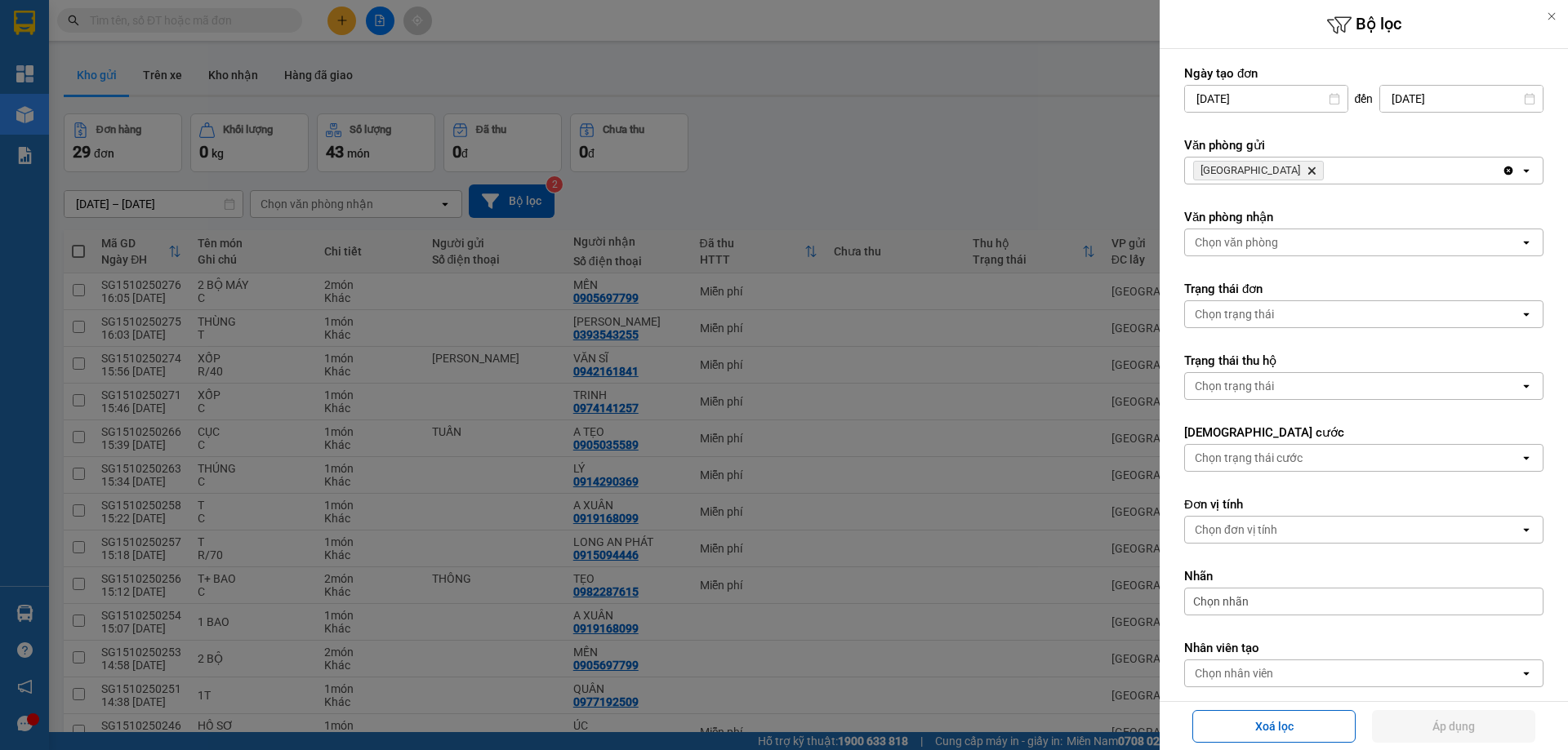
click at [1307, 169] on icon "Delete" at bounding box center [1311, 170] width 10 height 10
click at [1252, 169] on div "Chọn văn phòng" at bounding box center [1236, 170] width 83 height 17
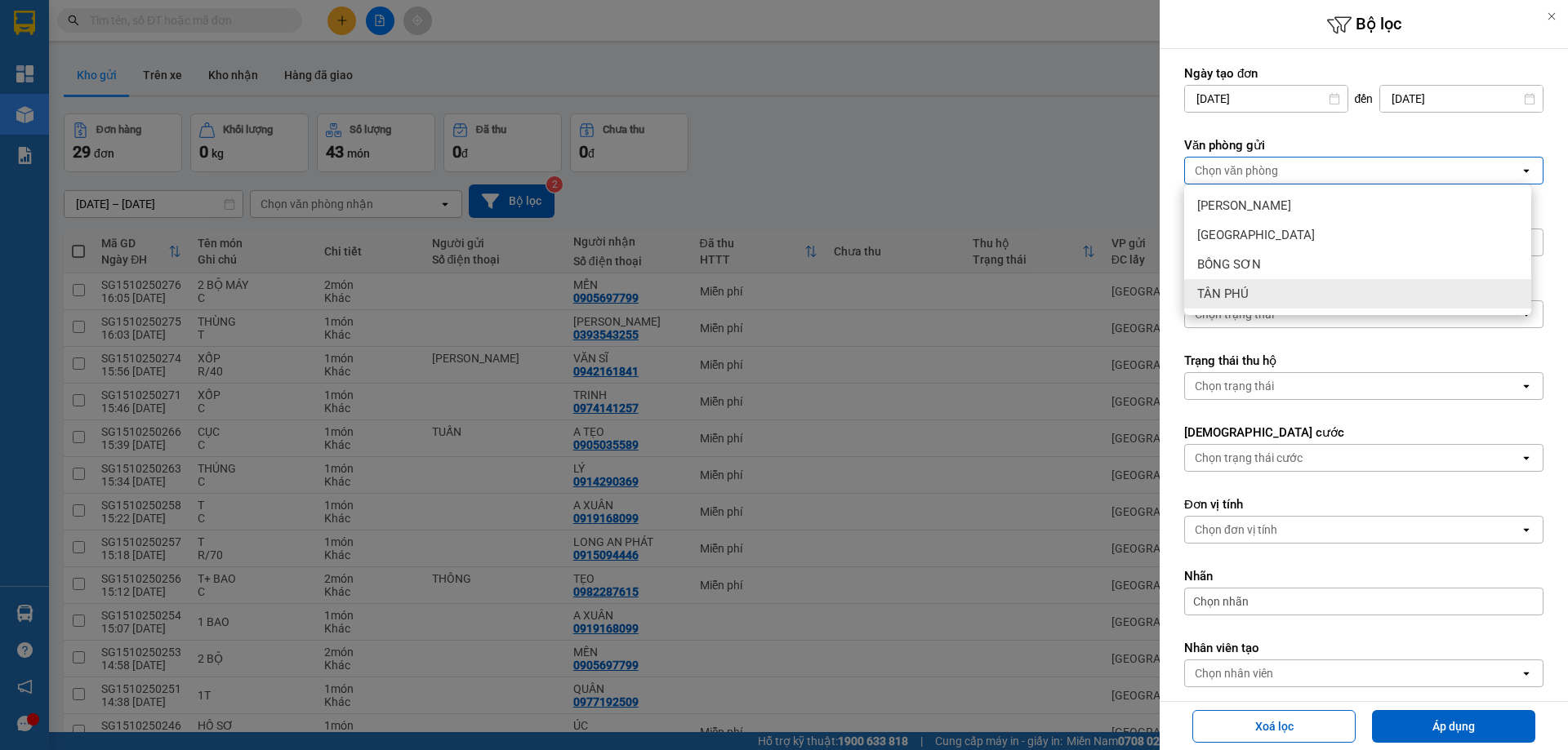
click at [1261, 288] on div "TÂN PHÚ" at bounding box center [1357, 294] width 347 height 29
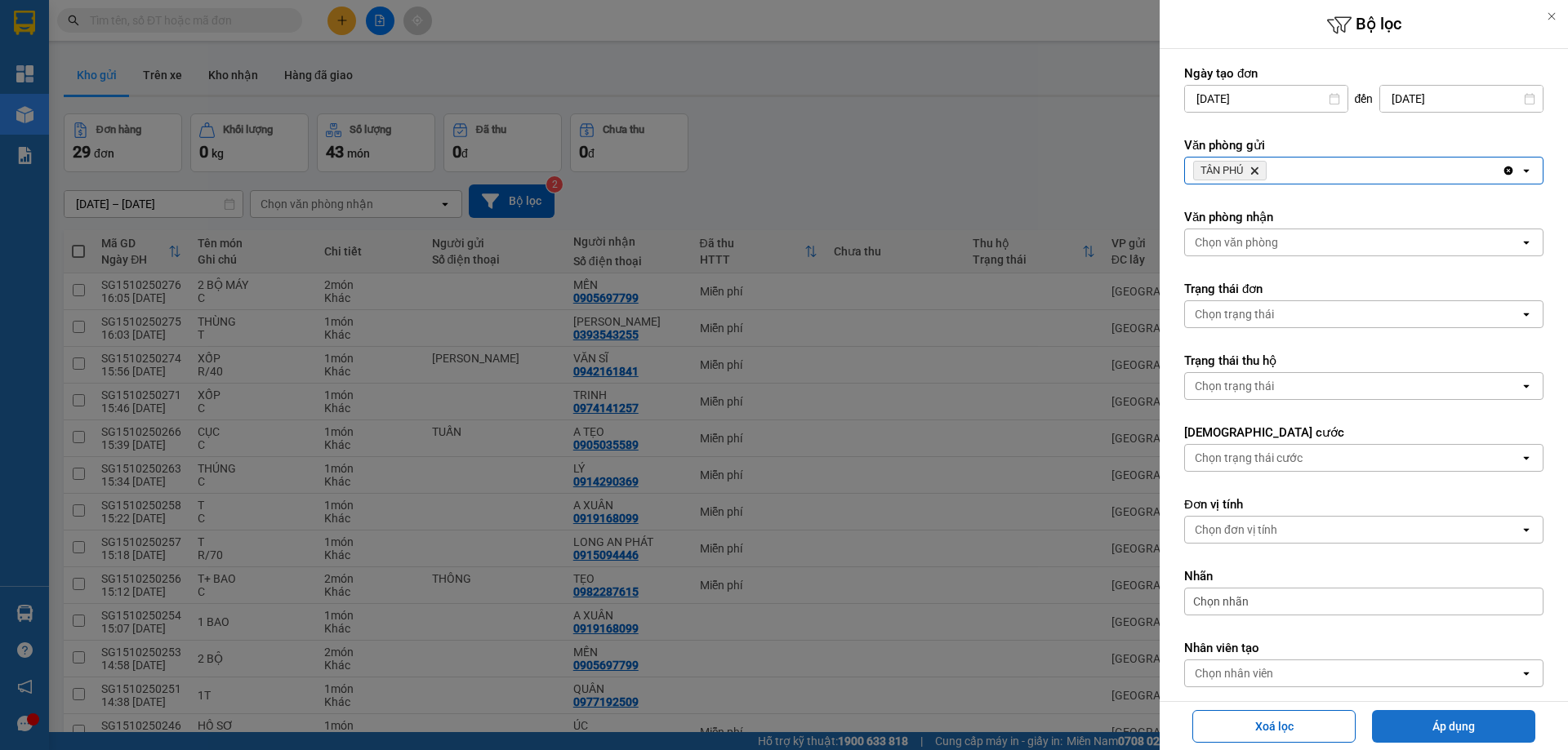
click at [1414, 733] on button "Áp dụng" at bounding box center [1453, 727] width 164 height 32
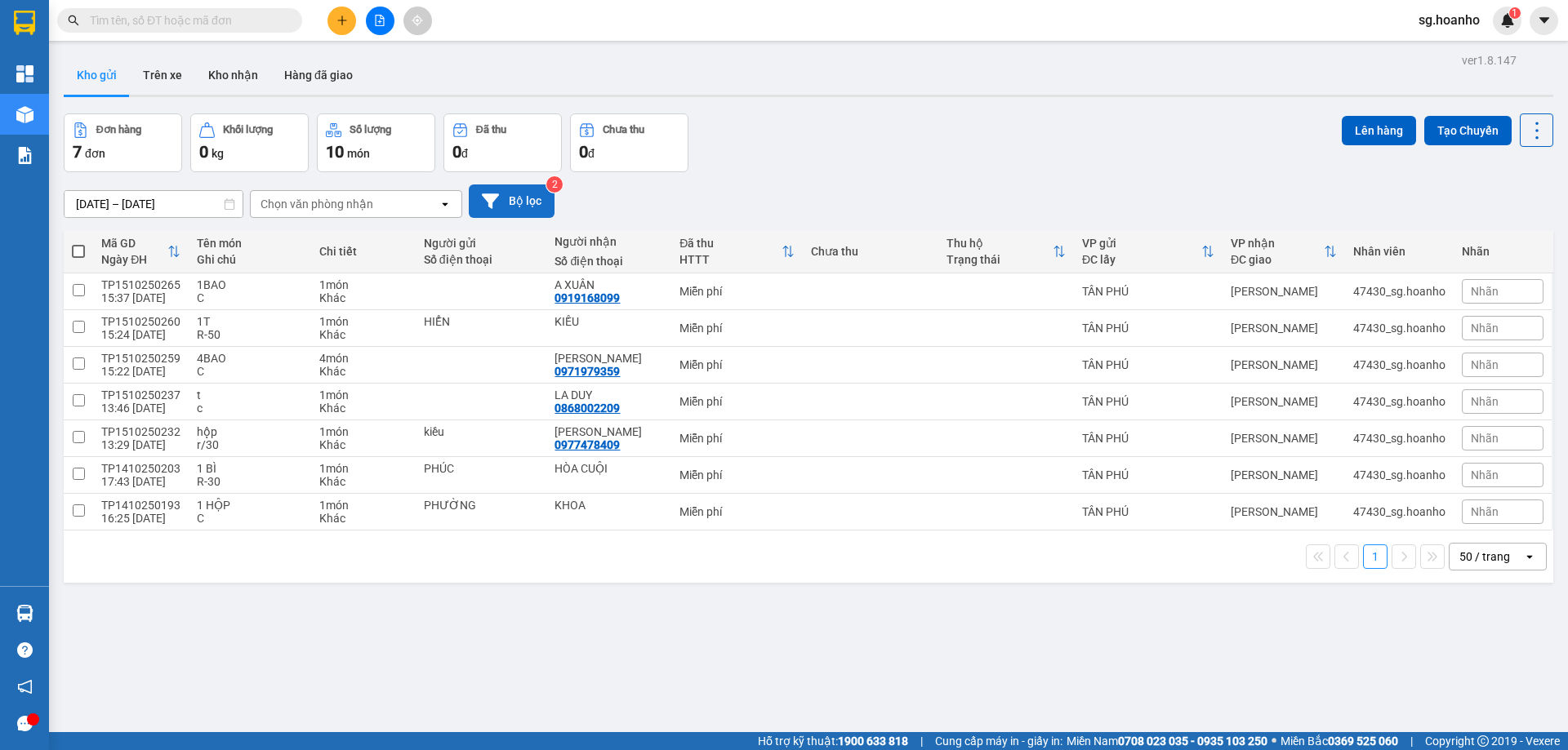
click at [527, 212] on button "Bộ lọc" at bounding box center [512, 201] width 86 height 33
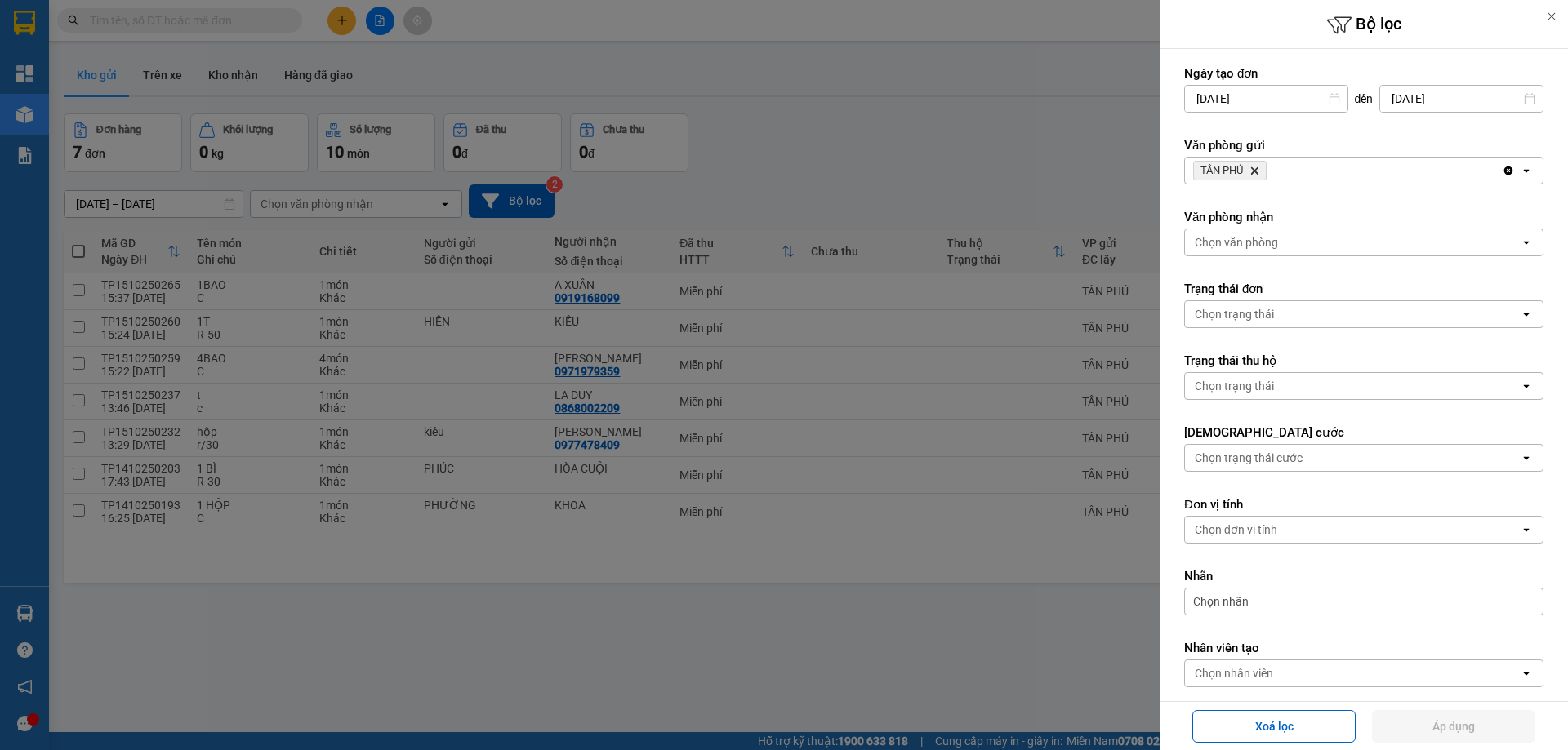
click at [1257, 169] on icon "TÂN PHÚ, close by backspace" at bounding box center [1256, 171] width 8 height 8
click at [1240, 178] on div "Chọn văn phòng" at bounding box center [1236, 170] width 83 height 17
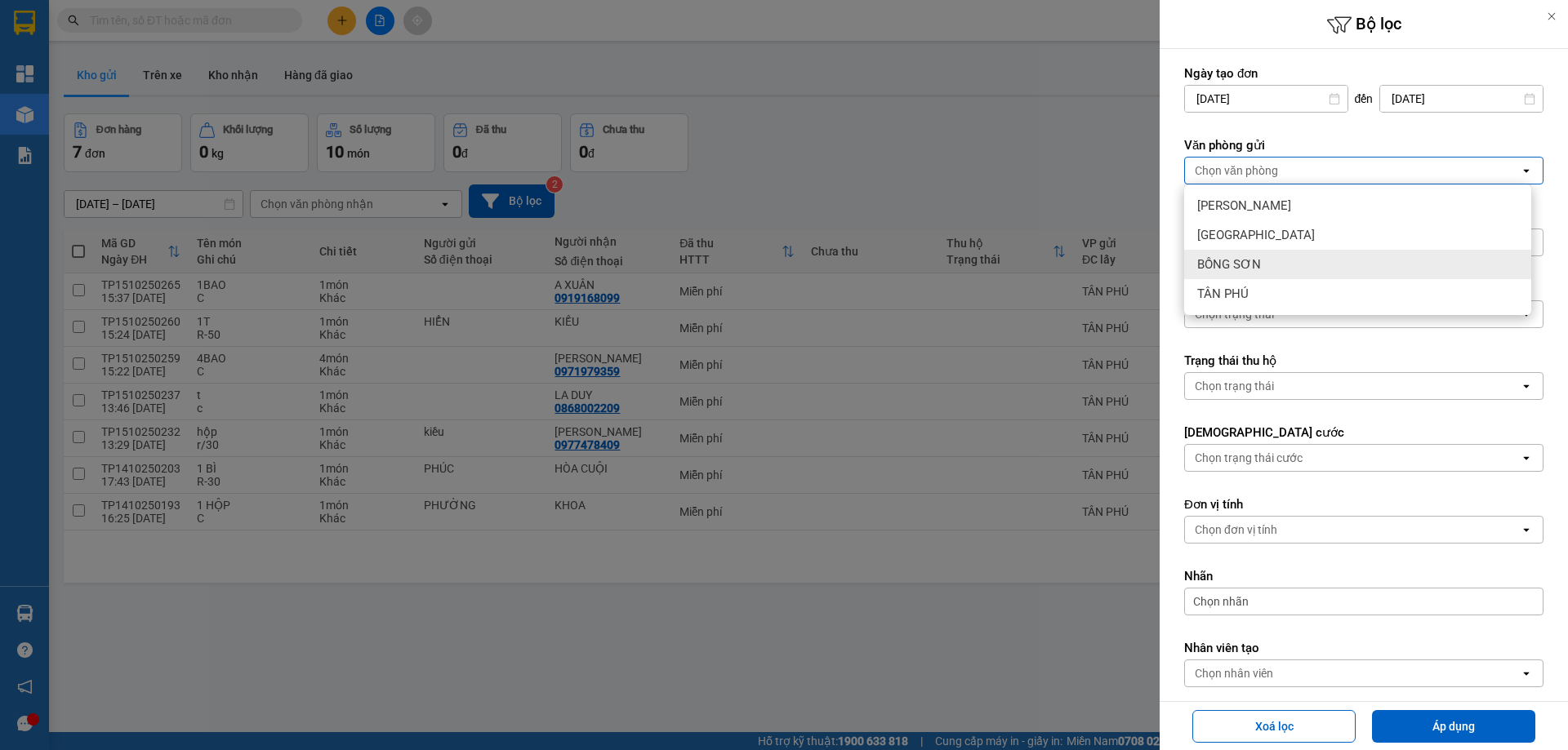
click at [1258, 268] on span "BỒNG SƠN" at bounding box center [1229, 264] width 64 height 17
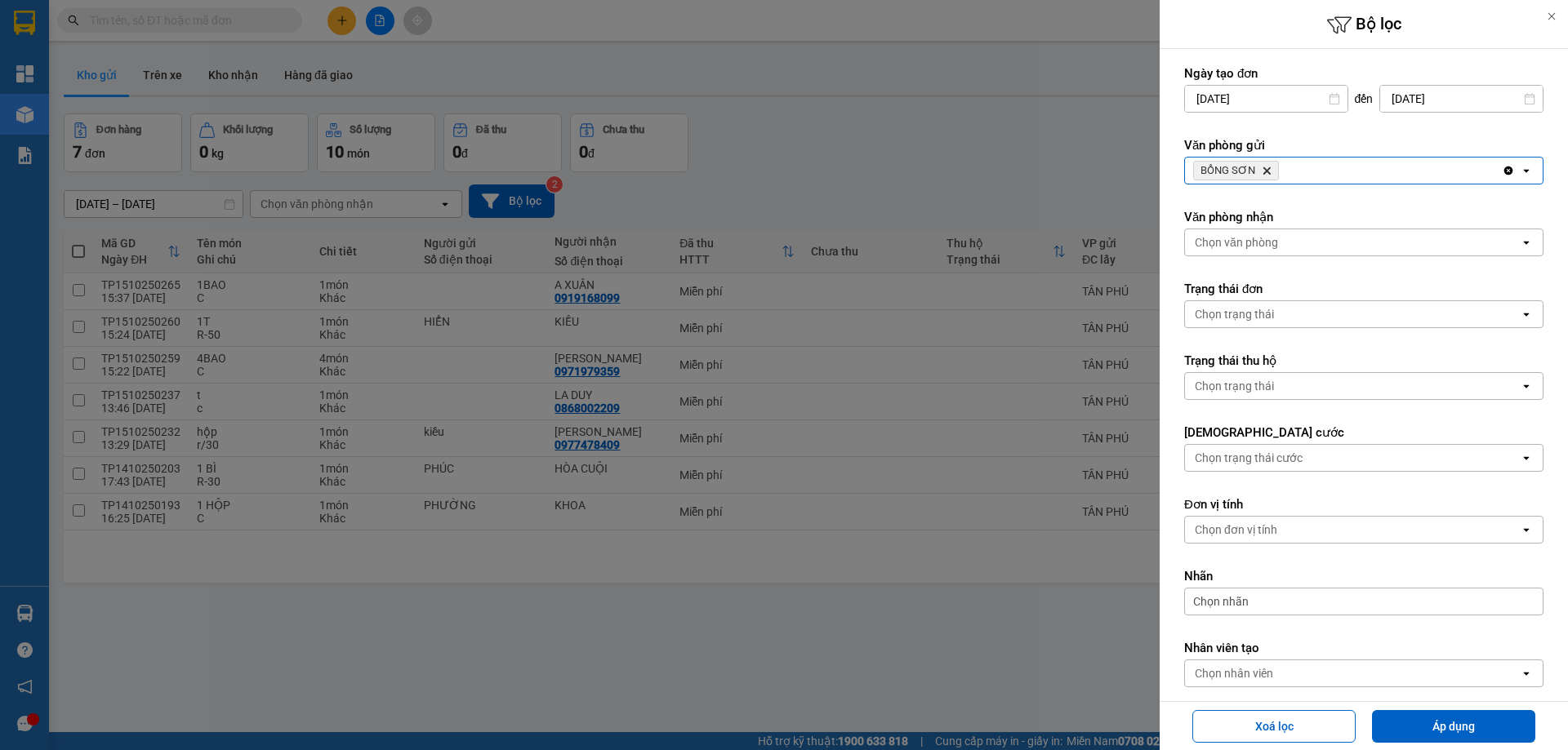
click at [1486, 730] on button "Áp dụng" at bounding box center [1453, 727] width 164 height 32
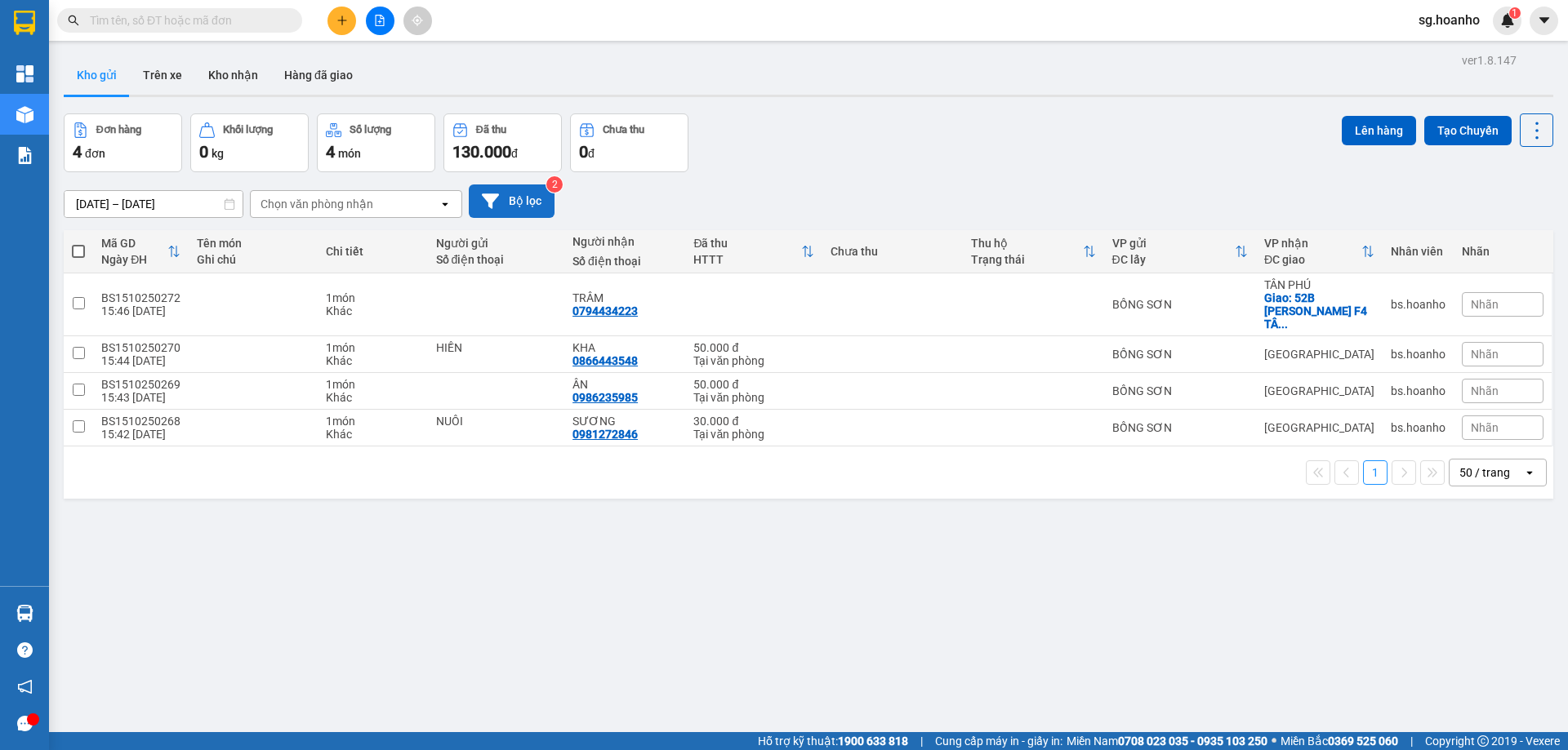
click at [516, 209] on button "Bộ lọc" at bounding box center [512, 201] width 86 height 33
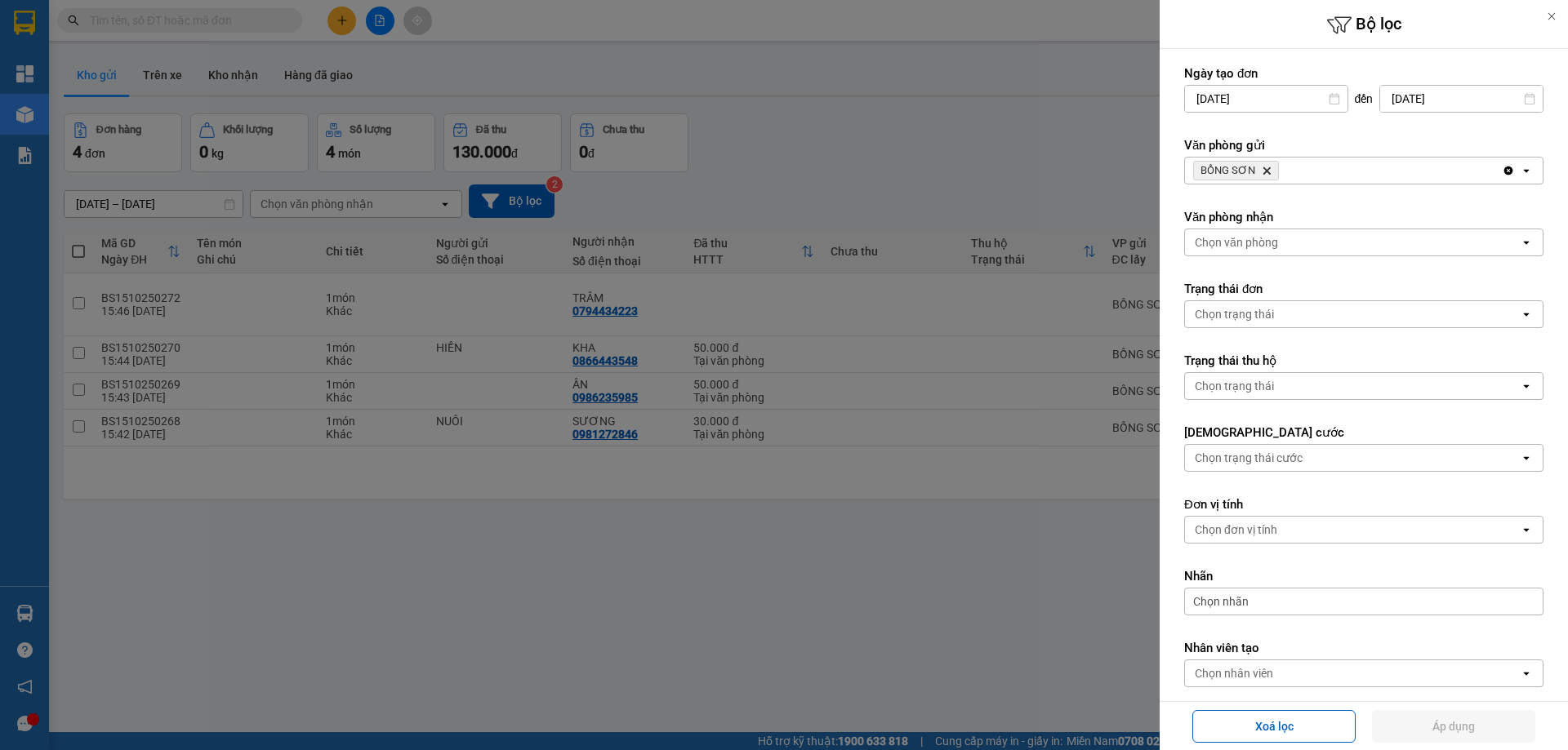
click at [1264, 169] on icon "BỒNG SƠN, close by backspace" at bounding box center [1267, 171] width 8 height 8
click at [1243, 178] on div "Chọn văn phòng" at bounding box center [1236, 170] width 83 height 17
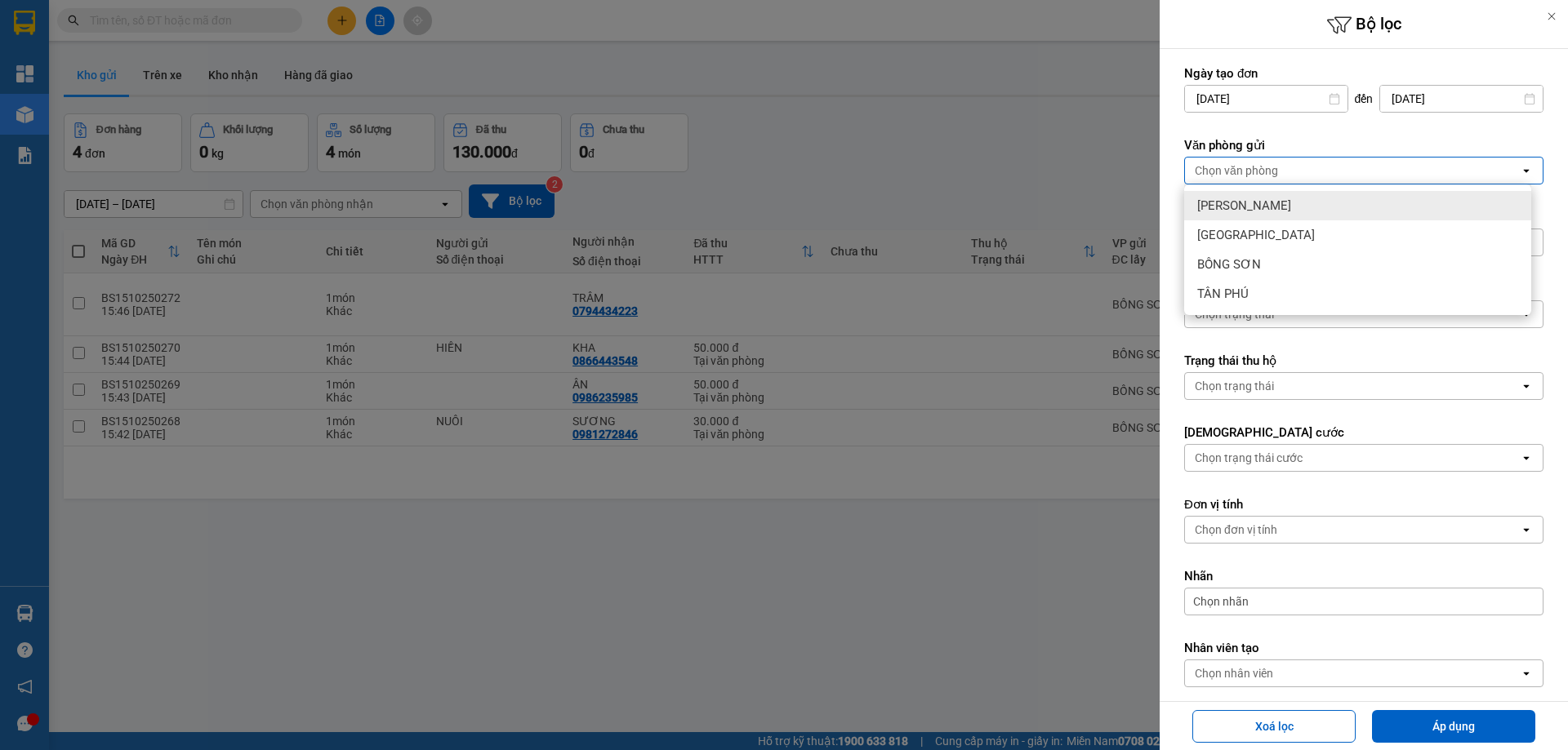
click at [1238, 204] on span "[PERSON_NAME]" at bounding box center [1245, 206] width 94 height 17
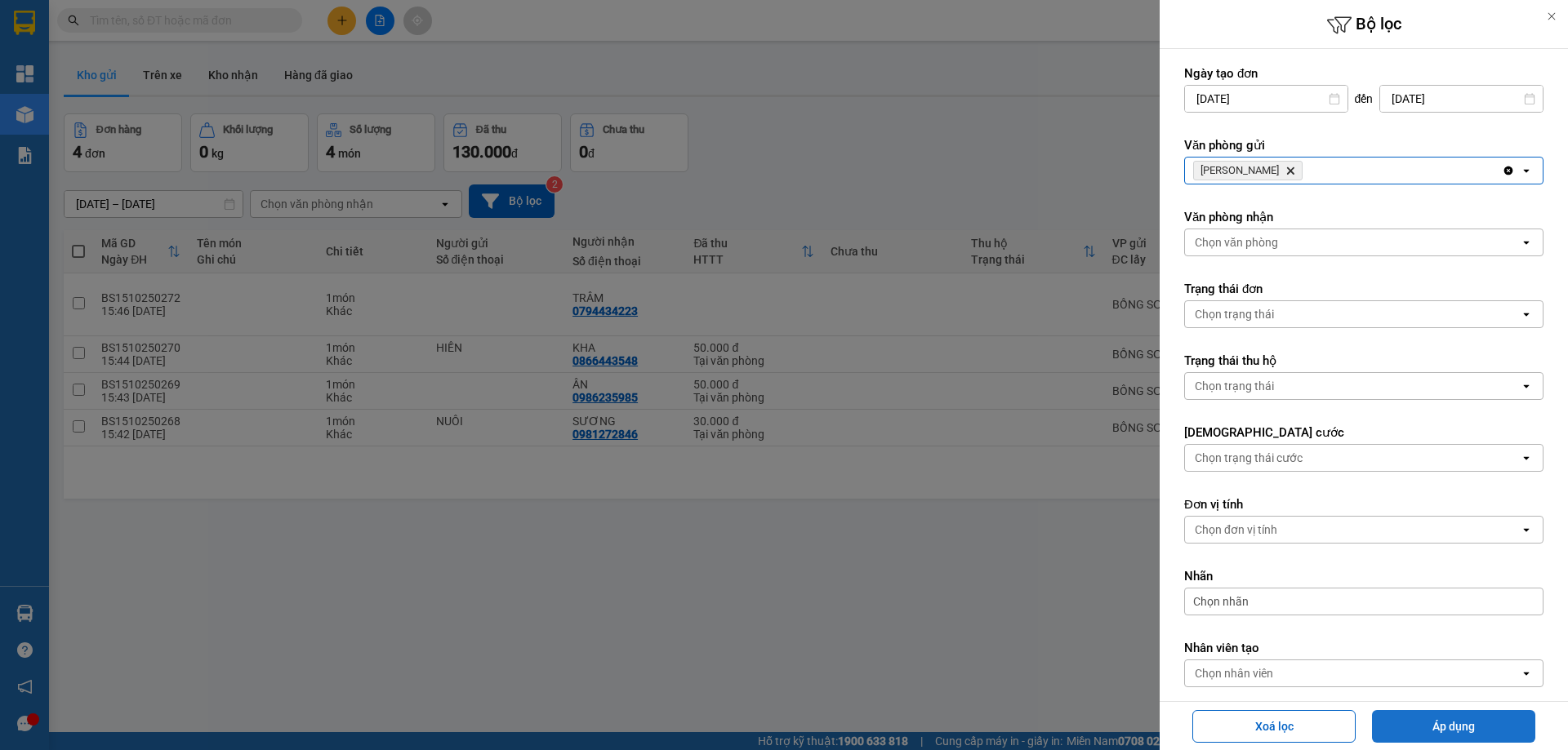
click at [1437, 718] on button "Áp dụng" at bounding box center [1453, 727] width 164 height 32
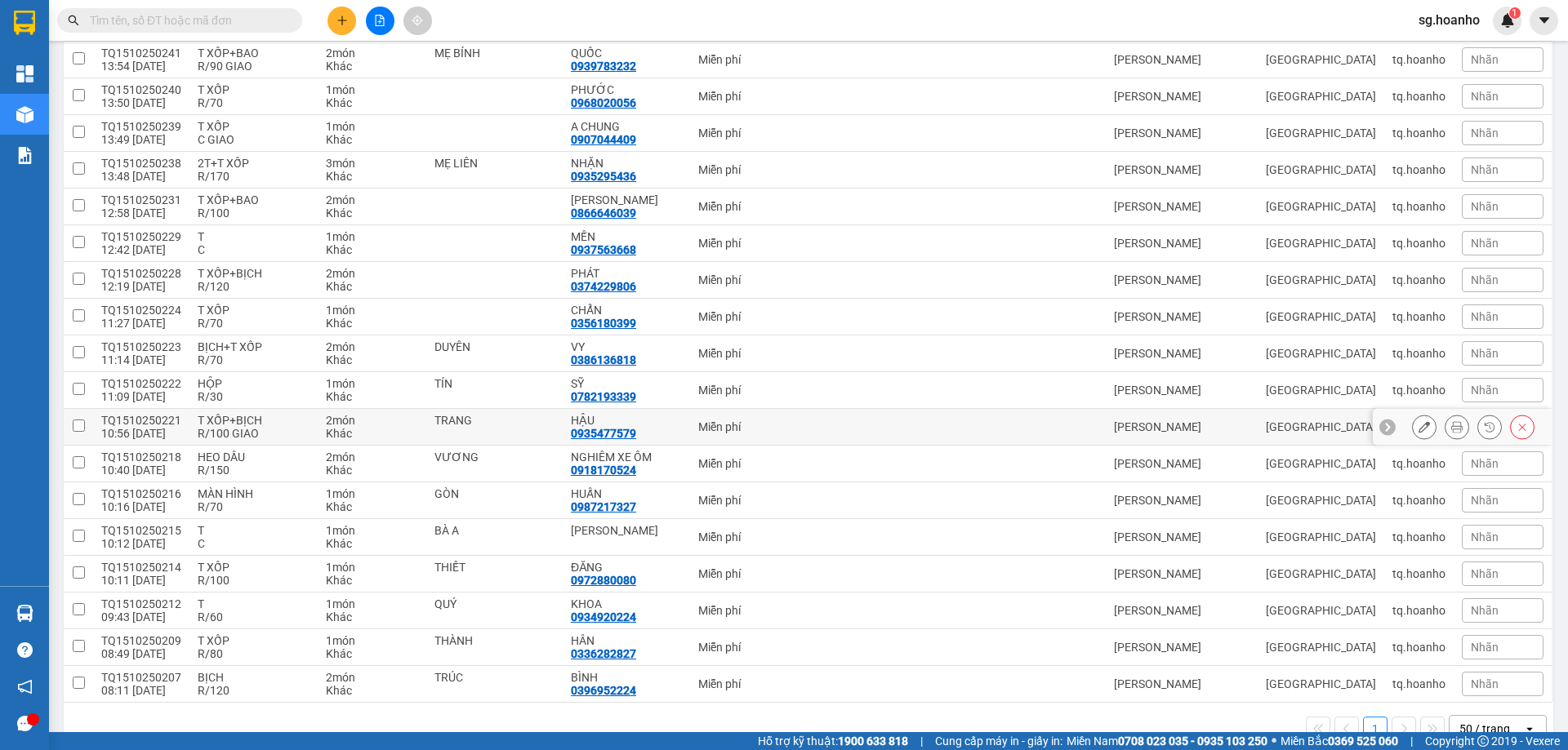
scroll to position [833, 0]
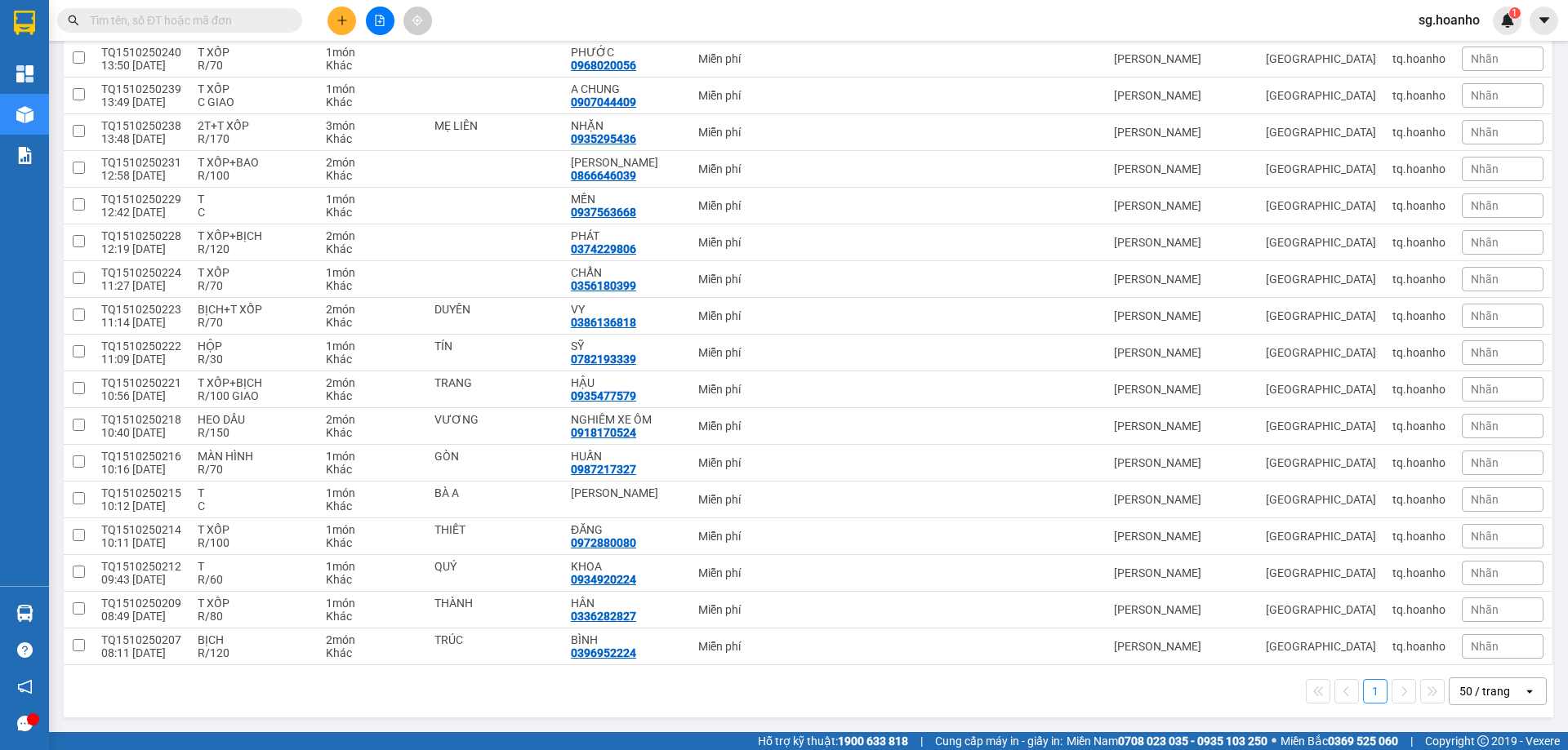
click at [1467, 692] on div "50 / trang" at bounding box center [1485, 691] width 51 height 17
click at [1477, 544] on span "10 / trang" at bounding box center [1475, 538] width 52 height 17
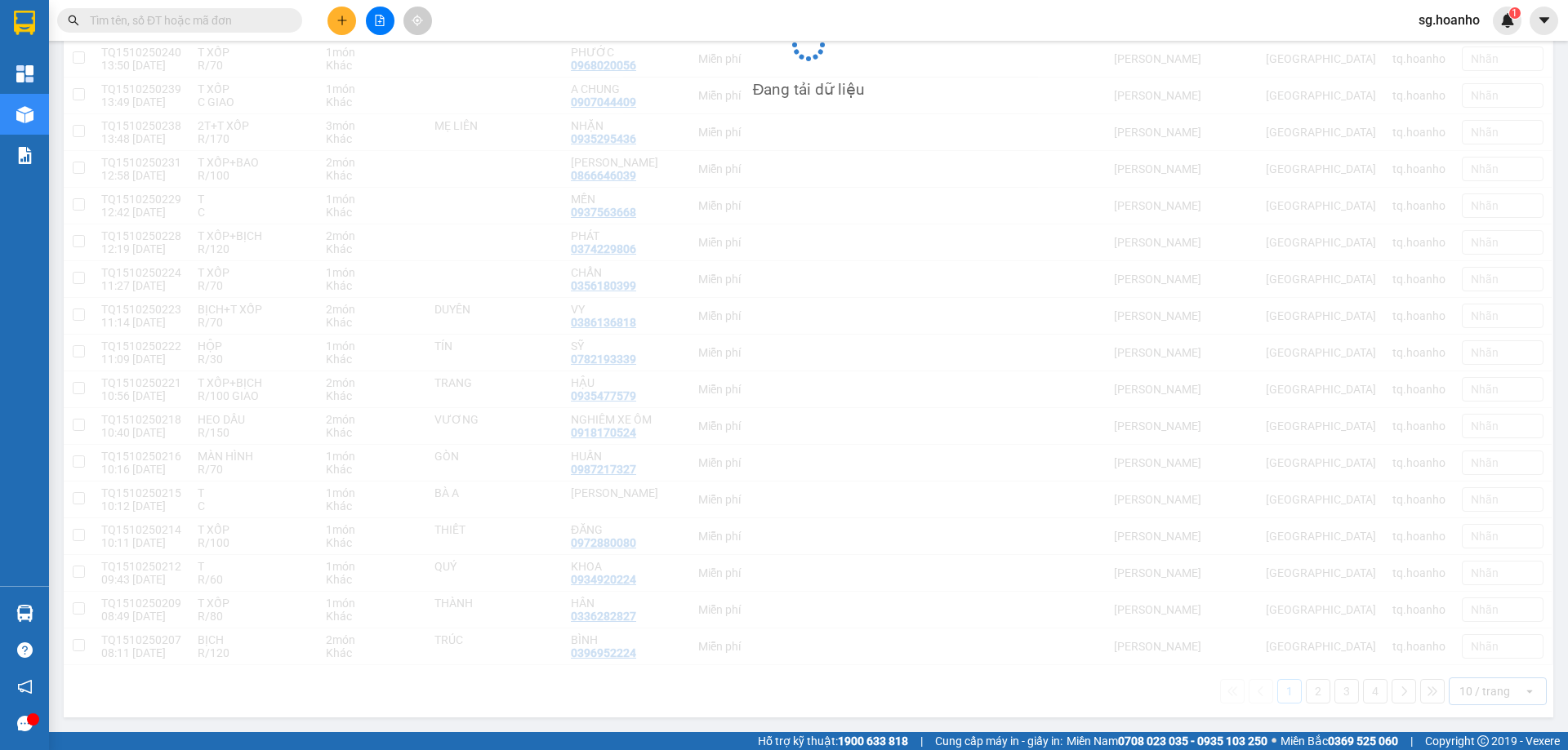
scroll to position [75, 0]
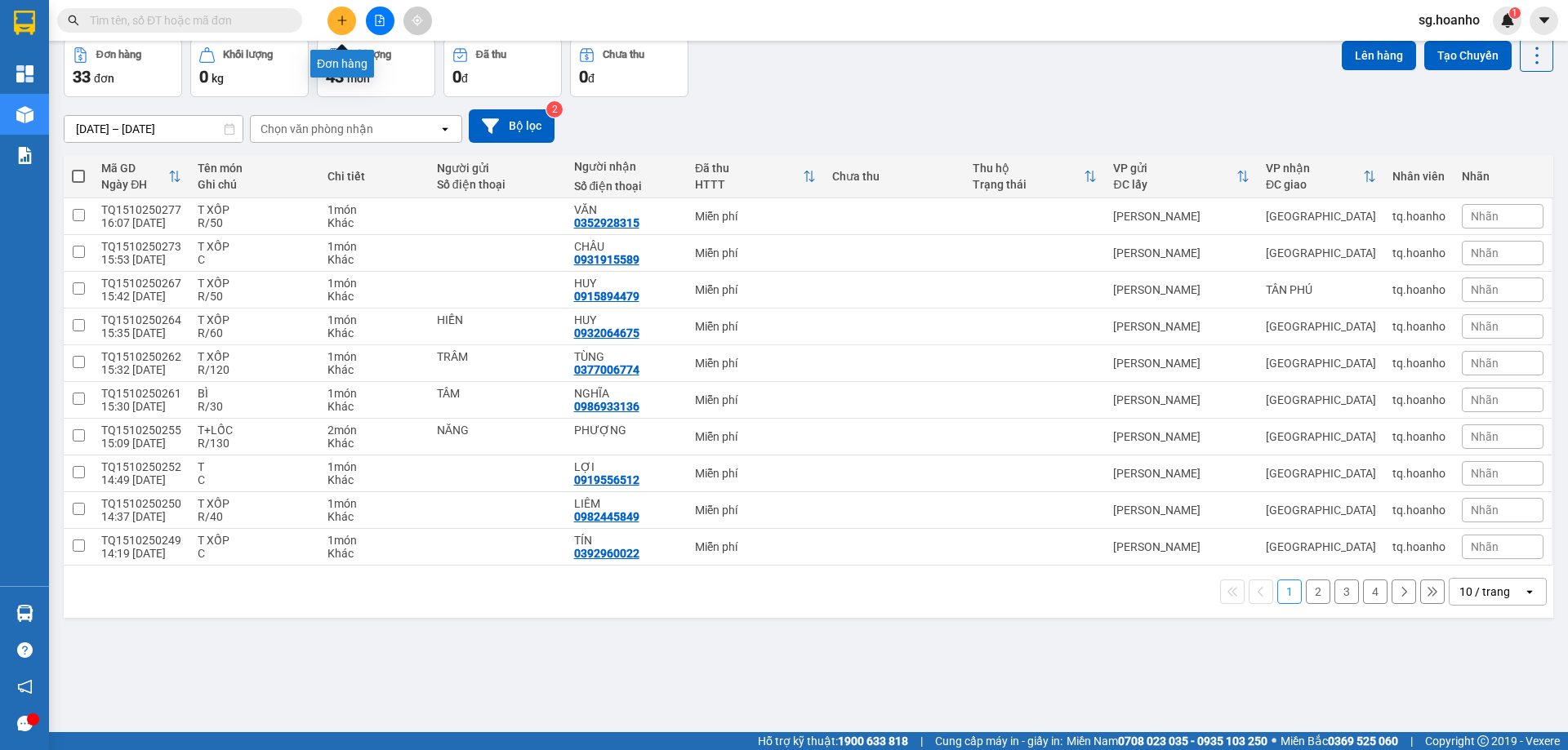
click at [337, 23] on icon "plus" at bounding box center [343, 21] width 12 height 12
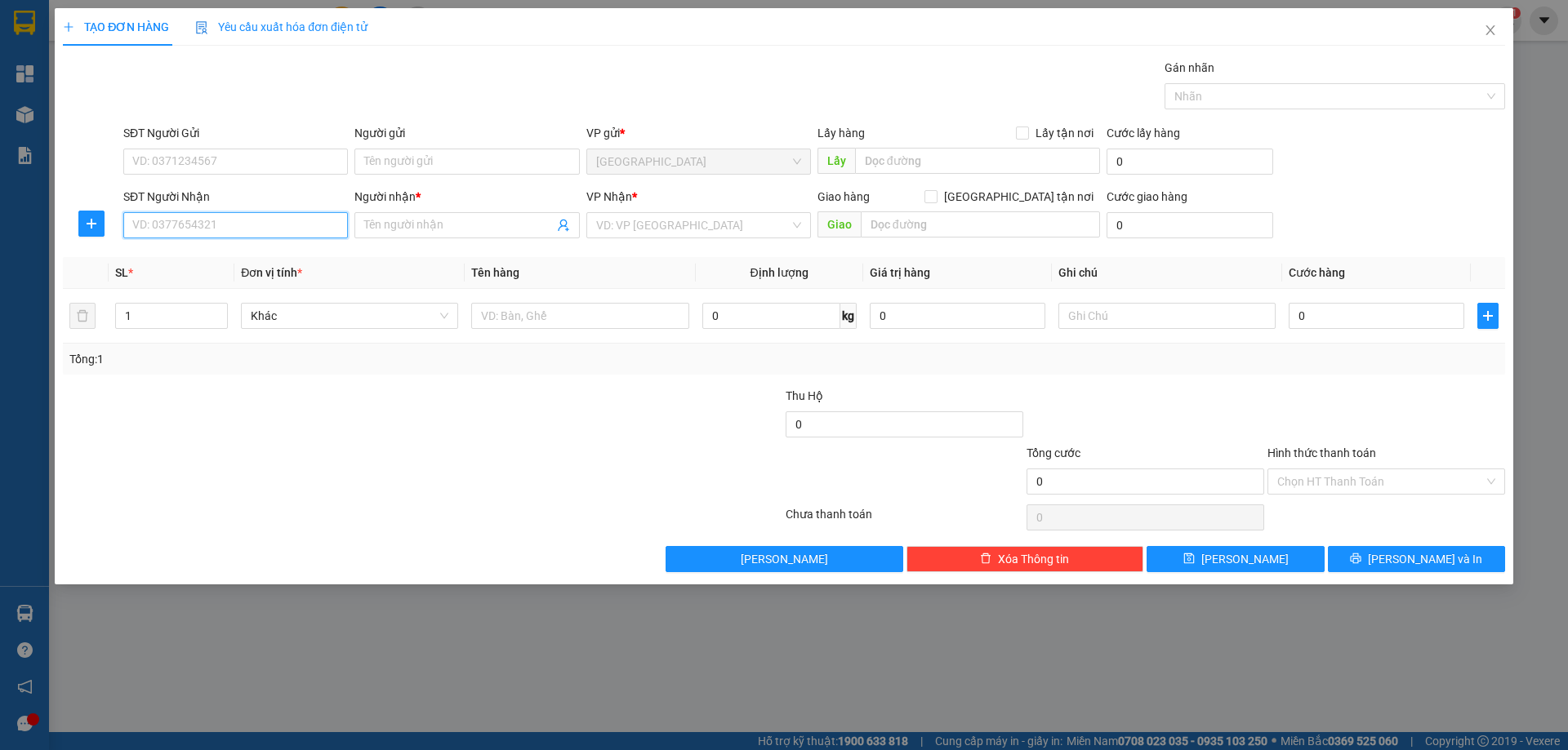
click at [312, 231] on input "SĐT Người Nhận" at bounding box center [235, 225] width 224 height 26
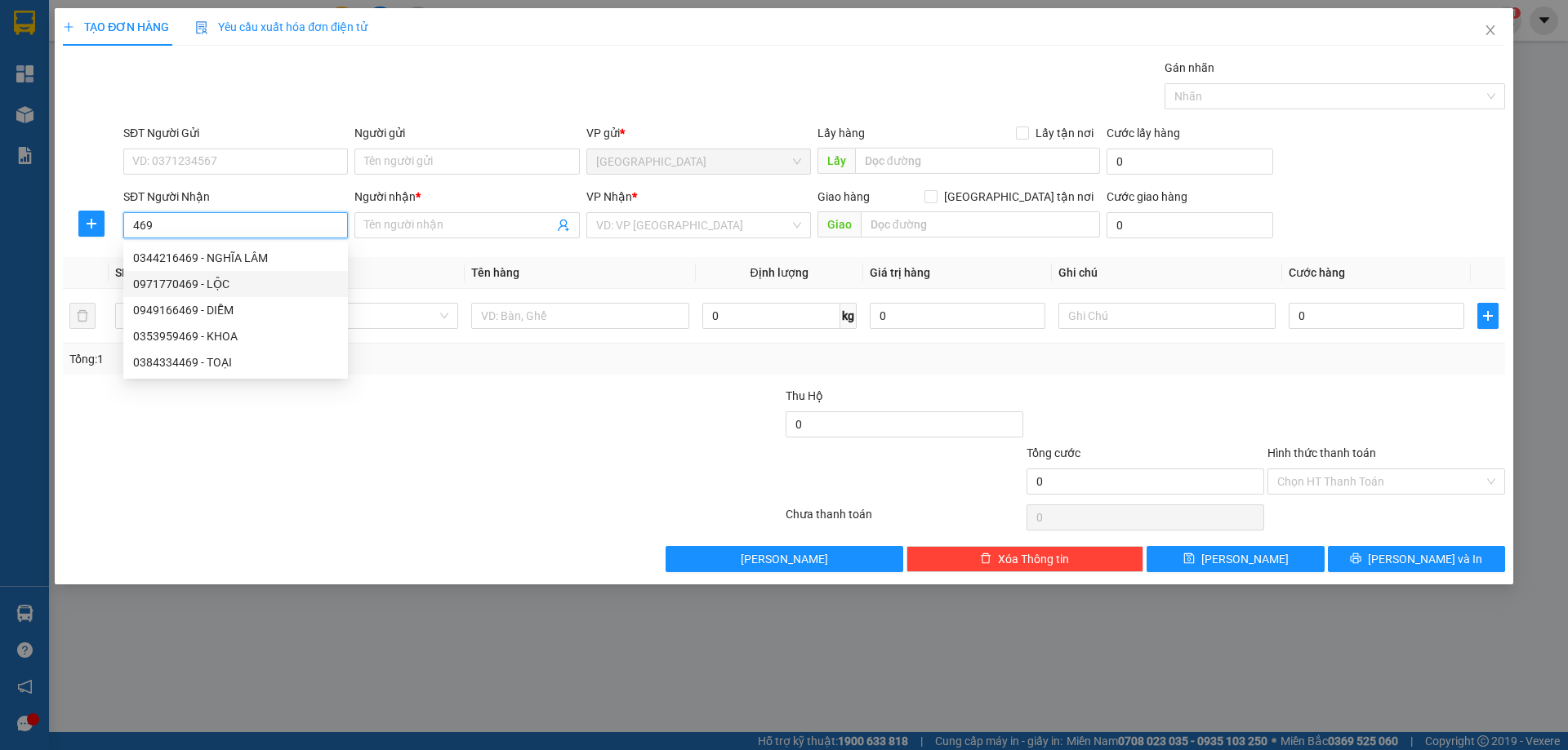
click at [215, 288] on div "0971770469 - LỘC" at bounding box center [235, 284] width 205 height 18
type input "0971770469"
type input "LỘC"
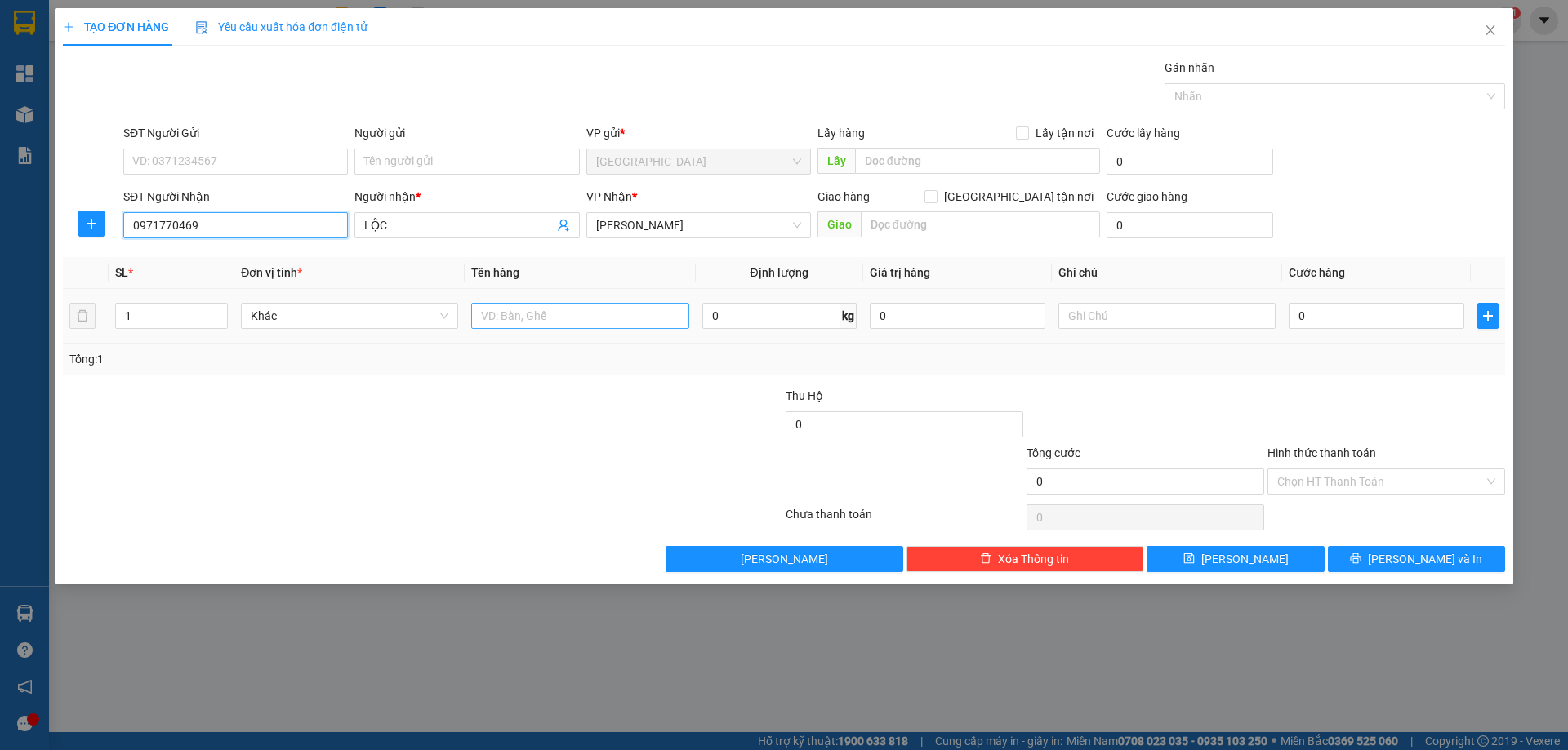
type input "0971770469"
click at [515, 321] on input "text" at bounding box center [580, 315] width 217 height 26
type input "GÓI"
drag, startPoint x: 1086, startPoint y: 297, endPoint x: 1086, endPoint y: 308, distance: 11.0
click at [1086, 306] on td at bounding box center [1166, 316] width 230 height 55
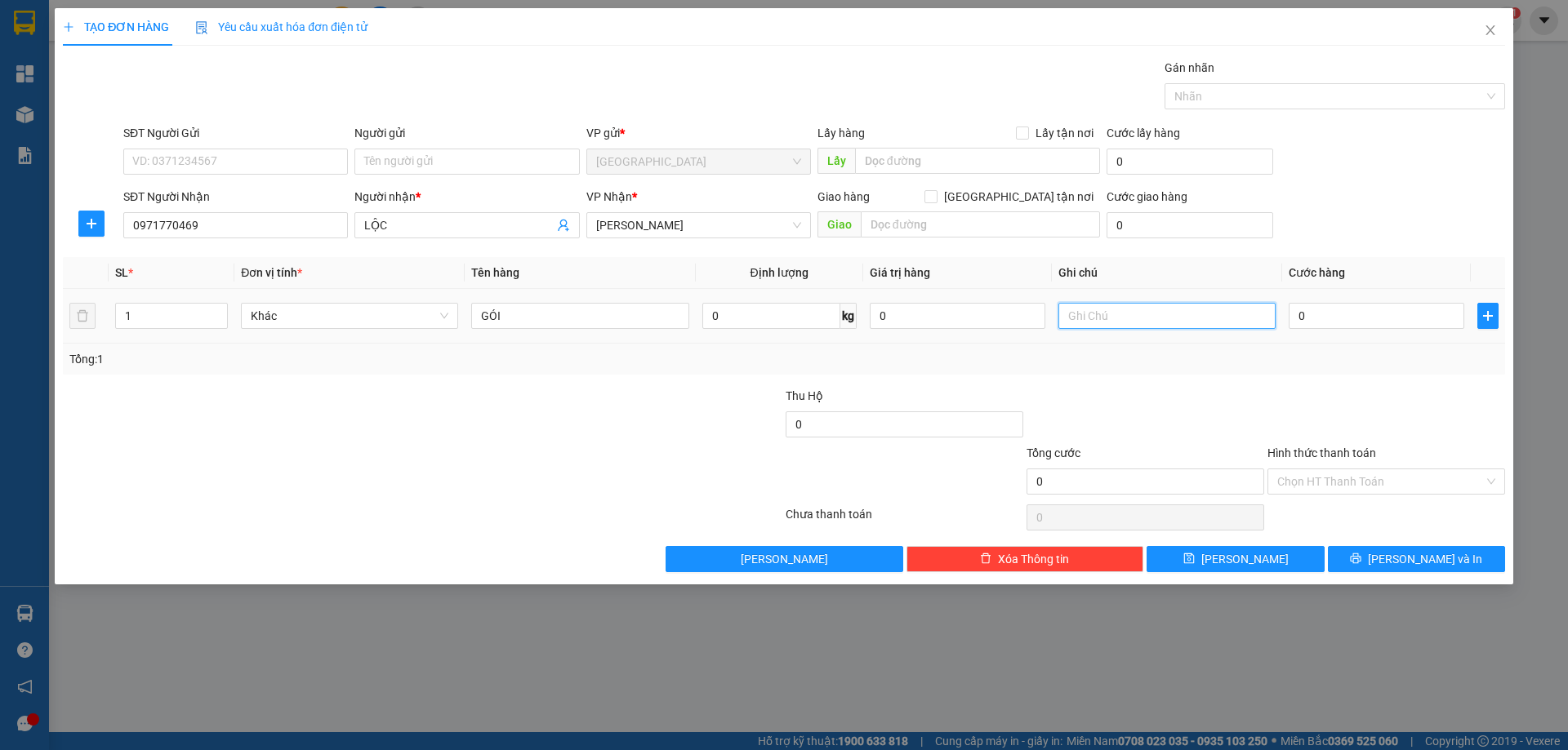
click at [1094, 313] on input "text" at bounding box center [1167, 315] width 217 height 26
type input "C"
click at [1304, 451] on label "Hình thức thanh toán" at bounding box center [1321, 452] width 109 height 13
click at [1304, 470] on input "Hình thức thanh toán" at bounding box center [1380, 482] width 207 height 24
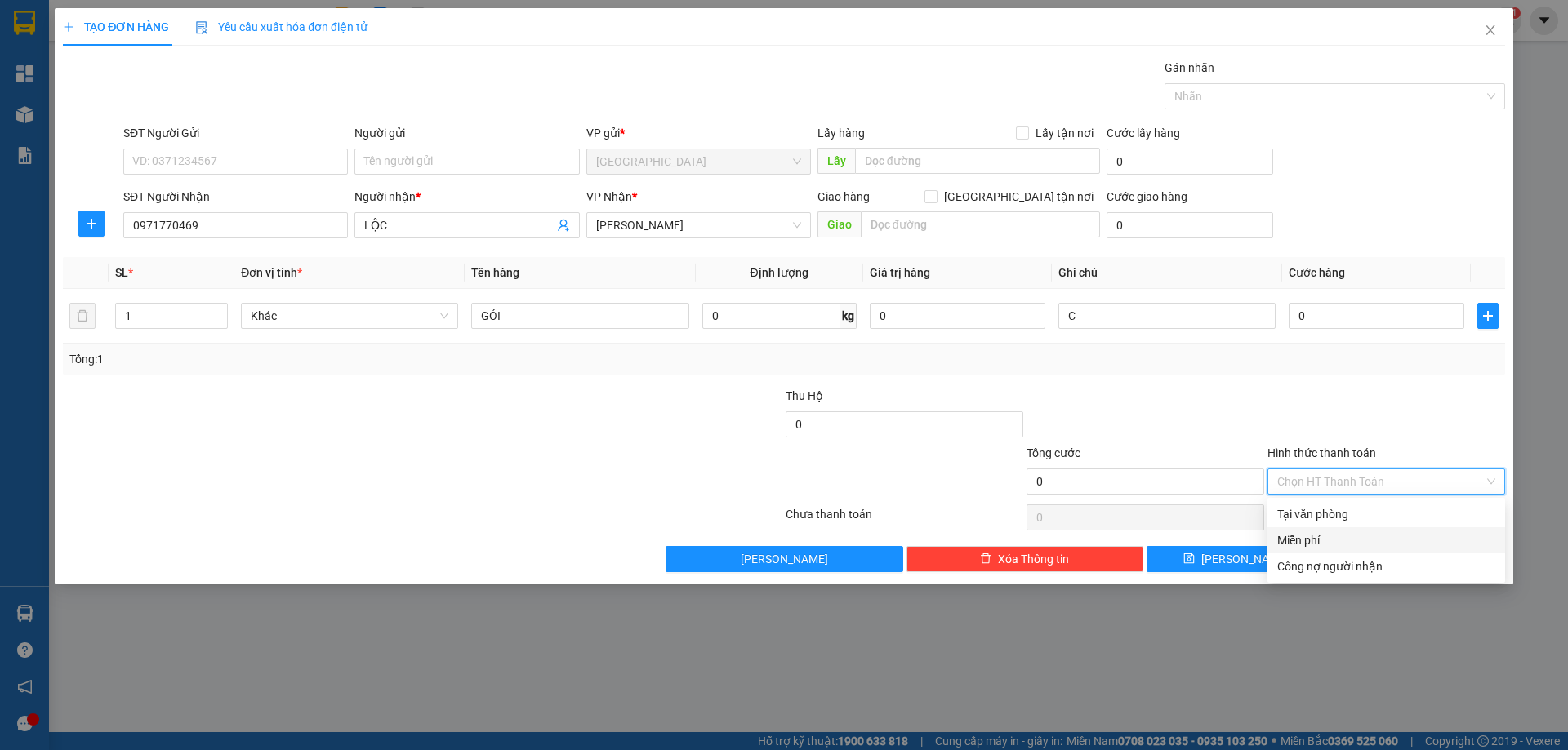
drag, startPoint x: 1326, startPoint y: 543, endPoint x: 1358, endPoint y: 540, distance: 32.1
click at [1328, 542] on div "Miễn phí" at bounding box center [1386, 540] width 218 height 18
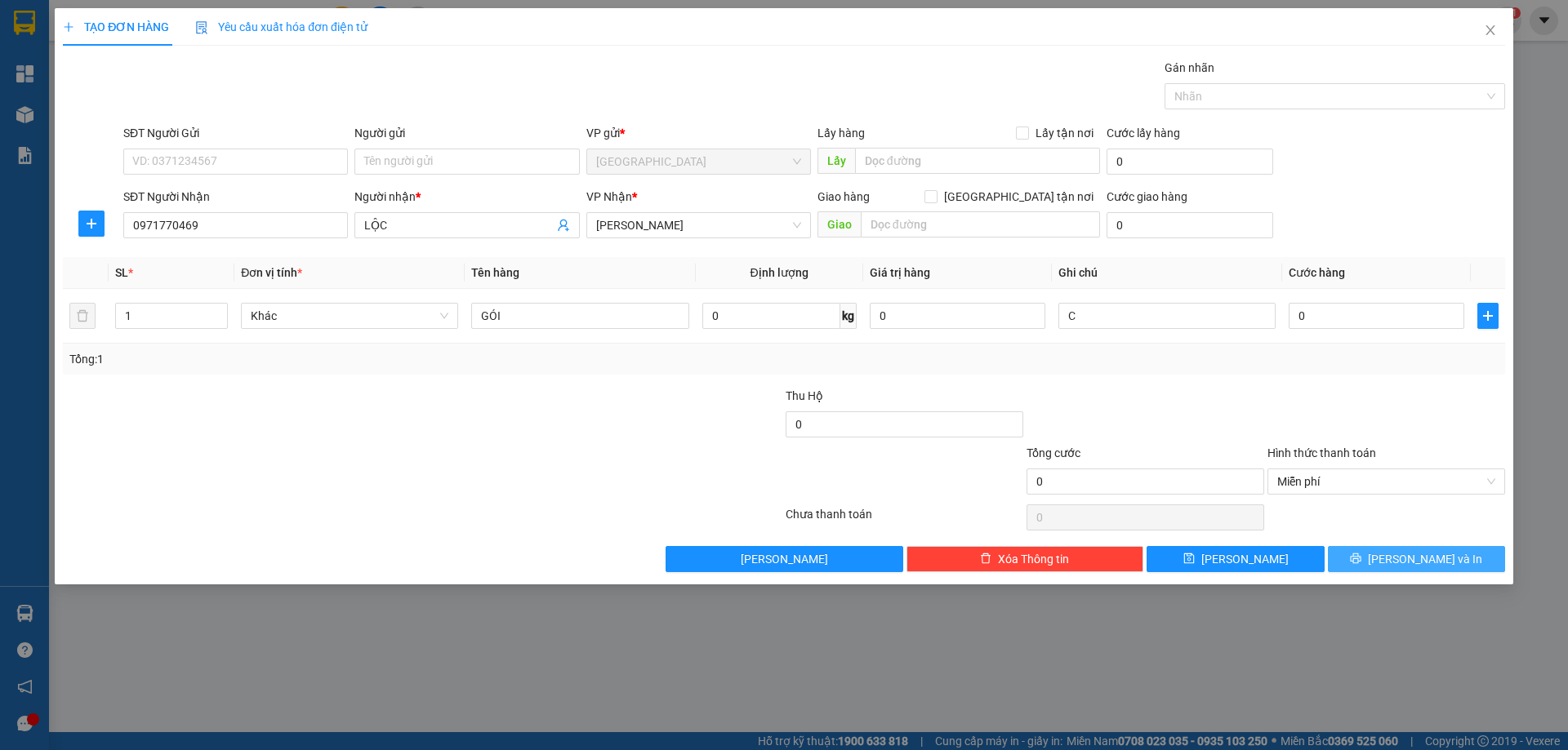
click at [1375, 557] on button "[PERSON_NAME] và In" at bounding box center [1416, 559] width 177 height 26
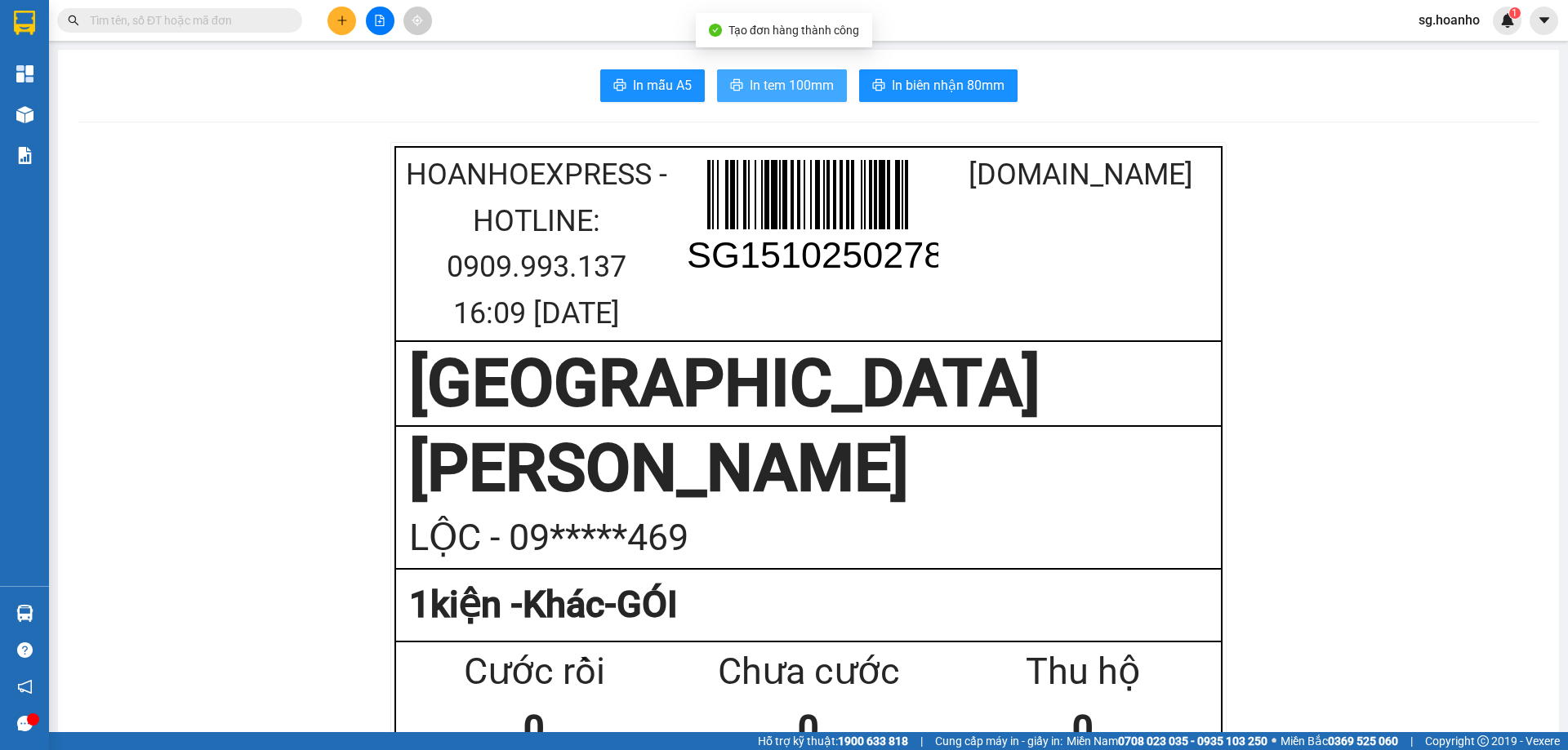
drag, startPoint x: 765, startPoint y: 100, endPoint x: 882, endPoint y: 401, distance: 322.9
click at [765, 101] on button "In tem 100mm" at bounding box center [782, 85] width 130 height 32
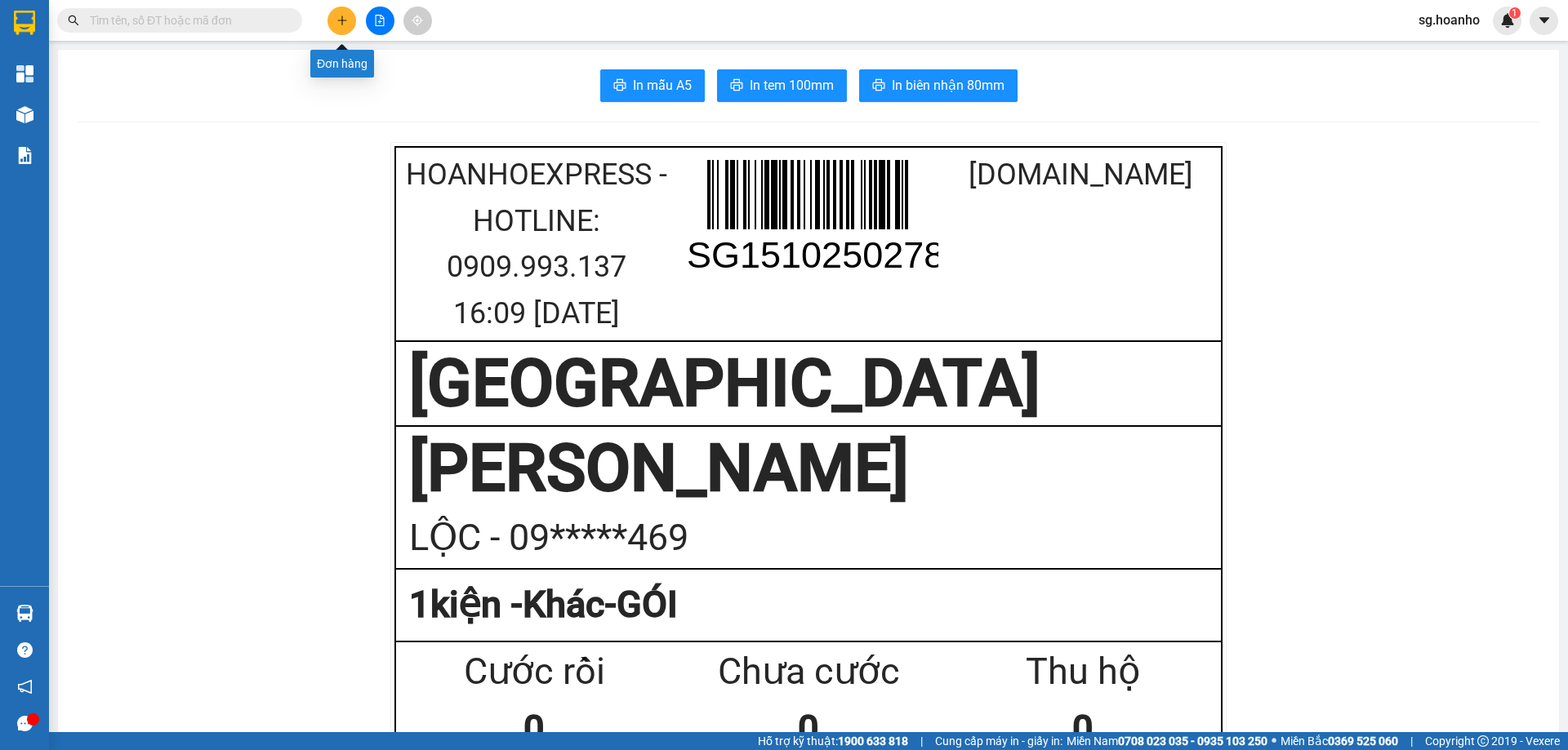
click at [338, 20] on icon "plus" at bounding box center [343, 21] width 12 height 12
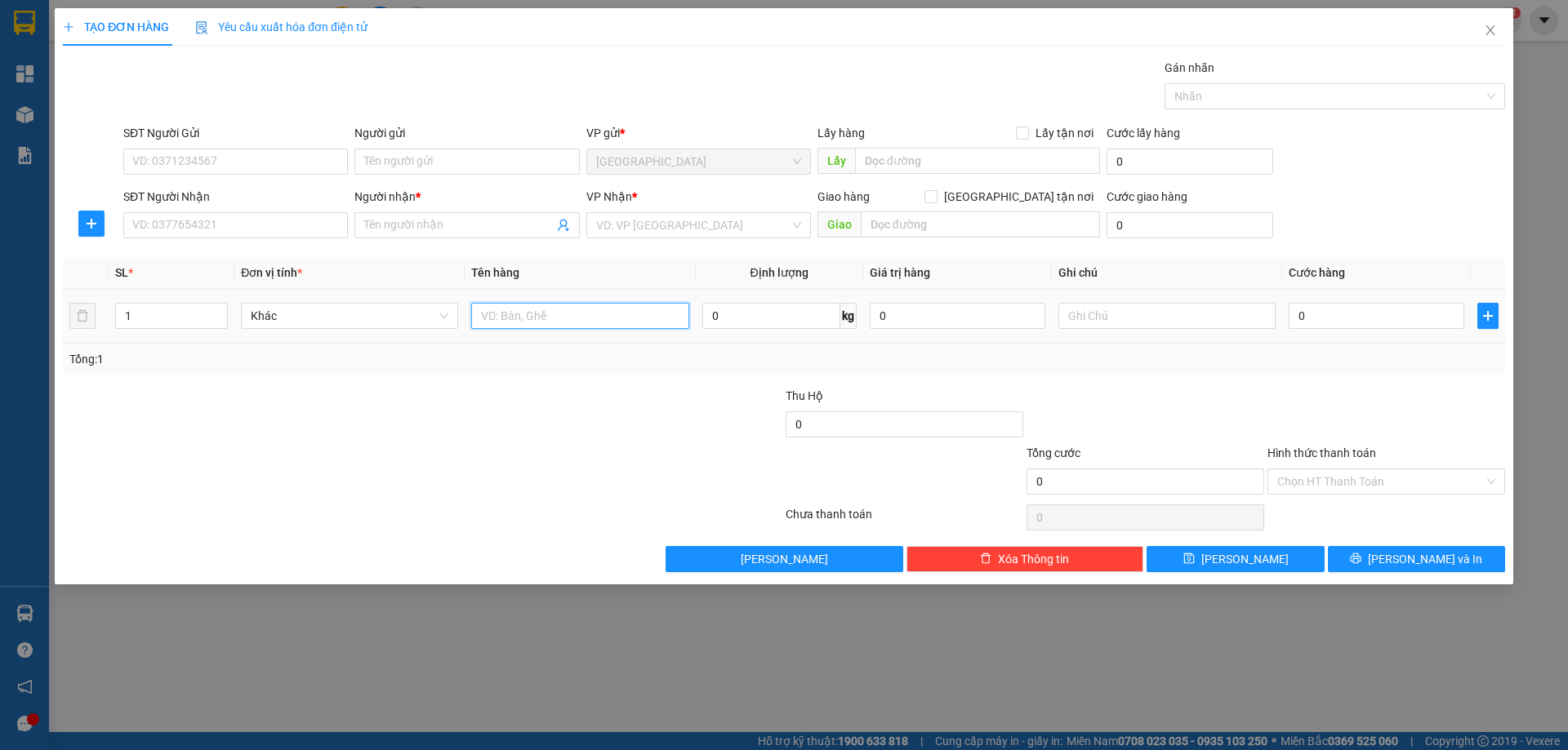
click at [523, 322] on input "text" at bounding box center [580, 315] width 217 height 26
type input "THÙNG GỖ"
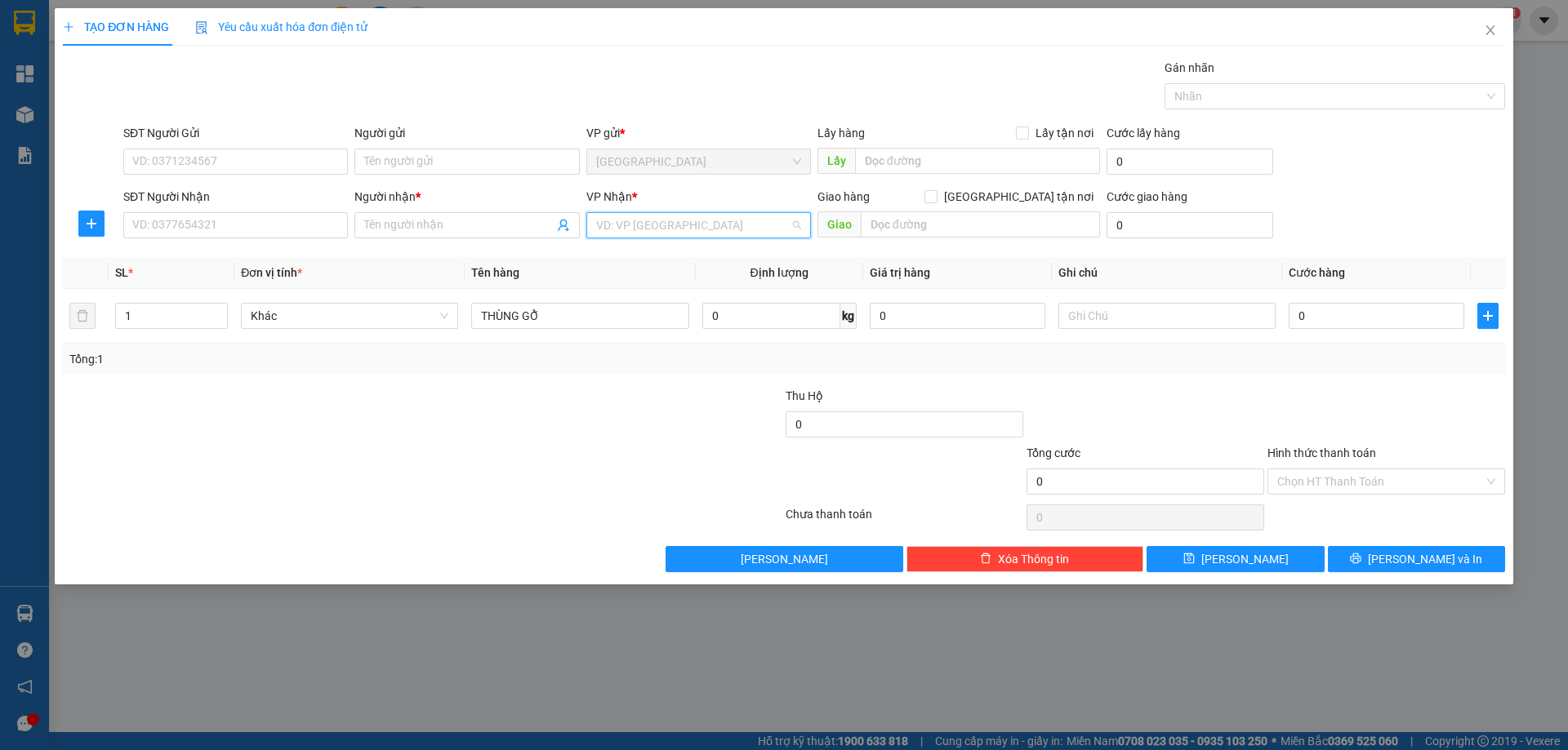
click at [646, 231] on input "search" at bounding box center [693, 225] width 194 height 24
click at [668, 283] on div "[PERSON_NAME]" at bounding box center [698, 284] width 205 height 18
click at [259, 220] on input "SĐT Người Nhận" at bounding box center [235, 225] width 224 height 26
click at [1486, 31] on icon "close" at bounding box center [1490, 29] width 13 height 13
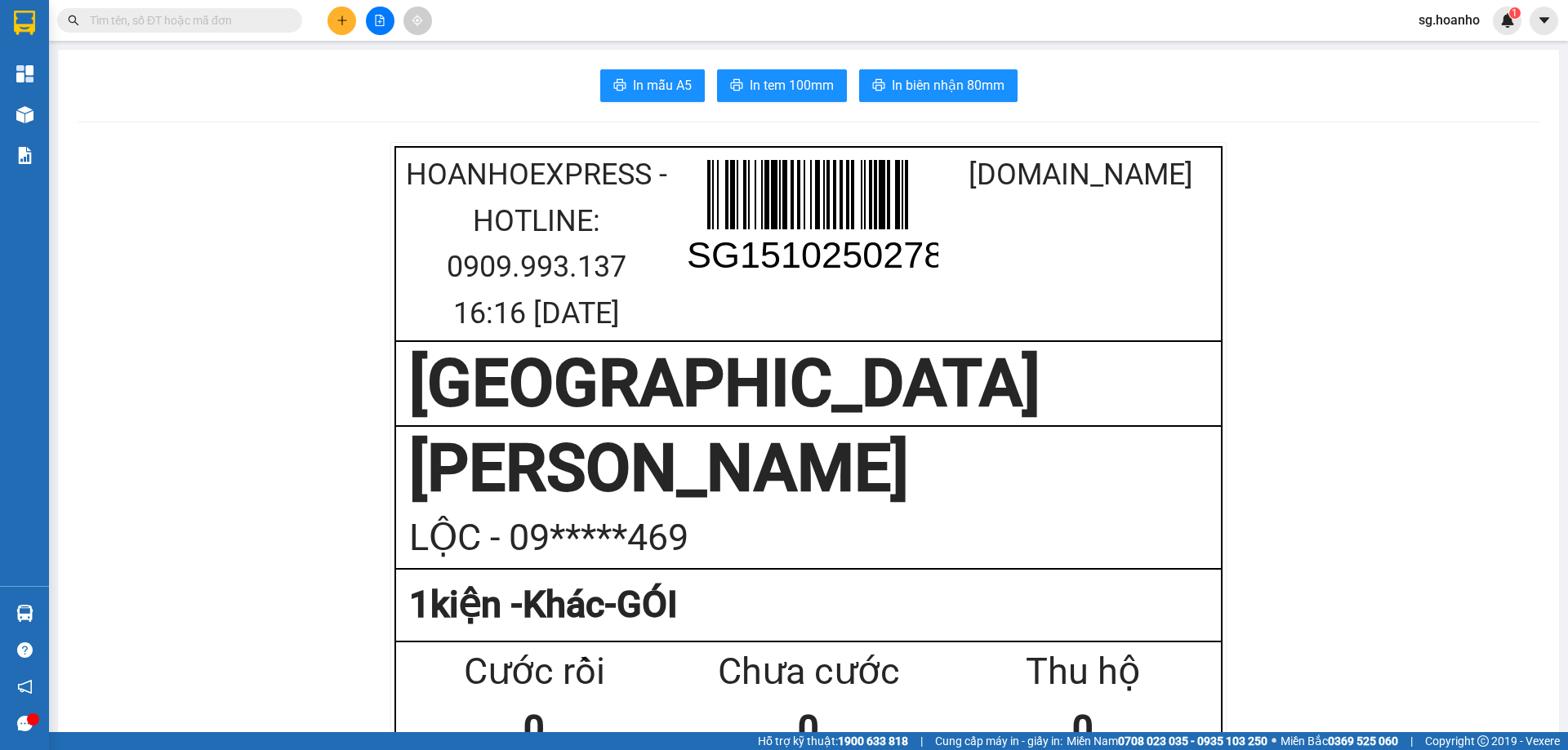
click at [225, 13] on input "text" at bounding box center [186, 21] width 193 height 18
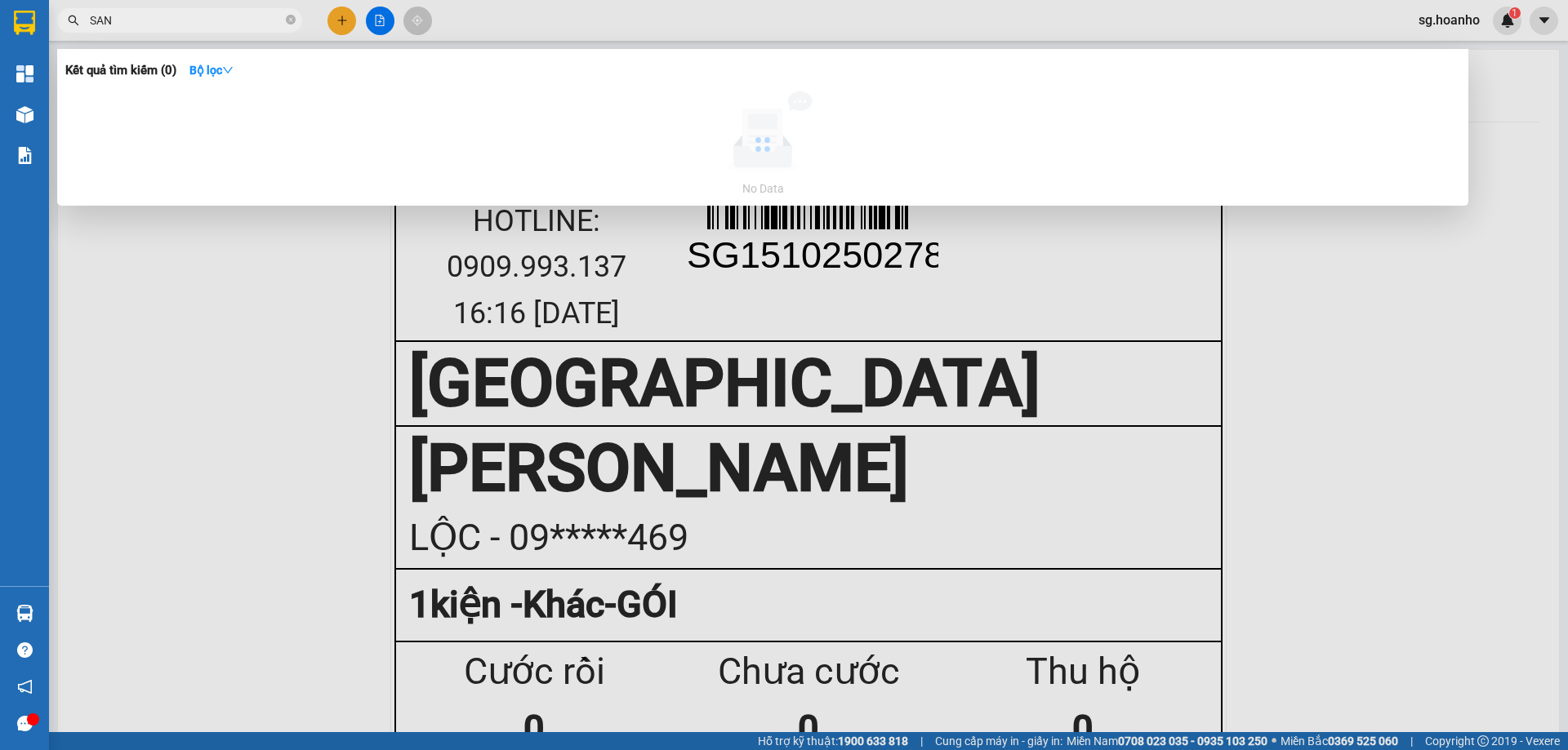
type input "SANG"
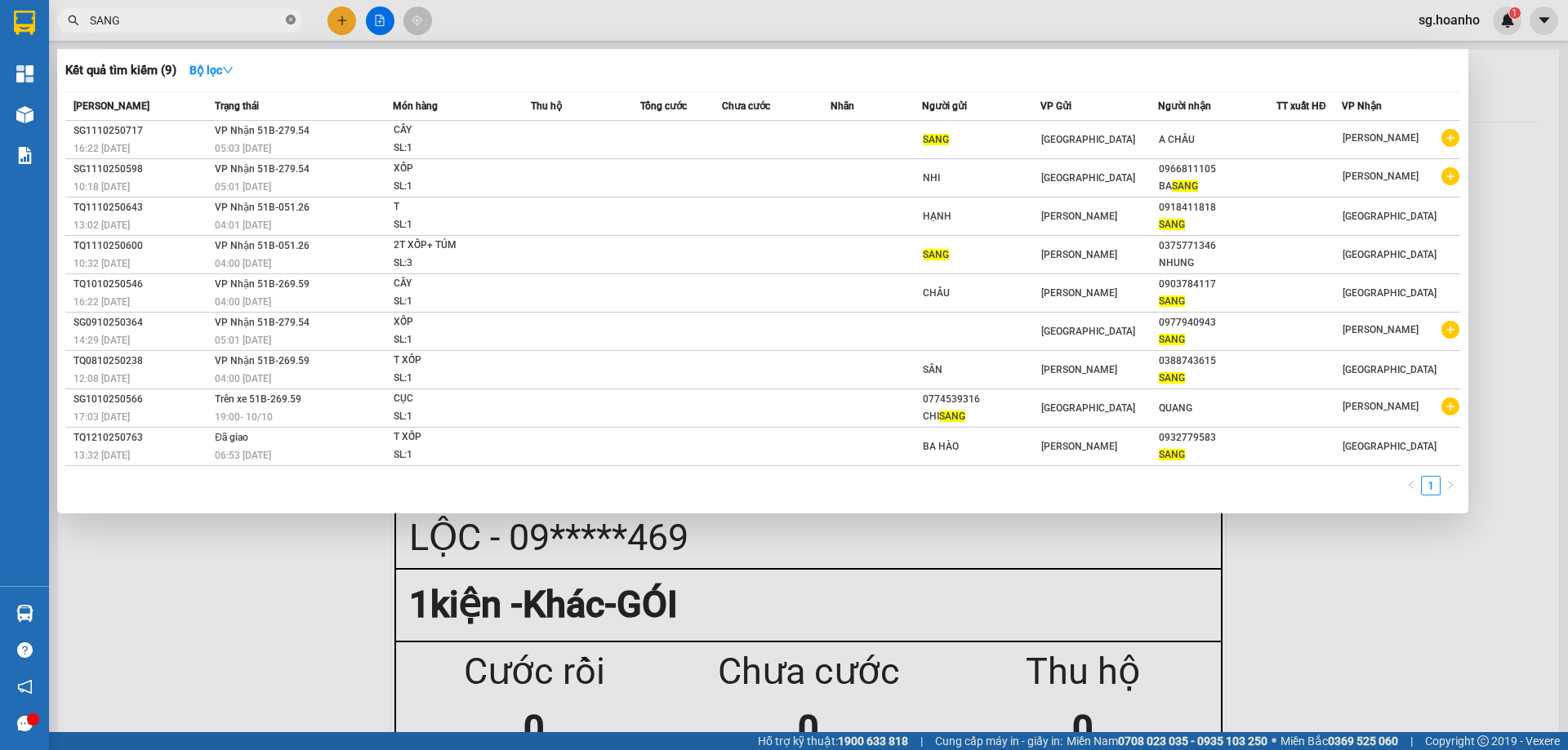
click at [288, 22] on icon "close-circle" at bounding box center [291, 20] width 10 height 10
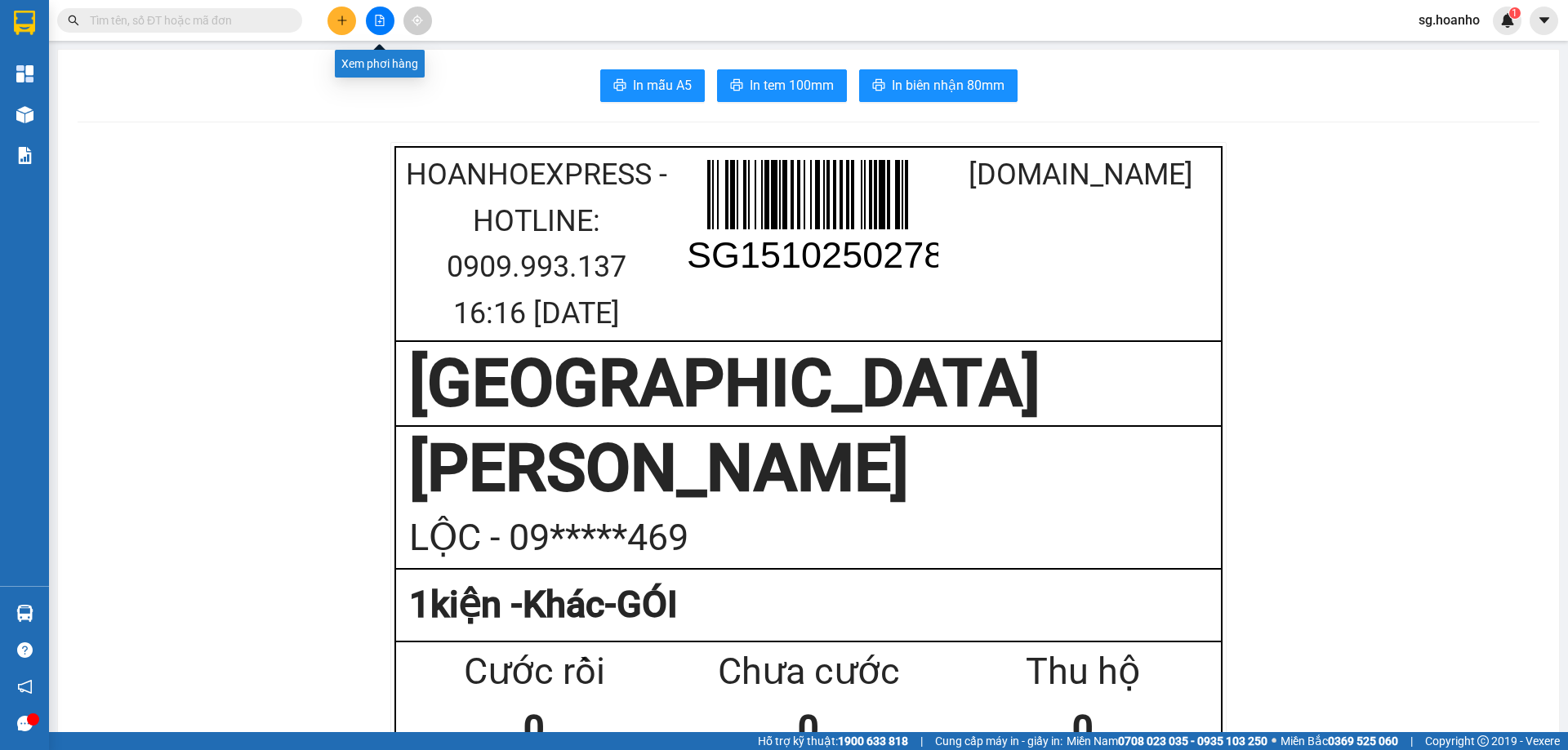
click at [382, 30] on button at bounding box center [380, 21] width 28 height 28
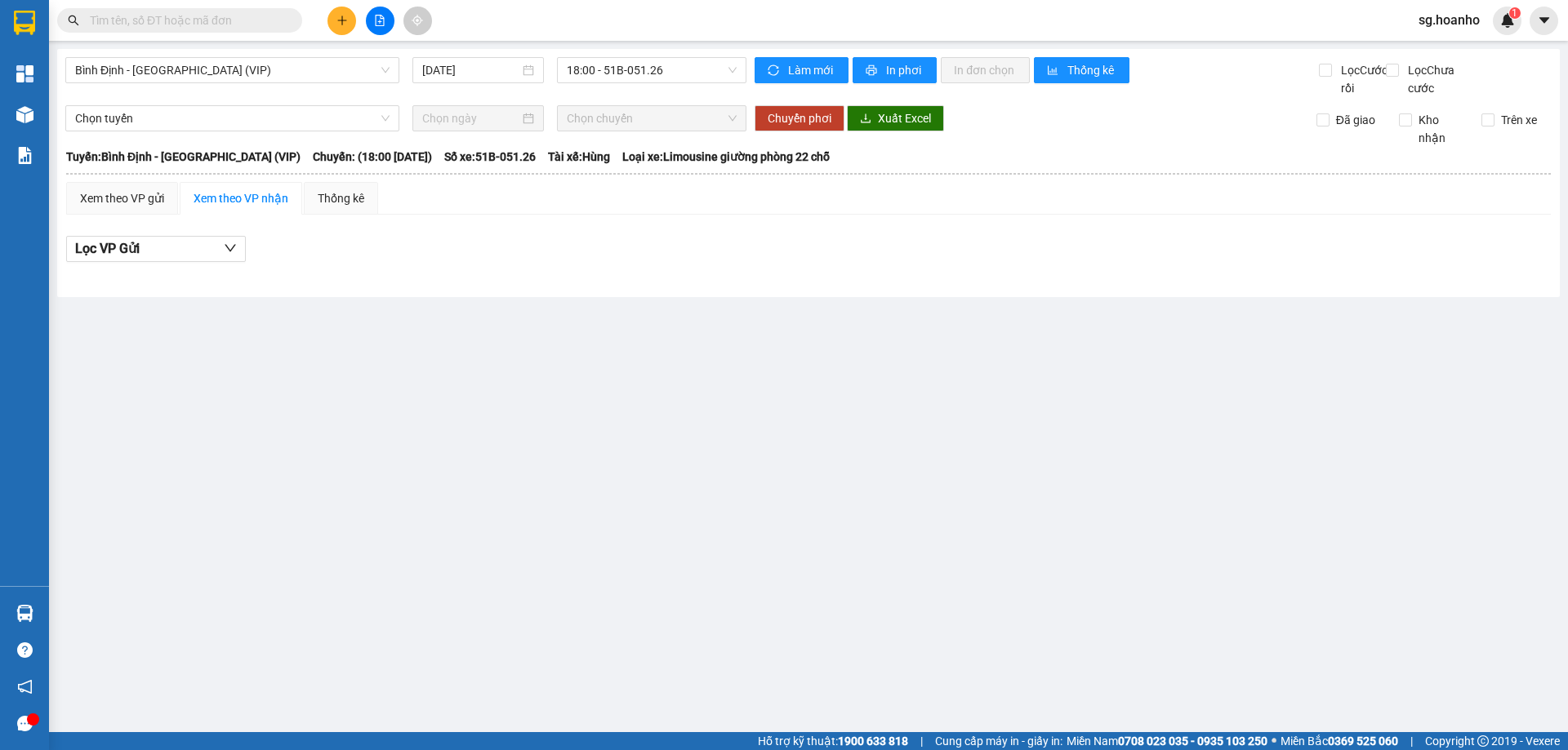
click at [169, 24] on input "text" at bounding box center [186, 21] width 193 height 18
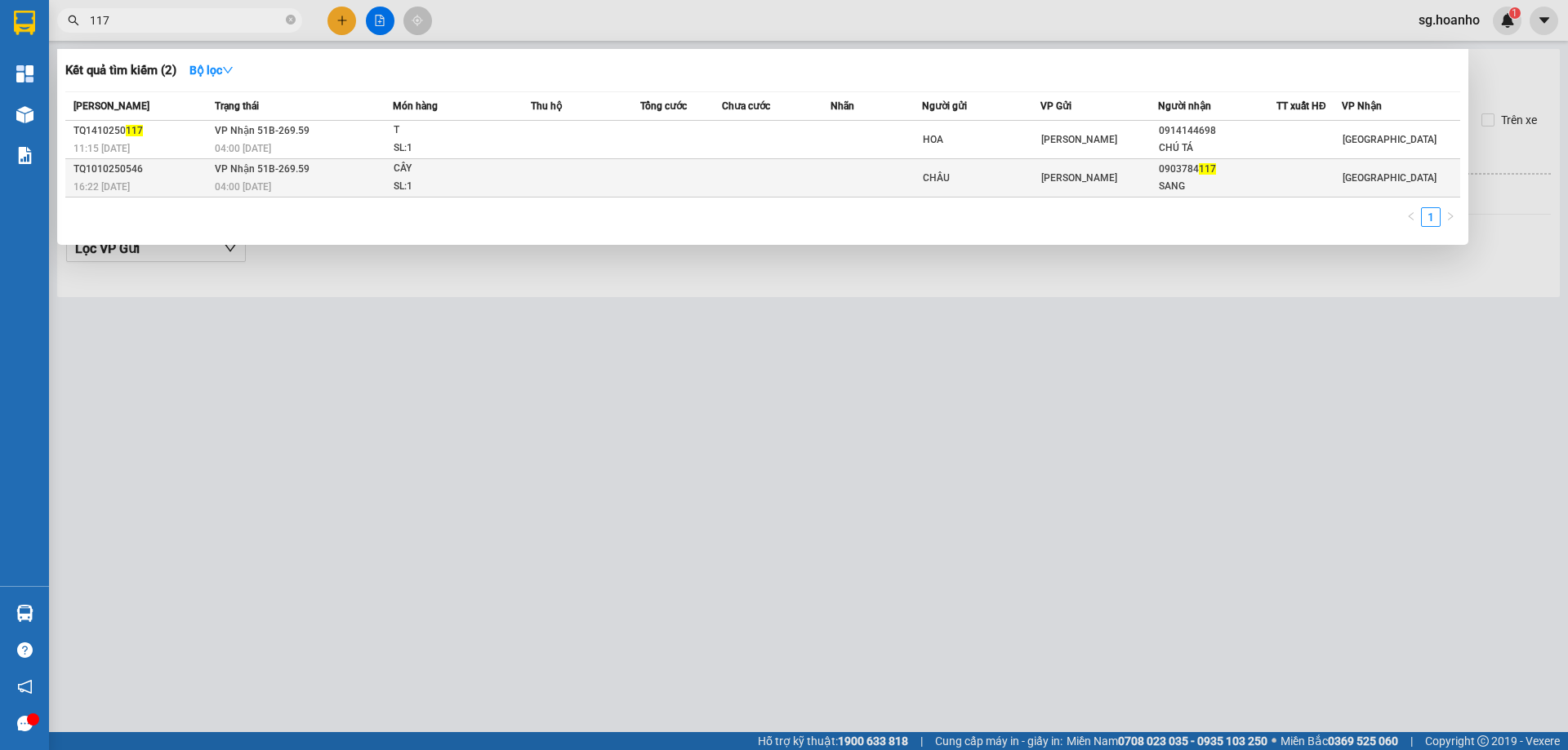
type input "117"
click at [1013, 173] on div "CHÂU" at bounding box center [980, 178] width 117 height 18
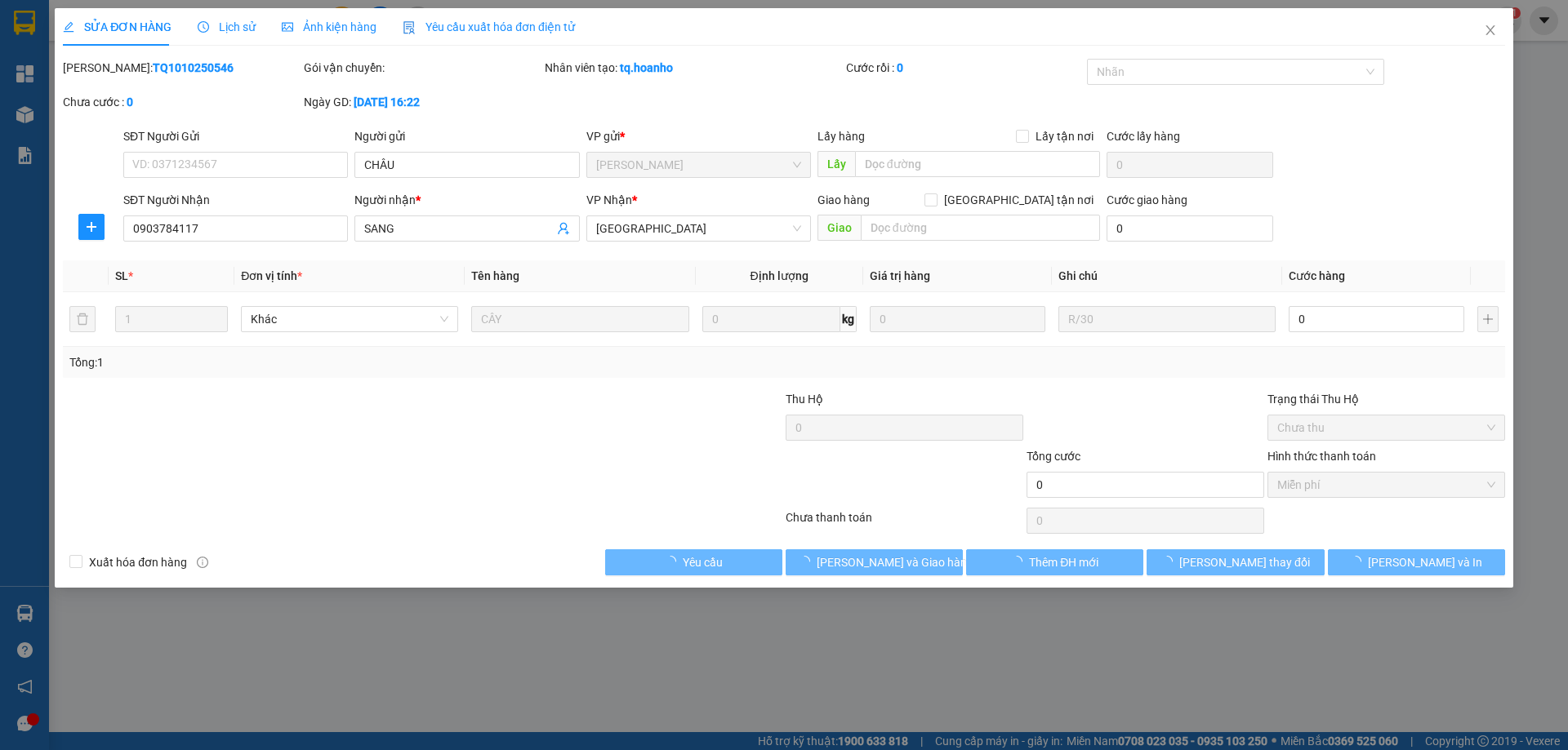
type input "CHÂU"
type input "0903784117"
type input "SANG"
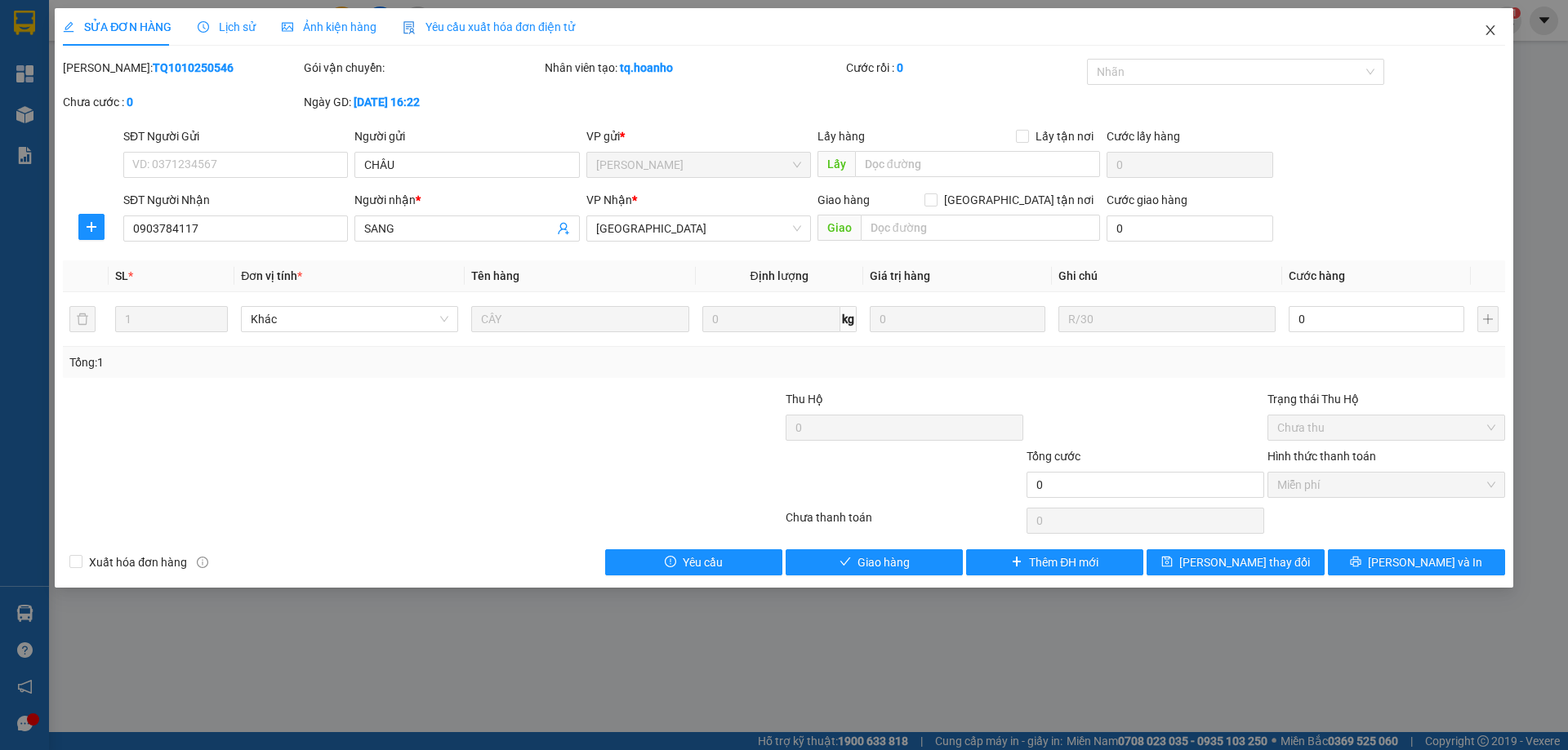
click at [1488, 24] on icon "close" at bounding box center [1490, 29] width 13 height 13
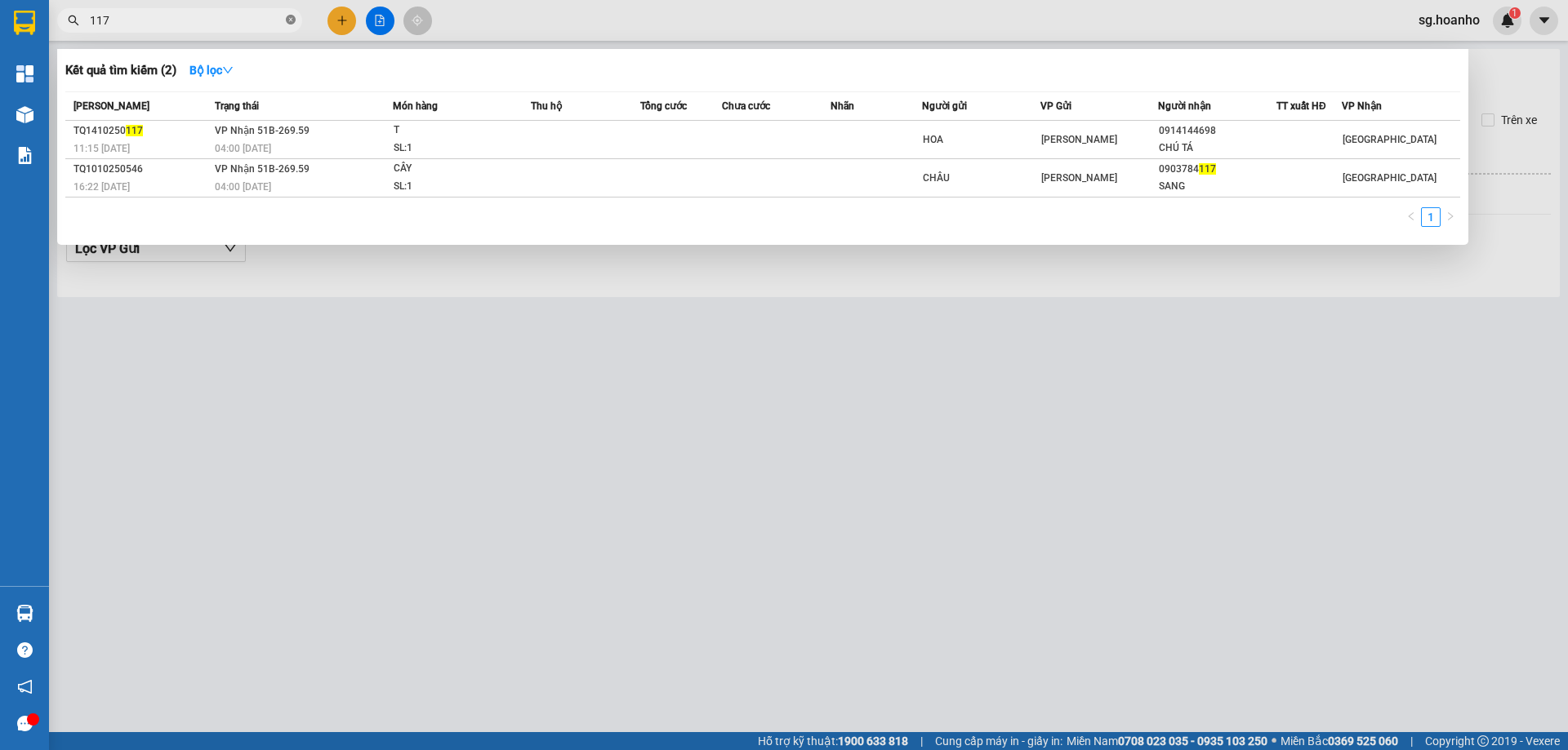
click at [289, 18] on icon "close-circle" at bounding box center [291, 20] width 10 height 10
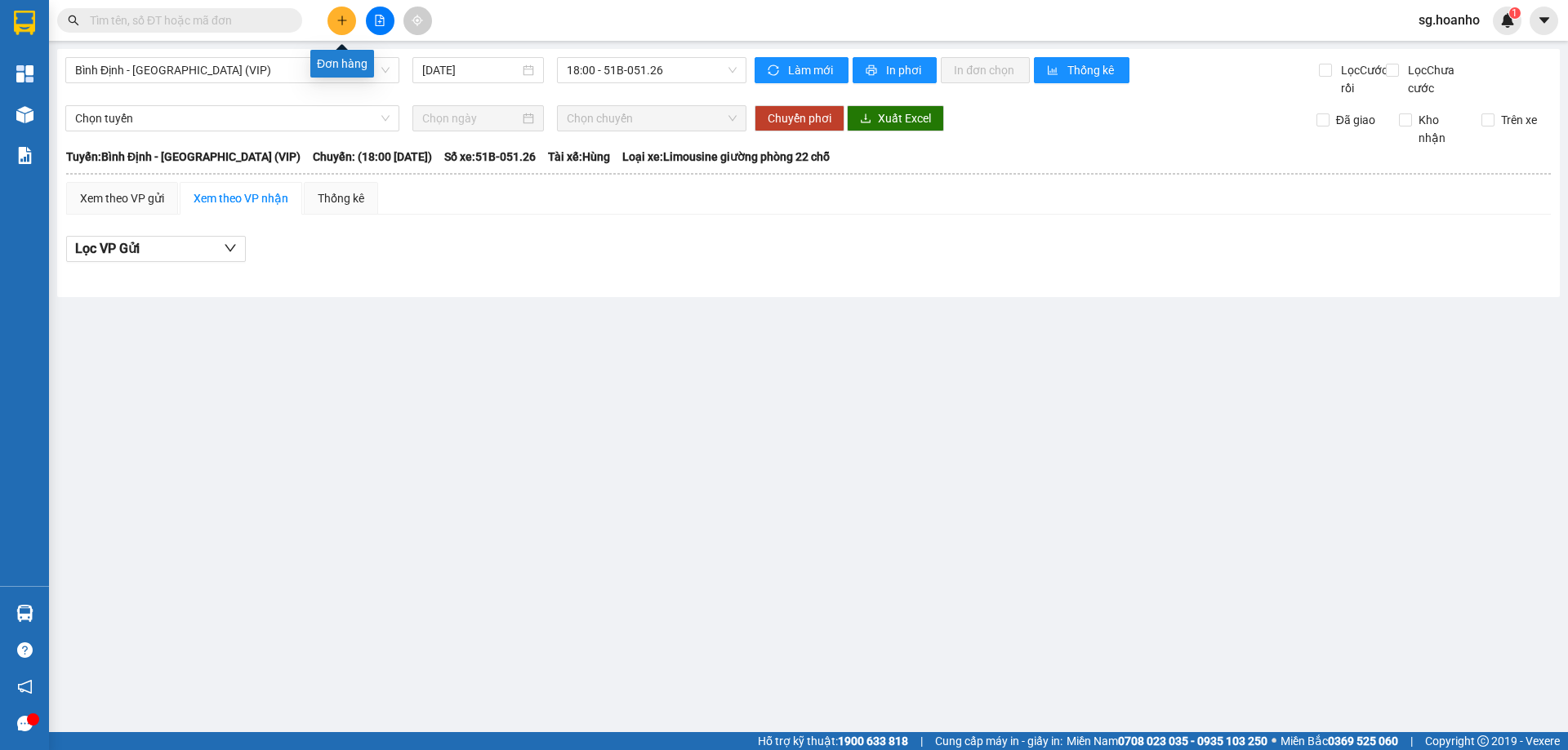
click at [340, 27] on button at bounding box center [341, 21] width 28 height 28
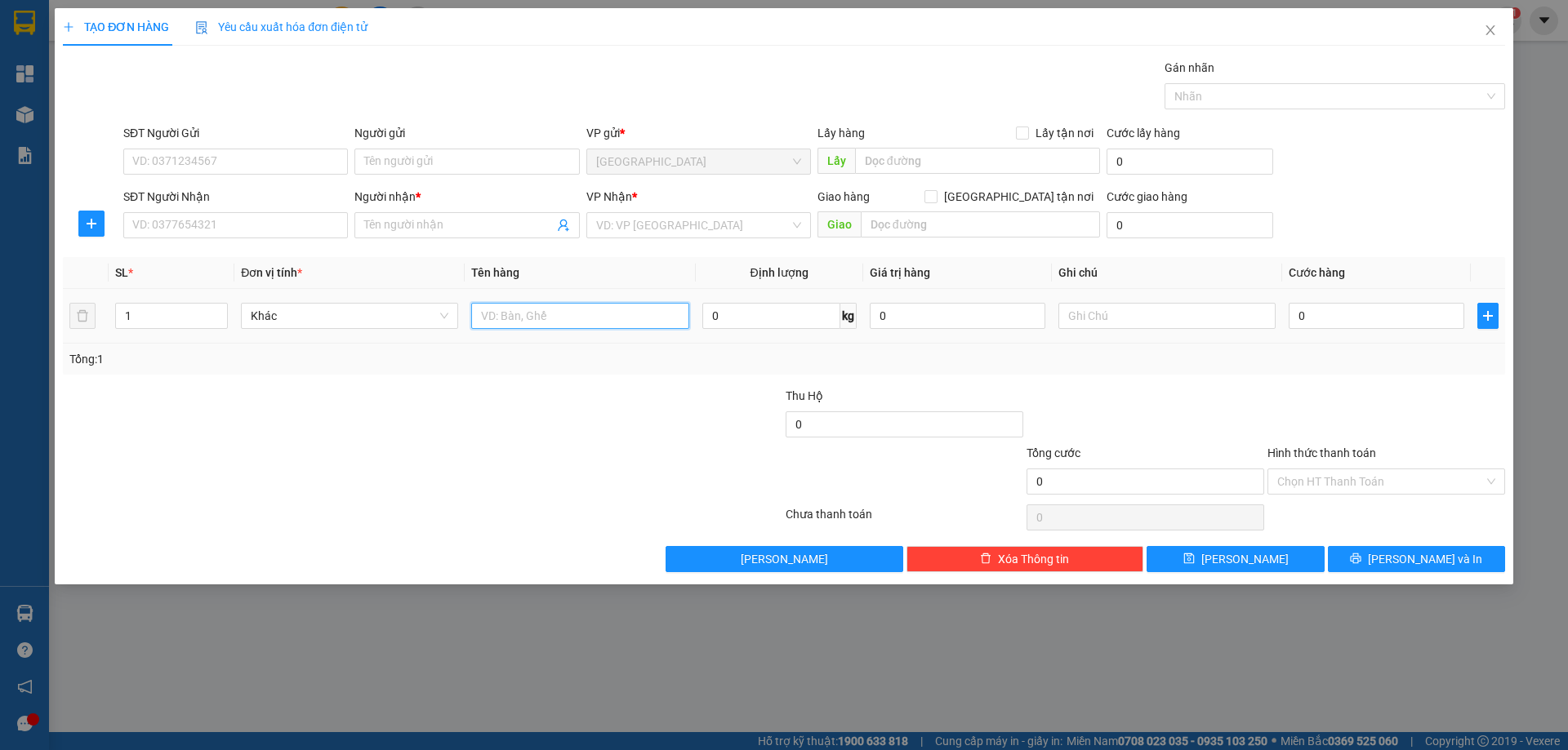
click at [528, 316] on input "text" at bounding box center [580, 315] width 217 height 26
click at [303, 229] on input "SĐT Người Nhận" at bounding box center [235, 225] width 224 height 26
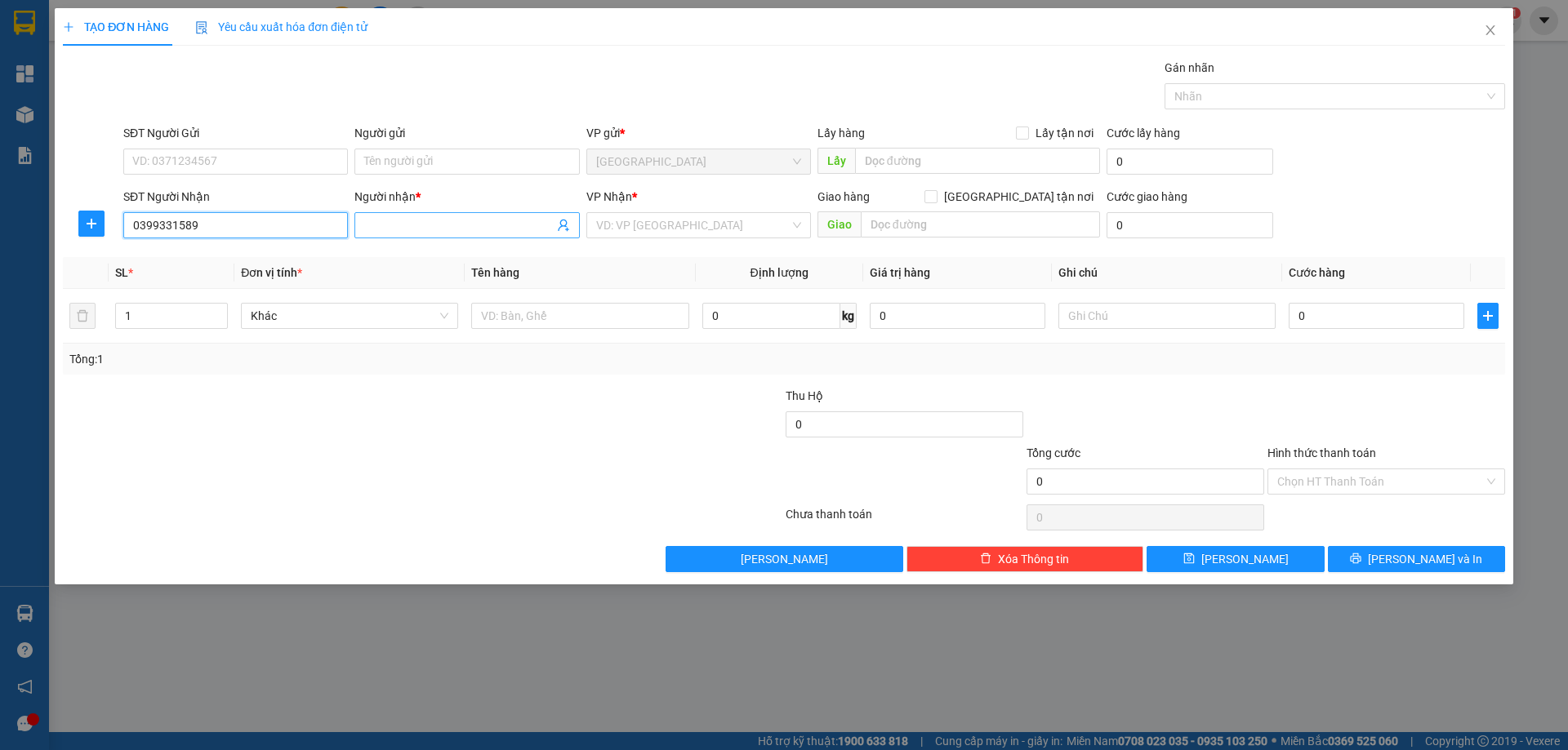
type input "0399331589"
click at [381, 228] on input "Người nhận *" at bounding box center [458, 225] width 189 height 18
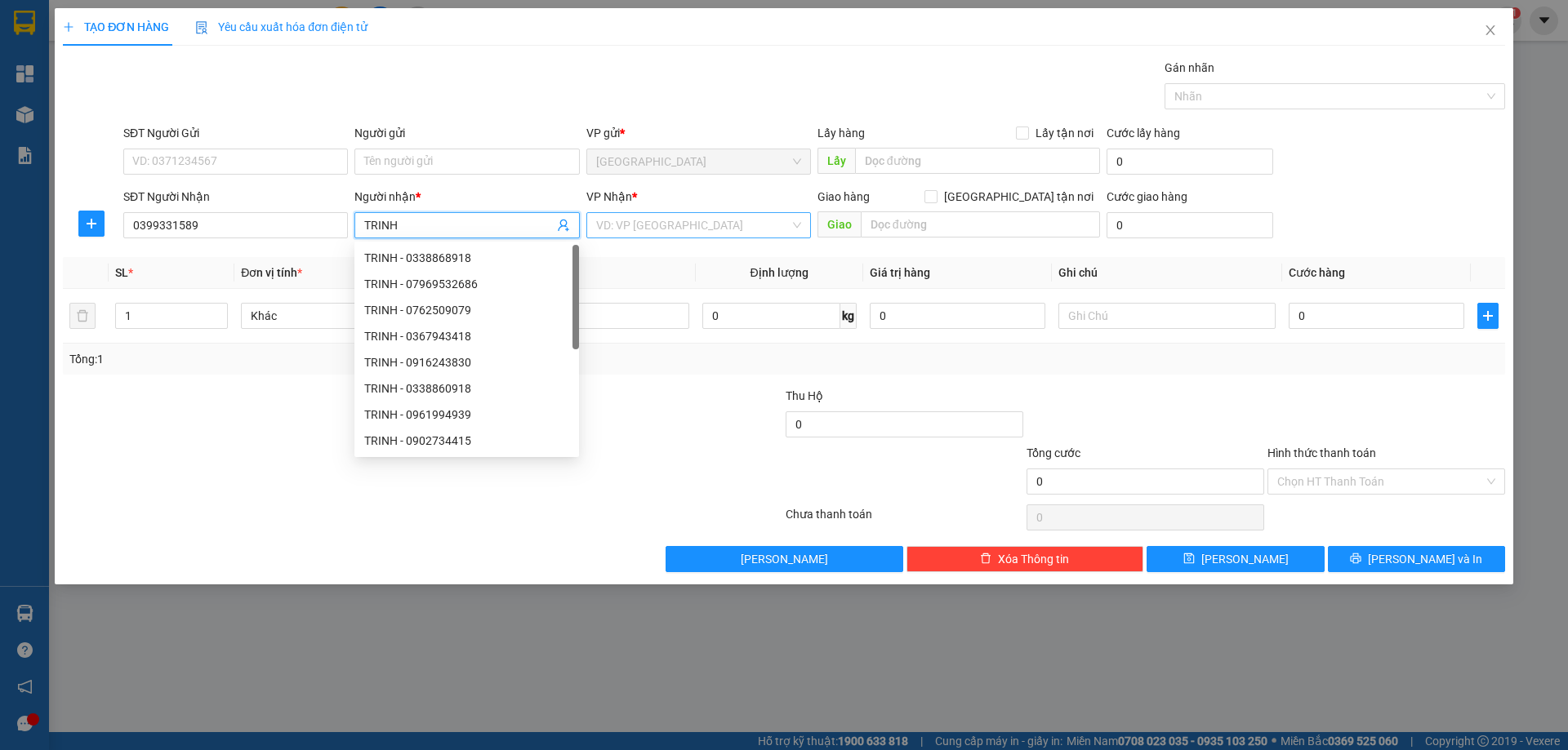
type input "TRINH"
click at [655, 230] on input "search" at bounding box center [693, 225] width 194 height 24
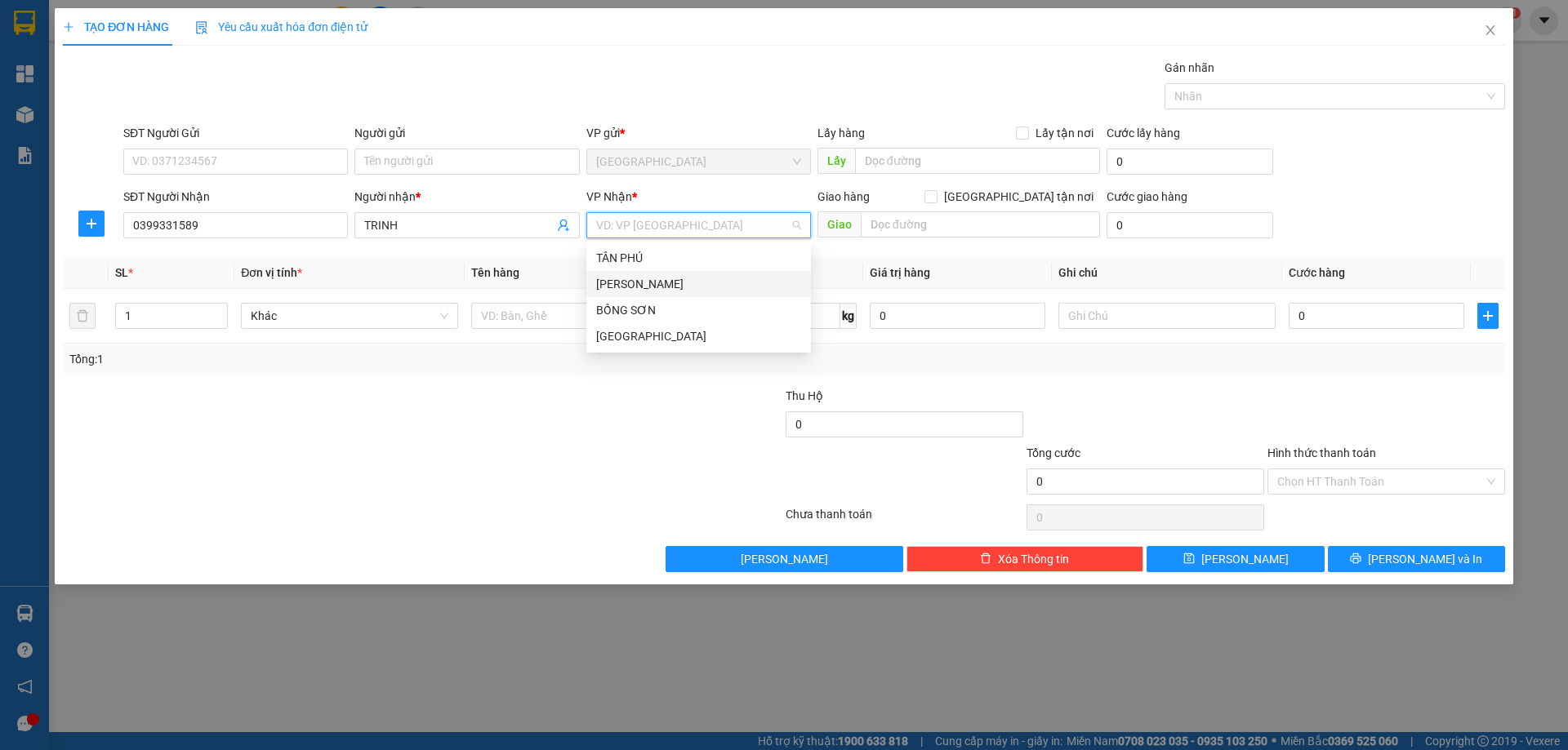
click at [610, 284] on div "[PERSON_NAME]" at bounding box center [698, 284] width 205 height 18
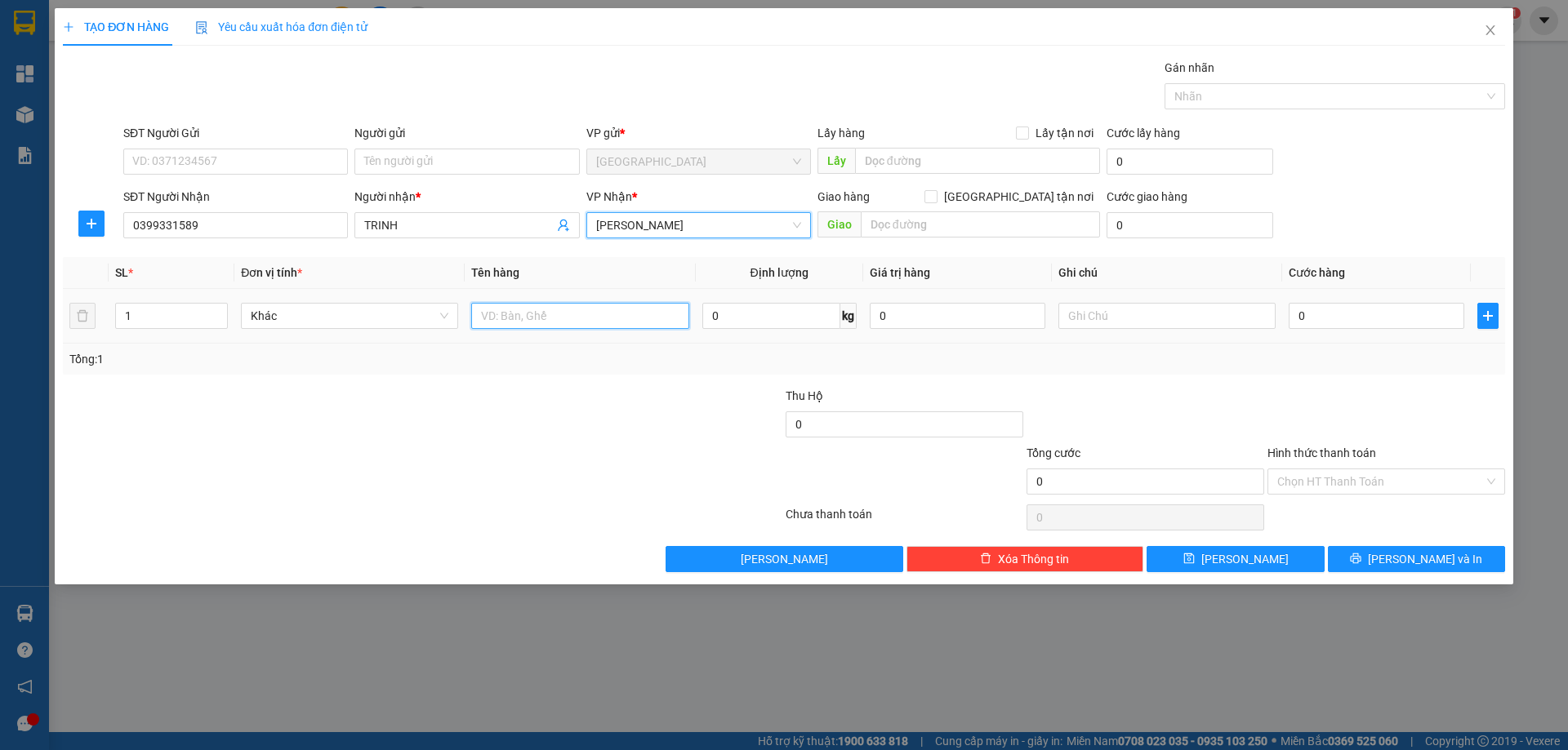
click at [546, 322] on input "text" at bounding box center [580, 315] width 217 height 26
type input "THÙNG GỒ"
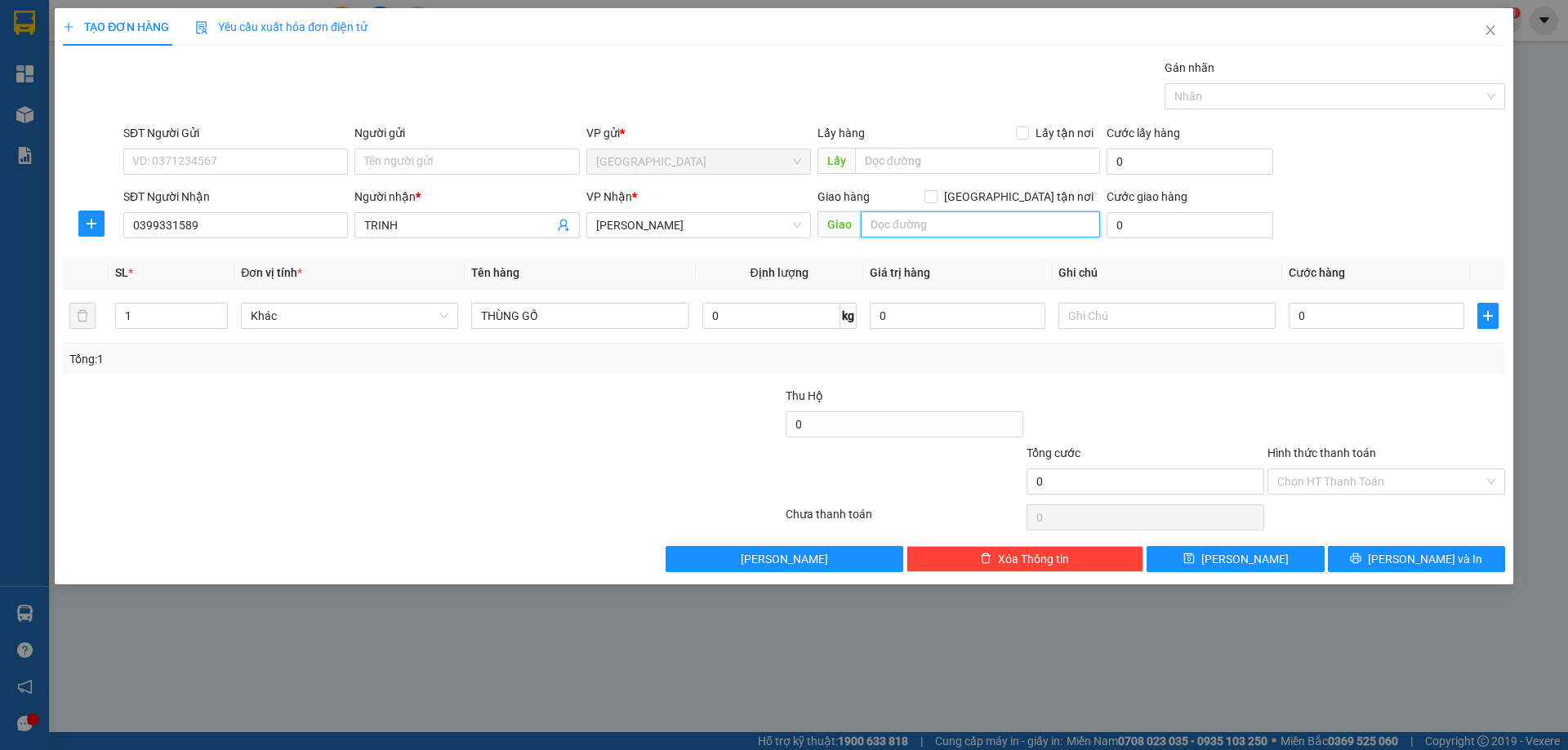
click at [910, 230] on input "text" at bounding box center [980, 224] width 239 height 26
type input "H"
click at [761, 221] on span "[PERSON_NAME]" at bounding box center [698, 225] width 205 height 24
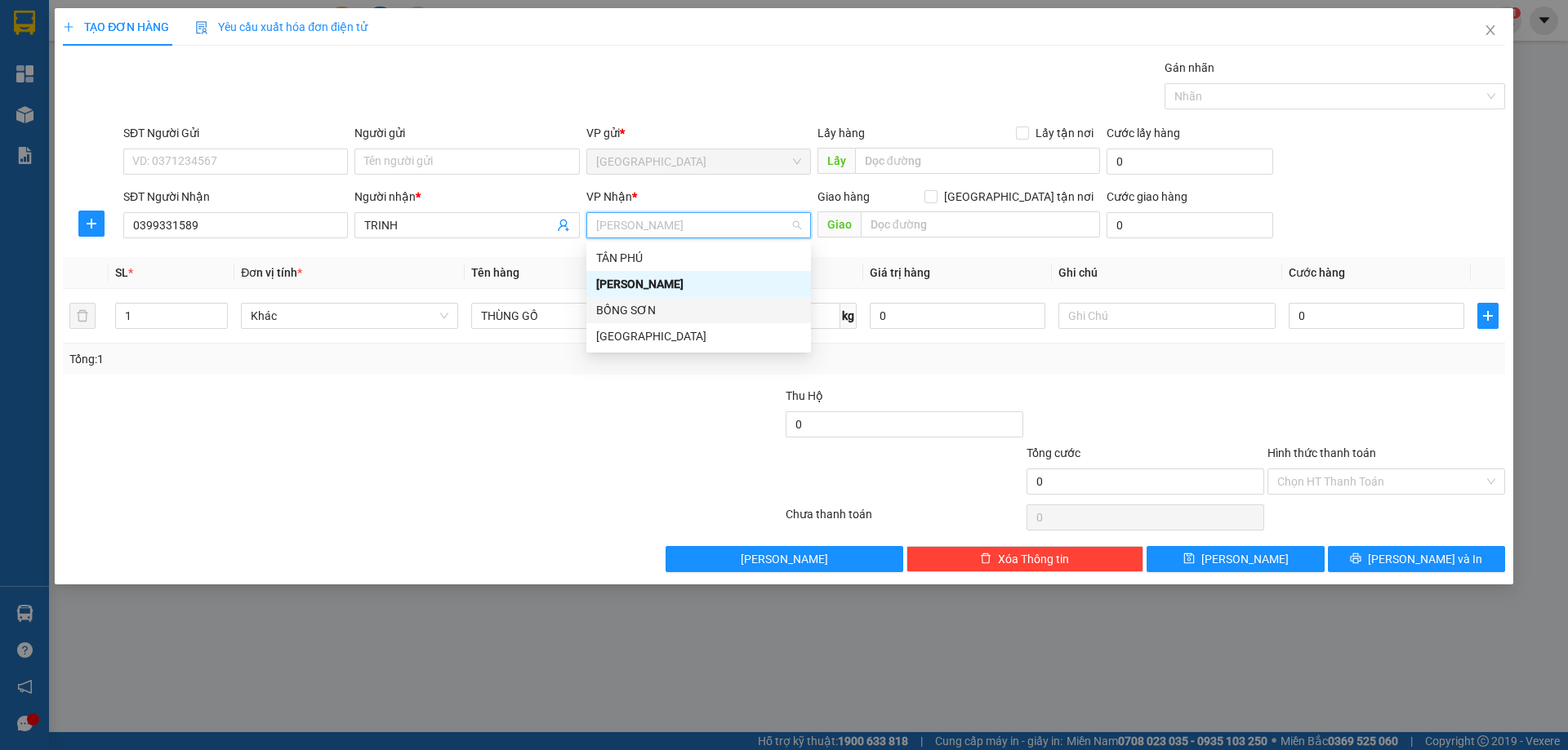
click at [656, 315] on div "BỒNG SƠN" at bounding box center [698, 310] width 205 height 18
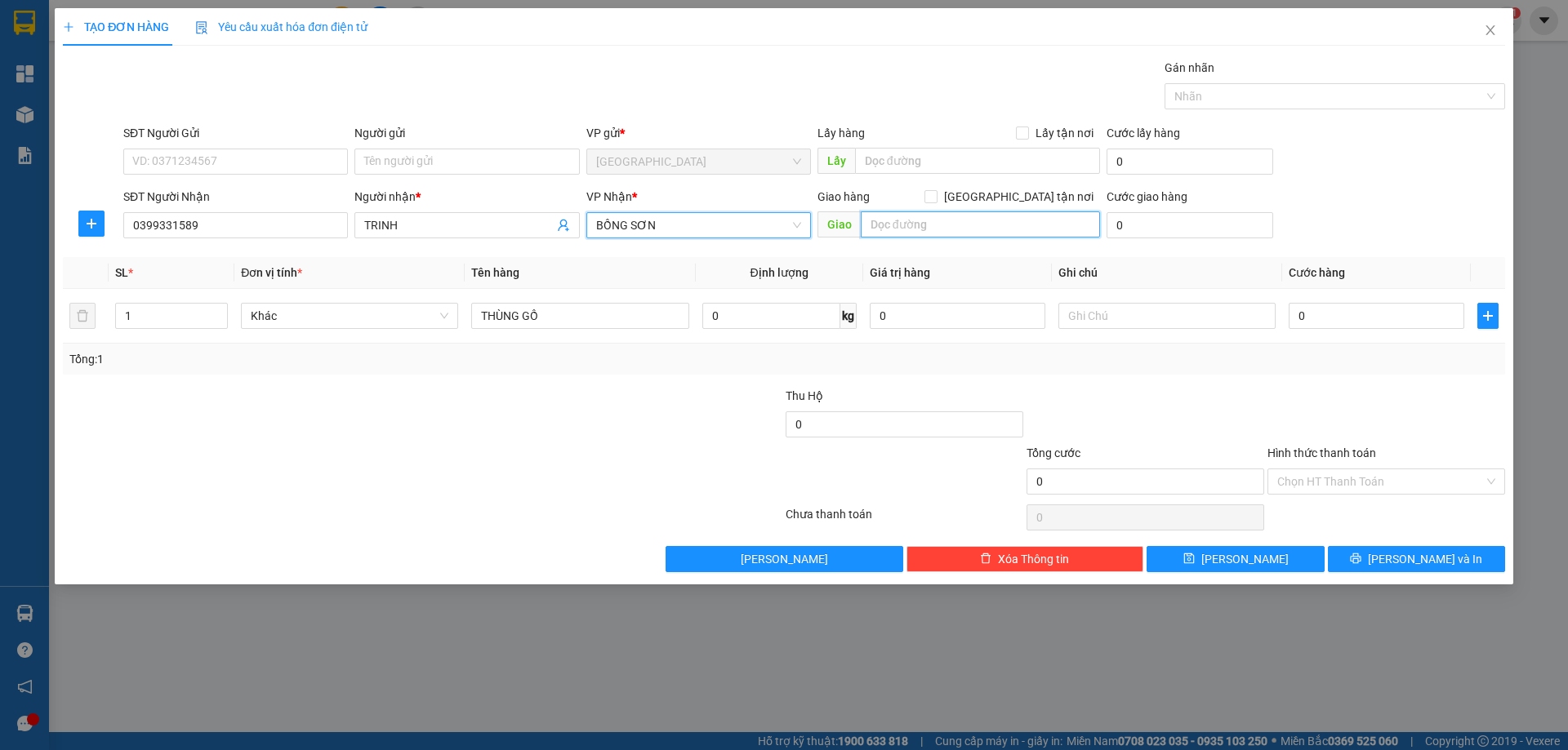
click at [918, 220] on input "text" at bounding box center [980, 224] width 239 height 26
type input "HOÀI TÂN GIAO TẬN NƠI"
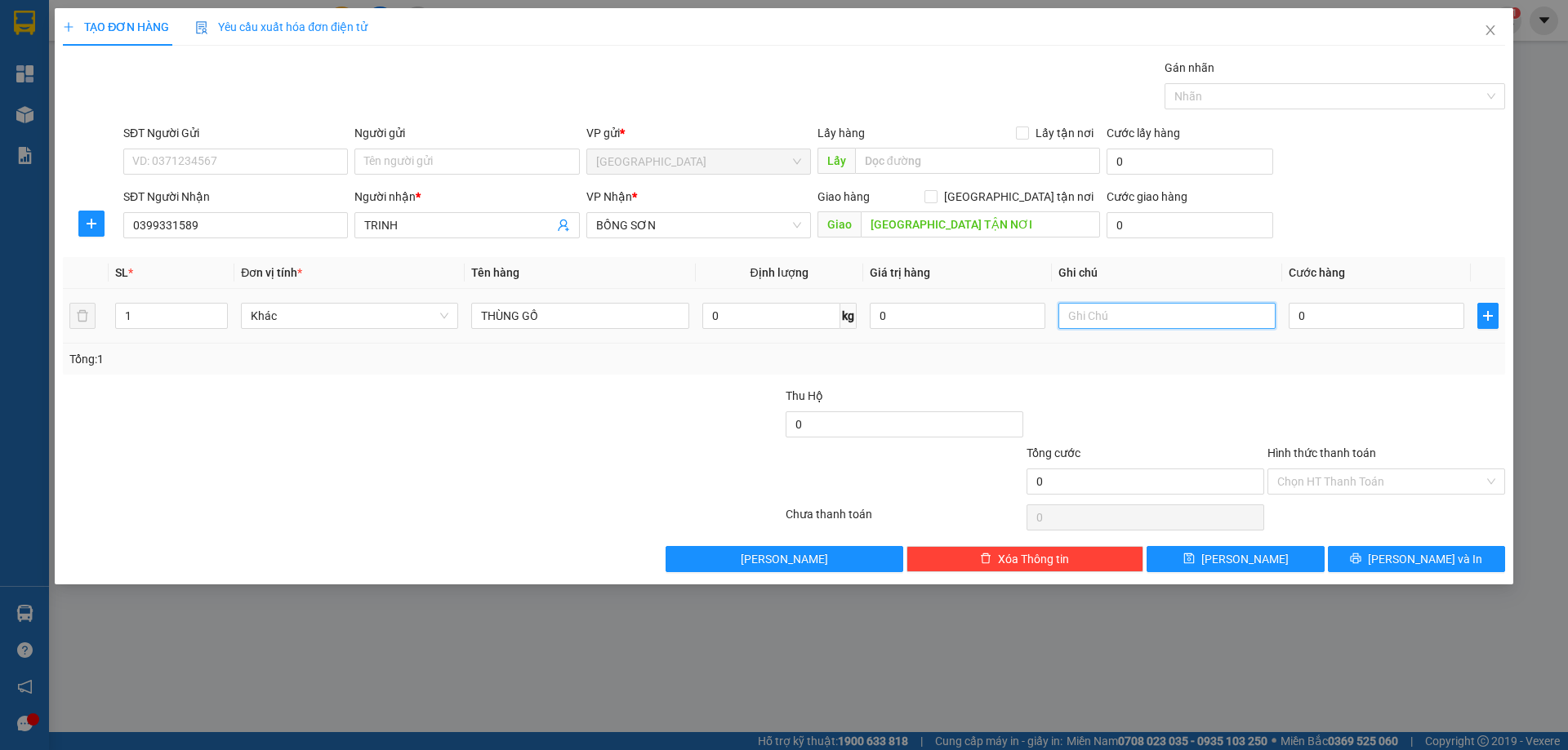
click at [1129, 316] on input "text" at bounding box center [1167, 315] width 217 height 26
type input "R/200"
click at [1297, 450] on label "Hình thức thanh toán" at bounding box center [1321, 452] width 109 height 13
click at [1297, 470] on input "Hình thức thanh toán" at bounding box center [1380, 482] width 207 height 24
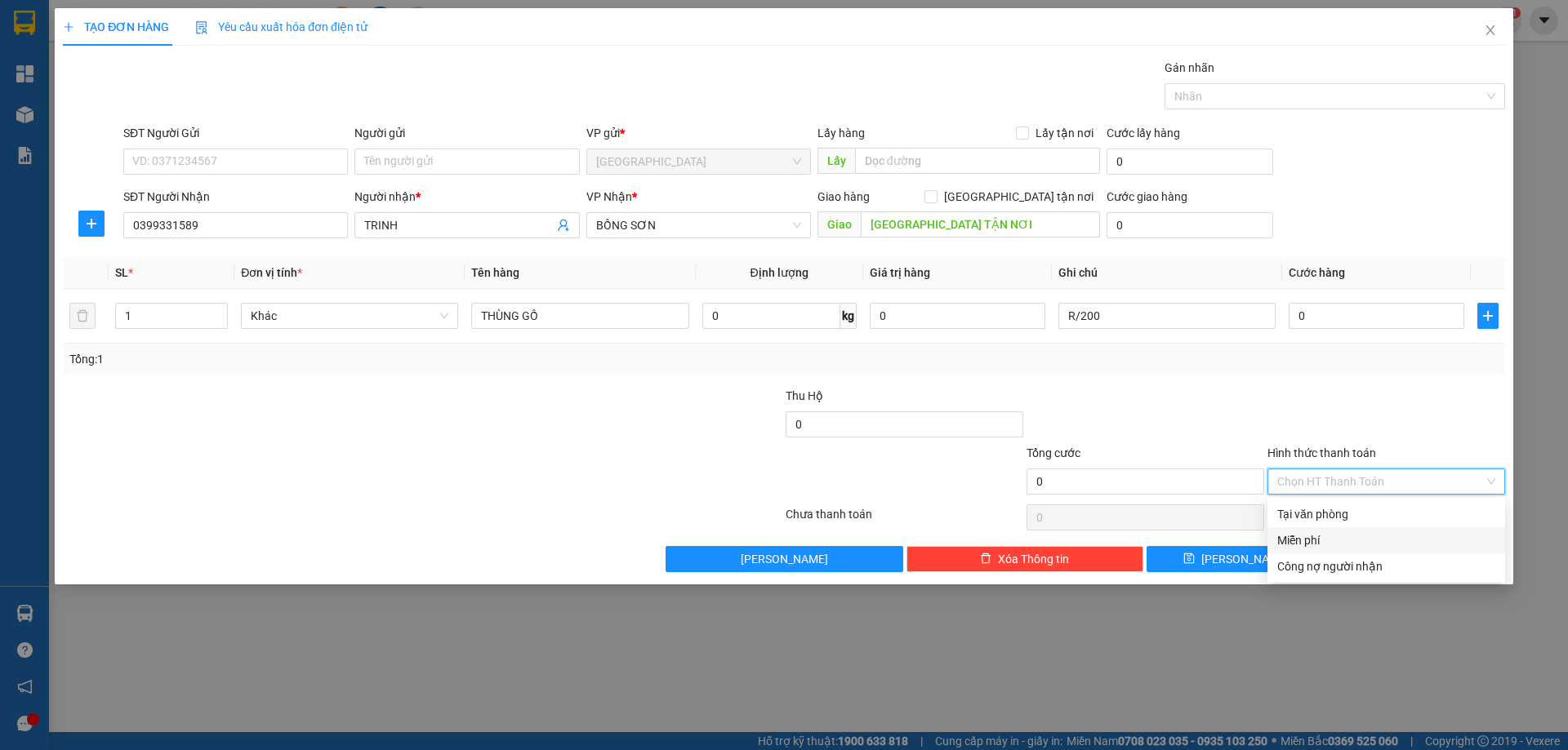
click at [1327, 536] on div "Miễn phí" at bounding box center [1386, 540] width 218 height 18
click at [1346, 566] on button "[PERSON_NAME] và In" at bounding box center [1416, 559] width 177 height 26
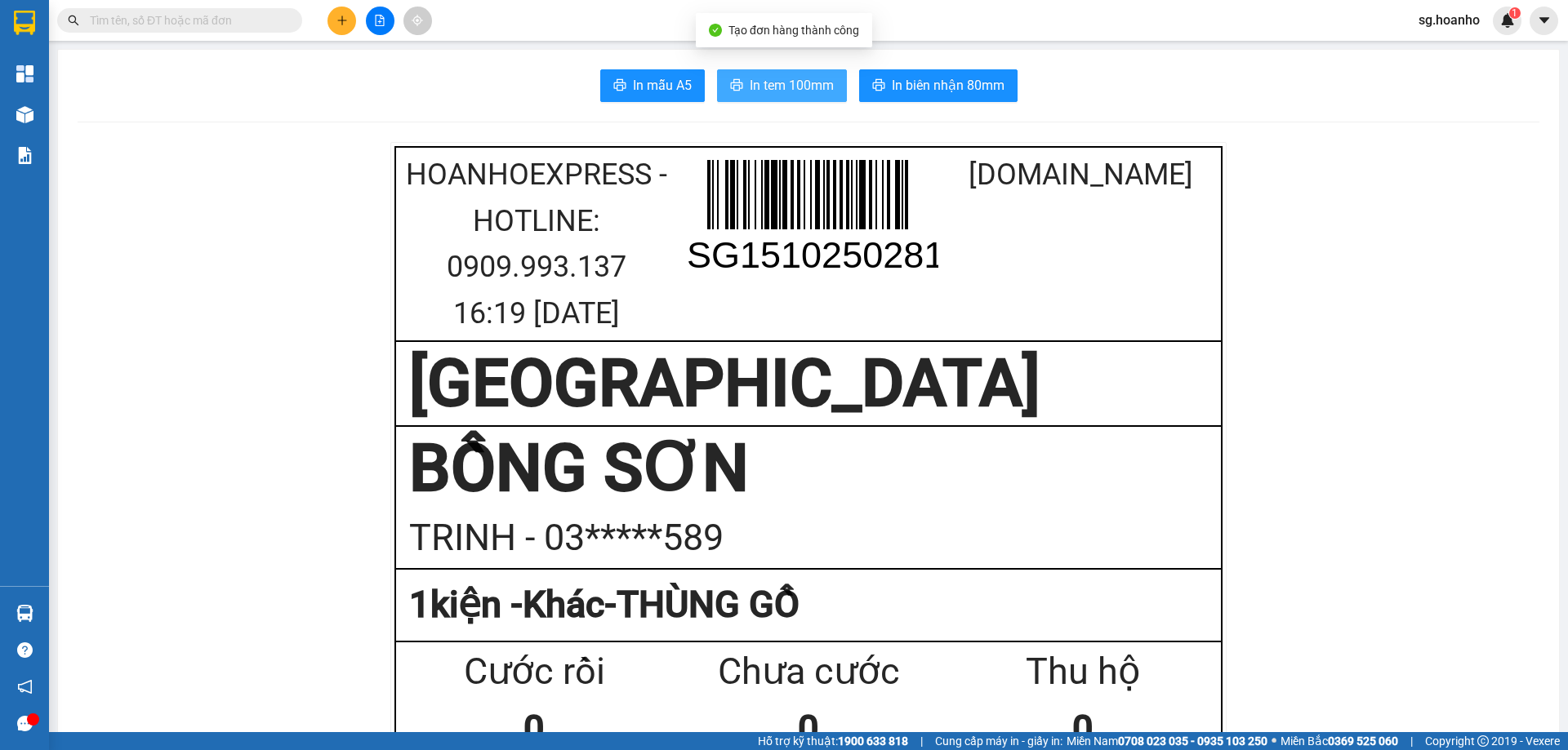
click at [807, 89] on span "In tem 100mm" at bounding box center [792, 85] width 84 height 21
click at [330, 19] on button at bounding box center [341, 21] width 28 height 28
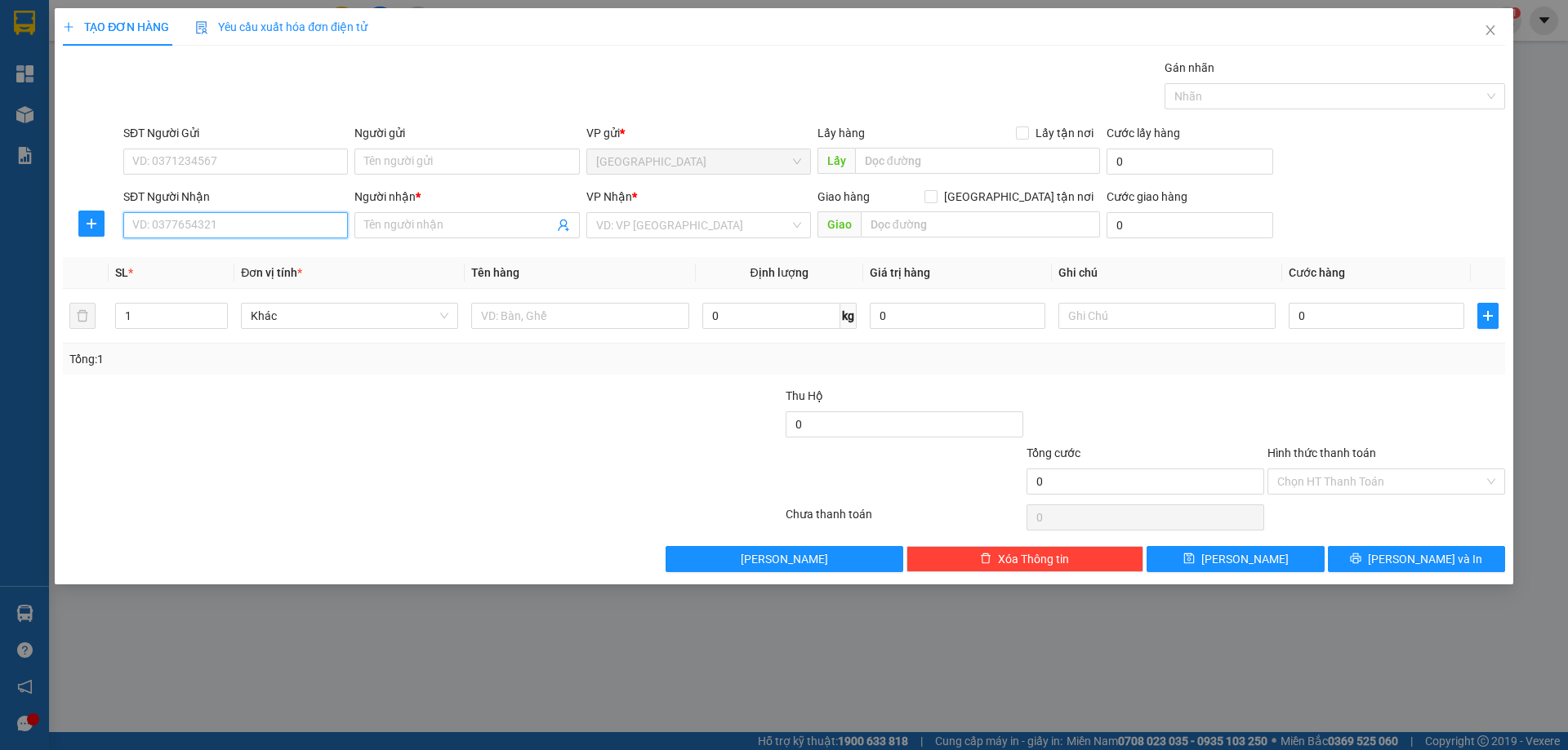
click at [218, 222] on input "SĐT Người Nhận" at bounding box center [235, 225] width 224 height 26
click at [206, 229] on input "SĐT Người Nhận" at bounding box center [235, 225] width 224 height 26
type input "0971796162"
drag, startPoint x: 188, startPoint y: 259, endPoint x: 526, endPoint y: 283, distance: 338.9
click at [188, 260] on div "0971796162 - TÚ" at bounding box center [235, 258] width 205 height 18
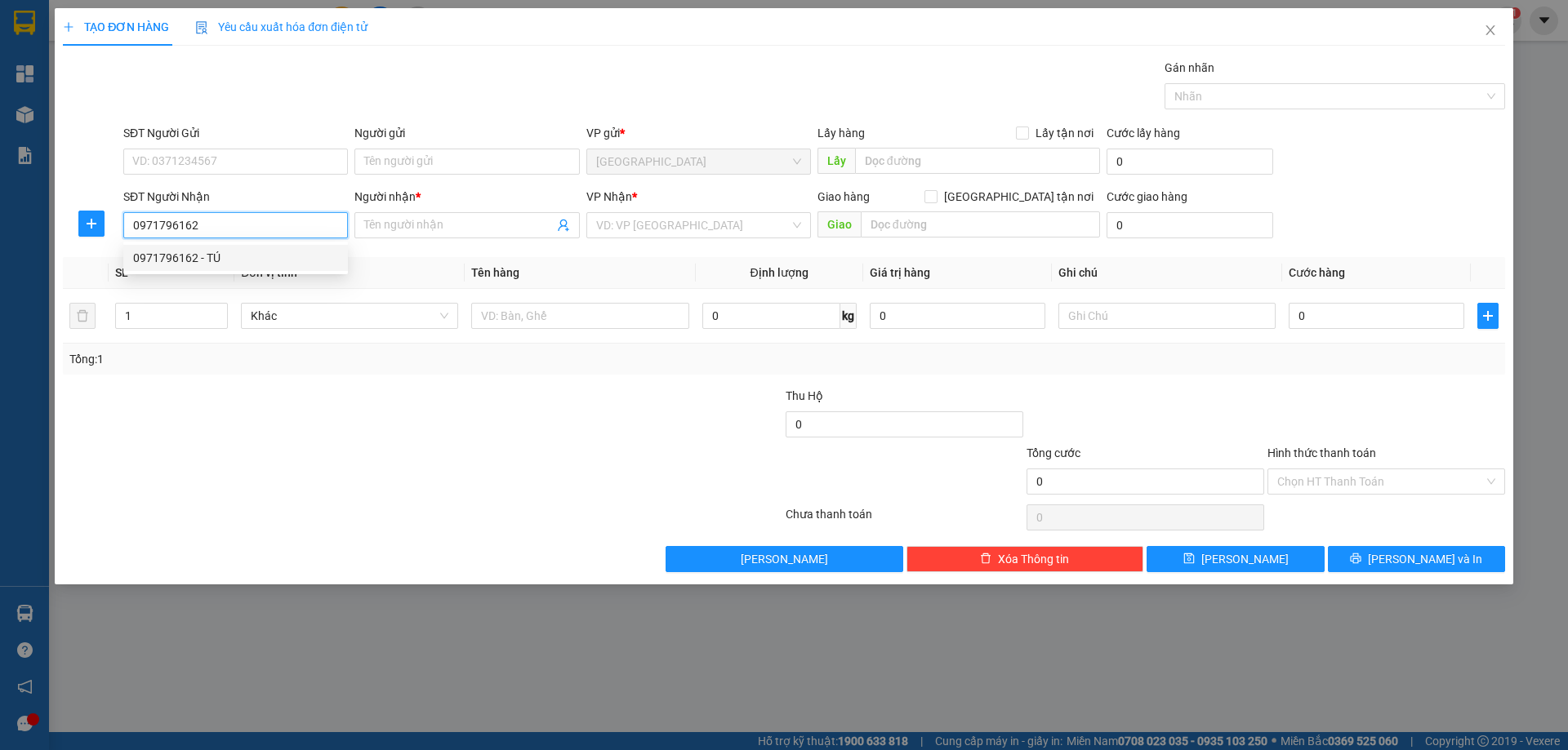
type input "TÚ"
type input "0971796162"
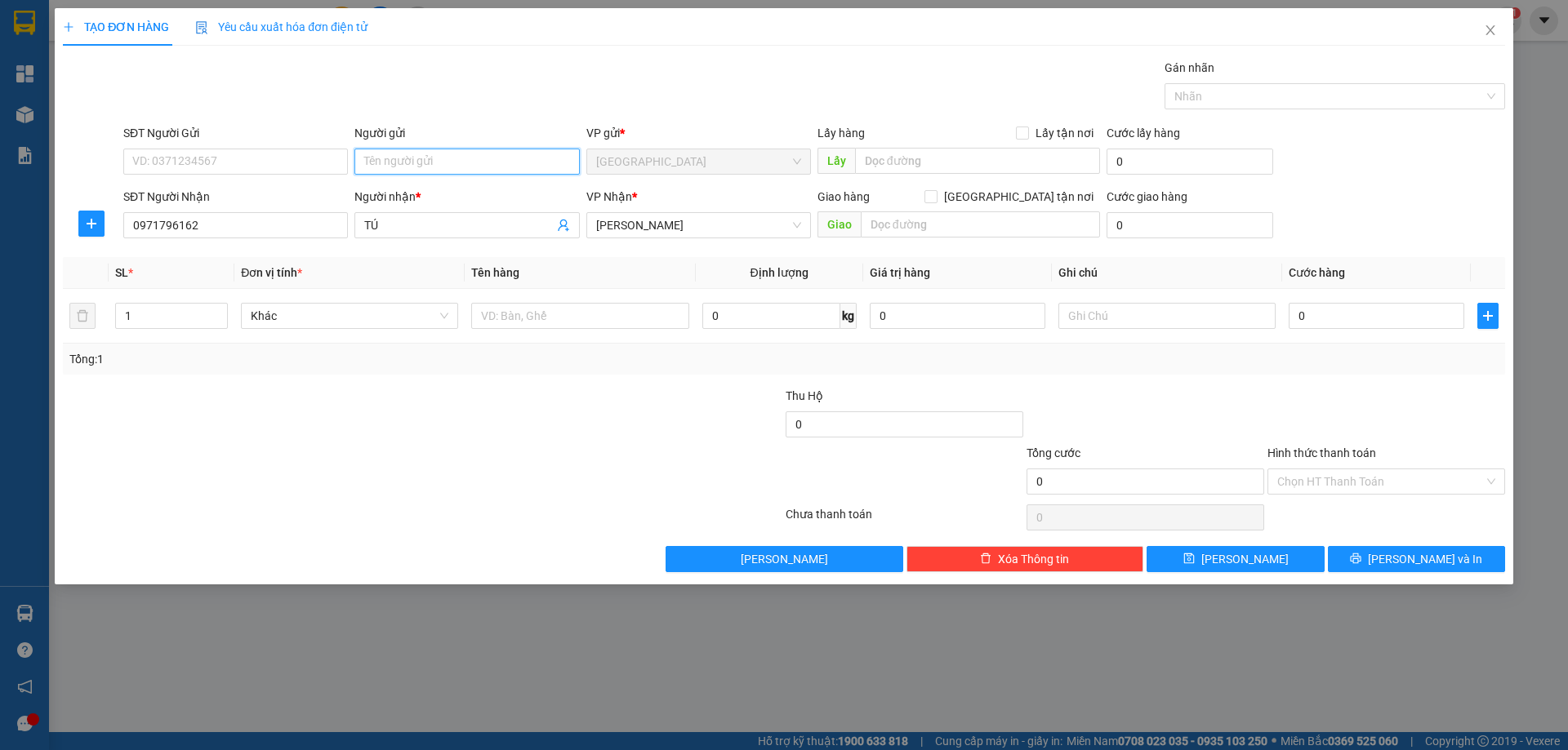
click at [398, 163] on input "Người gửi" at bounding box center [466, 162] width 224 height 26
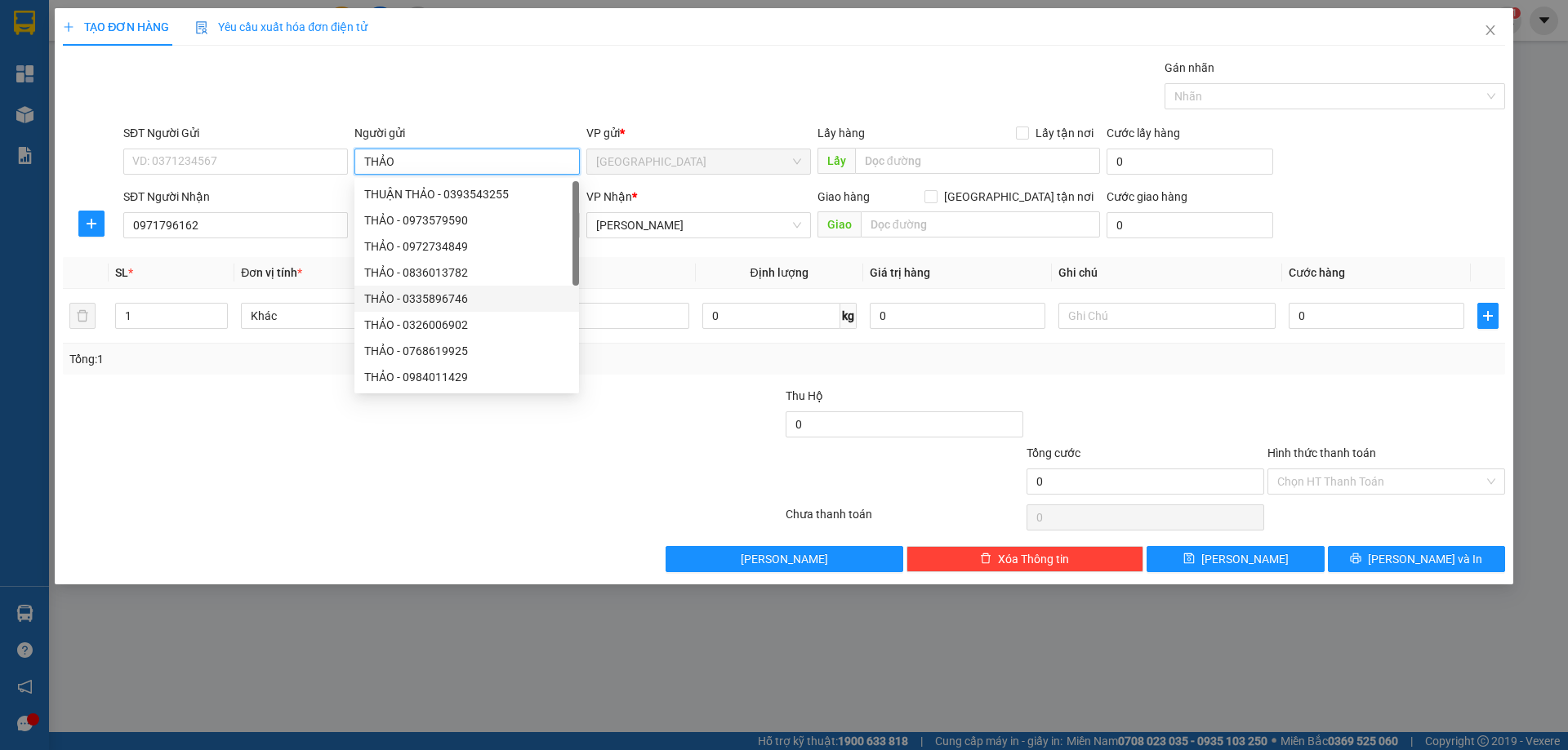
type input "THẢO"
drag, startPoint x: 711, startPoint y: 429, endPoint x: 657, endPoint y: 334, distance: 109.3
click at [706, 419] on div at bounding box center [664, 415] width 241 height 57
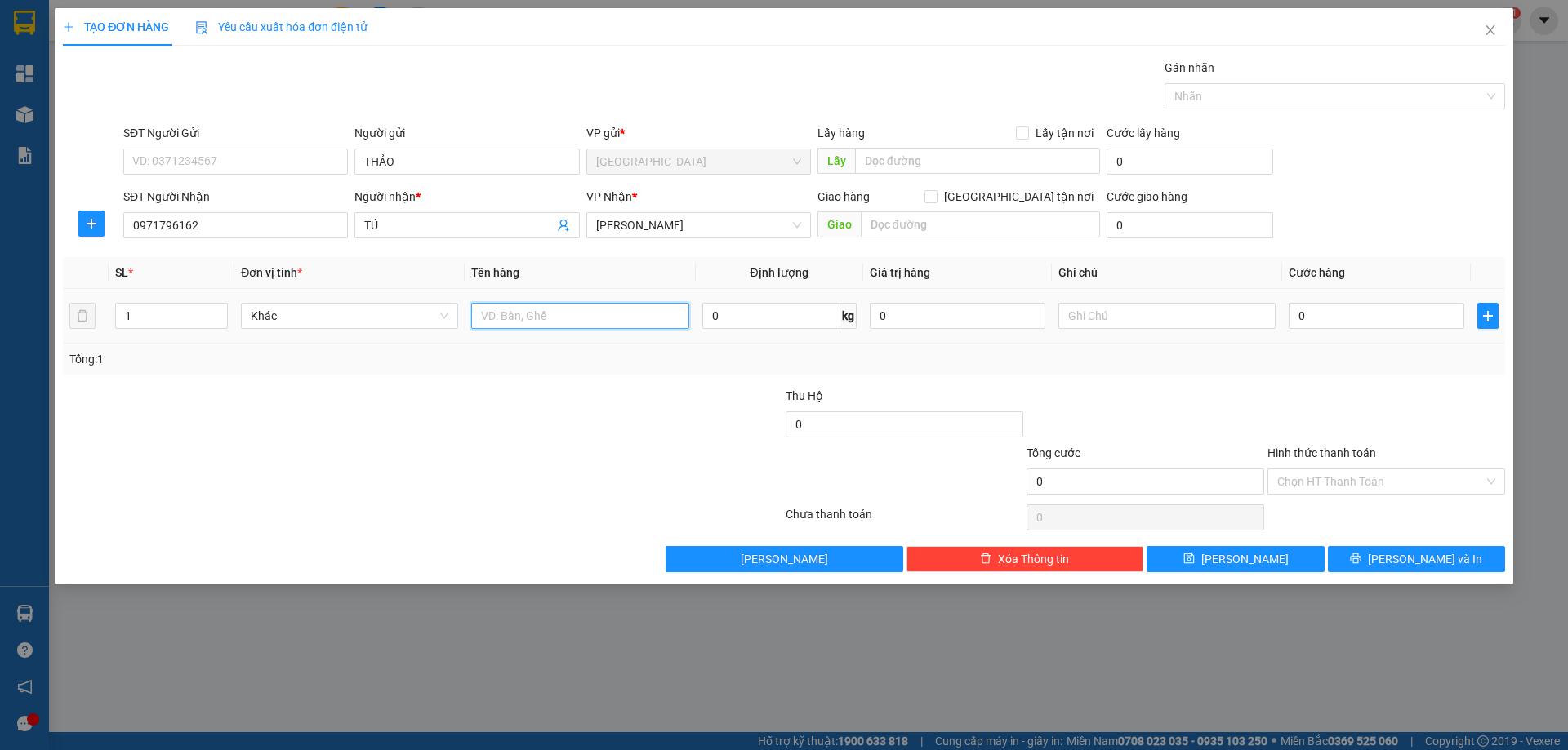
click at [652, 315] on input "text" at bounding box center [580, 315] width 217 height 26
type input "1 CỤC"
click at [1449, 558] on button "[PERSON_NAME] và In" at bounding box center [1416, 559] width 177 height 26
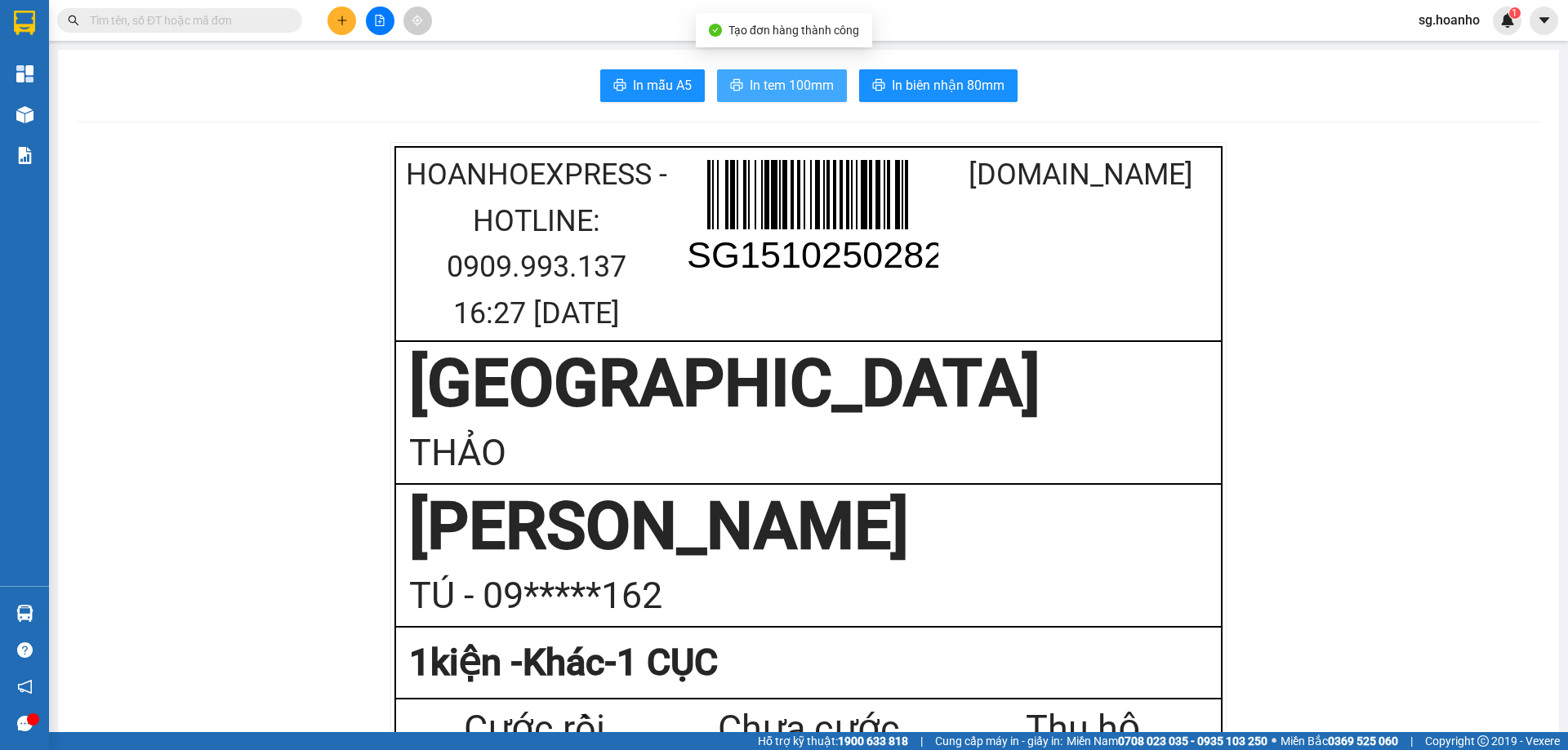
click at [731, 87] on icon "printer" at bounding box center [736, 84] width 13 height 13
click at [128, 31] on span at bounding box center [179, 20] width 245 height 24
click at [125, 24] on input "text" at bounding box center [186, 21] width 193 height 18
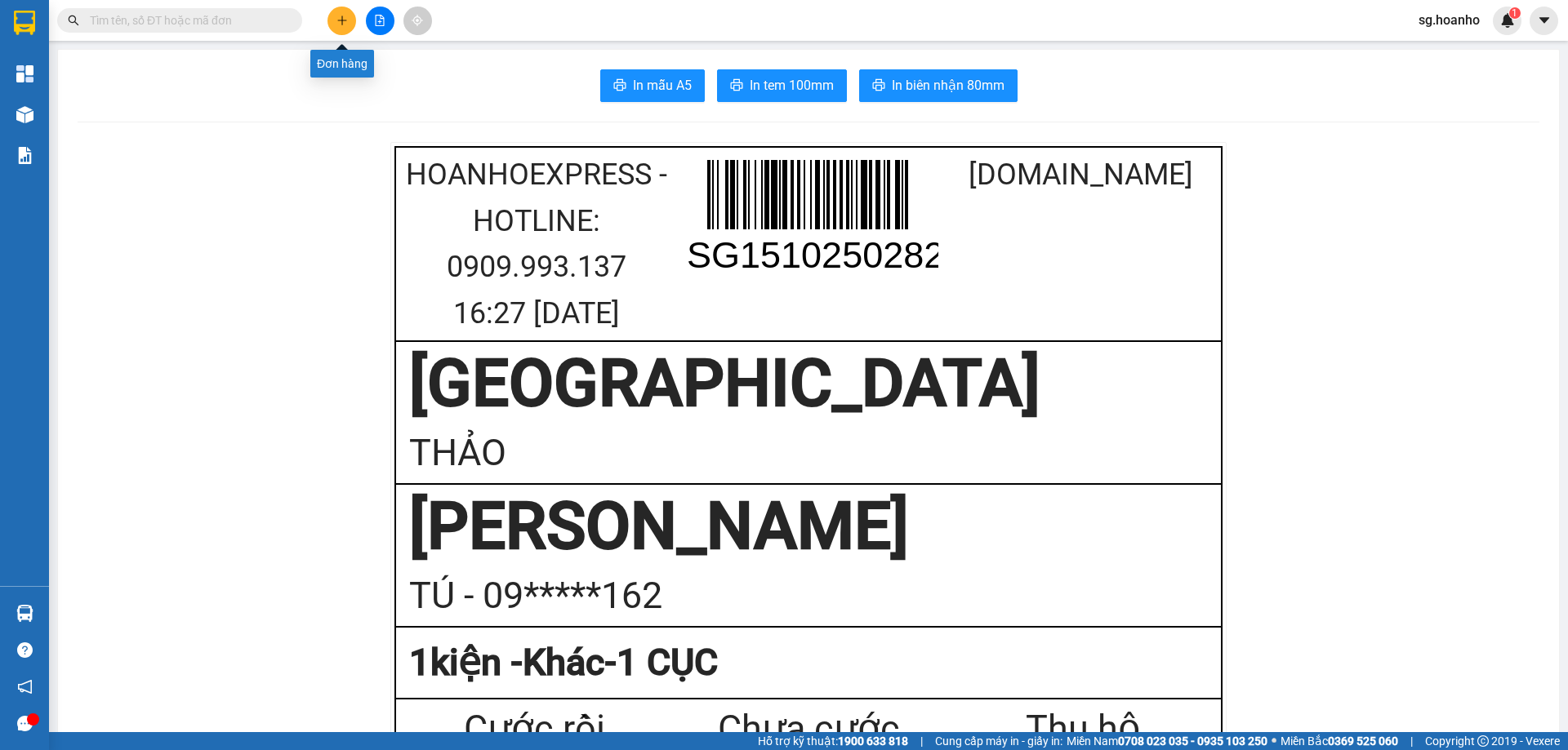
click at [337, 30] on button at bounding box center [341, 21] width 28 height 28
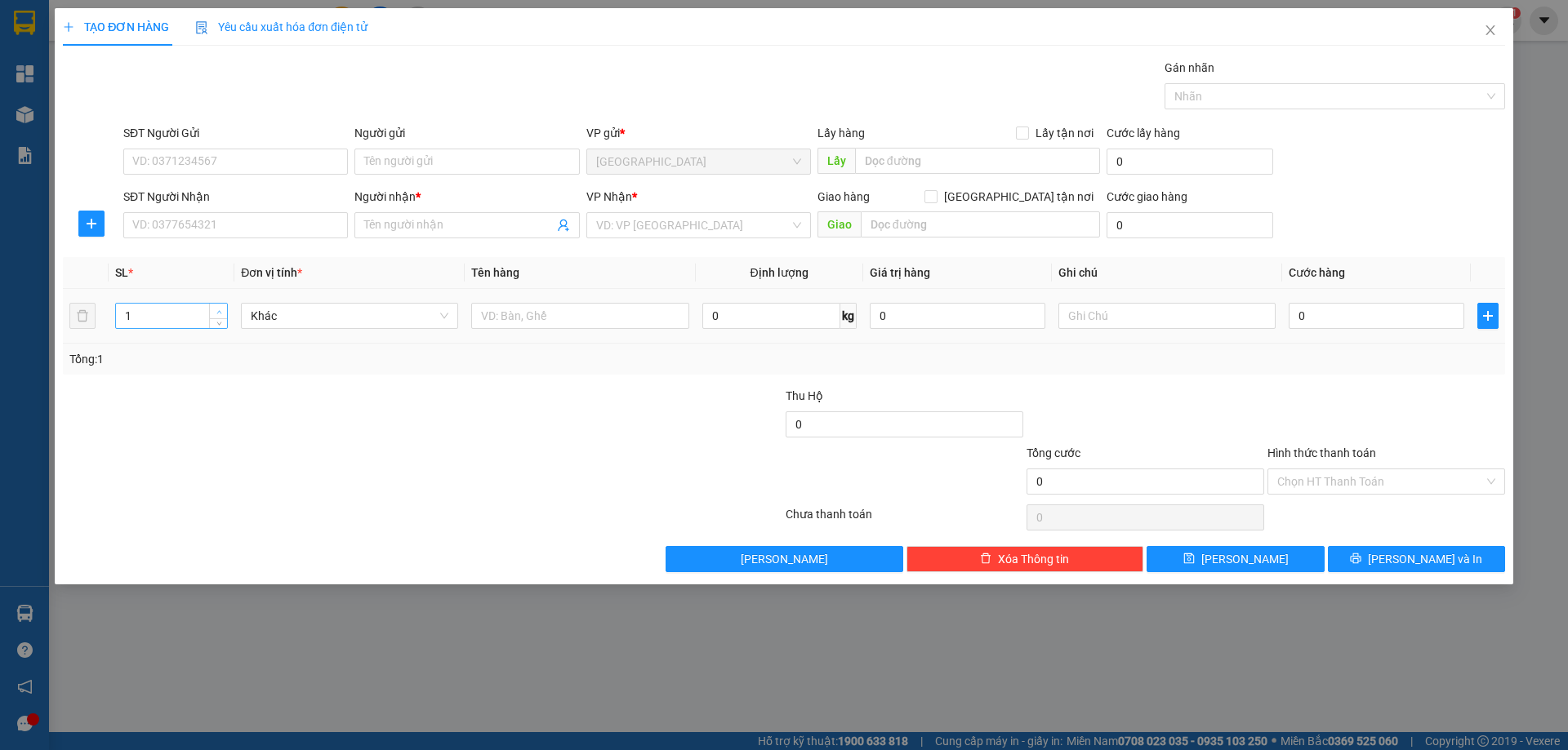
click at [219, 309] on icon "up" at bounding box center [219, 312] width 6 height 6
type input "2"
click at [506, 322] on input "text" at bounding box center [580, 315] width 217 height 26
type input "CÂY + T"
click at [629, 229] on input "search" at bounding box center [693, 225] width 194 height 24
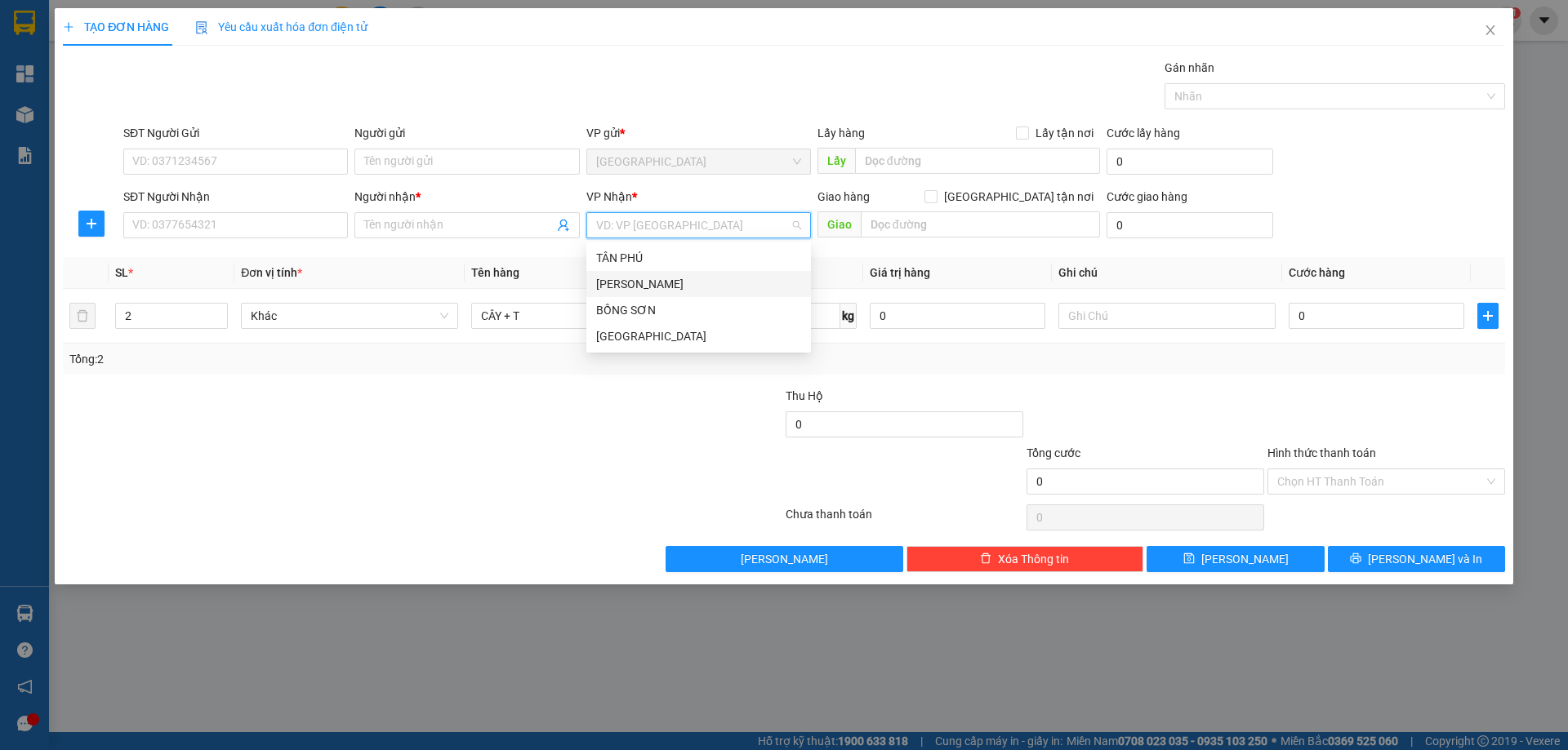
click at [617, 280] on div "[PERSON_NAME]" at bounding box center [698, 284] width 205 height 18
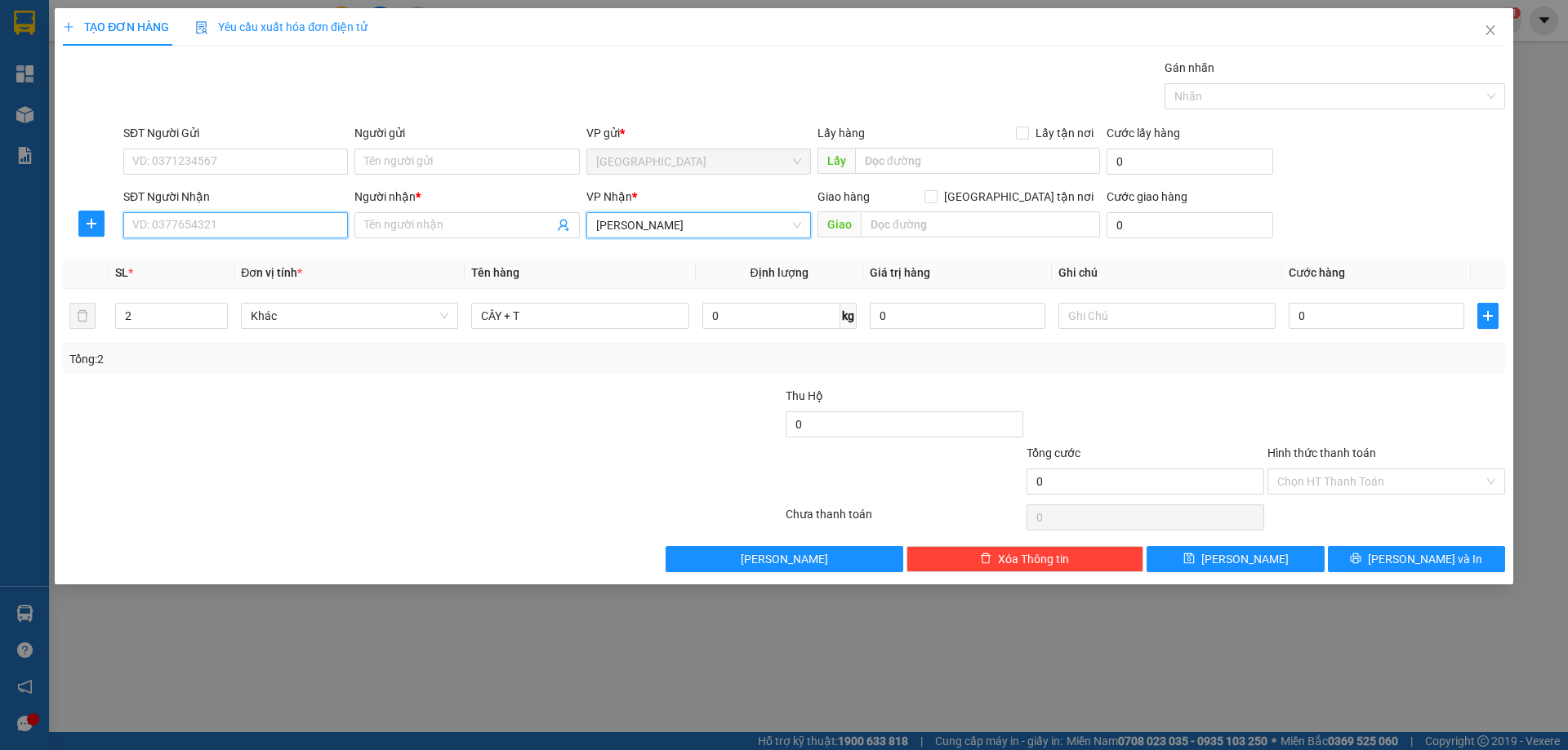
click at [287, 225] on input "SĐT Người Nhận" at bounding box center [235, 225] width 224 height 26
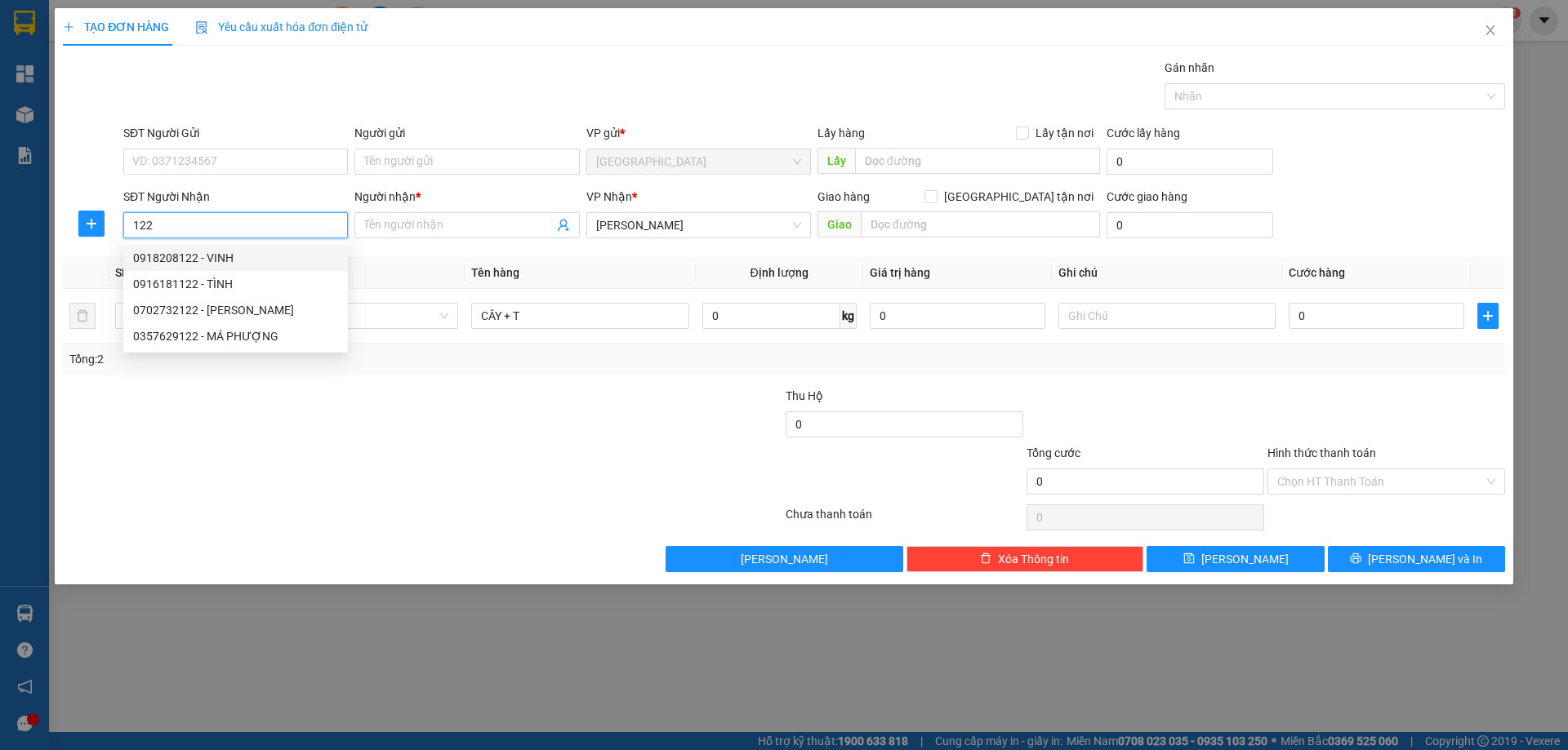
click at [210, 260] on div "0918208122 - VINH" at bounding box center [235, 258] width 205 height 18
type input "0918208122"
type input "VINH"
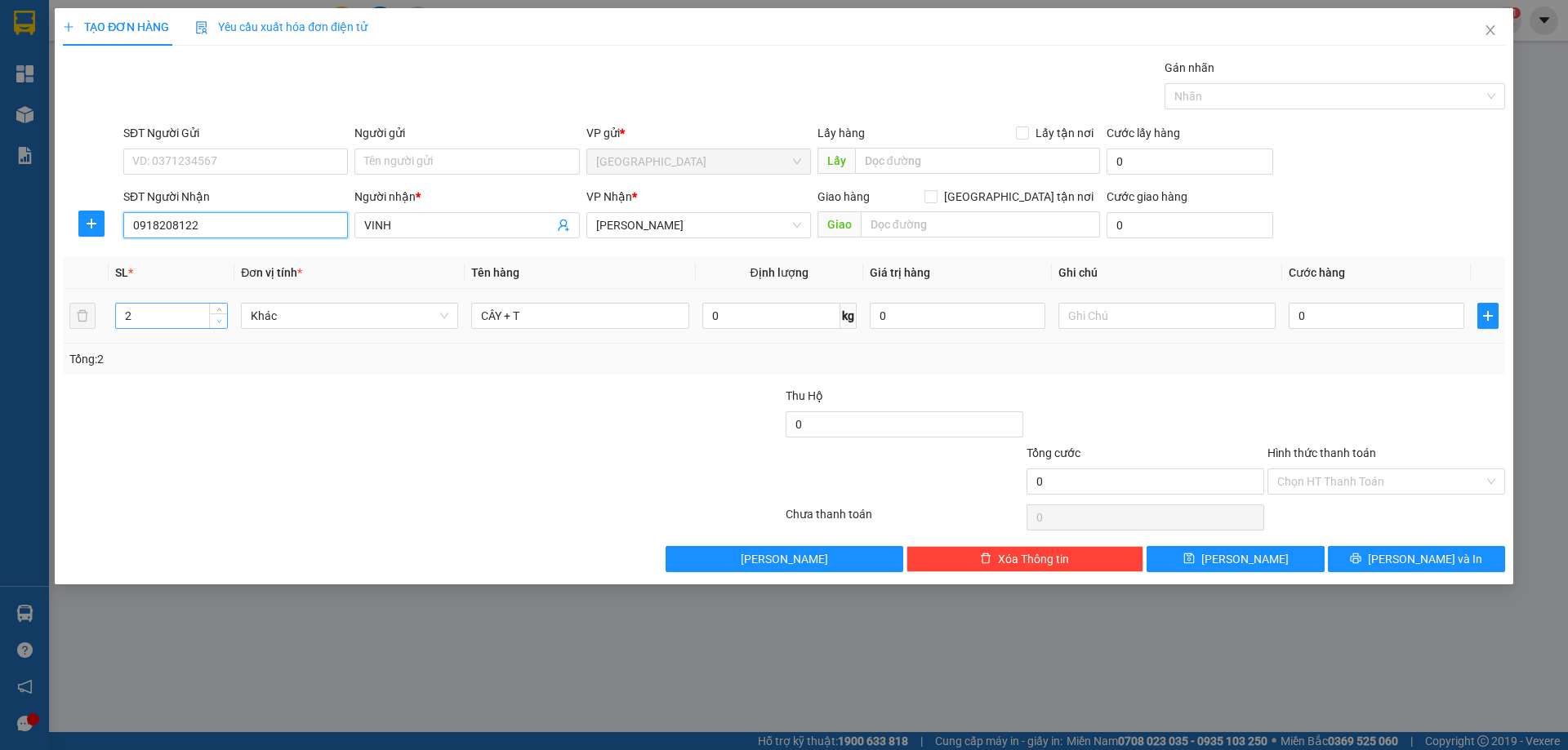
type input "0918208122"
type input "1"
click at [218, 320] on icon "down" at bounding box center [219, 321] width 6 height 6
click at [578, 321] on input "CÂY + T" at bounding box center [580, 315] width 217 height 26
type input "CÂY"
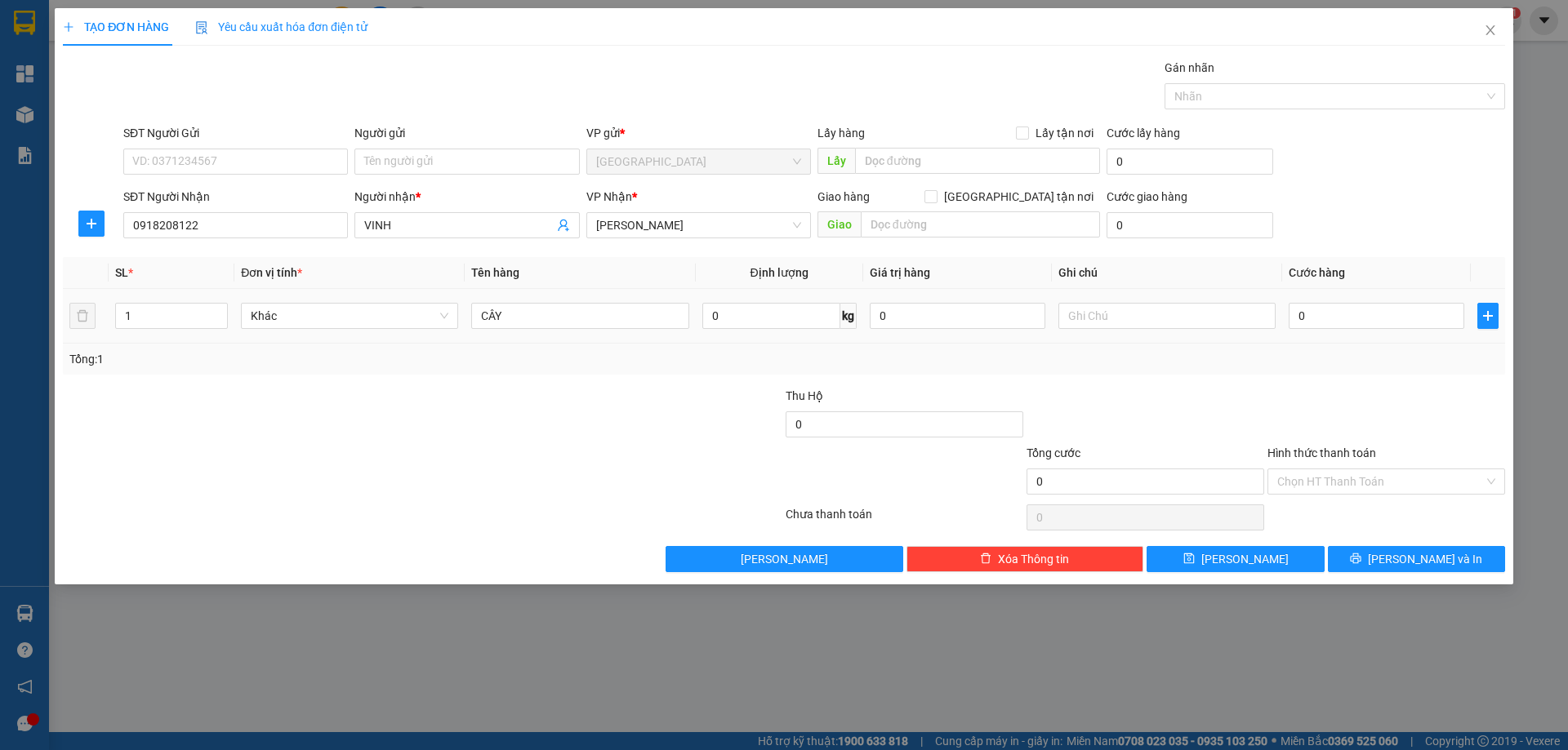
click at [1136, 330] on div at bounding box center [1167, 315] width 217 height 32
click at [1100, 314] on input "text" at bounding box center [1167, 315] width 217 height 26
type input "C"
click at [1346, 451] on label "Hình thức thanh toán" at bounding box center [1321, 452] width 109 height 13
click at [1346, 470] on input "Hình thức thanh toán" at bounding box center [1380, 482] width 207 height 24
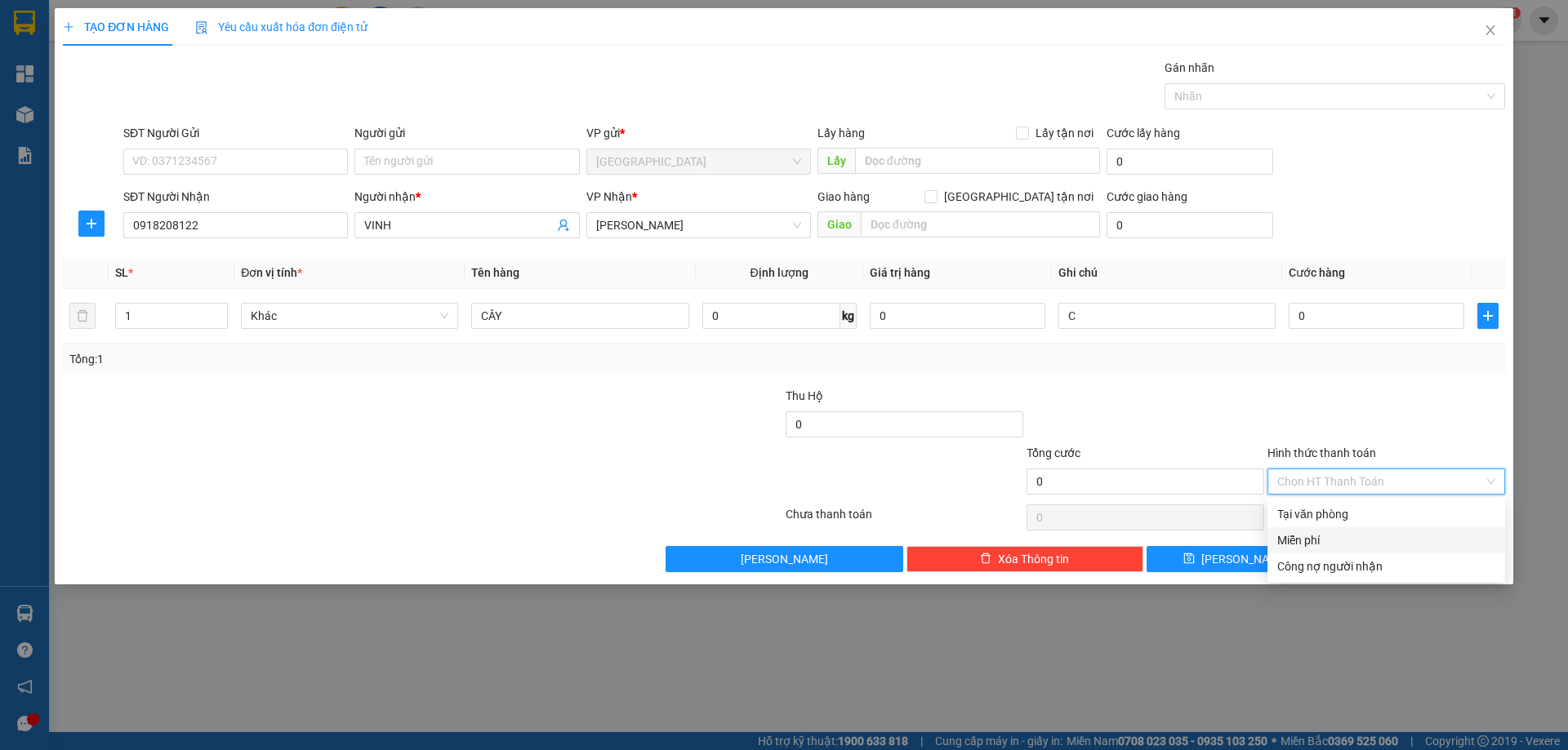
click at [1341, 545] on div "Miễn phí" at bounding box center [1386, 540] width 218 height 18
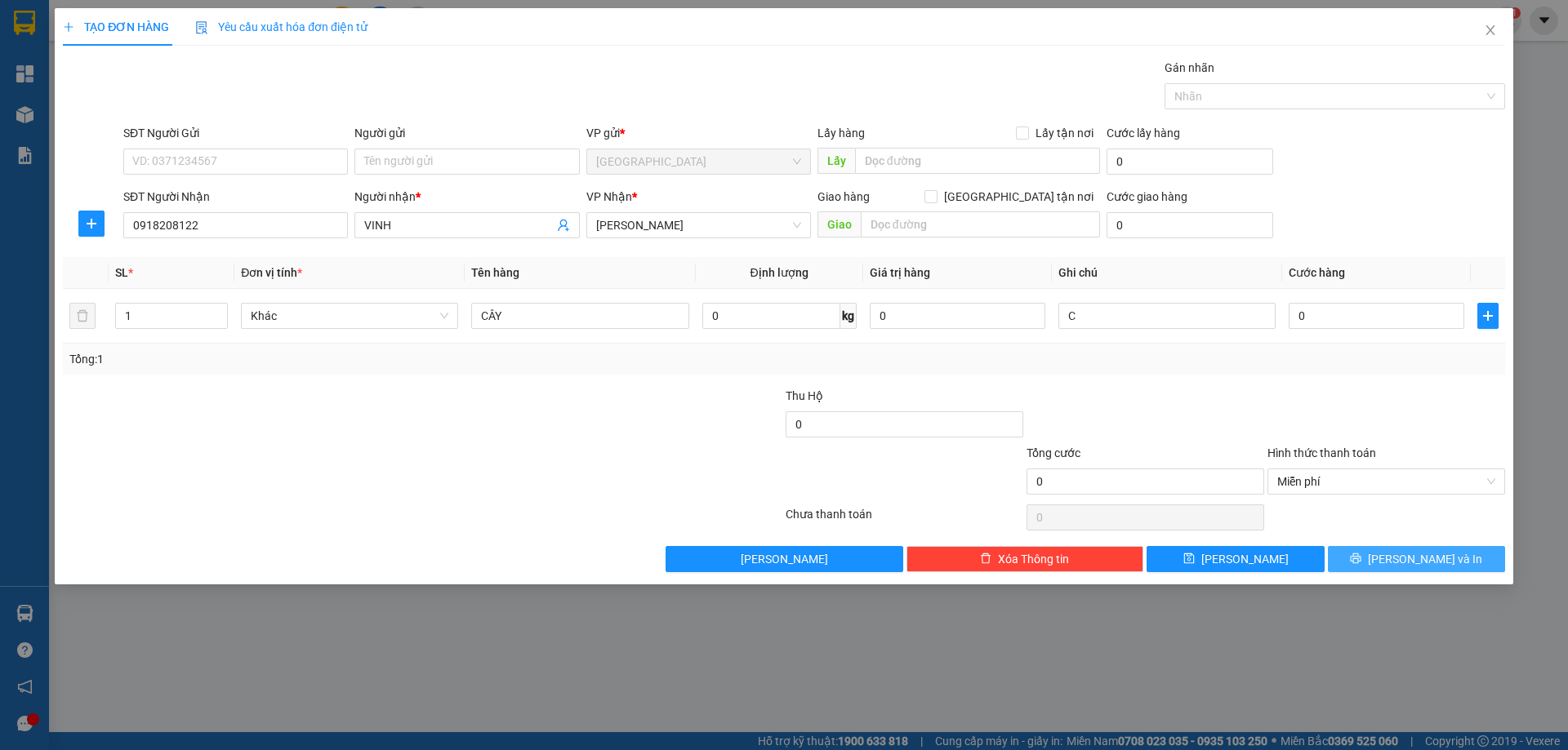
click at [1359, 558] on button "[PERSON_NAME] và In" at bounding box center [1416, 559] width 177 height 26
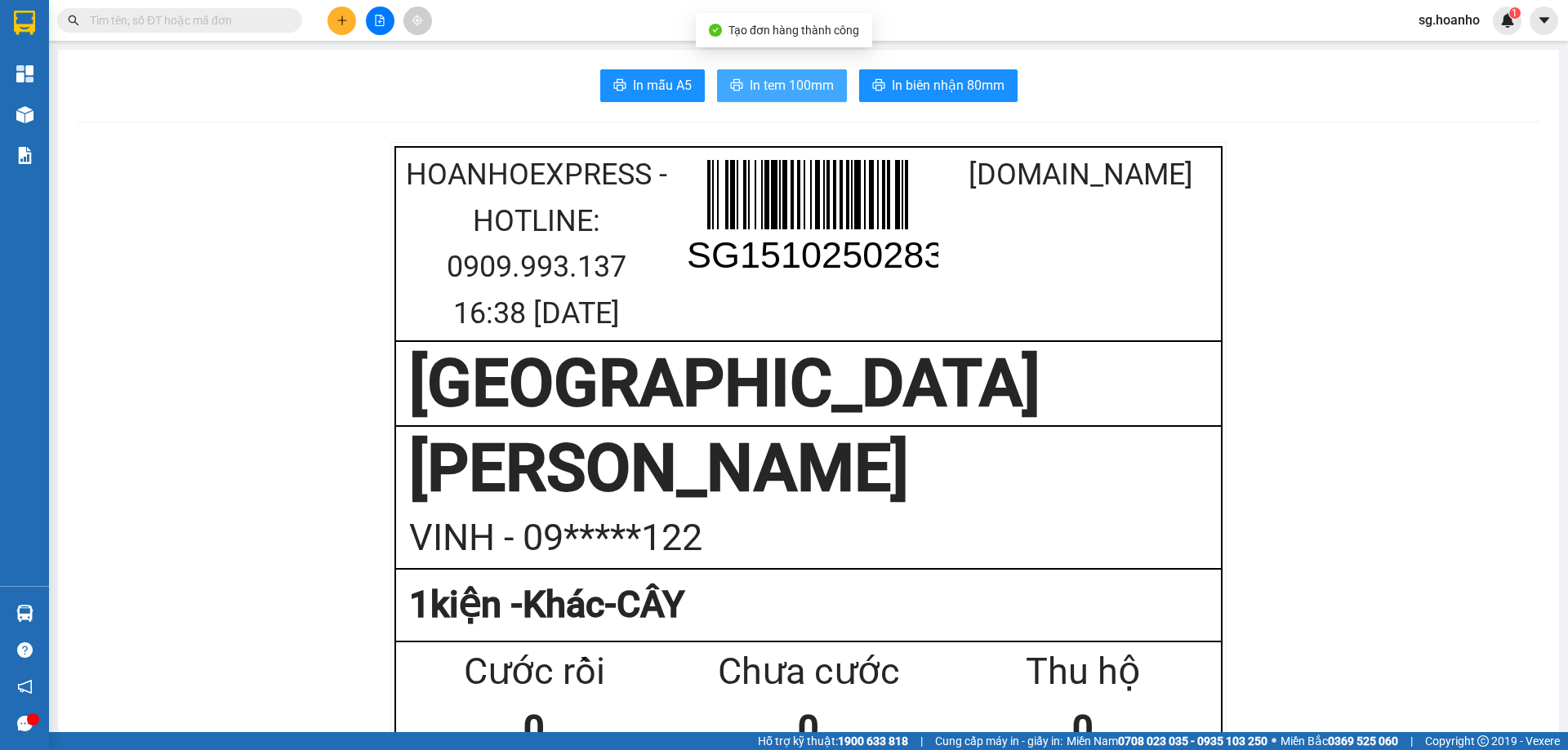
click at [759, 81] on span "In tem 100mm" at bounding box center [792, 85] width 84 height 21
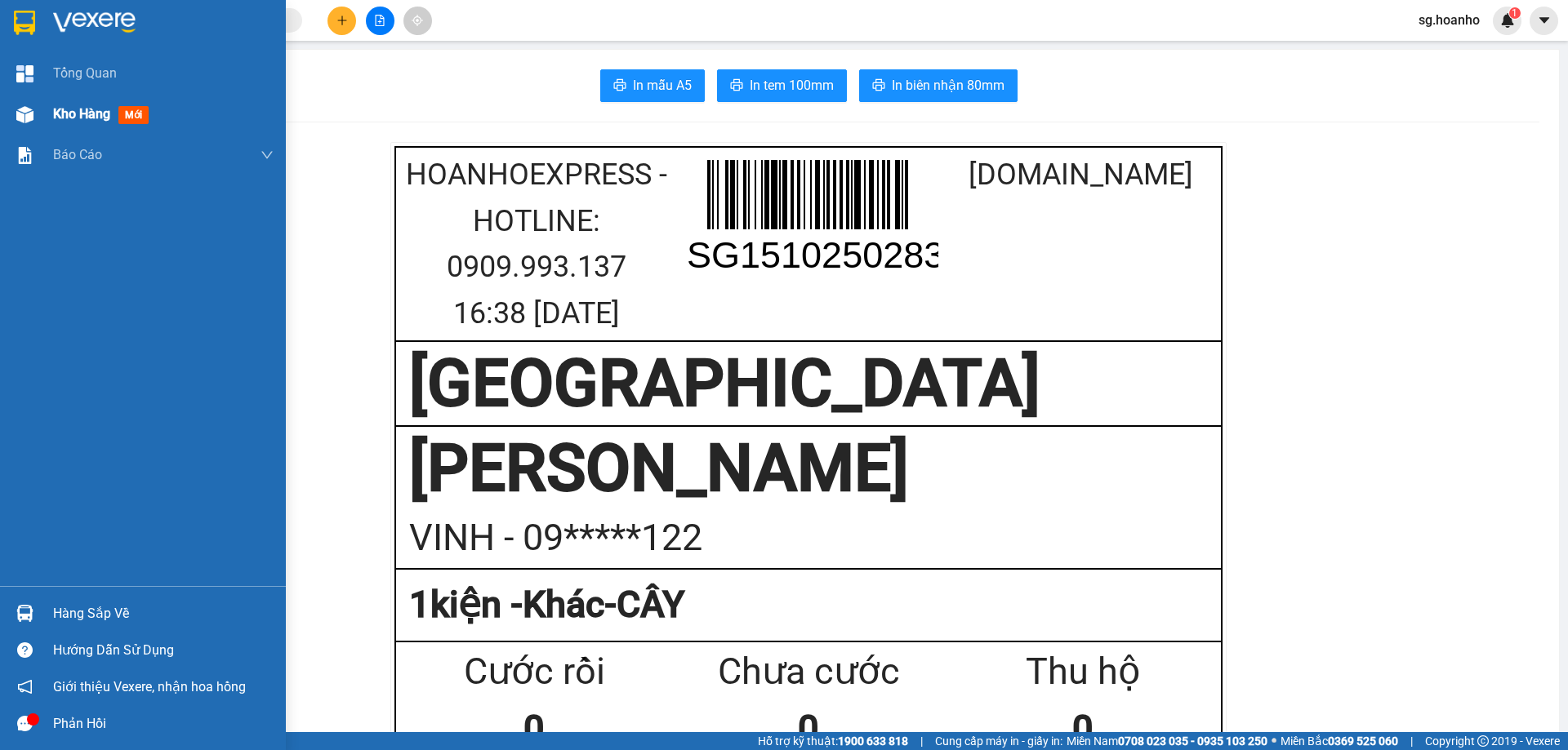
click at [139, 109] on span "mới" at bounding box center [133, 115] width 30 height 18
click at [138, 109] on span "mới" at bounding box center [133, 115] width 30 height 18
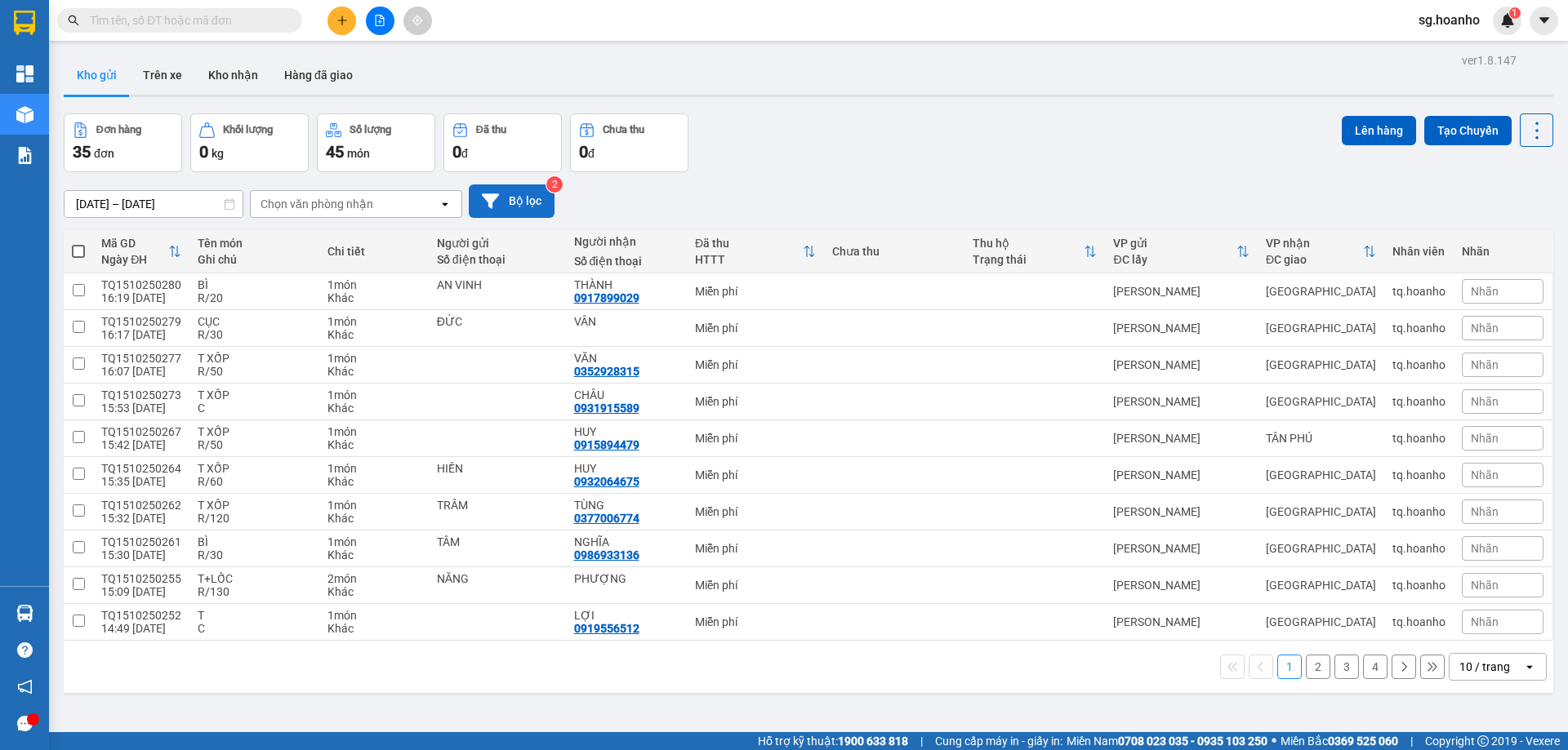
click at [519, 198] on button "Bộ lọc" at bounding box center [512, 201] width 86 height 33
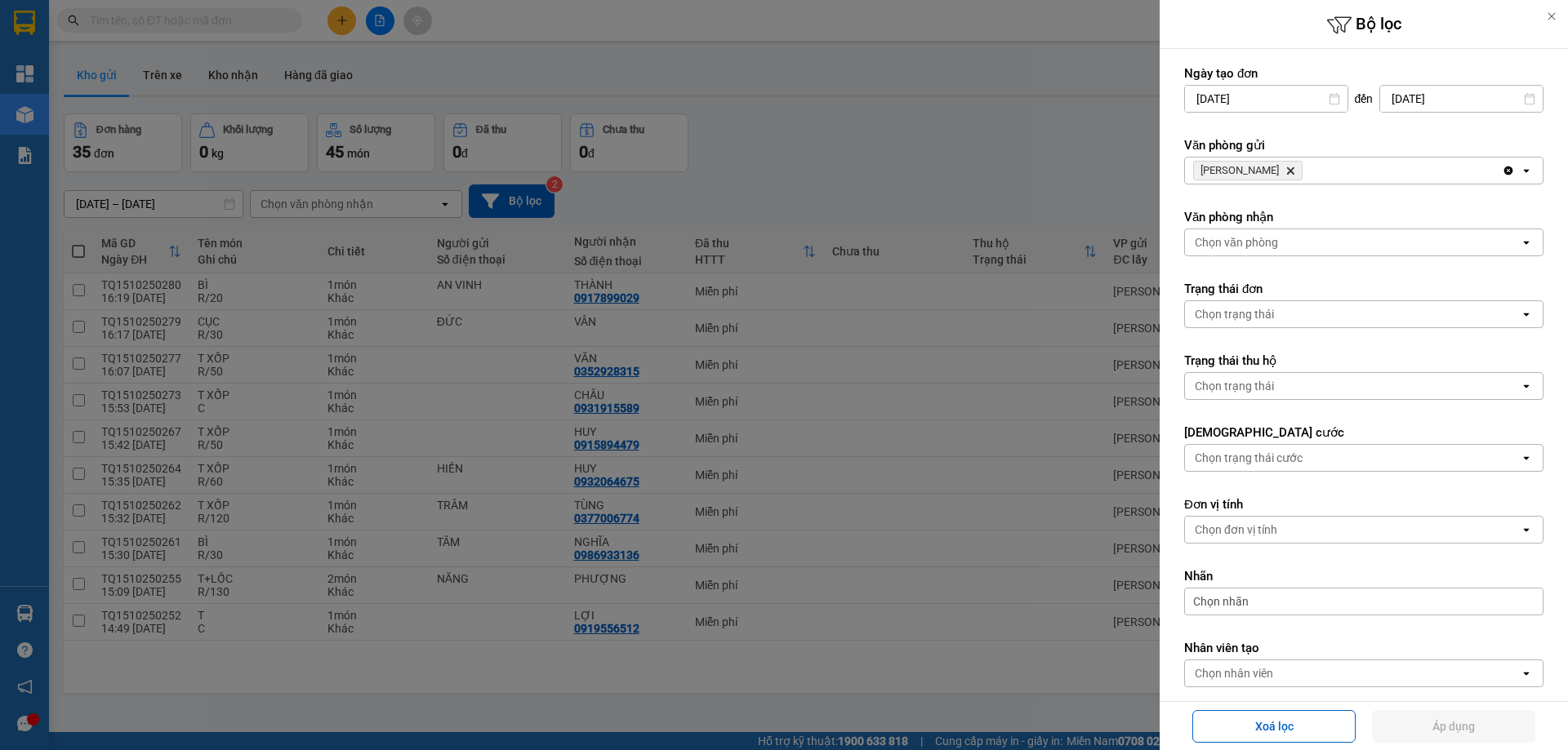
click at [1286, 168] on icon "Delete" at bounding box center [1291, 170] width 10 height 10
click at [1243, 159] on div "Chọn văn phòng" at bounding box center [1353, 170] width 335 height 26
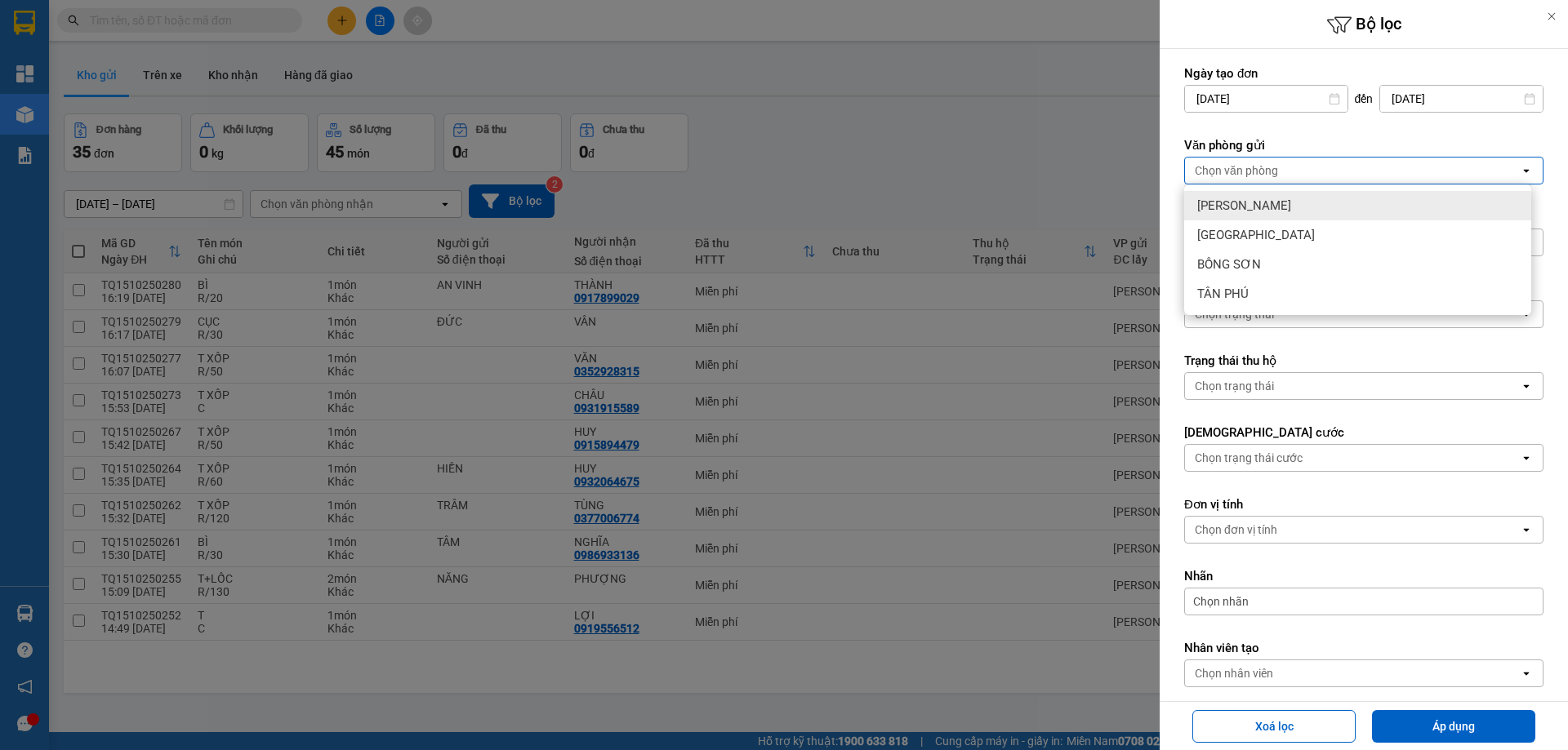
click at [1217, 207] on span "[PERSON_NAME]" at bounding box center [1245, 206] width 94 height 17
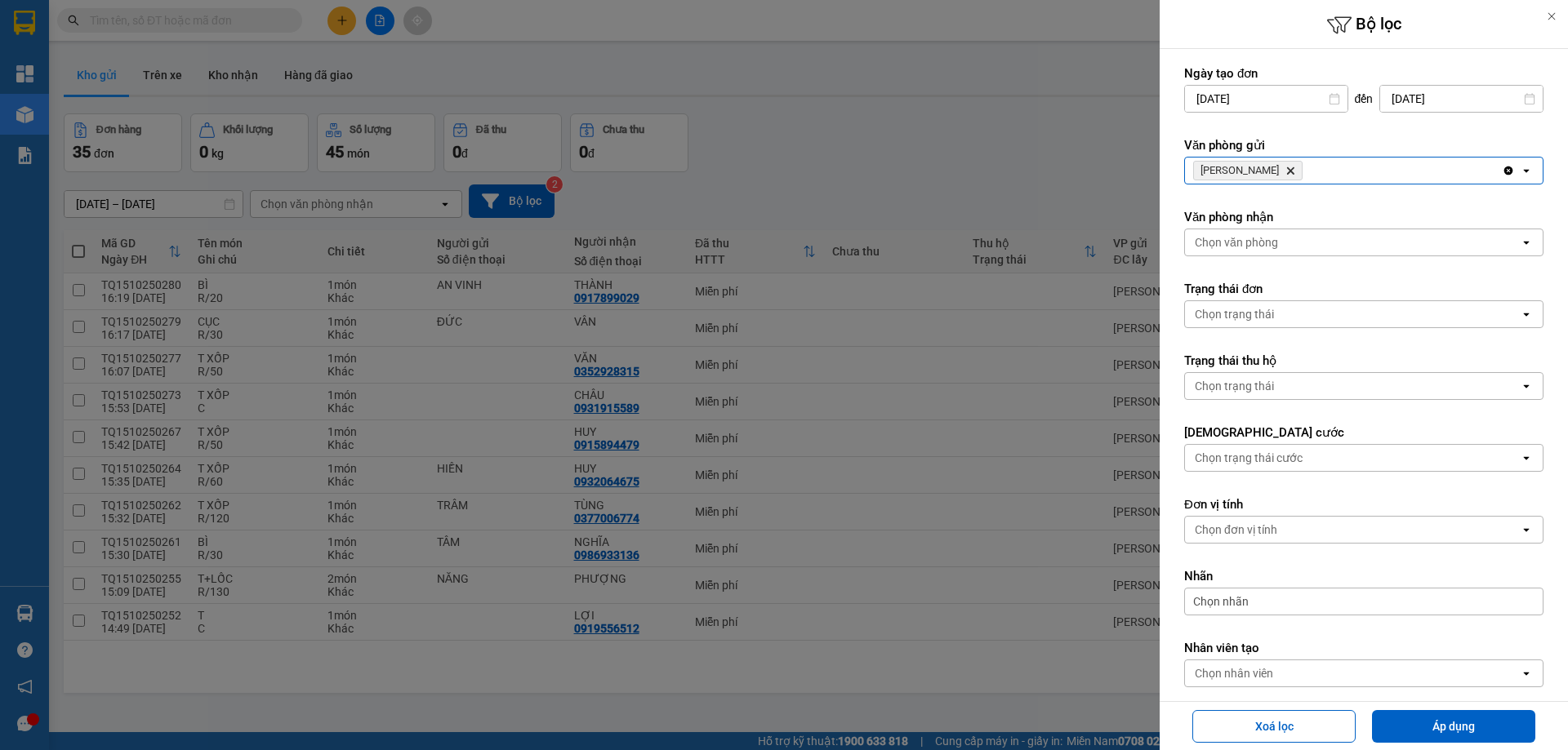
click at [1286, 170] on icon "Delete" at bounding box center [1291, 170] width 10 height 10
click at [1255, 168] on div "Chọn văn phòng" at bounding box center [1236, 170] width 83 height 17
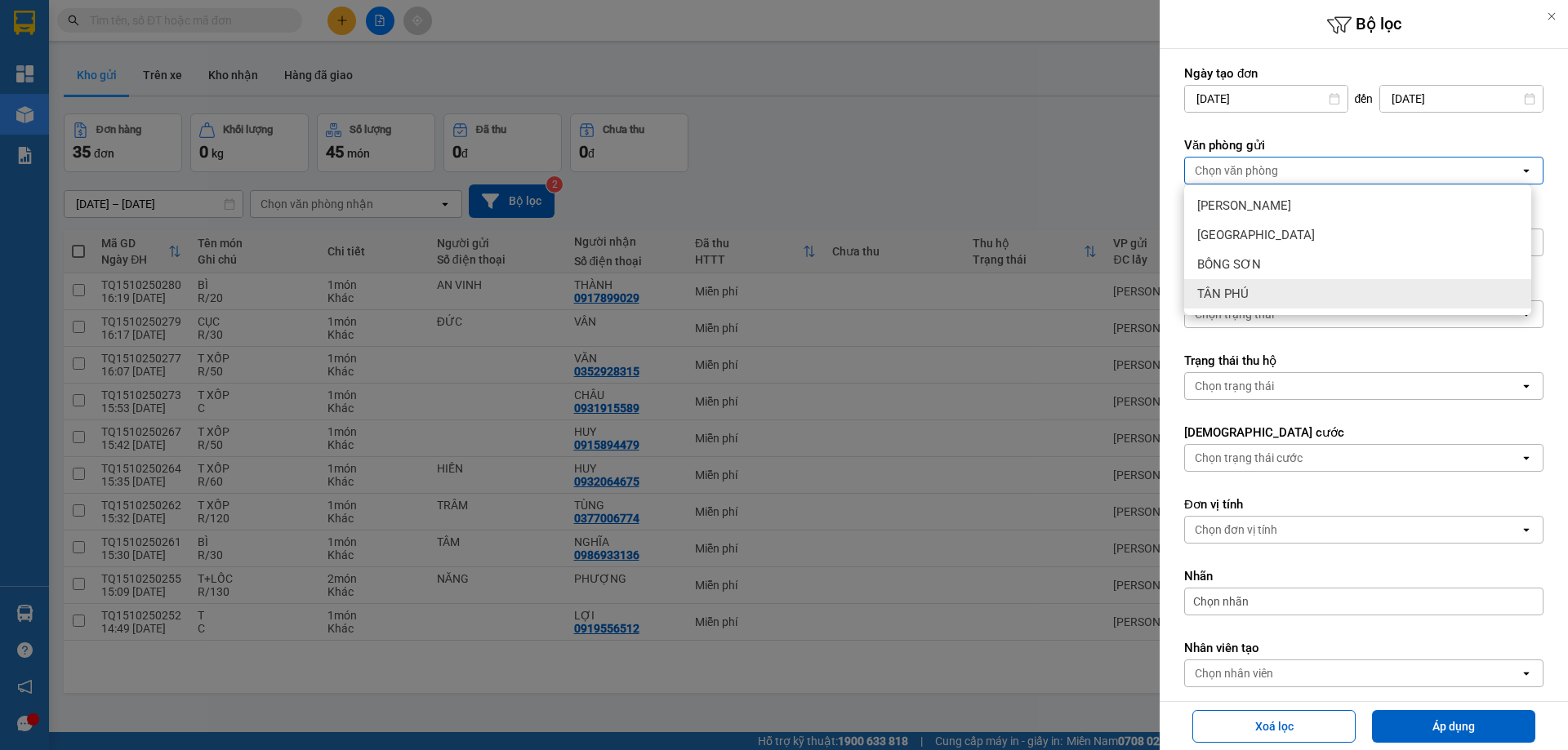
click at [1258, 298] on div "TÂN PHÚ" at bounding box center [1357, 294] width 347 height 29
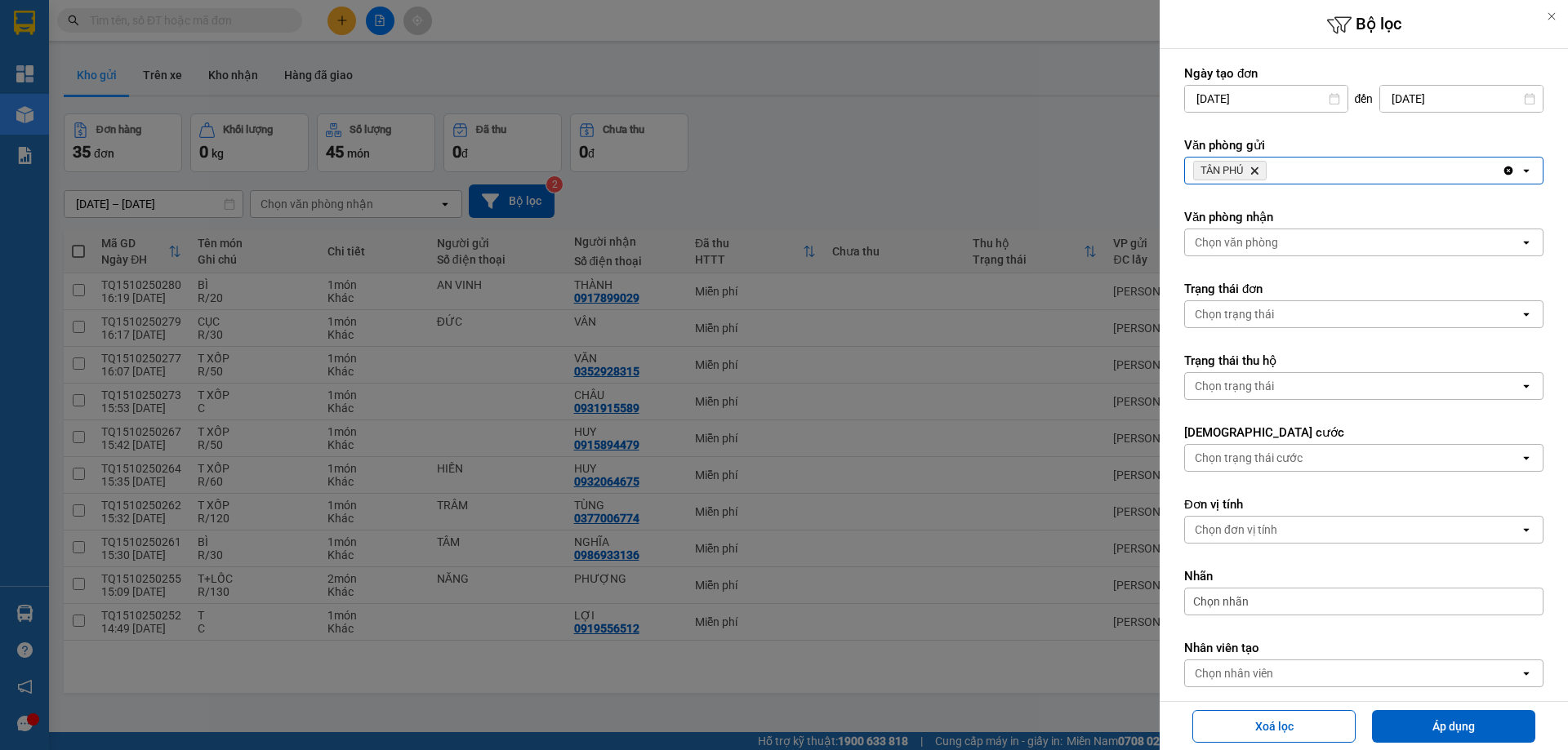
drag, startPoint x: 1456, startPoint y: 727, endPoint x: 1004, endPoint y: 565, distance: 480.2
click at [1454, 727] on button "Áp dụng" at bounding box center [1453, 727] width 164 height 32
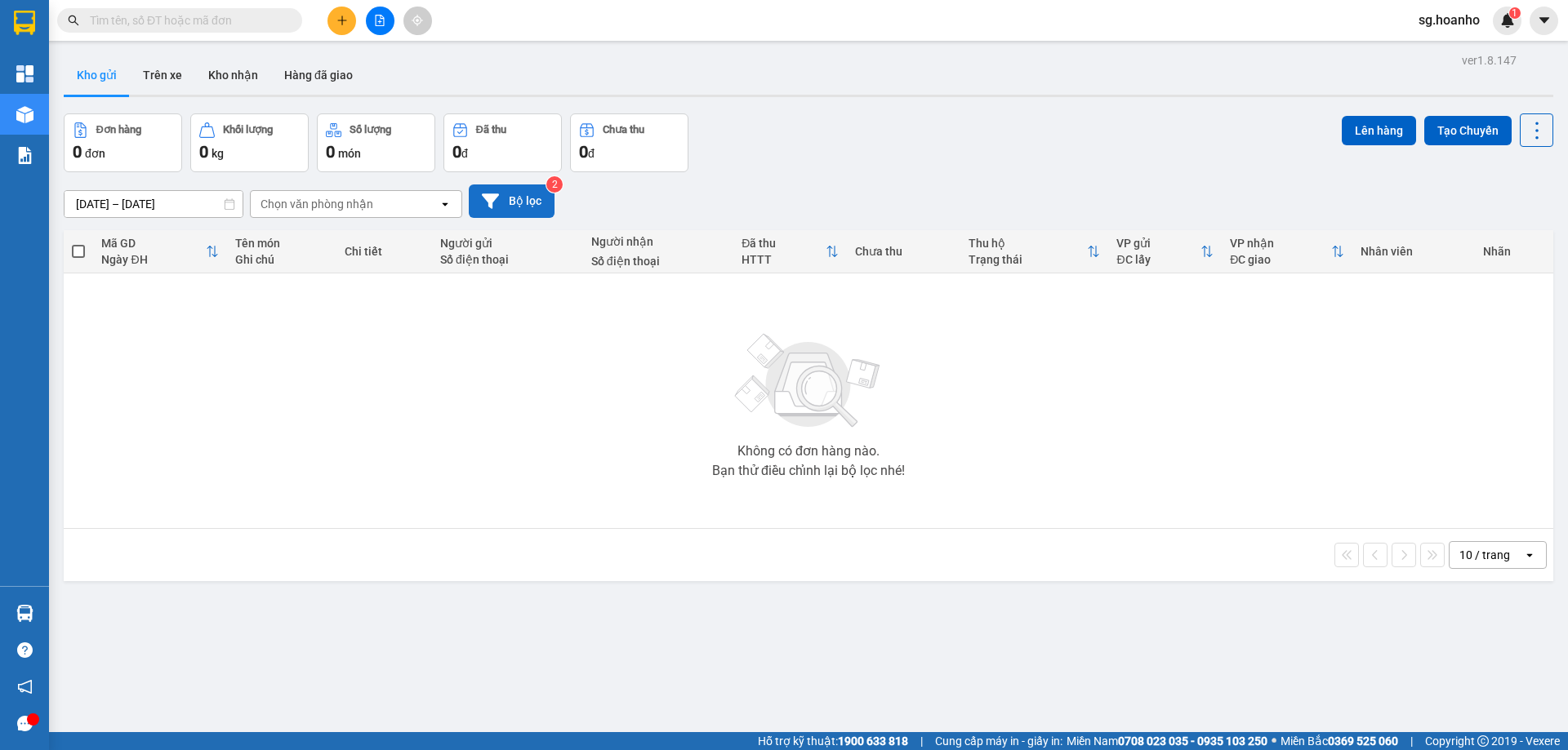
click at [519, 195] on button "Bộ lọc" at bounding box center [512, 201] width 86 height 33
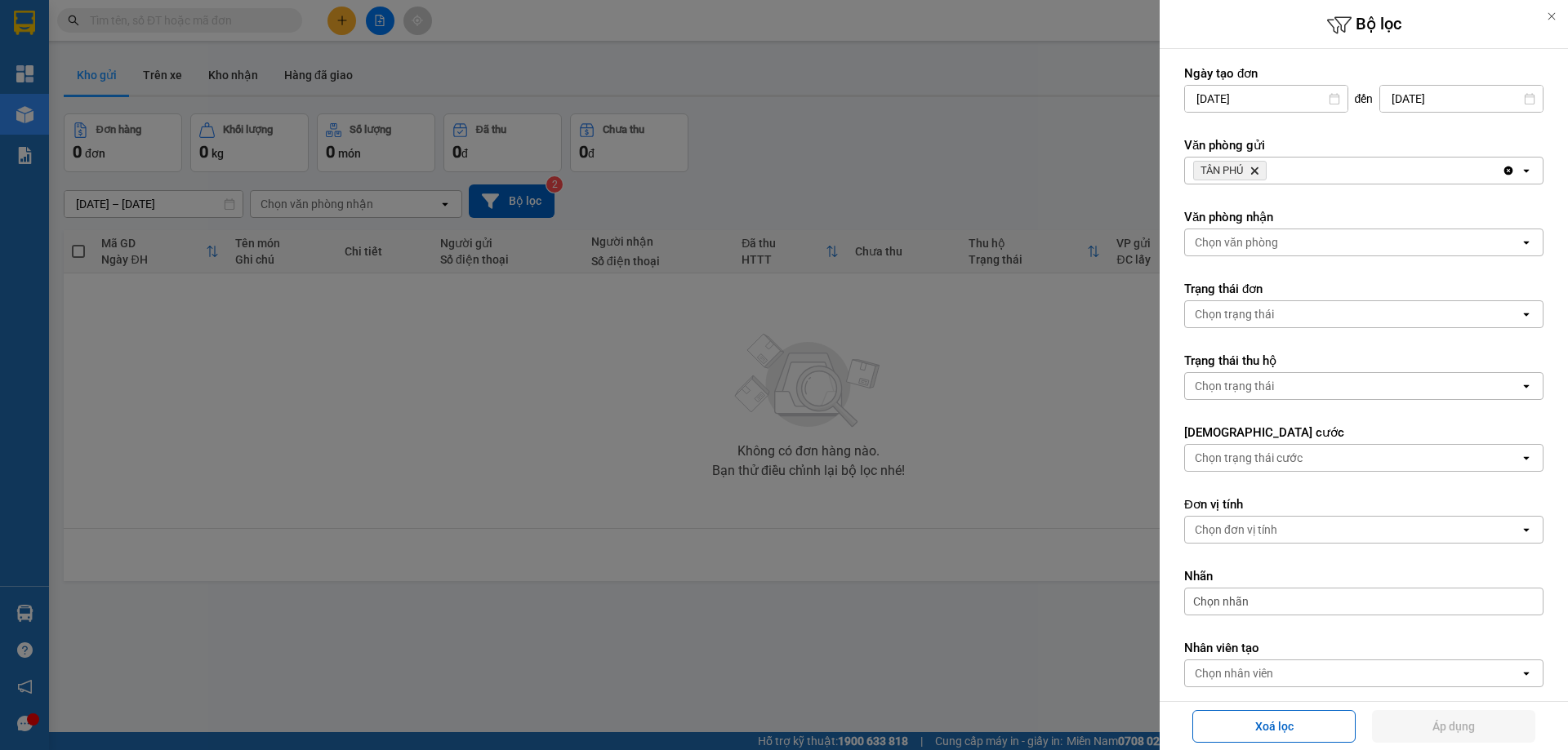
click at [1258, 169] on icon "TÂN PHÚ, close by backspace" at bounding box center [1256, 171] width 8 height 8
click at [1252, 167] on div "Chọn văn phòng" at bounding box center [1236, 170] width 83 height 17
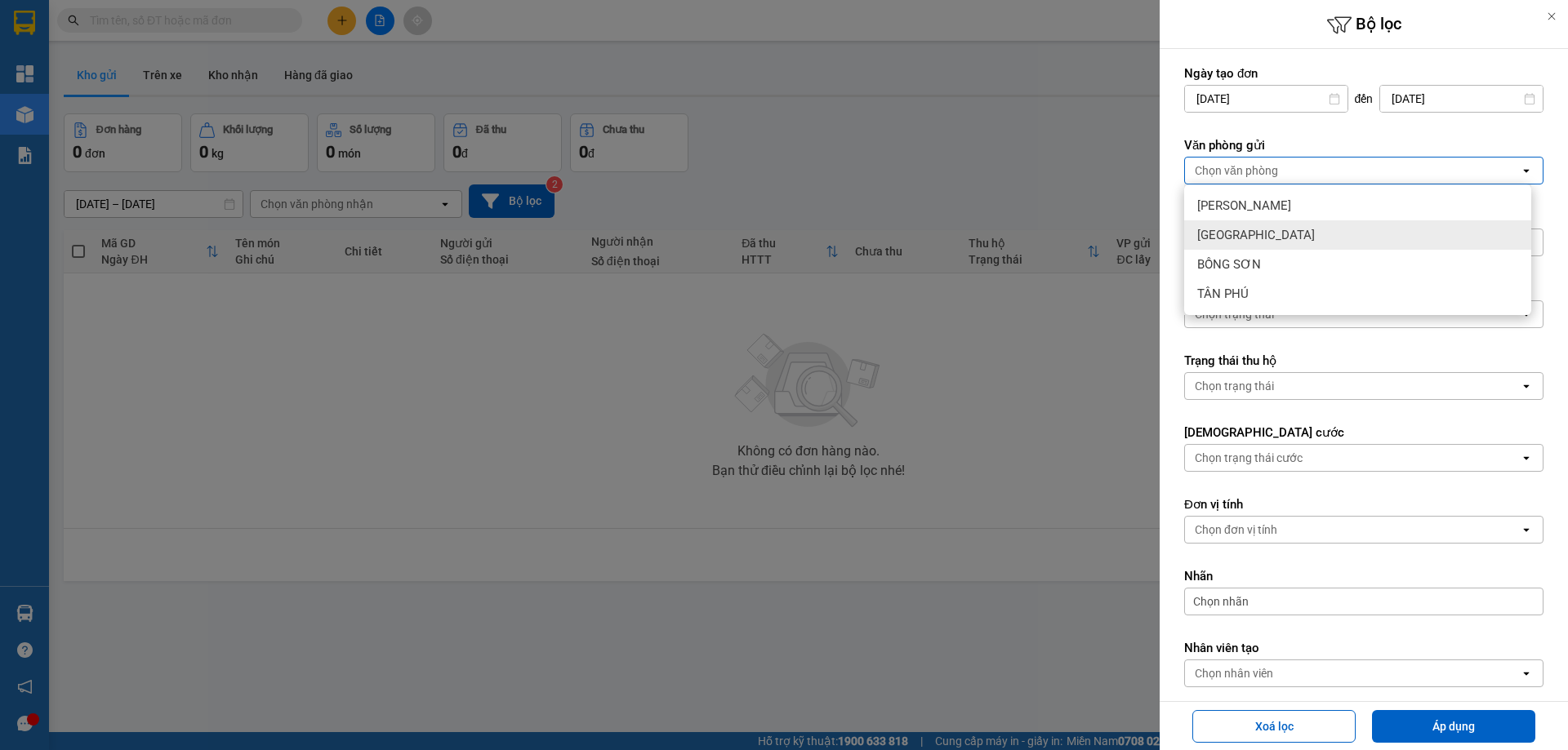
click at [1243, 242] on span "[GEOGRAPHIC_DATA]" at bounding box center [1257, 235] width 118 height 17
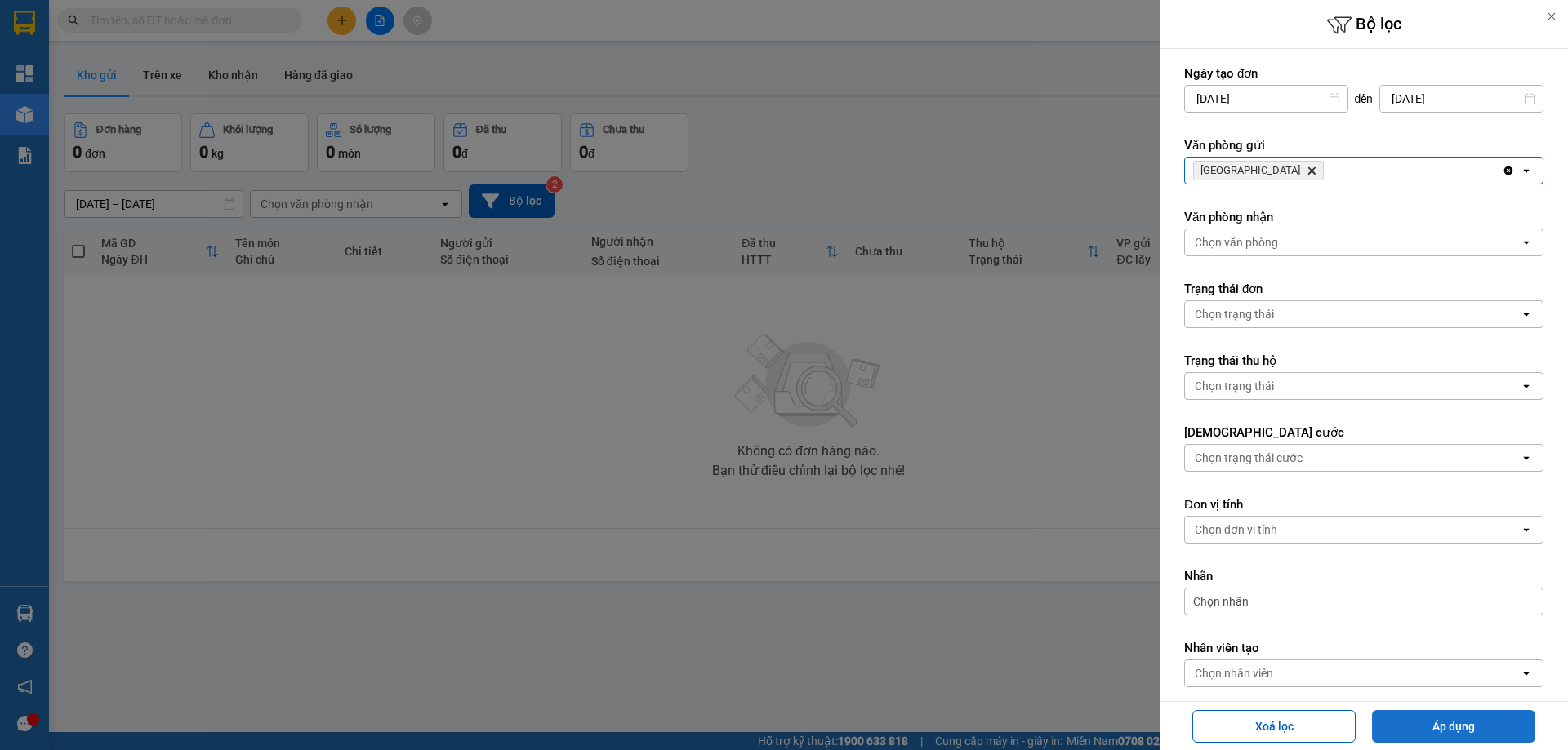
click at [1465, 731] on button "Áp dụng" at bounding box center [1453, 727] width 164 height 32
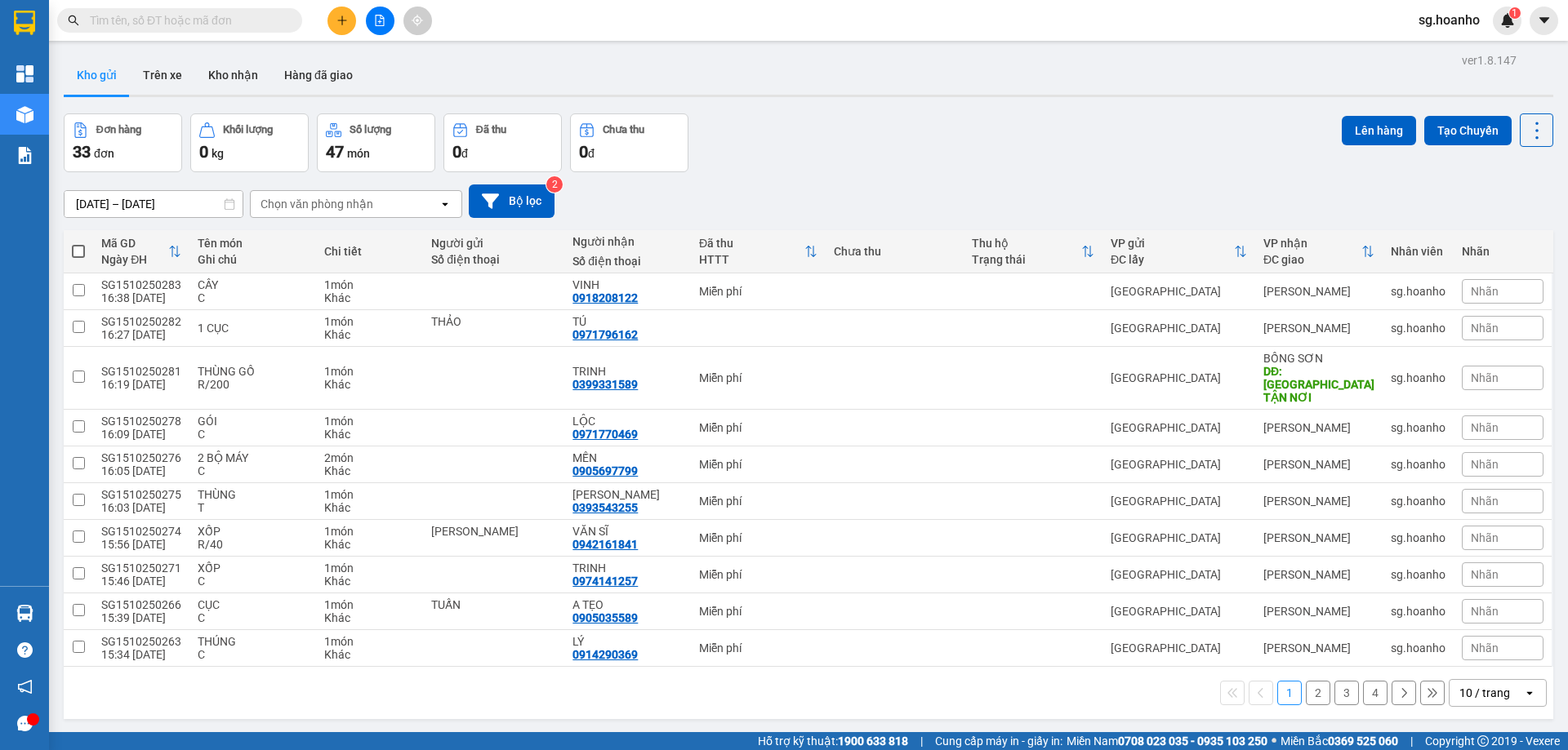
click at [146, 19] on input "text" at bounding box center [186, 21] width 193 height 18
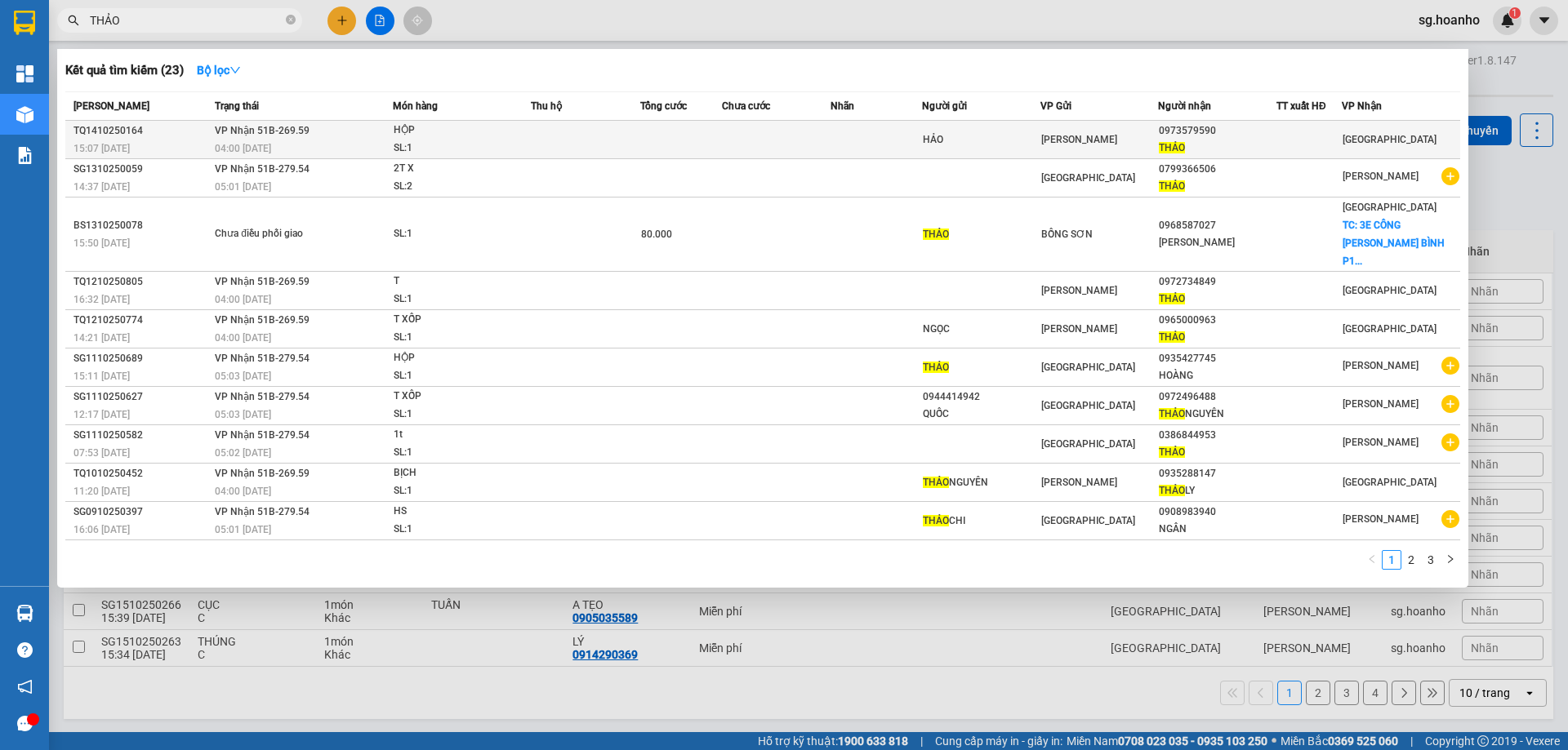
type input "THẢO"
click at [990, 141] on div "HẢO" at bounding box center [980, 140] width 117 height 18
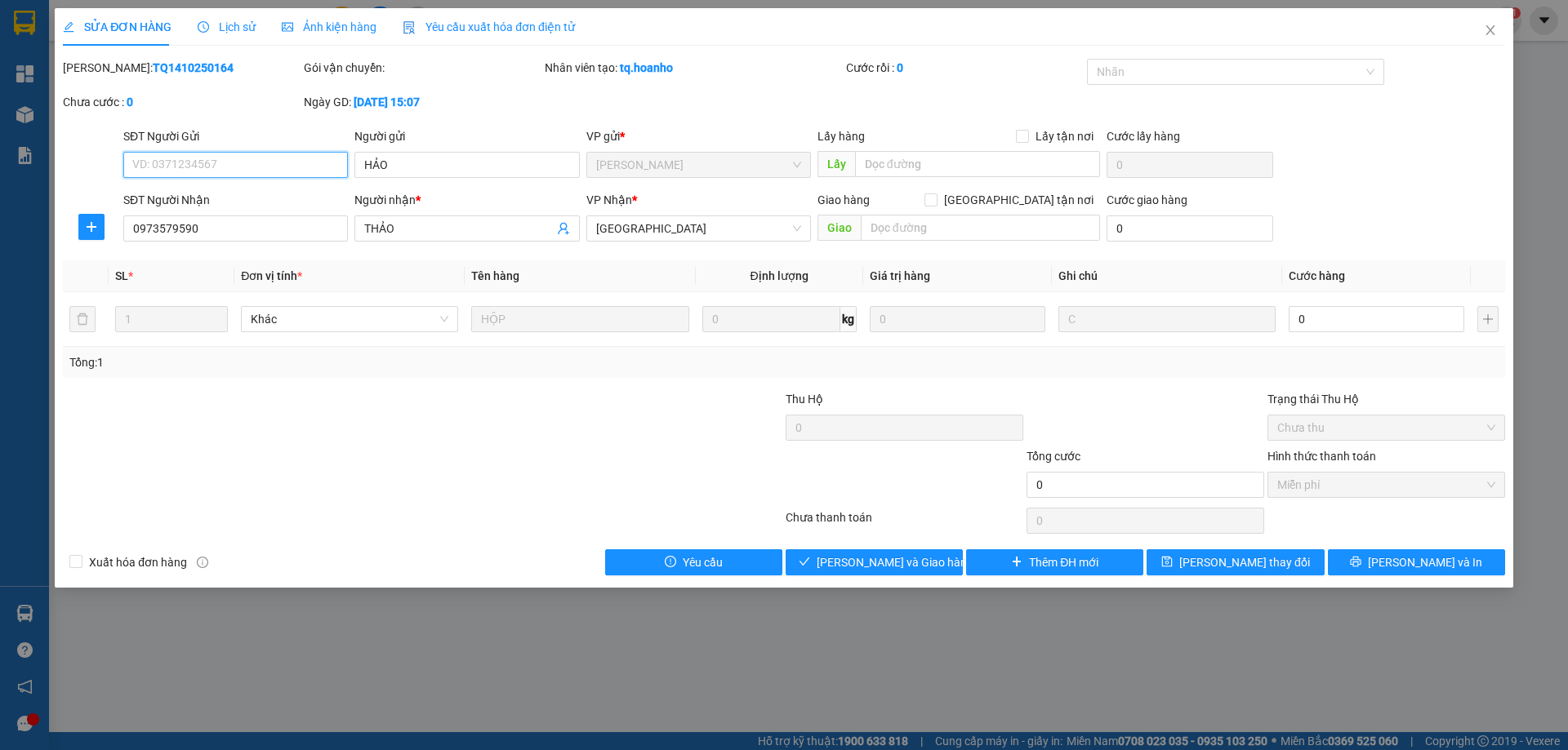
type input "HẢO"
type input "0973579590"
type input "THẢO"
click at [862, 556] on span "Giao hàng" at bounding box center [883, 562] width 52 height 18
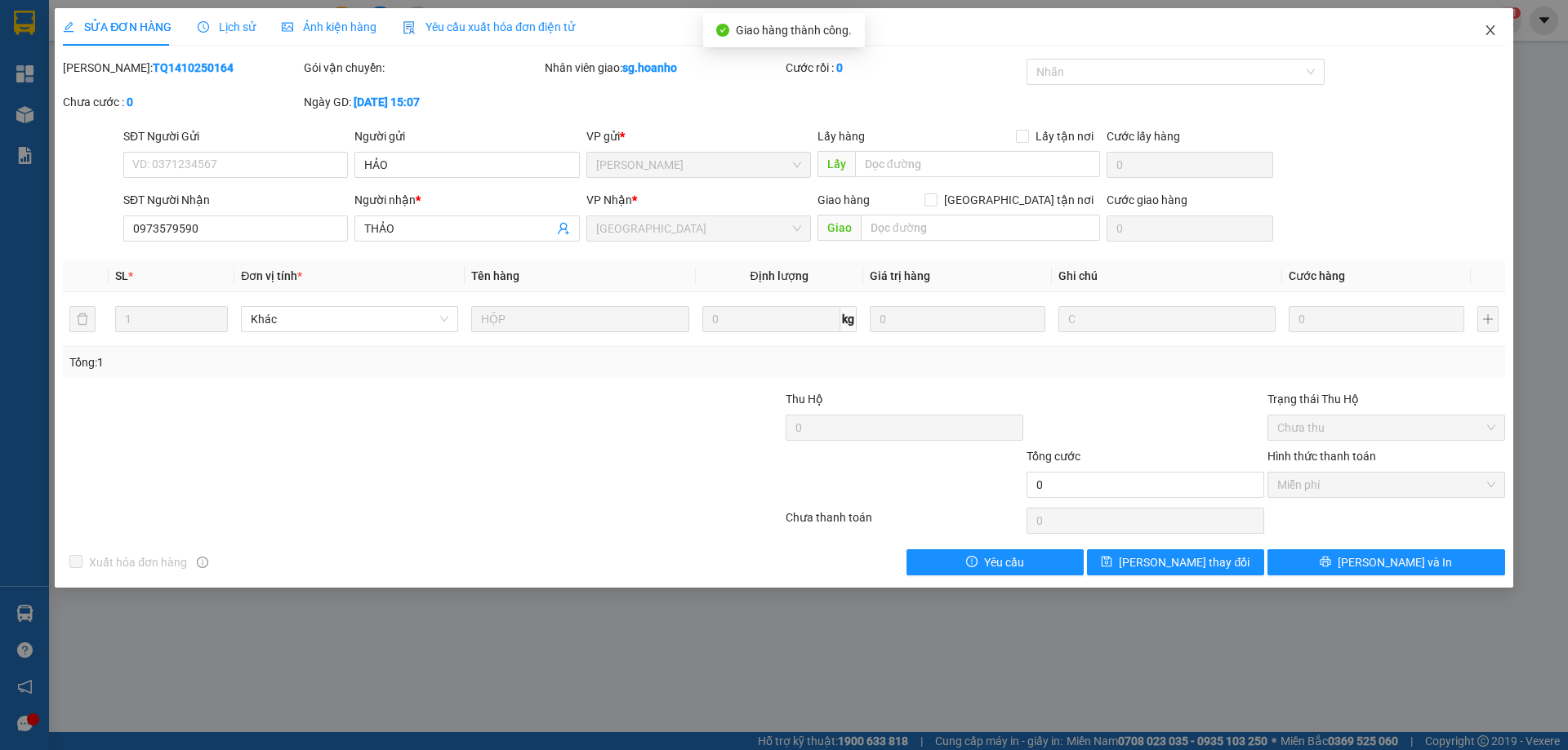
click at [1490, 24] on icon "close" at bounding box center [1490, 29] width 13 height 13
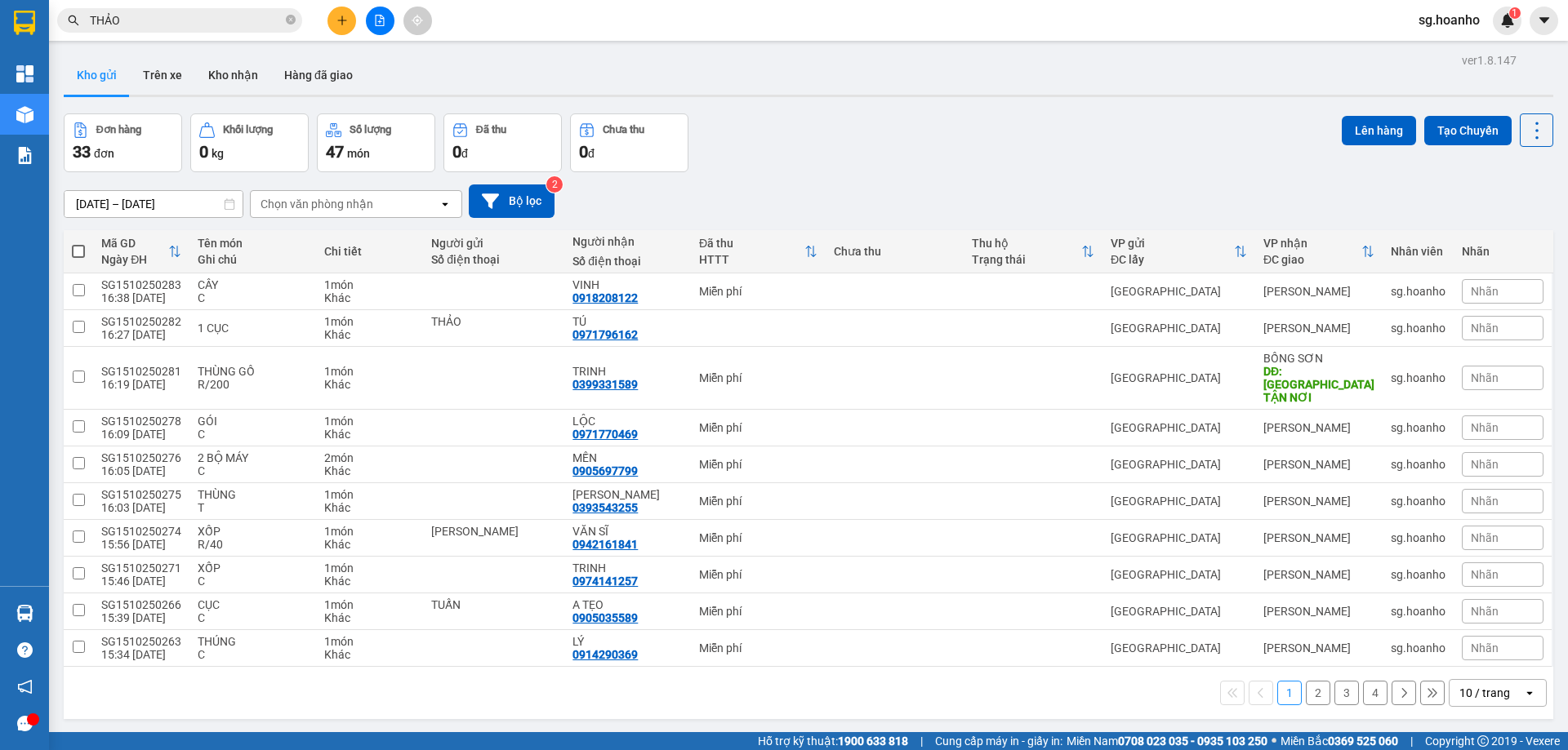
click at [262, 18] on input "THẢO" at bounding box center [186, 21] width 193 height 18
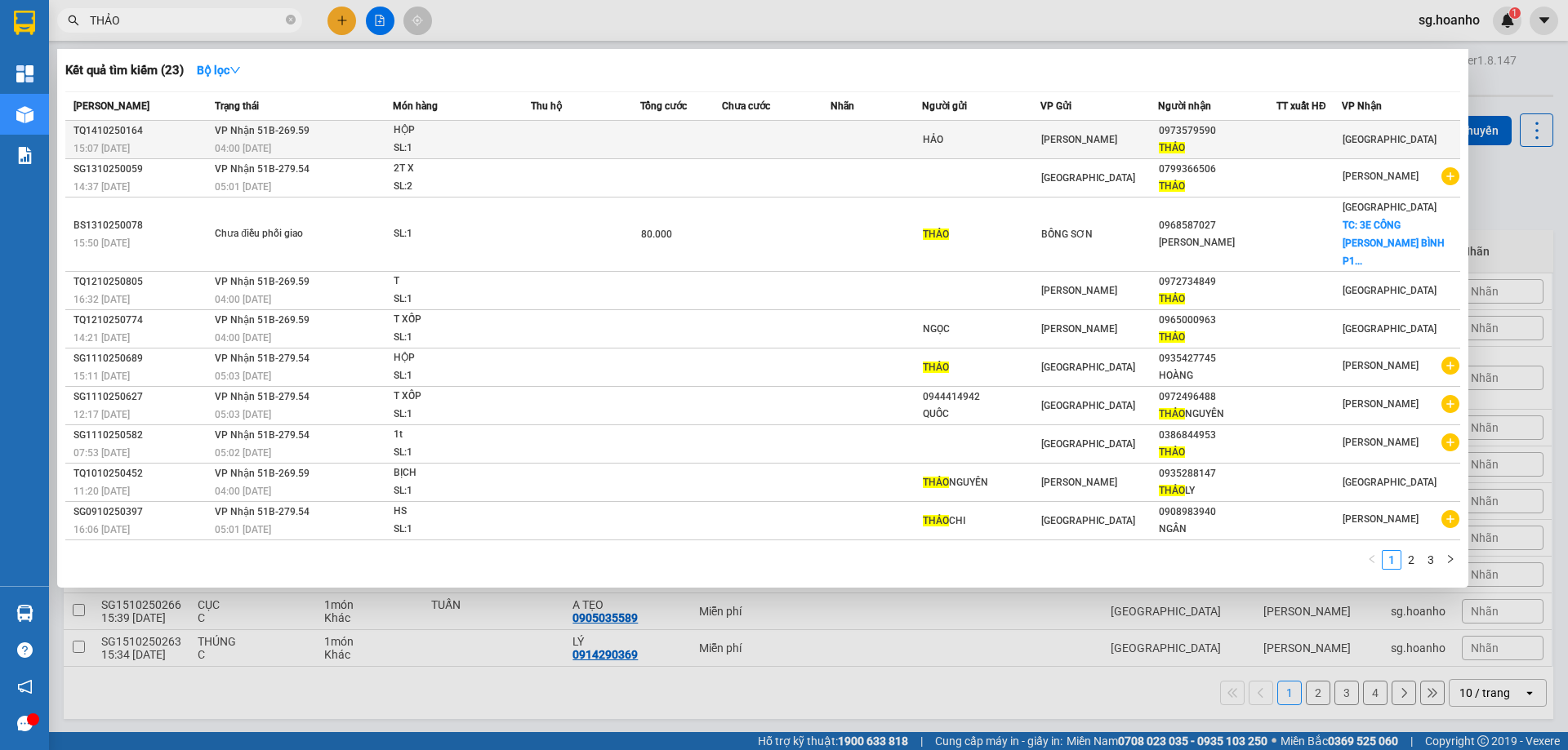
click at [852, 136] on td at bounding box center [876, 139] width 91 height 38
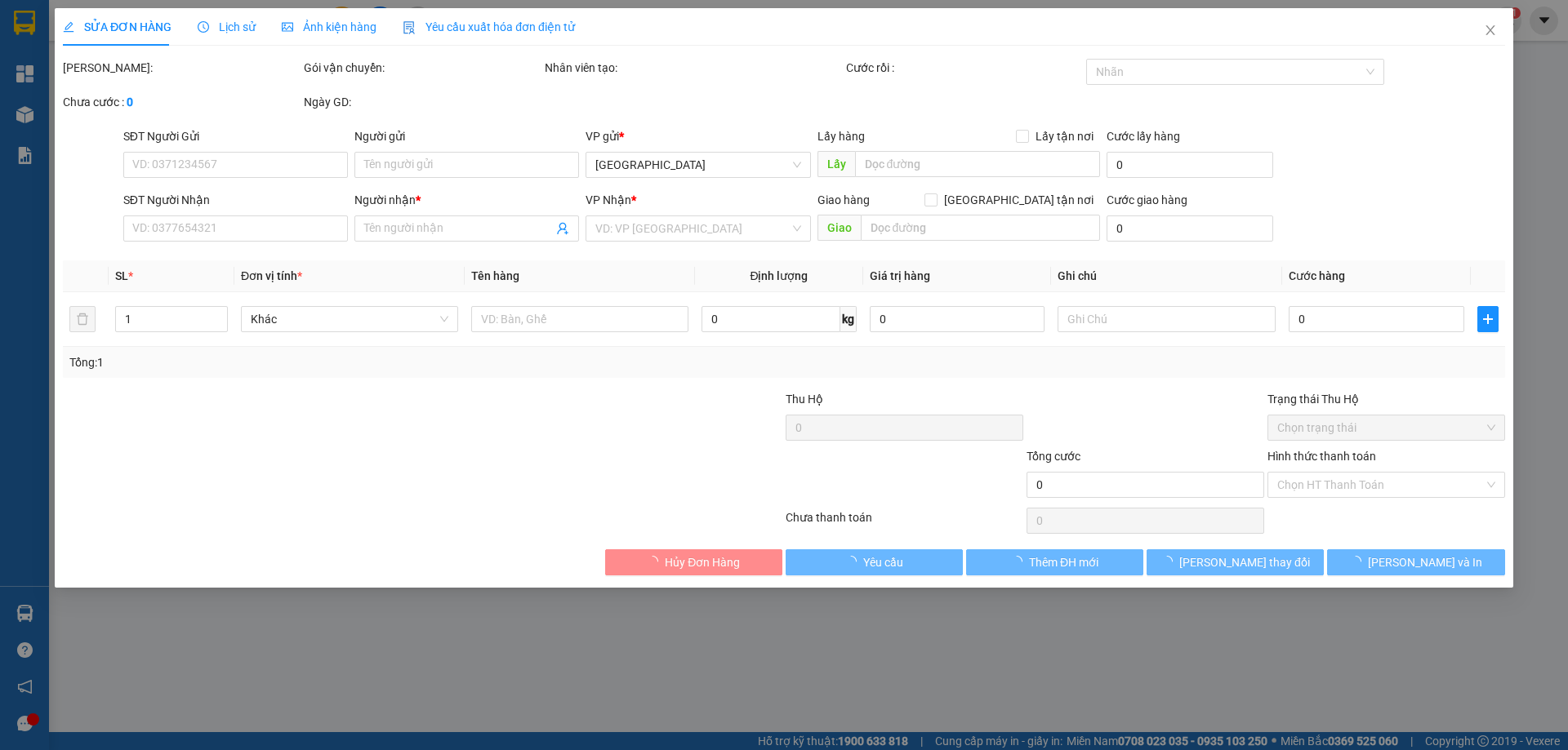
type input "HẢO"
type input "0973579590"
type input "THẢO"
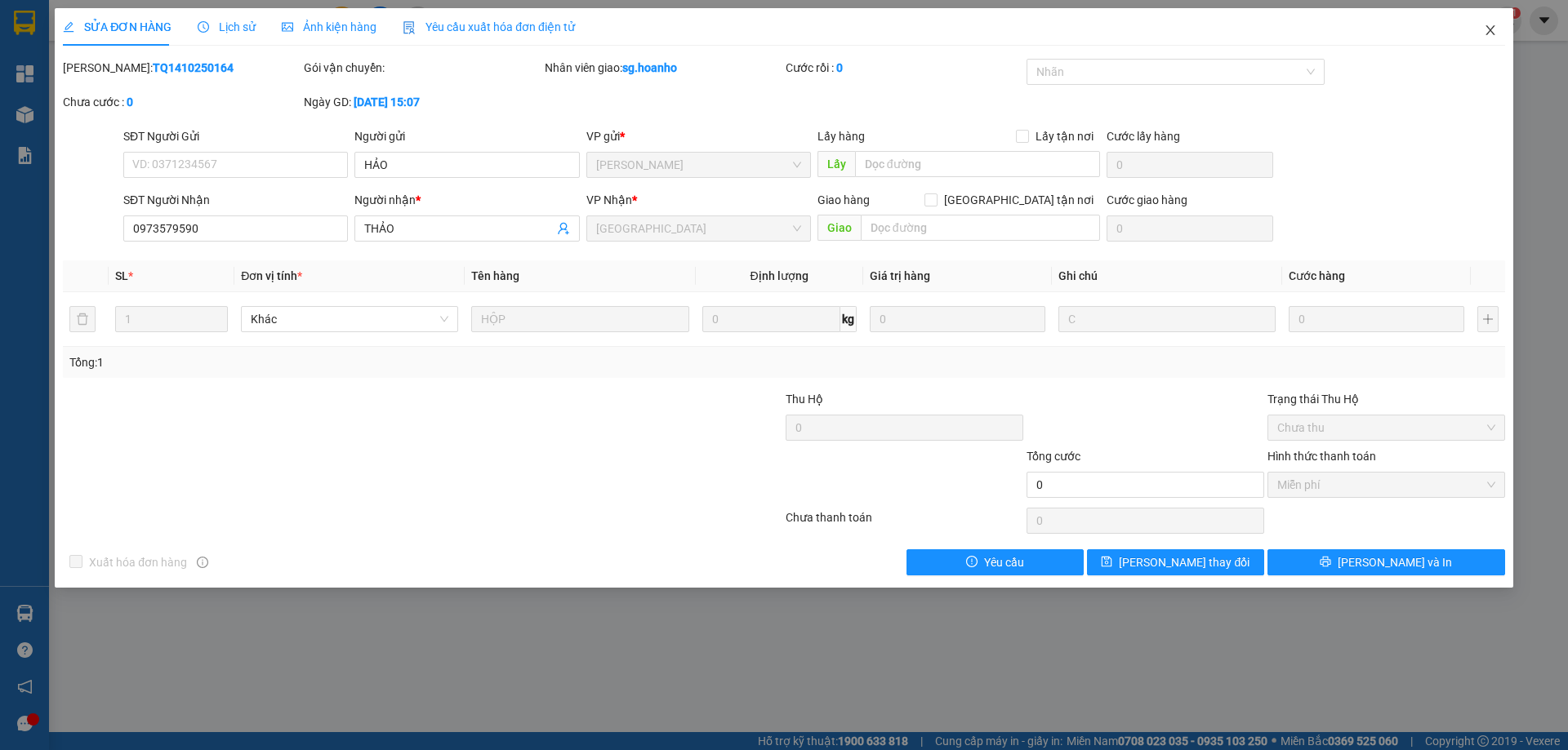
click at [1493, 26] on icon "close" at bounding box center [1490, 29] width 13 height 13
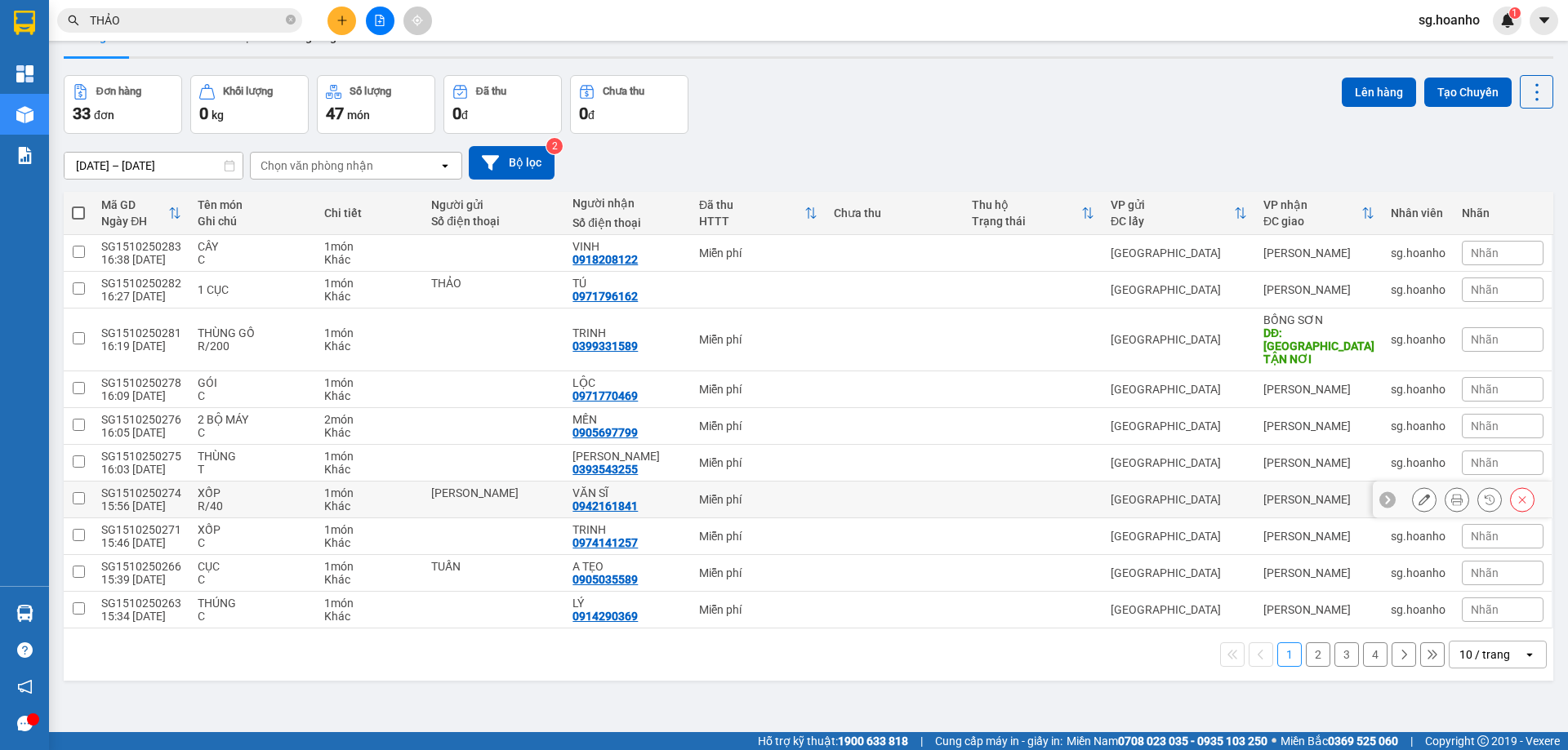
scroll to position [75, 0]
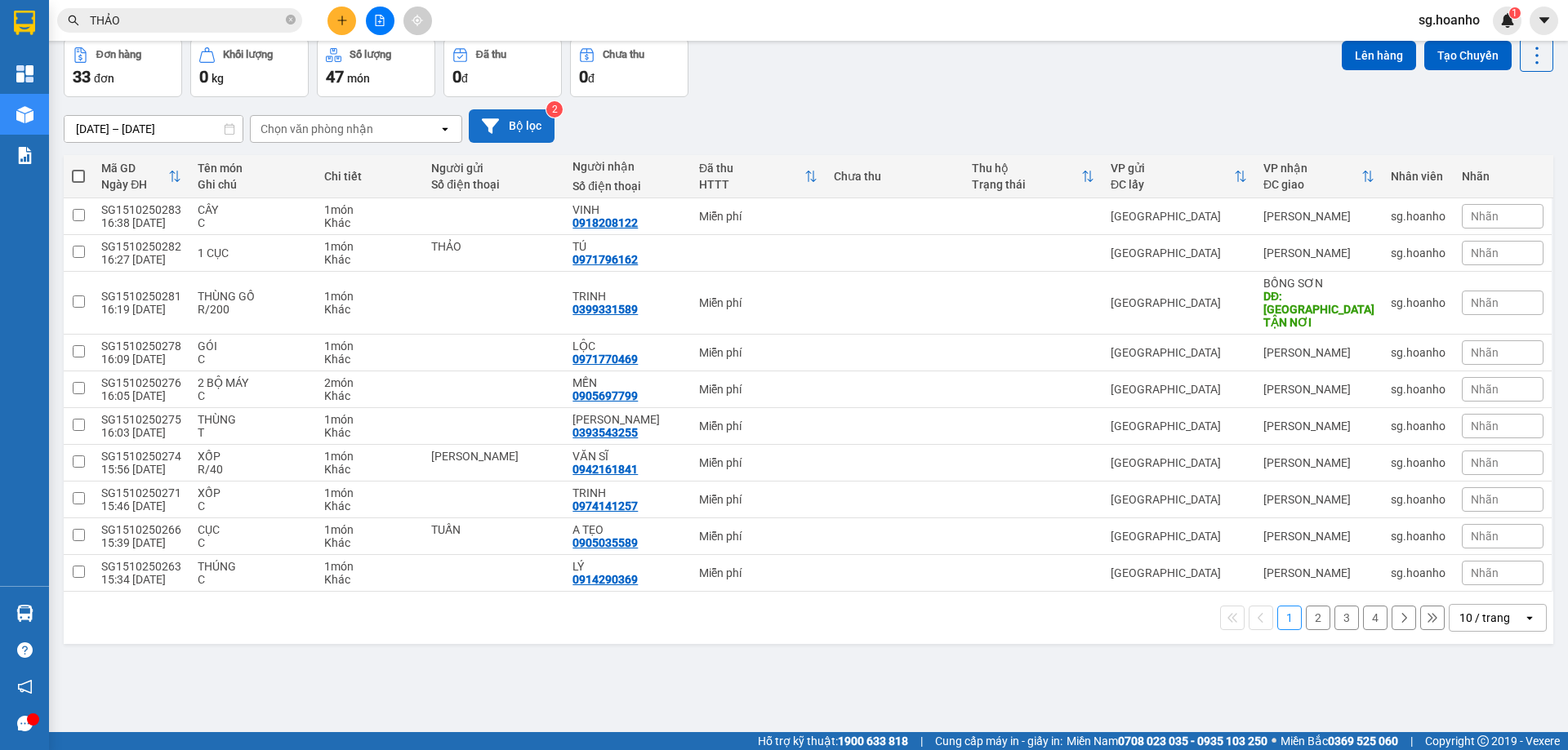
click at [521, 130] on button "Bộ lọc" at bounding box center [512, 126] width 86 height 33
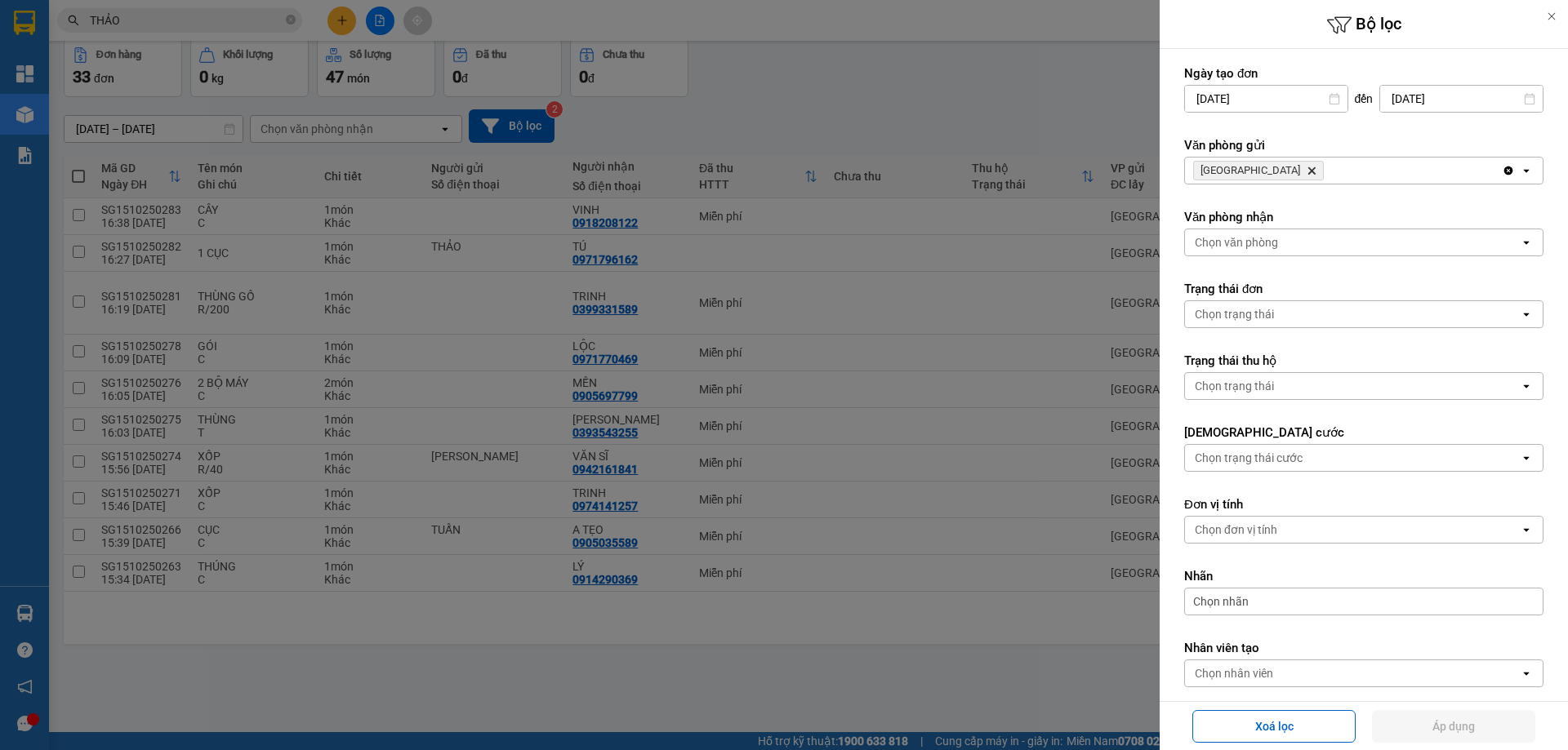
click at [1308, 169] on icon "SÀI GÒN, close by backspace" at bounding box center [1312, 171] width 8 height 8
click at [1243, 164] on div "Chọn văn phòng" at bounding box center [1236, 170] width 83 height 17
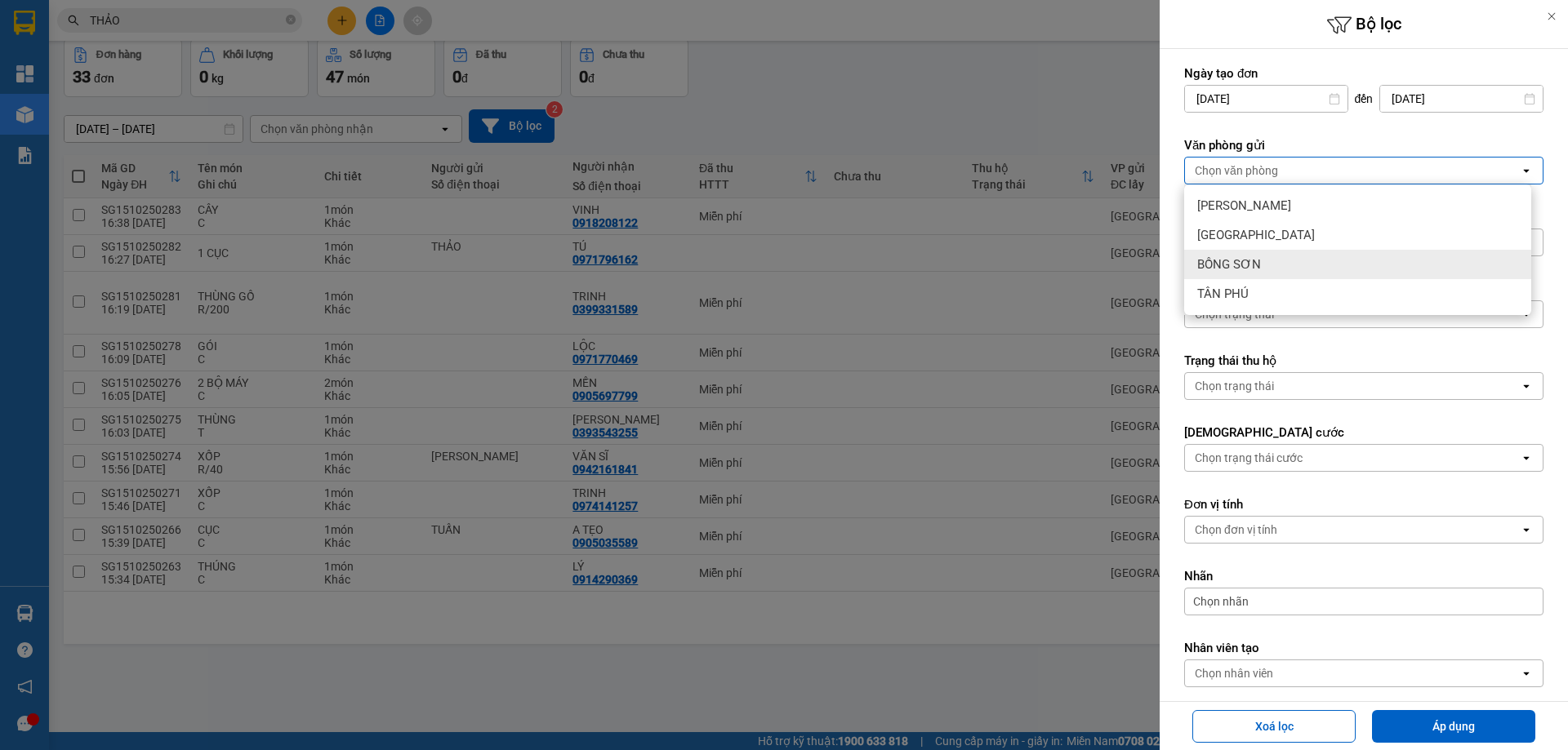
click at [1239, 261] on span "BỒNG SƠN" at bounding box center [1229, 264] width 64 height 17
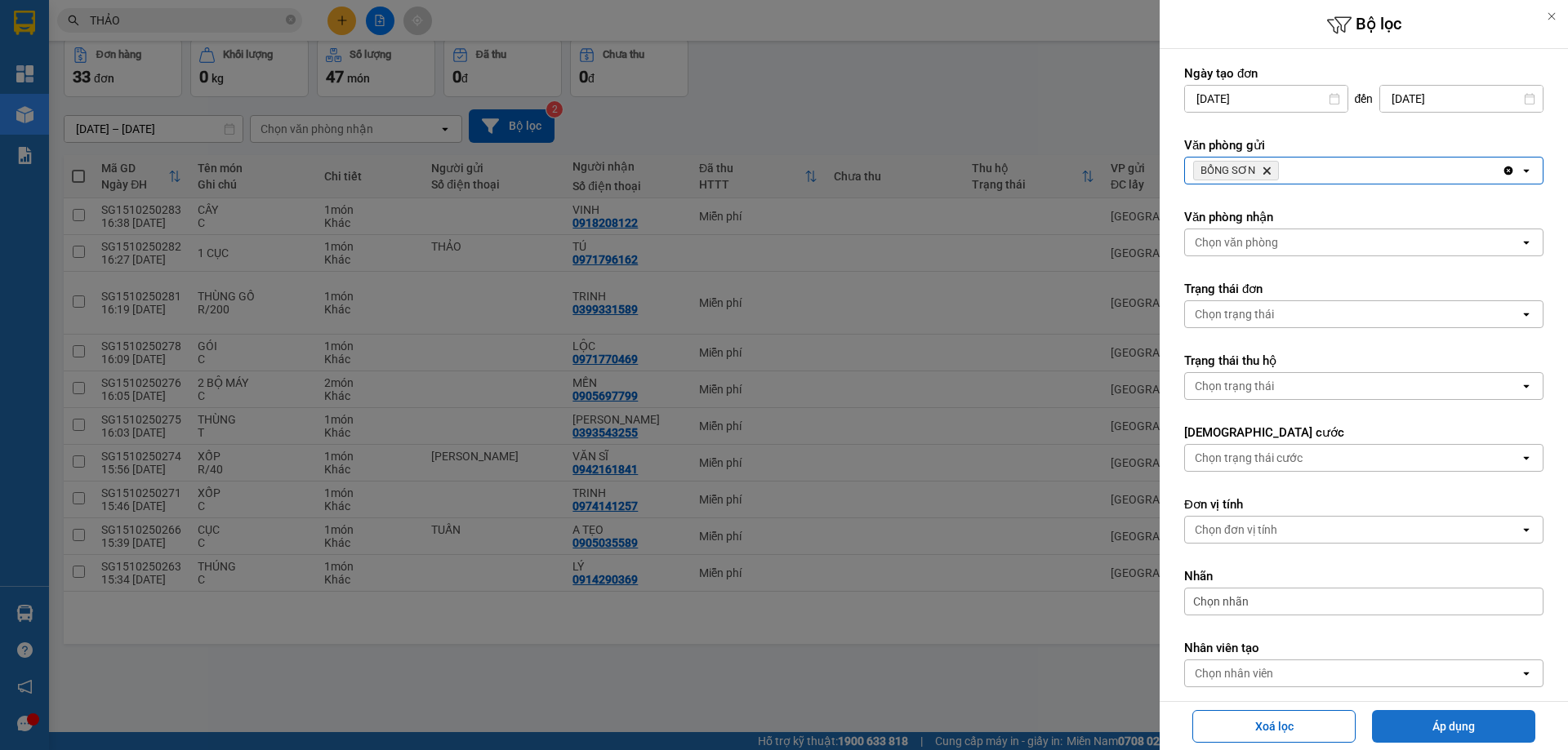
click at [1427, 730] on button "Áp dụng" at bounding box center [1453, 727] width 164 height 32
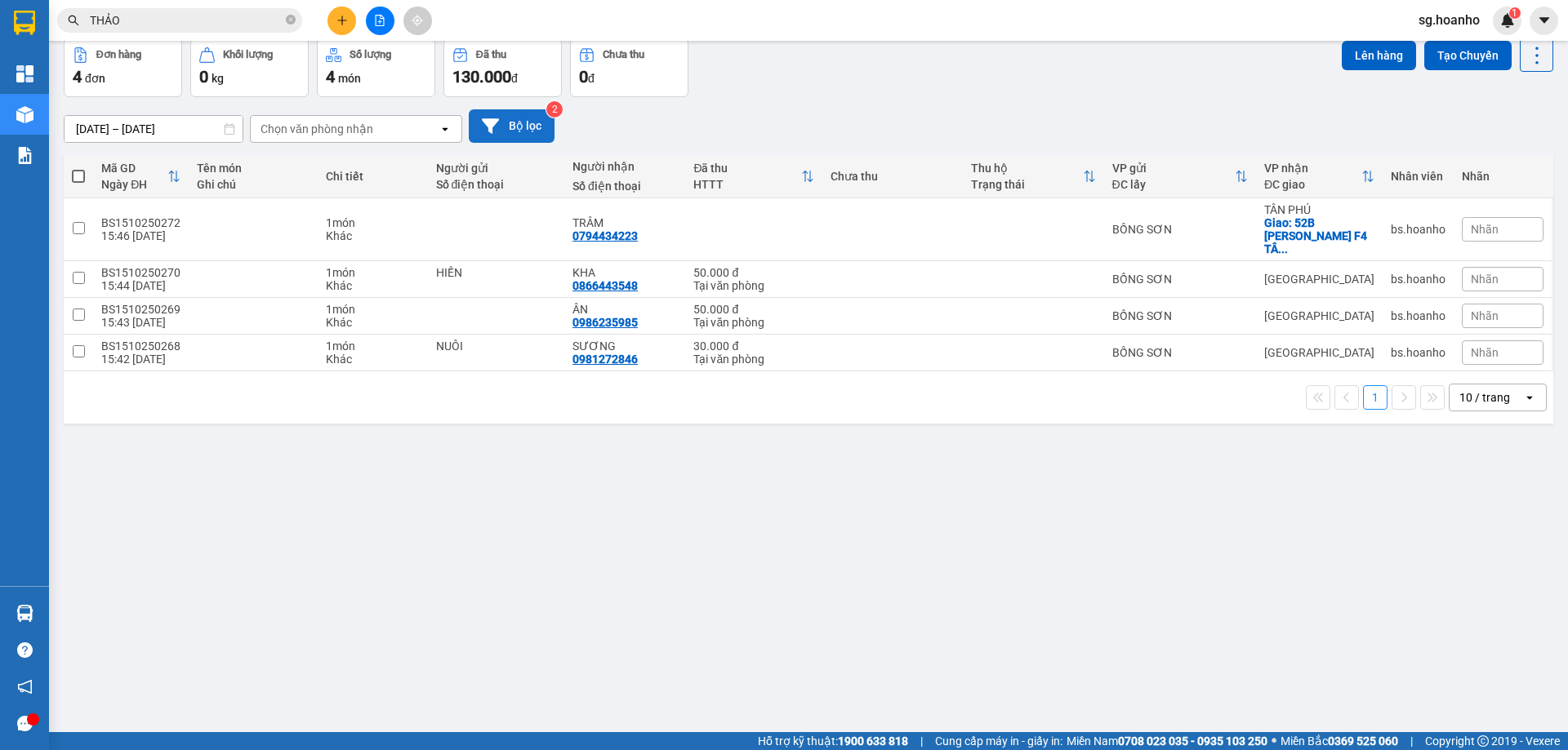
click at [504, 127] on button "Bộ lọc" at bounding box center [512, 126] width 86 height 33
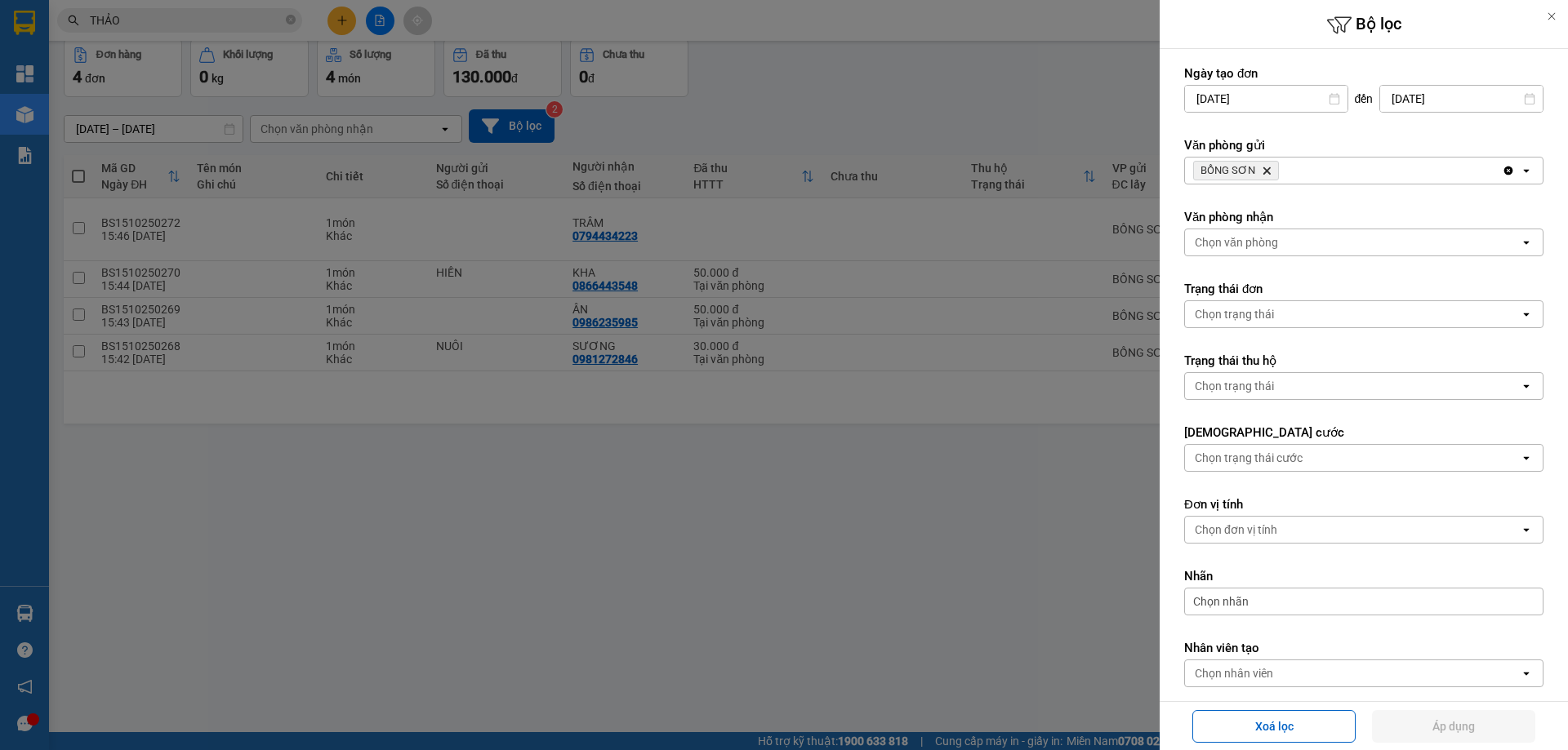
click at [1266, 167] on icon "Delete" at bounding box center [1266, 170] width 10 height 10
click at [1257, 164] on div "Chọn văn phòng" at bounding box center [1236, 170] width 83 height 17
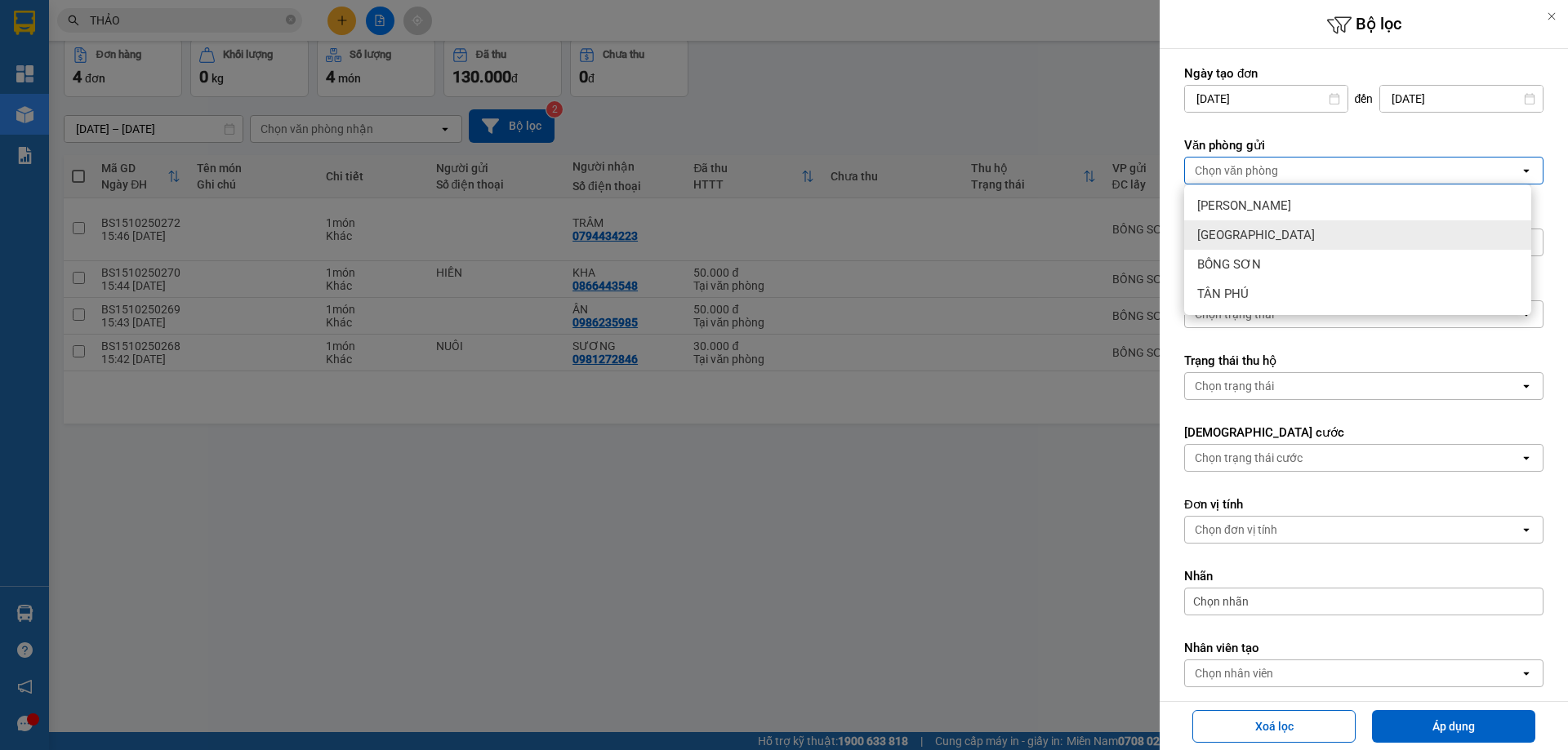
click at [1252, 230] on div "[GEOGRAPHIC_DATA]" at bounding box center [1357, 235] width 347 height 29
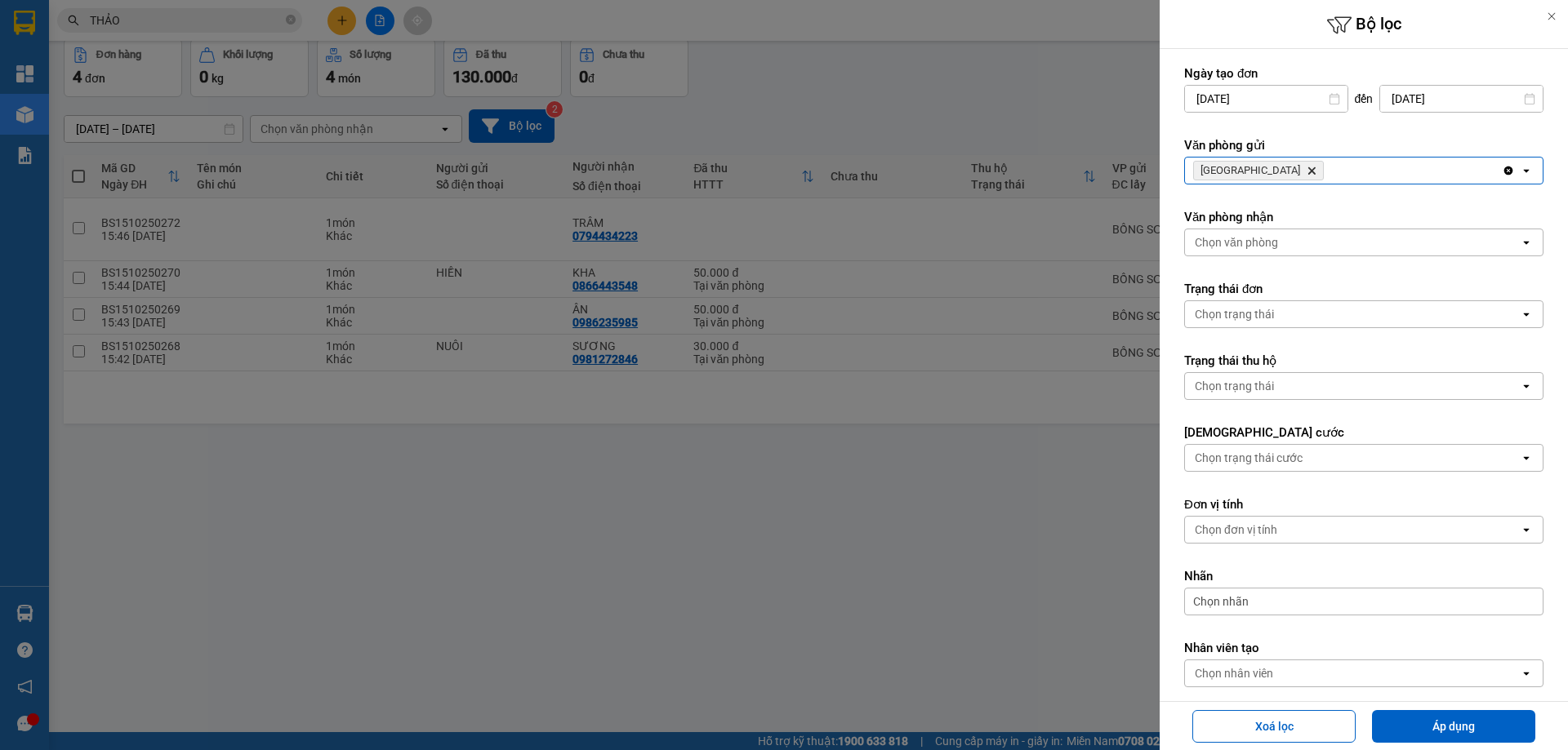
click at [1307, 174] on icon "Delete" at bounding box center [1311, 170] width 10 height 10
click at [1243, 166] on div "Chọn văn phòng" at bounding box center [1236, 170] width 83 height 17
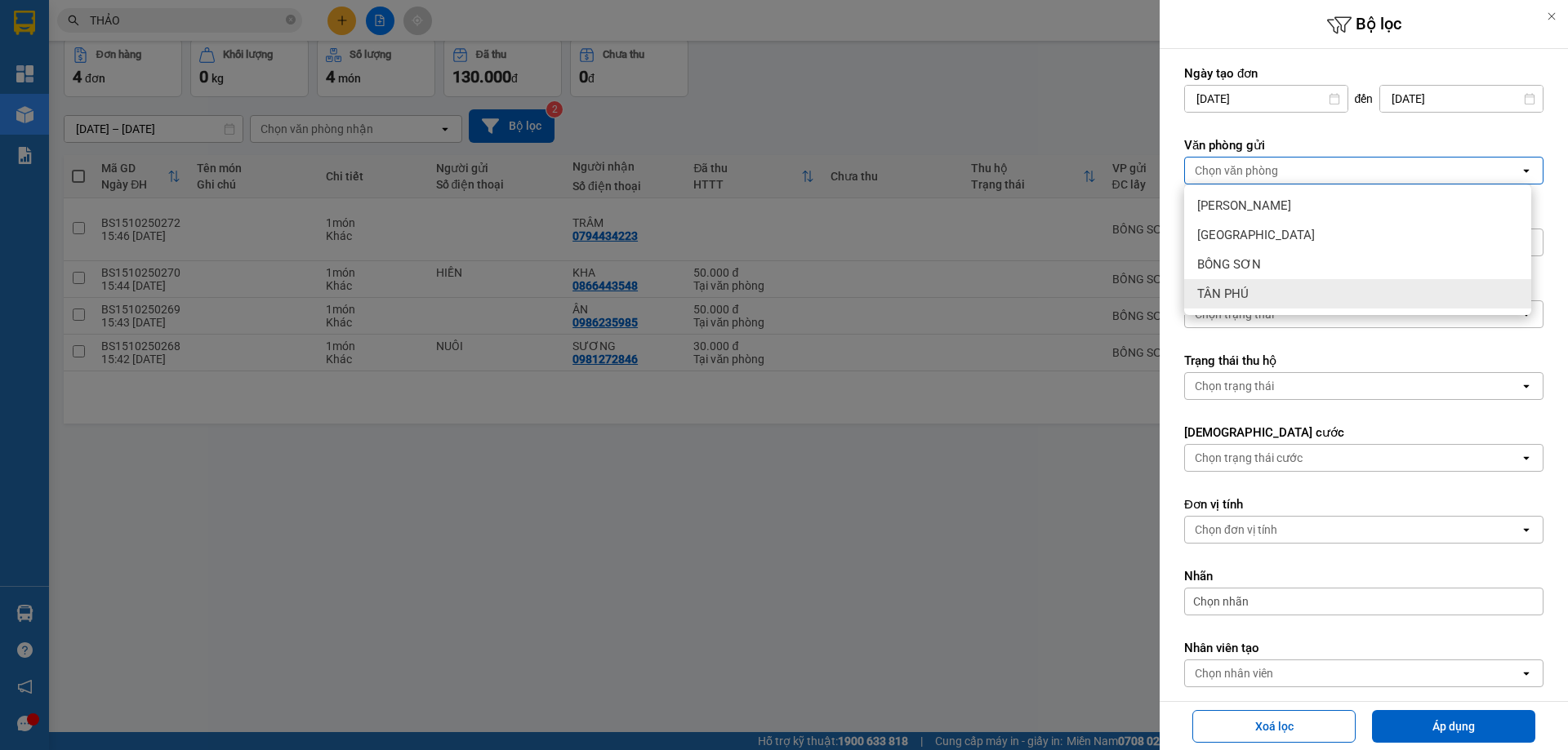
click at [1257, 289] on div "TÂN PHÚ" at bounding box center [1357, 294] width 347 height 29
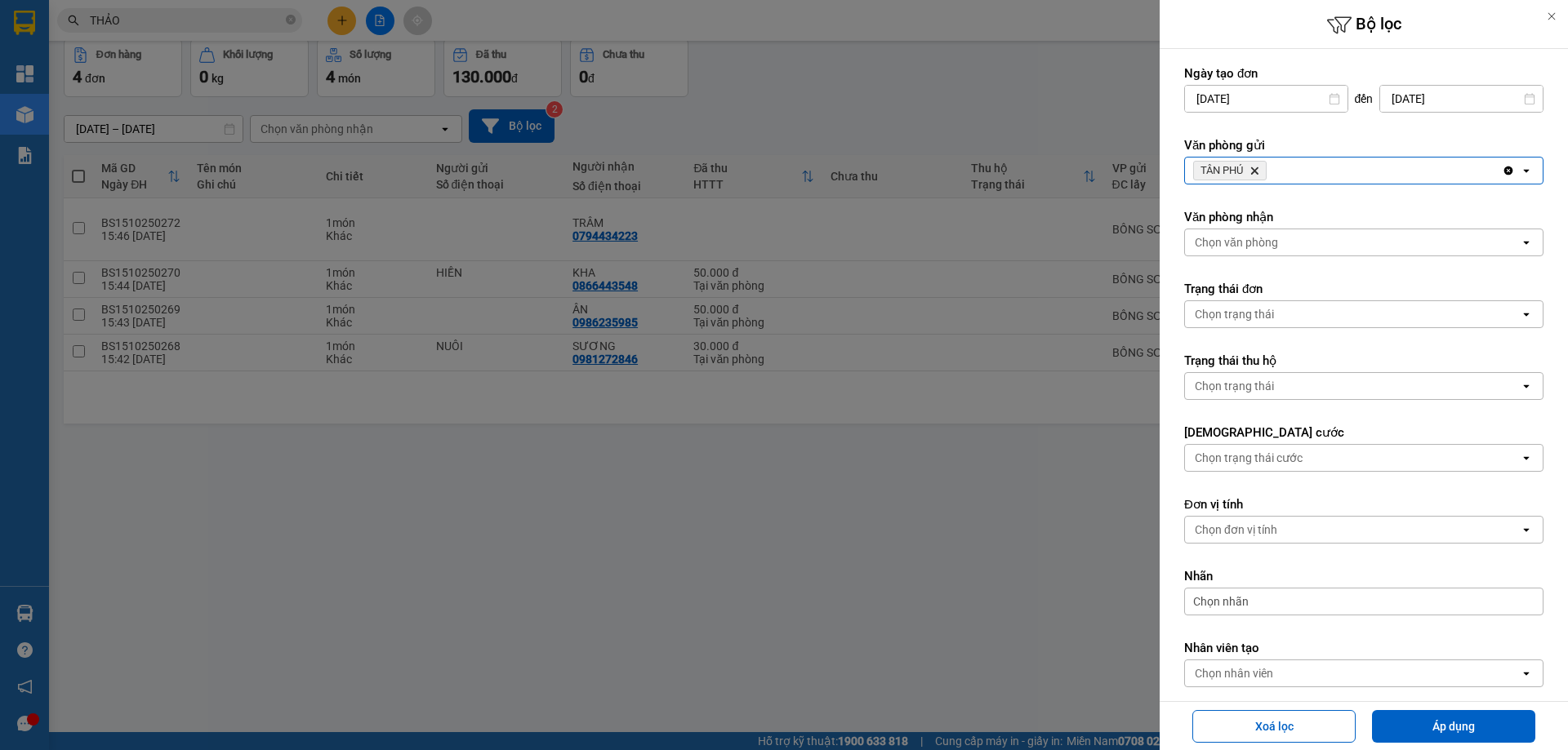
drag, startPoint x: 1434, startPoint y: 721, endPoint x: 1567, endPoint y: 683, distance: 138.3
click at [1426, 716] on button "Áp dụng" at bounding box center [1453, 727] width 164 height 32
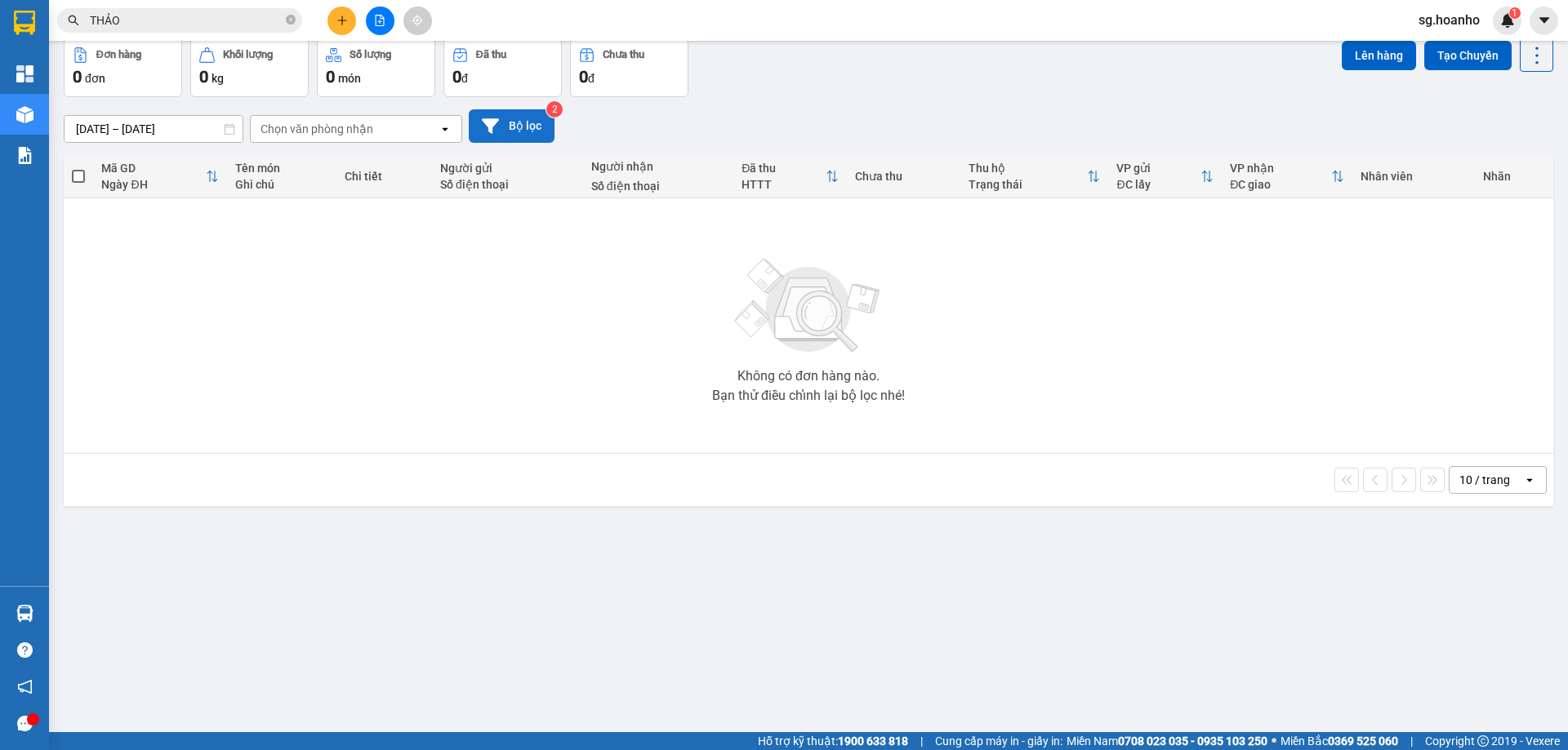
click at [539, 123] on button "Bộ lọc" at bounding box center [512, 126] width 86 height 33
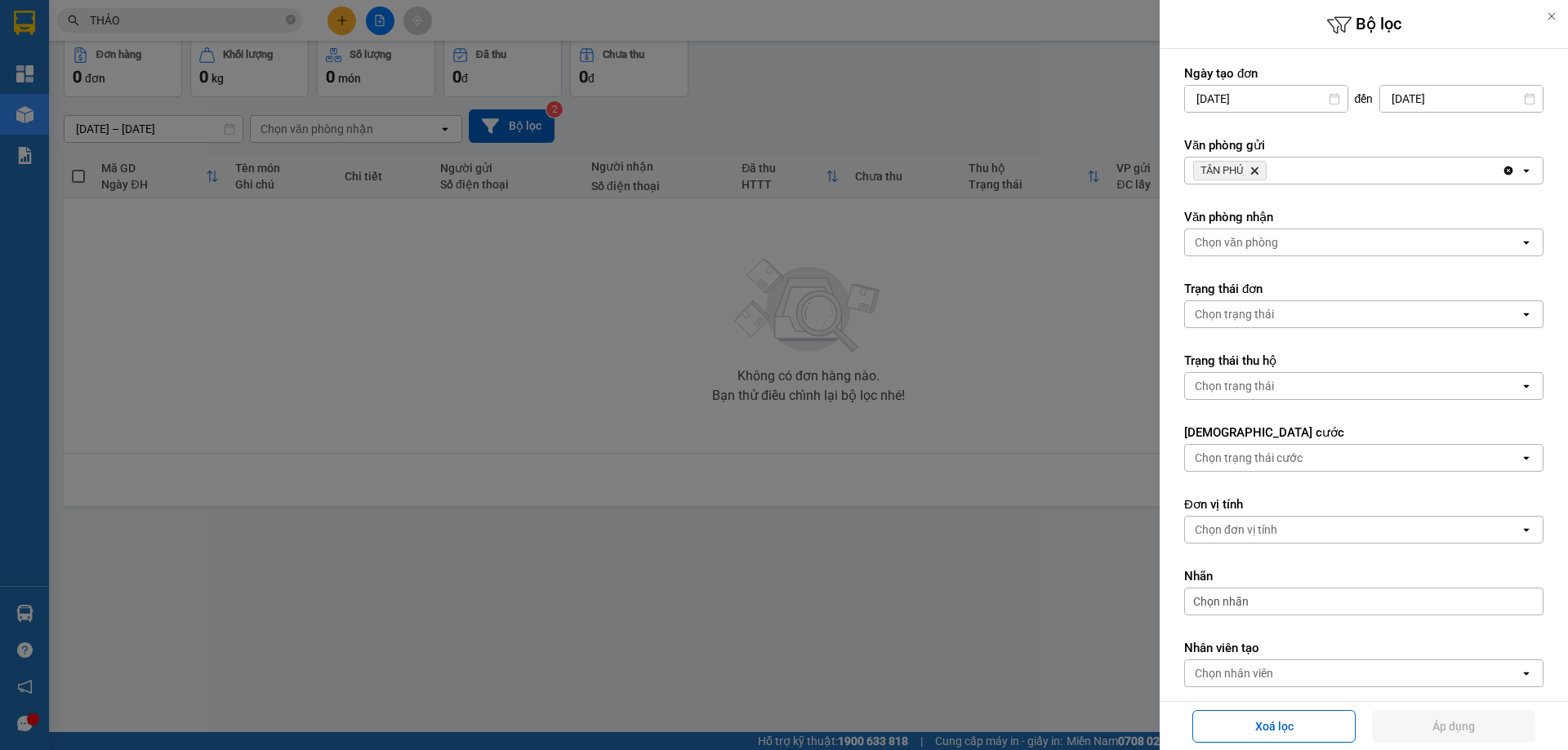
click at [1256, 171] on icon "Delete" at bounding box center [1255, 170] width 10 height 10
click at [1236, 174] on div "Chọn văn phòng" at bounding box center [1236, 170] width 83 height 17
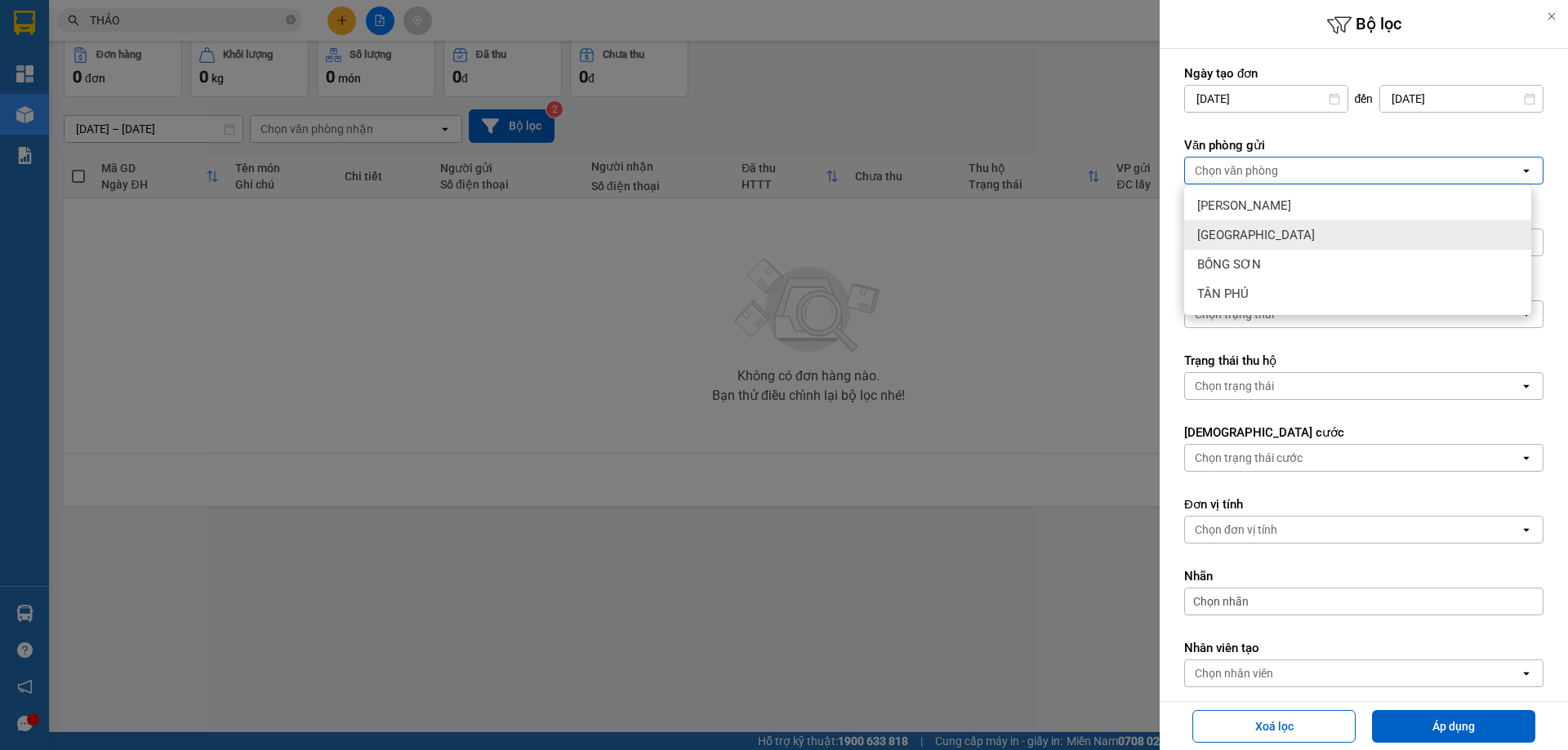
click at [1231, 230] on span "[GEOGRAPHIC_DATA]" at bounding box center [1257, 235] width 118 height 17
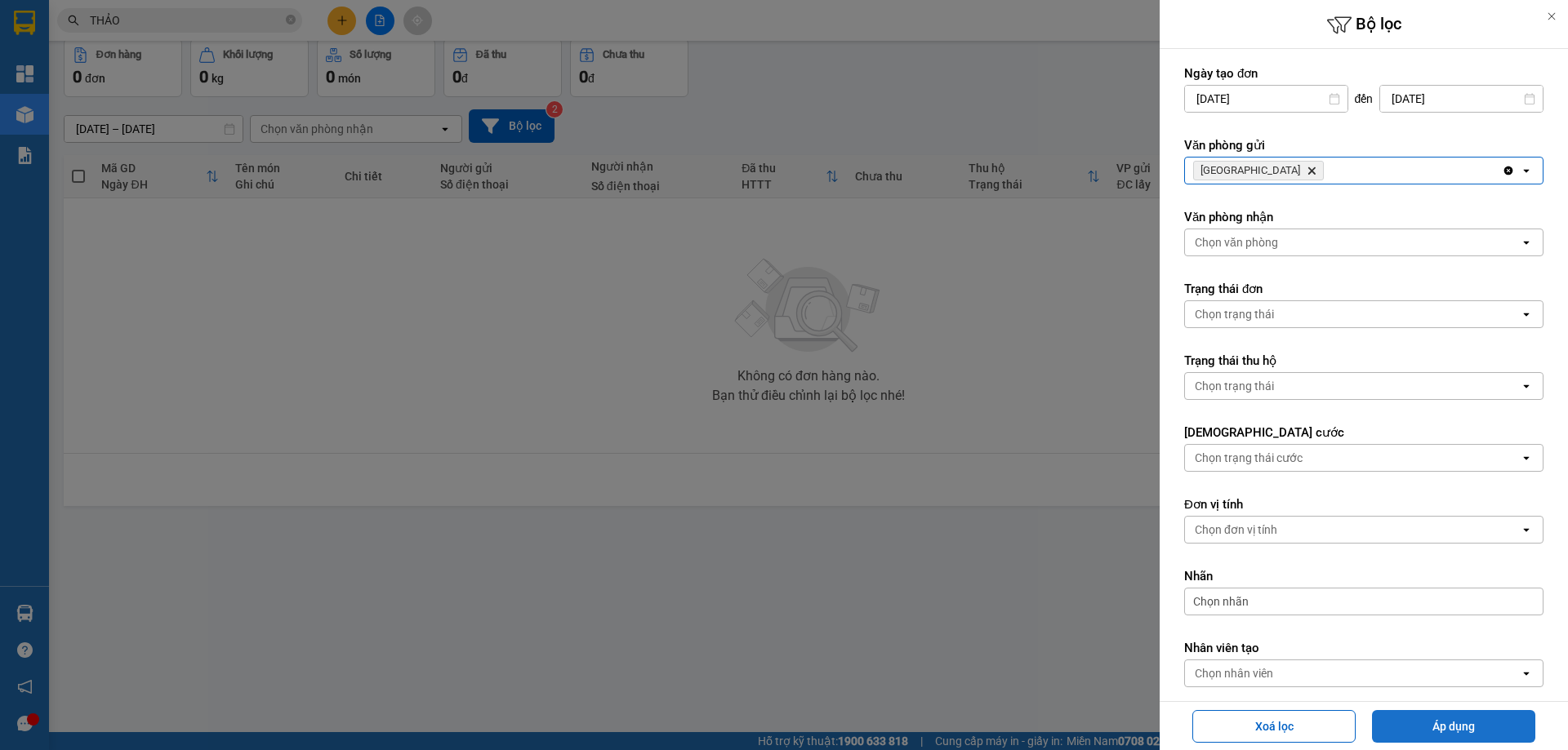
click at [1445, 728] on button "Áp dụng" at bounding box center [1453, 727] width 164 height 32
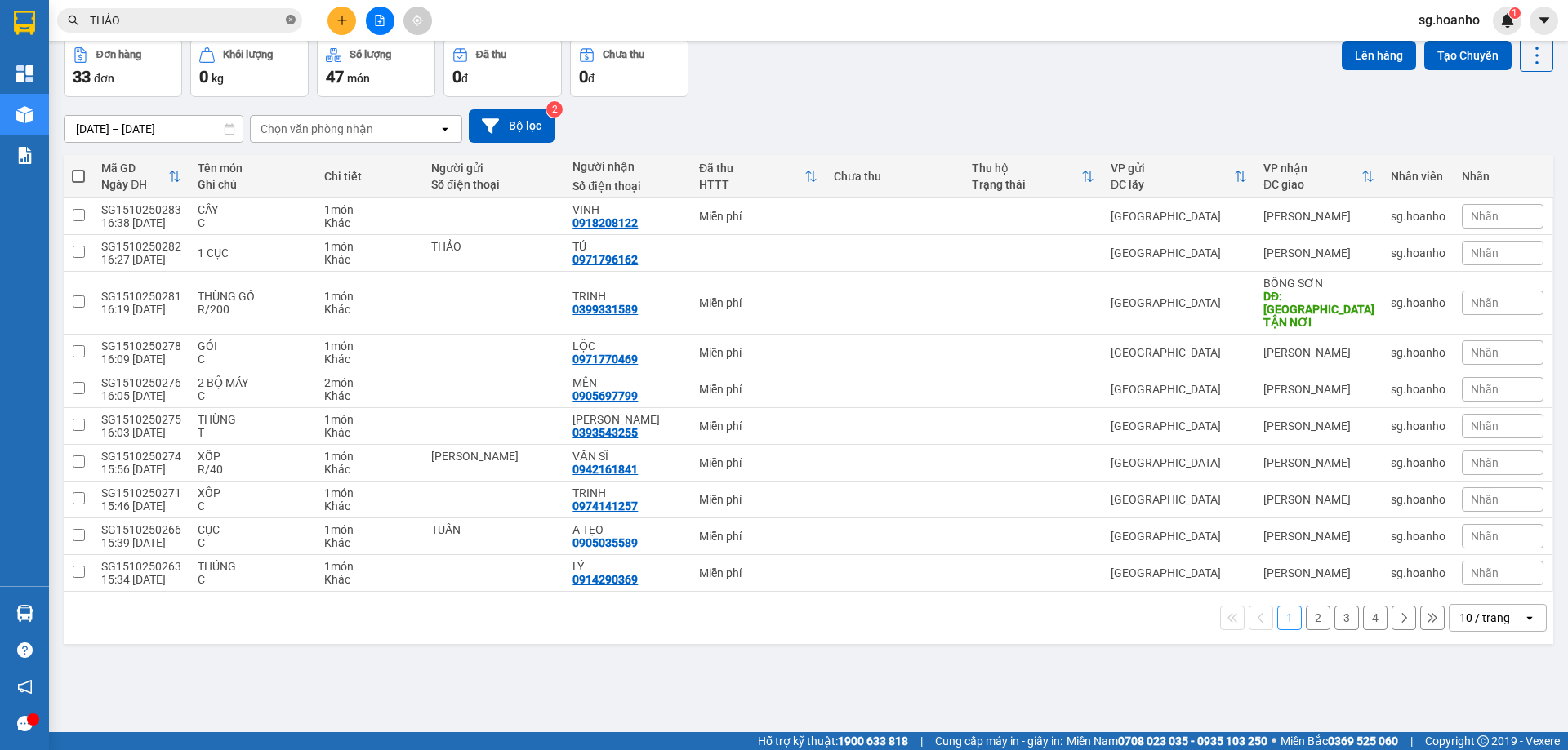
click at [289, 21] on icon "close-circle" at bounding box center [291, 20] width 10 height 10
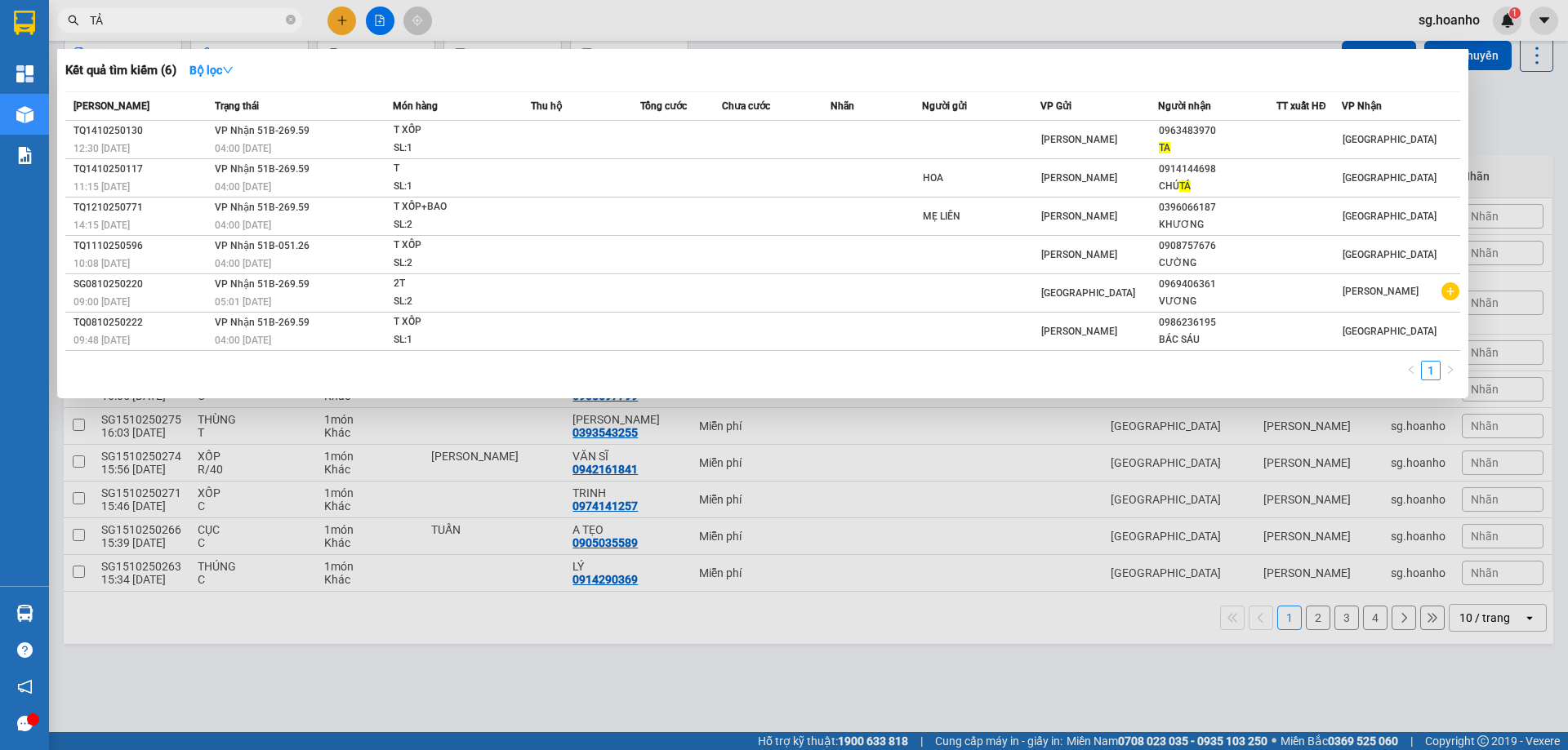
type input "T"
type input "THẢO"
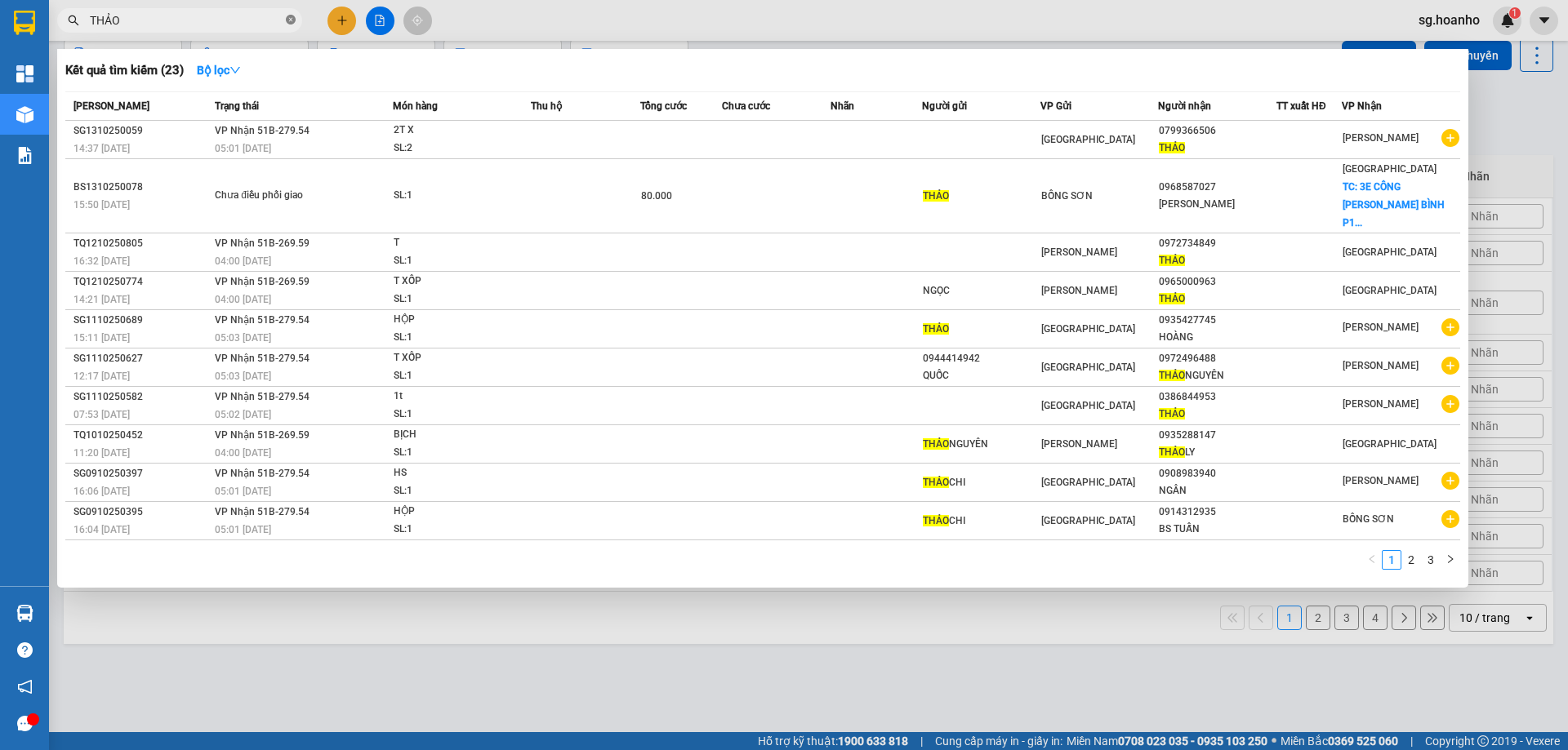
click at [293, 20] on icon "close-circle" at bounding box center [291, 20] width 10 height 10
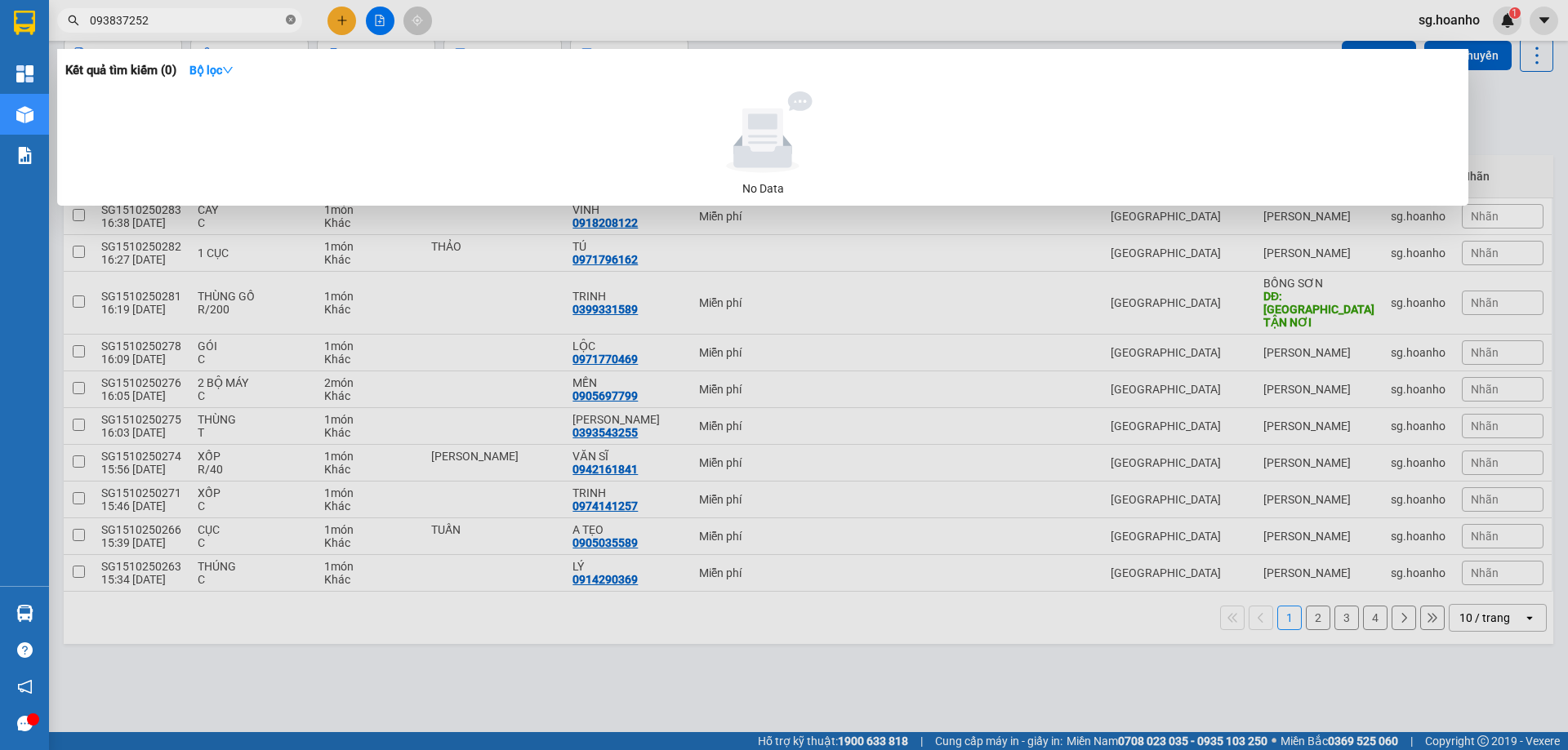
type input "0938372520"
click at [291, 18] on icon "close-circle" at bounding box center [291, 20] width 10 height 10
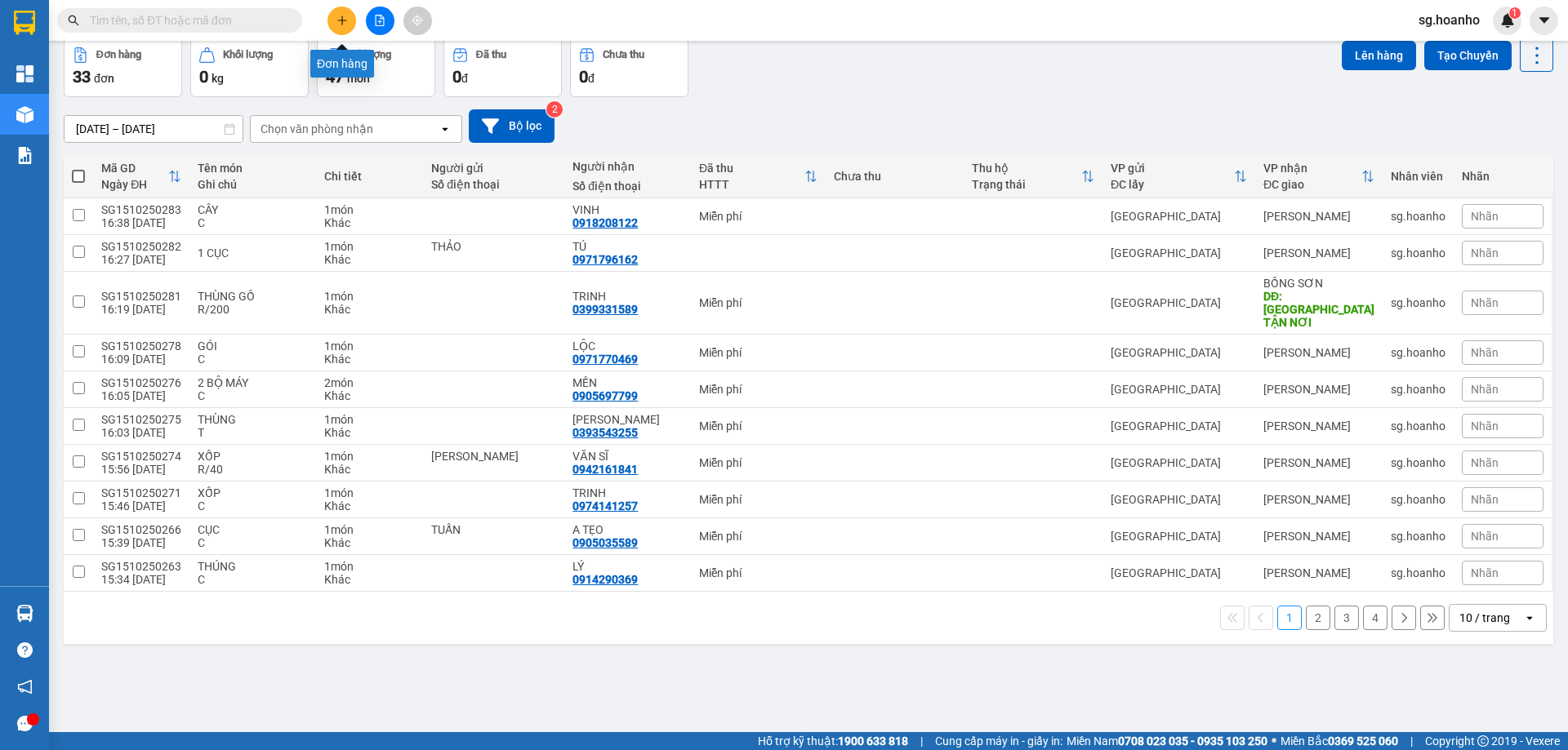
click at [347, 19] on icon "plus" at bounding box center [343, 21] width 12 height 12
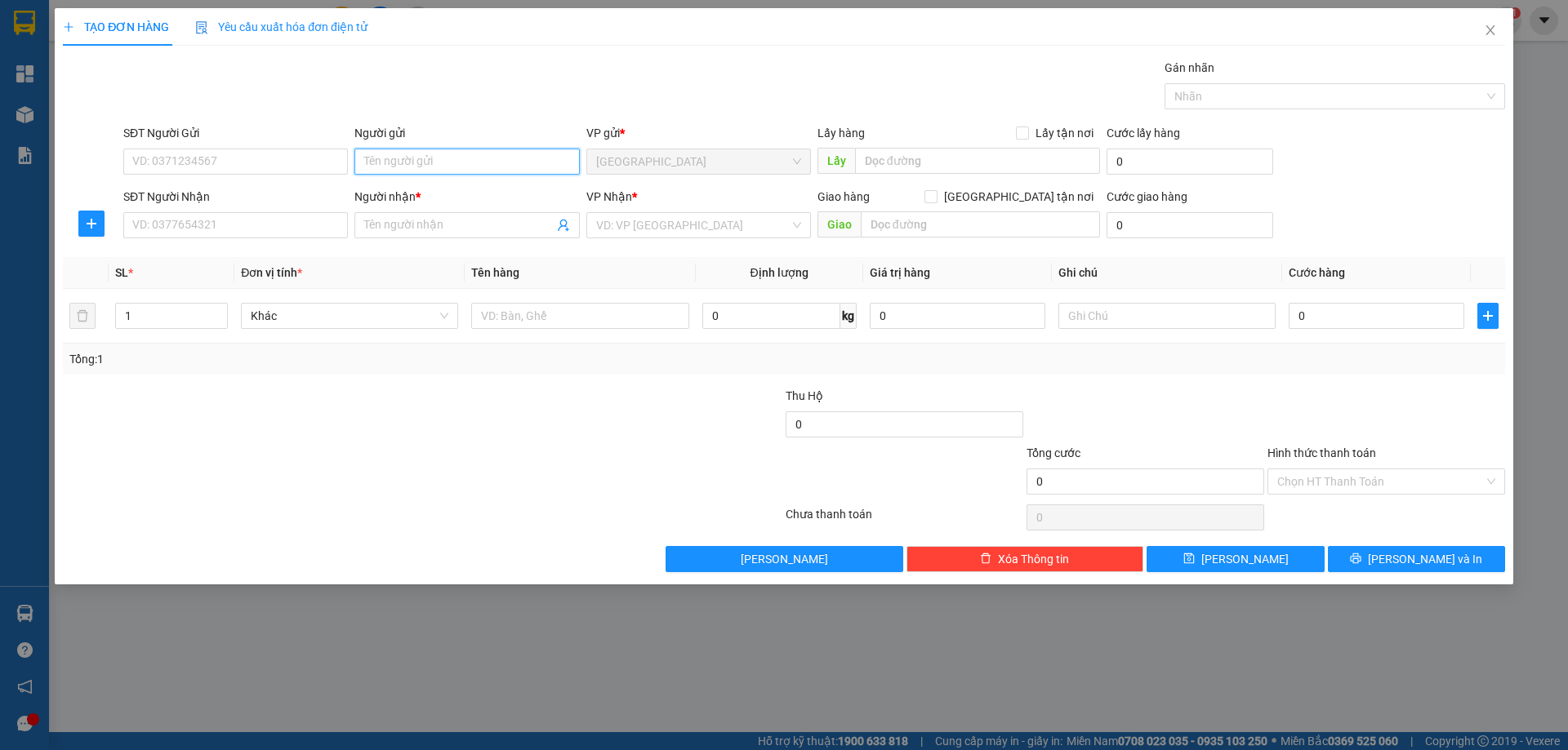
click at [402, 173] on input "Người gửi" at bounding box center [466, 162] width 224 height 26
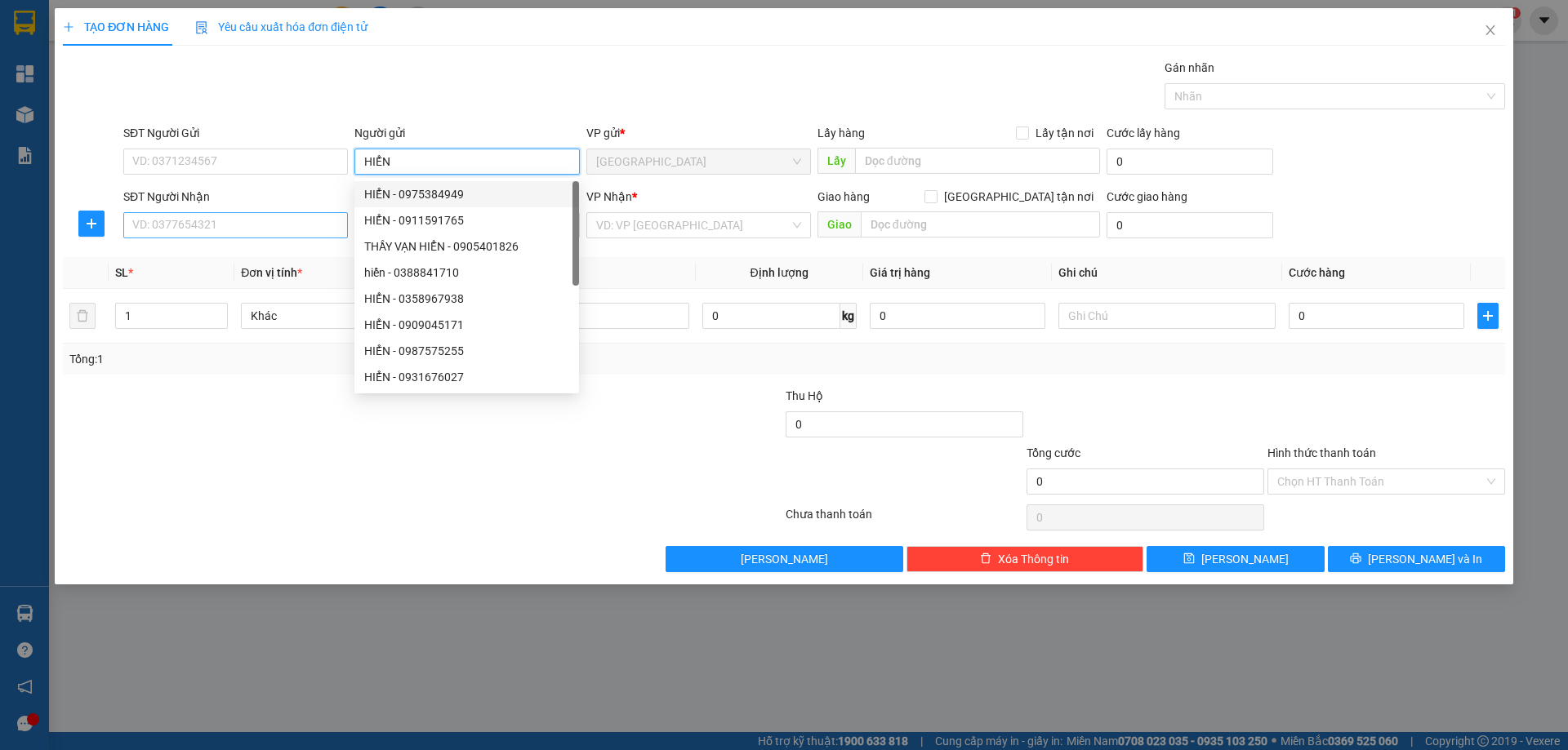
type input "HIỂN"
click at [319, 218] on input "SĐT Người Nhận" at bounding box center [235, 225] width 224 height 26
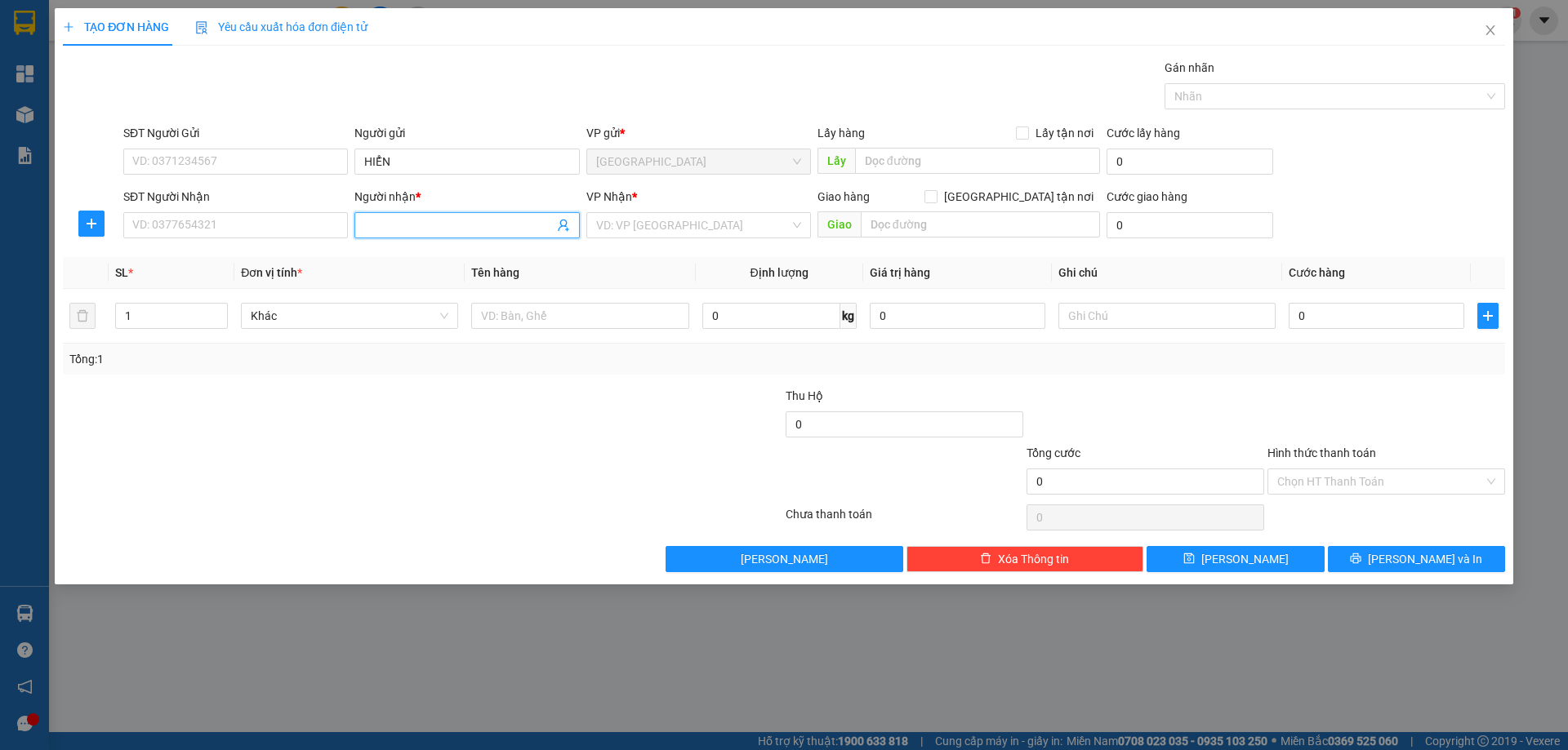
click at [382, 221] on input "Người nhận *" at bounding box center [458, 225] width 189 height 18
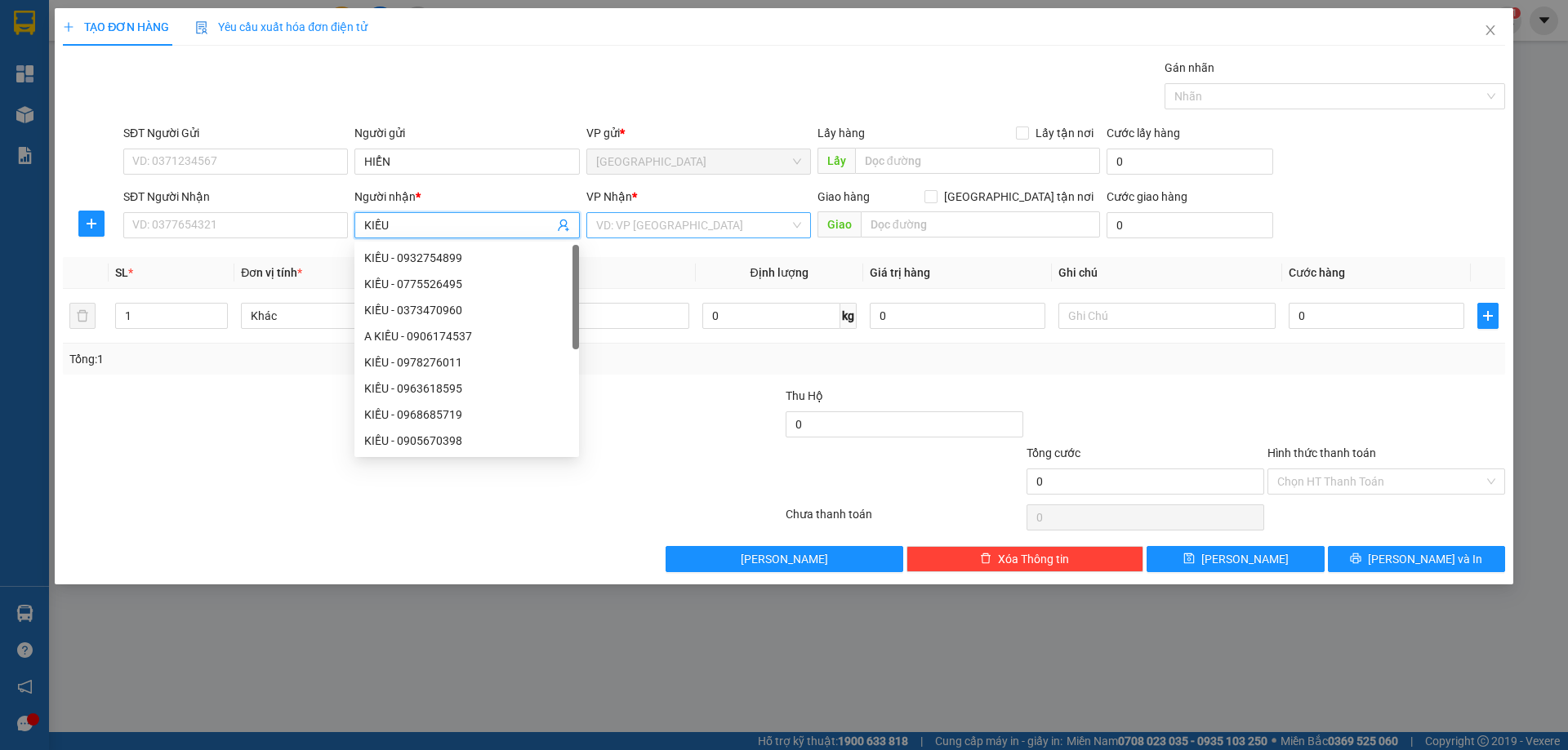
type input "KIỀU"
click at [648, 220] on input "search" at bounding box center [693, 225] width 194 height 24
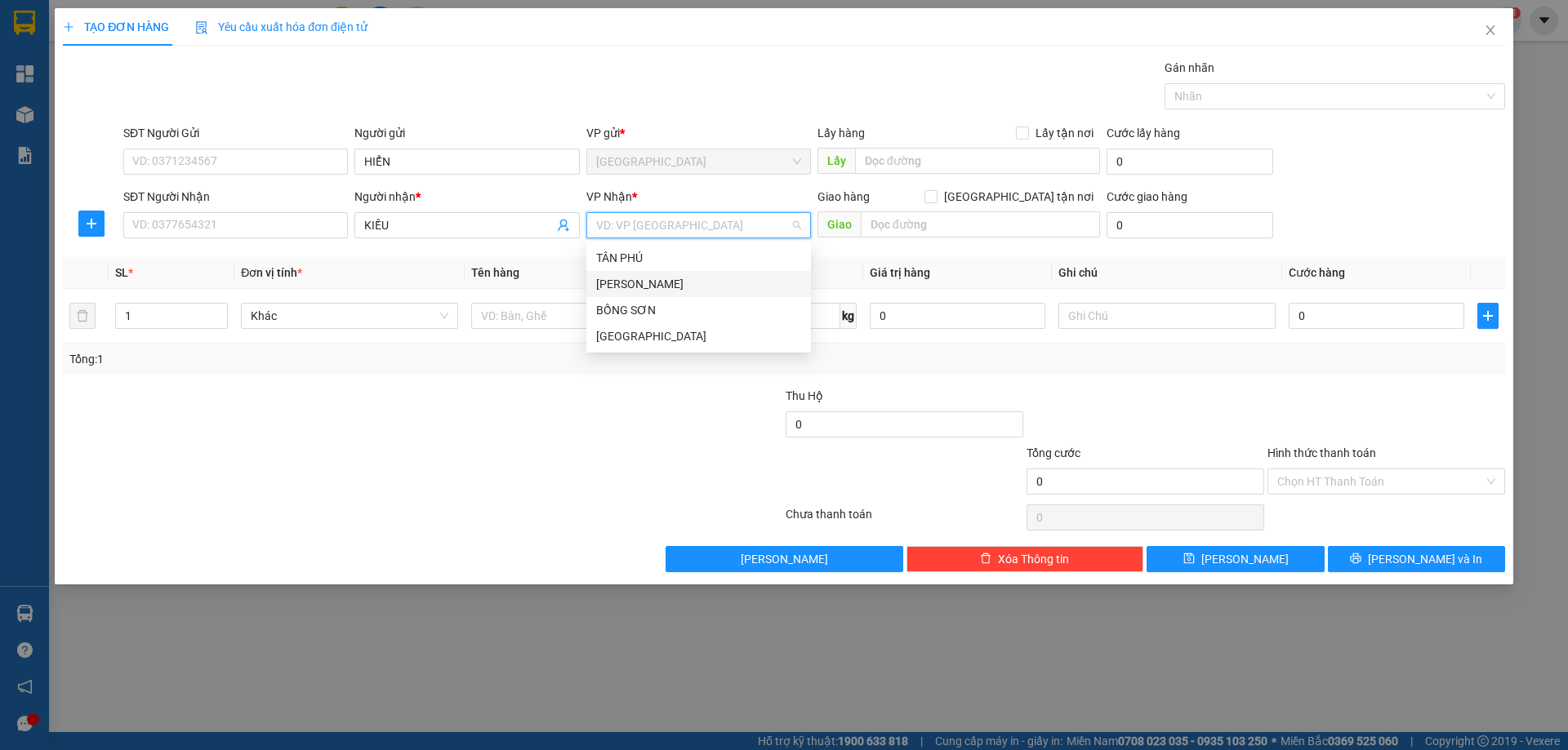
click at [625, 291] on div "[PERSON_NAME]" at bounding box center [698, 284] width 205 height 18
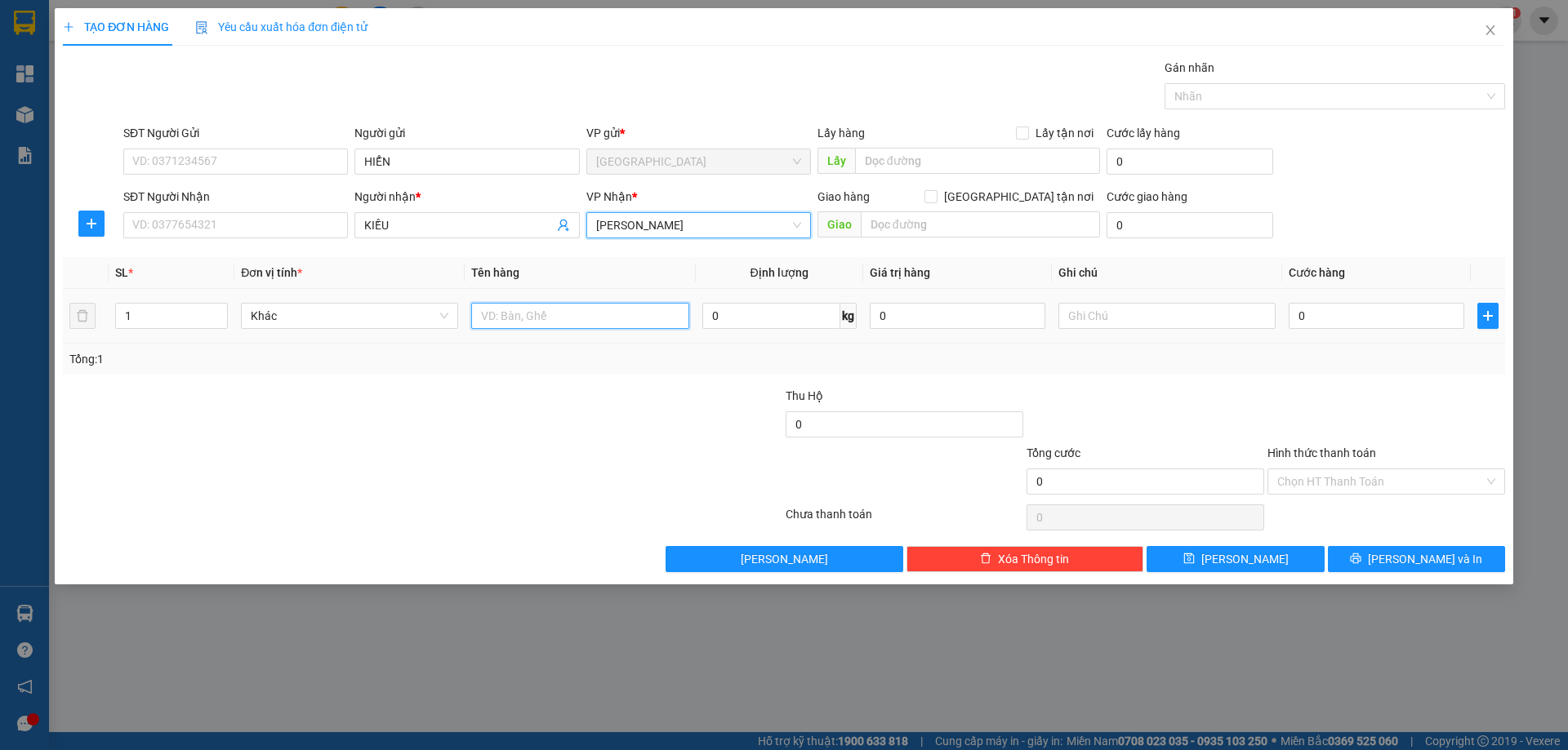
click at [549, 322] on input "text" at bounding box center [580, 315] width 217 height 26
type input "BAO"
type input "2"
click at [214, 307] on span "up" at bounding box center [218, 312] width 10 height 10
click at [522, 312] on input "BAO" at bounding box center [580, 315] width 217 height 26
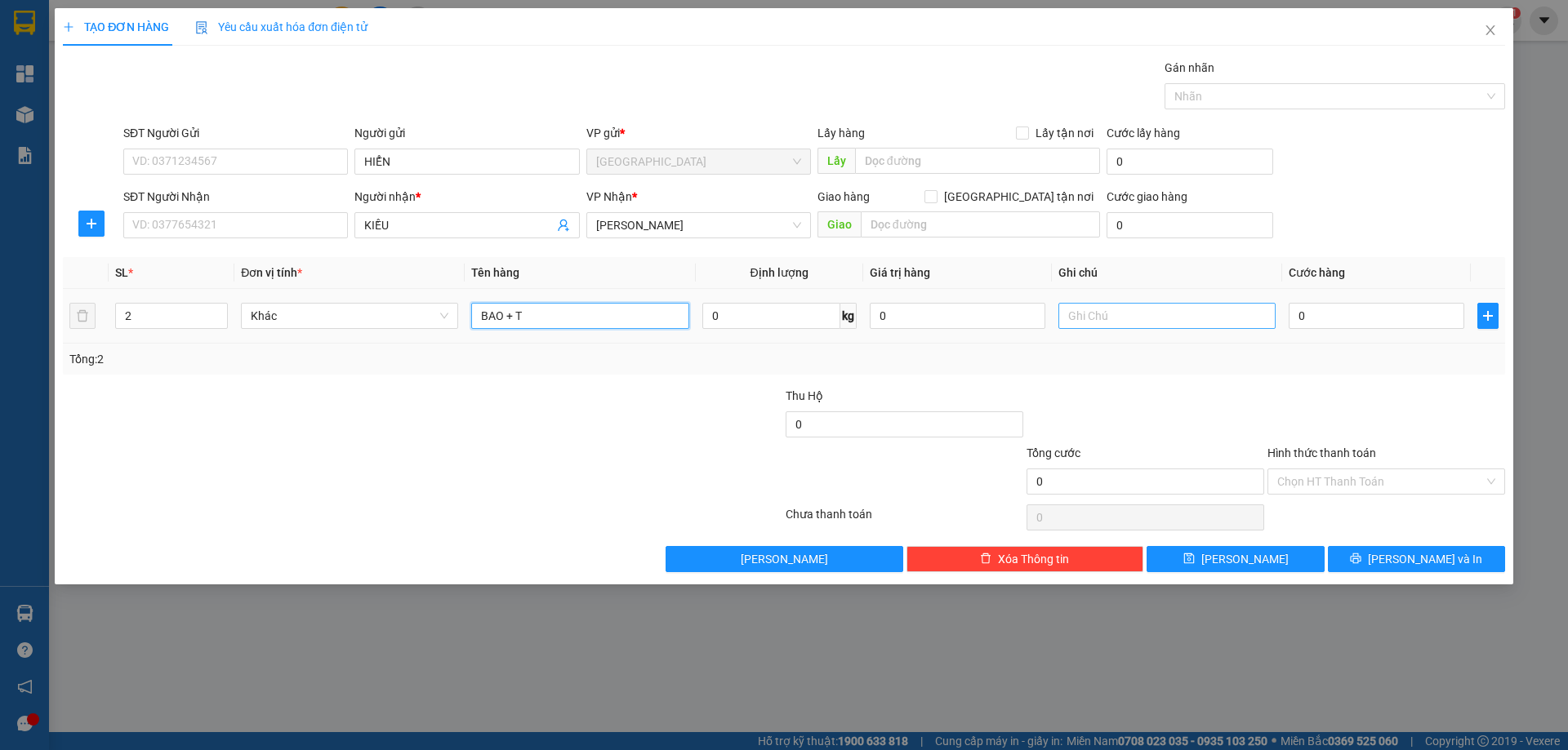
type input "BAO + T"
click at [1107, 313] on input "text" at bounding box center [1167, 315] width 217 height 26
type input "R/100"
click at [1301, 445] on div "Hình thức thanh toán" at bounding box center [1386, 456] width 238 height 24
click at [1302, 454] on label "Hình thức thanh toán" at bounding box center [1321, 452] width 109 height 13
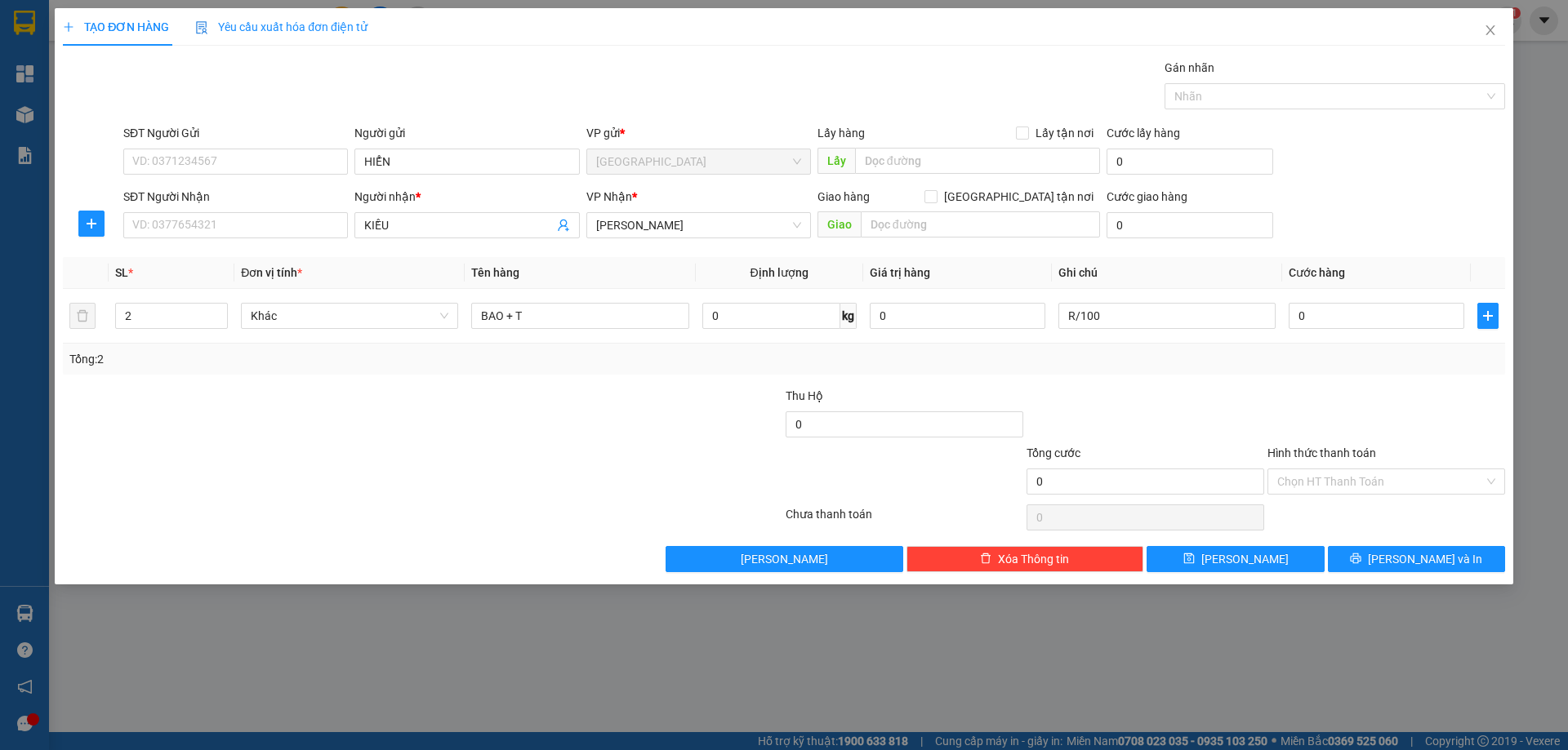
click at [1302, 470] on input "Hình thức thanh toán" at bounding box center [1380, 482] width 207 height 24
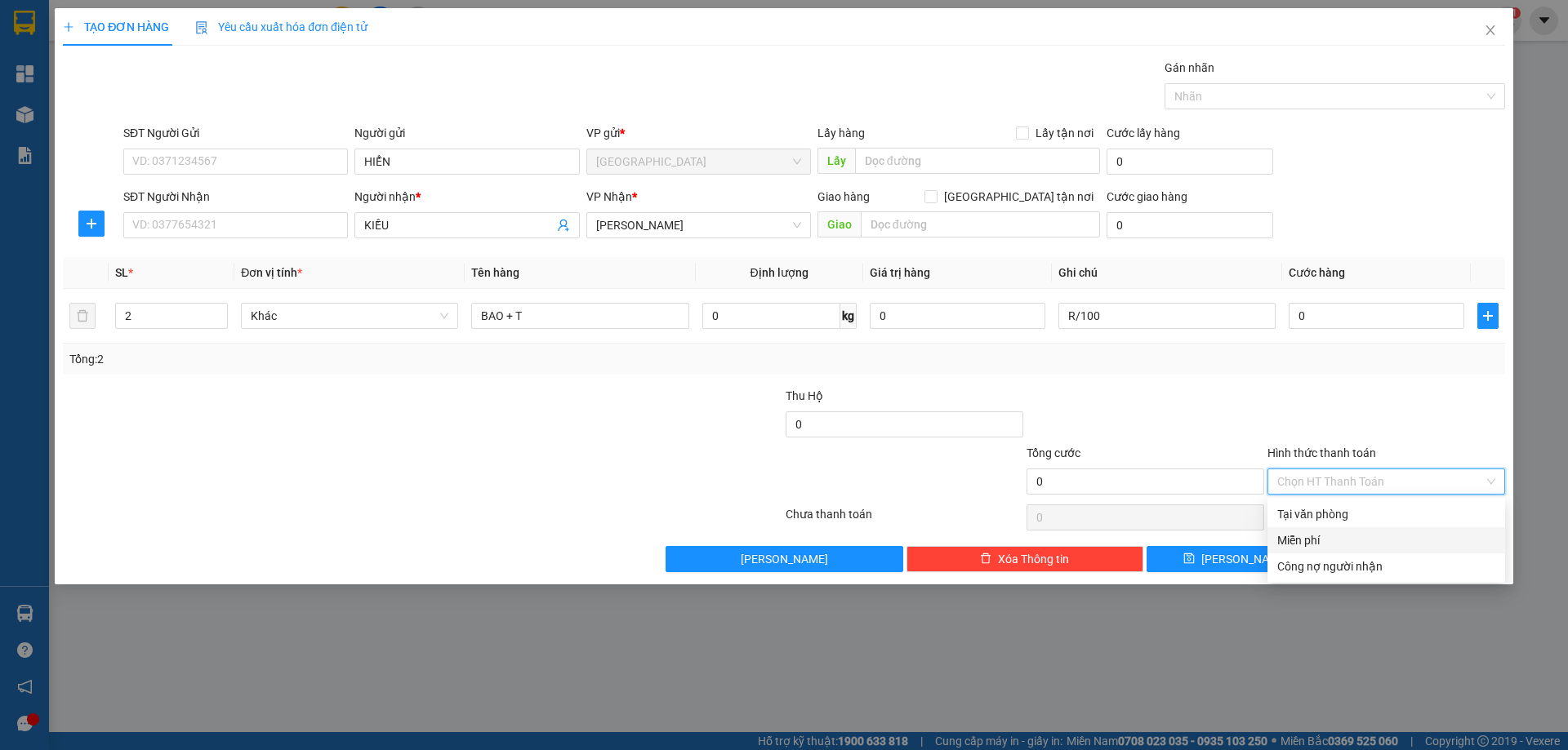
click at [1333, 546] on div "Miễn phí" at bounding box center [1386, 540] width 218 height 18
click at [1357, 557] on button "[PERSON_NAME] và In" at bounding box center [1416, 559] width 177 height 26
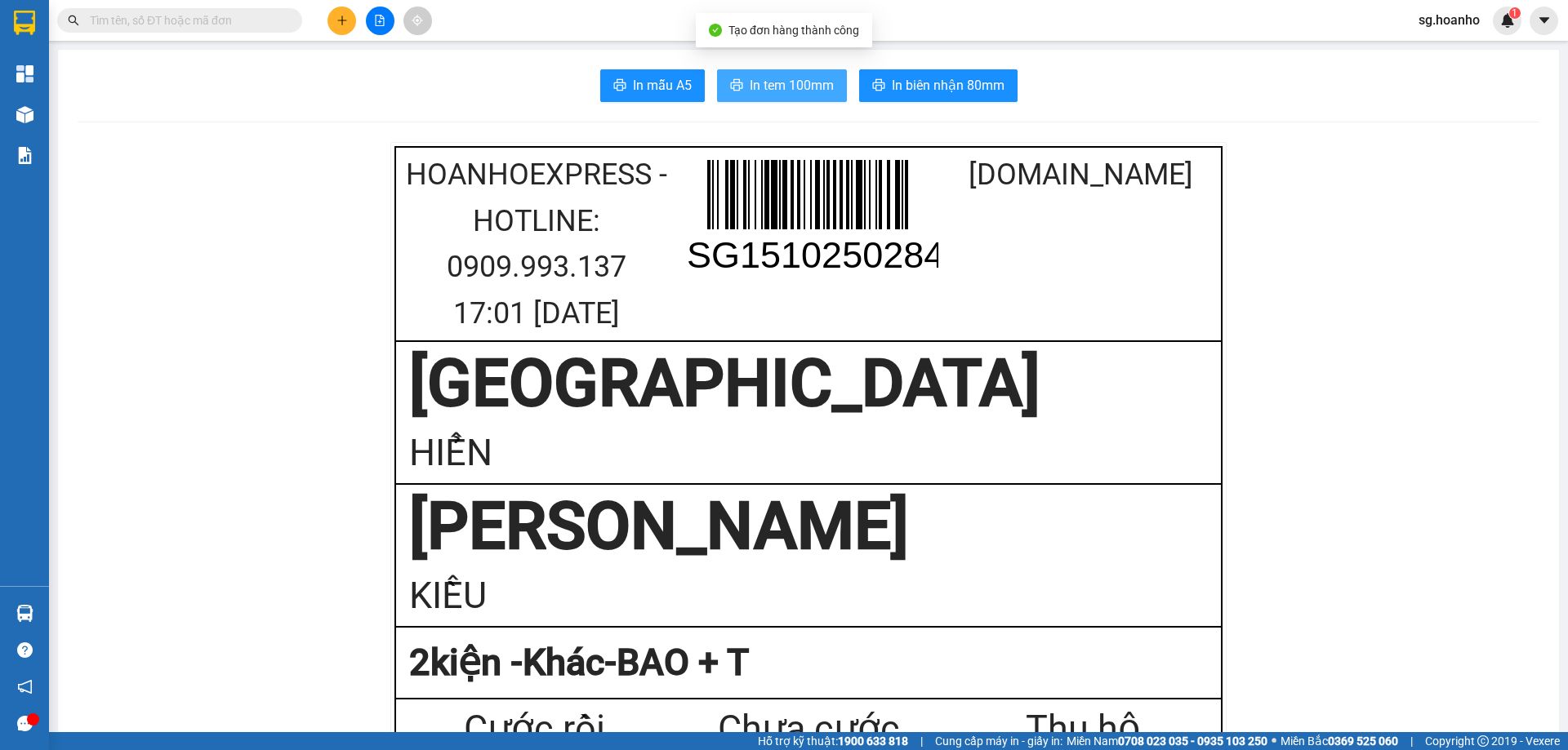
drag, startPoint x: 814, startPoint y: 85, endPoint x: 1004, endPoint y: 337, distance: 315.6
click at [814, 86] on span "In tem 100mm" at bounding box center [792, 85] width 84 height 21
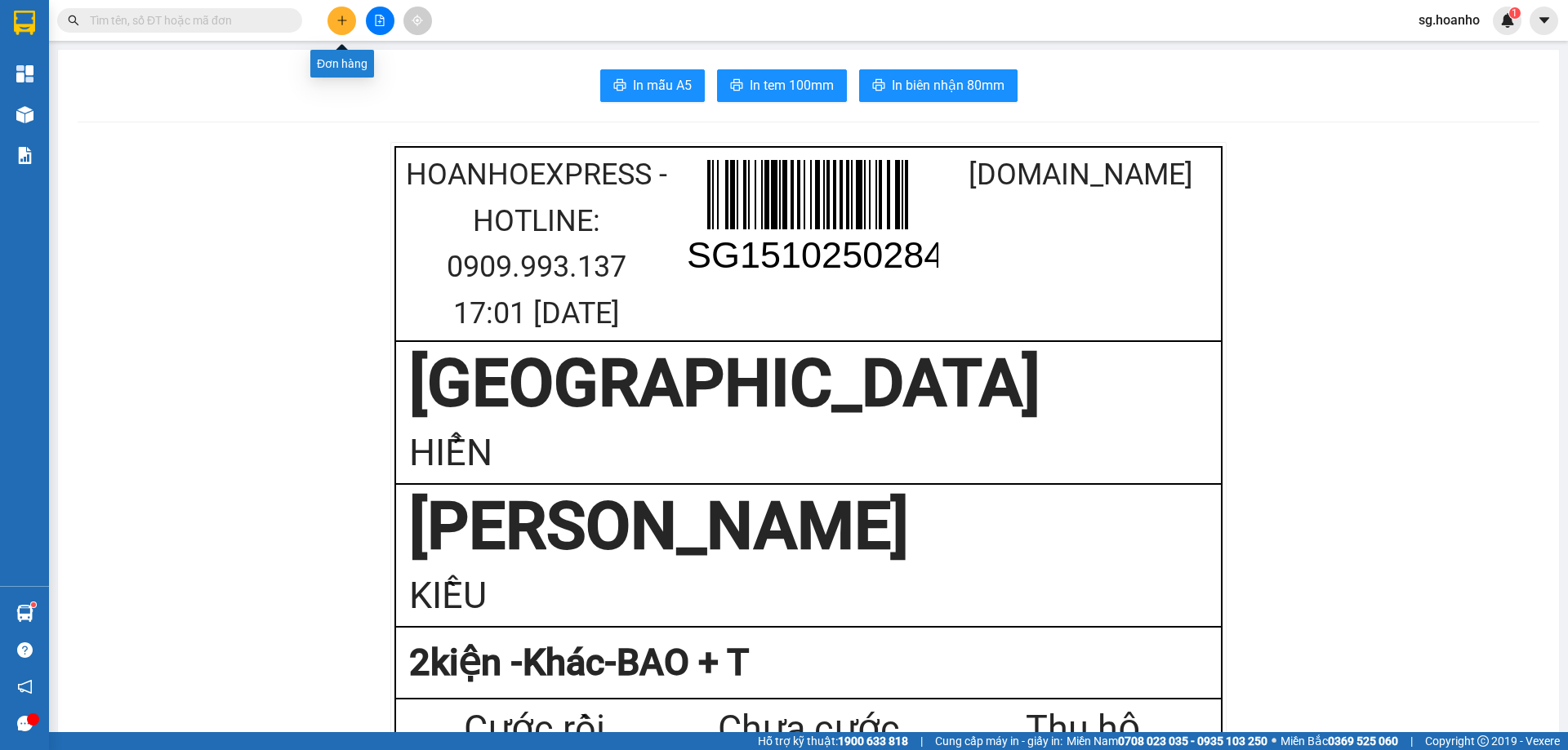
click at [347, 16] on icon "plus" at bounding box center [343, 21] width 12 height 12
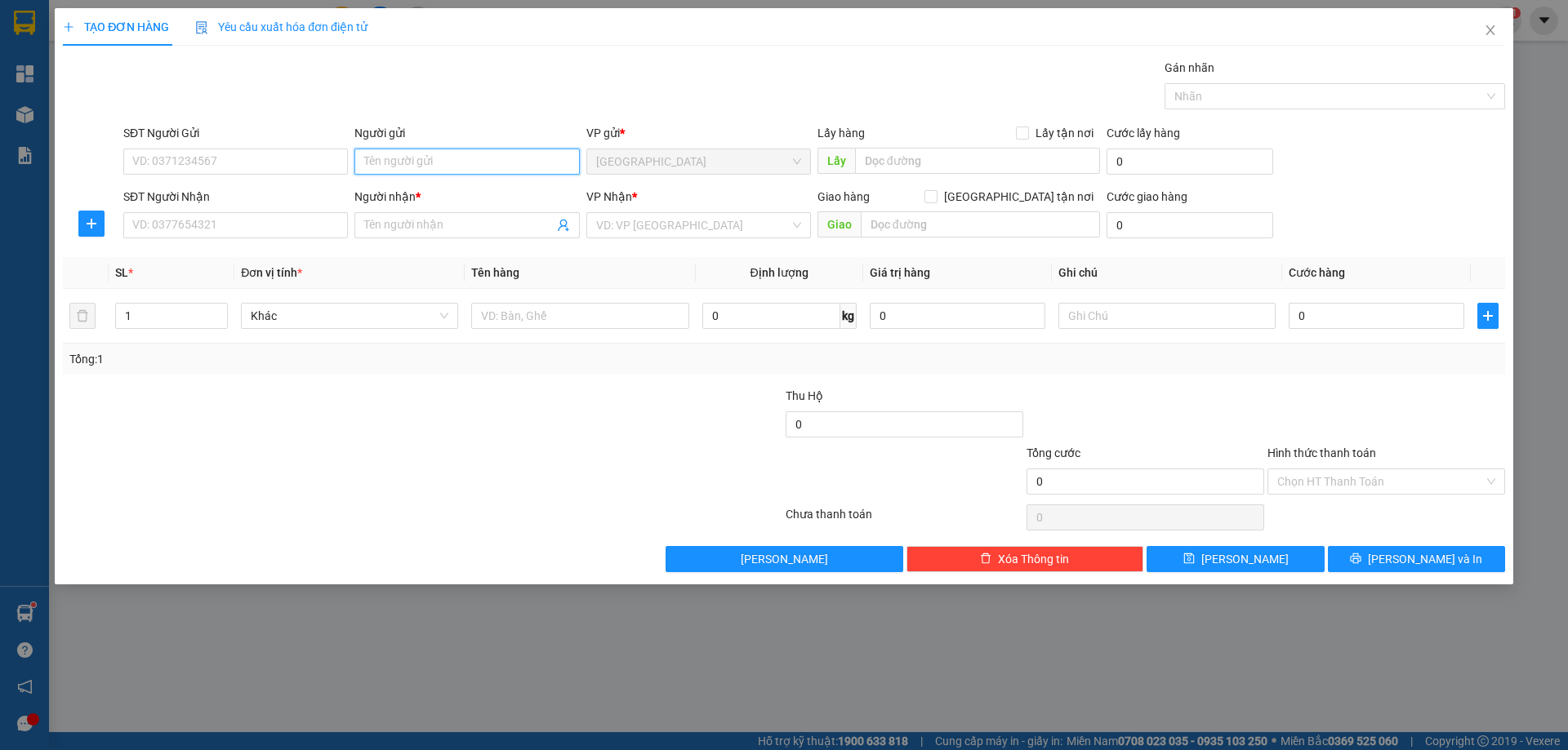
click at [379, 171] on input "Người gửi" at bounding box center [466, 162] width 224 height 26
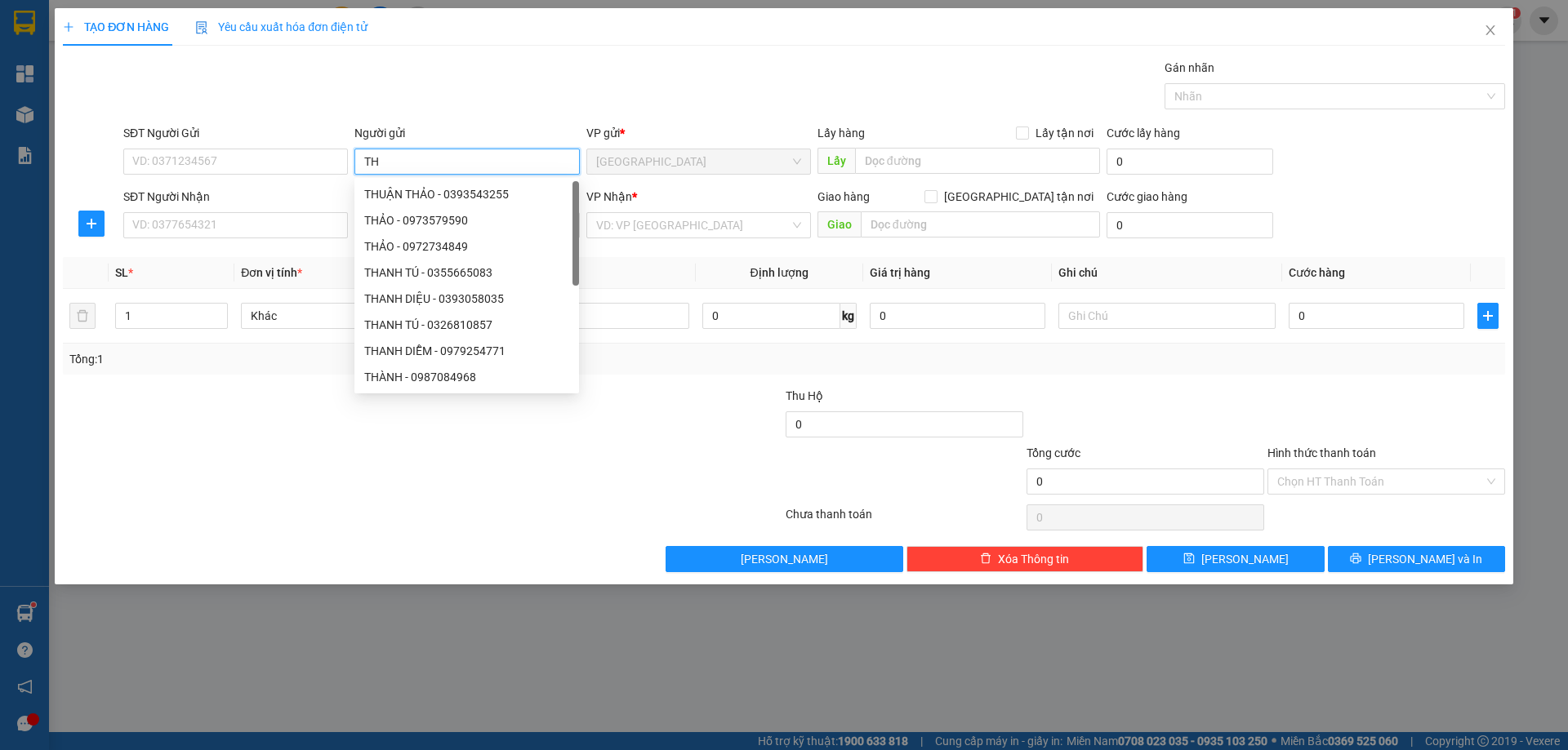
type input "T"
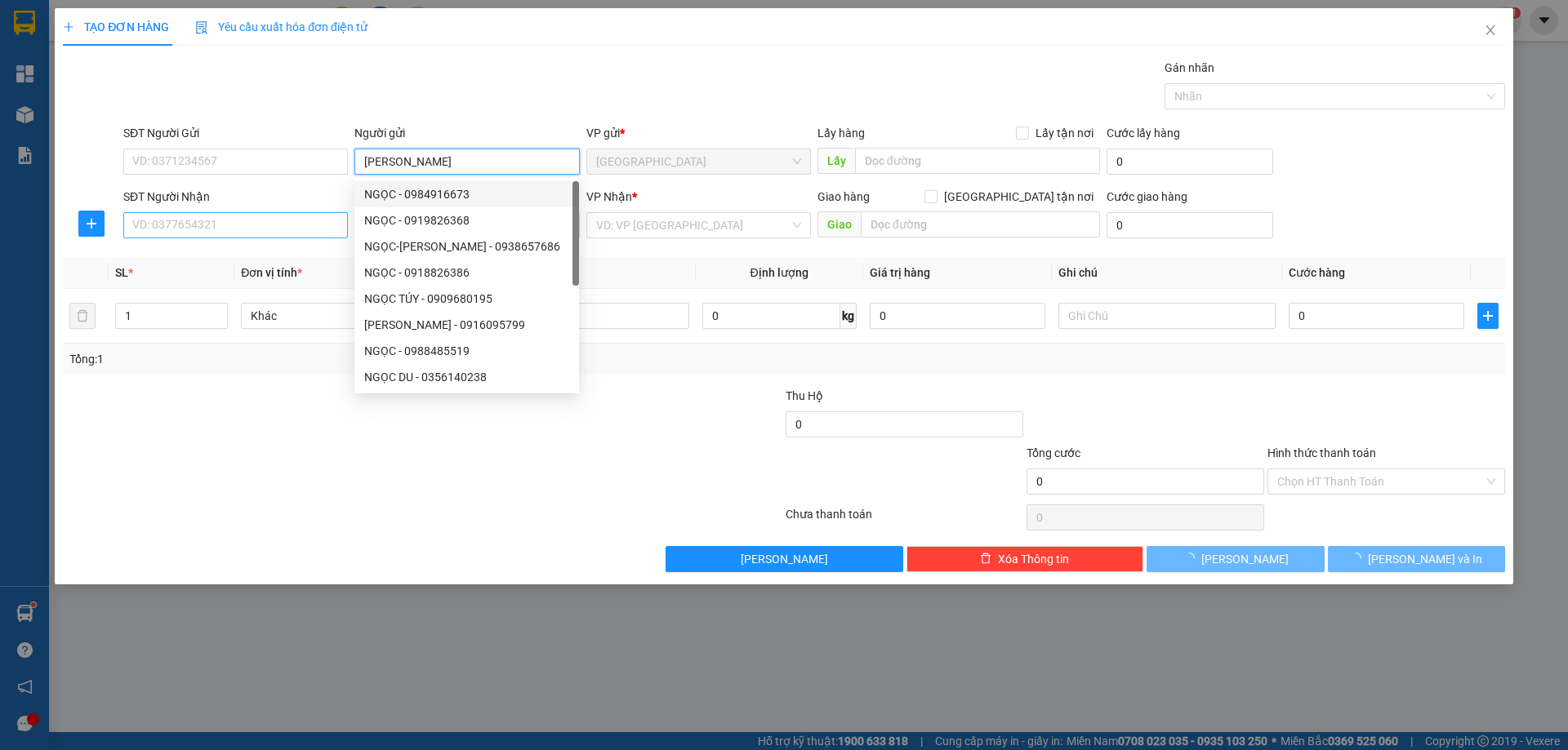
type input "NGỌC HÂN"
click at [312, 222] on input "SĐT Người Nhận" at bounding box center [235, 225] width 224 height 26
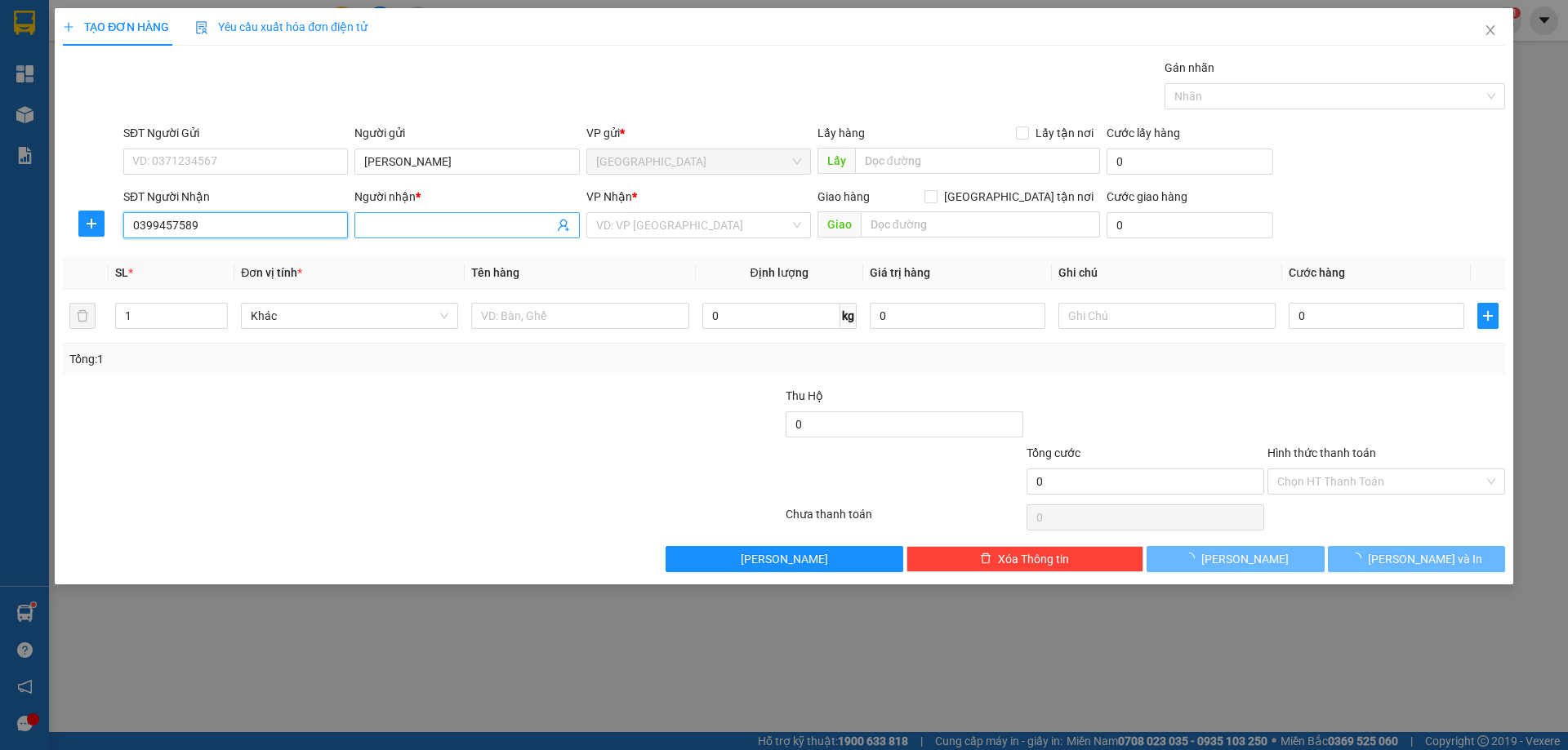
type input "0399457589"
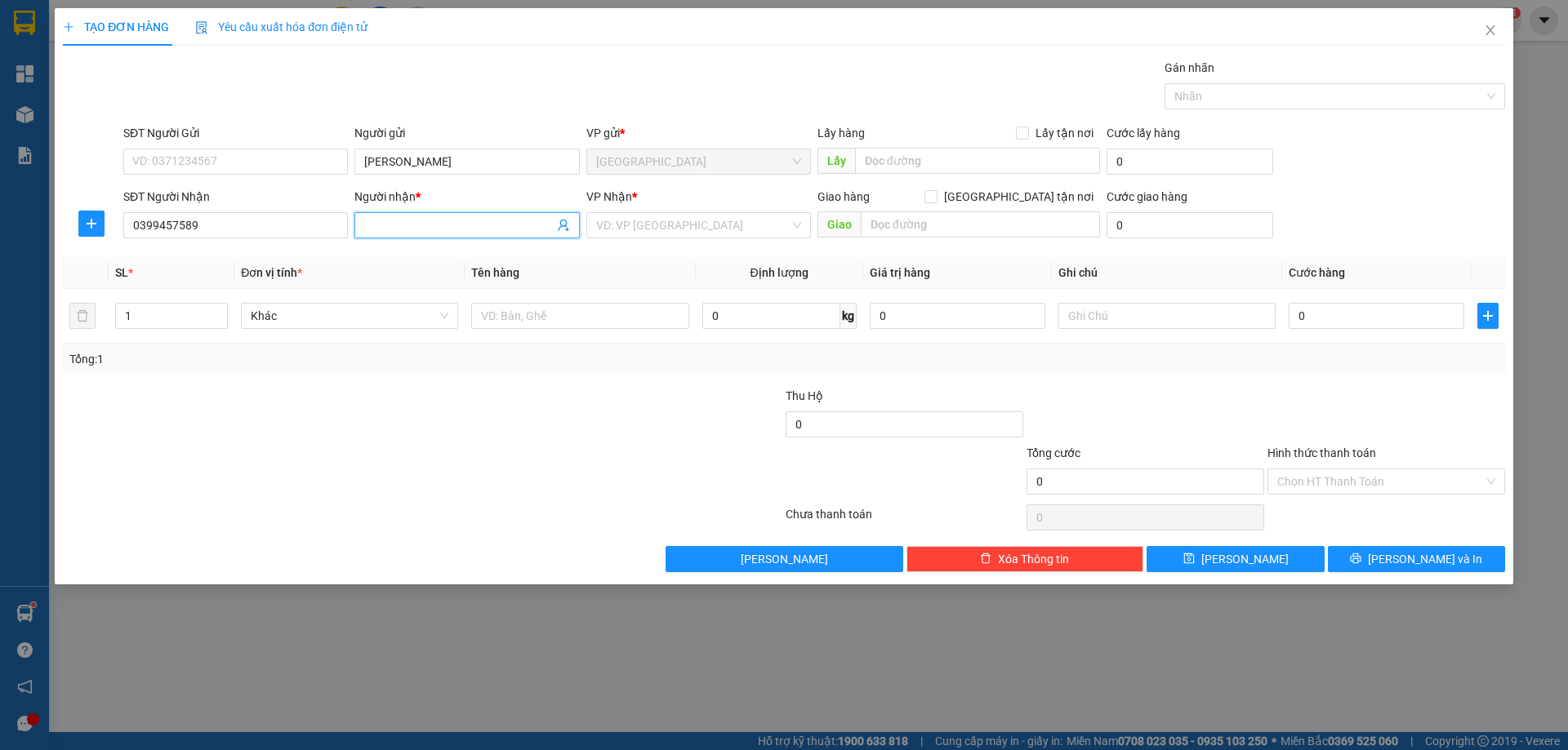
click at [404, 220] on input "Người nhận *" at bounding box center [458, 225] width 189 height 18
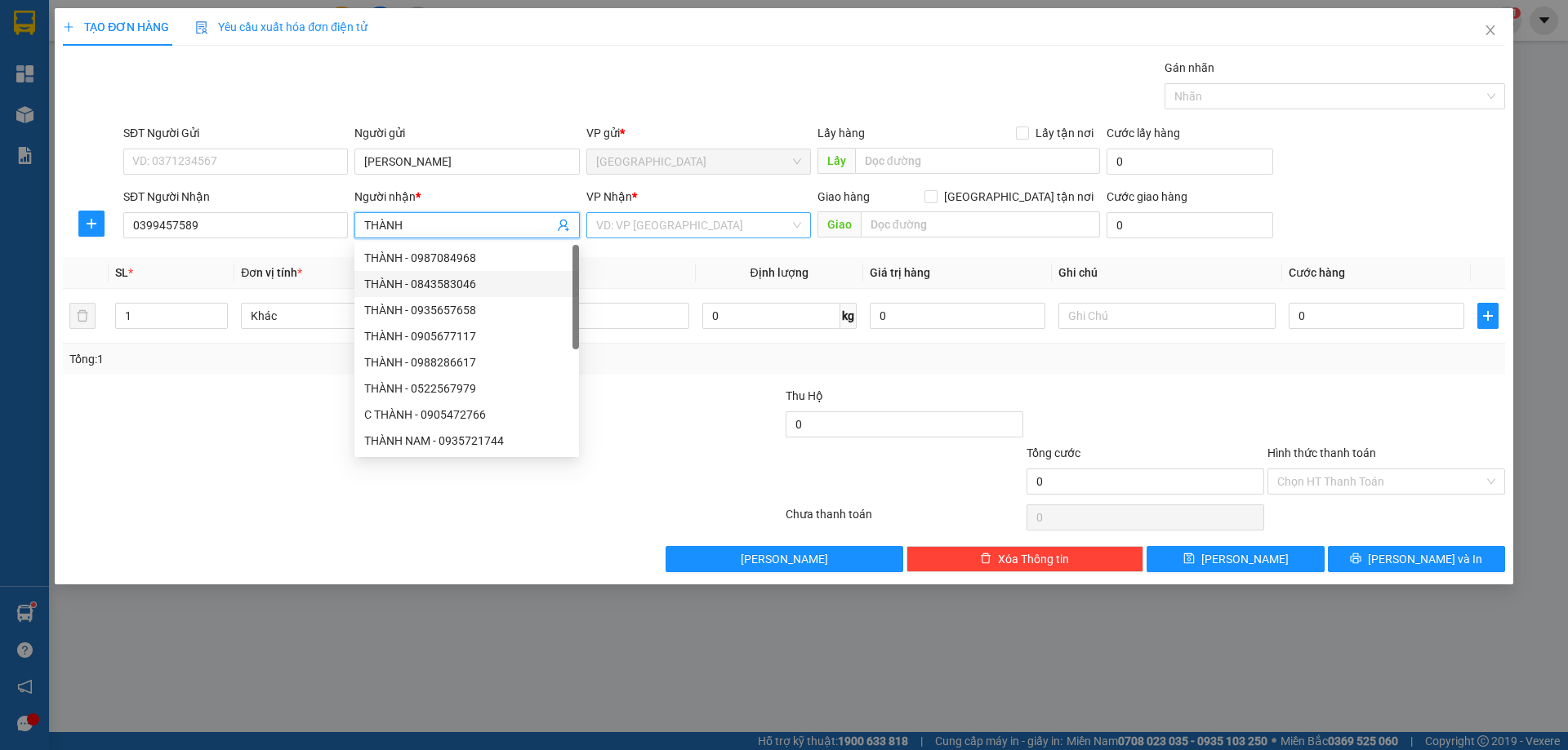
type input "THÀNH"
click at [620, 220] on input "search" at bounding box center [693, 225] width 194 height 24
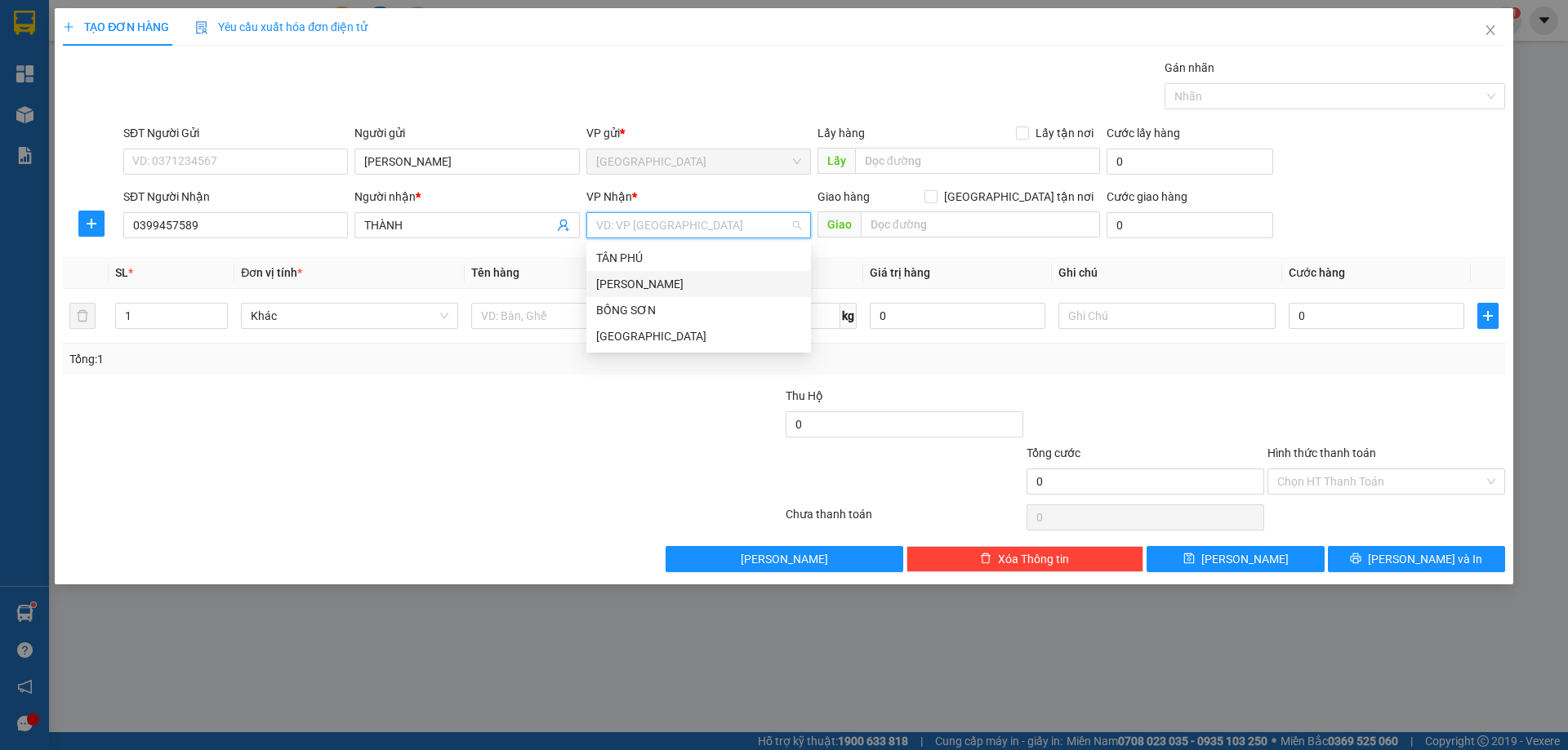
click at [654, 277] on div "[PERSON_NAME]" at bounding box center [698, 284] width 205 height 18
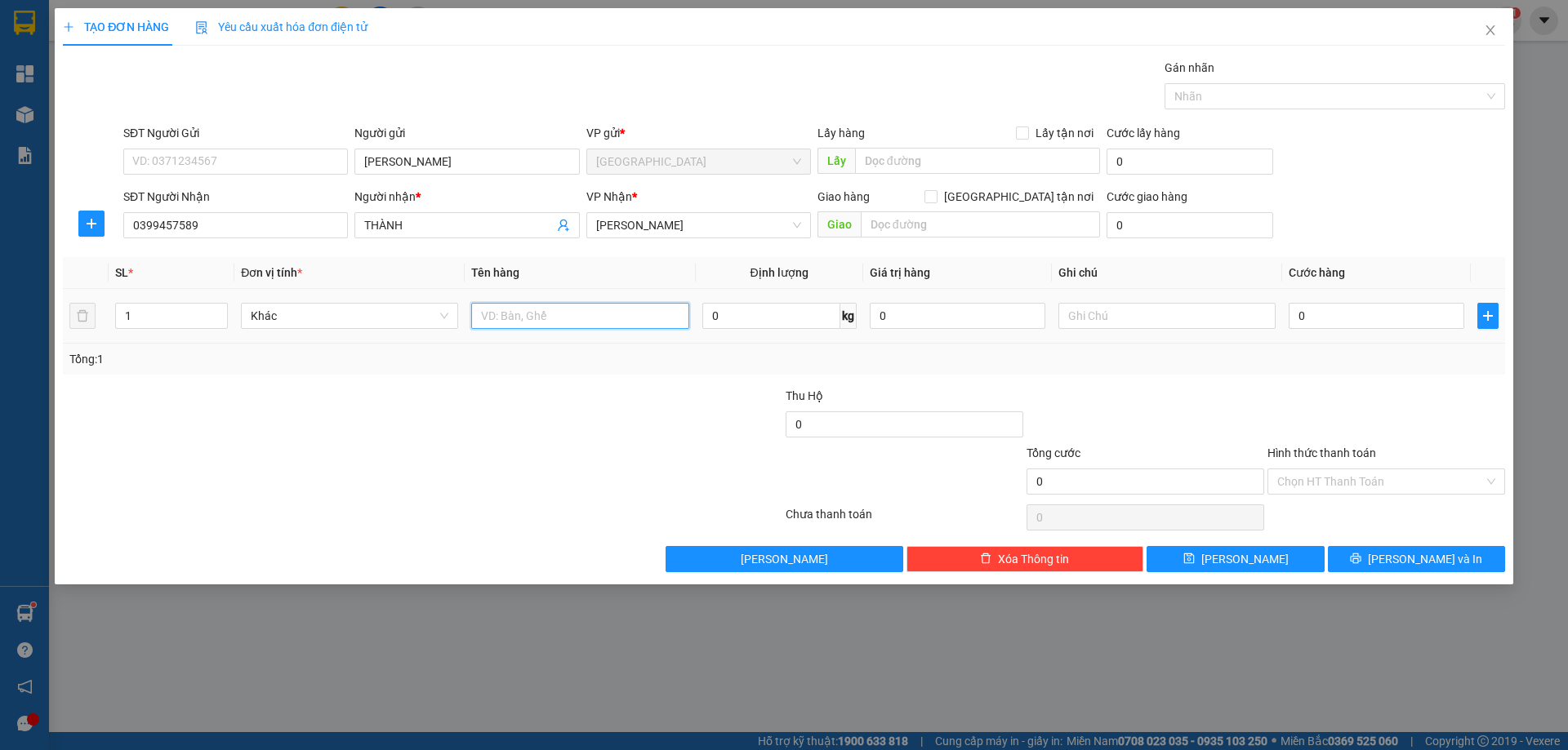
click at [591, 327] on input "text" at bounding box center [580, 315] width 217 height 26
type input "BT"
click at [1110, 312] on input "text" at bounding box center [1167, 315] width 217 height 26
type input "C"
click at [1295, 455] on label "Hình thức thanh toán" at bounding box center [1321, 452] width 109 height 13
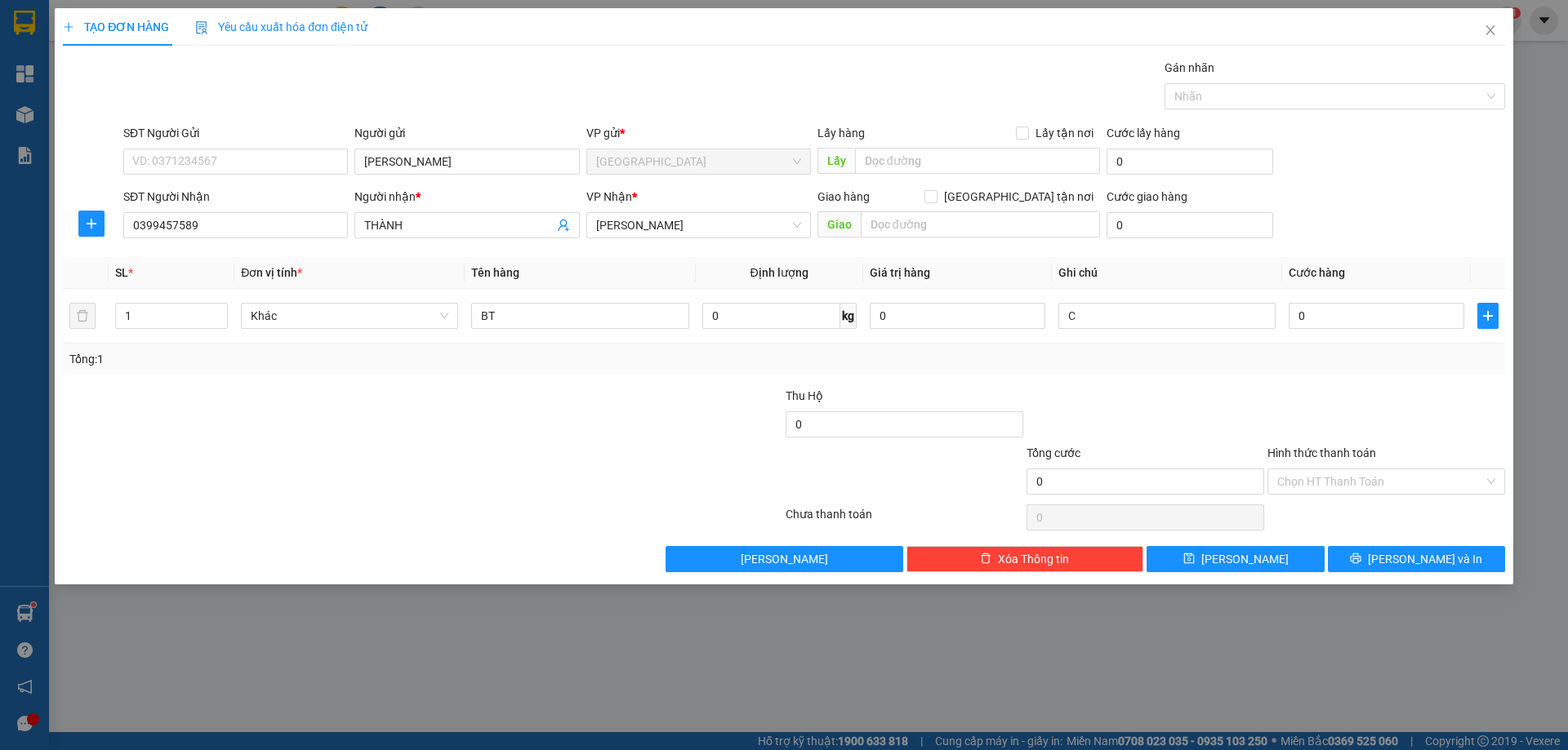
click at [1295, 470] on input "Hình thức thanh toán" at bounding box center [1380, 482] width 207 height 24
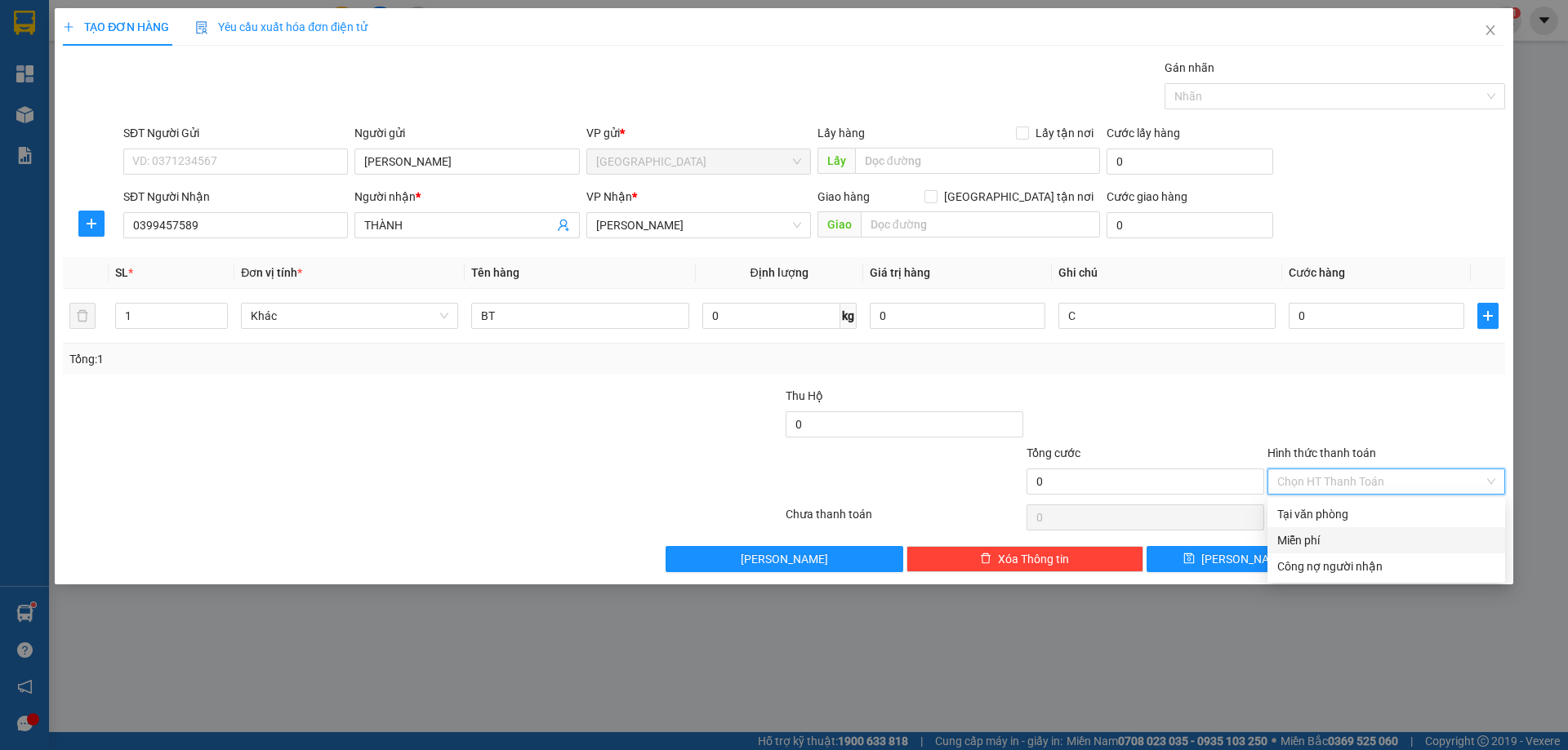
click at [1332, 536] on div "Miễn phí" at bounding box center [1386, 540] width 218 height 18
click at [1360, 553] on button "[PERSON_NAME] và In" at bounding box center [1416, 559] width 177 height 26
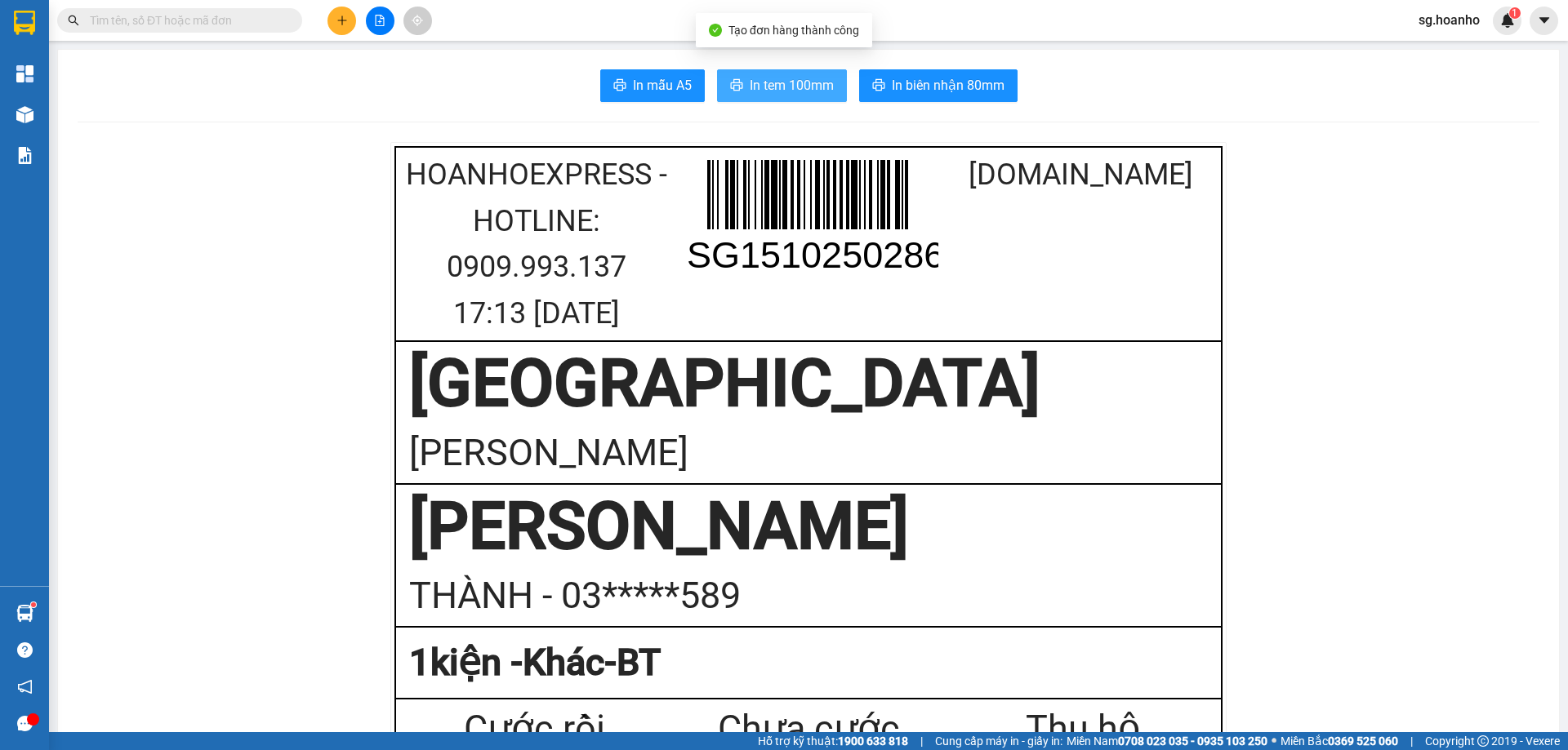
click at [780, 86] on span "In tem 100mm" at bounding box center [792, 85] width 84 height 21
click at [337, 25] on icon "plus" at bounding box center [343, 21] width 12 height 12
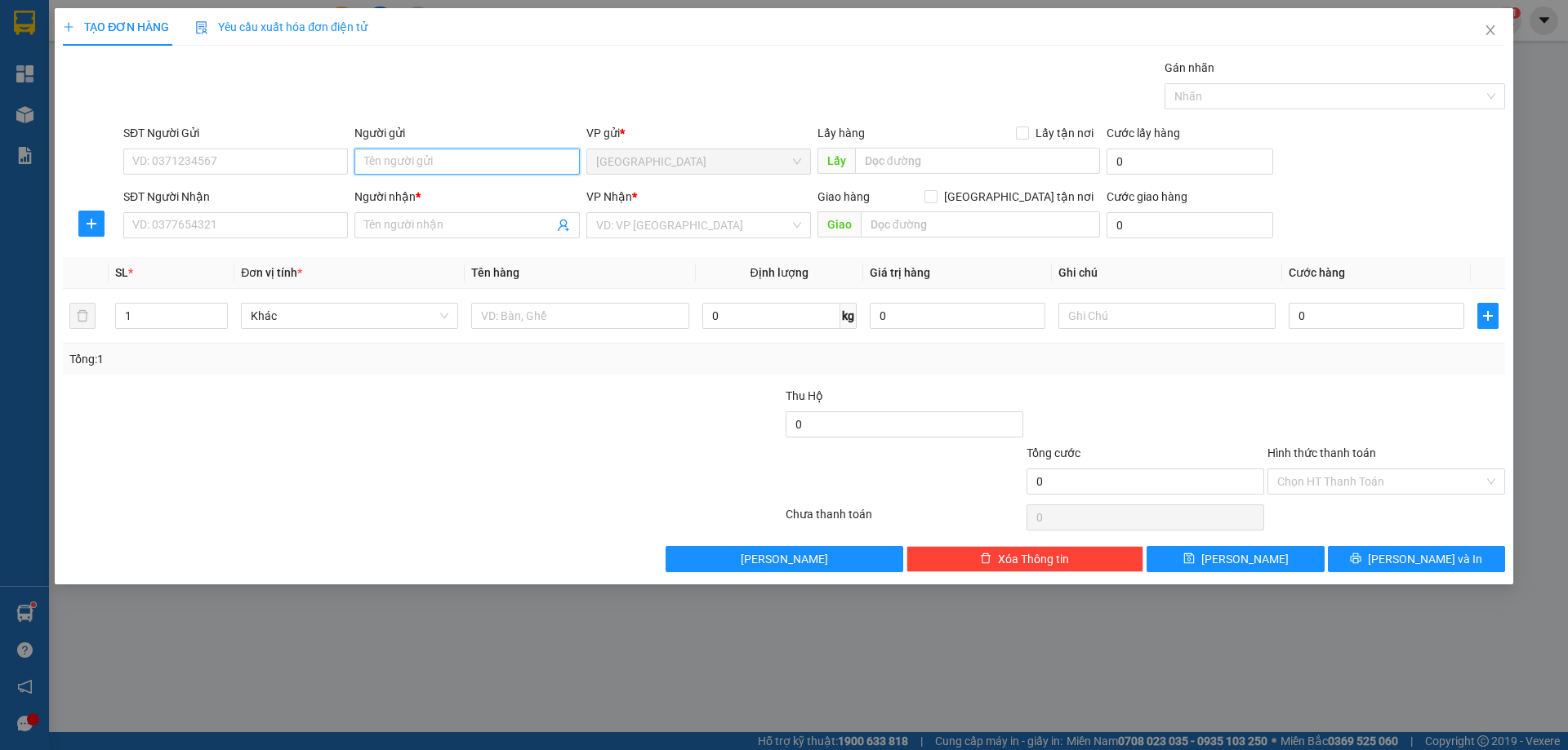
click at [454, 160] on input "Người gửi" at bounding box center [466, 162] width 224 height 26
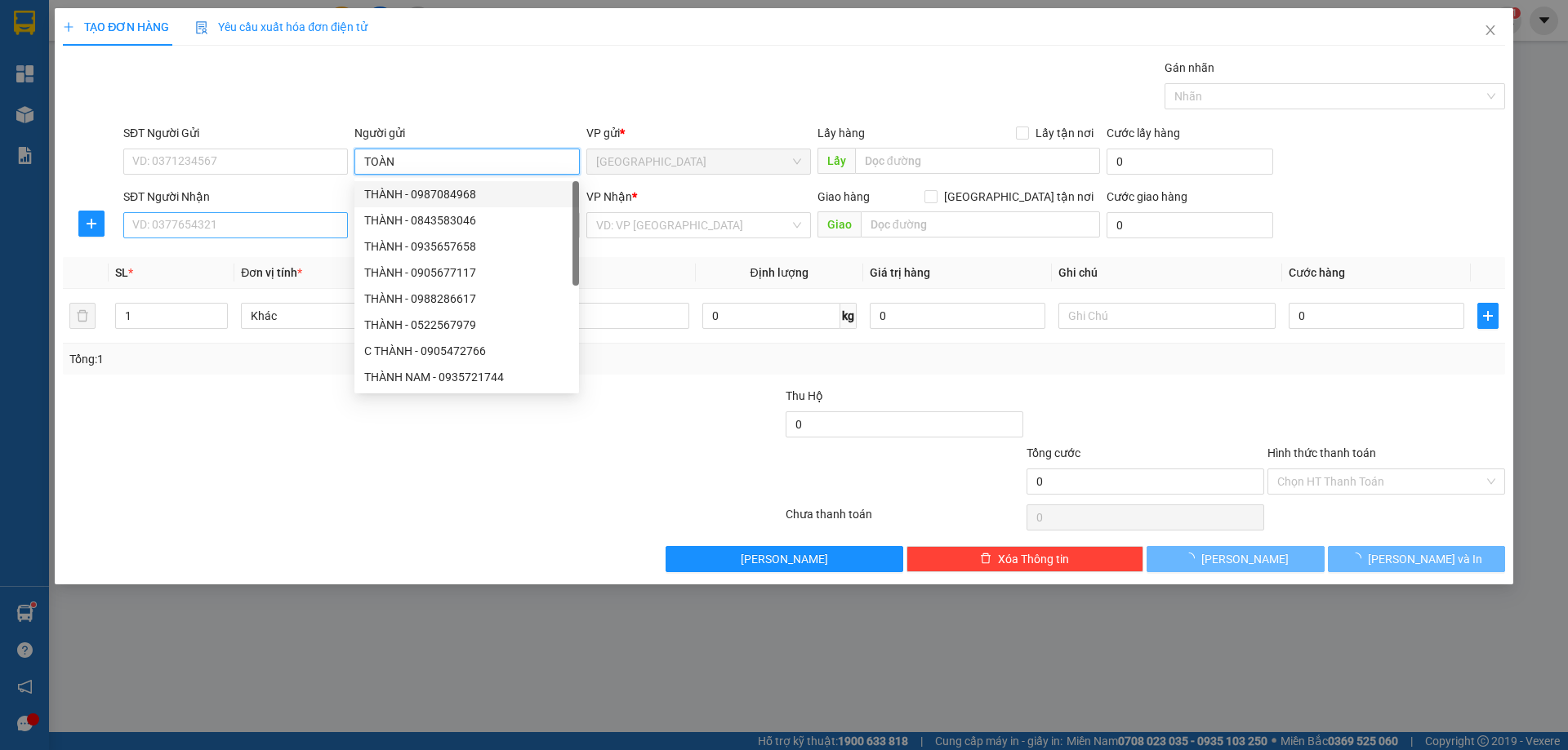
type input "TOÀN"
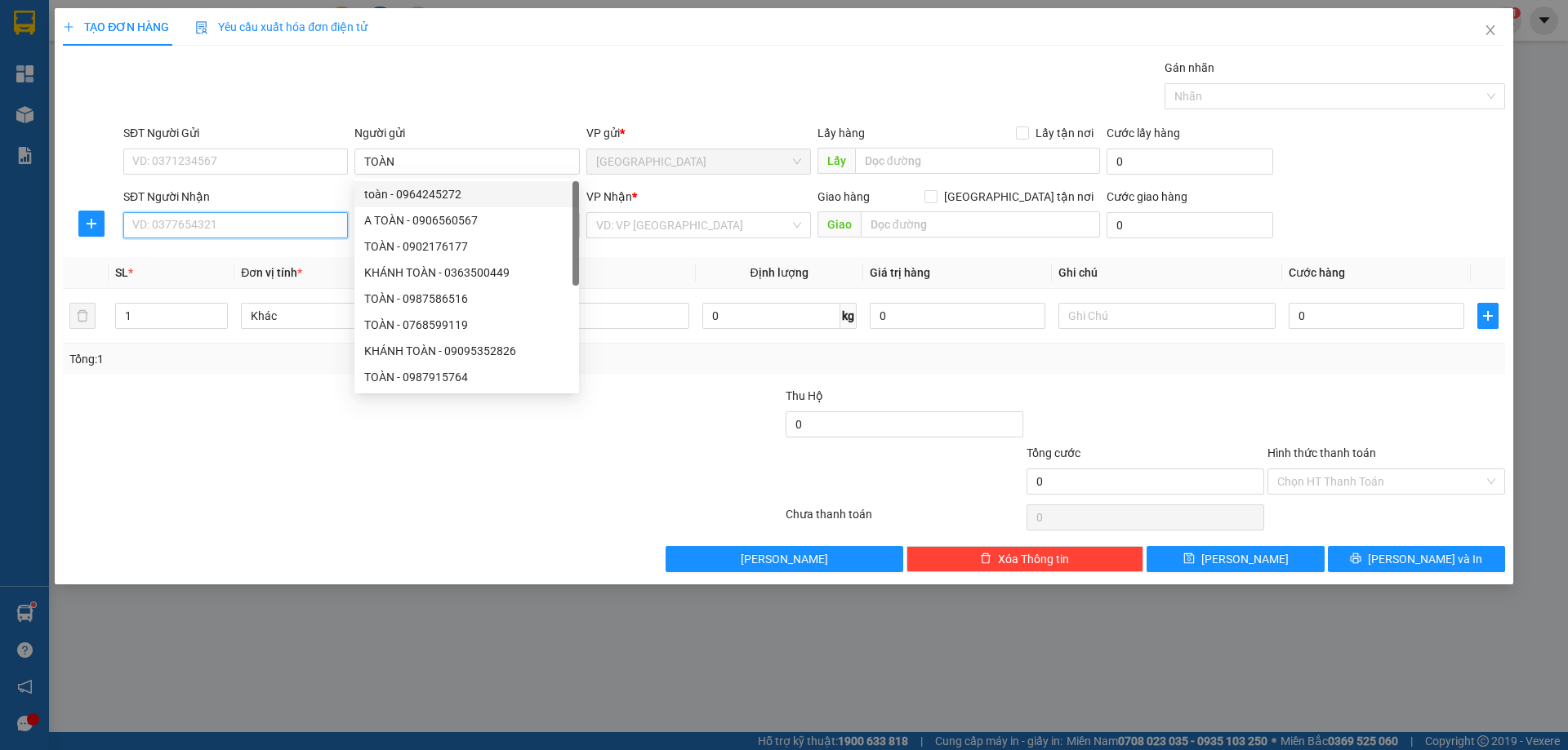
click at [302, 214] on input "SĐT Người Nhận" at bounding box center [235, 225] width 224 height 26
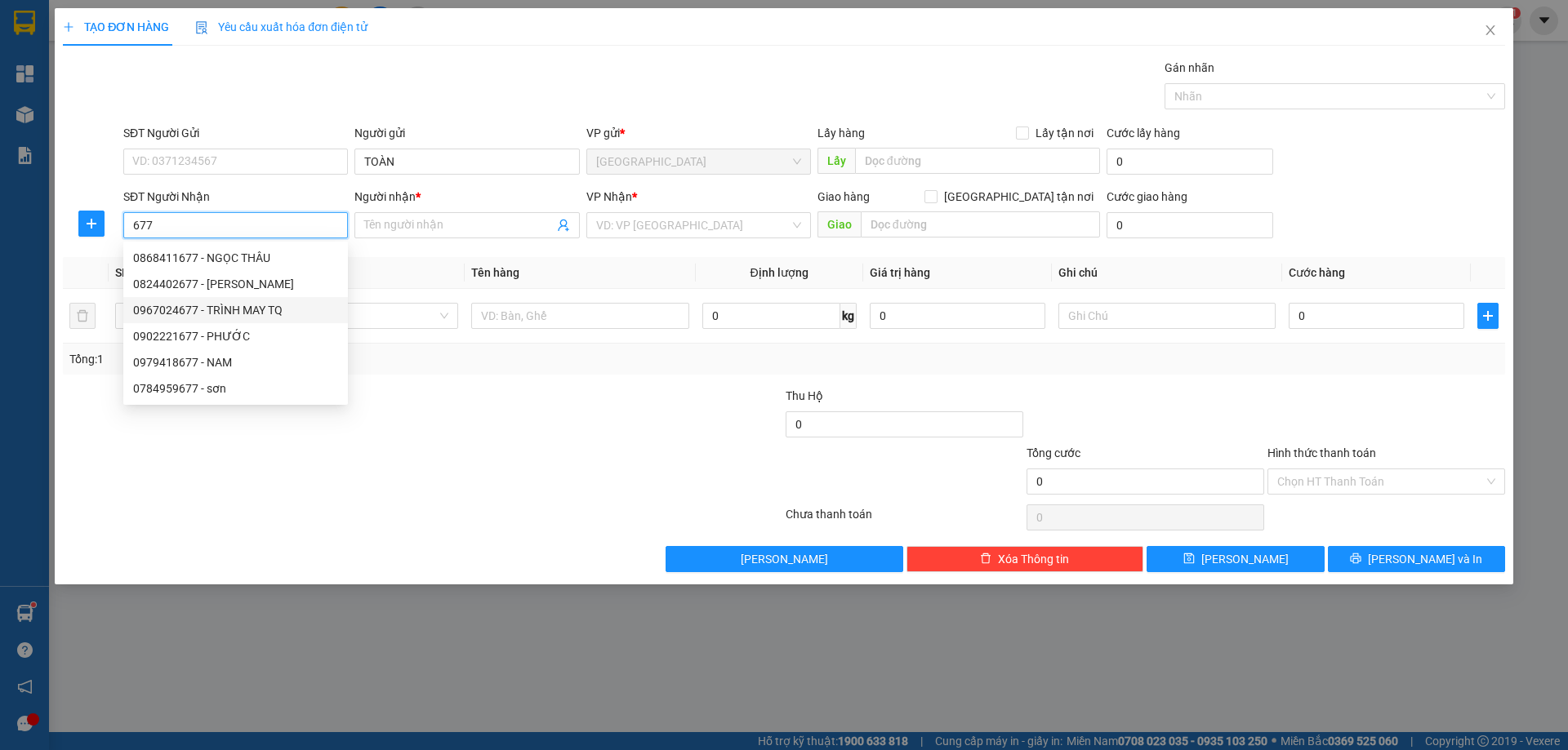
click at [243, 307] on div "0967024677 - TRÌNH MAY TQ" at bounding box center [235, 310] width 205 height 18
type input "0967024677"
type input "TRÌNH MAY TQ"
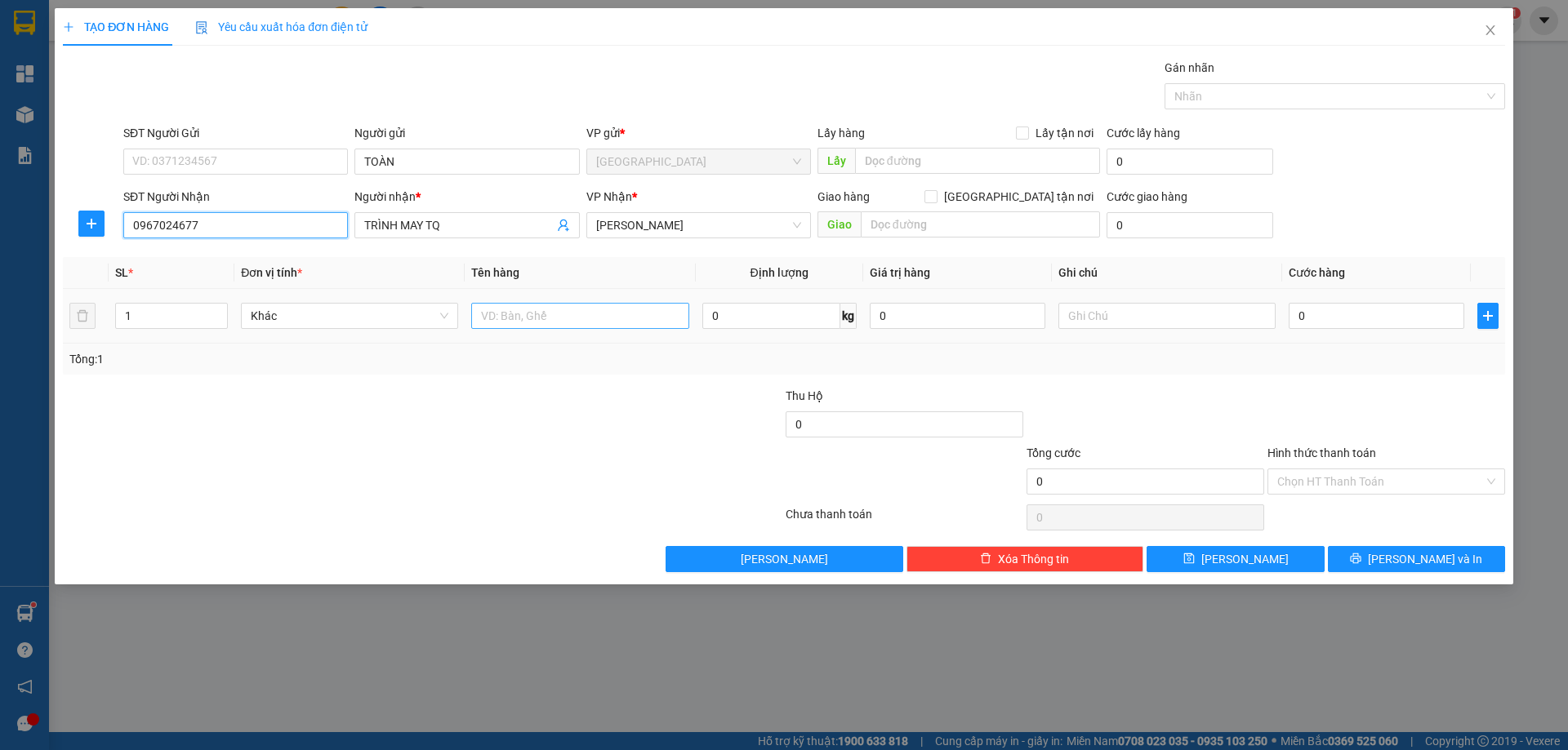
type input "0967024677"
click at [524, 305] on input "text" at bounding box center [580, 315] width 217 height 26
type input "T"
click at [1113, 323] on input "text" at bounding box center [1167, 315] width 217 height 26
type input "C"
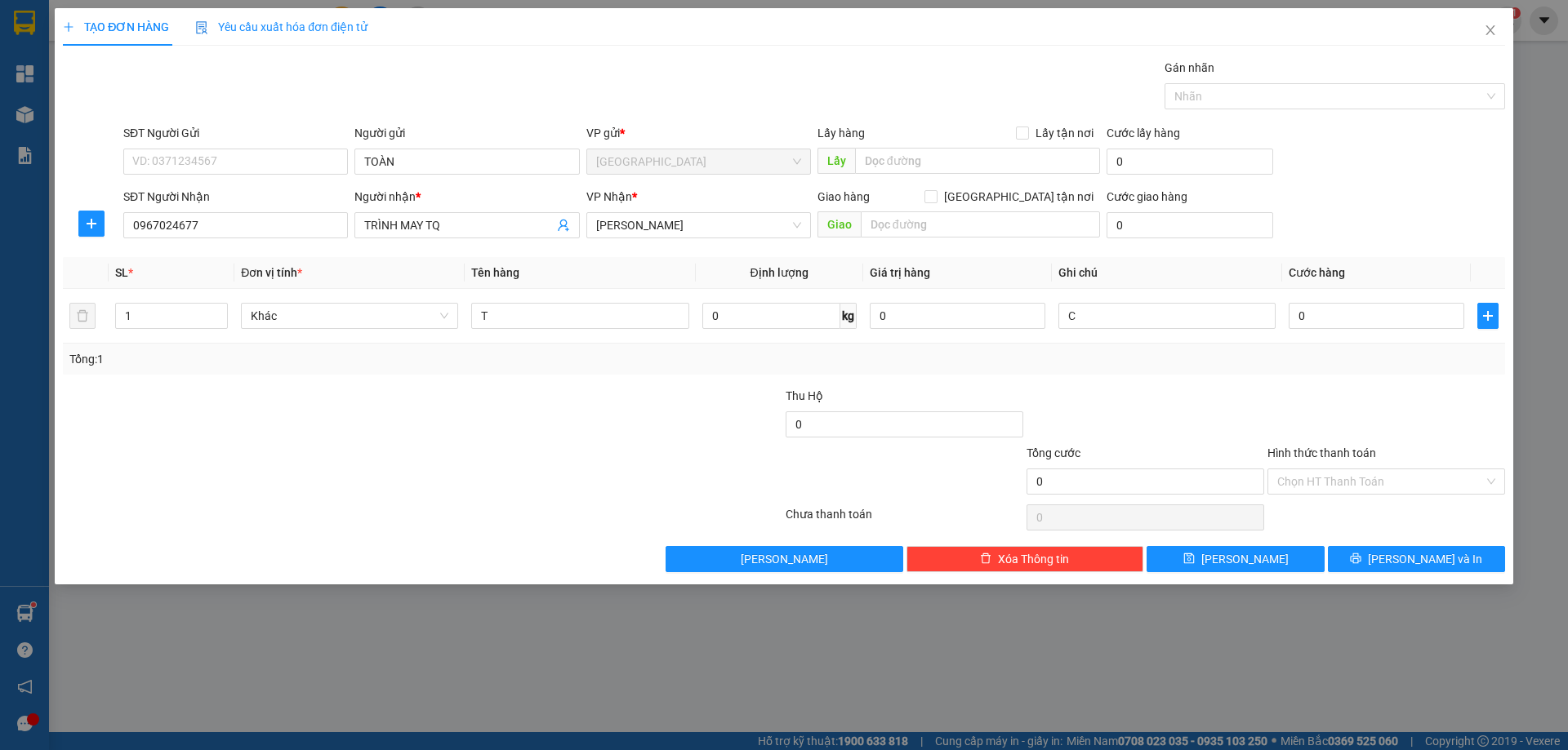
click at [1354, 455] on label "Hình thức thanh toán" at bounding box center [1321, 452] width 109 height 13
click at [1354, 470] on input "Hình thức thanh toán" at bounding box center [1380, 482] width 207 height 24
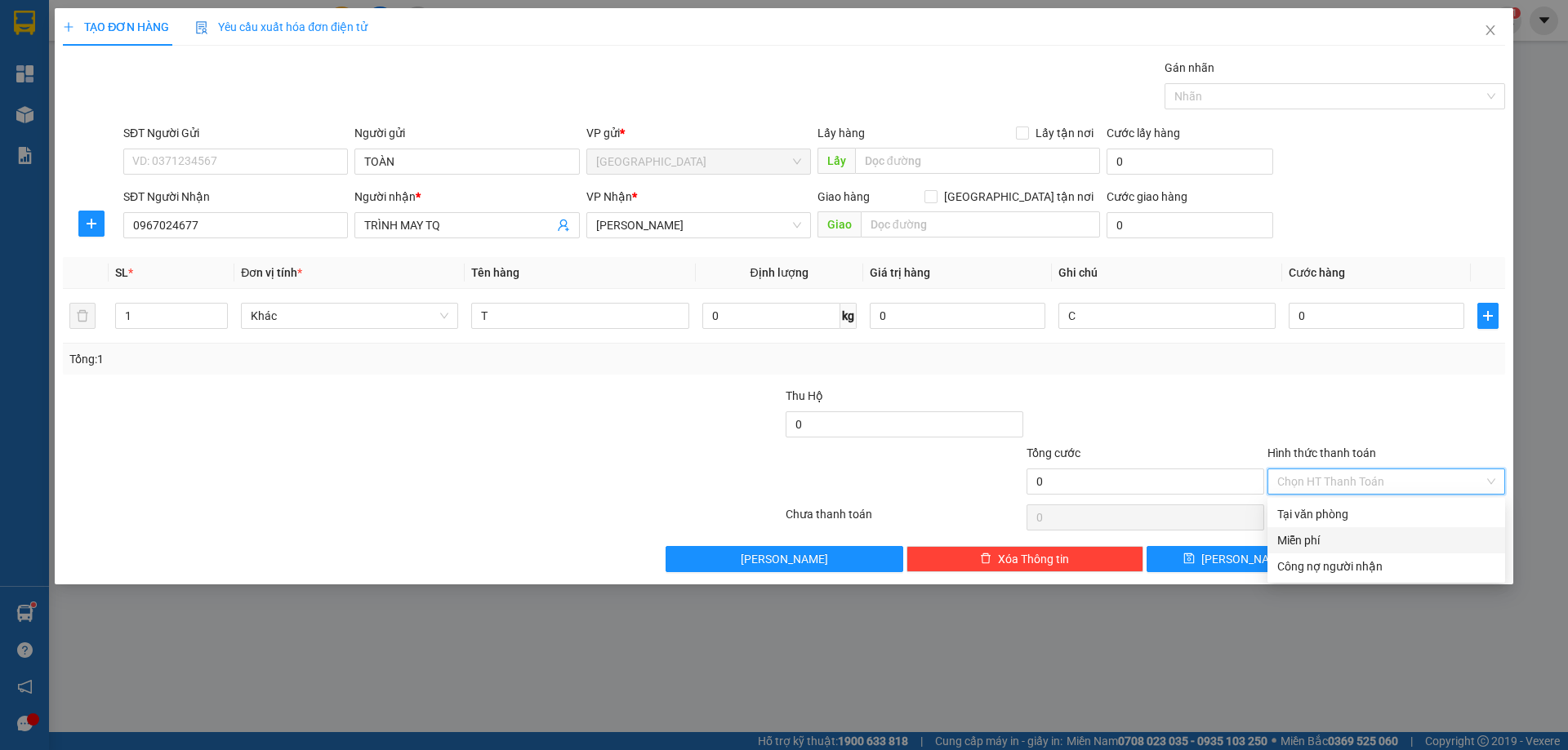
click at [1311, 543] on div "Miễn phí" at bounding box center [1386, 540] width 218 height 18
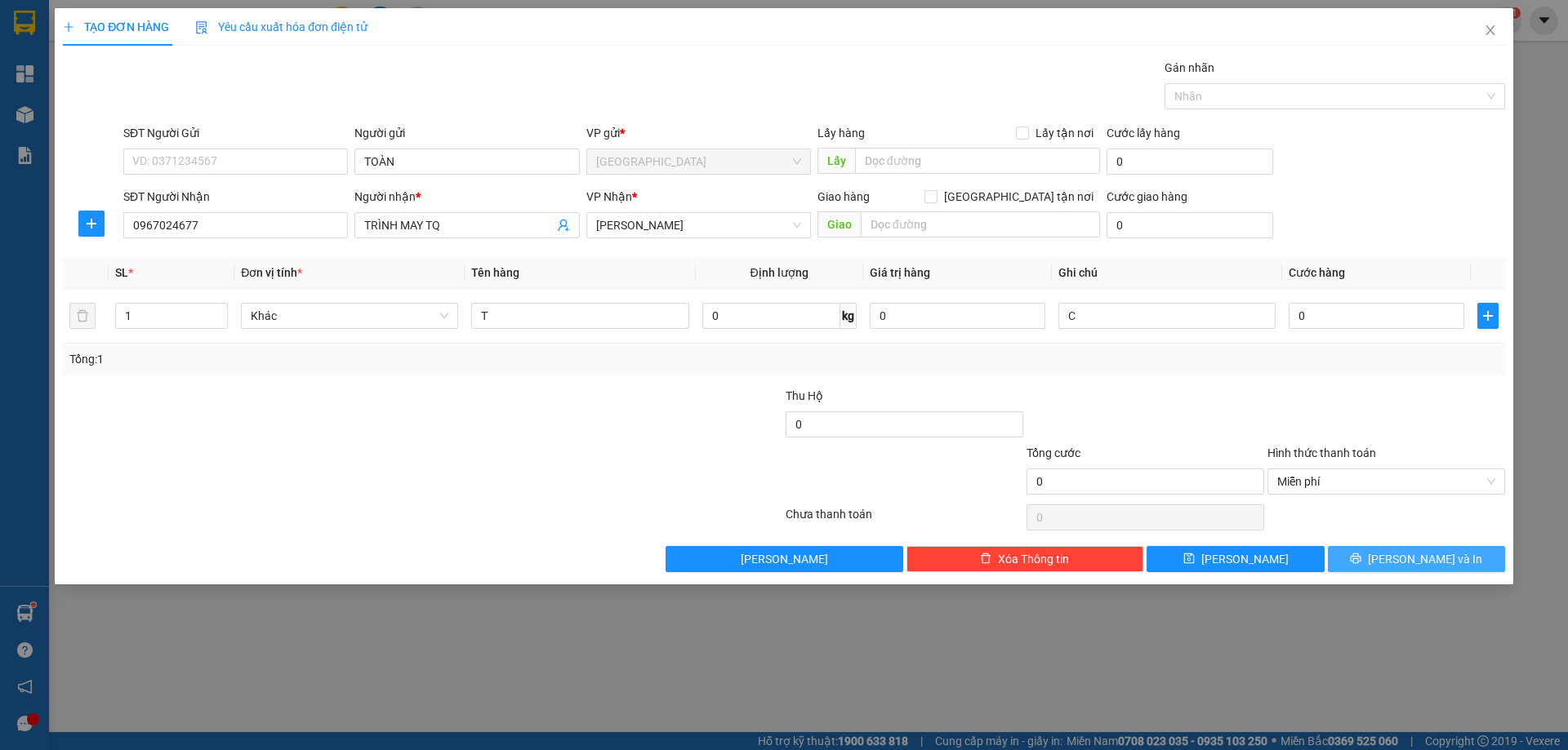
click at [1385, 552] on button "[PERSON_NAME] và In" at bounding box center [1416, 559] width 177 height 26
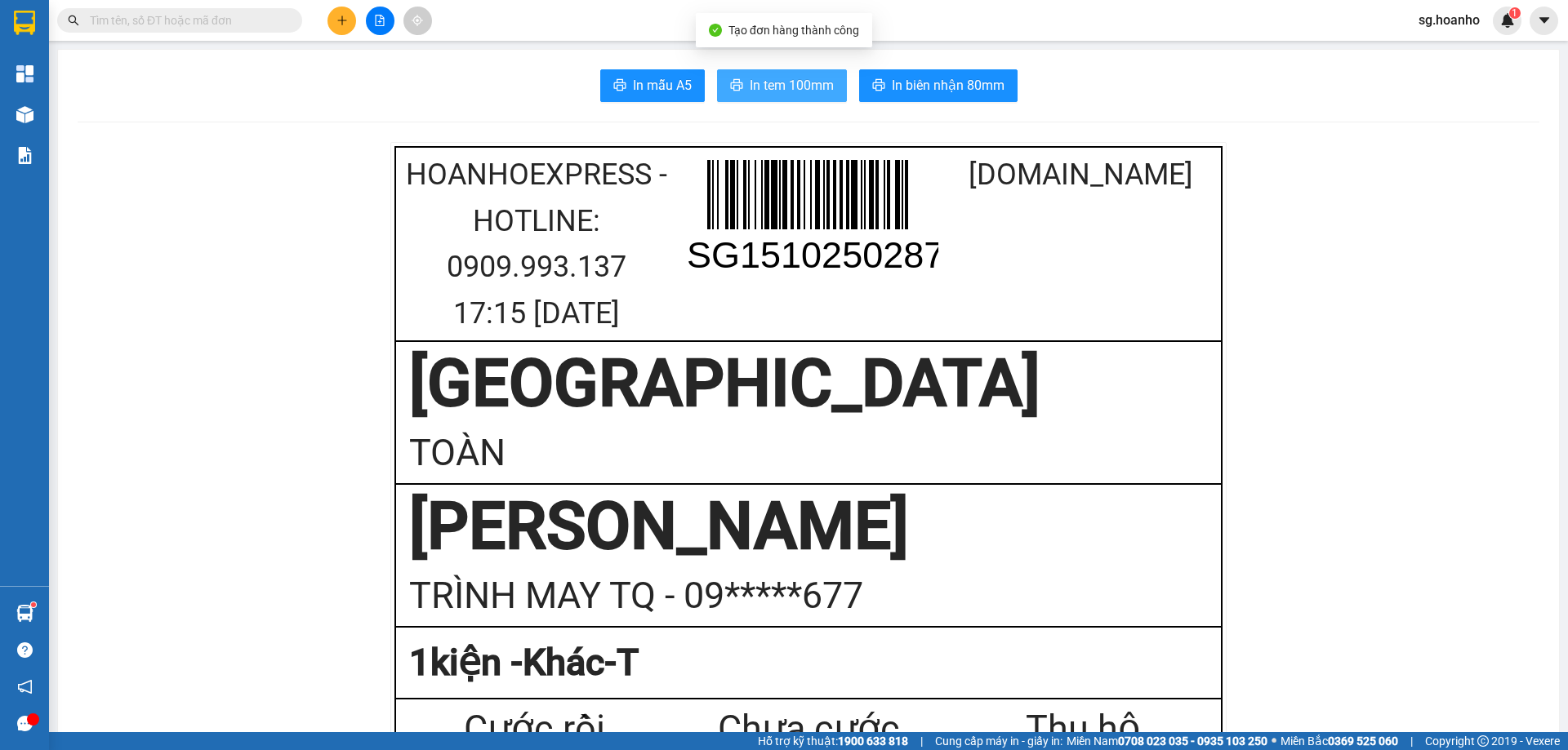
click at [780, 84] on span "In tem 100mm" at bounding box center [792, 85] width 84 height 21
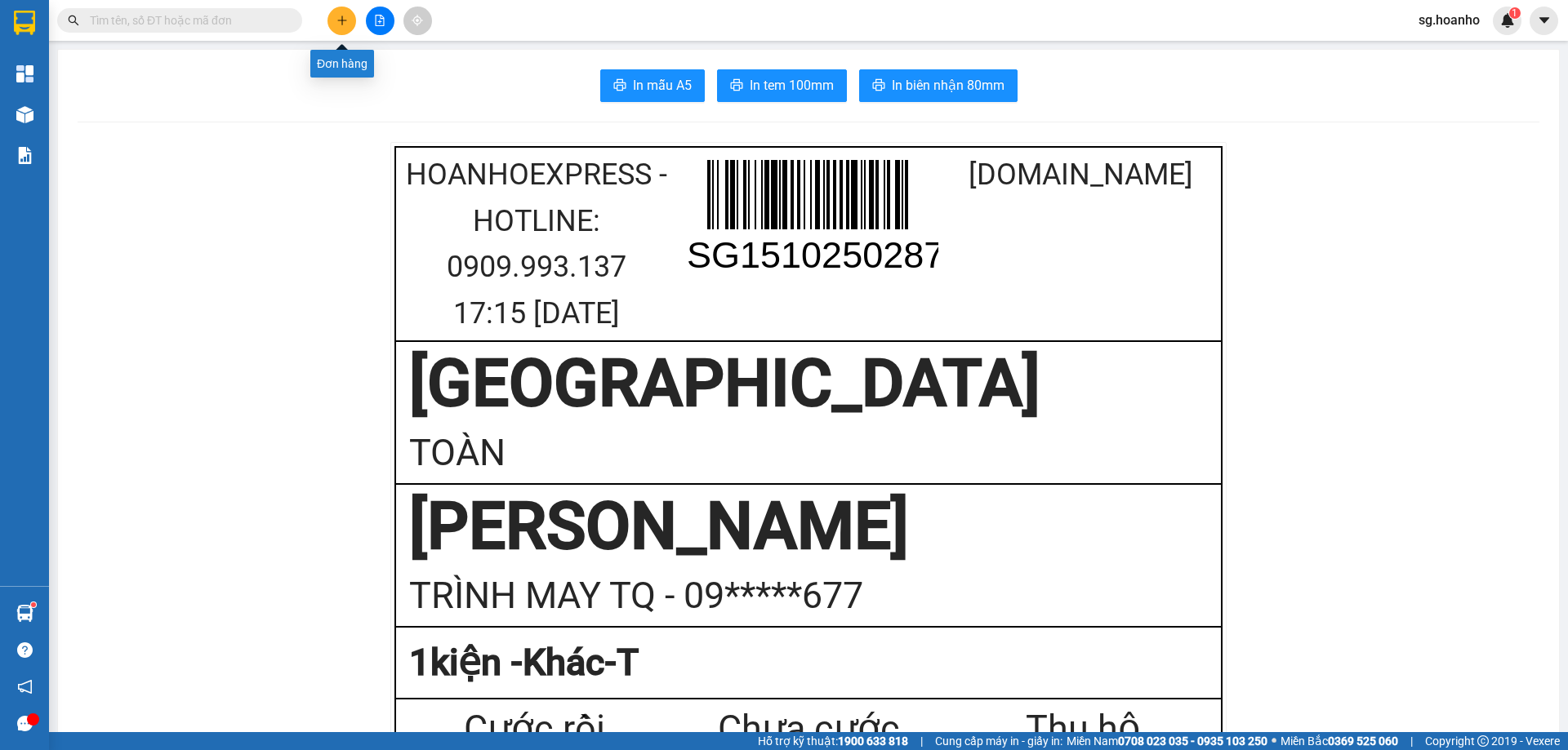
click at [332, 31] on button at bounding box center [341, 21] width 28 height 28
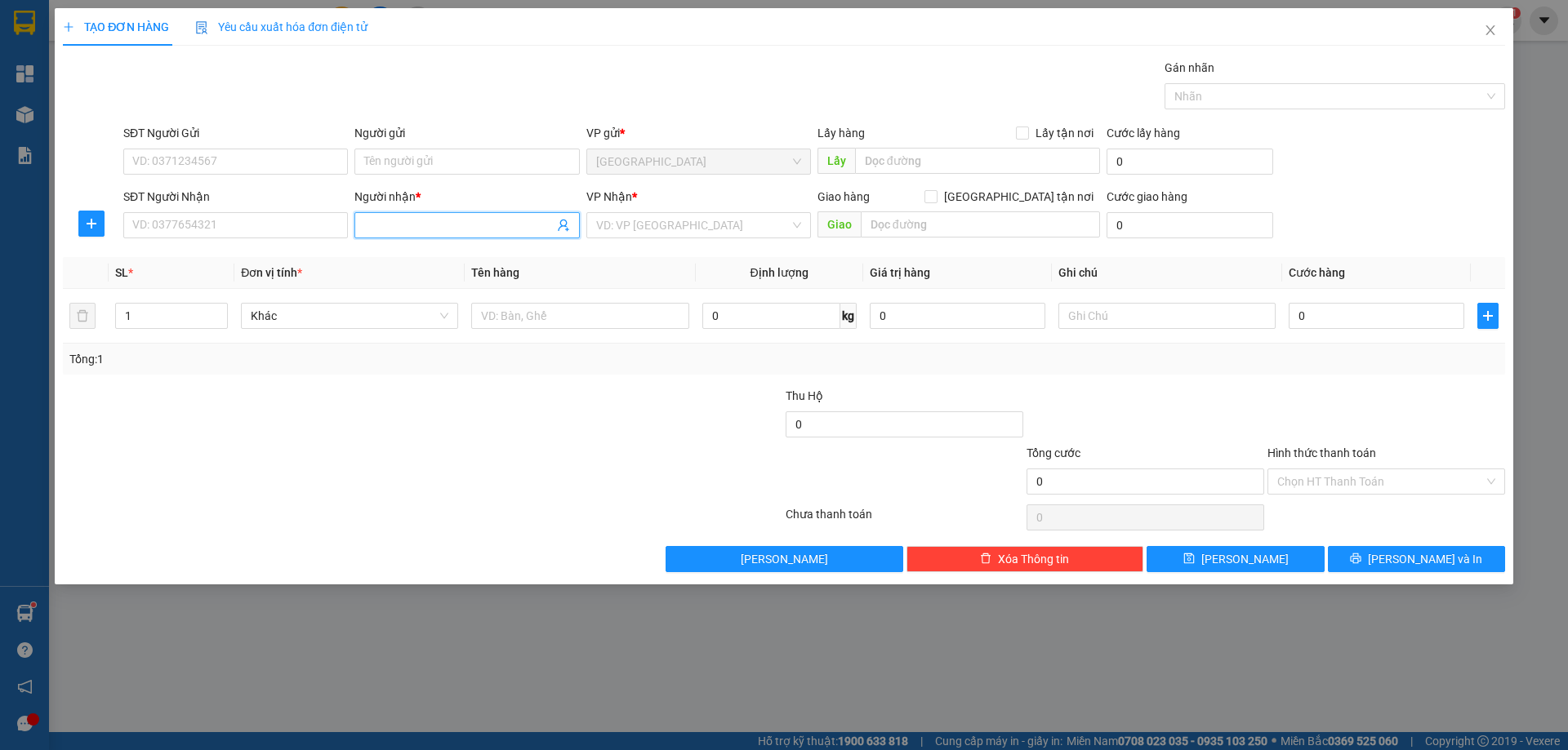
click at [376, 224] on input "Người nhận *" at bounding box center [458, 225] width 189 height 18
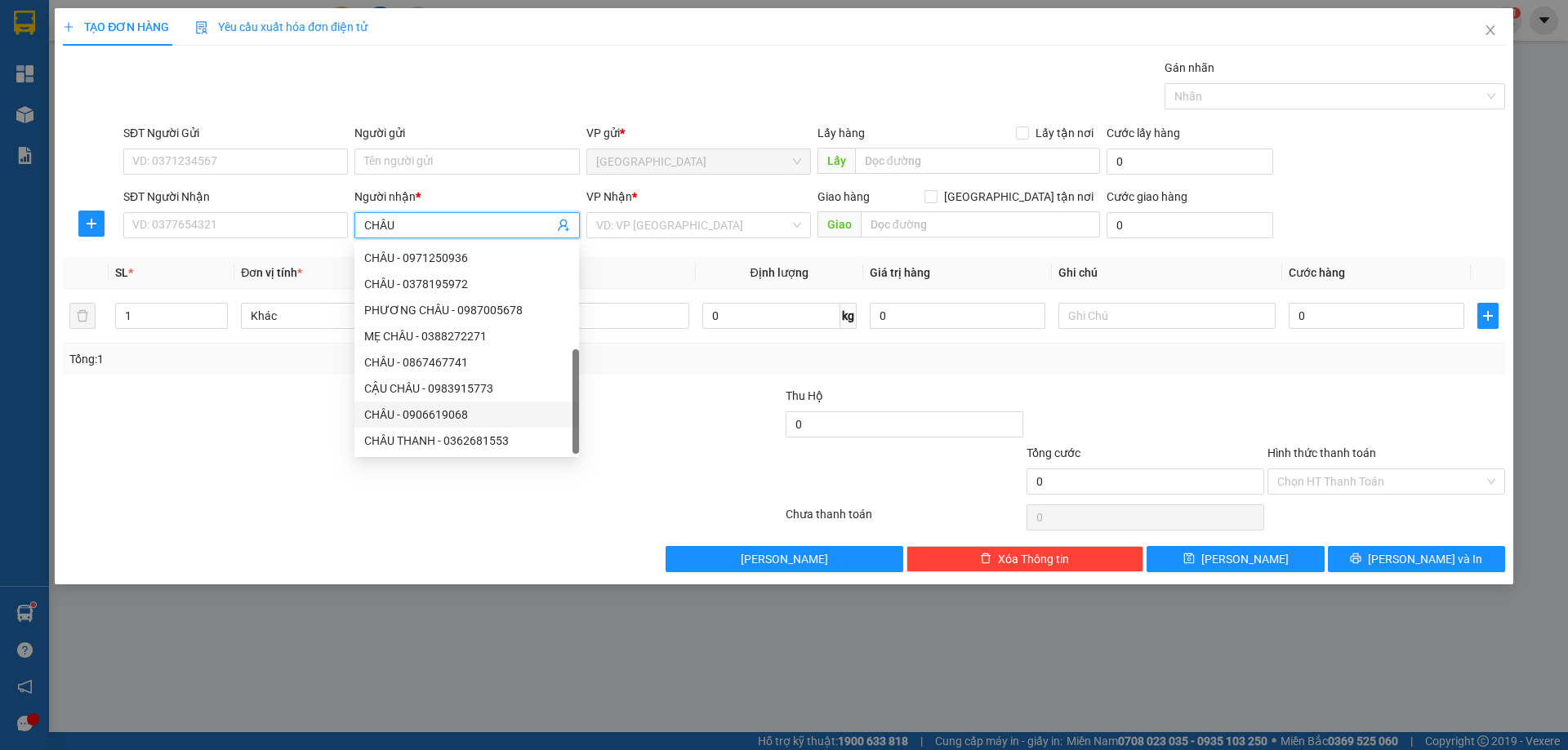
scroll to position [52, 0]
click at [361, 224] on span "CHÂU" at bounding box center [466, 225] width 224 height 26
click at [364, 221] on input "CHÂU" at bounding box center [458, 225] width 189 height 18
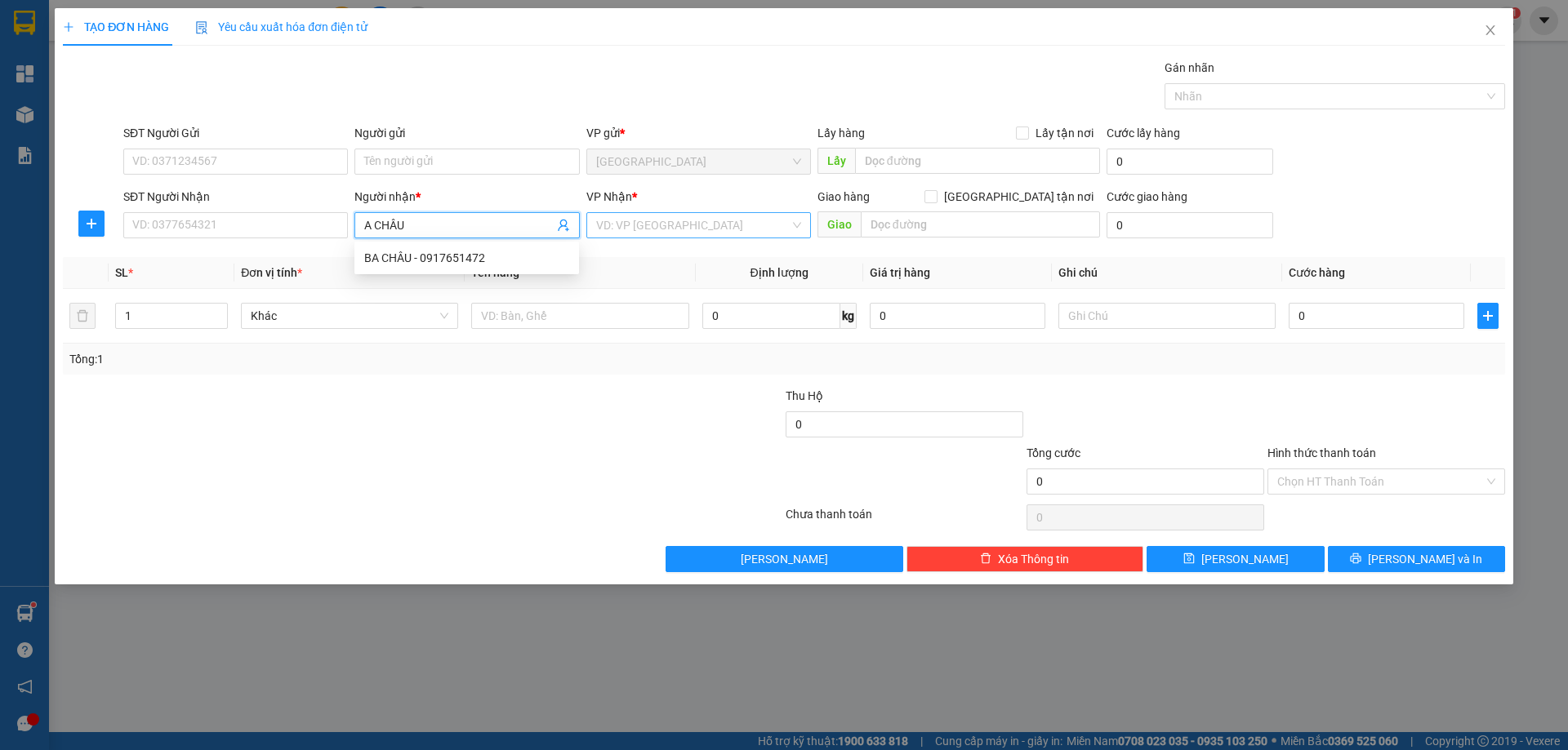
scroll to position [0, 0]
type input "A CHÂU"
click at [681, 228] on input "search" at bounding box center [693, 225] width 194 height 24
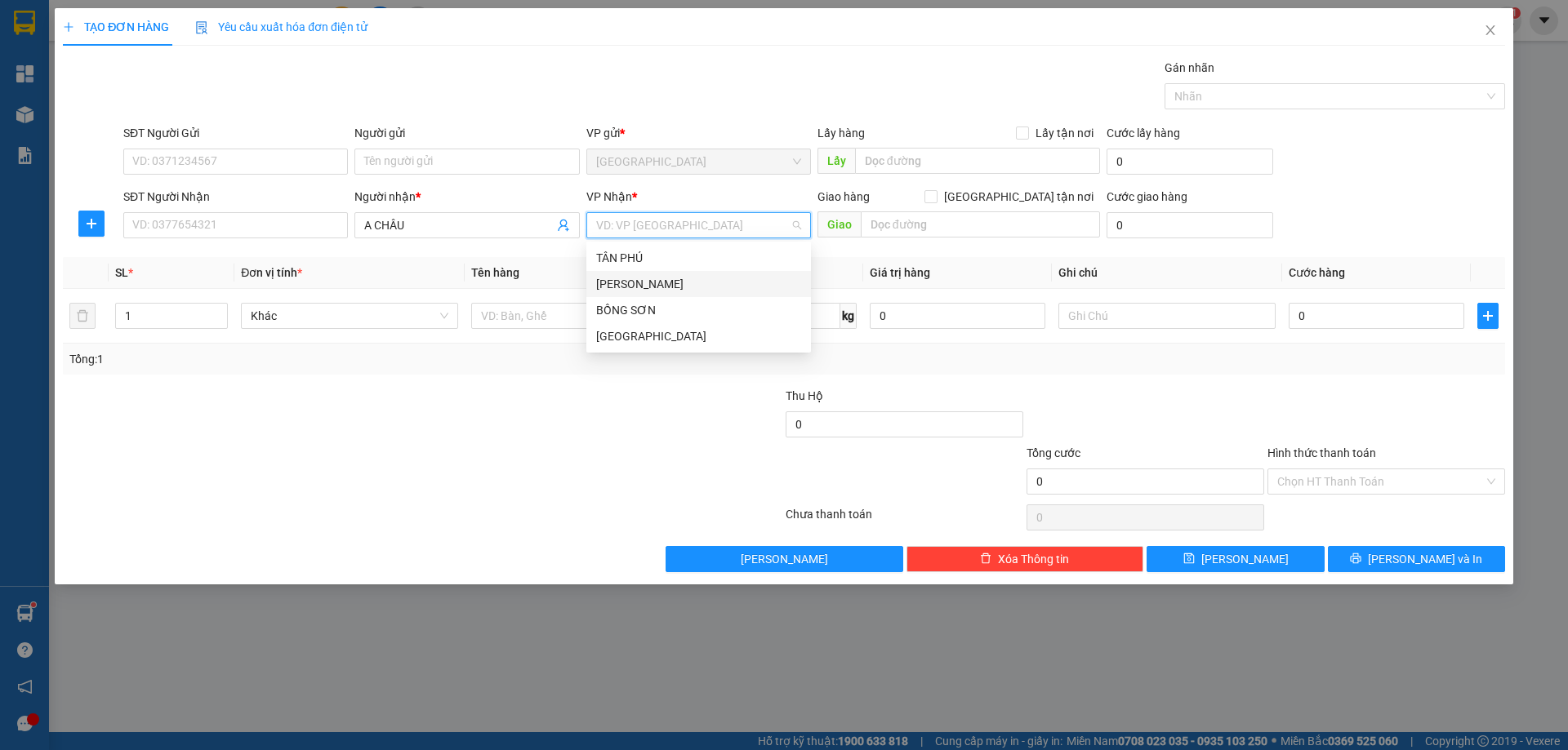
click at [654, 283] on div "[PERSON_NAME]" at bounding box center [698, 284] width 205 height 18
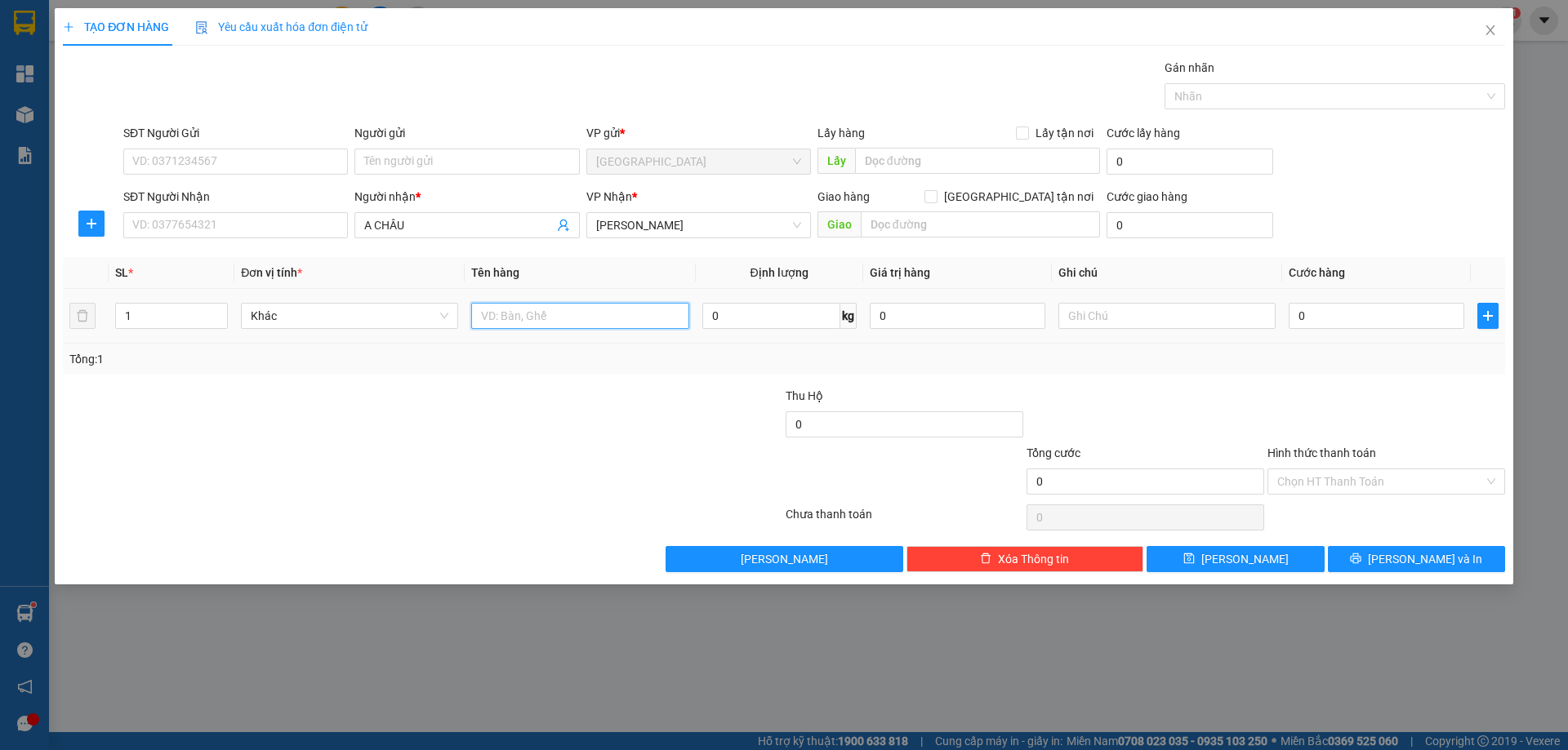
click at [590, 324] on input "text" at bounding box center [580, 315] width 217 height 26
type input "BAO"
click at [1141, 304] on input "text" at bounding box center [1167, 315] width 217 height 26
type input "C"
click at [1294, 457] on label "Hình thức thanh toán" at bounding box center [1321, 452] width 109 height 13
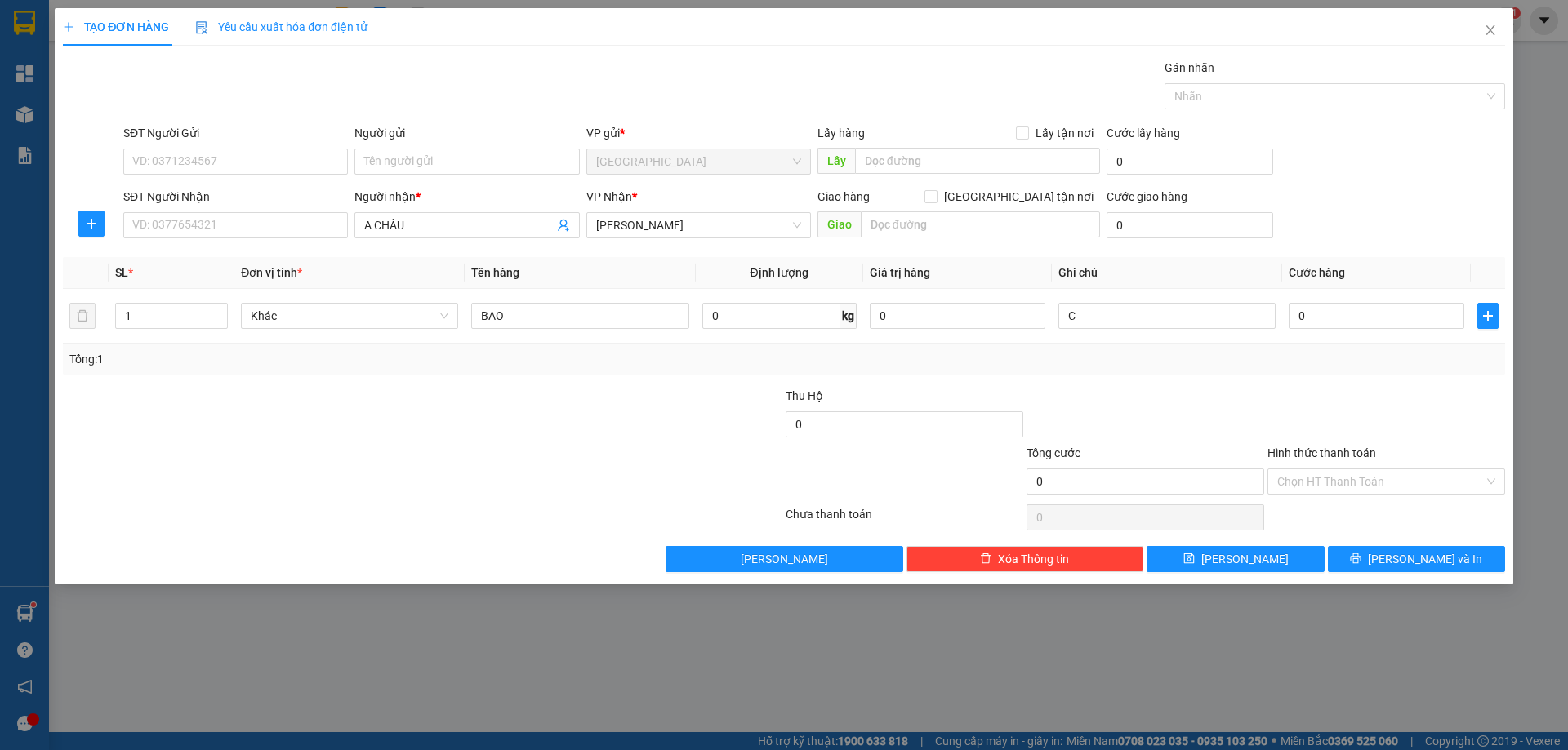
click at [1294, 470] on input "Hình thức thanh toán" at bounding box center [1380, 482] width 207 height 24
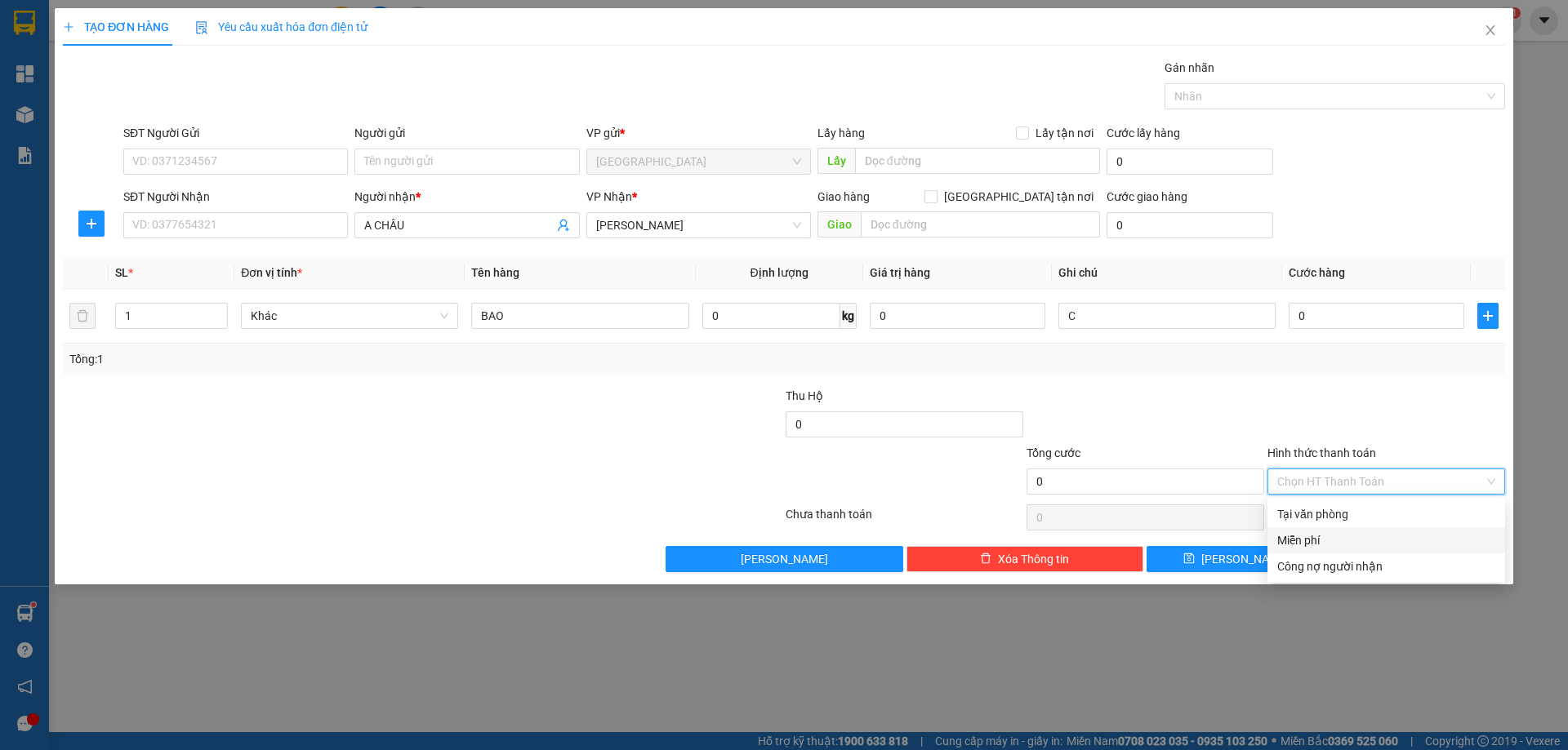
click at [1331, 537] on div "Miễn phí" at bounding box center [1386, 540] width 218 height 18
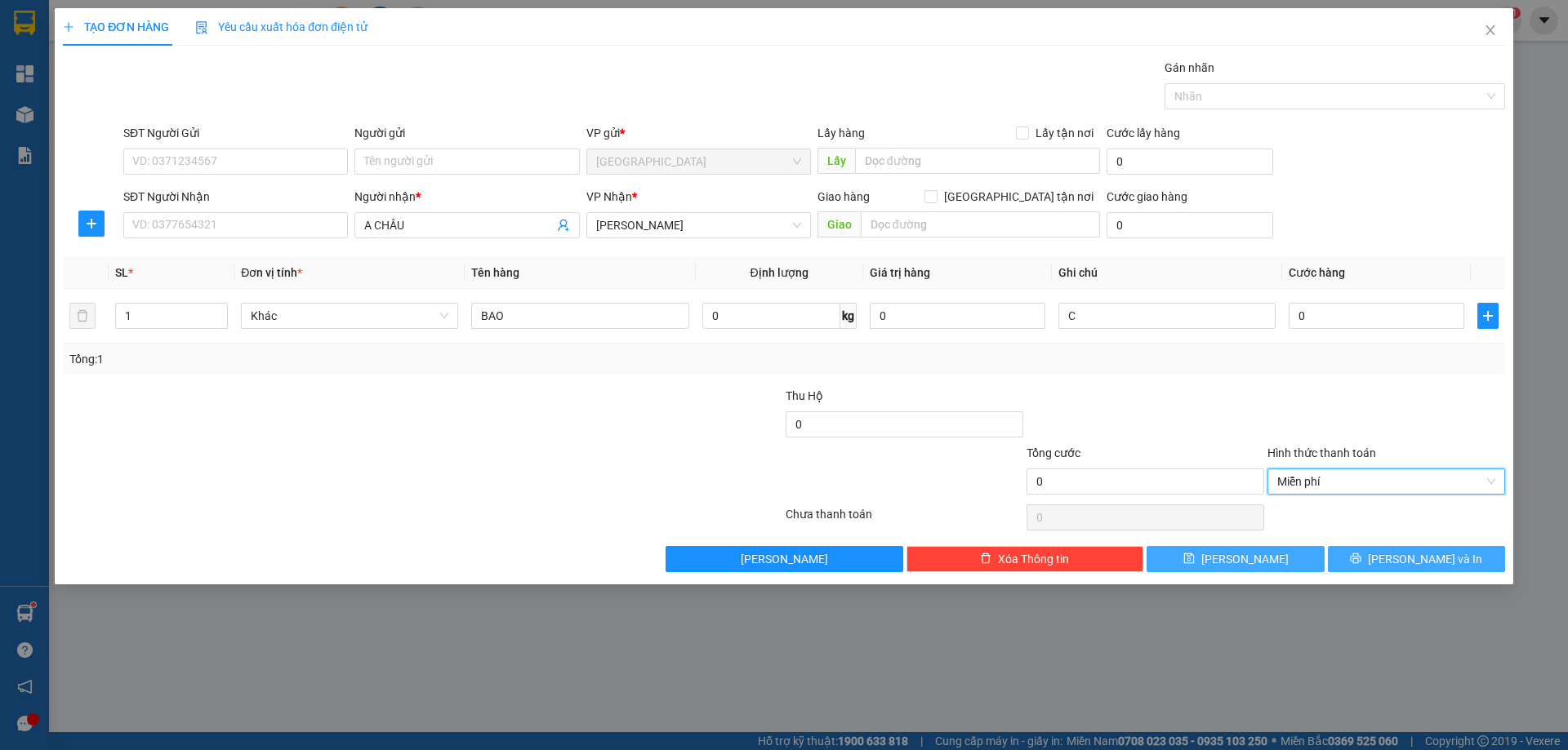
drag, startPoint x: 1362, startPoint y: 566, endPoint x: 1301, endPoint y: 568, distance: 61.0
click at [1364, 566] on button "[PERSON_NAME] và In" at bounding box center [1416, 559] width 177 height 26
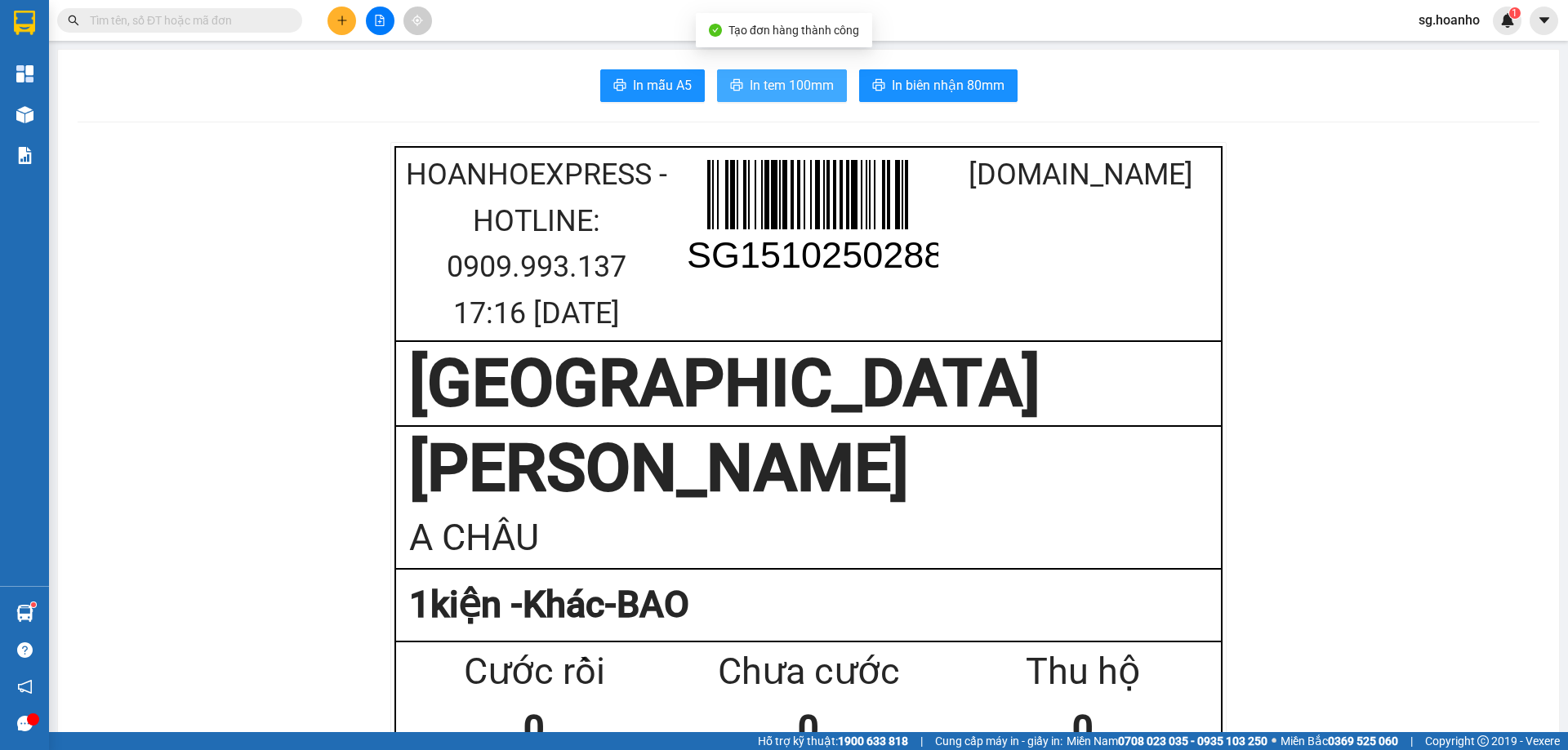
click at [803, 88] on span "In tem 100mm" at bounding box center [792, 85] width 84 height 21
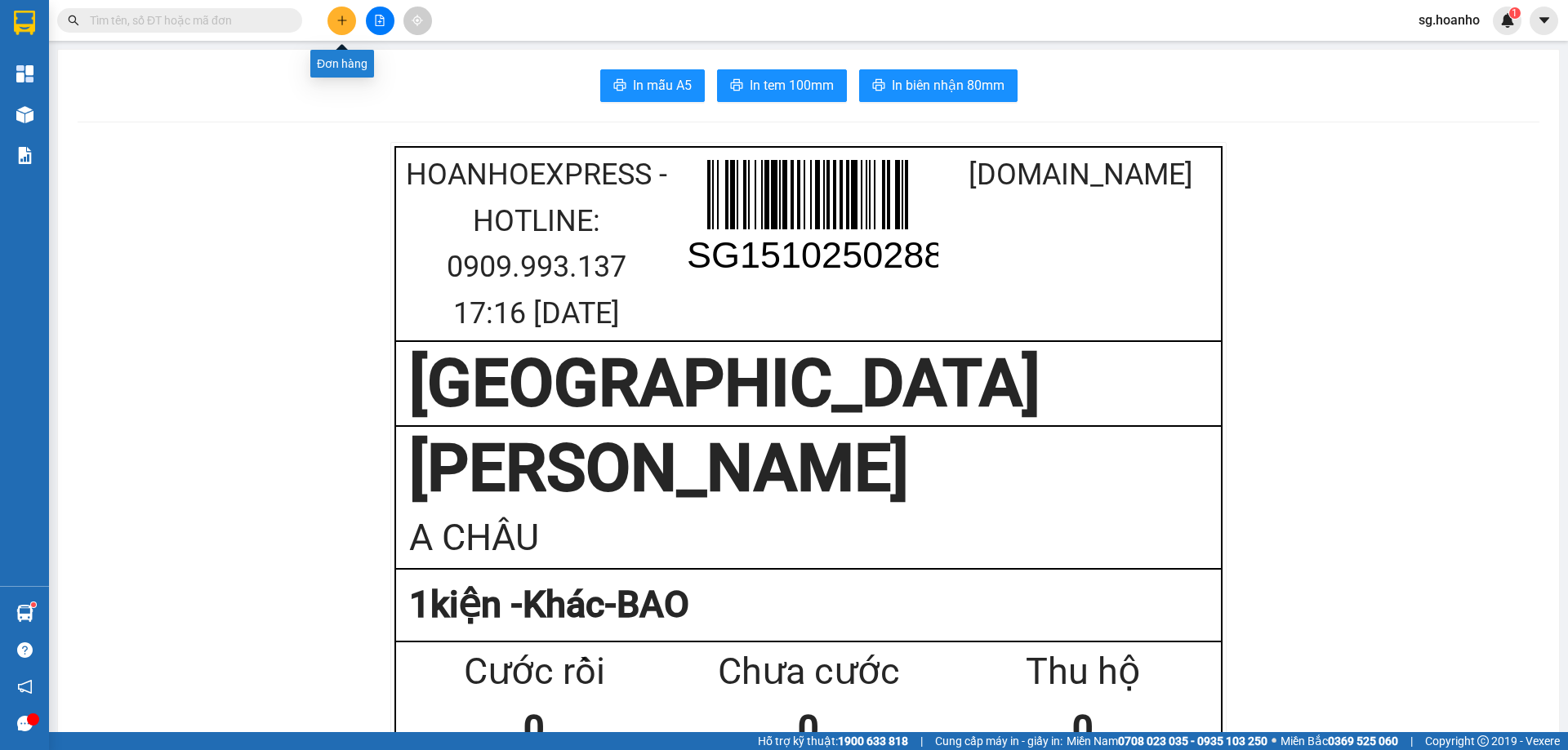
click at [345, 19] on icon "plus" at bounding box center [343, 21] width 12 height 12
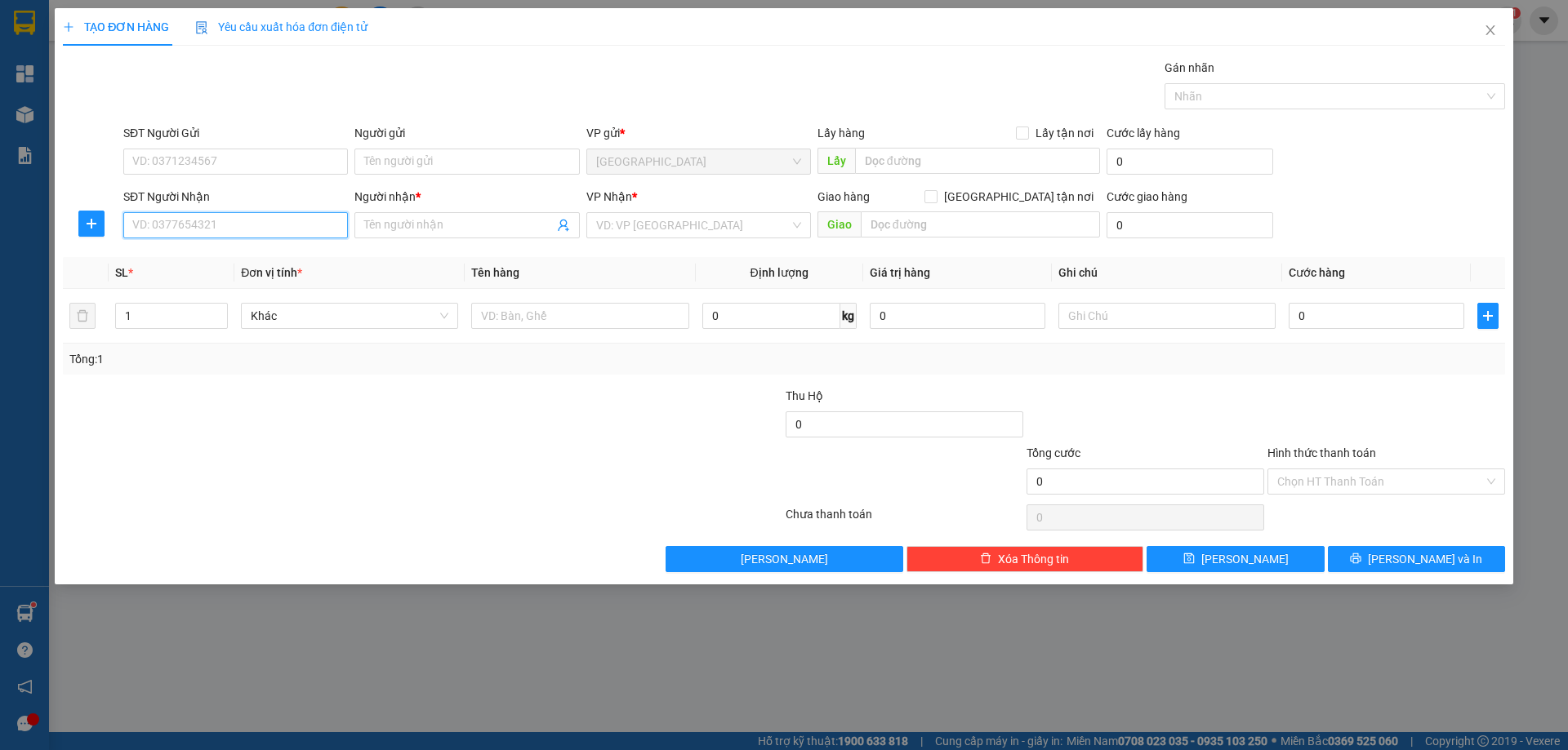
click at [330, 221] on input "SĐT Người Nhận" at bounding box center [235, 225] width 224 height 26
click at [251, 259] on div "0915094446 - LONG AN PHÁT" at bounding box center [235, 258] width 205 height 18
type input "0915094446"
type input "LONG AN PHÁT"
type input "0915094446"
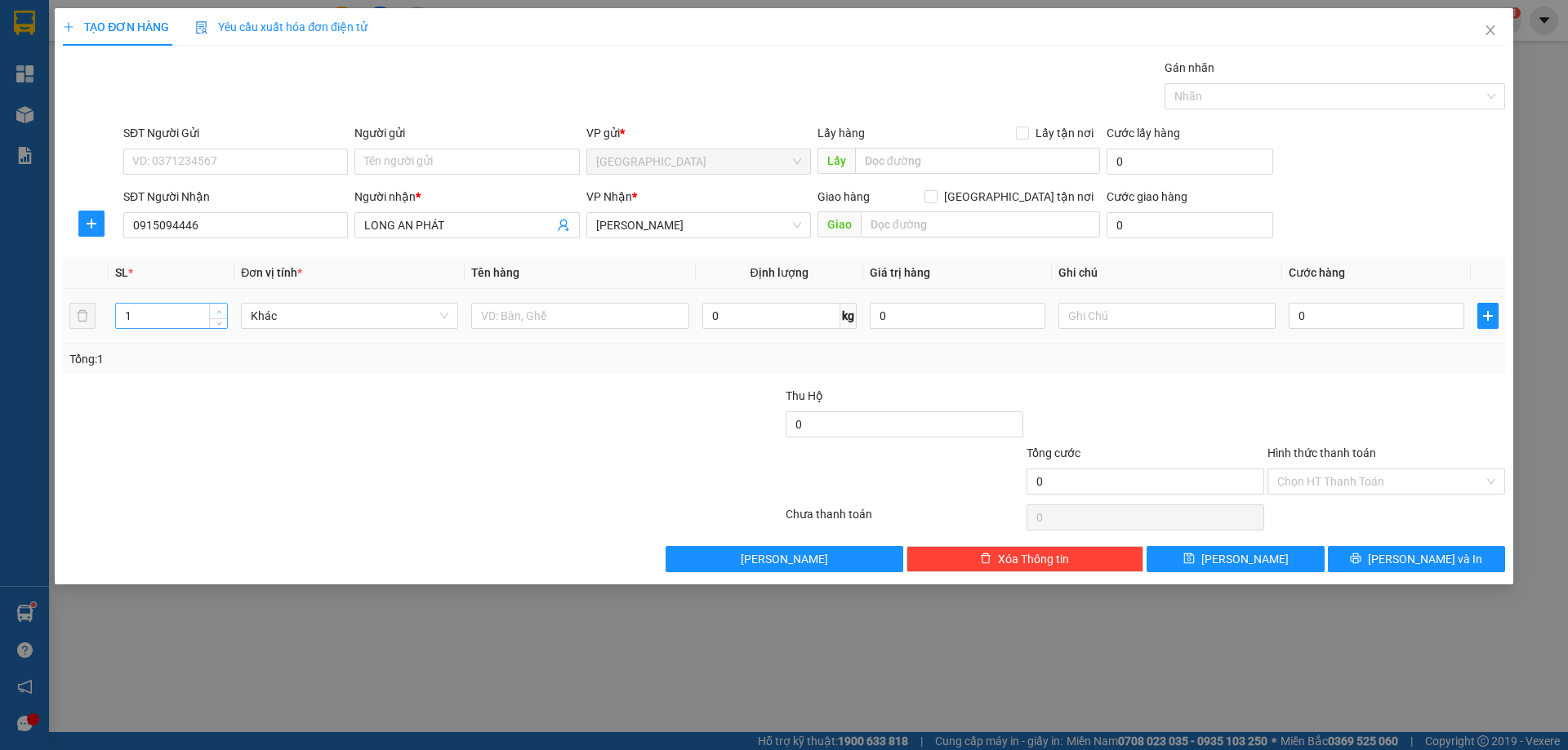
type input "2"
click at [217, 313] on icon "up" at bounding box center [219, 312] width 6 height 6
click at [504, 327] on input "text" at bounding box center [580, 315] width 217 height 26
type input "T + CÂY"
click at [1109, 314] on input "text" at bounding box center [1167, 315] width 217 height 26
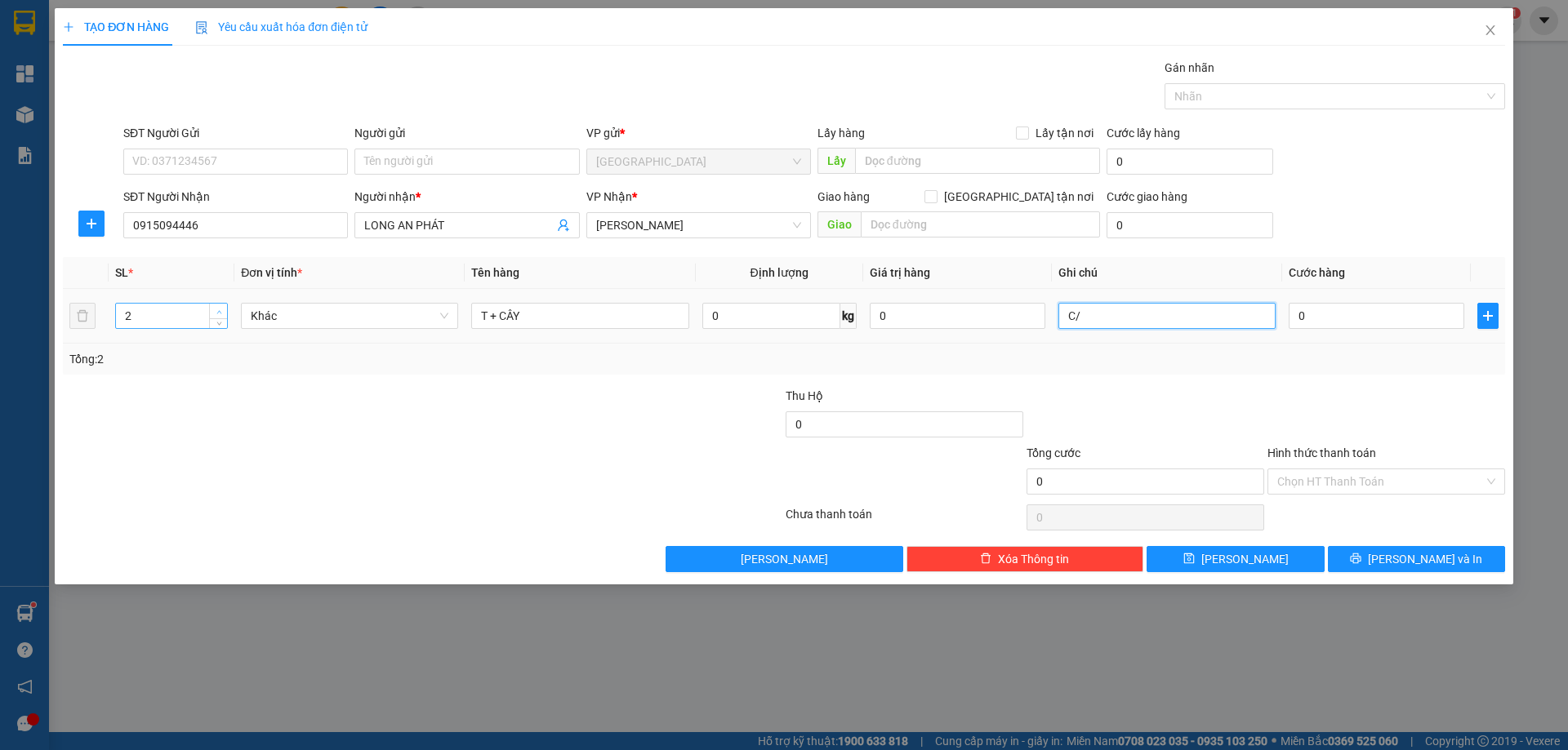
type input "C/"
type input "3"
click at [218, 304] on span "Increase Value" at bounding box center [217, 310] width 18 height 15
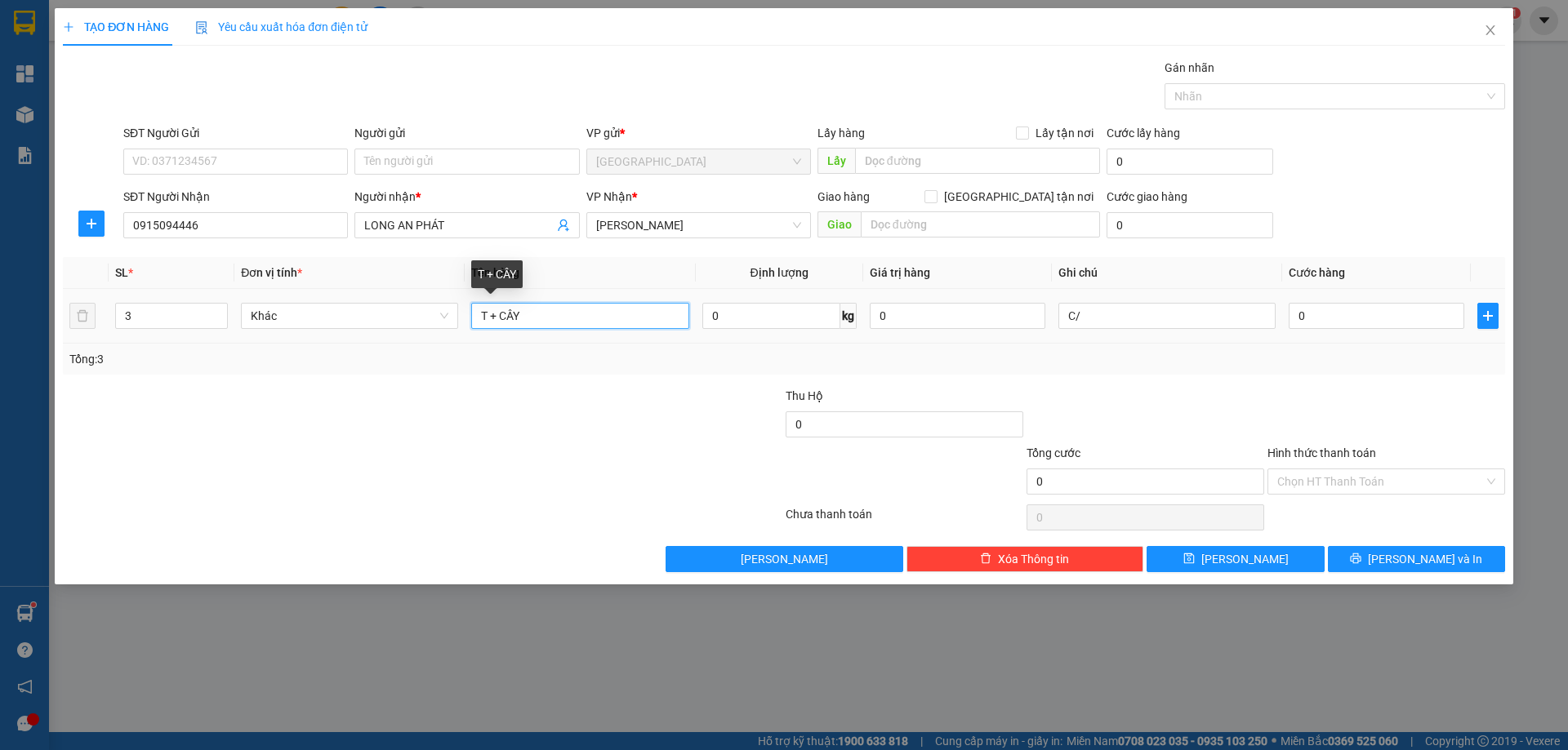
click at [502, 318] on input "T + CÂY" at bounding box center [580, 315] width 217 height 26
type input "T + 2 CÂY"
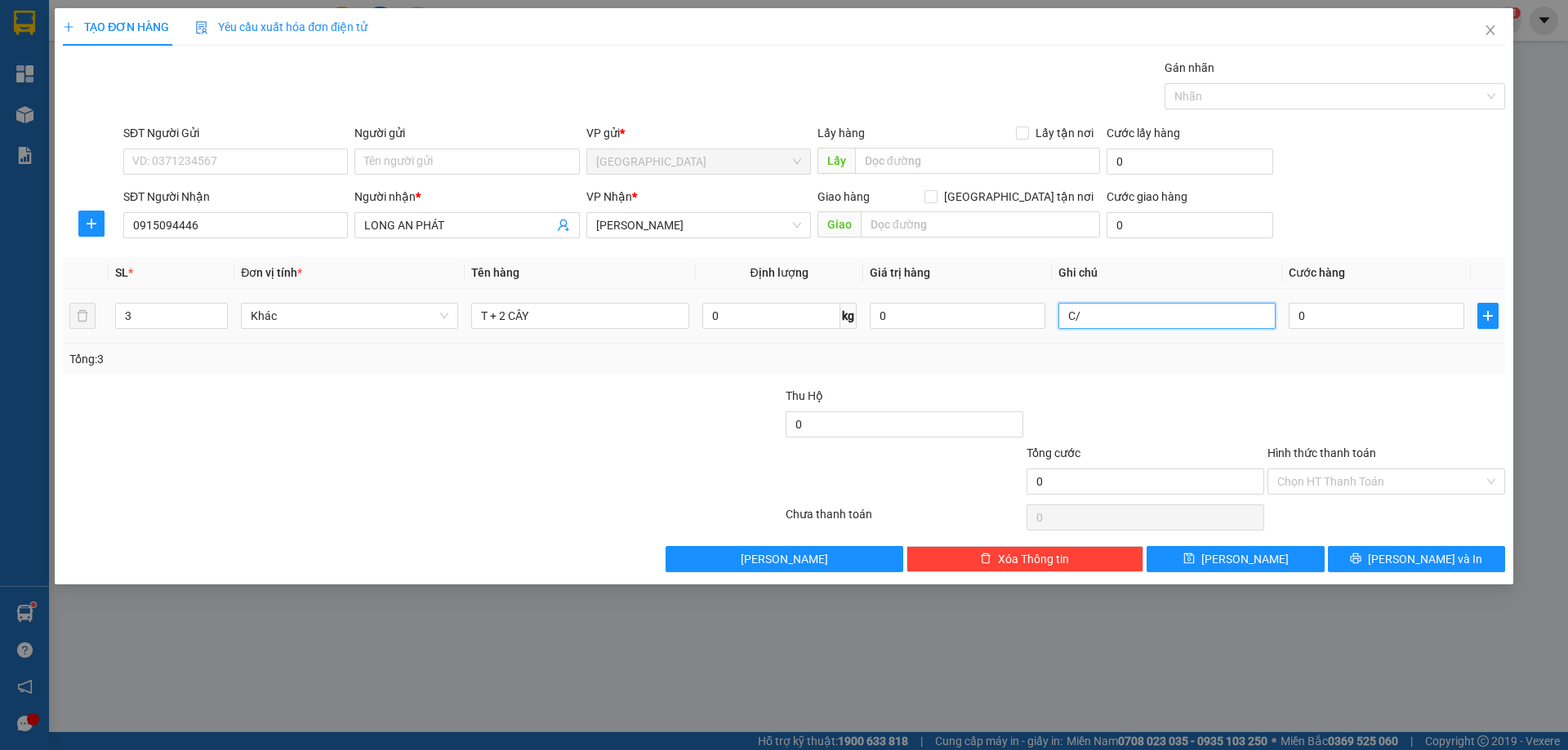
click at [1091, 321] on input "C/" at bounding box center [1167, 315] width 217 height 26
type input "C/240"
click at [1288, 443] on div at bounding box center [1387, 415] width 241 height 57
click at [1292, 450] on label "Hình thức thanh toán" at bounding box center [1321, 452] width 109 height 13
click at [1292, 470] on input "Hình thức thanh toán" at bounding box center [1380, 482] width 207 height 24
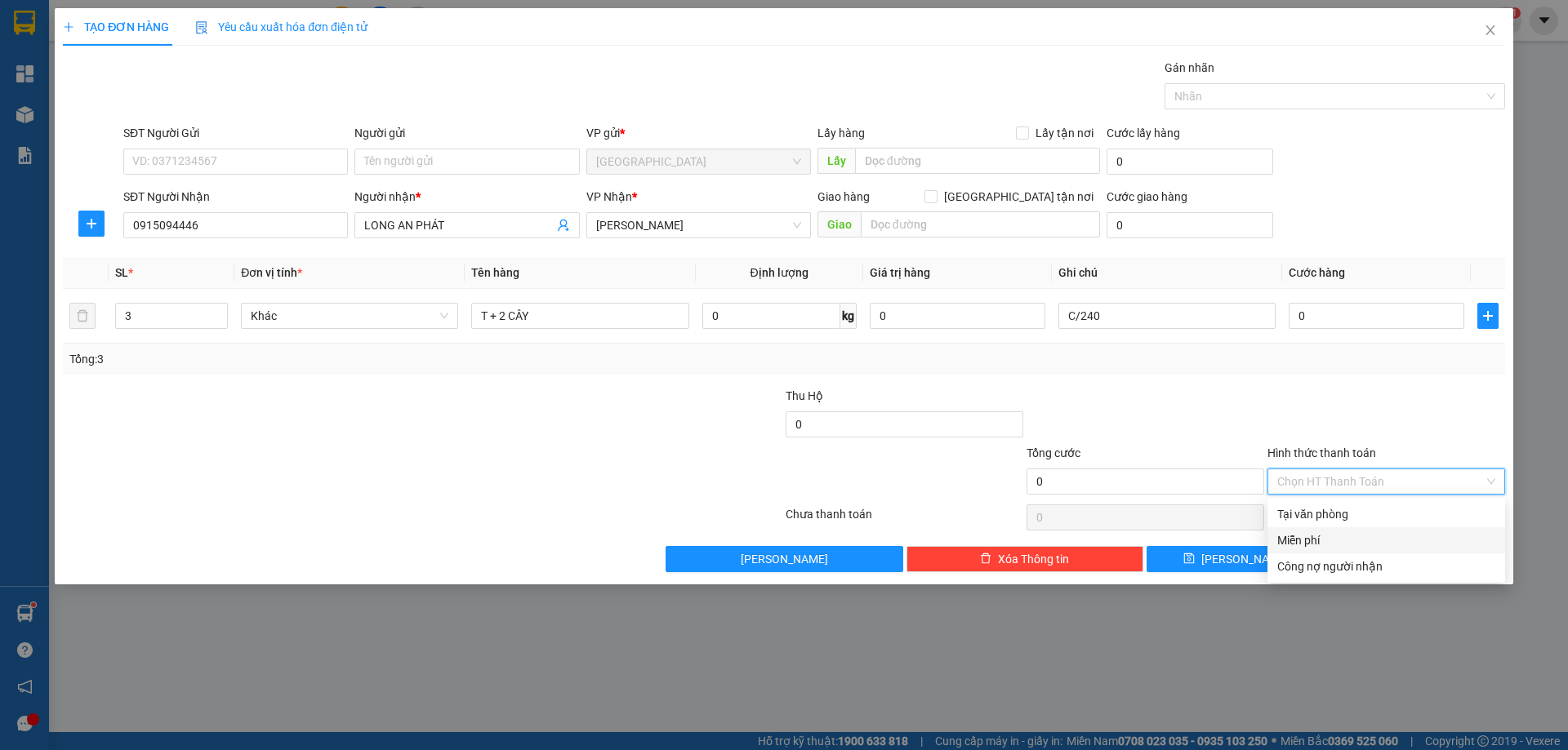
click at [1315, 539] on div "Miễn phí" at bounding box center [1386, 540] width 218 height 18
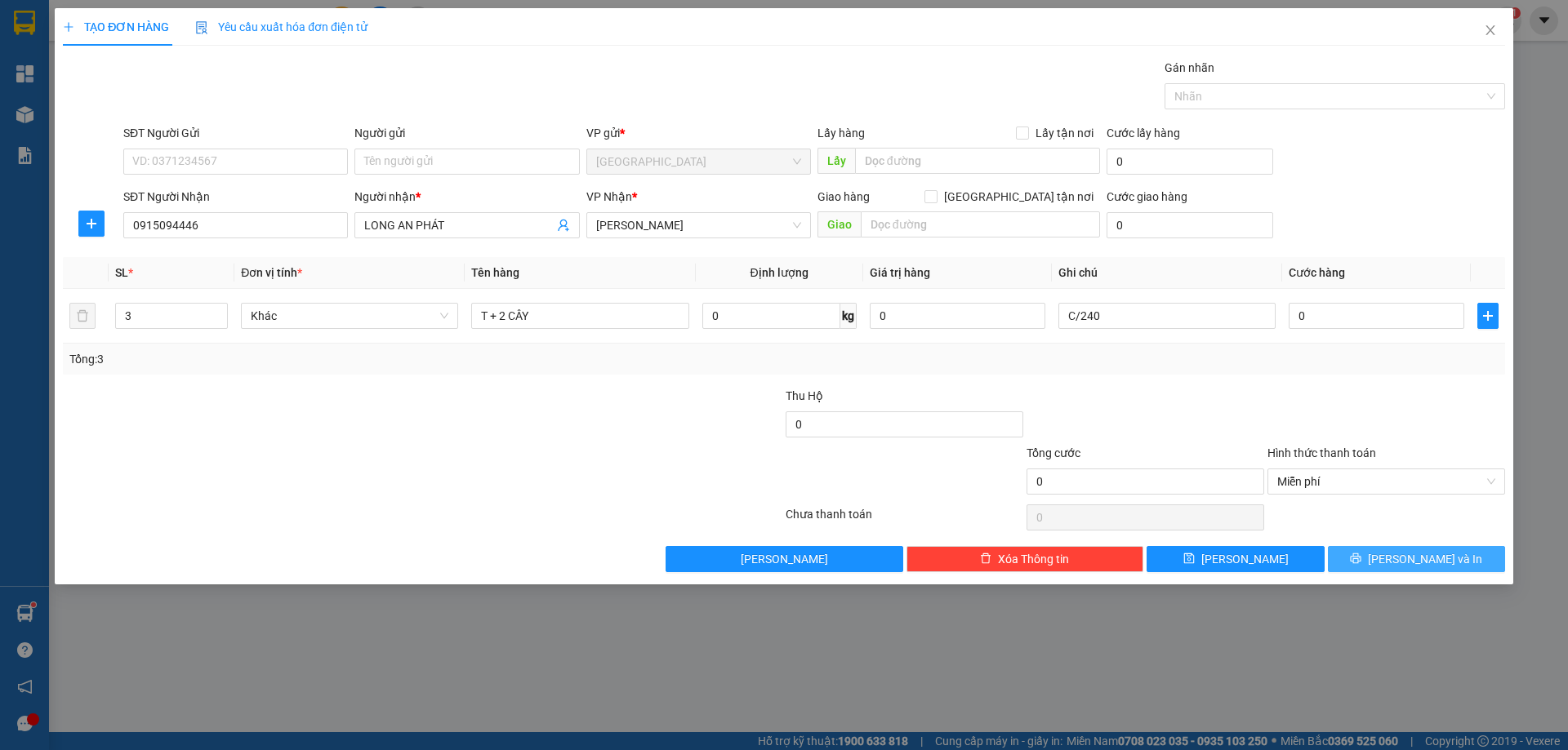
click at [1349, 559] on button "[PERSON_NAME] và In" at bounding box center [1416, 559] width 177 height 26
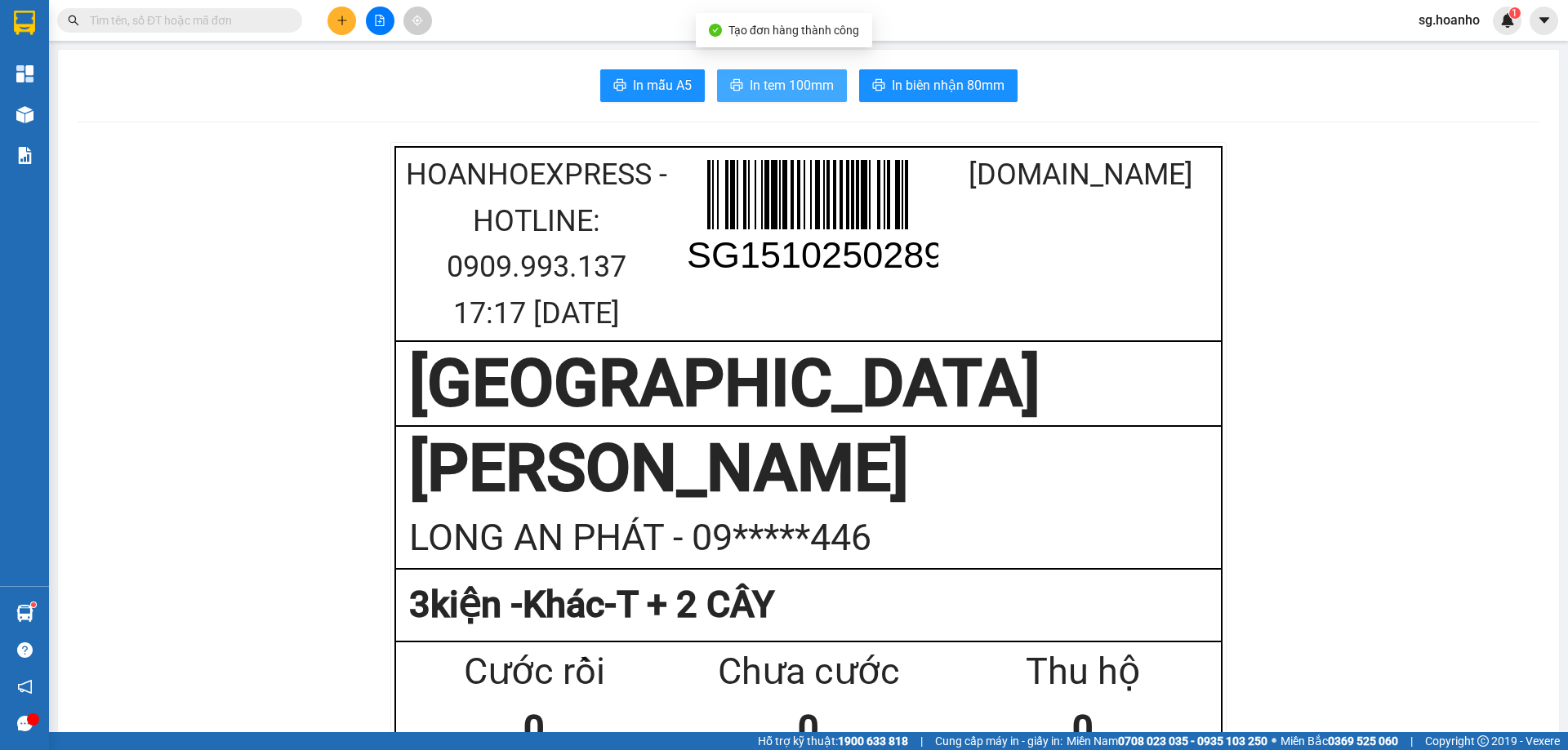
click at [808, 89] on span "In tem 100mm" at bounding box center [792, 85] width 84 height 21
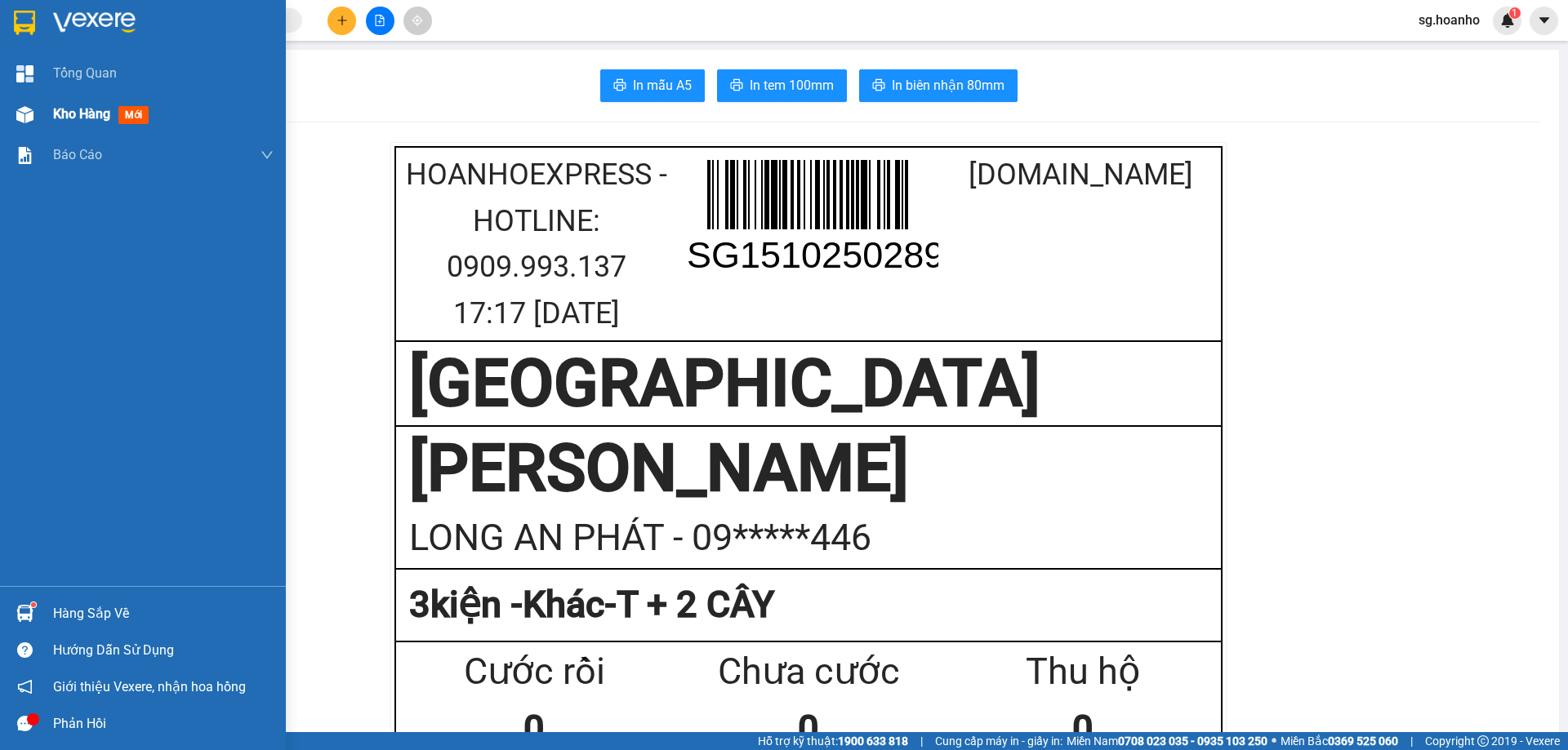
click at [125, 120] on span "mới" at bounding box center [133, 115] width 30 height 18
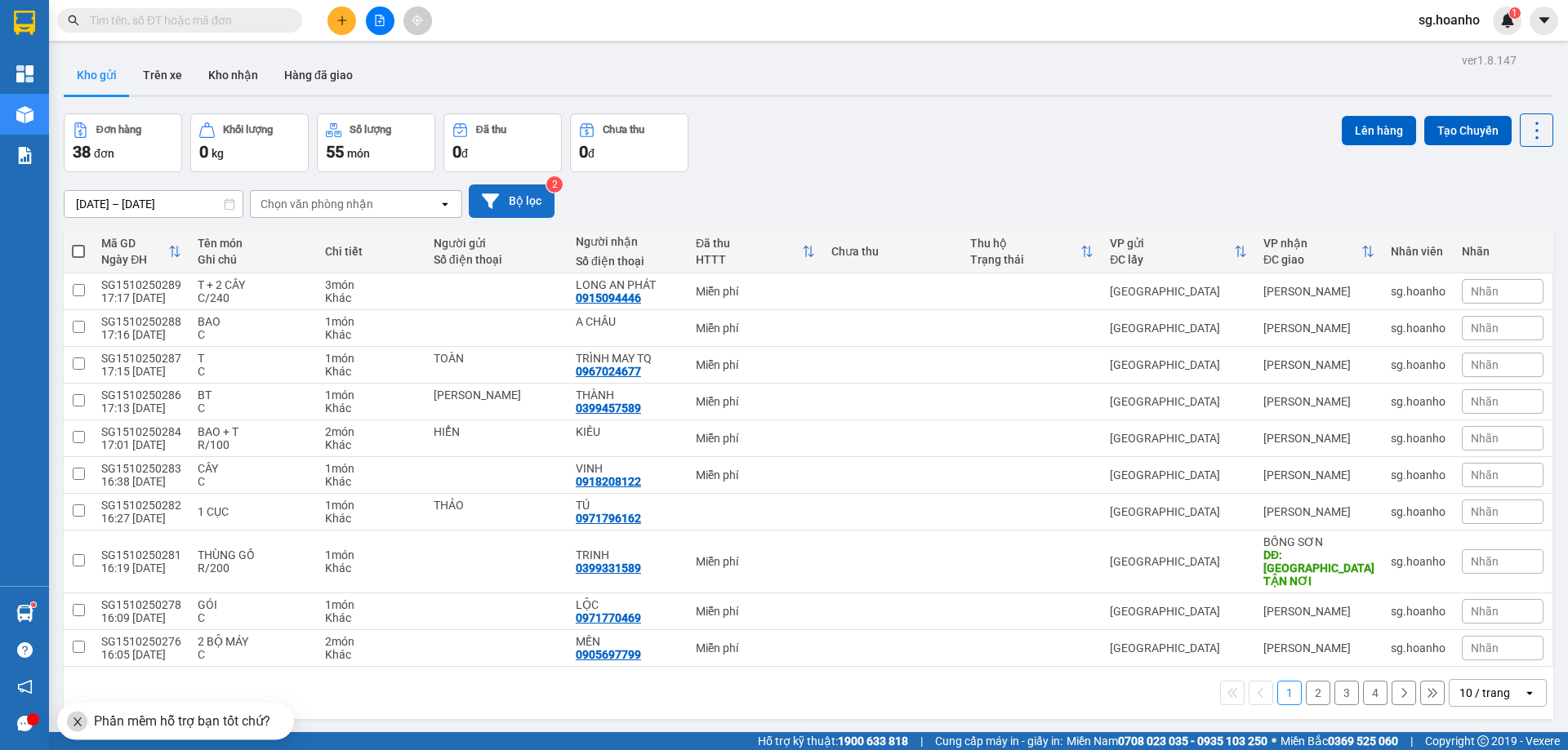
click at [507, 197] on button "Bộ lọc" at bounding box center [512, 201] width 86 height 33
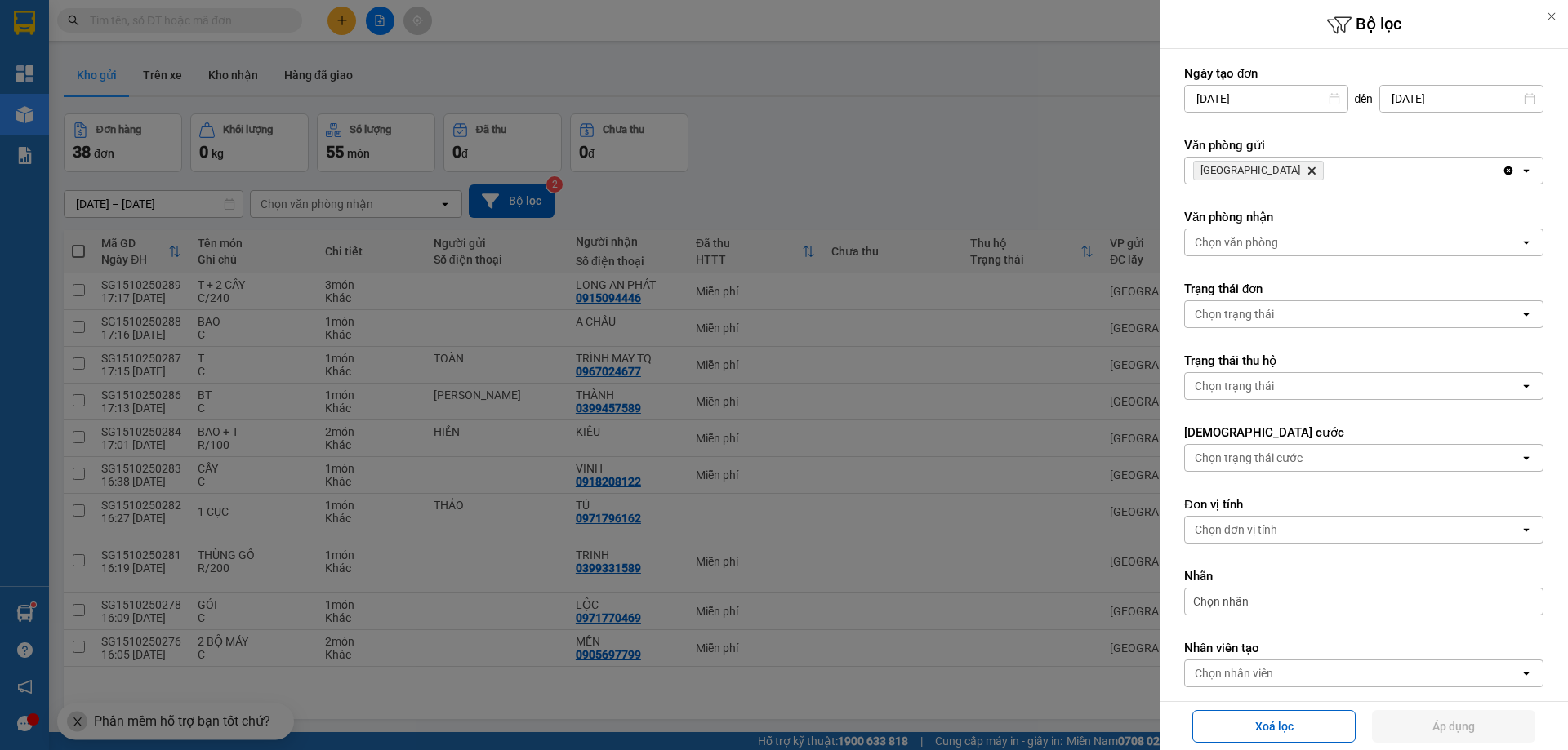
click at [1308, 169] on icon "SÀI GÒN, close by backspace" at bounding box center [1312, 171] width 8 height 8
click at [1250, 168] on div "Chọn văn phòng" at bounding box center [1236, 170] width 83 height 17
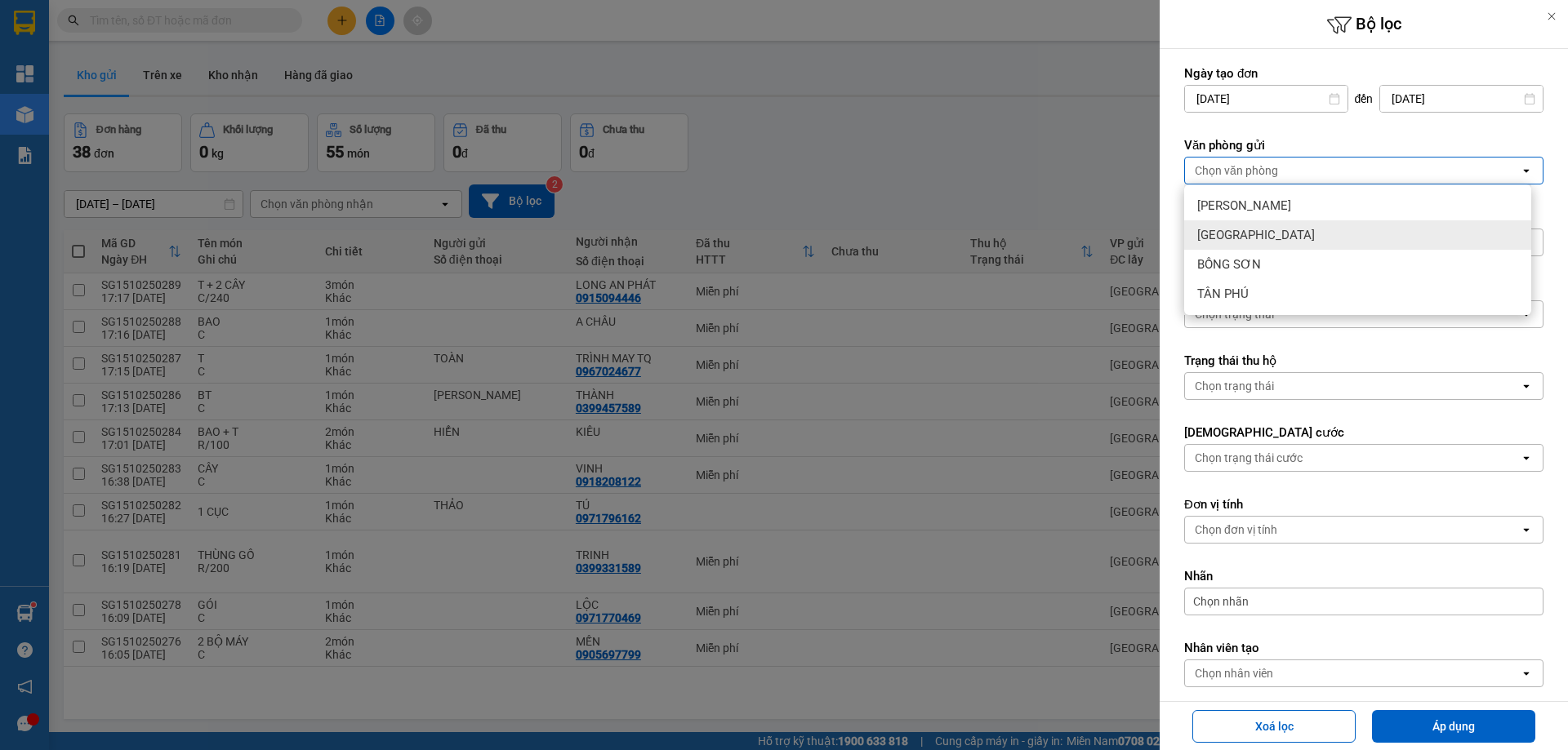
click at [1241, 231] on span "[GEOGRAPHIC_DATA]" at bounding box center [1257, 235] width 118 height 17
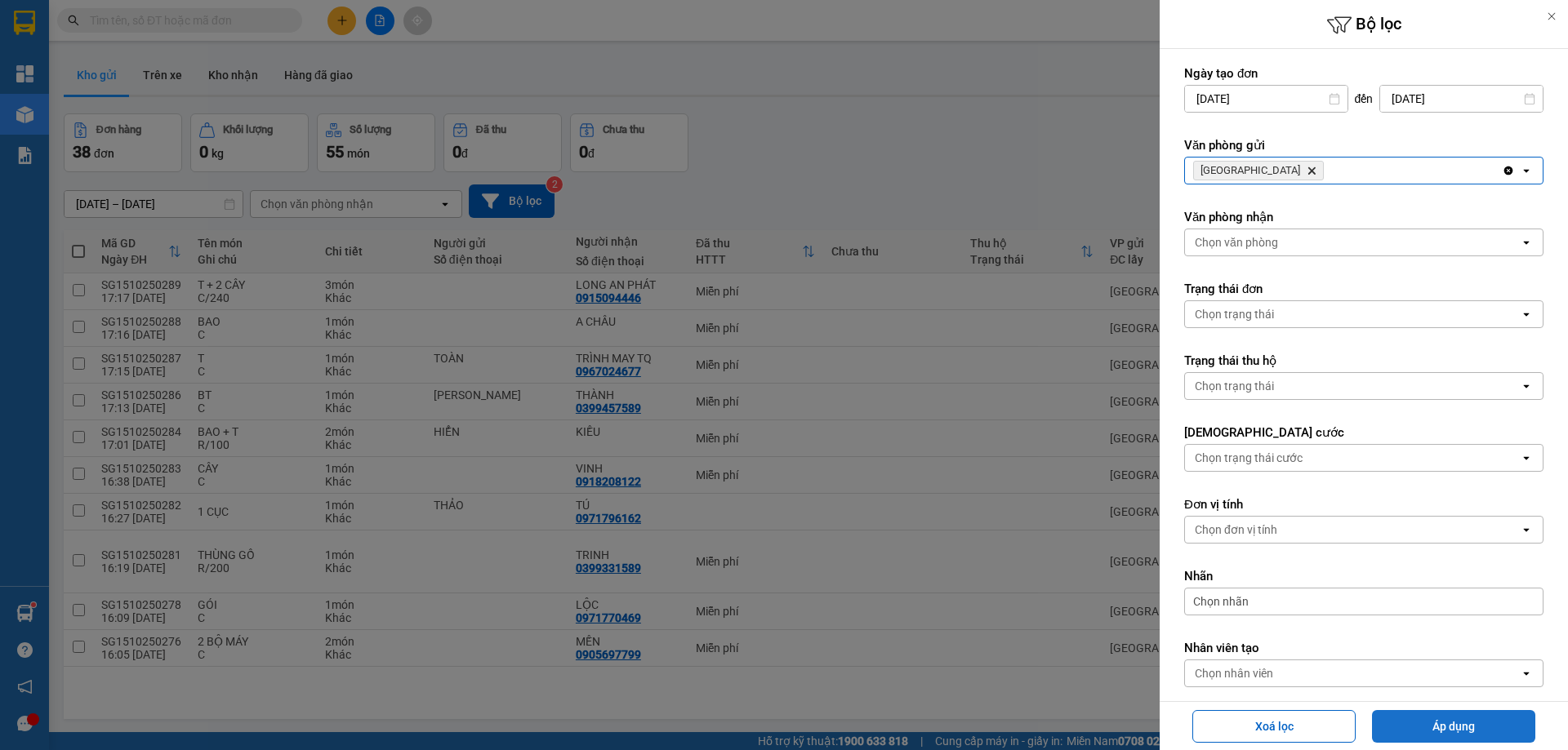
click at [1380, 726] on button "Áp dụng" at bounding box center [1453, 727] width 164 height 32
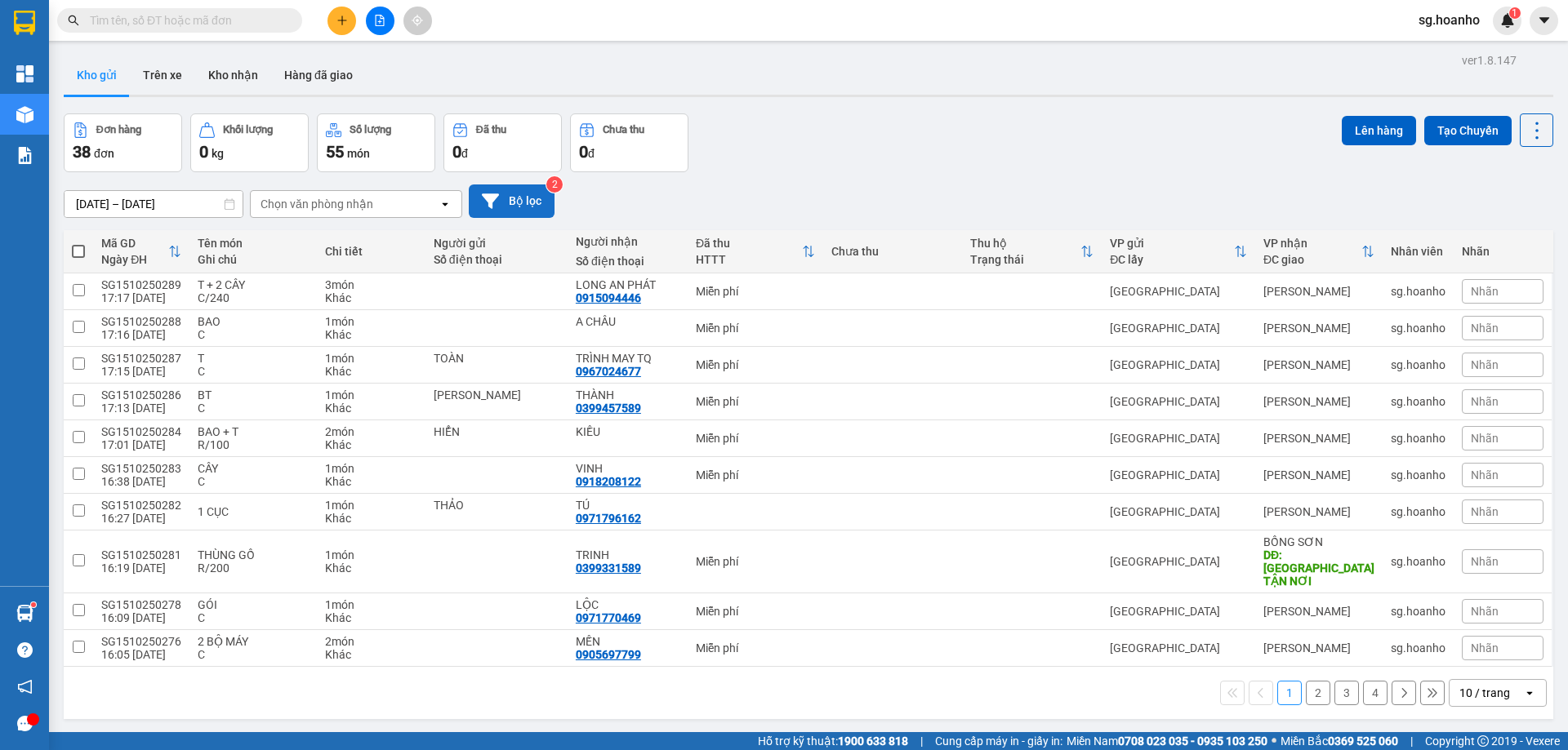
click at [519, 196] on button "Bộ lọc" at bounding box center [512, 201] width 86 height 33
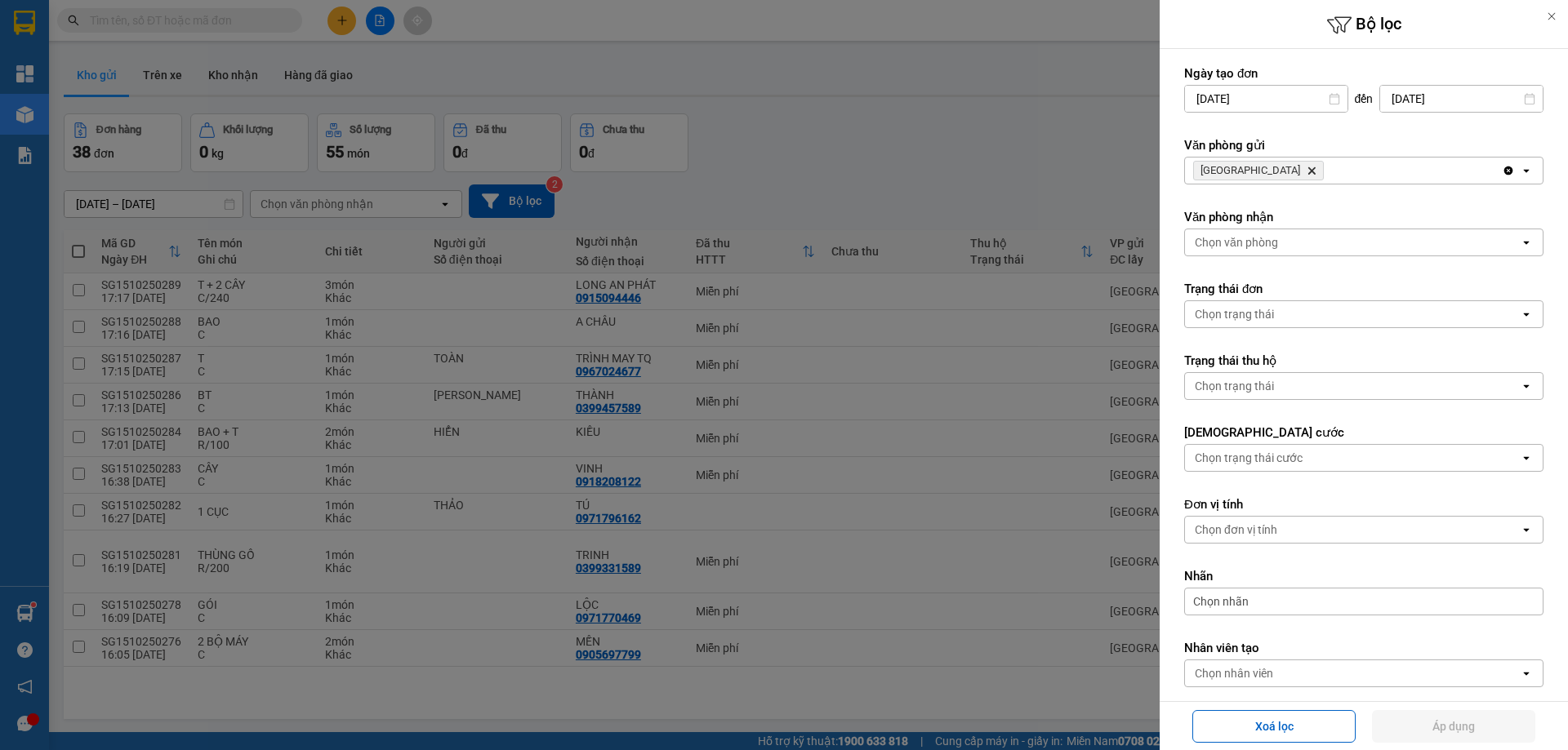
click at [1308, 171] on icon "SÀI GÒN, close by backspace" at bounding box center [1312, 171] width 8 height 8
click at [1233, 166] on div "Chọn văn phòng" at bounding box center [1236, 170] width 83 height 17
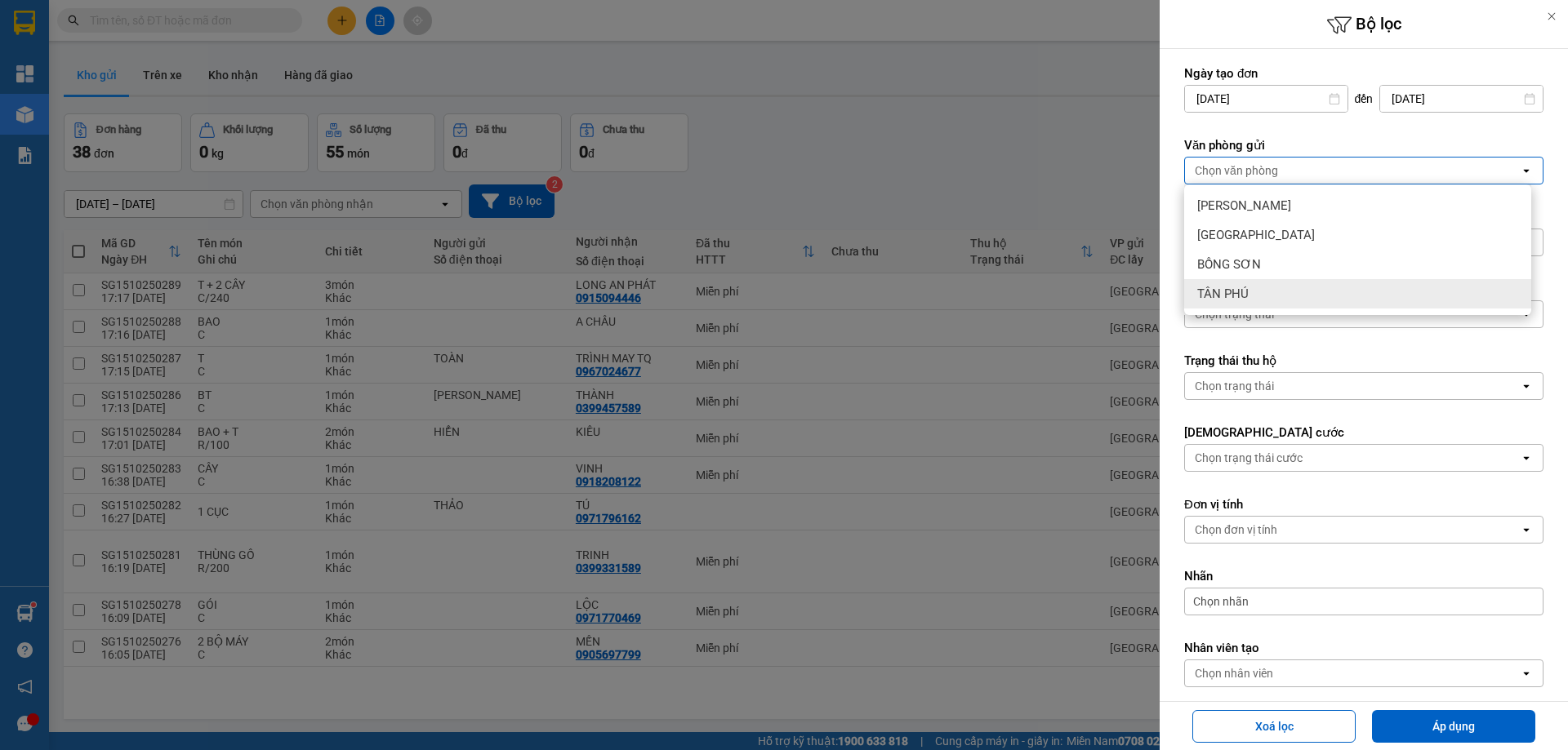
click at [1221, 292] on span "TÂN PHÚ" at bounding box center [1223, 294] width 52 height 17
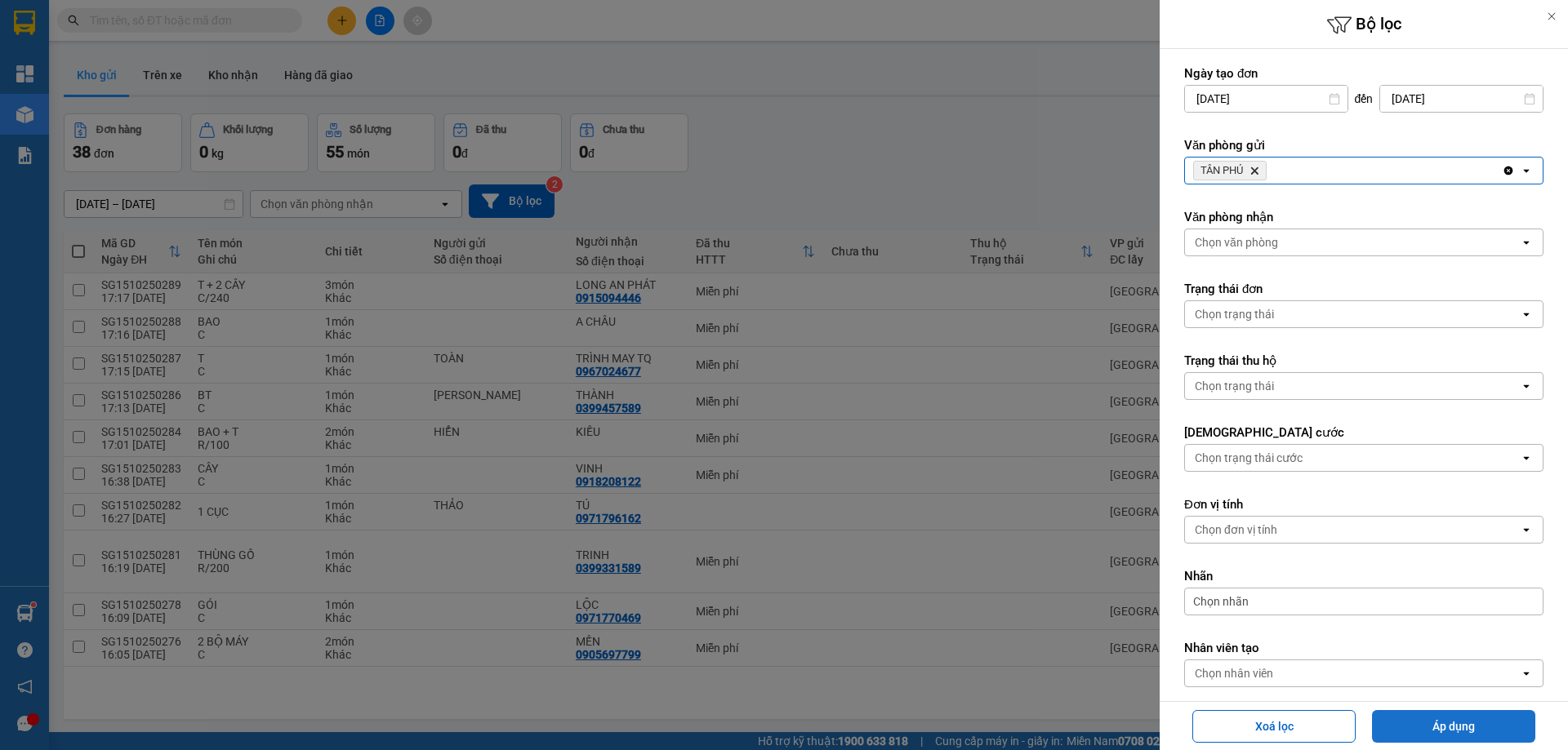
click at [1380, 724] on button "Áp dụng" at bounding box center [1453, 727] width 164 height 32
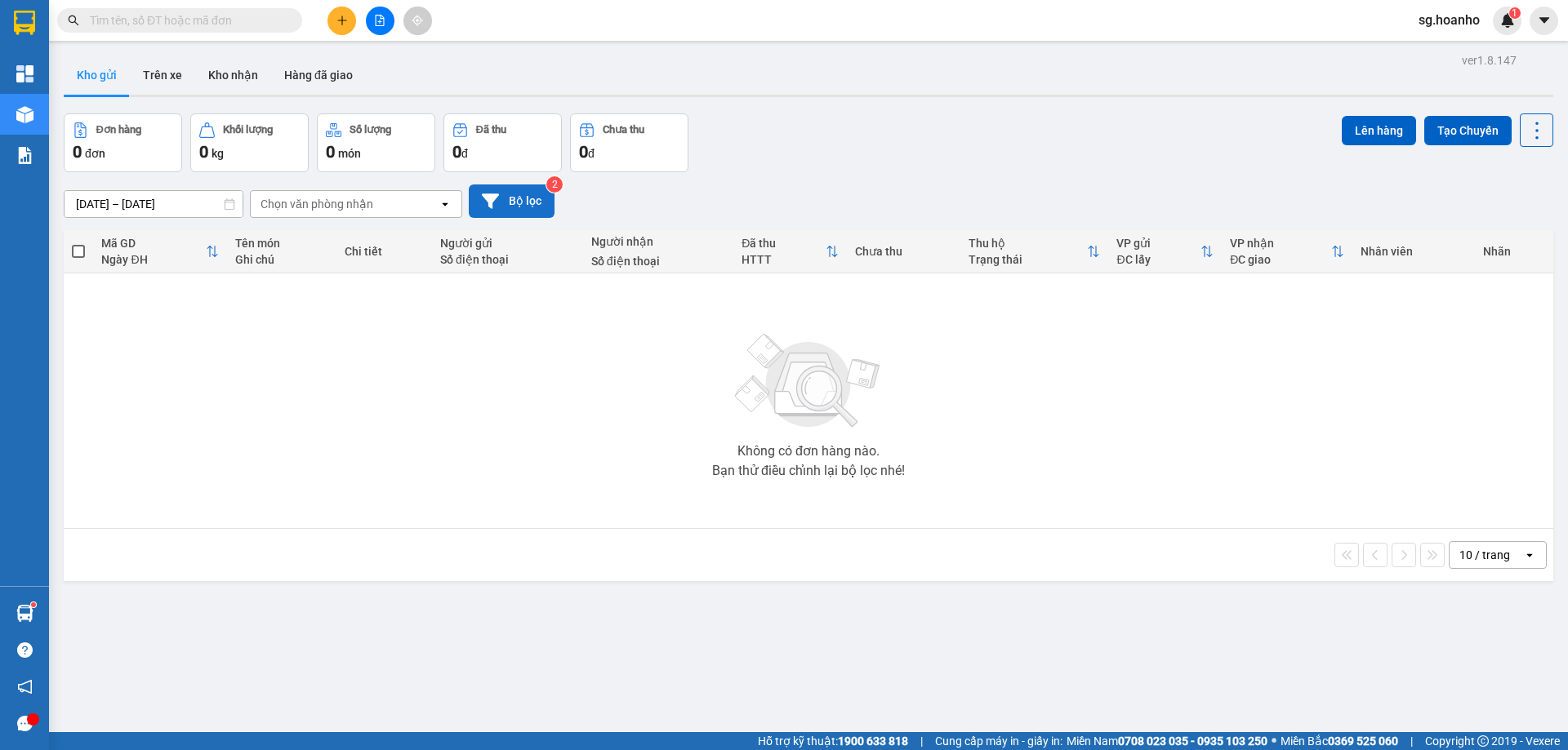
click at [527, 200] on button "Bộ lọc" at bounding box center [512, 201] width 86 height 33
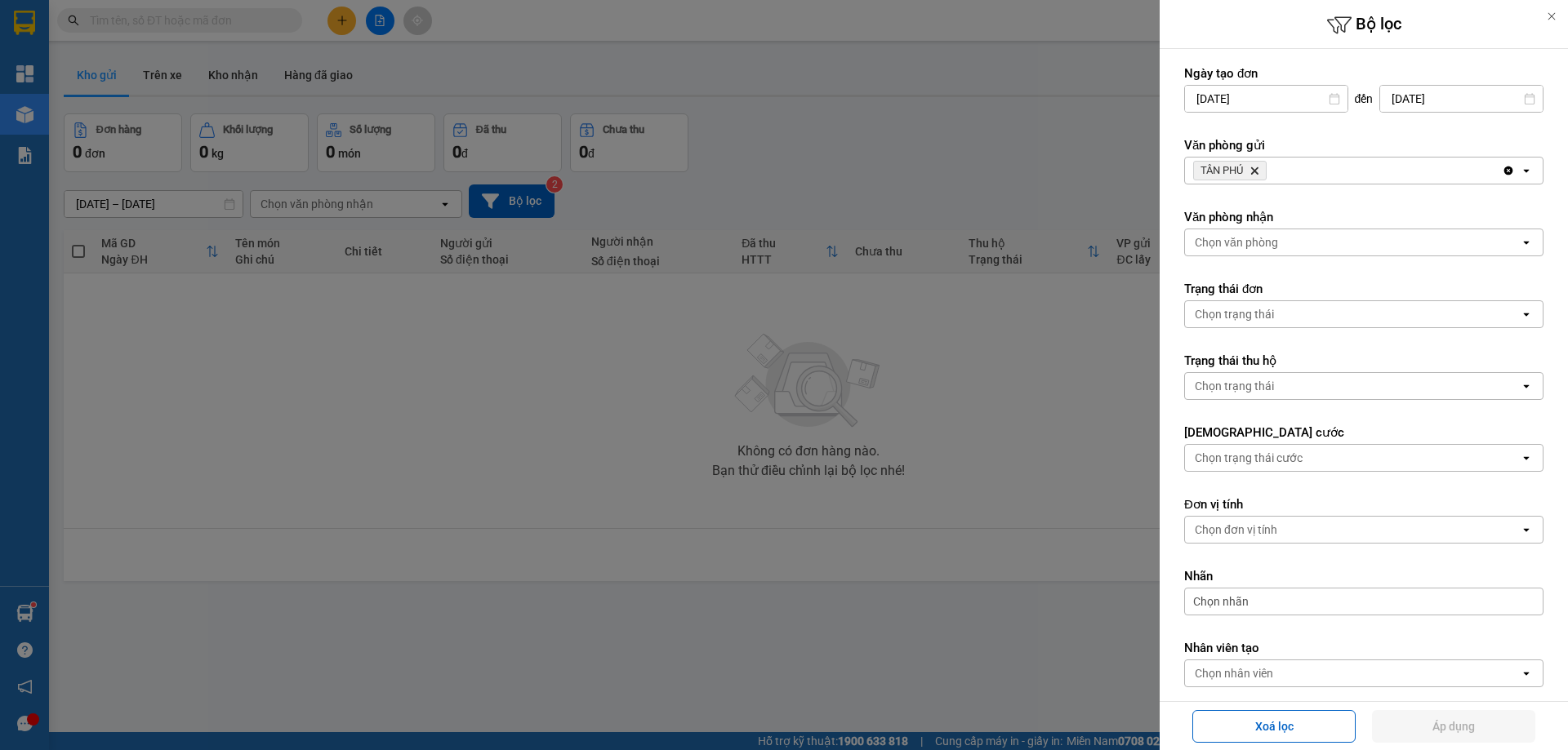
click at [1259, 170] on icon "Delete" at bounding box center [1255, 170] width 10 height 10
click at [1259, 170] on div "Chọn văn phòng" at bounding box center [1236, 170] width 83 height 17
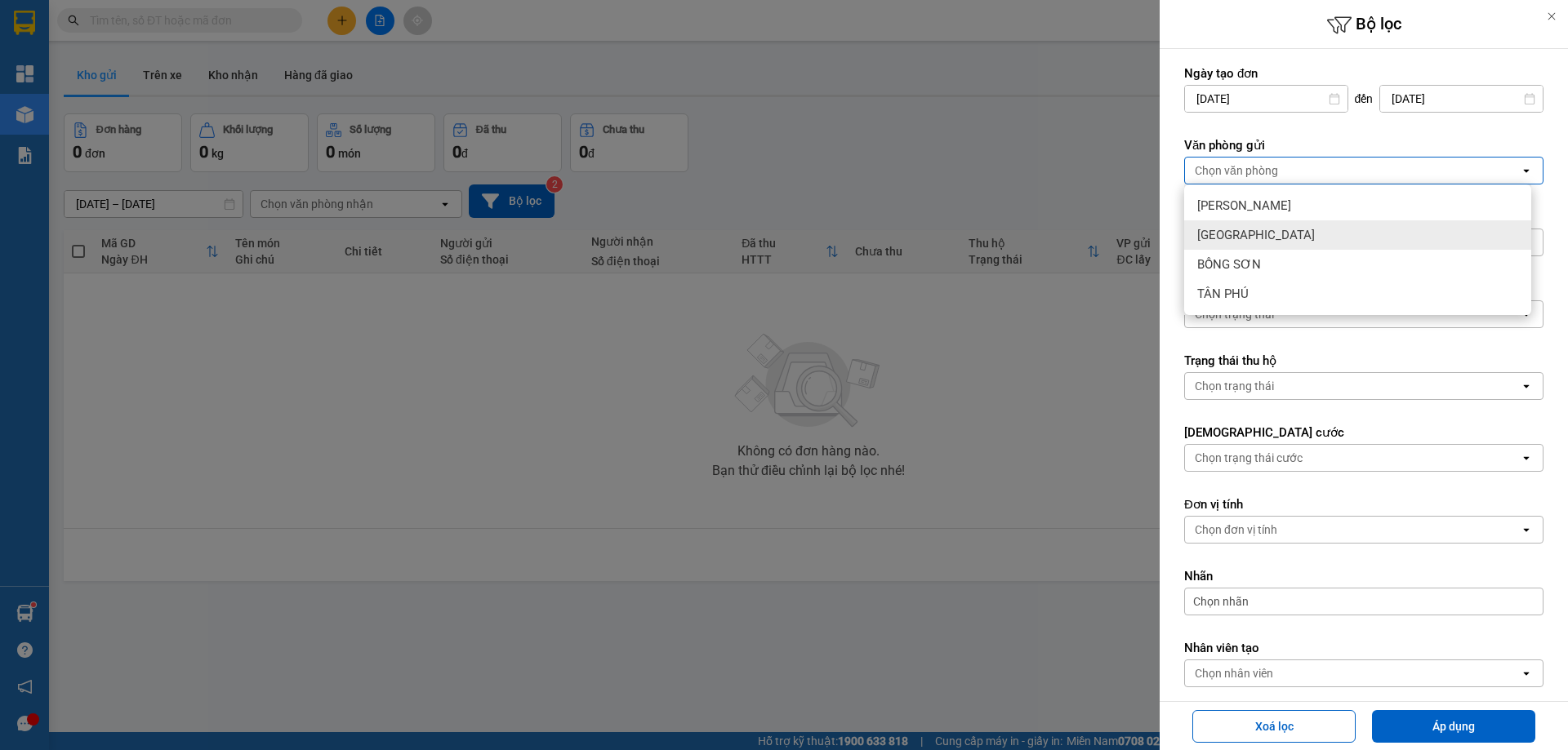
click at [1249, 229] on div "[GEOGRAPHIC_DATA]" at bounding box center [1357, 235] width 347 height 29
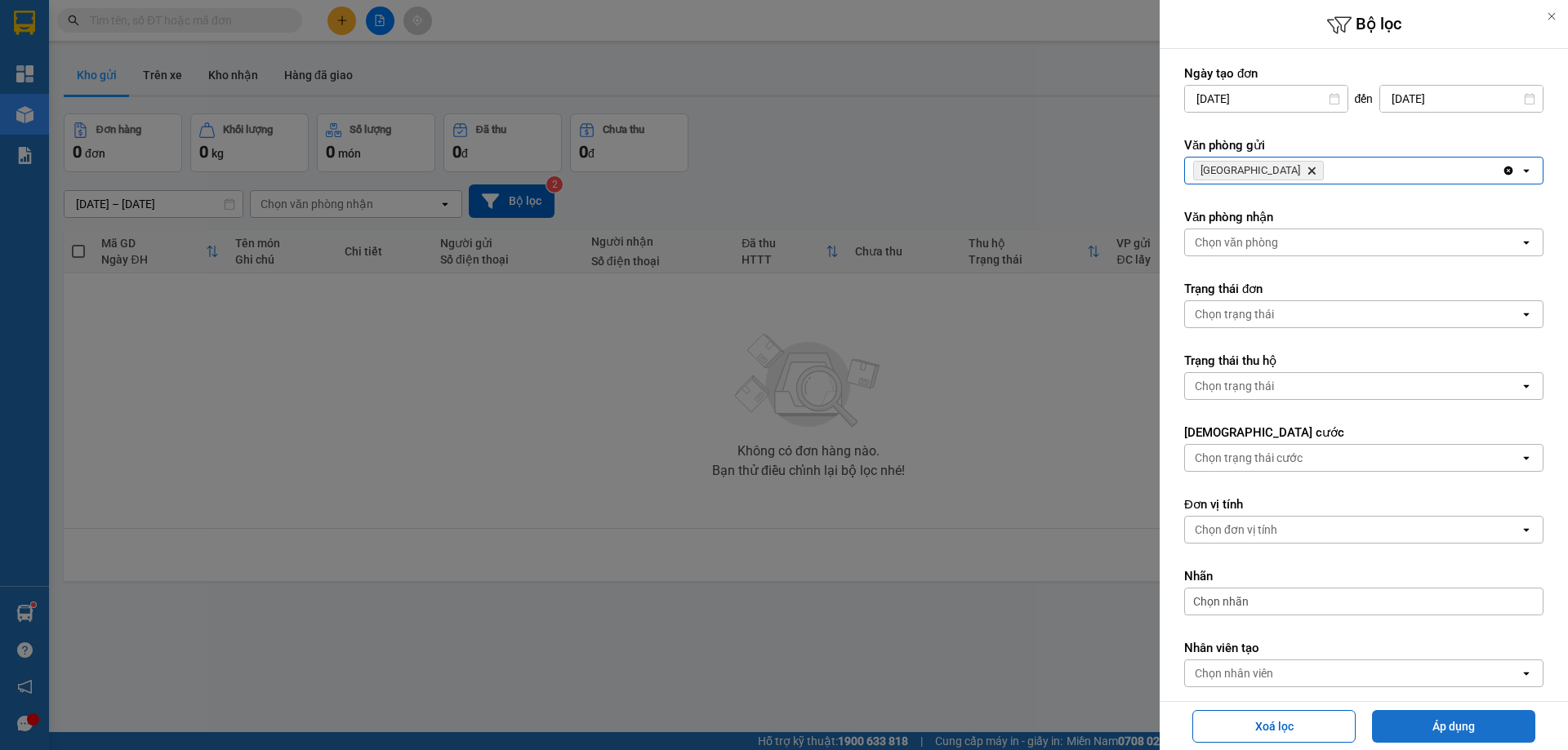
click at [1417, 714] on button "Áp dụng" at bounding box center [1453, 727] width 164 height 32
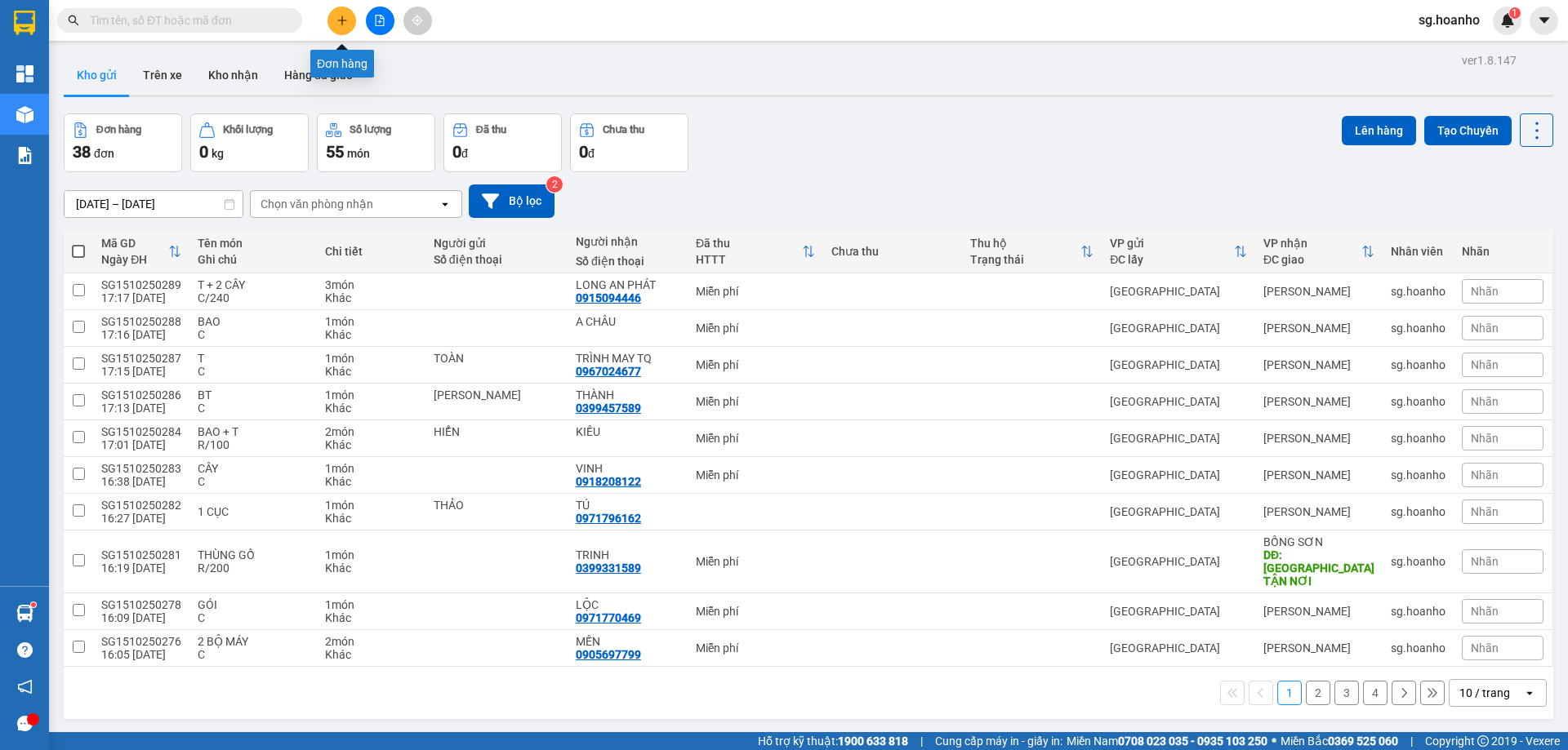
click at [335, 24] on button at bounding box center [341, 21] width 28 height 28
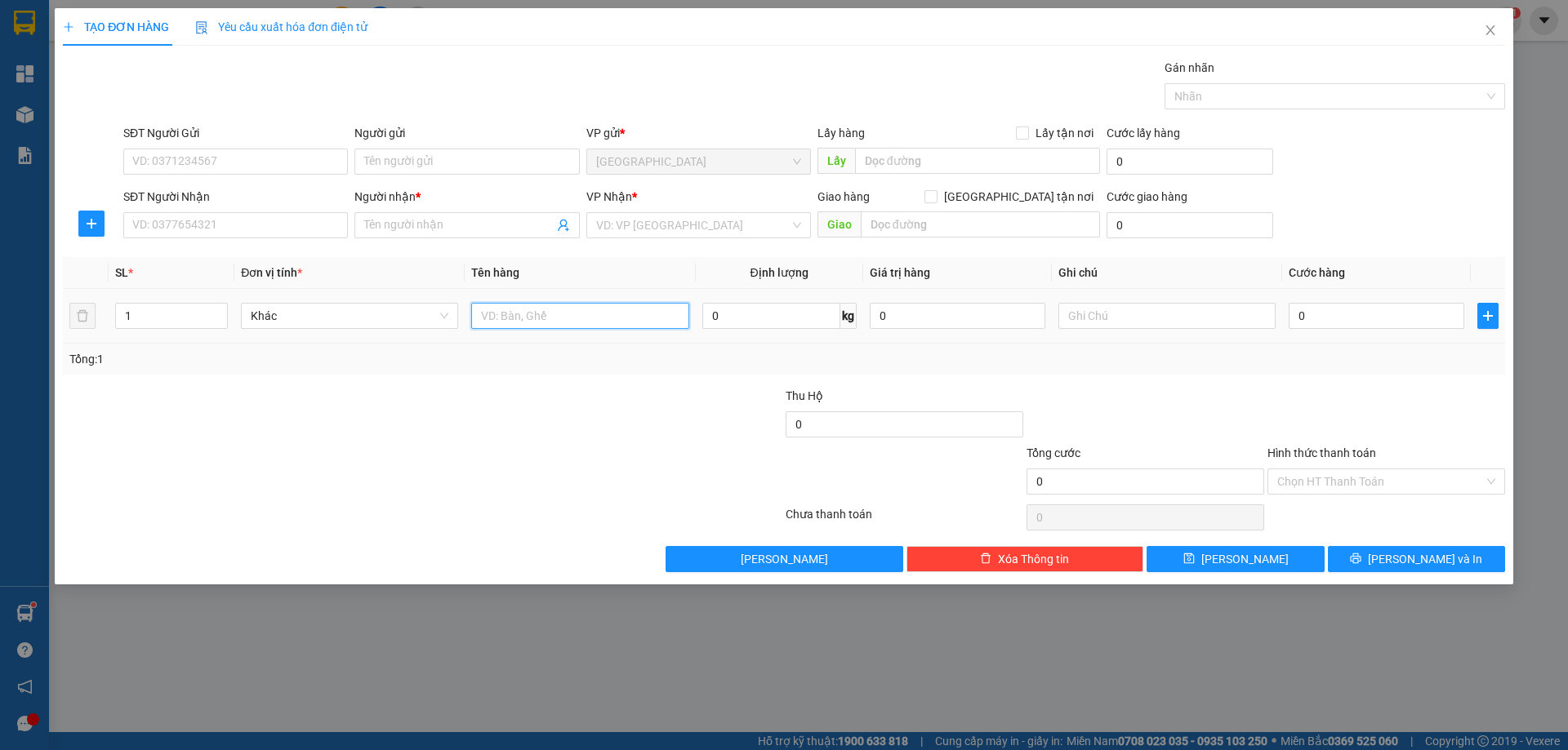
click at [496, 315] on input "text" at bounding box center [580, 315] width 217 height 26
click at [209, 223] on input "SĐT Người Nhận" at bounding box center [235, 225] width 224 height 26
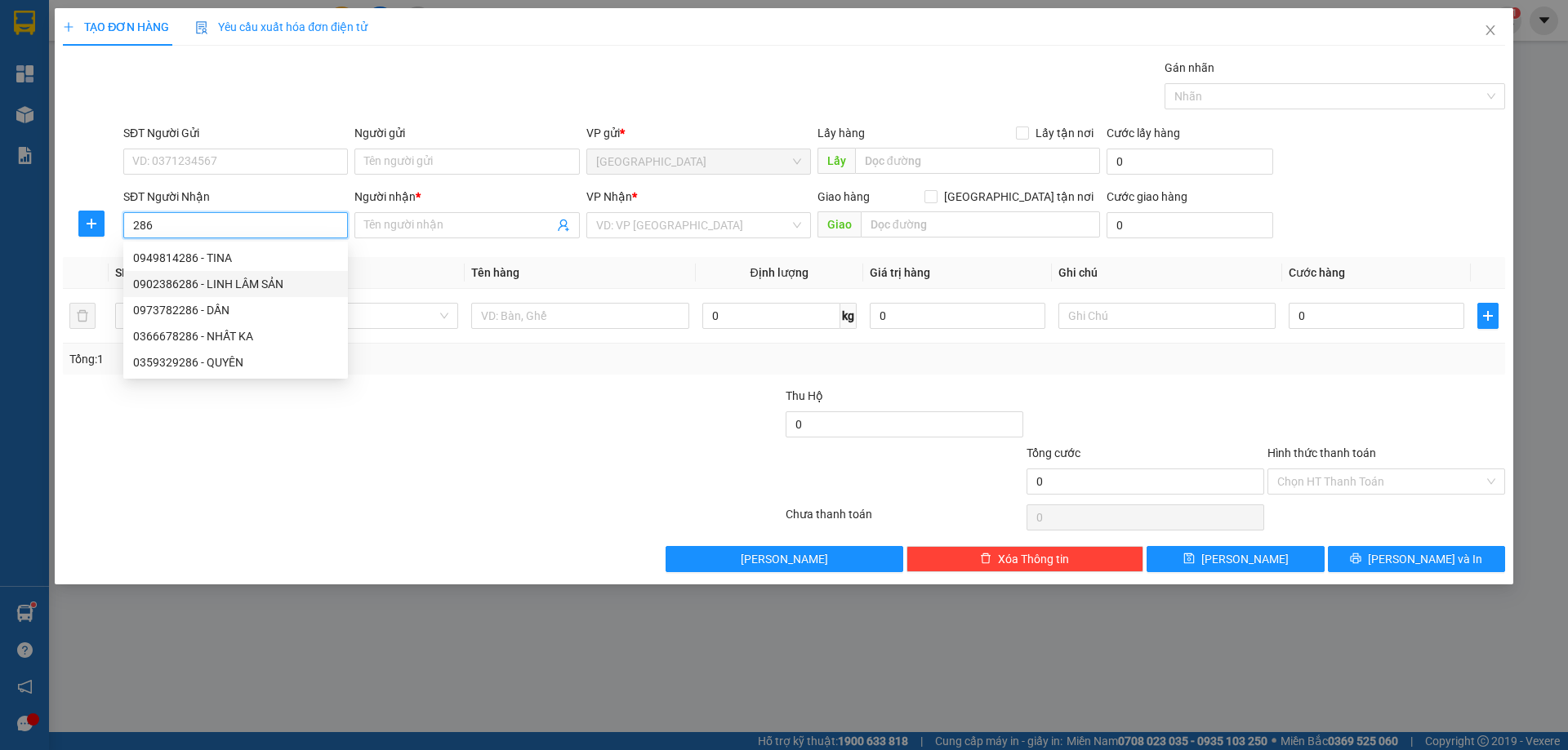
click at [255, 287] on div "0902386286 - LINH LÂM SẢN" at bounding box center [235, 284] width 205 height 18
type input "0902386286"
type input "LINH LÂM SẢN"
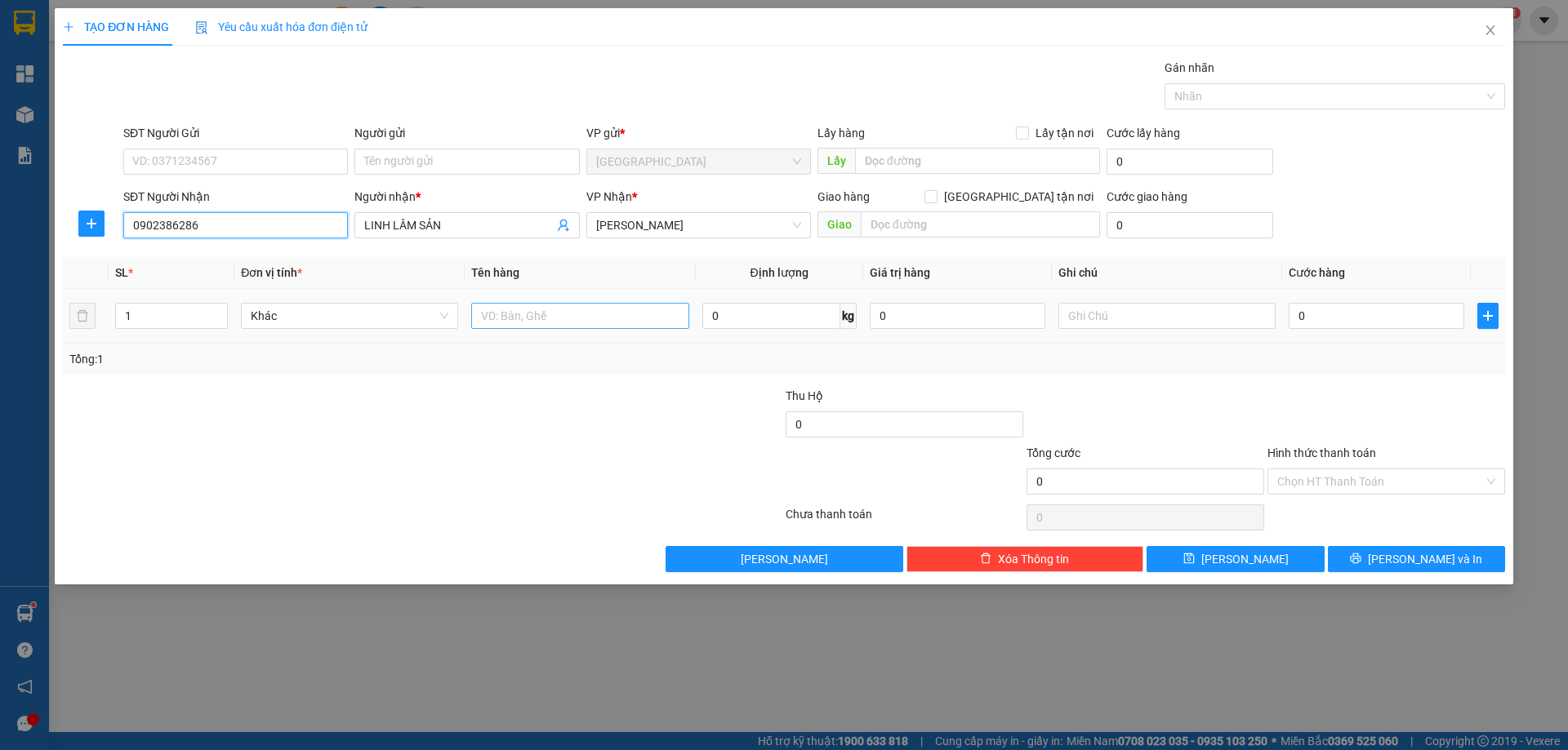
type input "0902386286"
click at [582, 325] on input "text" at bounding box center [580, 315] width 217 height 26
type input "TẤM"
click at [1189, 322] on input "text" at bounding box center [1167, 315] width 217 height 26
type input "C"
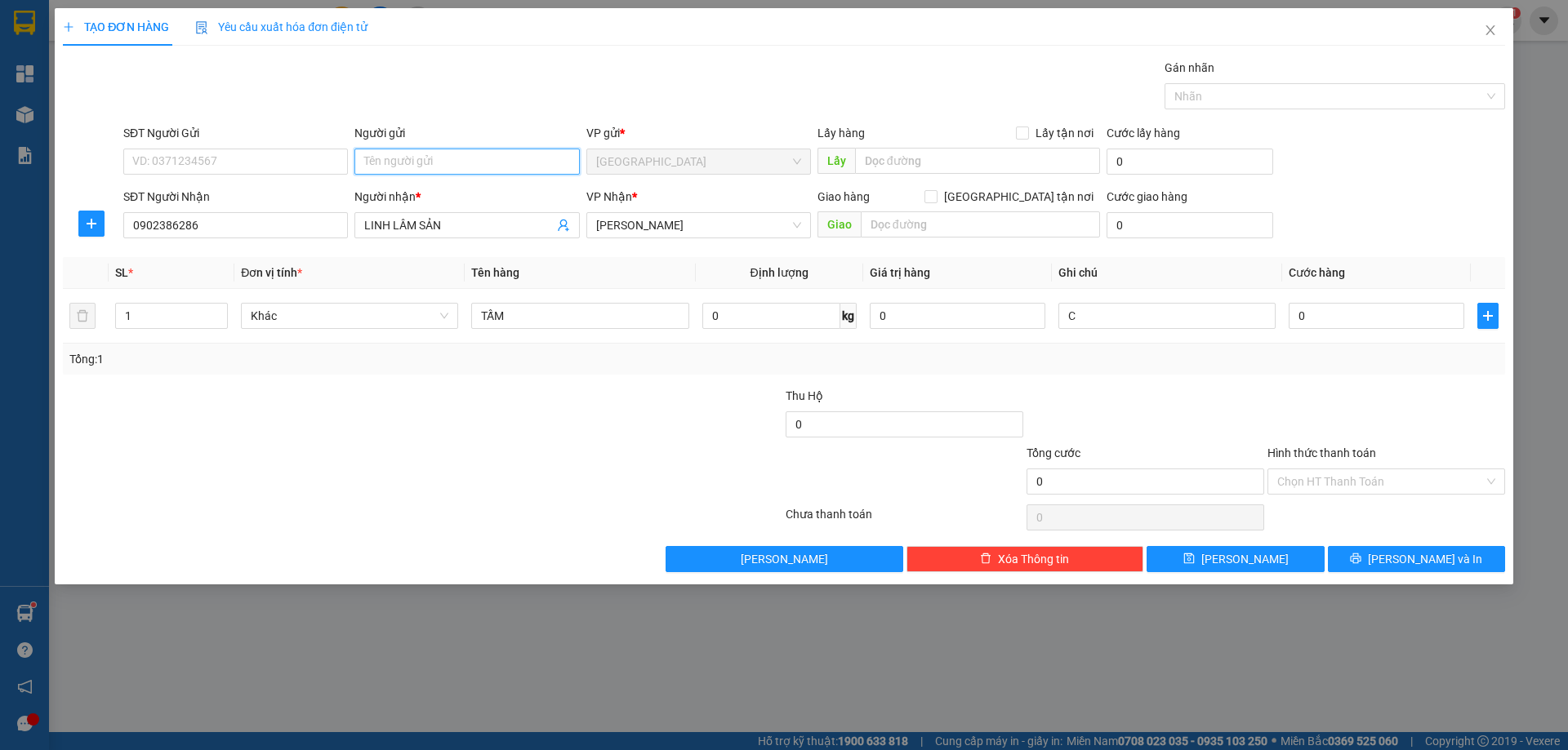
click at [492, 161] on input "Người gửi" at bounding box center [466, 162] width 224 height 26
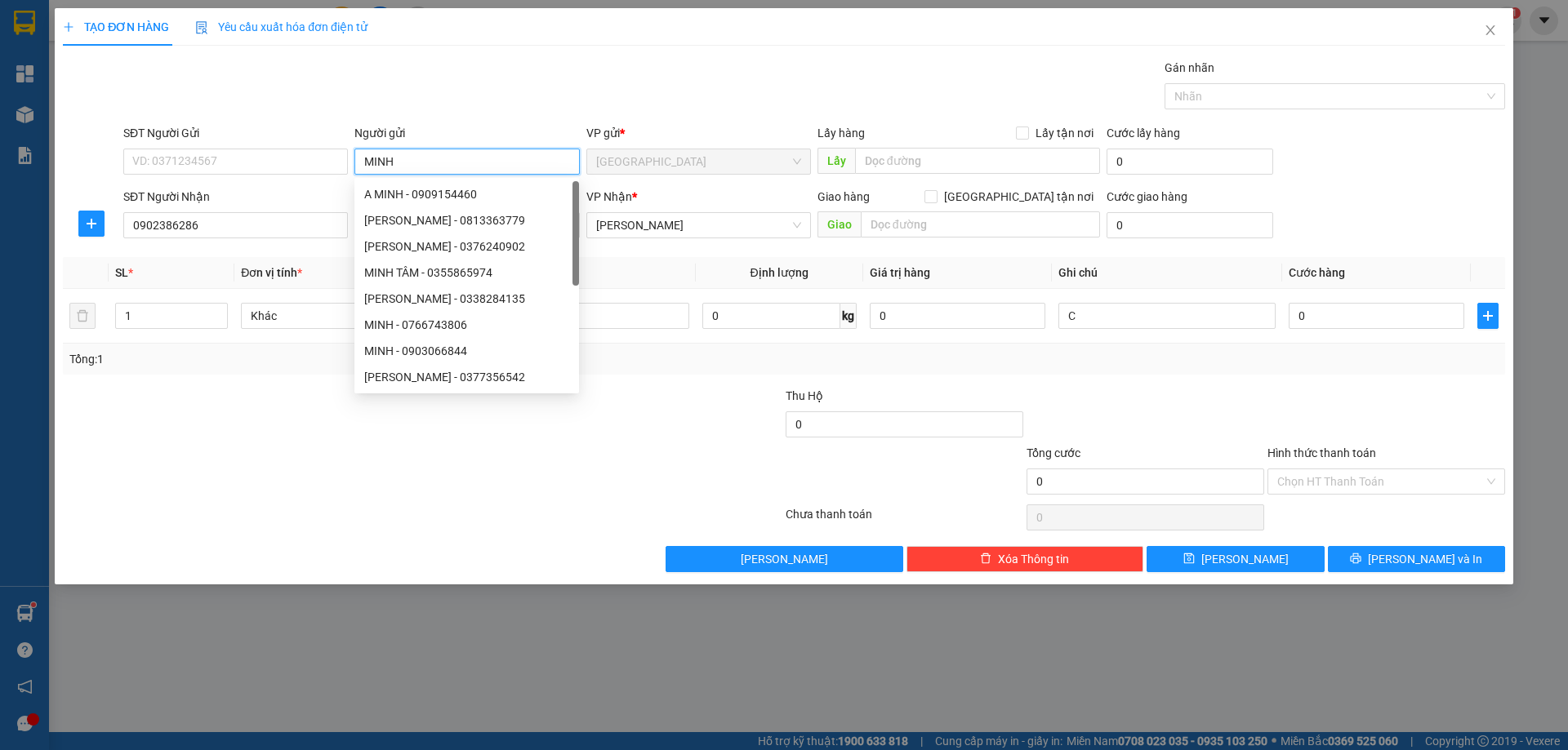
type input "MINH"
click at [1307, 452] on label "Hình thức thanh toán" at bounding box center [1321, 452] width 109 height 13
click at [1307, 470] on input "Hình thức thanh toán" at bounding box center [1380, 482] width 207 height 24
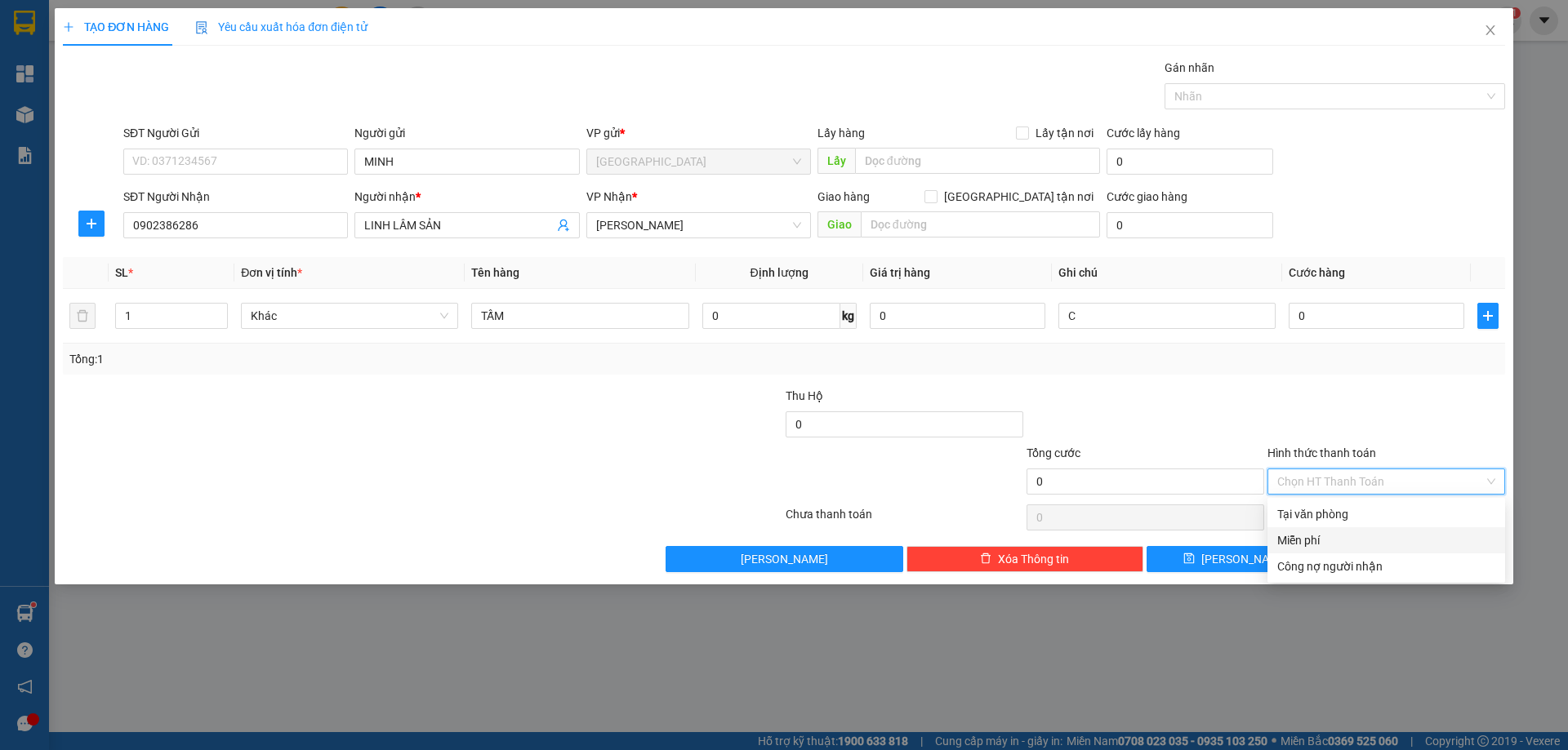
click at [1301, 544] on div "Miễn phí" at bounding box center [1386, 540] width 218 height 18
drag, startPoint x: 1380, startPoint y: 560, endPoint x: 1150, endPoint y: 396, distance: 282.5
click at [1380, 559] on button "[PERSON_NAME] và In" at bounding box center [1416, 559] width 177 height 26
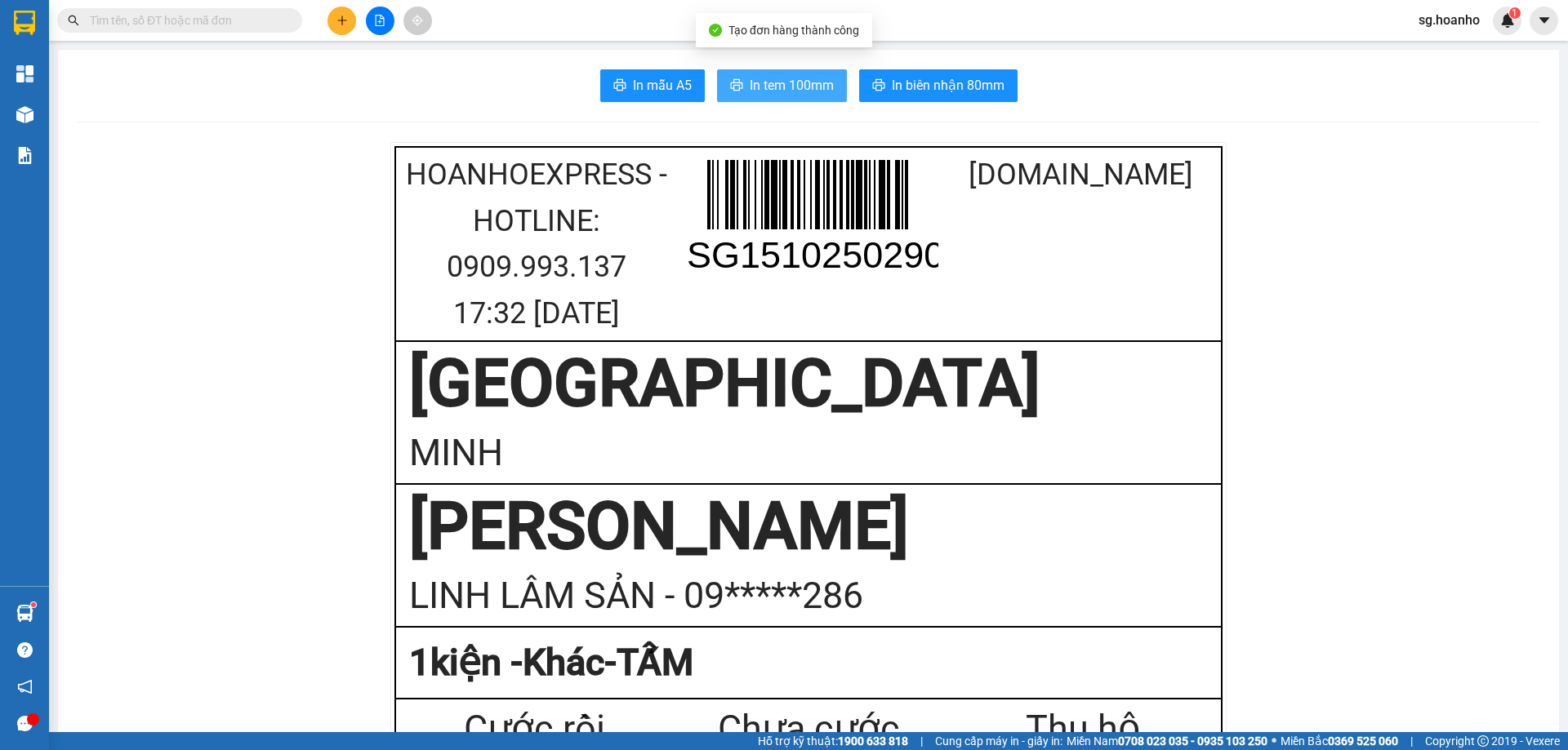
click at [833, 91] on button "In tem 100mm" at bounding box center [782, 85] width 130 height 32
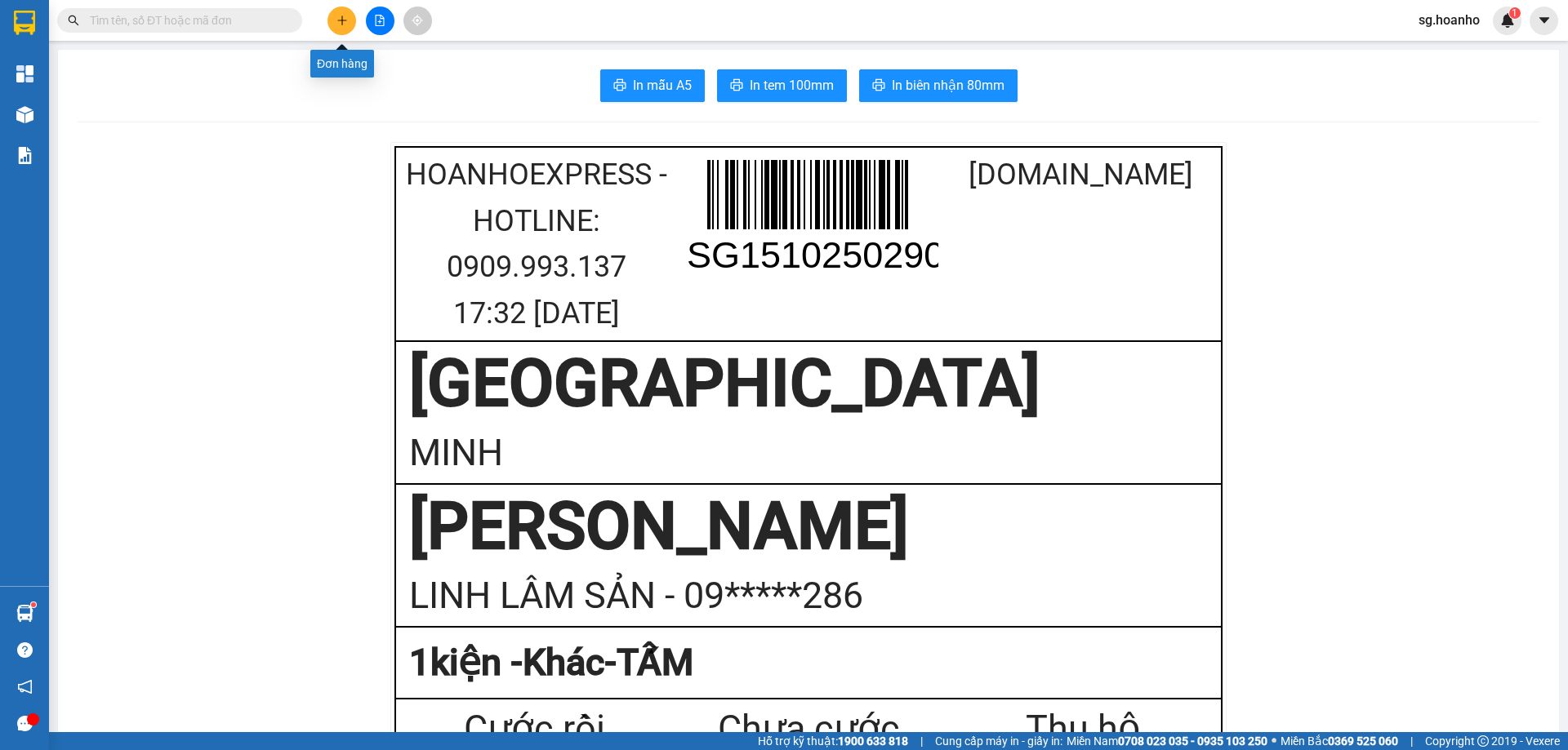
click at [339, 16] on icon "plus" at bounding box center [343, 21] width 12 height 12
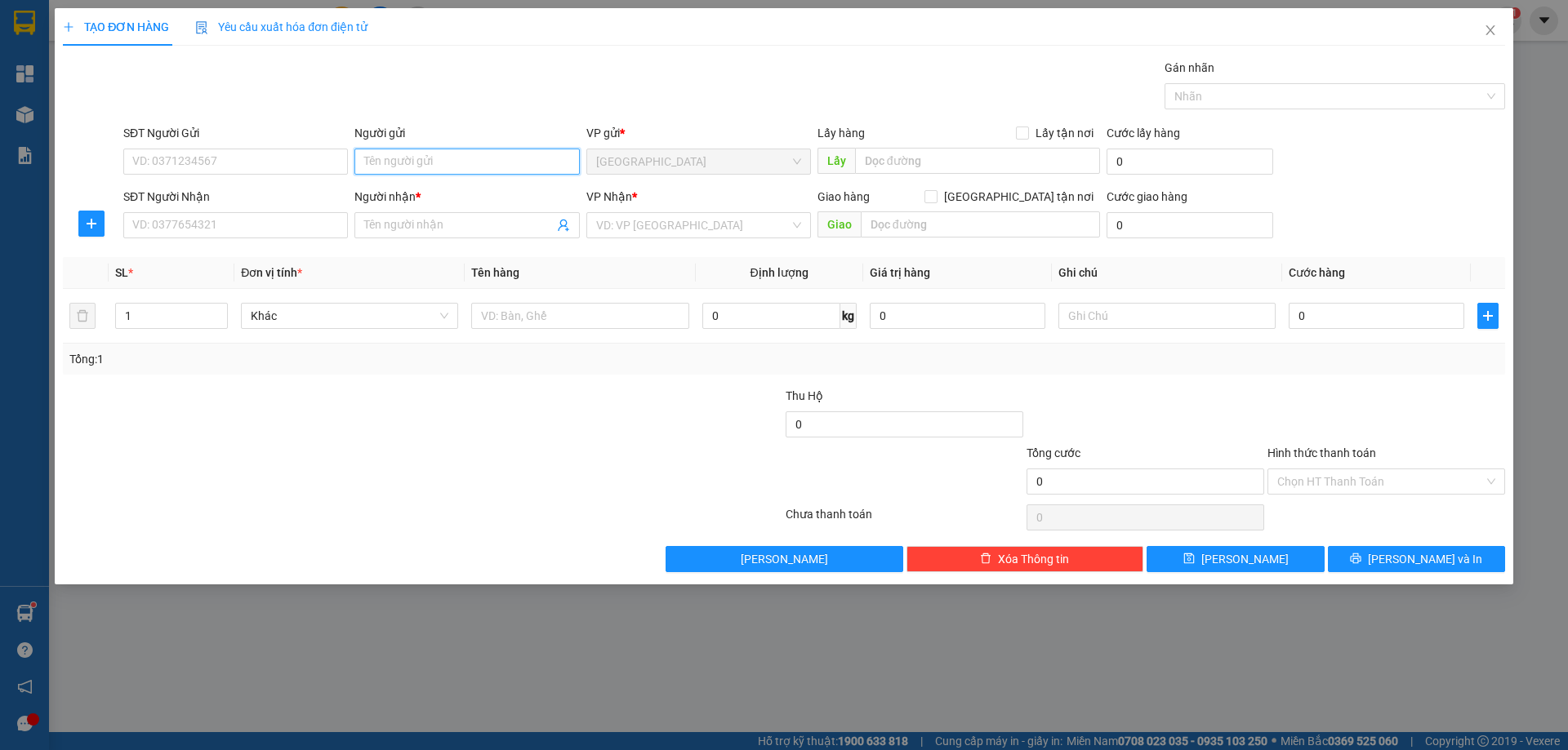
click at [391, 155] on input "Người gửi" at bounding box center [466, 162] width 224 height 26
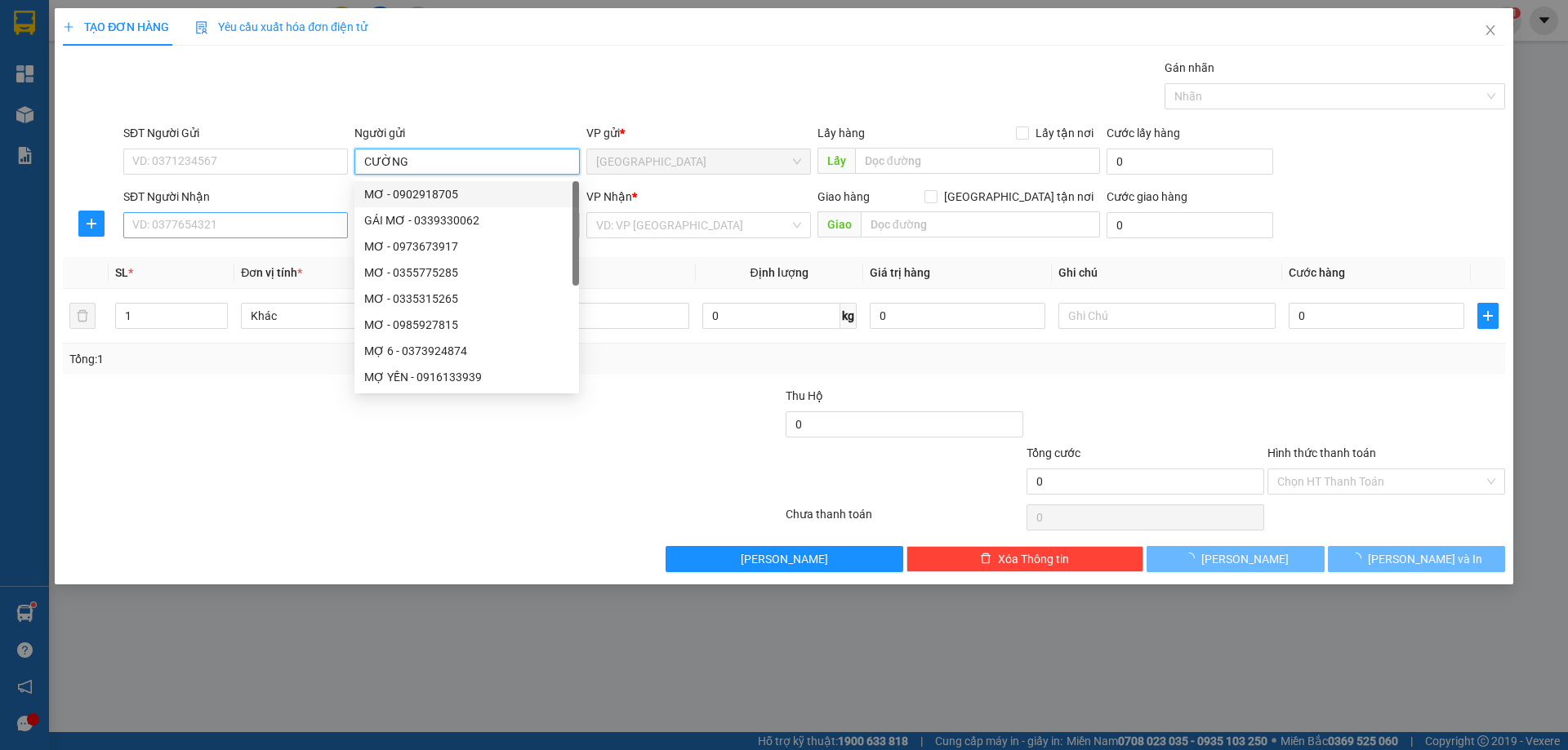
type input "CƯỜNG"
click at [344, 231] on input "SĐT Người Nhận" at bounding box center [235, 225] width 224 height 26
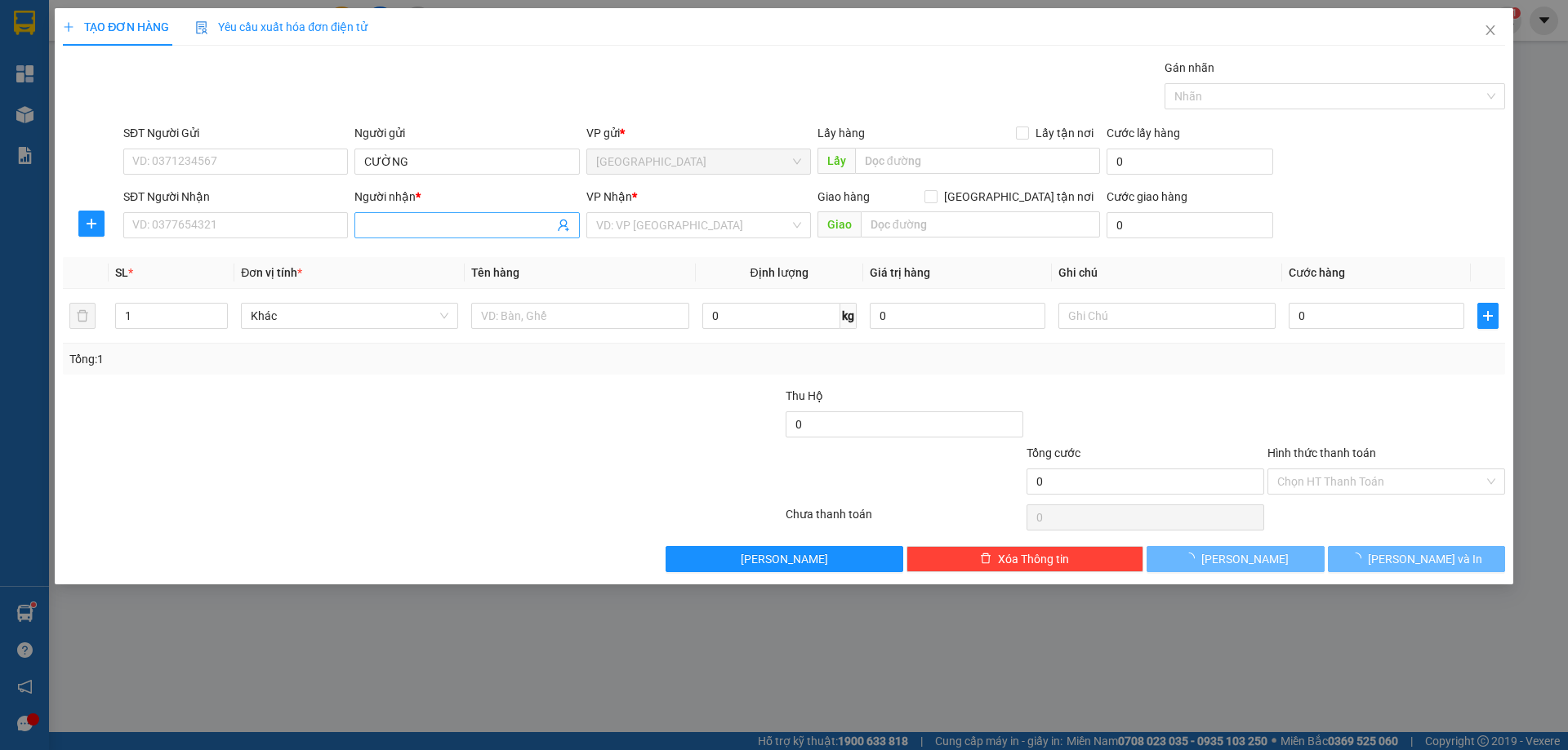
click at [396, 225] on input "Người nhận *" at bounding box center [458, 225] width 189 height 18
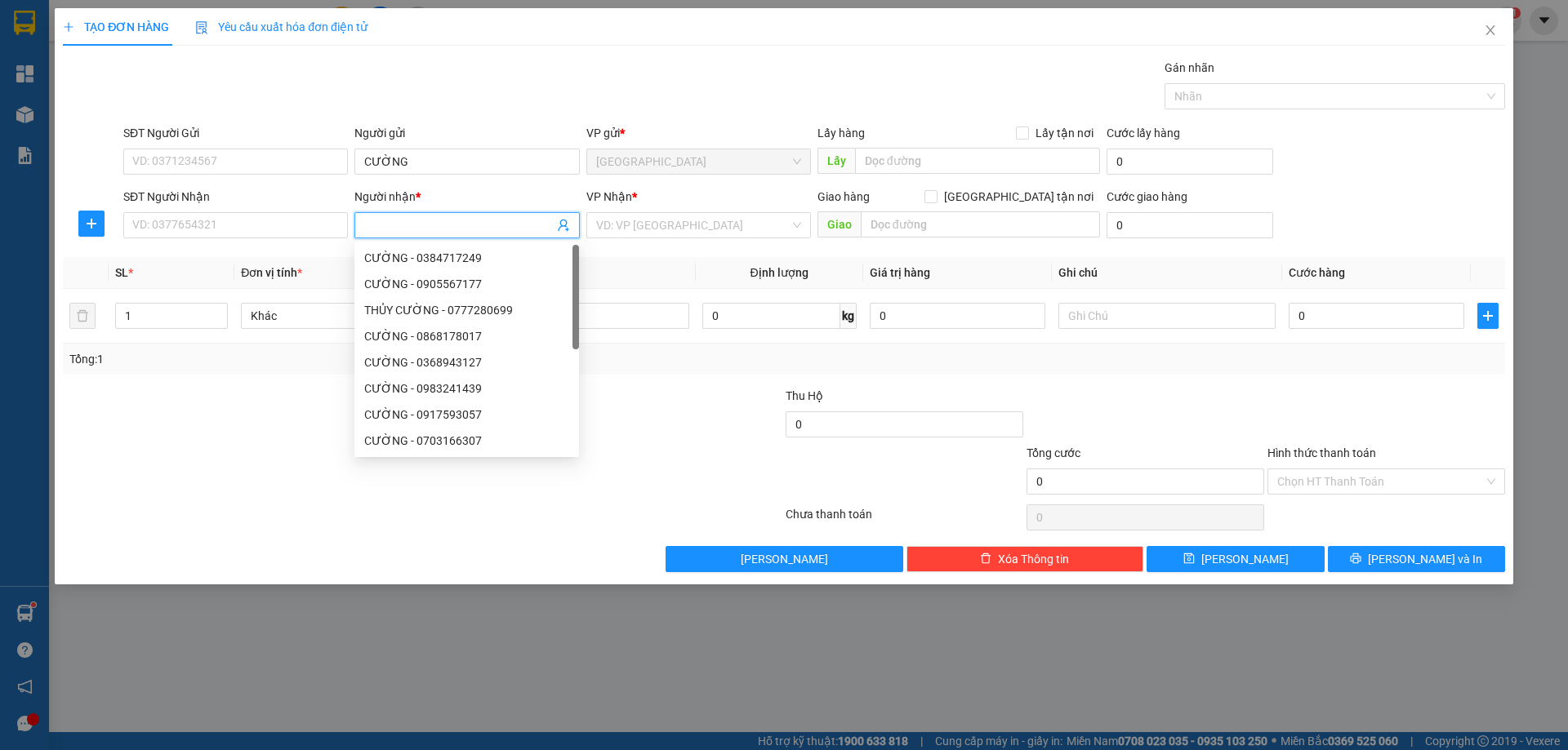
type input "Y"
type input "Ý"
click at [690, 225] on input "search" at bounding box center [693, 225] width 194 height 24
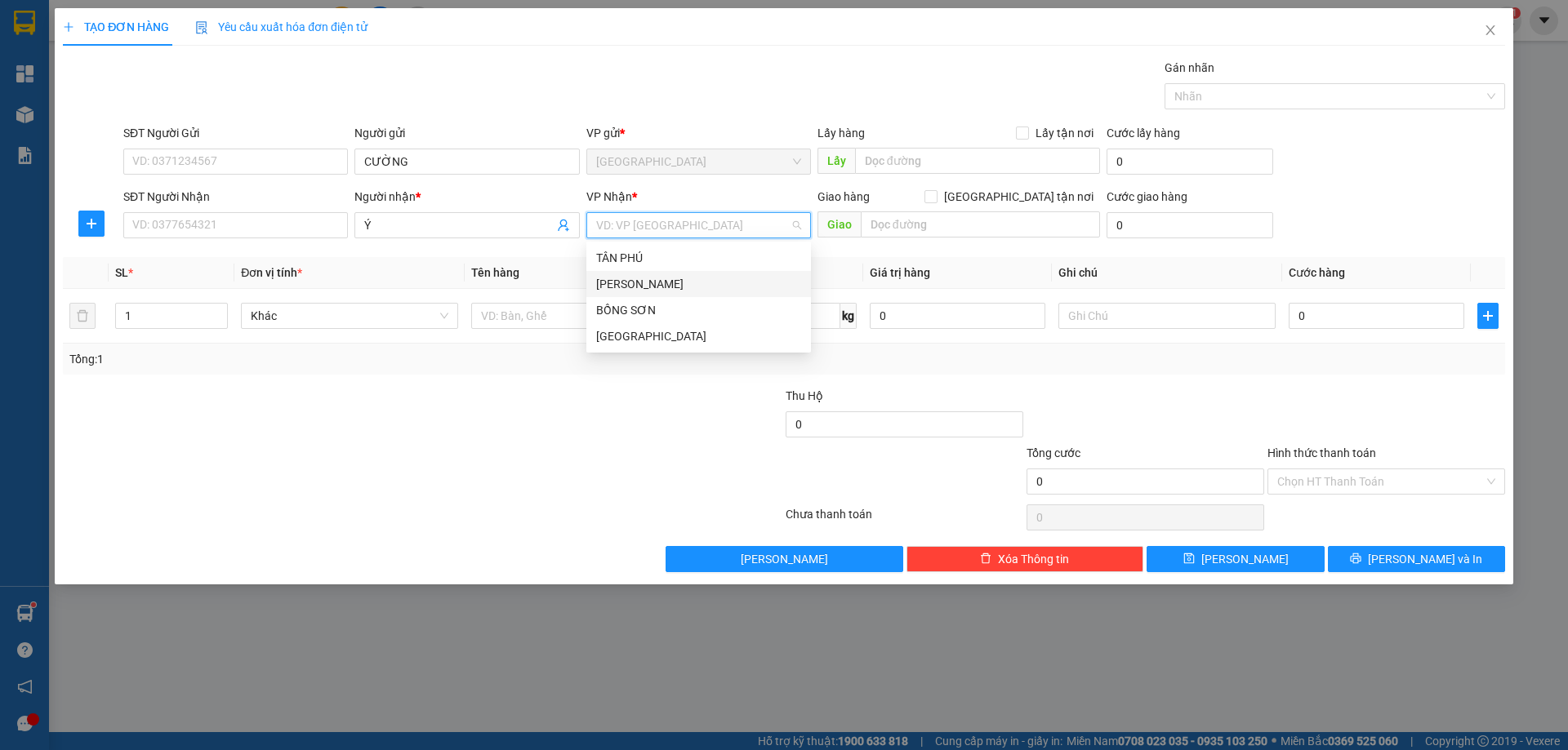
click at [669, 278] on div "[PERSON_NAME]" at bounding box center [698, 284] width 205 height 18
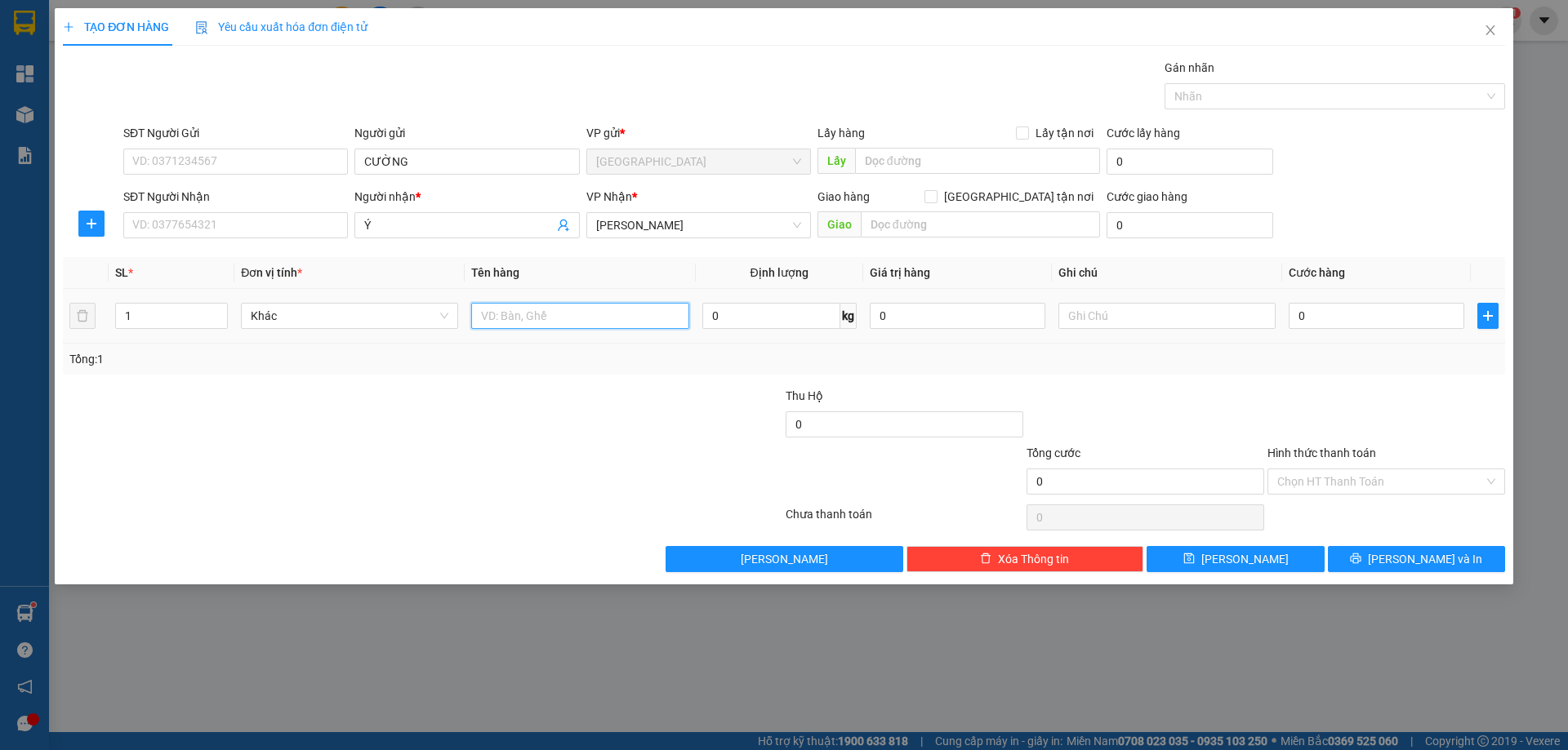
click at [505, 318] on input "text" at bounding box center [580, 315] width 217 height 26
type input "CỤC"
click at [1119, 314] on input "text" at bounding box center [1167, 315] width 217 height 26
type input "R/40"
click at [1323, 450] on label "Hình thức thanh toán" at bounding box center [1321, 452] width 109 height 13
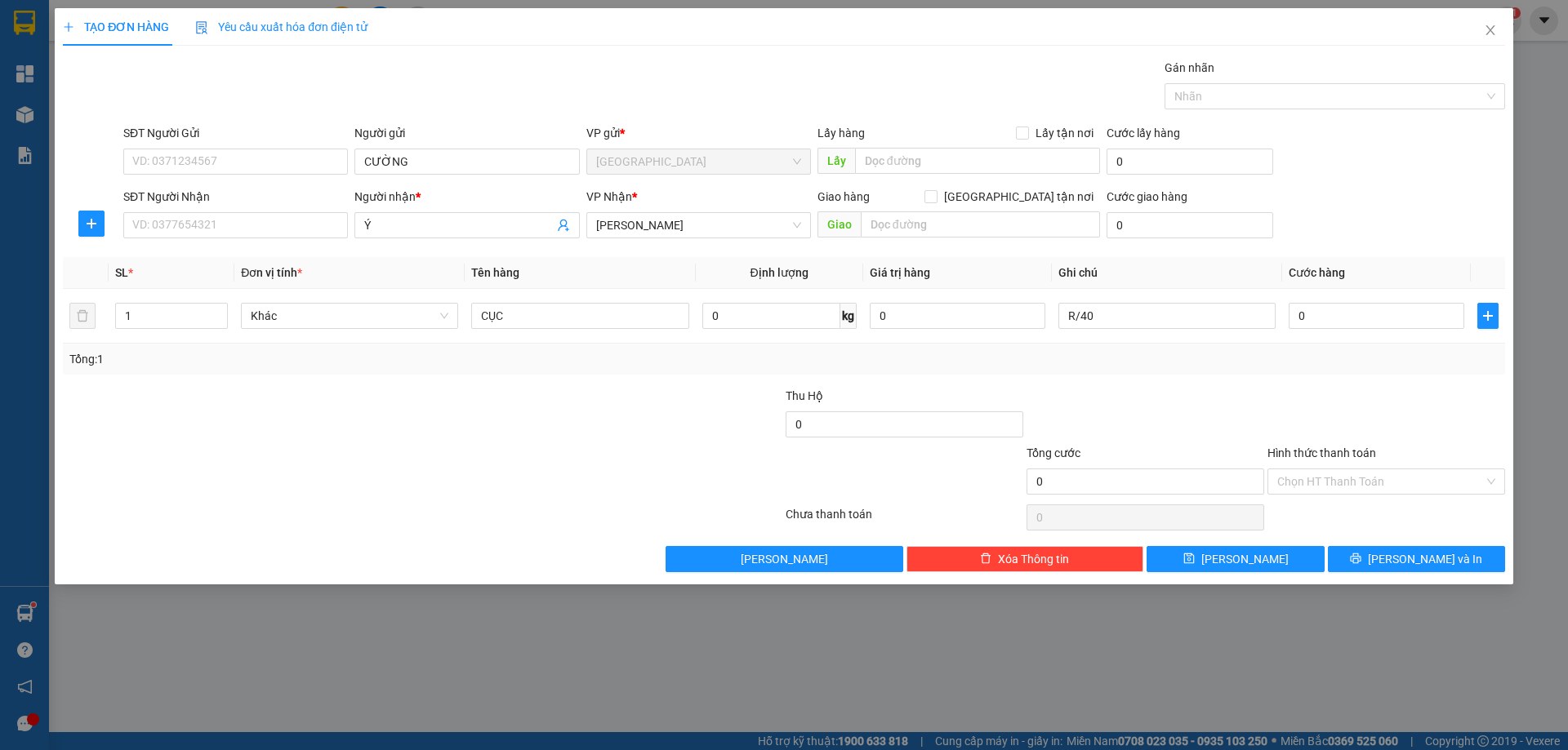
click at [1323, 470] on input "Hình thức thanh toán" at bounding box center [1380, 482] width 207 height 24
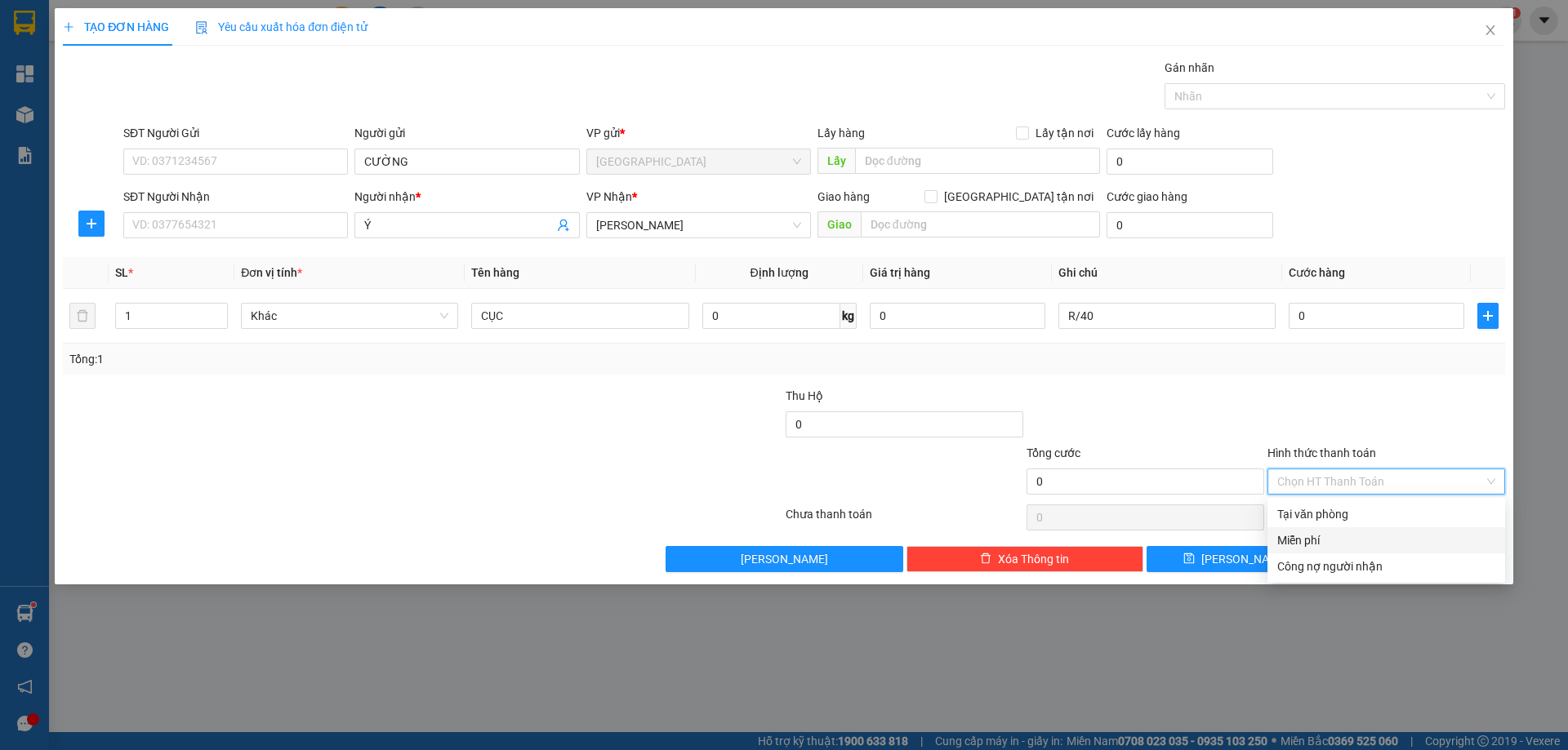
click at [1336, 534] on div "Miễn phí" at bounding box center [1386, 540] width 218 height 18
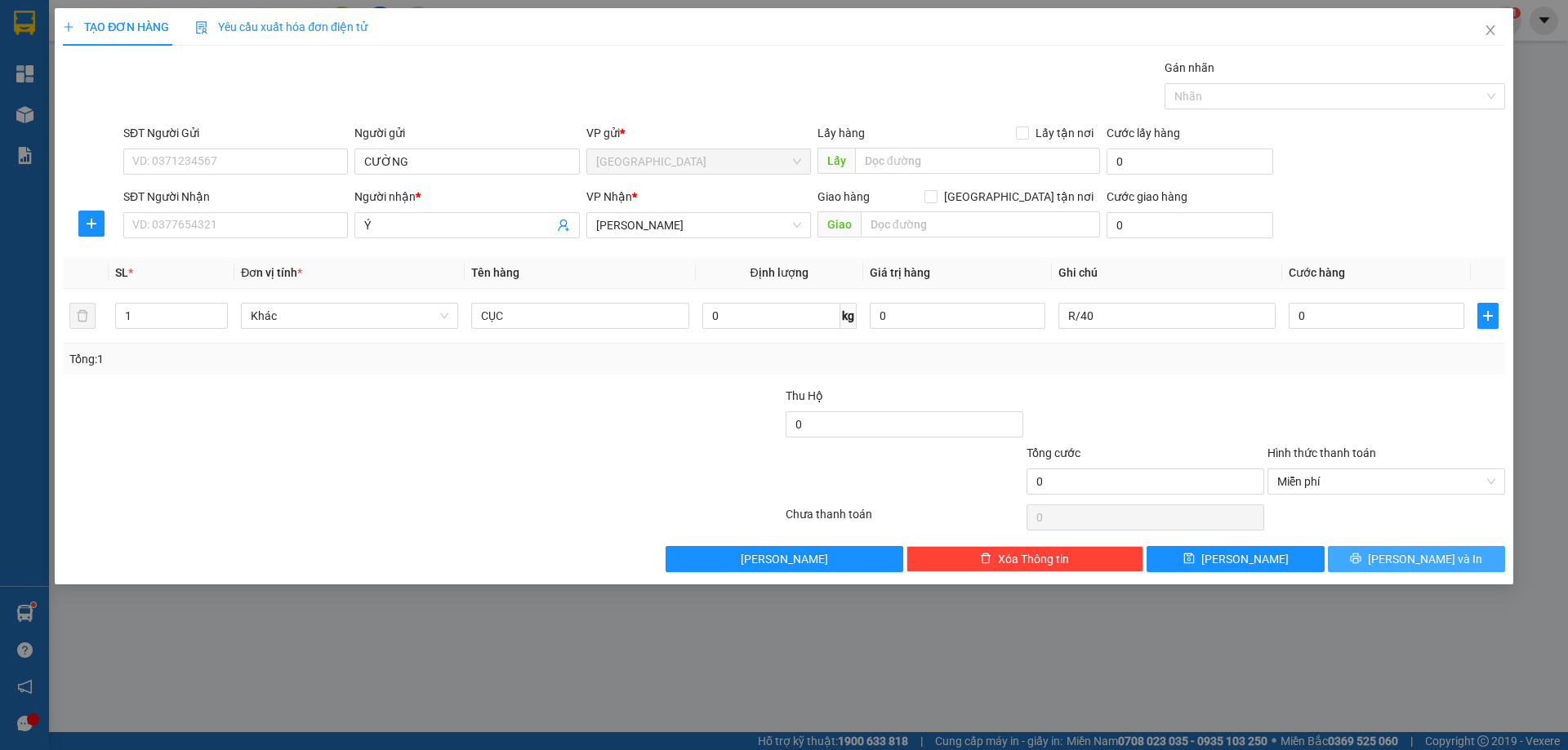
click at [1369, 563] on button "[PERSON_NAME] và In" at bounding box center [1416, 559] width 177 height 26
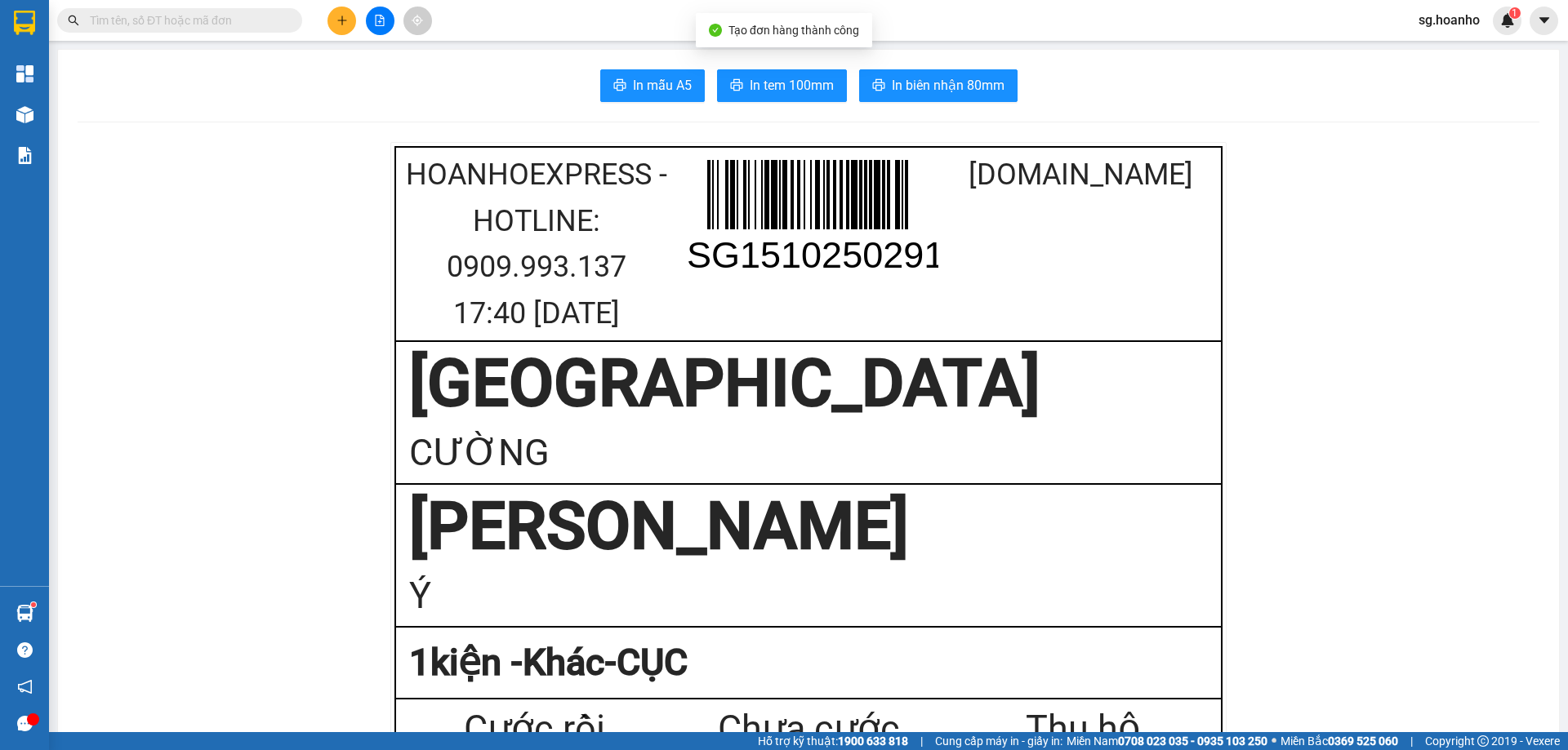
click at [770, 77] on span "In tem 100mm" at bounding box center [792, 85] width 84 height 21
click at [348, 15] on button at bounding box center [341, 21] width 28 height 28
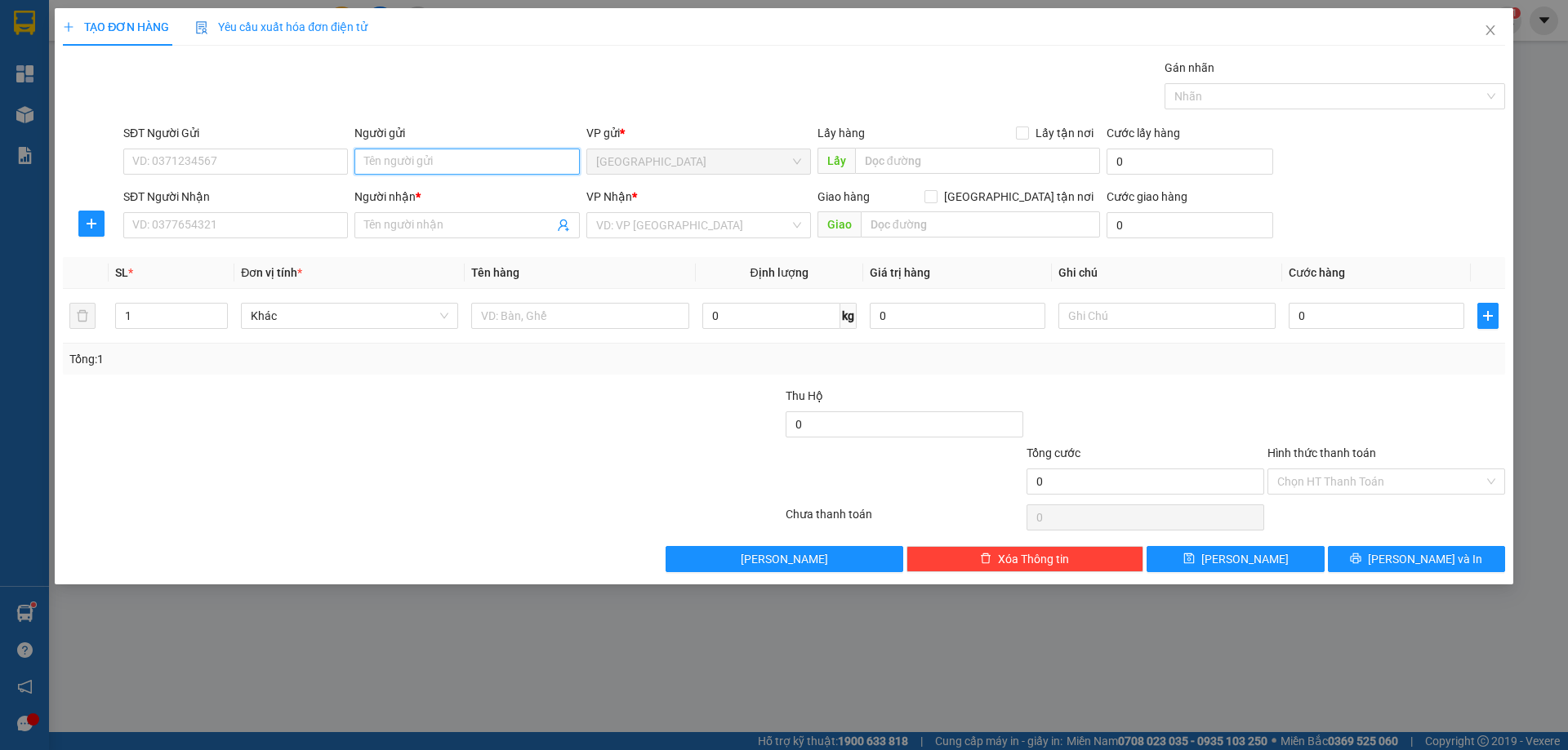
click at [395, 159] on input "Người gửi" at bounding box center [466, 162] width 224 height 26
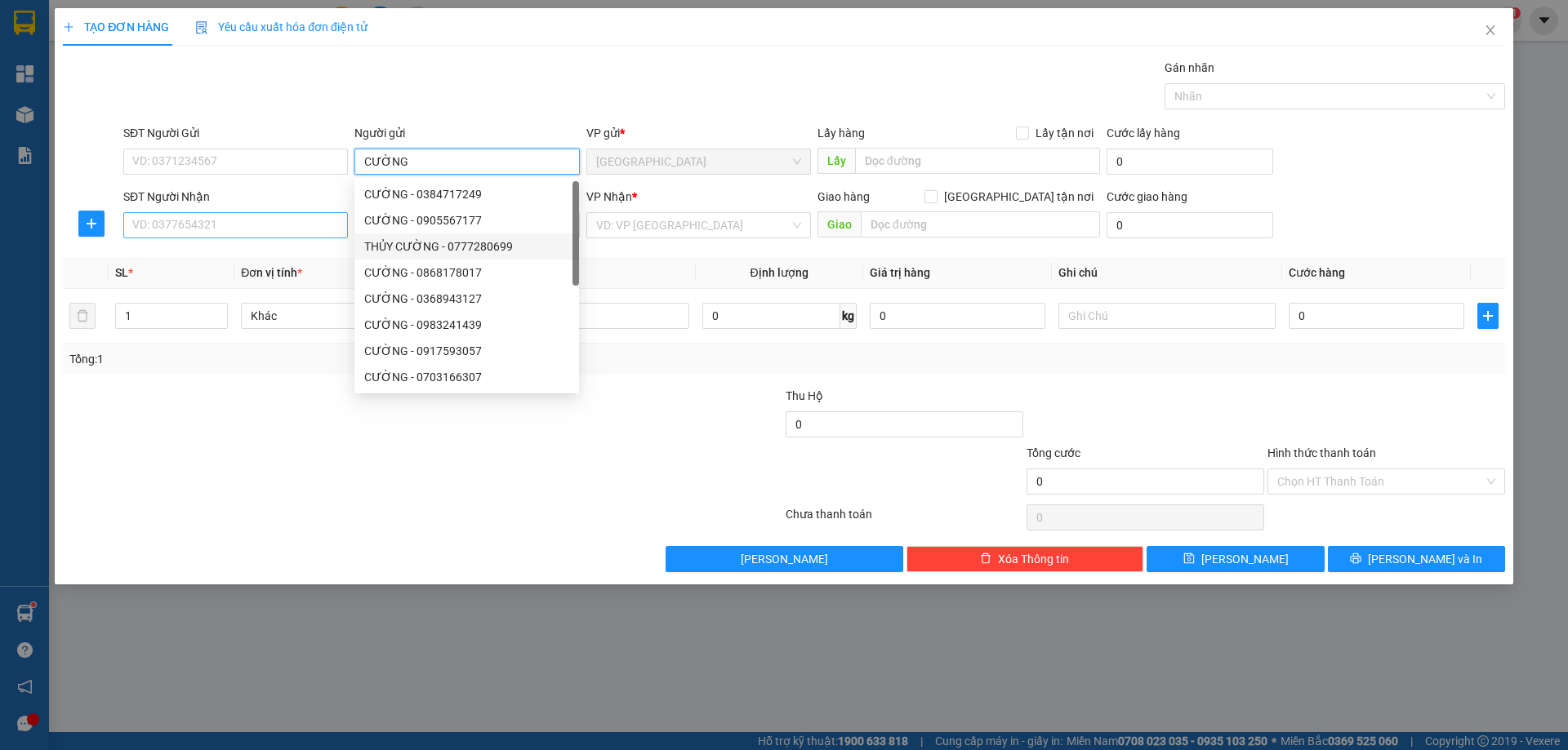
type input "CƯỜNG"
click at [327, 225] on input "SĐT Người Nhận" at bounding box center [235, 225] width 224 height 26
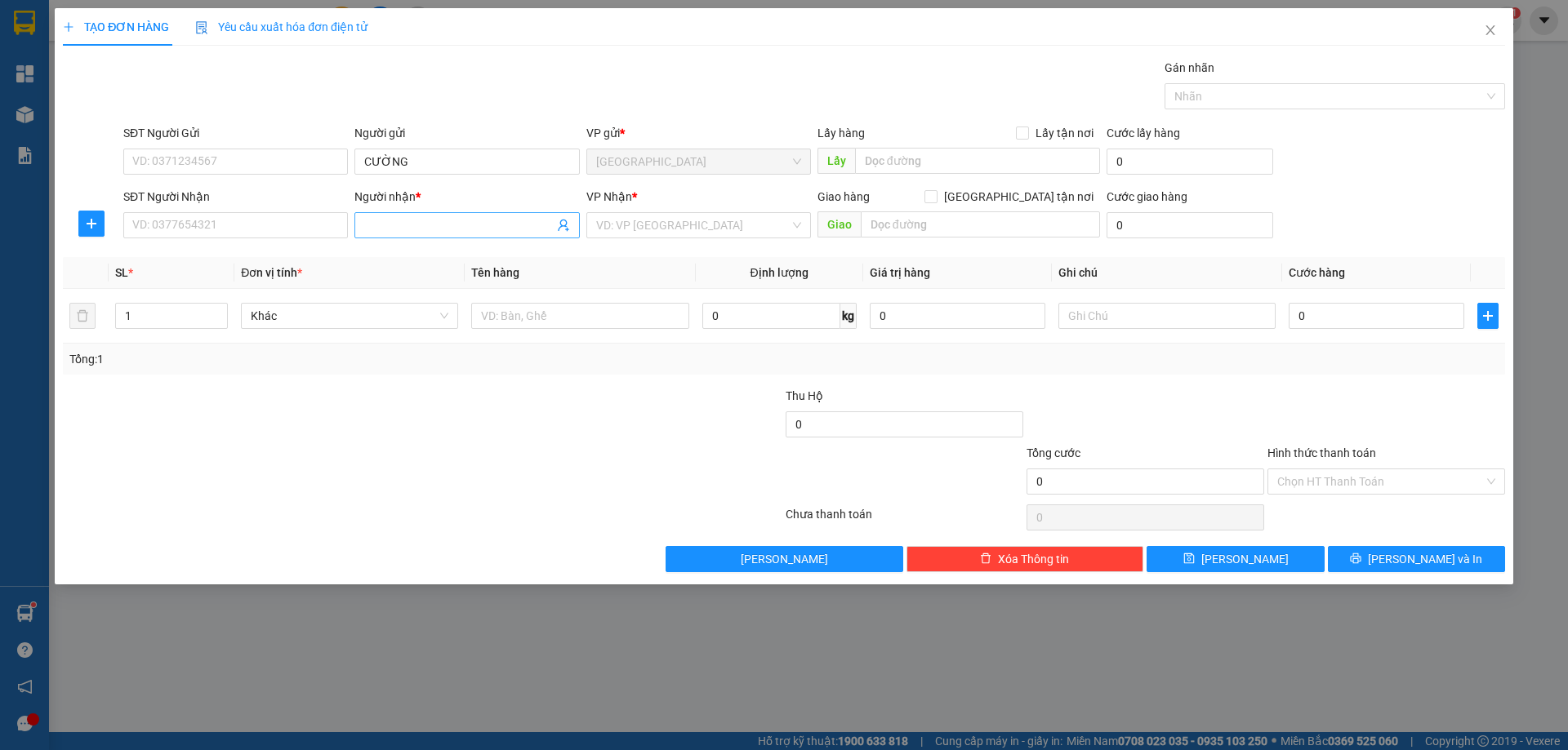
click at [431, 225] on input "Người nhận *" at bounding box center [458, 225] width 189 height 18
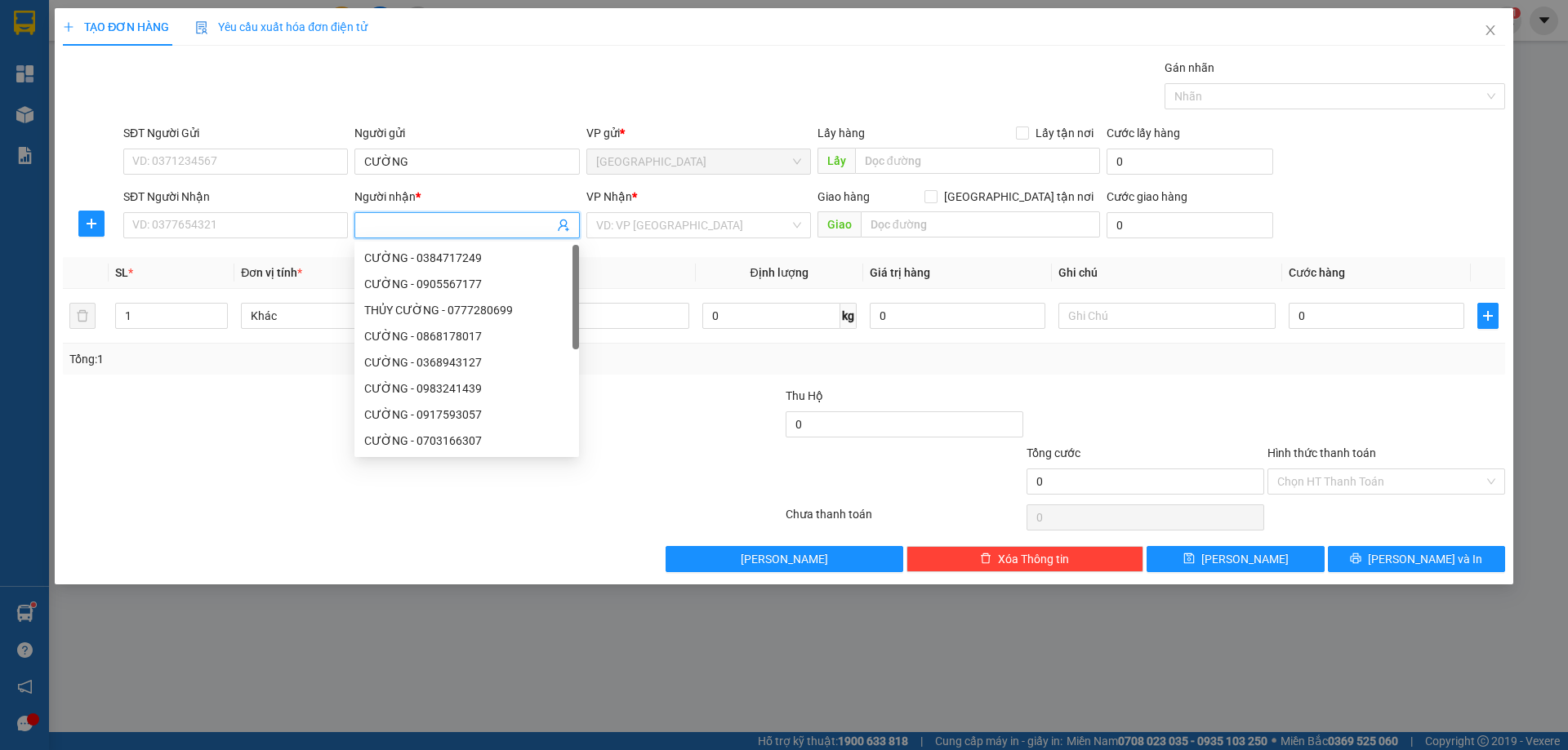
type input "D"
type input "ĐỨC"
click at [654, 217] on input "search" at bounding box center [693, 225] width 194 height 24
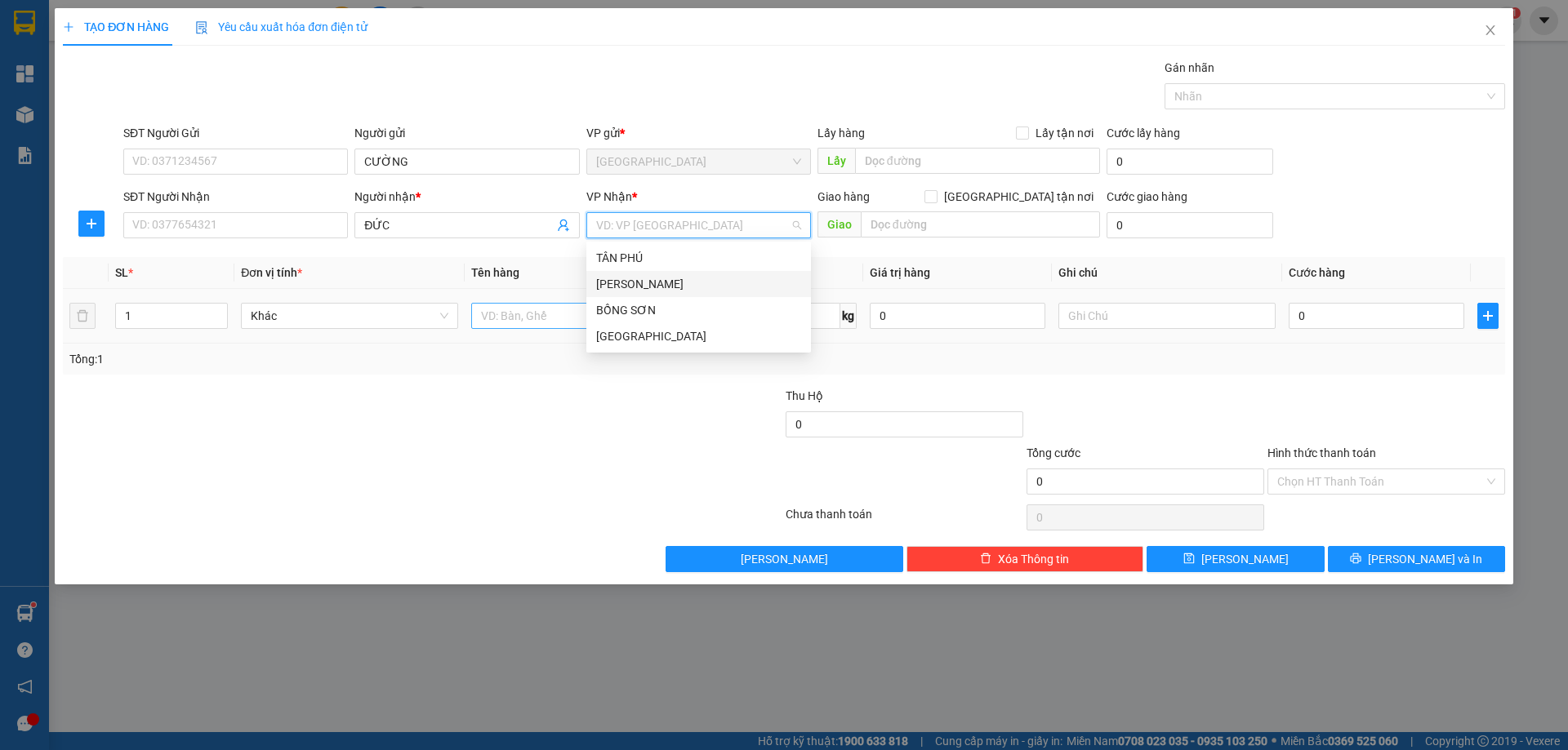
drag, startPoint x: 665, startPoint y: 281, endPoint x: 641, endPoint y: 304, distance: 33.2
click at [664, 281] on div "[PERSON_NAME]" at bounding box center [698, 284] width 205 height 18
click at [623, 313] on input "text" at bounding box center [580, 315] width 217 height 26
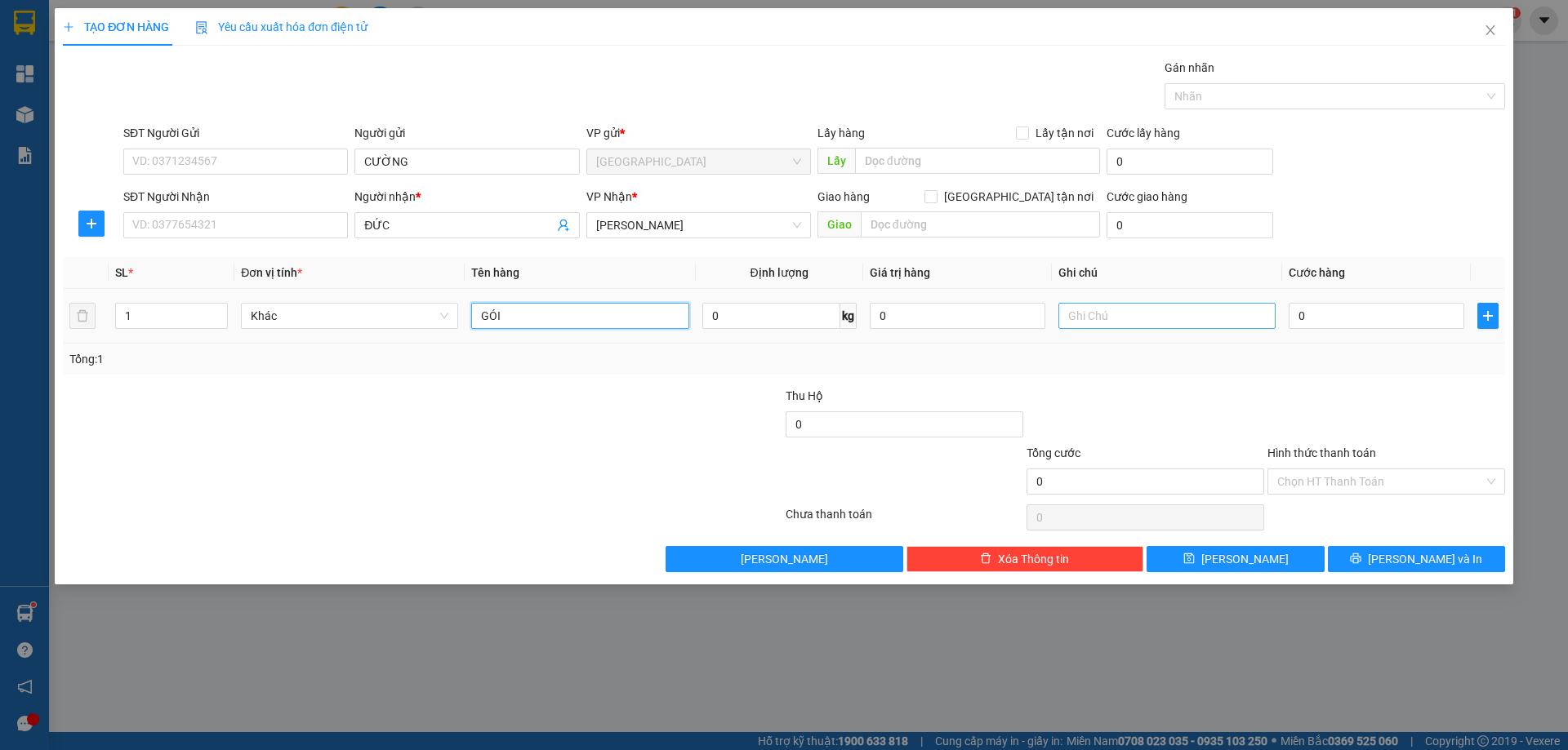
type input "GÓI"
click at [1097, 312] on input "text" at bounding box center [1167, 315] width 217 height 26
type input "R/30"
click at [1310, 453] on label "Hình thức thanh toán" at bounding box center [1321, 452] width 109 height 13
click at [1310, 470] on input "Hình thức thanh toán" at bounding box center [1380, 482] width 207 height 24
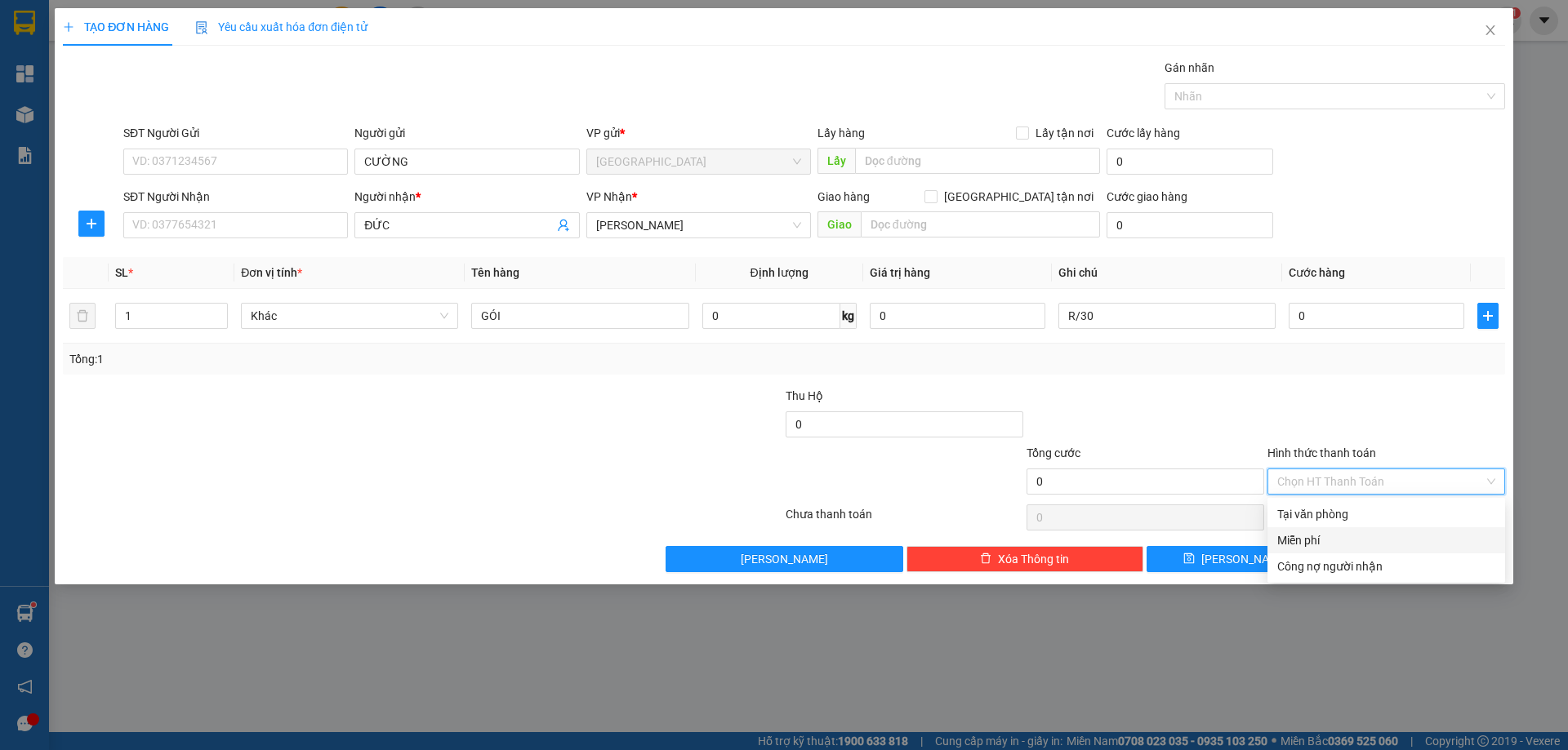
click at [1303, 542] on div "Miễn phí" at bounding box center [1386, 540] width 218 height 18
click at [1361, 558] on icon "printer" at bounding box center [1356, 559] width 12 height 12
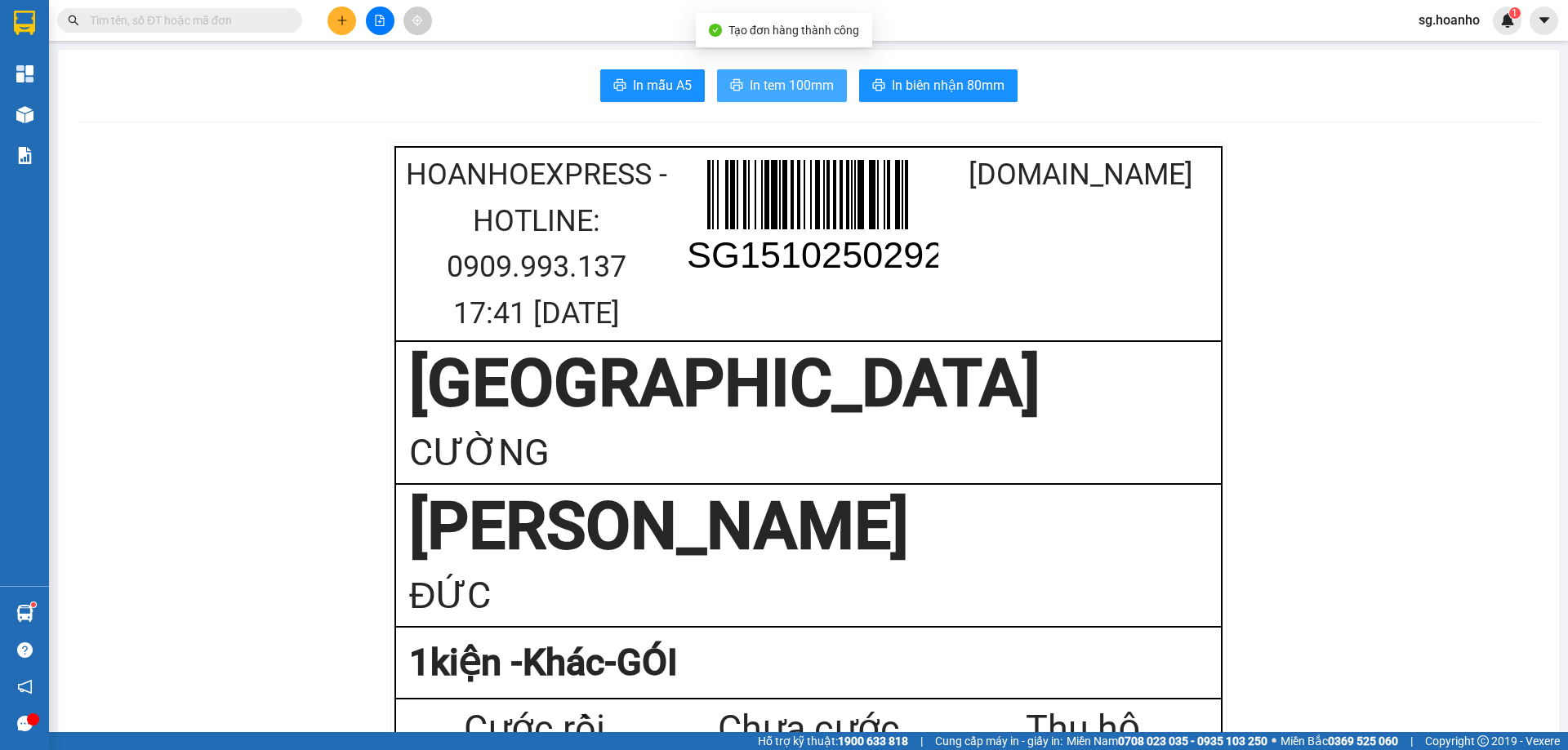
click at [799, 79] on span "In tem 100mm" at bounding box center [792, 85] width 84 height 21
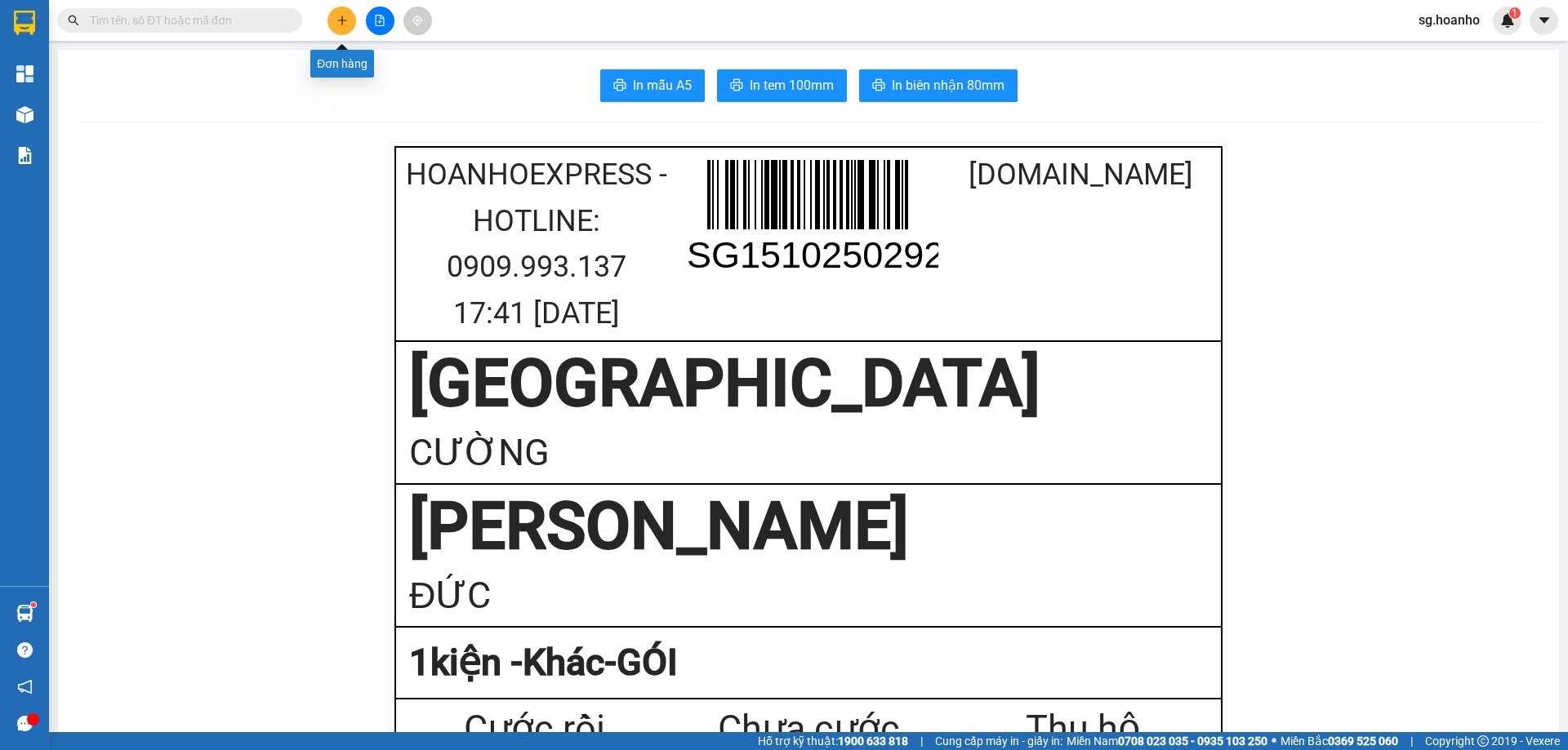
click at [347, 23] on icon "plus" at bounding box center [343, 21] width 12 height 12
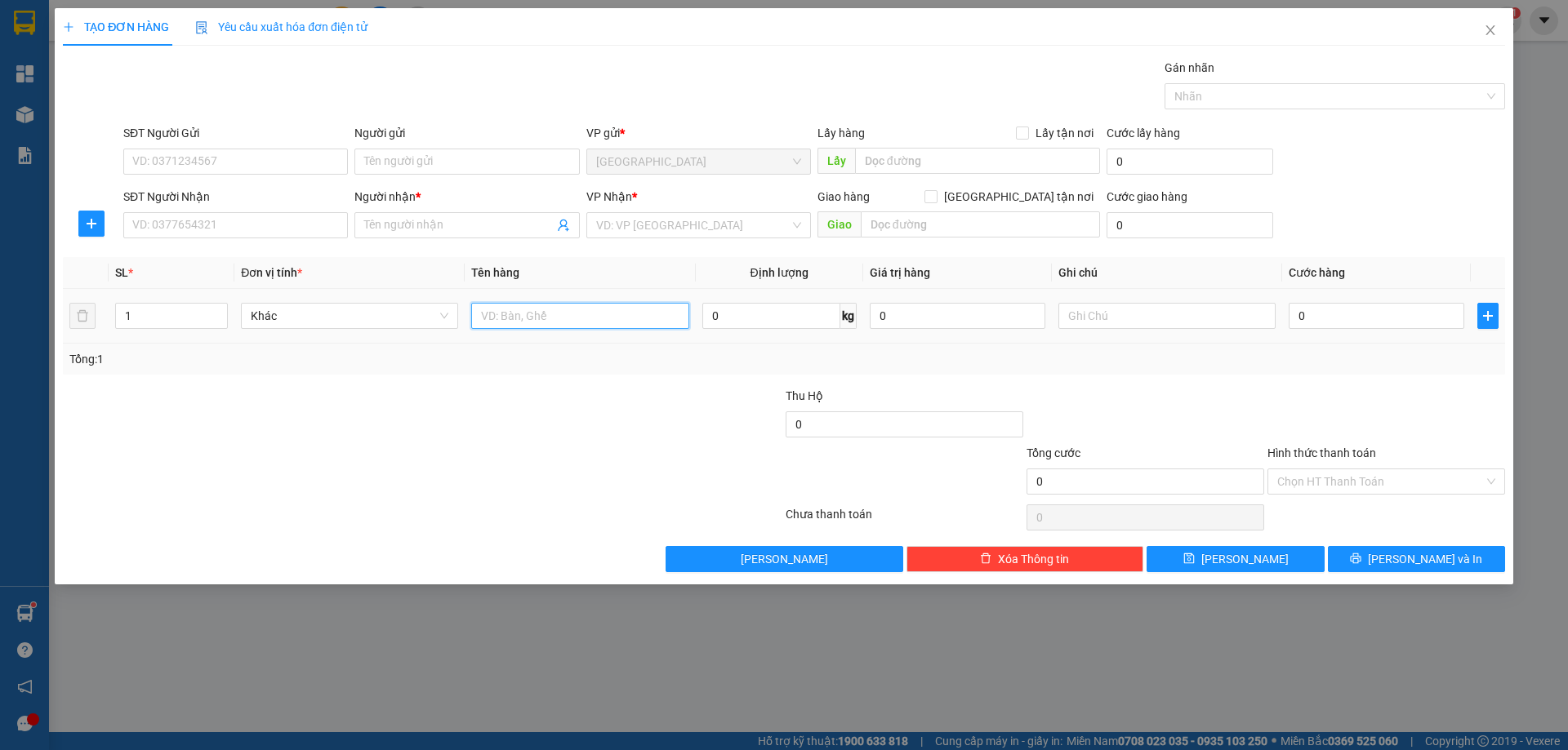
click at [509, 322] on input "text" at bounding box center [580, 315] width 217 height 26
type input "CỤC"
click at [623, 222] on input "search" at bounding box center [693, 225] width 194 height 24
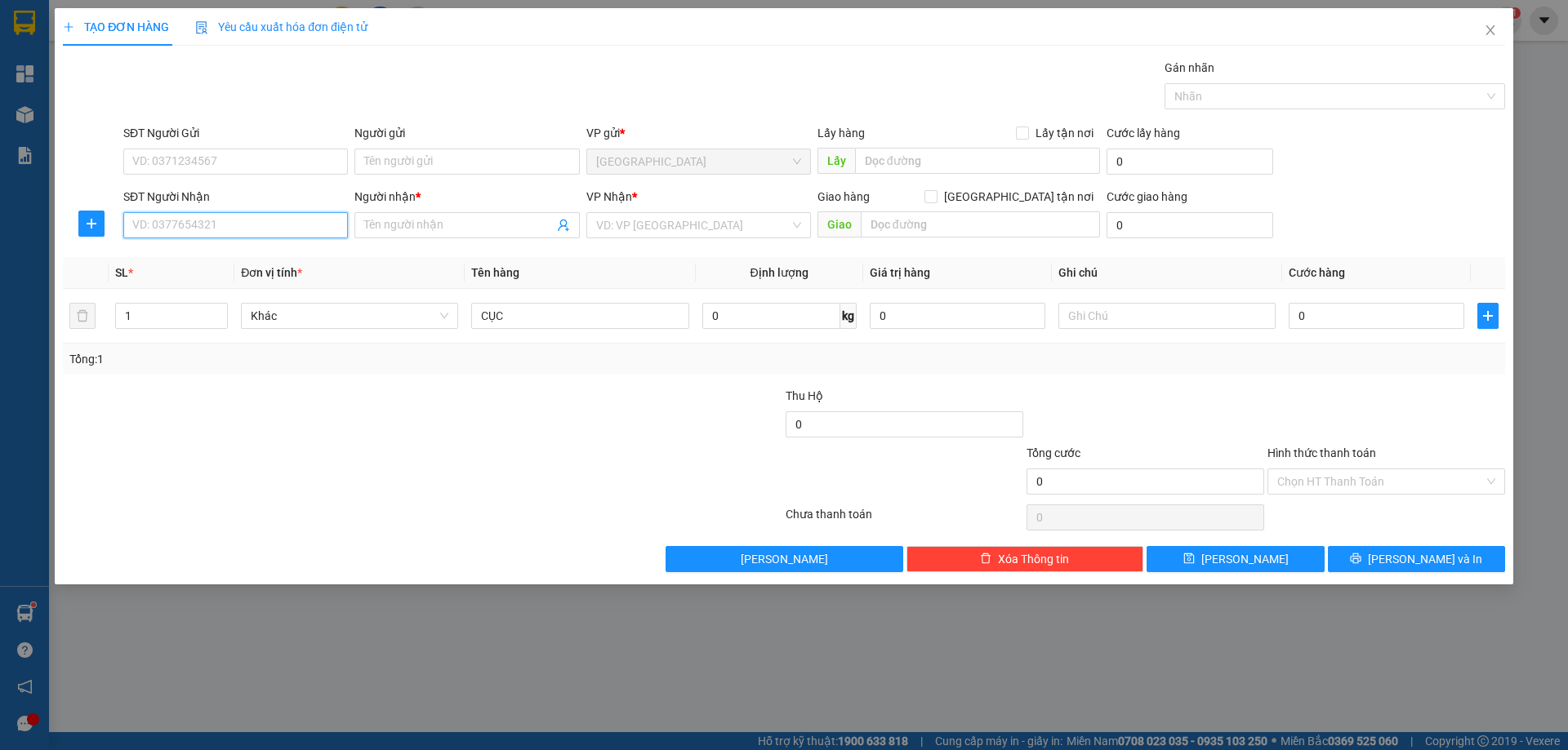
click at [271, 221] on input "SĐT Người Nhận" at bounding box center [235, 225] width 224 height 26
click at [379, 229] on input "Người nhận *" at bounding box center [458, 225] width 189 height 18
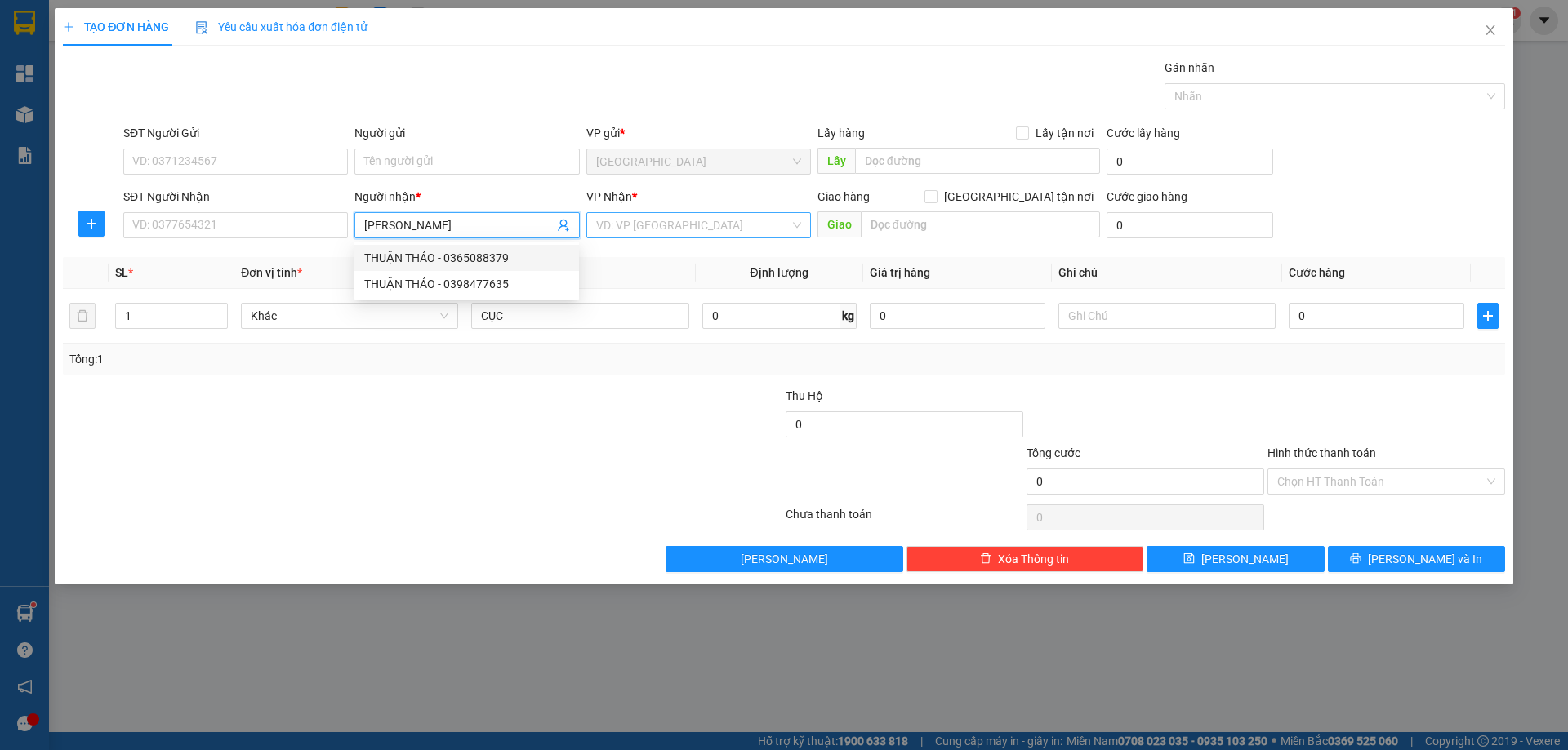
type input "[PERSON_NAME]"
click at [662, 236] on input "search" at bounding box center [693, 225] width 194 height 24
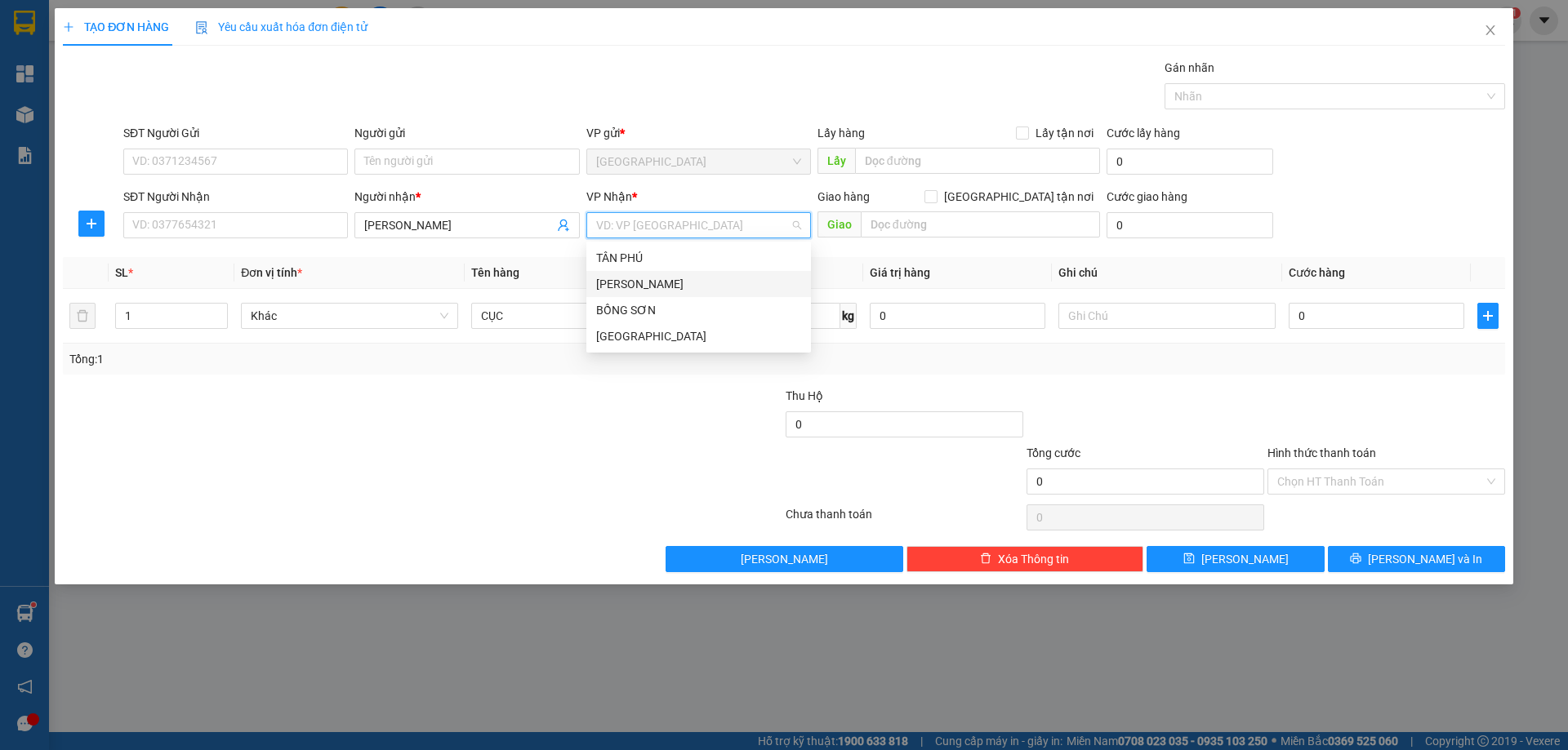
click at [659, 282] on div "[PERSON_NAME]" at bounding box center [698, 284] width 205 height 18
click at [464, 229] on input "[PERSON_NAME]" at bounding box center [458, 225] width 189 height 18
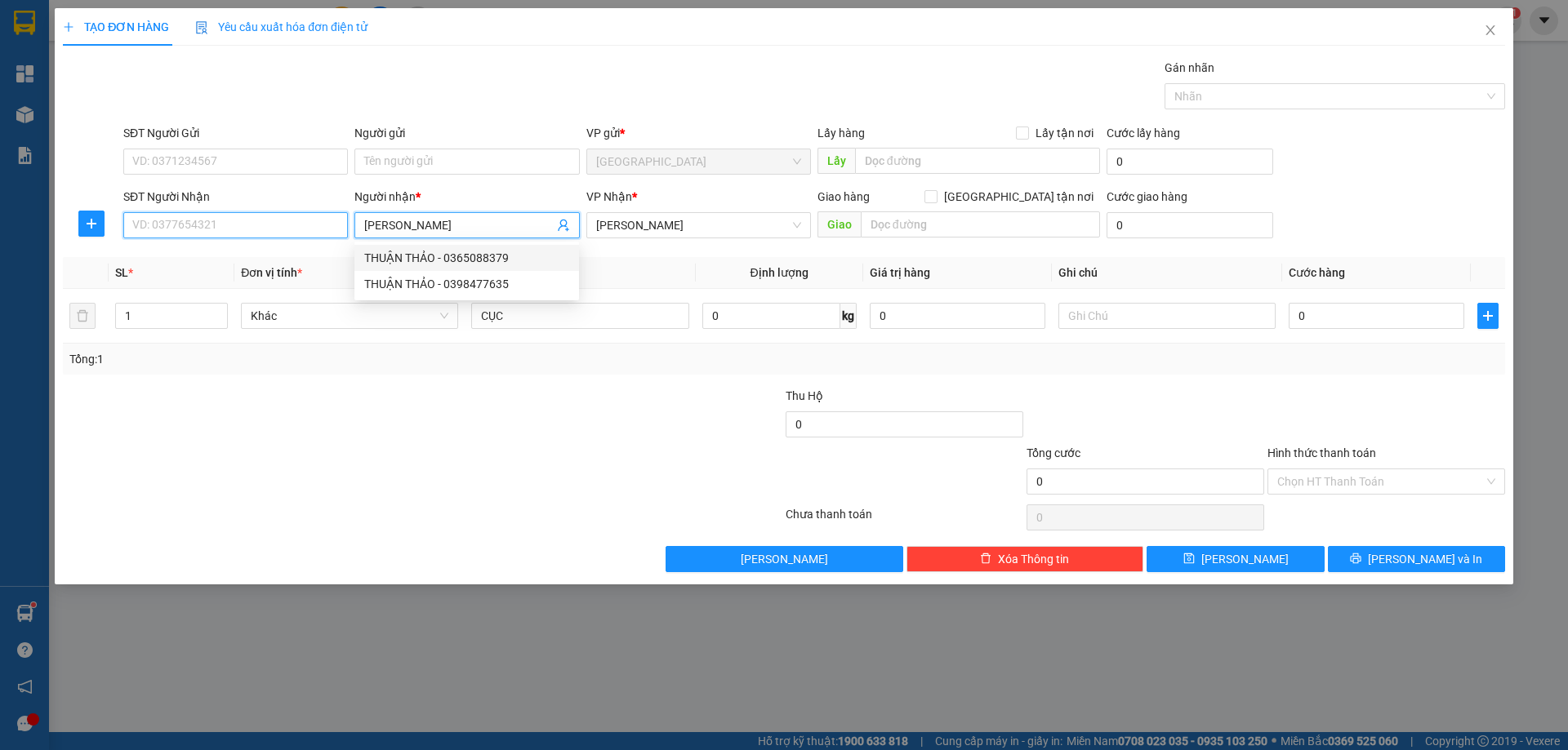
click at [262, 232] on input "SĐT Người Nhận" at bounding box center [235, 225] width 224 height 26
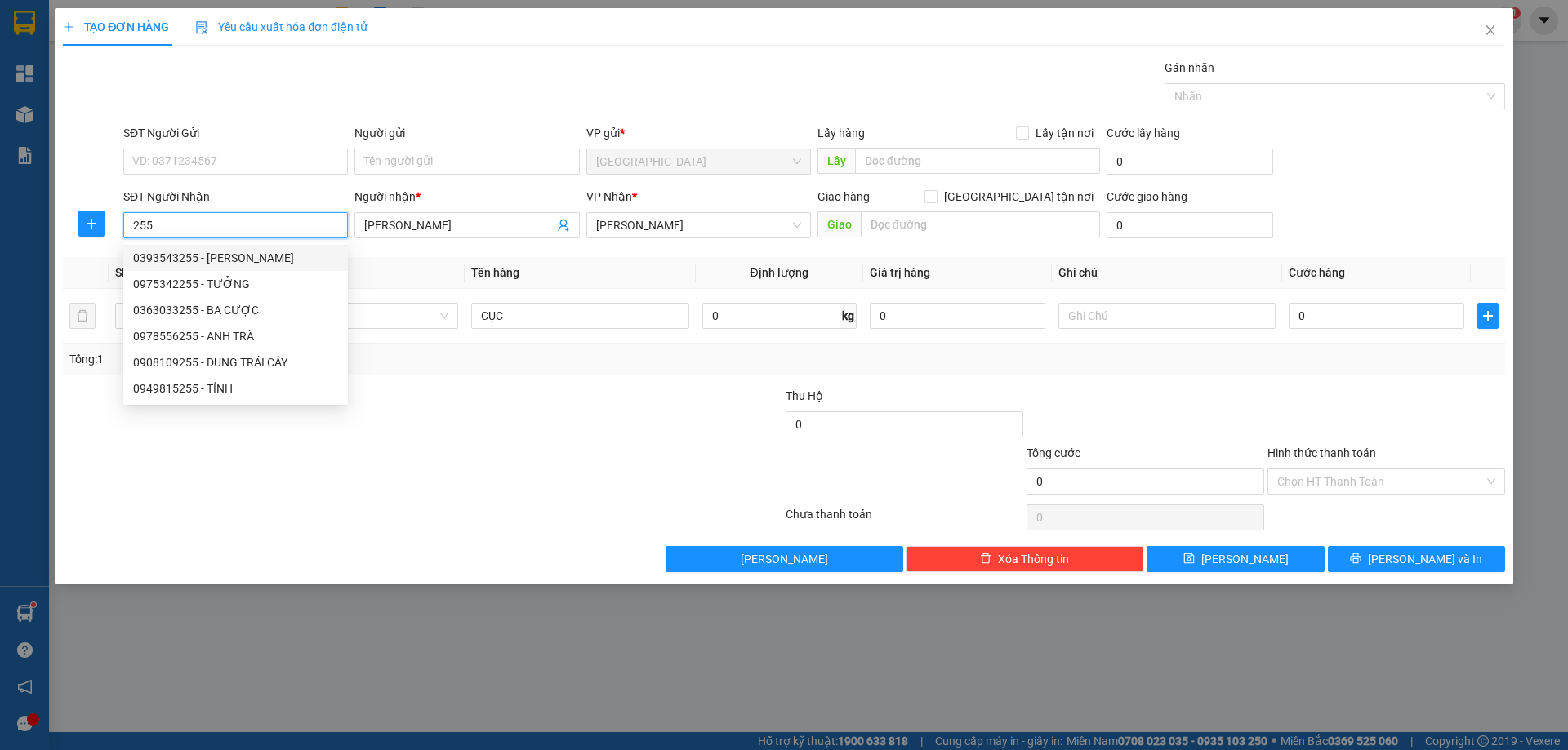
click at [249, 258] on div "0393543255 - THUẬN THẢO" at bounding box center [235, 258] width 205 height 18
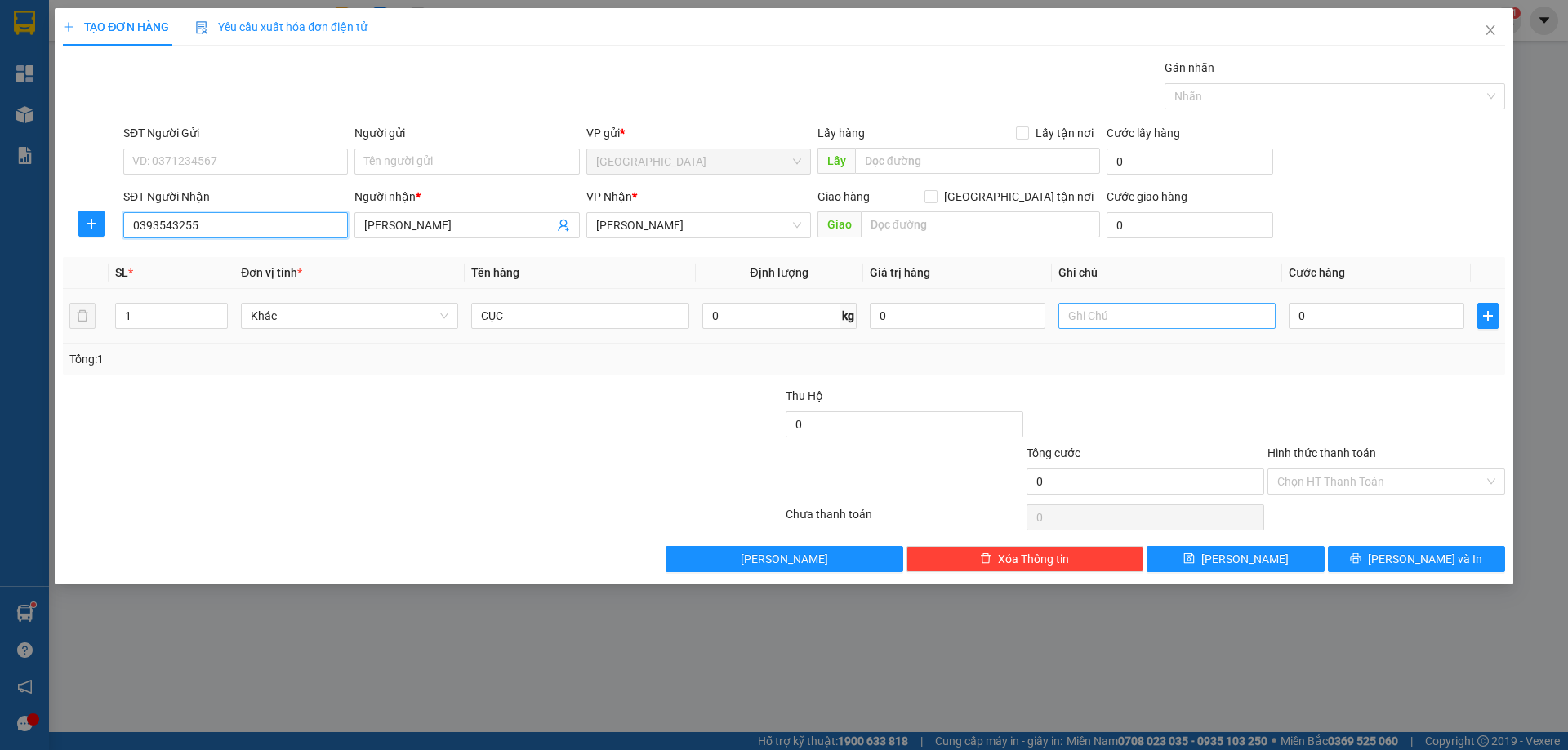
type input "0393543255"
click at [1175, 321] on input "text" at bounding box center [1167, 315] width 217 height 26
type input "C"
click at [1342, 455] on label "Hình thức thanh toán" at bounding box center [1321, 452] width 109 height 13
click at [1342, 470] on input "Hình thức thanh toán" at bounding box center [1380, 482] width 207 height 24
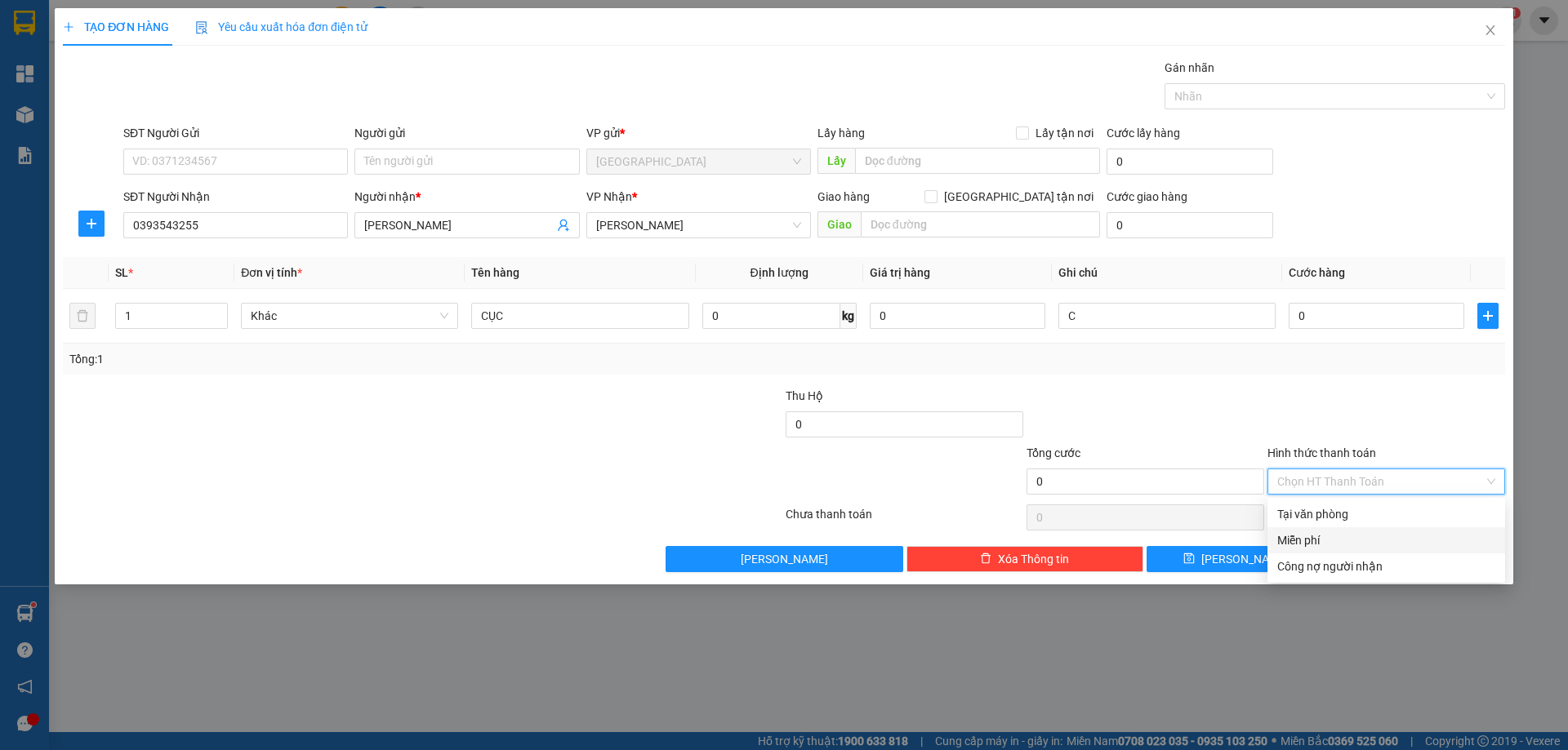
click at [1328, 533] on div "Miễn phí" at bounding box center [1386, 540] width 218 height 18
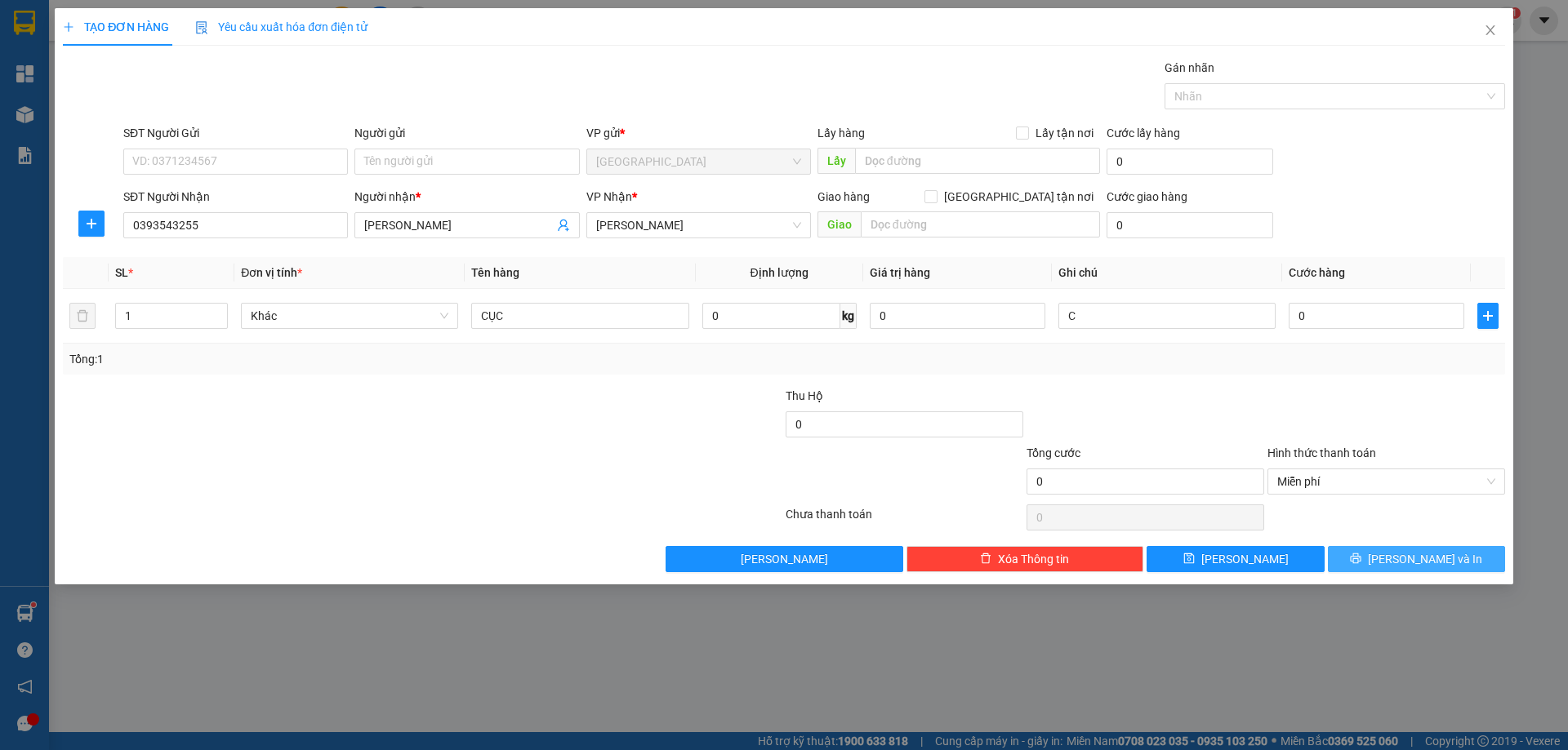
click at [1385, 568] on button "[PERSON_NAME] và In" at bounding box center [1416, 559] width 177 height 26
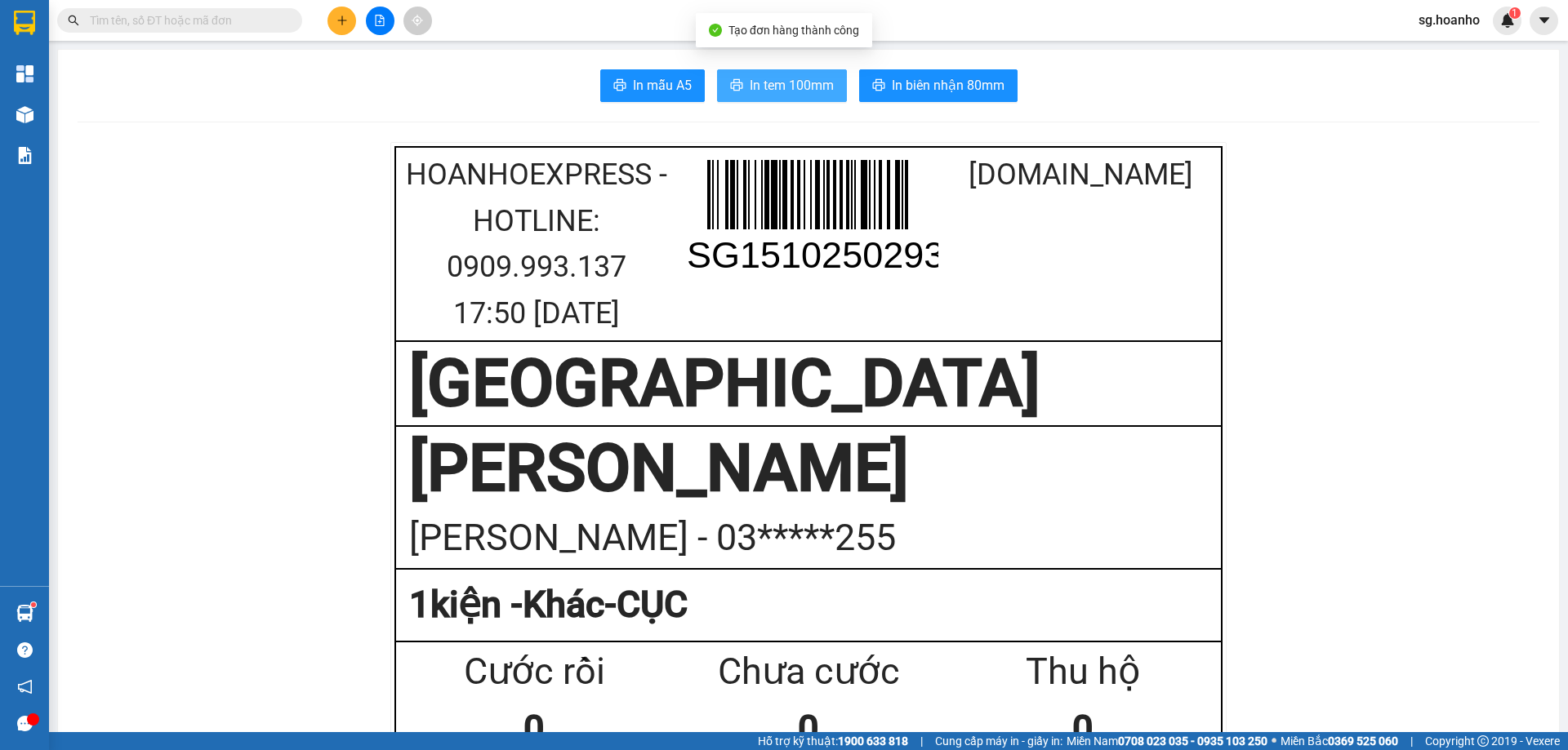
click at [753, 96] on button "In tem 100mm" at bounding box center [782, 85] width 130 height 32
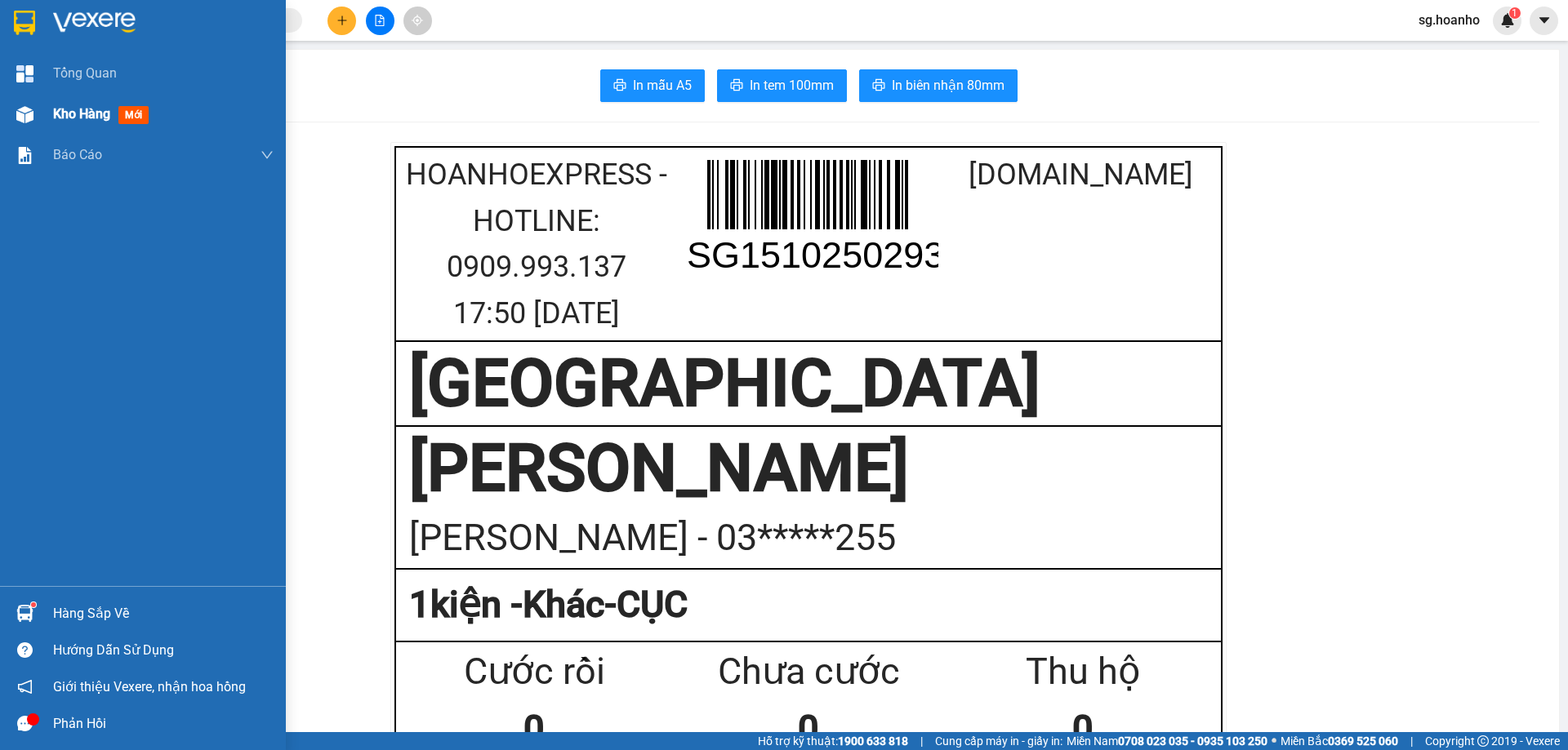
click at [120, 111] on span "mới" at bounding box center [133, 115] width 30 height 18
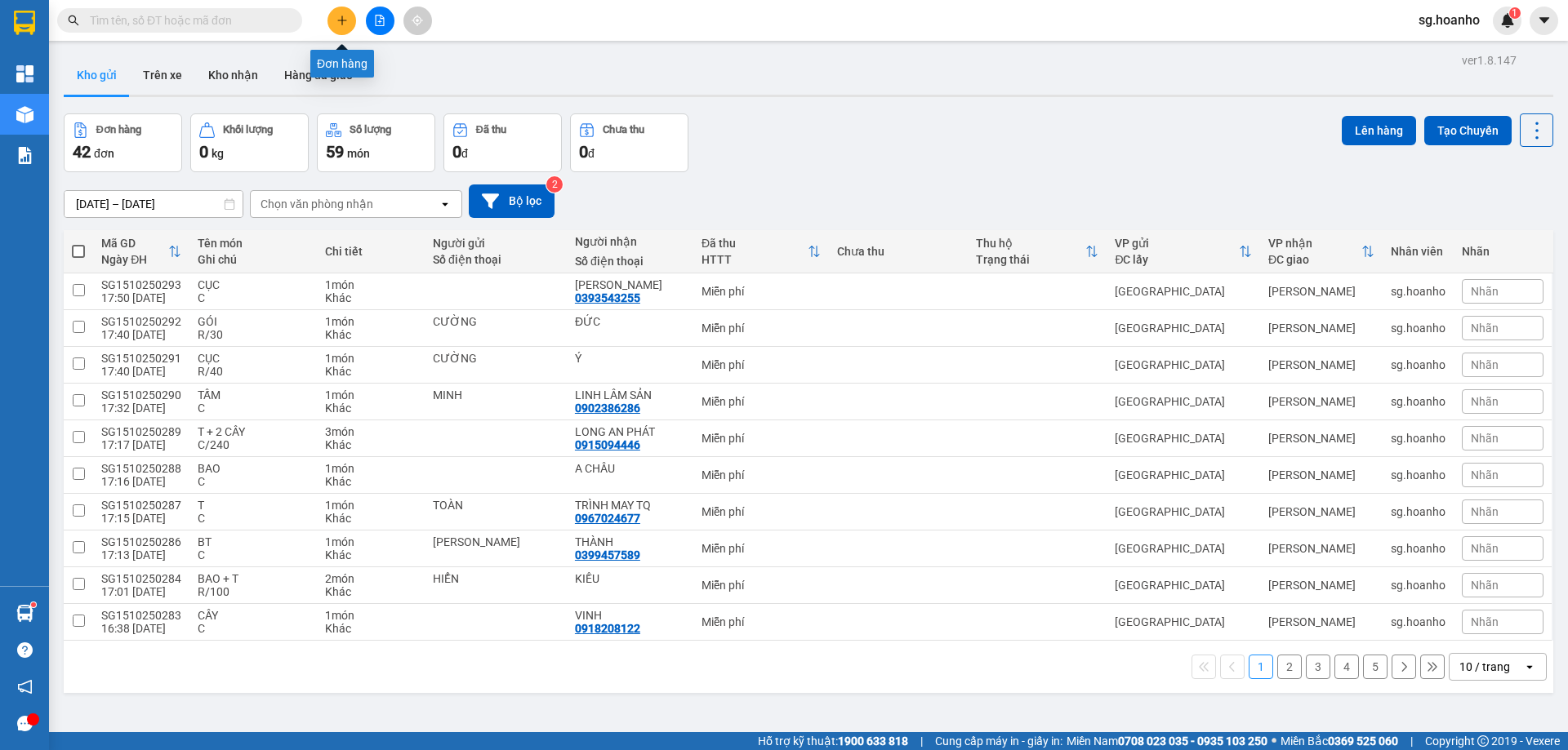
click at [333, 27] on button at bounding box center [341, 21] width 28 height 28
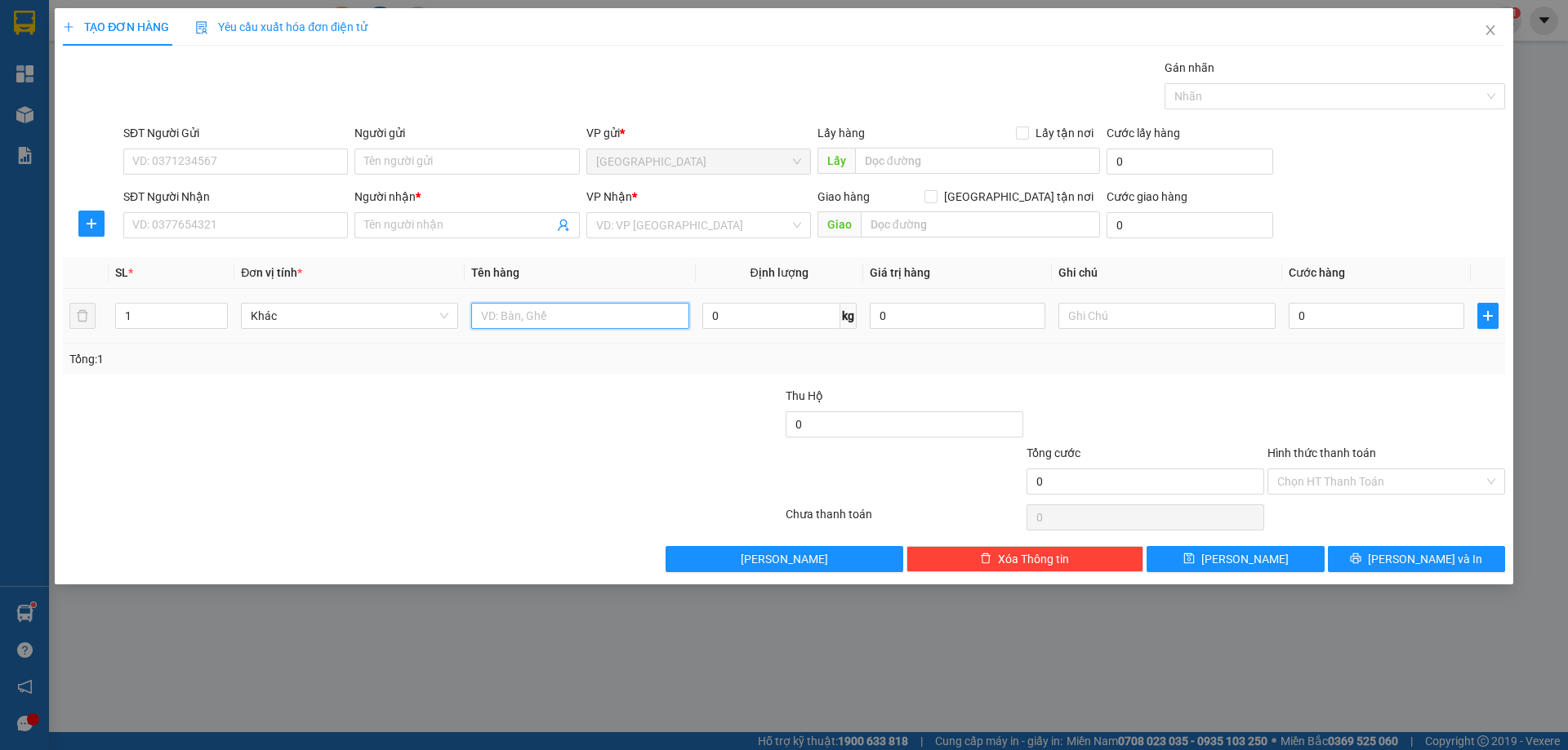
click at [539, 326] on input "text" at bounding box center [580, 315] width 217 height 26
type input "THÙNG"
click at [196, 230] on input "SĐT Người Nhận" at bounding box center [235, 225] width 224 height 26
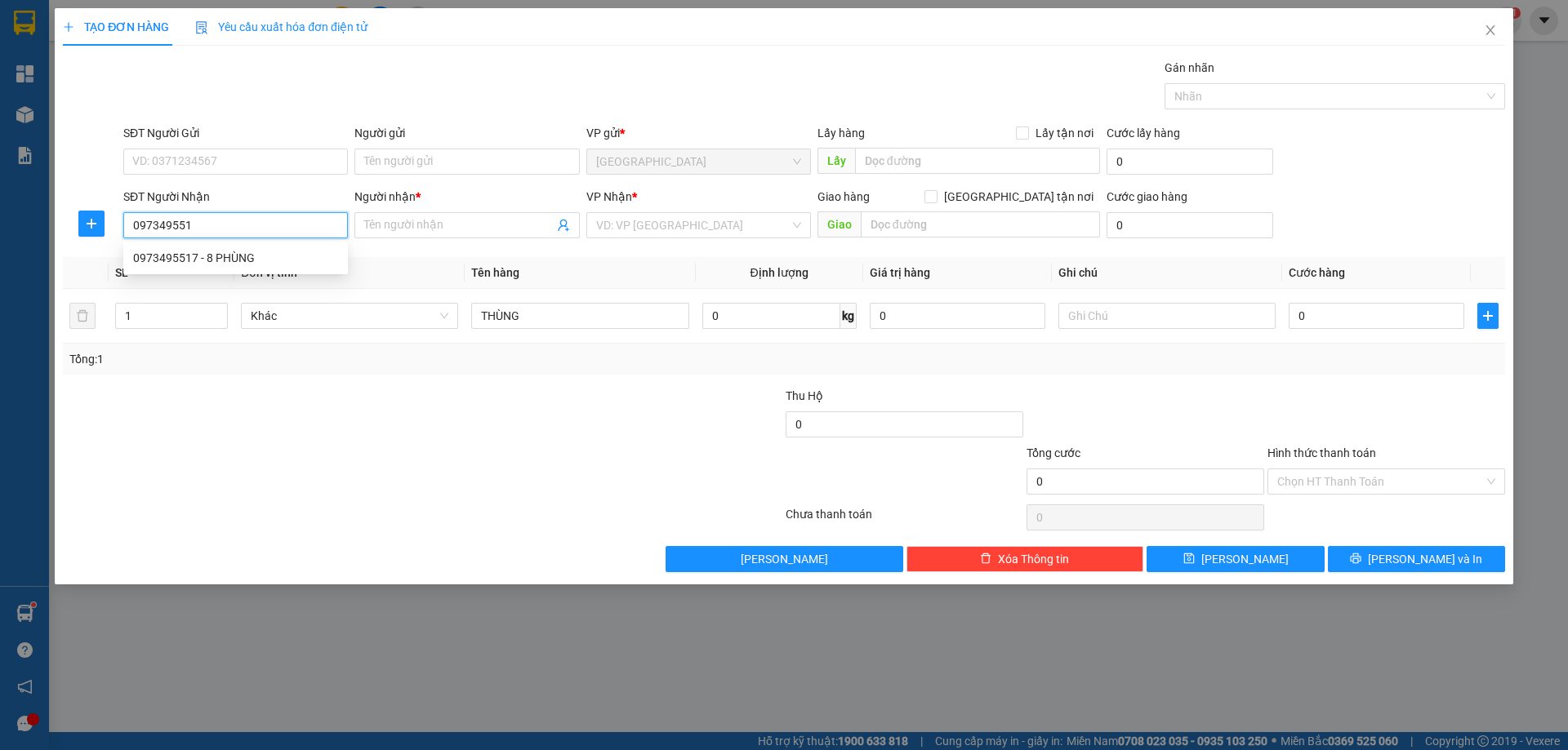
type input "0973495517"
click at [232, 253] on div "0973495517 - 8 PHÙNG" at bounding box center [235, 258] width 205 height 18
type input "8 PHÙNG"
type input "0973495517"
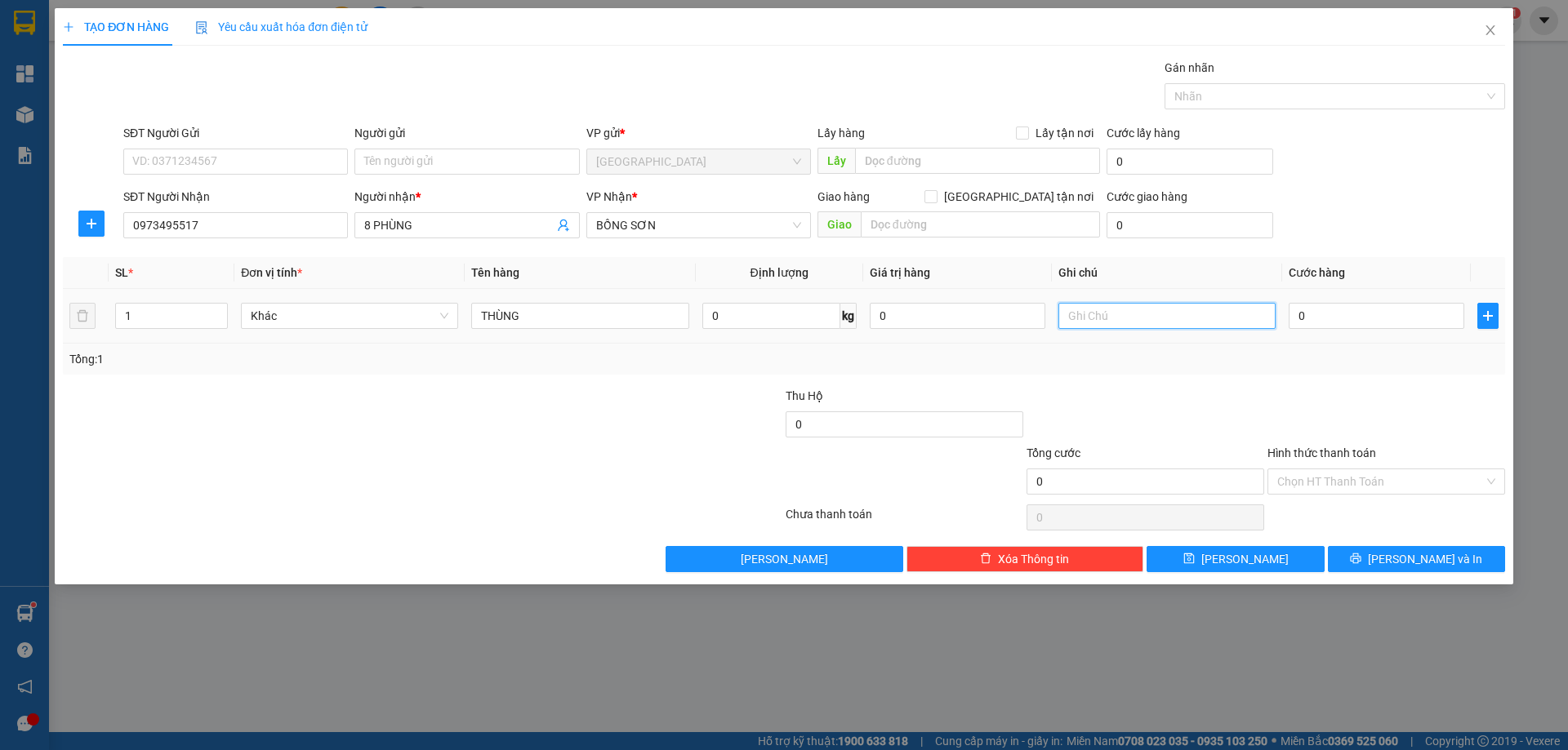
click at [1114, 319] on input "text" at bounding box center [1167, 315] width 217 height 26
type input "C"
click at [1281, 454] on label "Hình thức thanh toán" at bounding box center [1321, 452] width 109 height 13
click at [1281, 470] on input "Hình thức thanh toán" at bounding box center [1380, 482] width 207 height 24
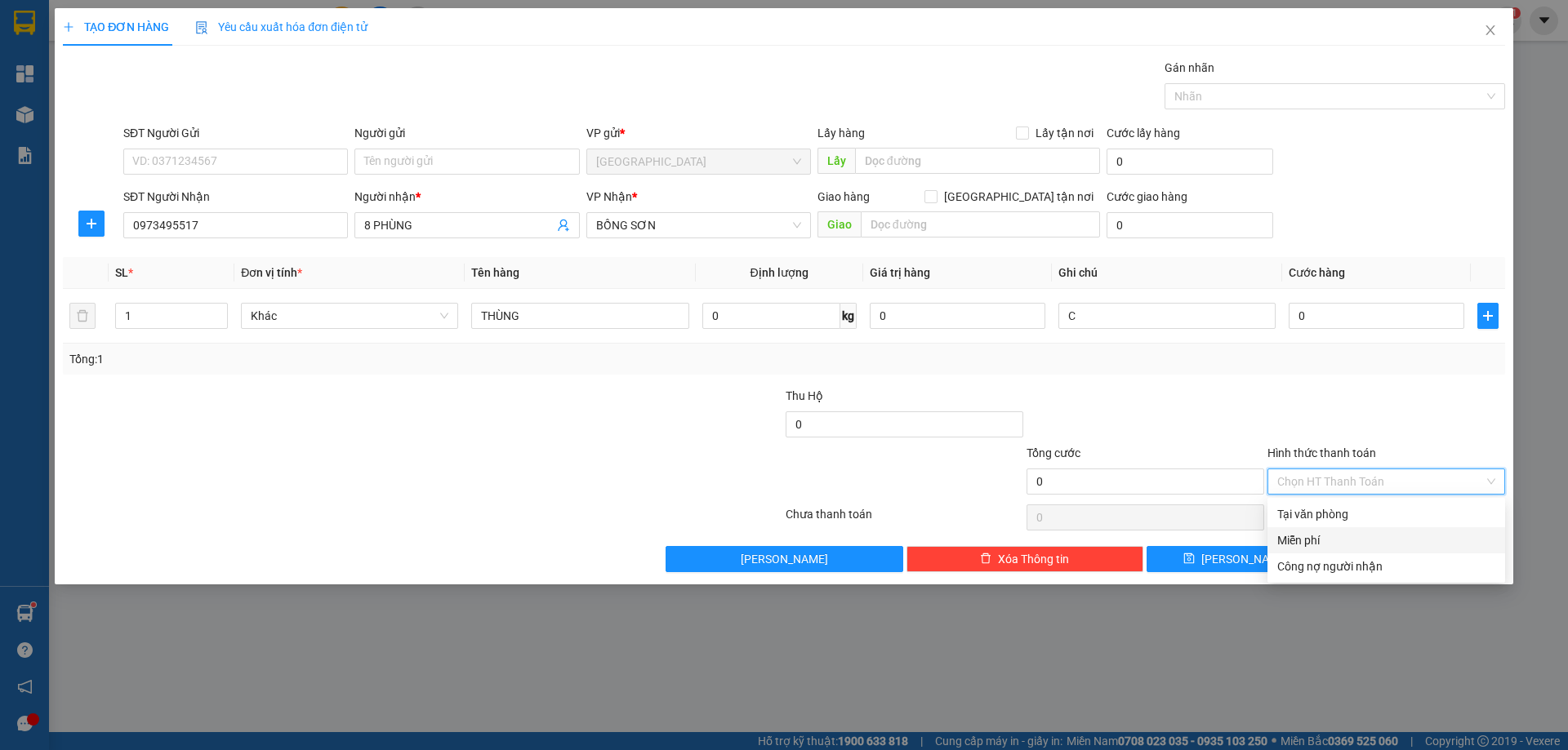
click at [1323, 541] on div "Miễn phí" at bounding box center [1386, 540] width 218 height 18
click at [1361, 559] on icon "printer" at bounding box center [1355, 558] width 11 height 11
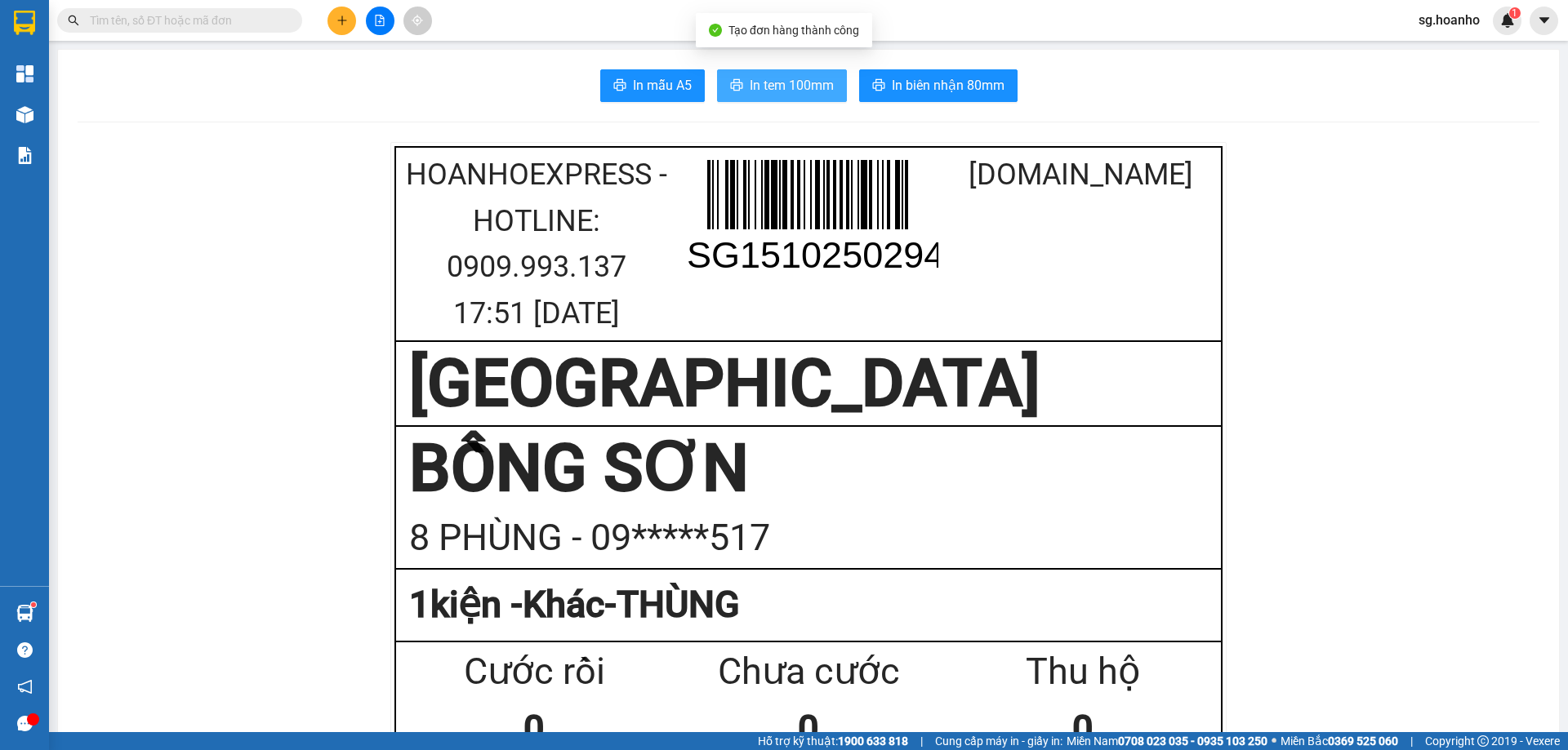
click at [771, 81] on span "In tem 100mm" at bounding box center [792, 85] width 84 height 21
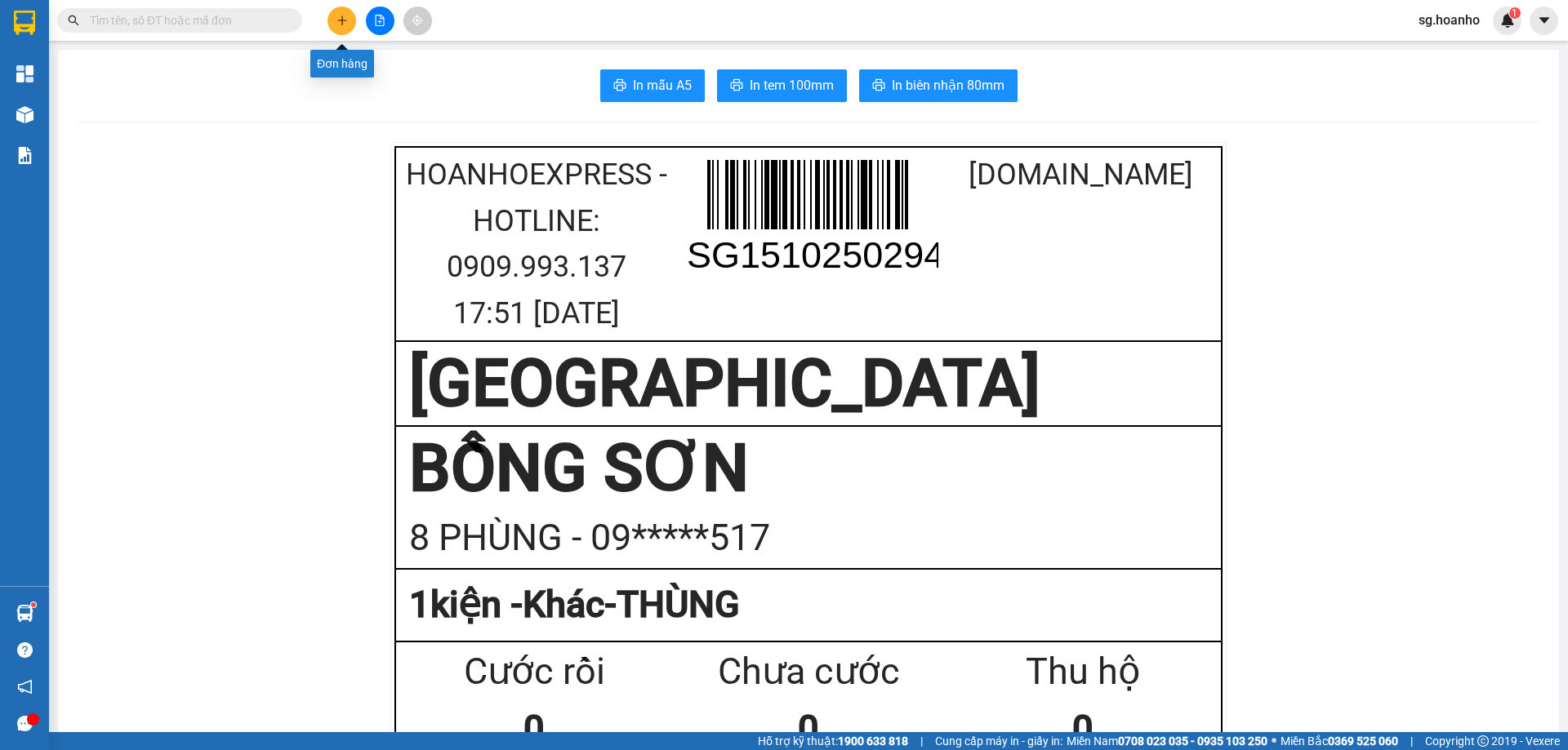
click at [345, 13] on button at bounding box center [341, 21] width 28 height 28
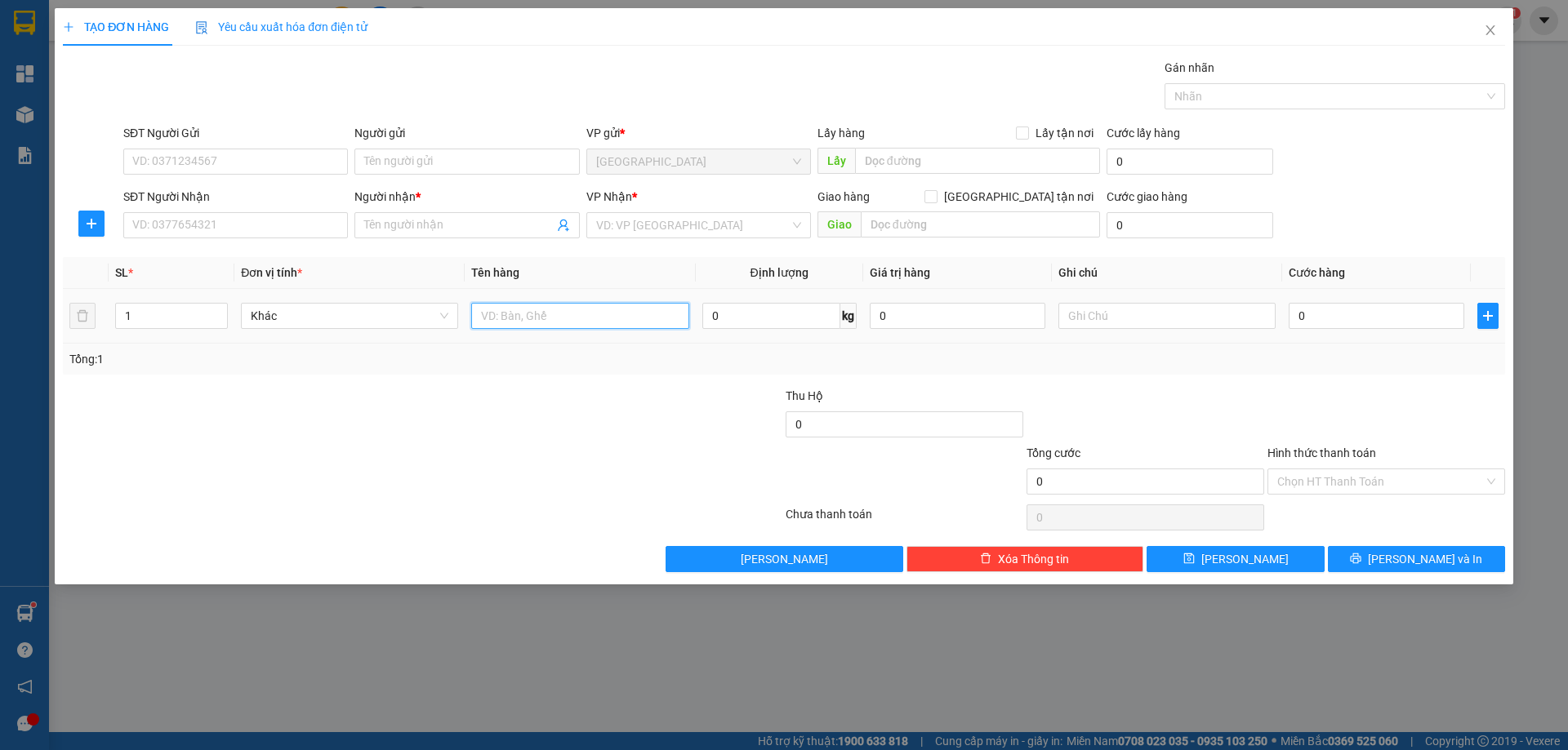
click at [539, 322] on input "text" at bounding box center [580, 315] width 217 height 26
type input "1 CỤC ĐEN"
click at [472, 229] on input "Người nhận *" at bounding box center [458, 225] width 189 height 18
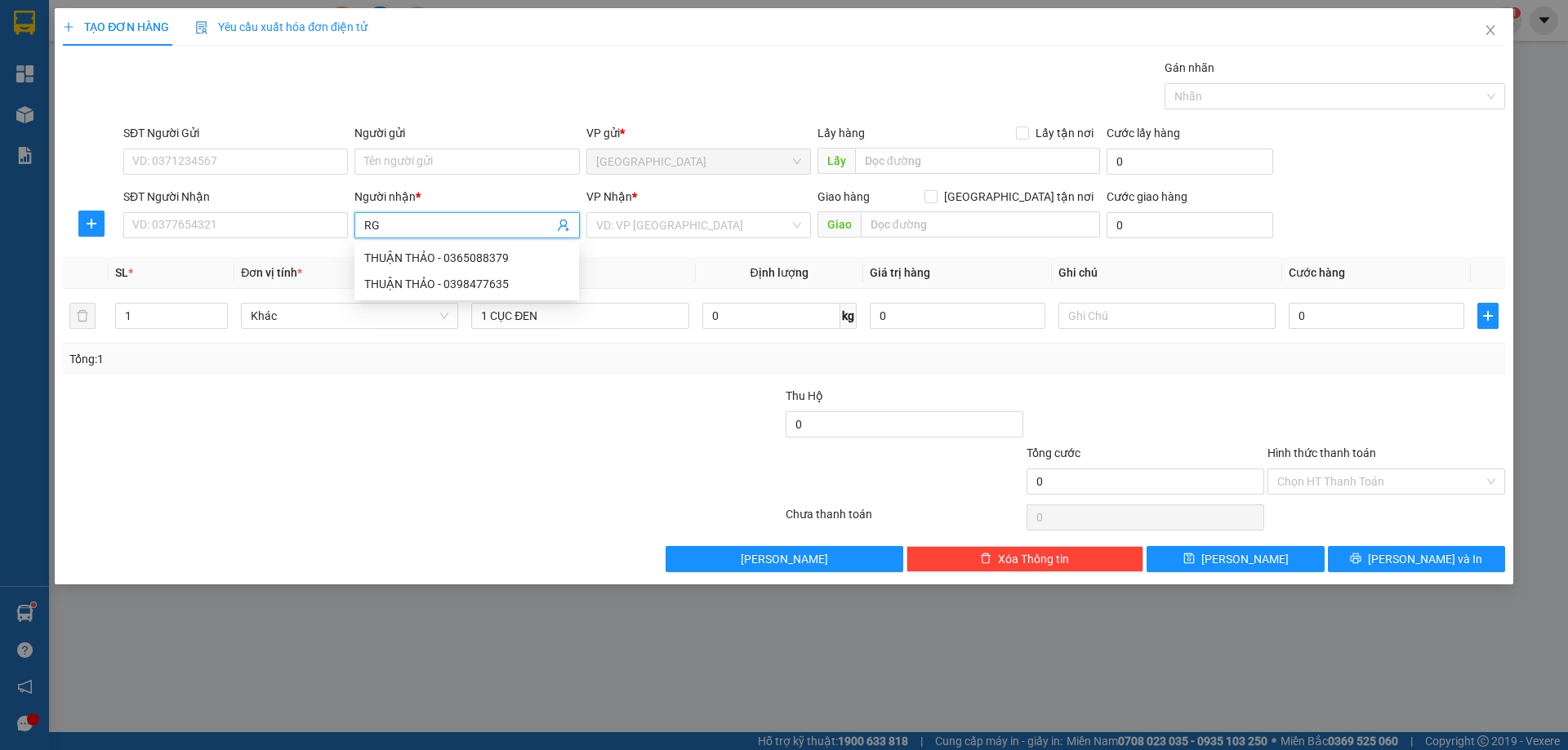
type input "R"
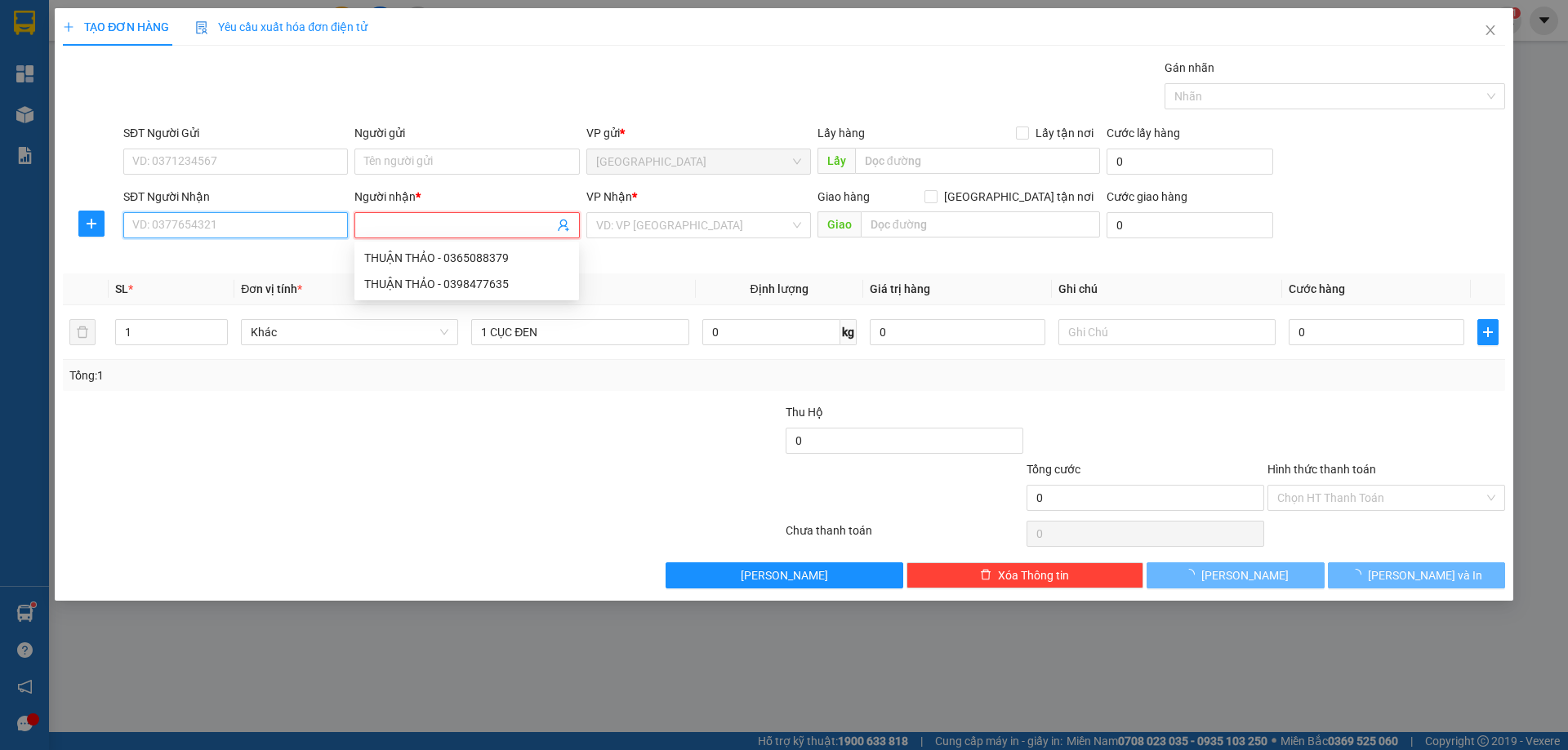
click at [221, 224] on input "SĐT Người Nhận" at bounding box center [235, 225] width 224 height 26
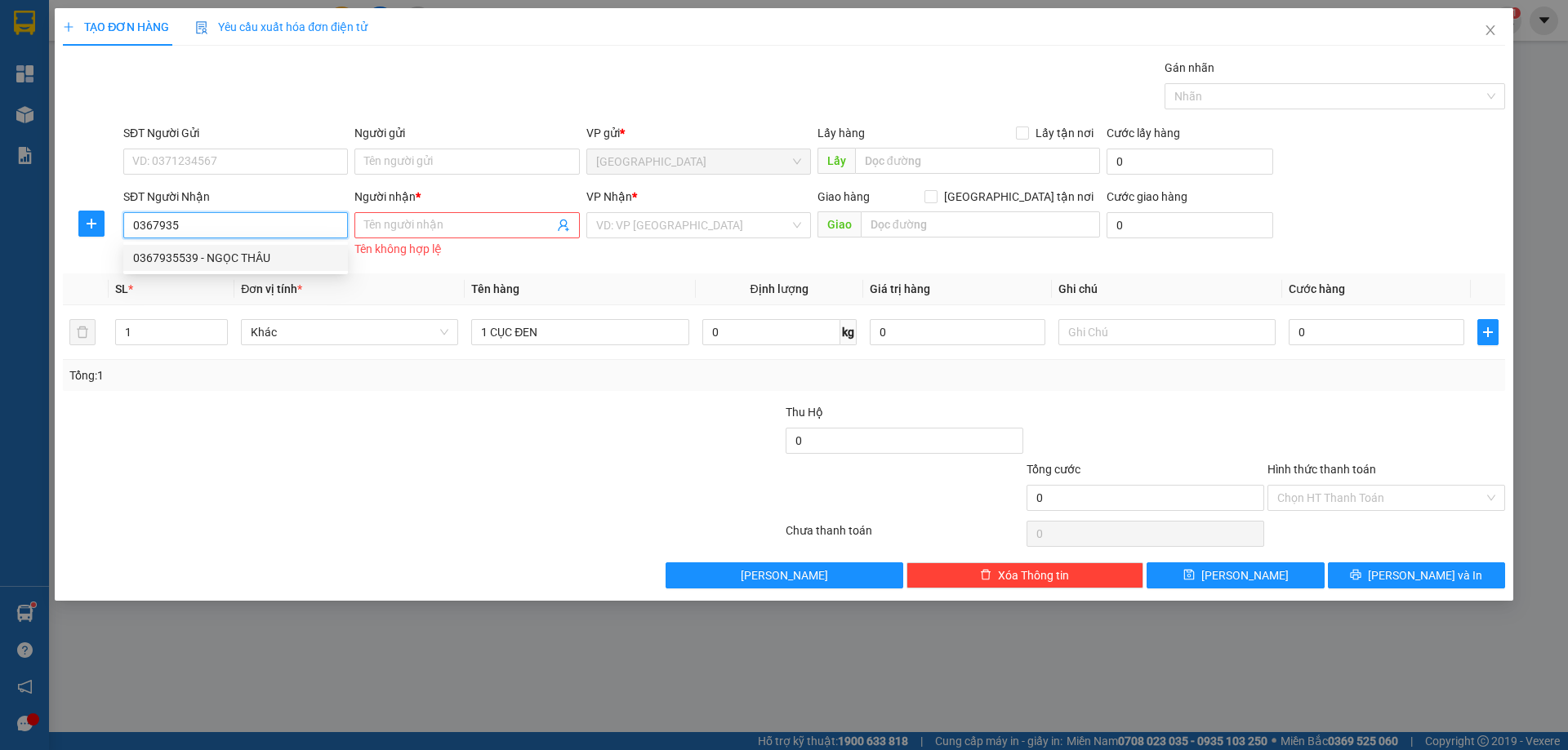
drag, startPoint x: 218, startPoint y: 258, endPoint x: 231, endPoint y: 260, distance: 13.2
click at [218, 258] on div "0367935539 - NGỌC THÂU" at bounding box center [235, 258] width 205 height 18
type input "0367935539"
type input "NGỌC THÂU"
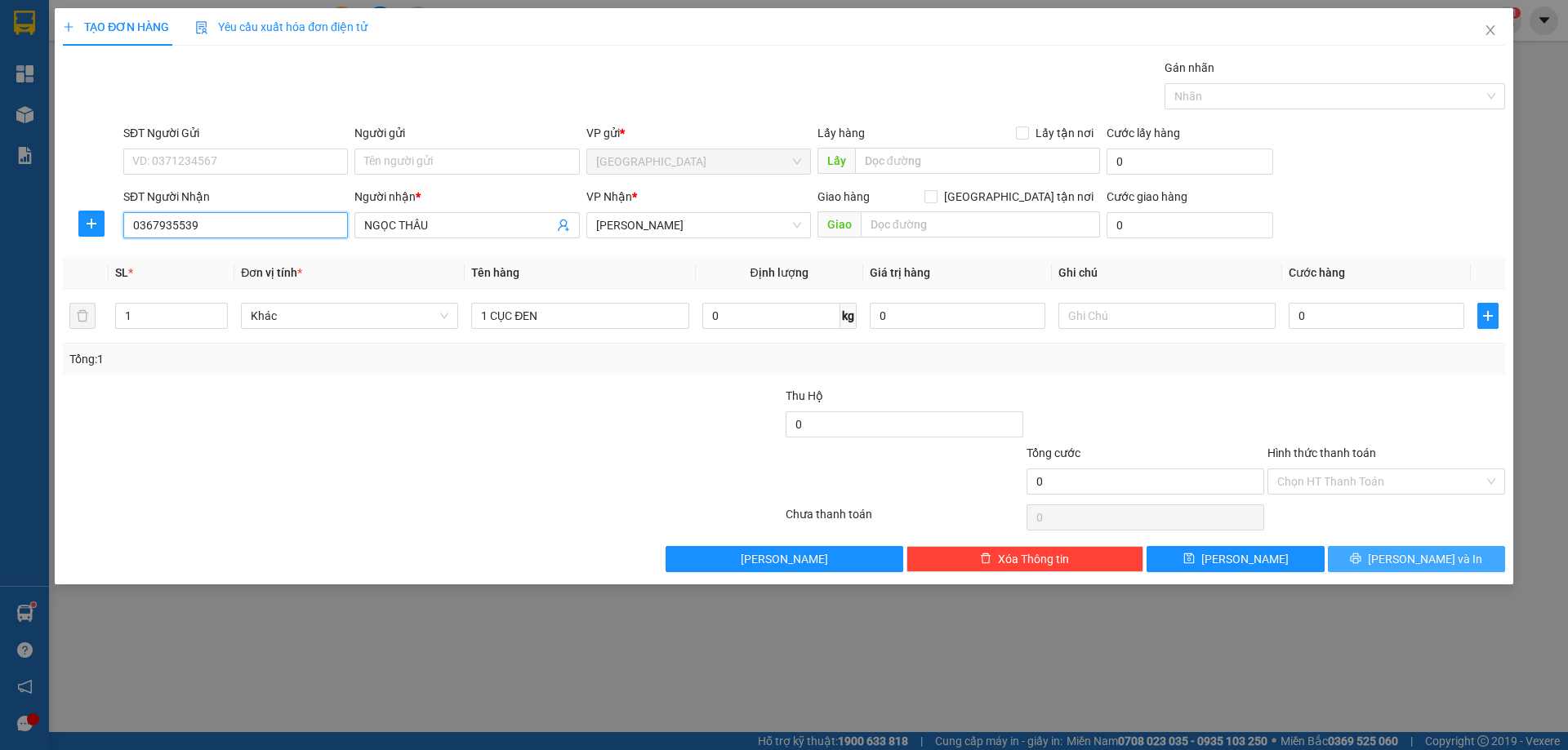
type input "0367935539"
click at [1361, 556] on icon "printer" at bounding box center [1356, 559] width 12 height 12
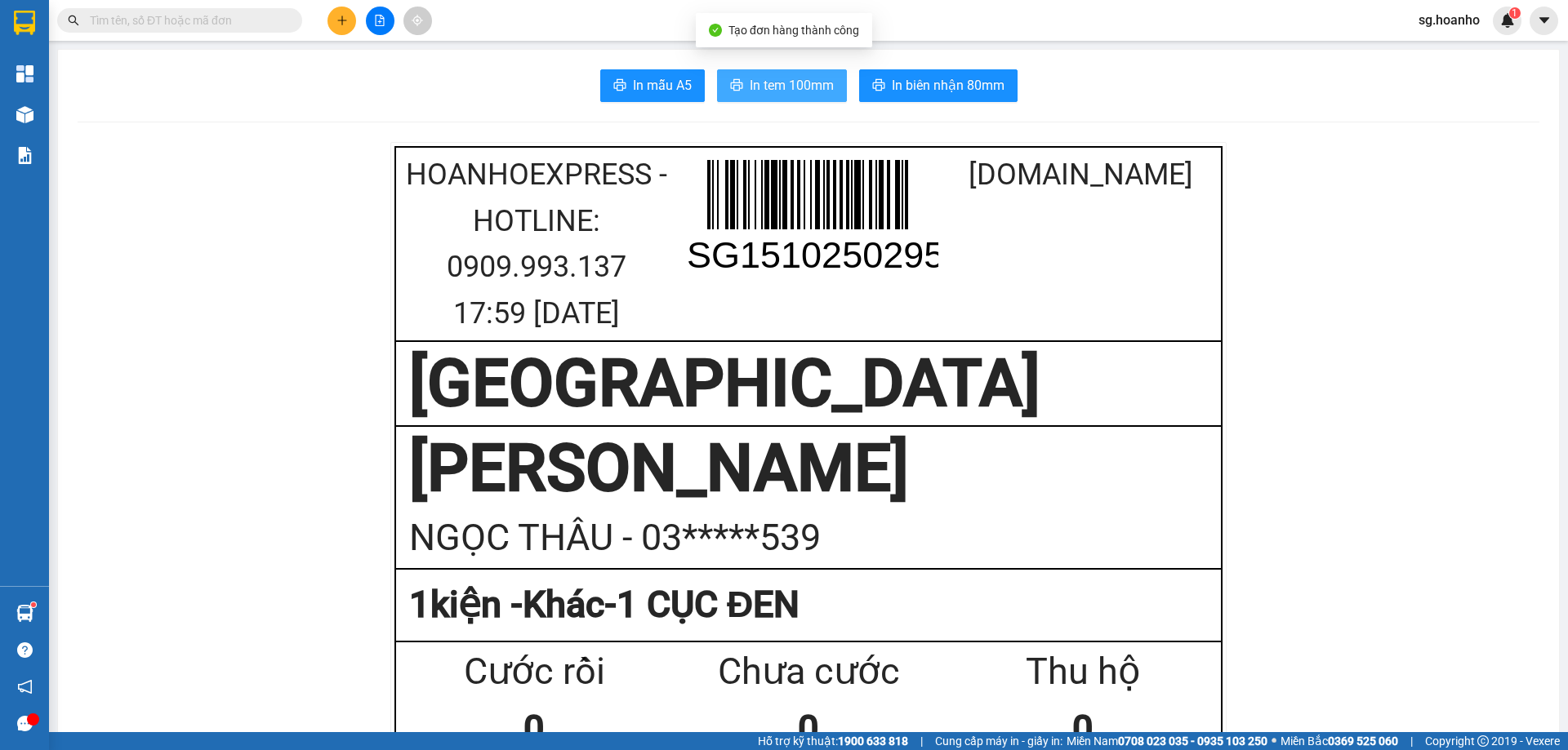
click at [750, 75] on span "In tem 100mm" at bounding box center [792, 85] width 84 height 21
